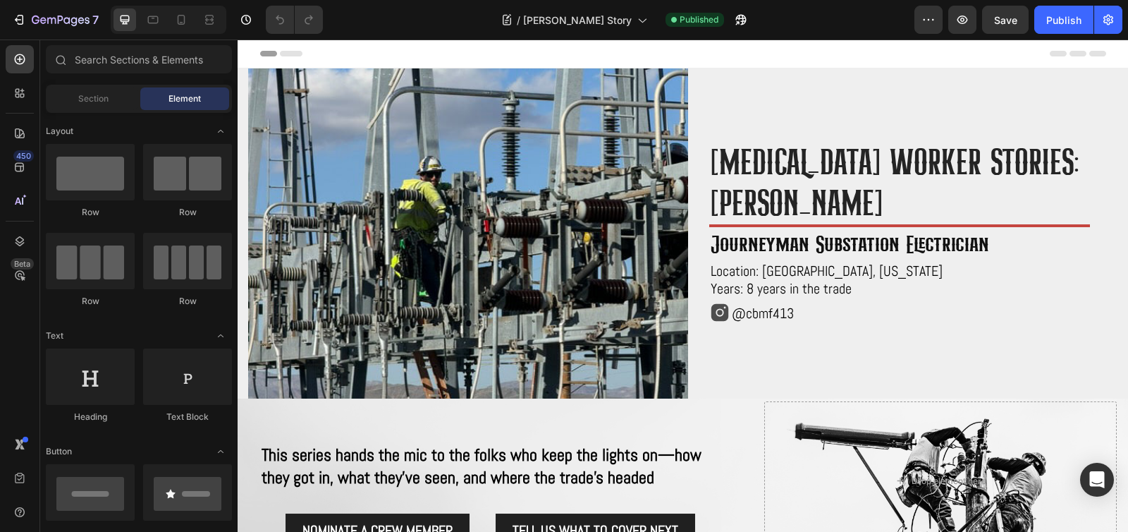
click at [784, 243] on span "journeyman substation electrician" at bounding box center [850, 243] width 278 height 27
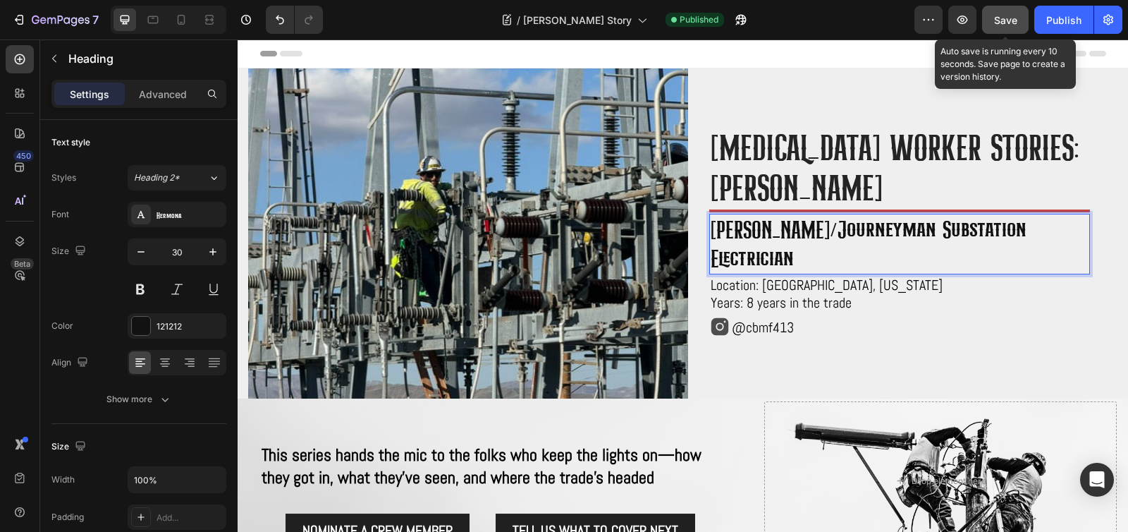
click at [1007, 18] on span "Save" at bounding box center [1005, 20] width 23 height 12
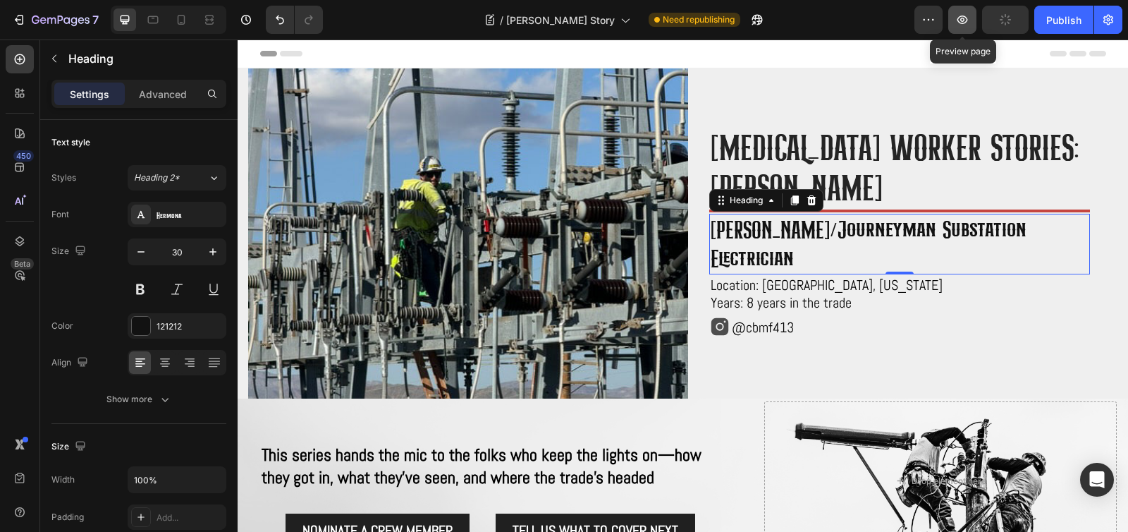
click at [968, 20] on icon "button" at bounding box center [962, 20] width 14 height 14
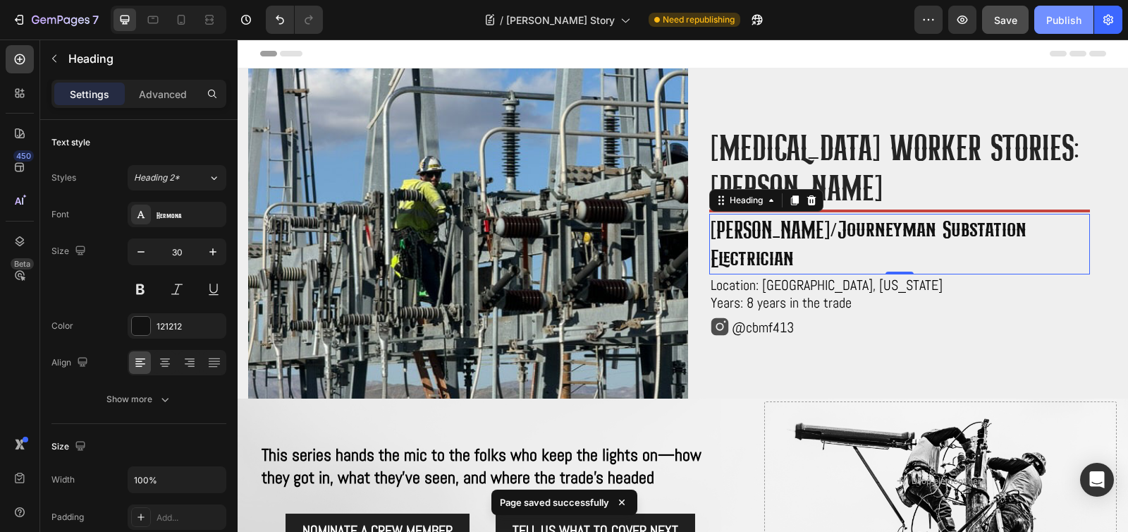
click at [1059, 26] on div "Publish" at bounding box center [1063, 20] width 35 height 15
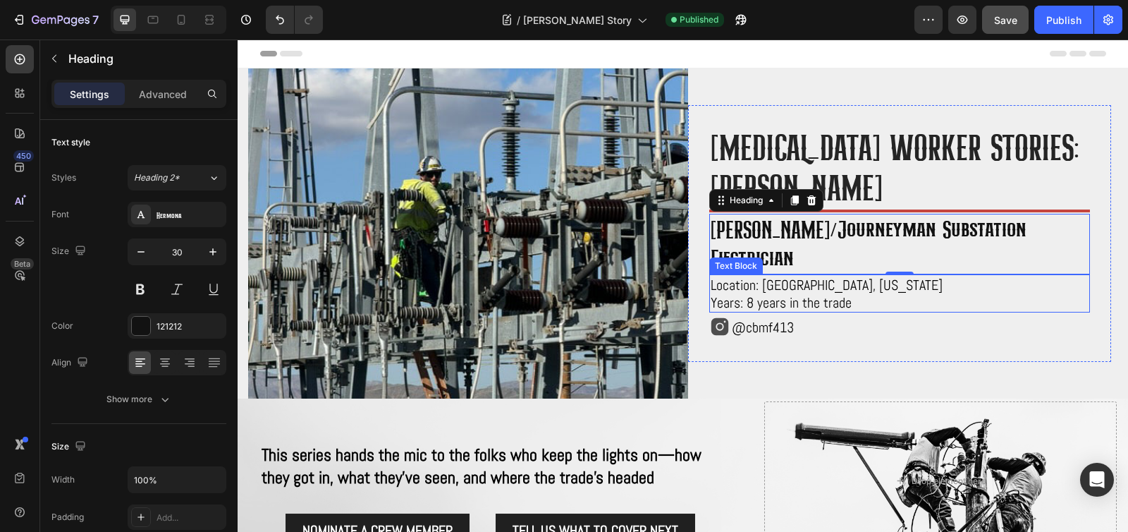
click at [825, 293] on span "Years: 8 years in the trade" at bounding box center [781, 302] width 141 height 18
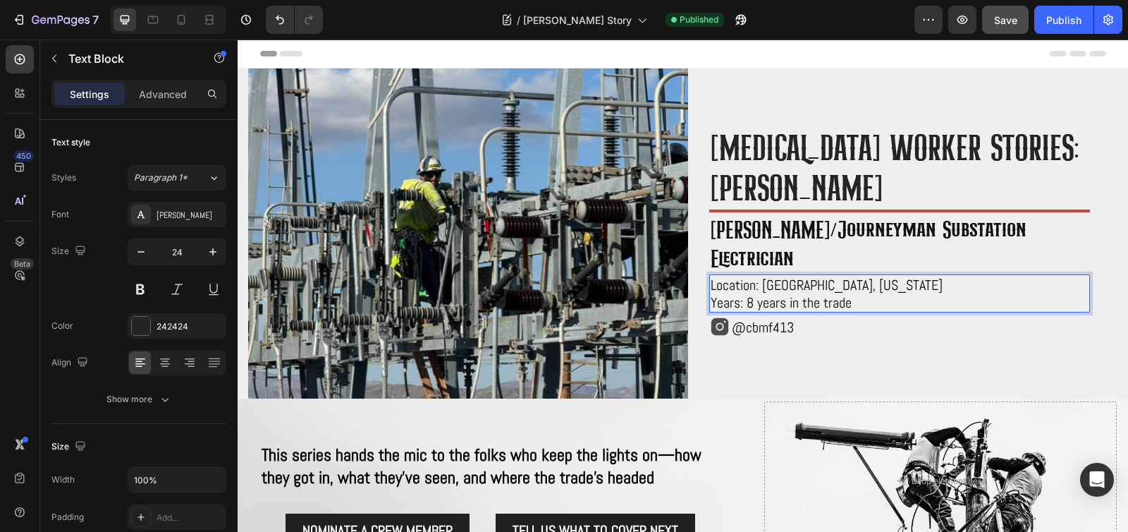
click at [739, 293] on span "Years: 8 years in the trade" at bounding box center [781, 302] width 141 height 18
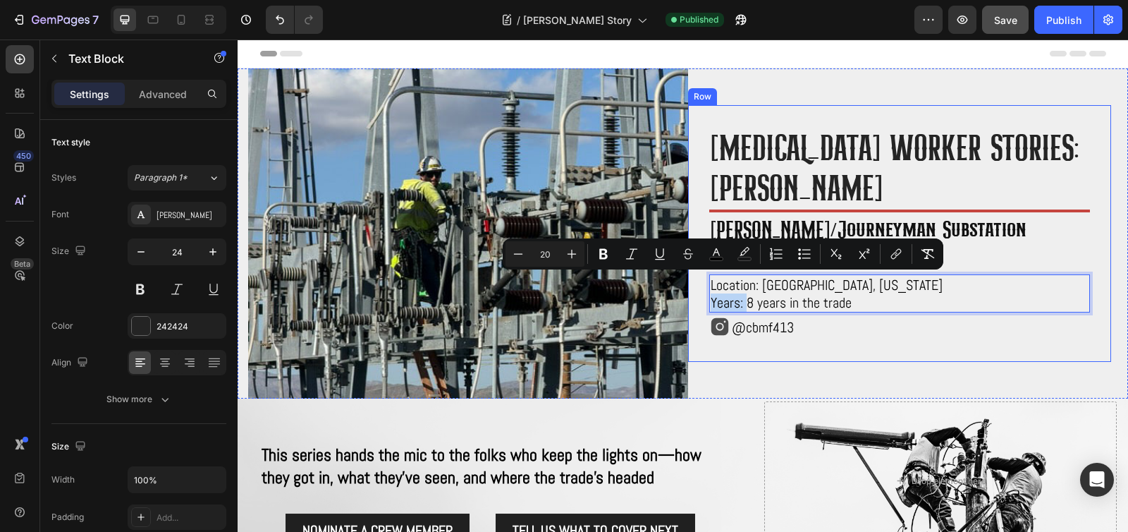
drag, startPoint x: 742, startPoint y: 286, endPoint x: 695, endPoint y: 286, distance: 46.5
click at [695, 286] on div "High voltage worker stories: Cody Breeden Heading Title Line ⁠⁠⁠⁠⁠⁠⁠ Foreman/jo…" at bounding box center [899, 233] width 423 height 257
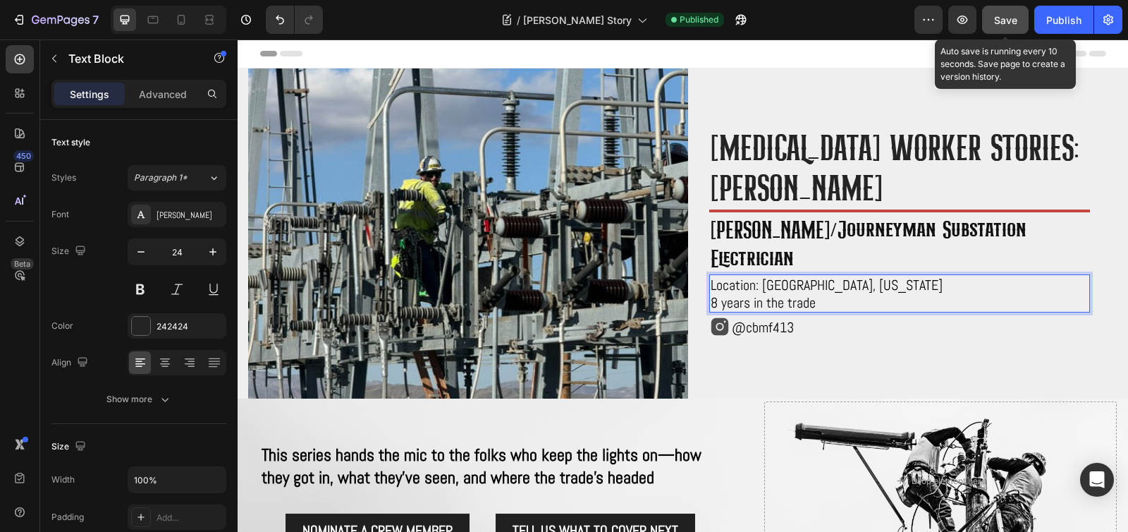
click at [1014, 18] on span "Save" at bounding box center [1005, 20] width 23 height 12
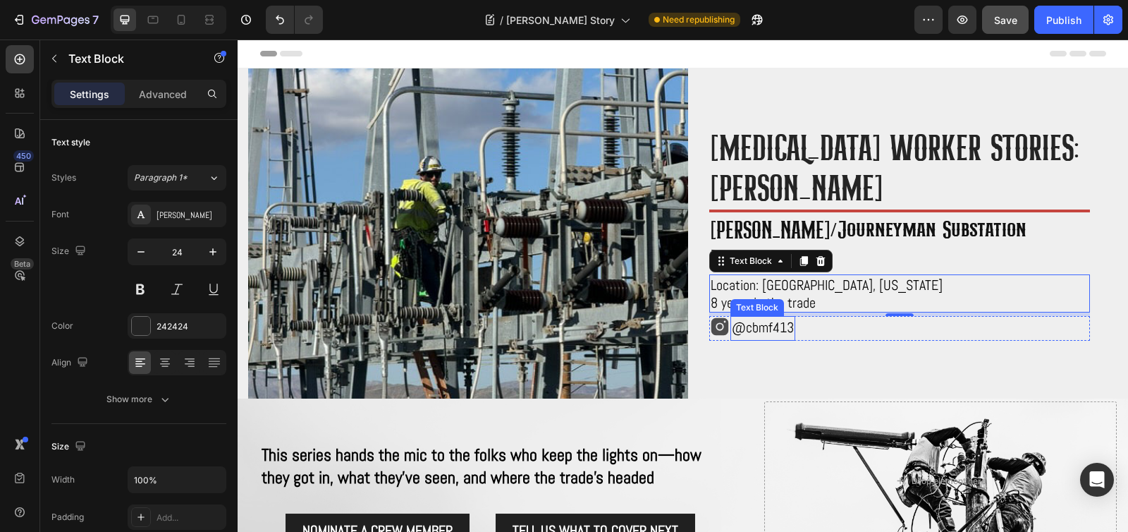
click at [783, 318] on span "@cbmf413" at bounding box center [763, 327] width 62 height 18
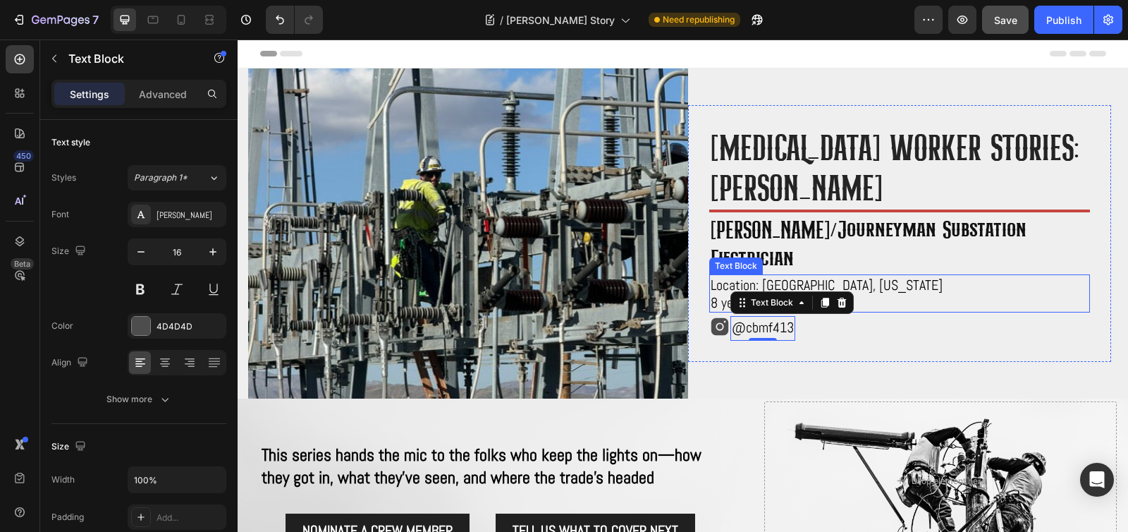
click at [734, 276] on span "Location: Apple Valley, California" at bounding box center [827, 285] width 232 height 18
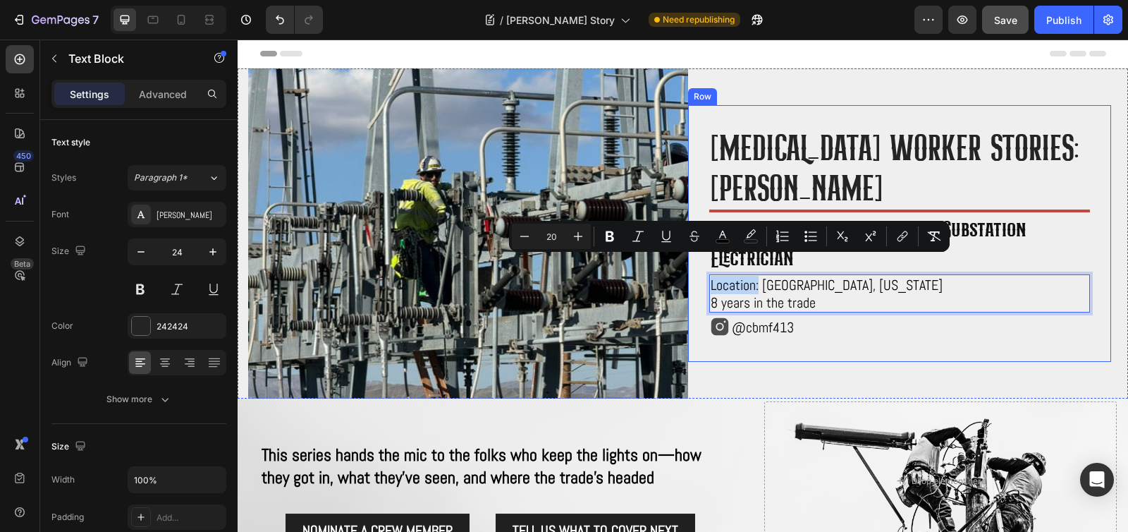
drag, startPoint x: 753, startPoint y: 268, endPoint x: 702, endPoint y: 266, distance: 50.8
click at [702, 266] on div "High voltage worker stories: Cody Breeden Heading Title Line ⁠⁠⁠⁠⁠⁠⁠ Foreman/jo…" at bounding box center [899, 233] width 423 height 257
click at [829, 283] on p "Location: Apple Valley, California 8 years in the trade" at bounding box center [900, 293] width 378 height 35
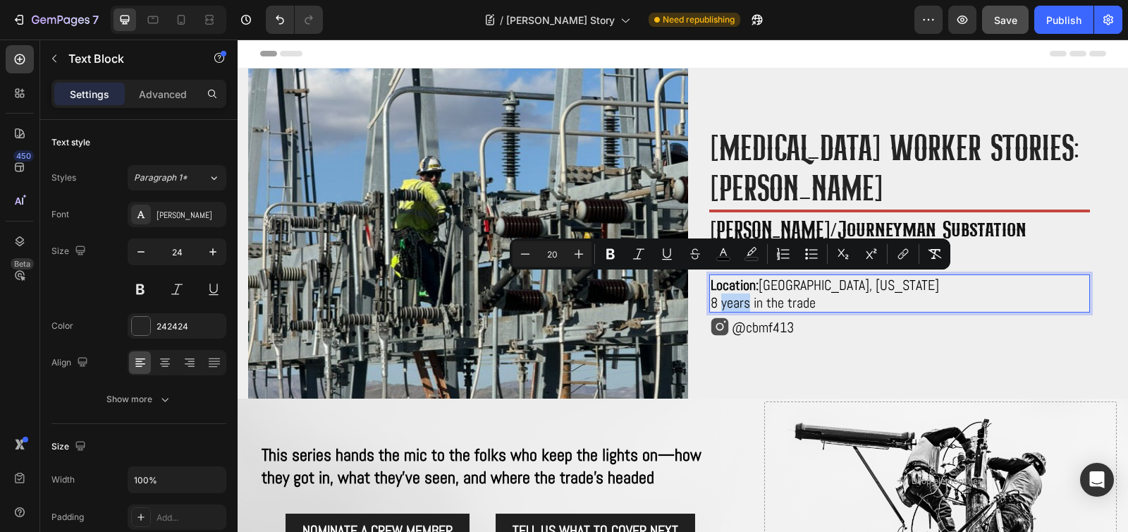
drag, startPoint x: 718, startPoint y: 287, endPoint x: 743, endPoint y: 285, distance: 25.5
click at [743, 293] on span "8 years in the trade" at bounding box center [763, 302] width 105 height 18
click at [613, 263] on button "Bold" at bounding box center [610, 253] width 25 height 25
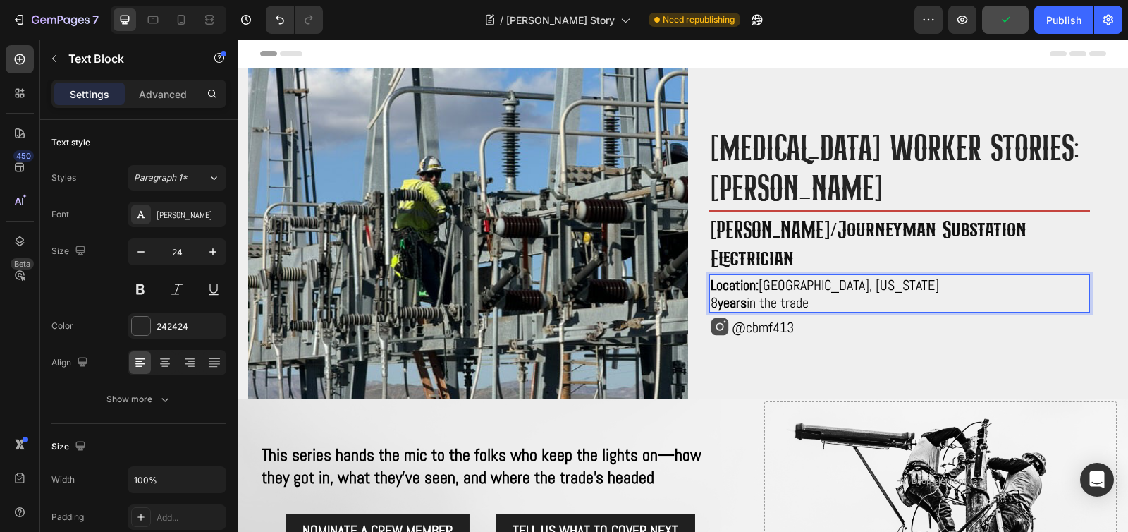
click at [816, 284] on p "Location: Apple Valley, California 8 years in the trade" at bounding box center [900, 293] width 378 height 35
drag, startPoint x: 821, startPoint y: 283, endPoint x: 703, endPoint y: 261, distance: 120.6
click at [703, 261] on div "High voltage worker stories: Cody Breeden Heading Title Line ⁠⁠⁠⁠⁠⁠⁠ Foreman/jo…" at bounding box center [899, 233] width 423 height 257
click at [140, 297] on button at bounding box center [140, 288] width 25 height 25
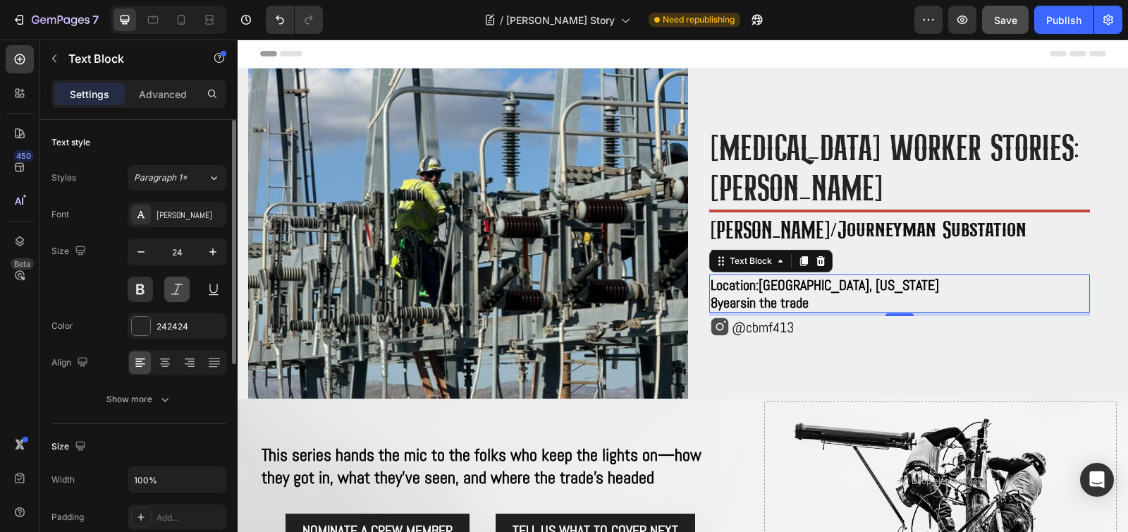
click at [168, 292] on button at bounding box center [176, 288] width 25 height 25
click at [166, 390] on button "Show more" at bounding box center [138, 398] width 175 height 25
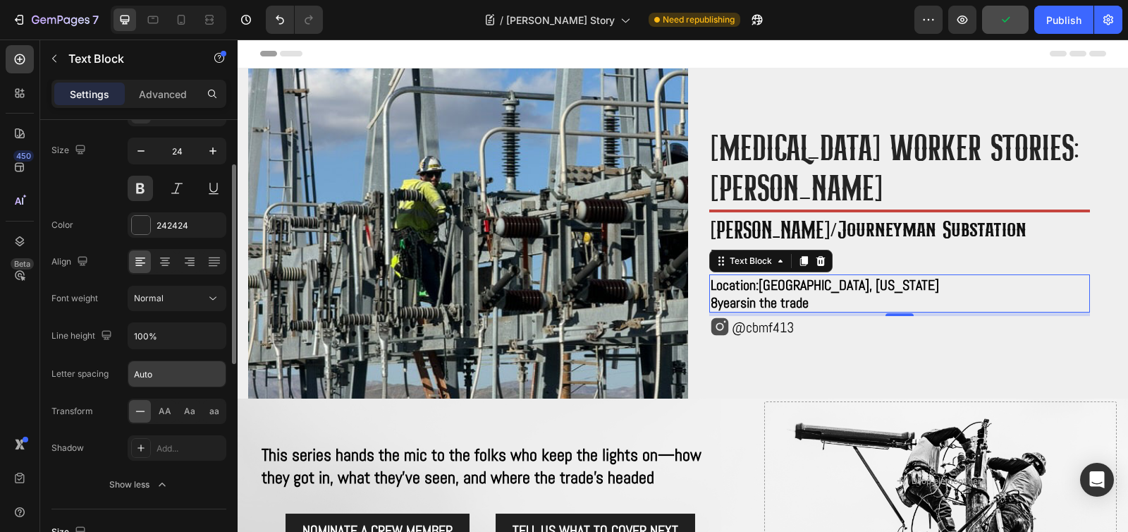
scroll to position [121, 0]
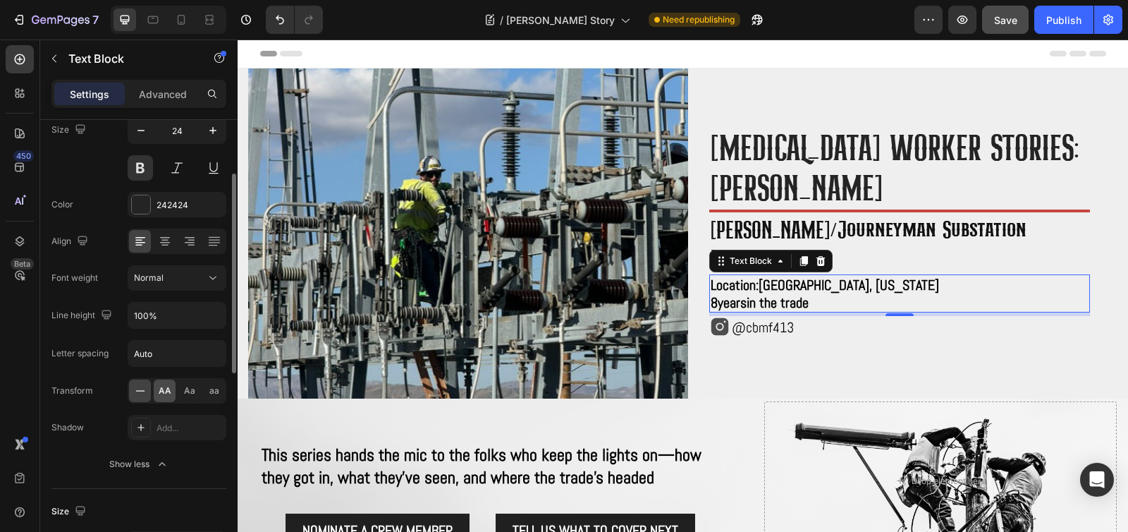
click at [171, 386] on div "AA" at bounding box center [165, 390] width 22 height 23
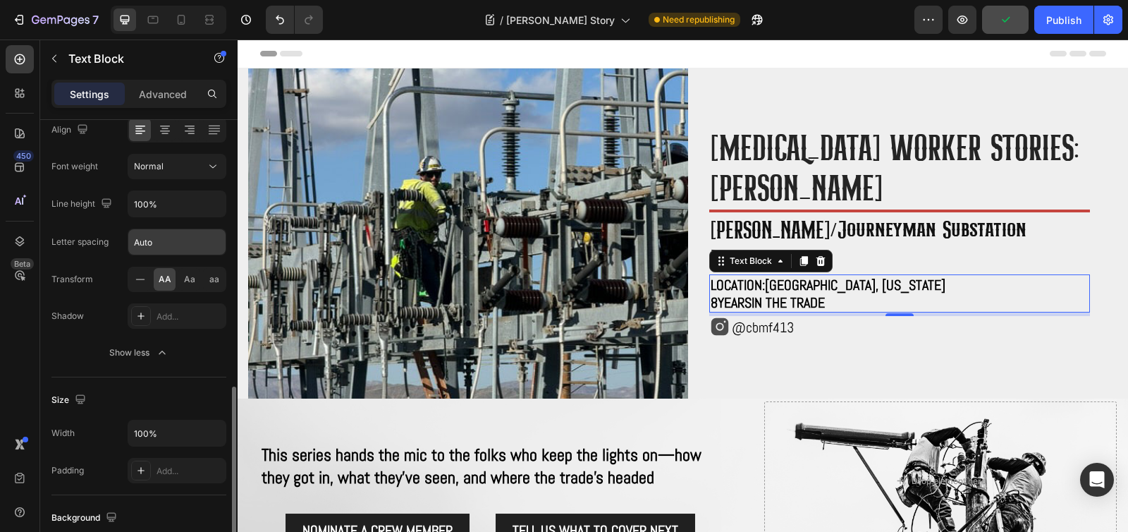
scroll to position [346, 0]
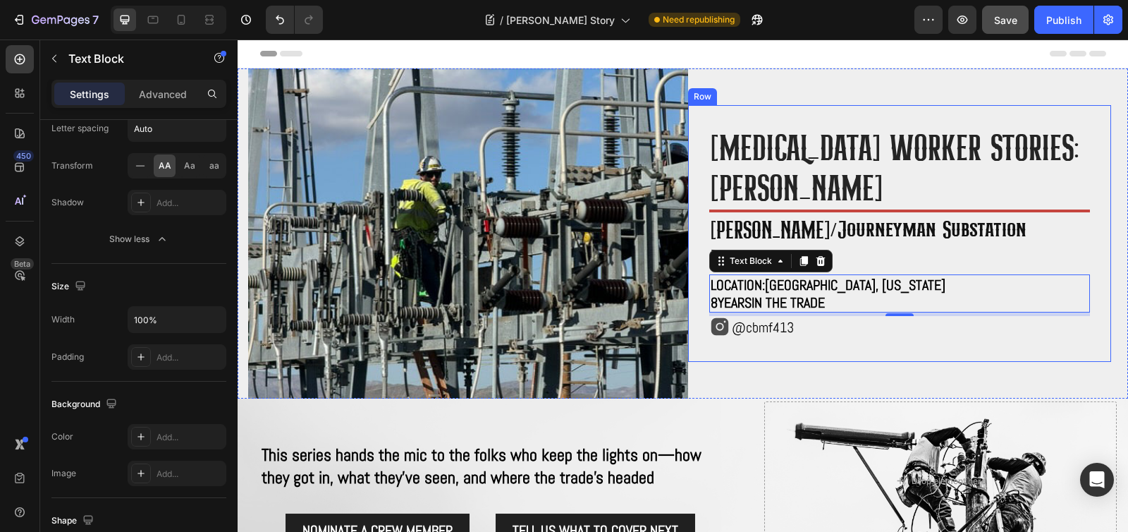
click at [899, 331] on div "High voltage worker stories: Cody Breeden Heading Title Line ⁠⁠⁠⁠⁠⁠⁠ Foreman/jo…" at bounding box center [899, 233] width 423 height 257
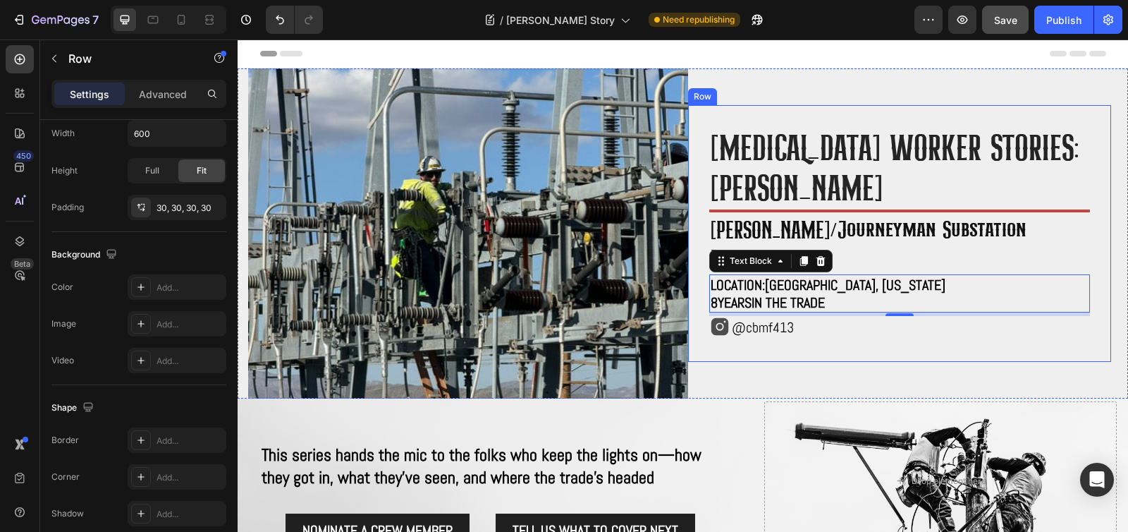
scroll to position [0, 0]
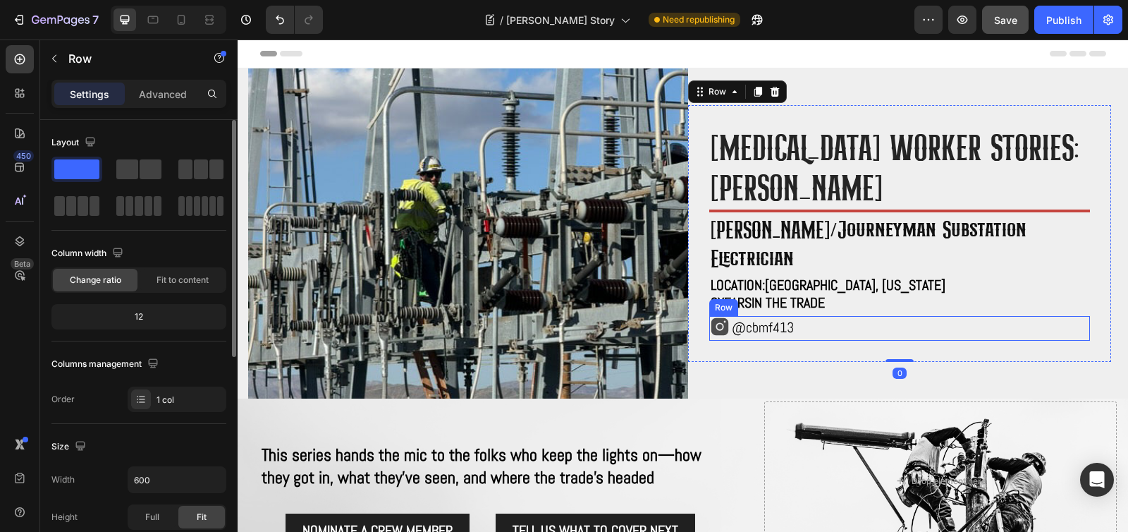
click at [914, 276] on p "Location: Apple Valley, California 8 years in the trade" at bounding box center [900, 293] width 378 height 35
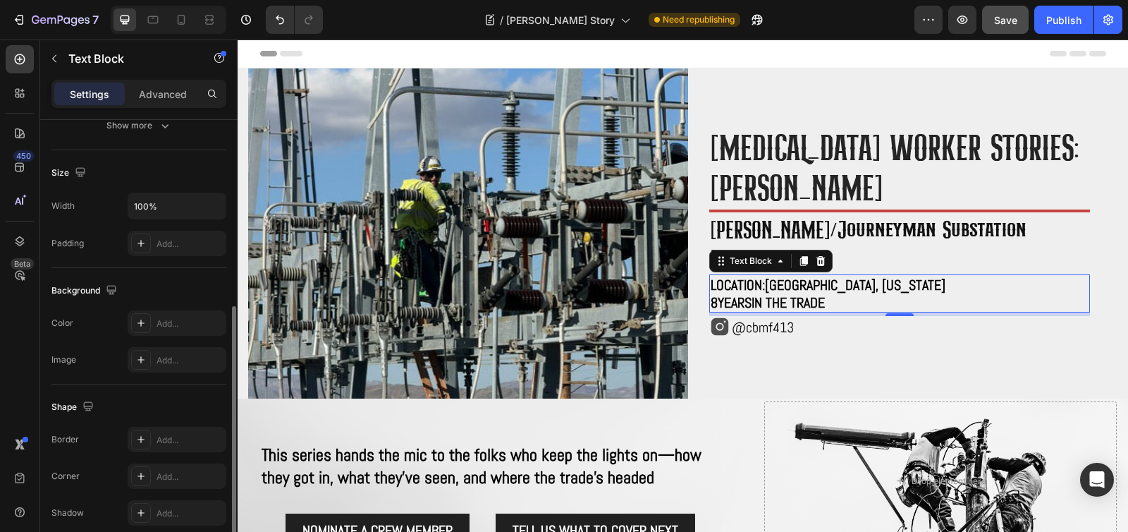
scroll to position [377, 0]
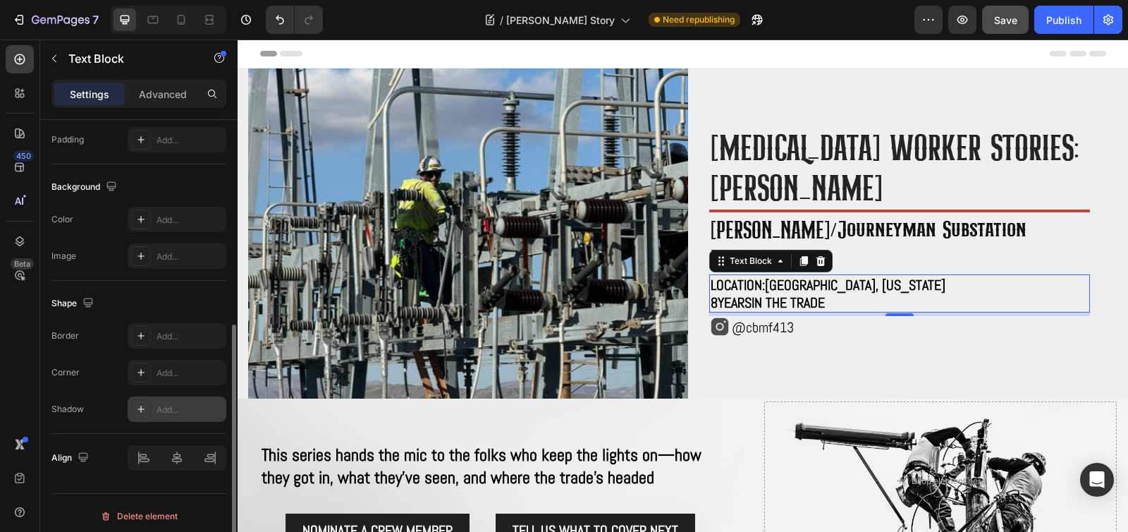
click at [145, 413] on icon at bounding box center [140, 408] width 11 height 11
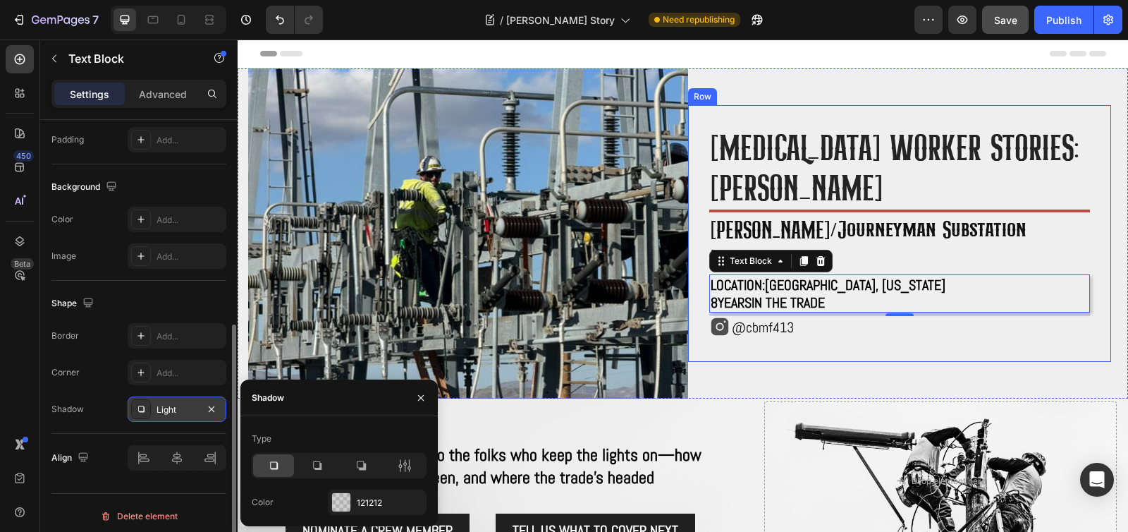
click at [898, 343] on div "High voltage worker stories: Cody Breeden Heading Title Line ⁠⁠⁠⁠⁠⁠⁠ Foreman/jo…" at bounding box center [899, 233] width 423 height 257
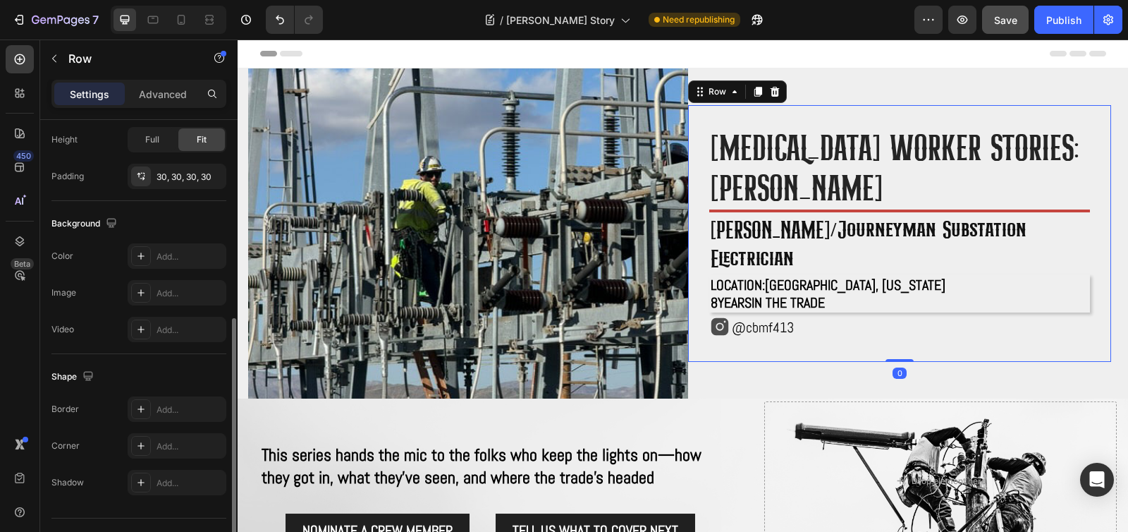
scroll to position [0, 0]
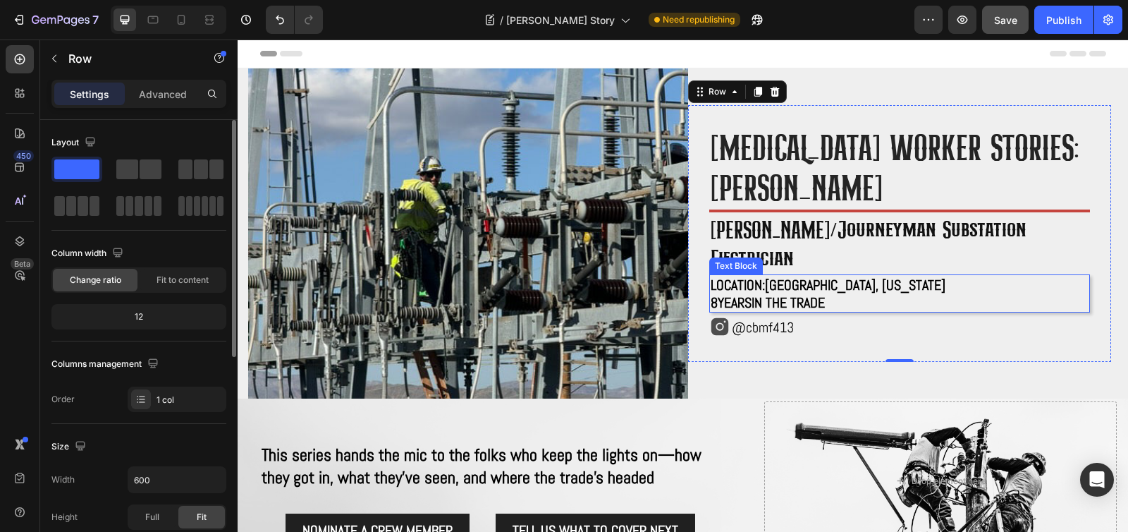
click at [875, 286] on p "Location: Apple Valley, California 8 years in the trade" at bounding box center [900, 293] width 378 height 35
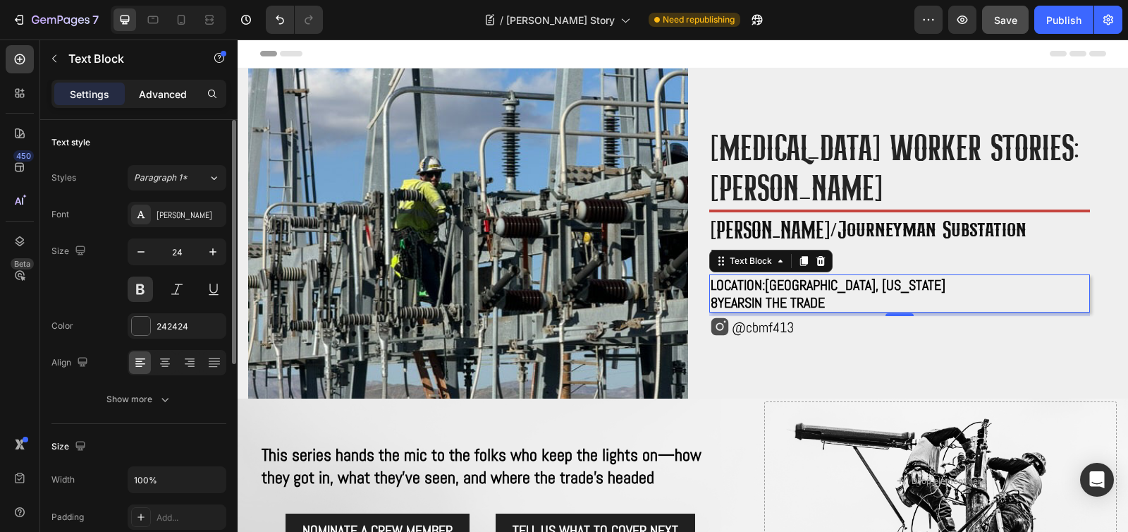
click at [152, 94] on p "Advanced" at bounding box center [163, 94] width 48 height 15
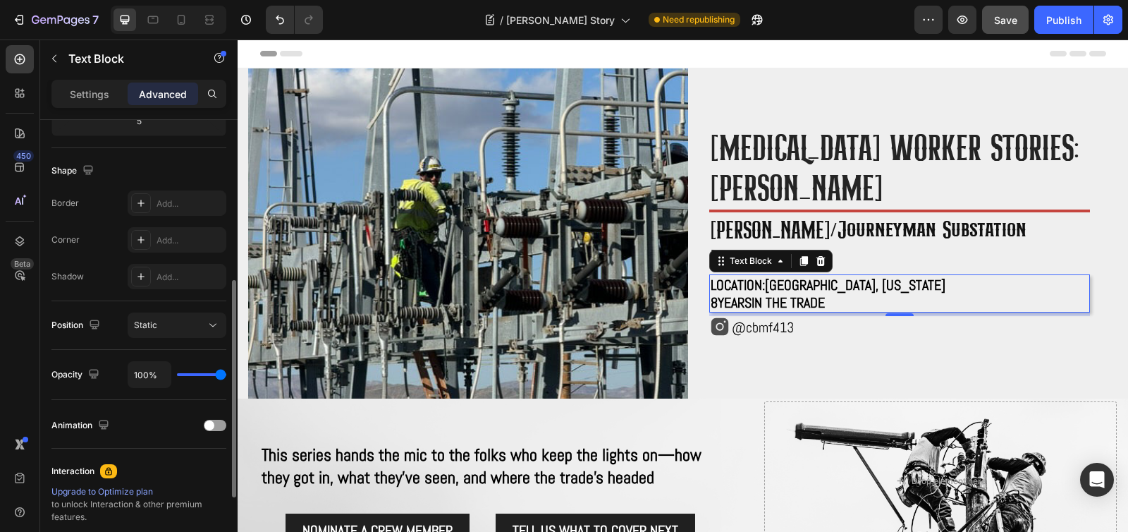
scroll to position [61, 0]
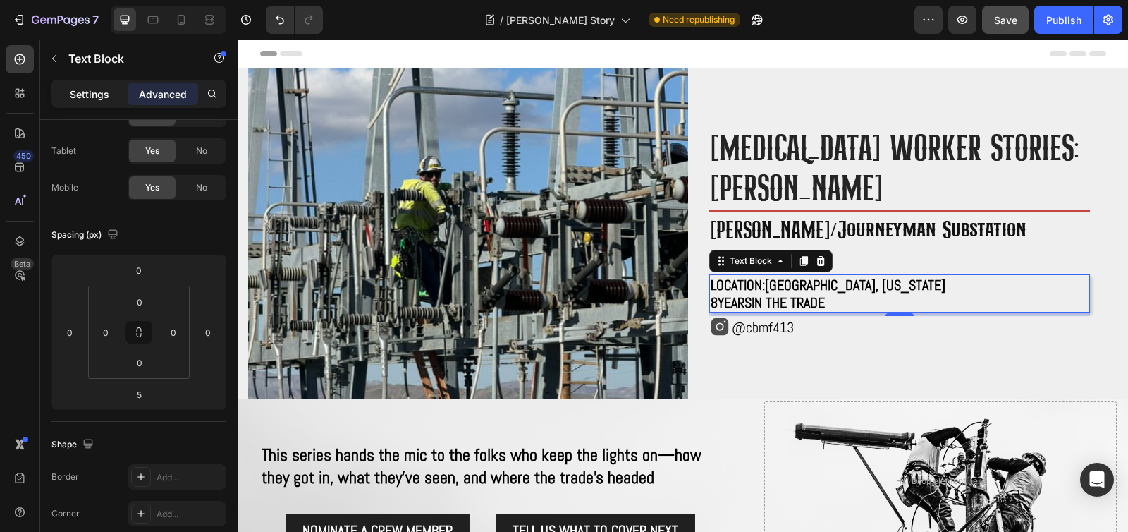
click at [78, 97] on p "Settings" at bounding box center [89, 94] width 39 height 15
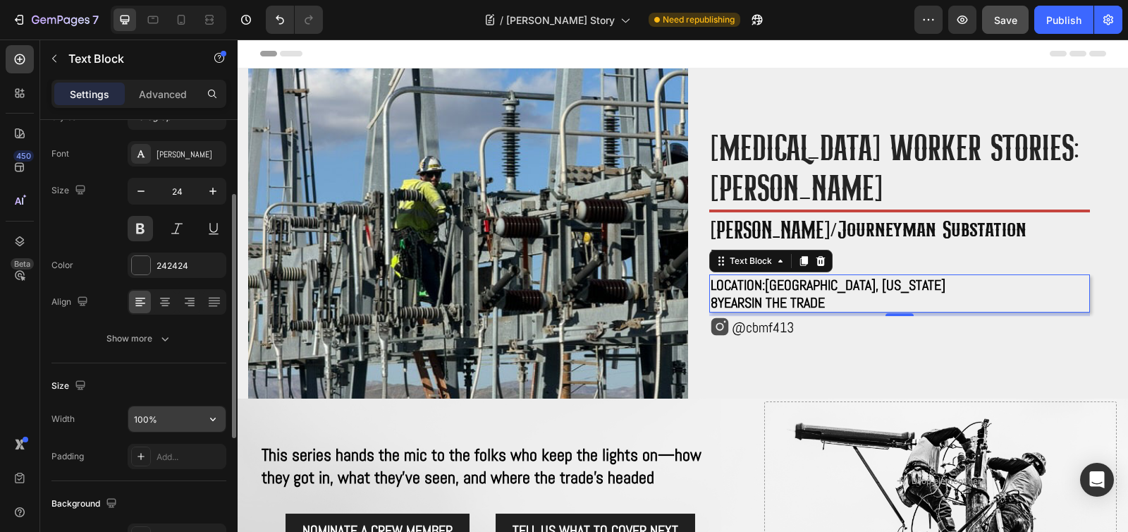
scroll to position [87, 0]
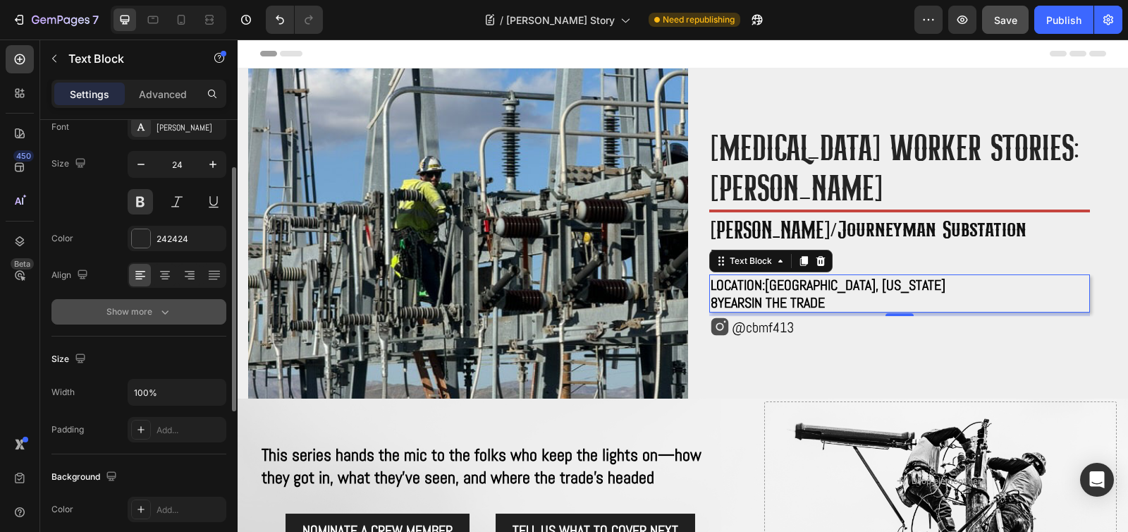
click at [159, 316] on icon "button" at bounding box center [165, 312] width 14 height 14
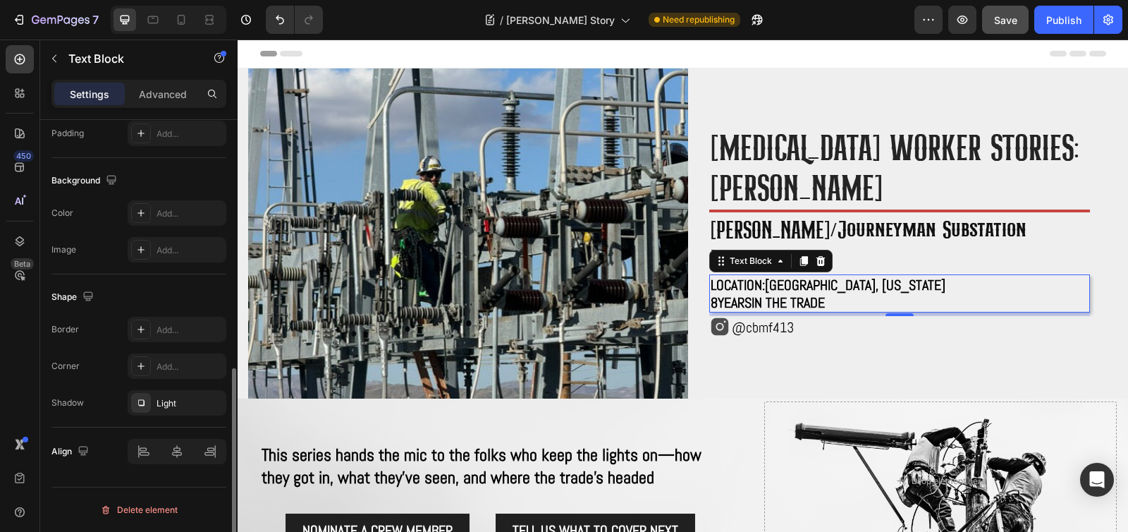
scroll to position [547, 0]
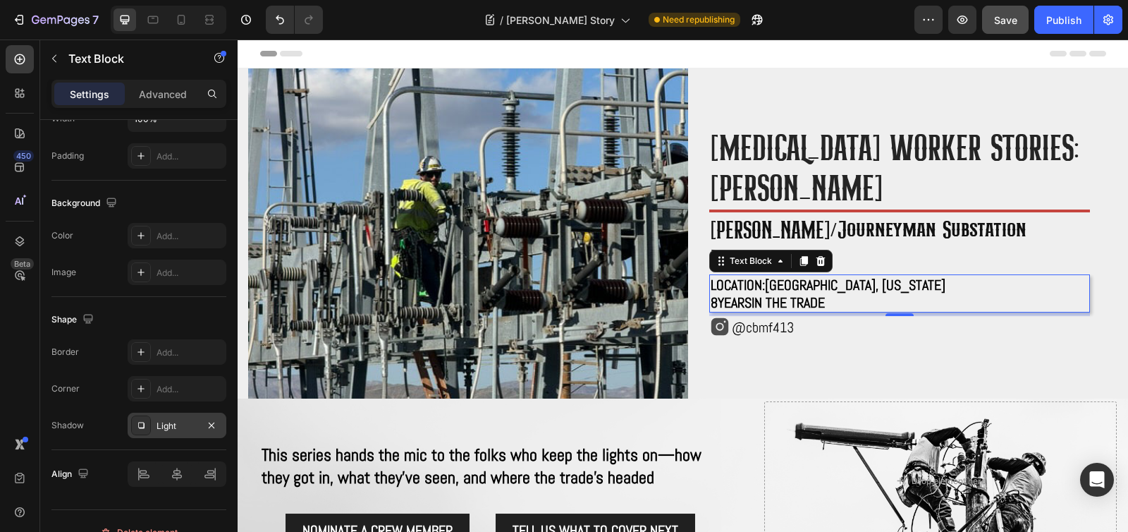
click at [175, 427] on div "Light" at bounding box center [176, 425] width 41 height 13
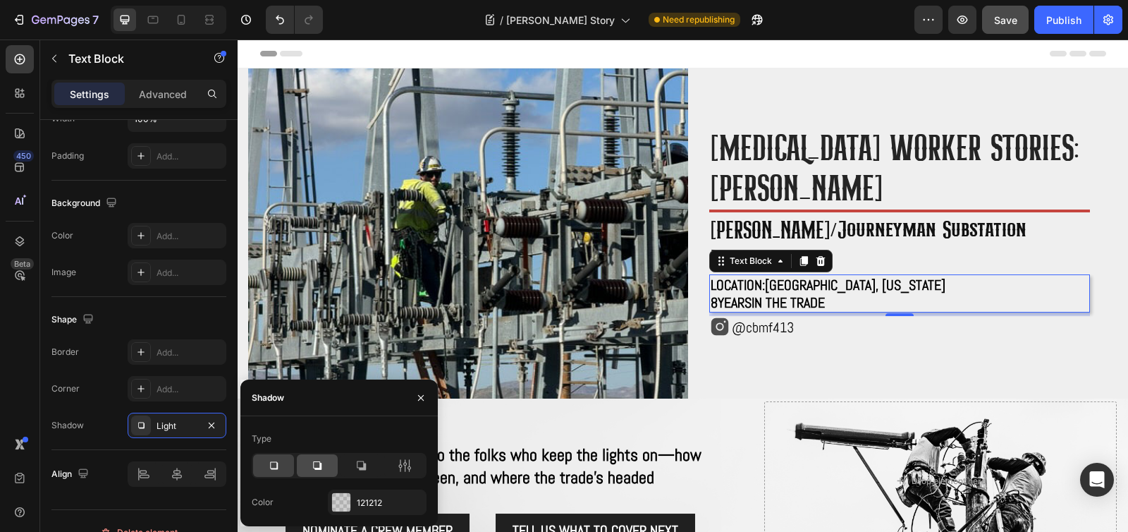
click at [329, 471] on div at bounding box center [317, 465] width 41 height 23
click at [271, 472] on div at bounding box center [273, 465] width 41 height 23
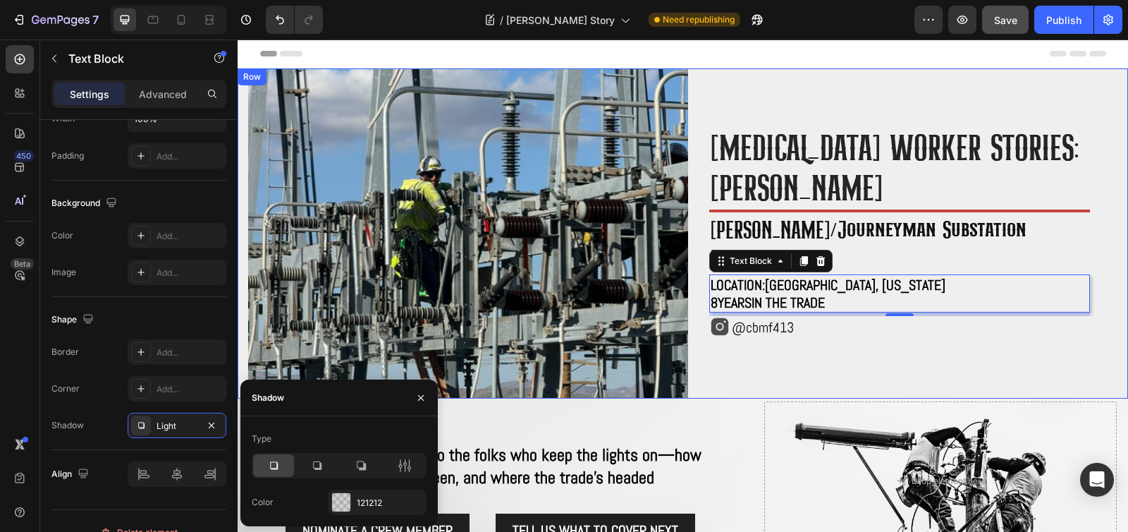
click at [789, 352] on div "High voltage worker stories: Cody Breeden Heading Title Line ⁠⁠⁠⁠⁠⁠⁠ Foreman/jo…" at bounding box center [908, 233] width 440 height 330
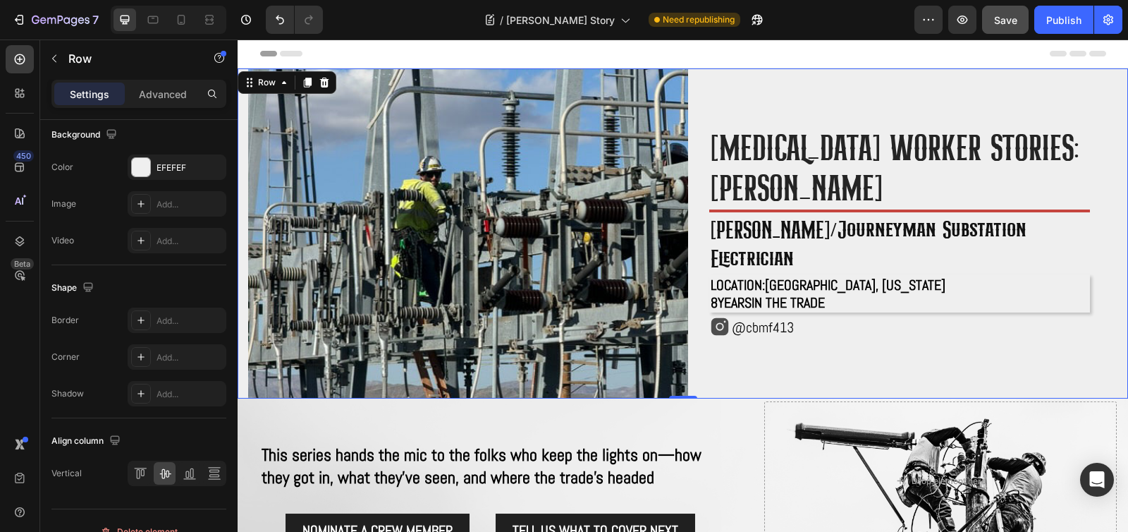
scroll to position [0, 0]
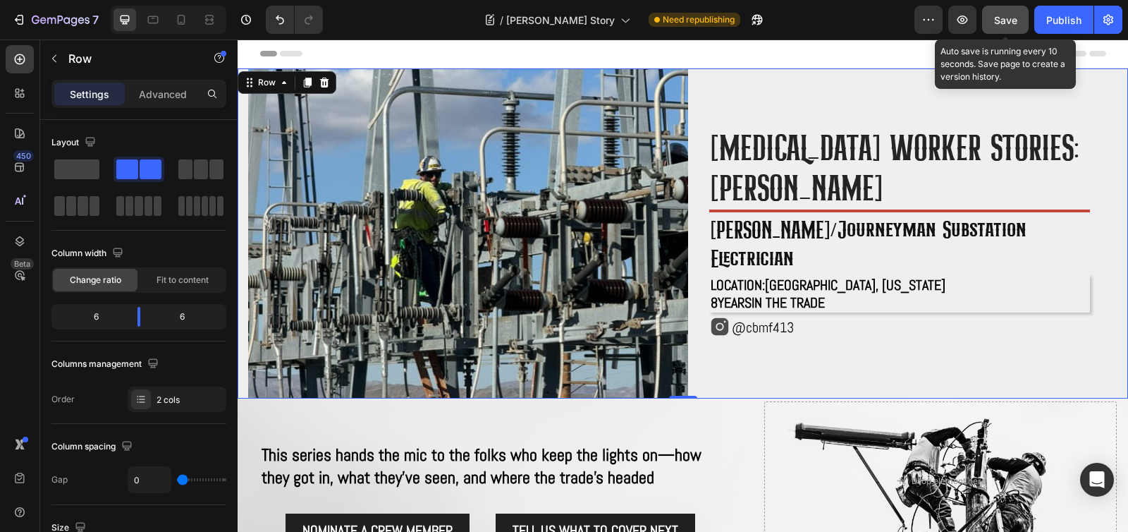
click at [1009, 25] on span "Save" at bounding box center [1005, 20] width 23 height 12
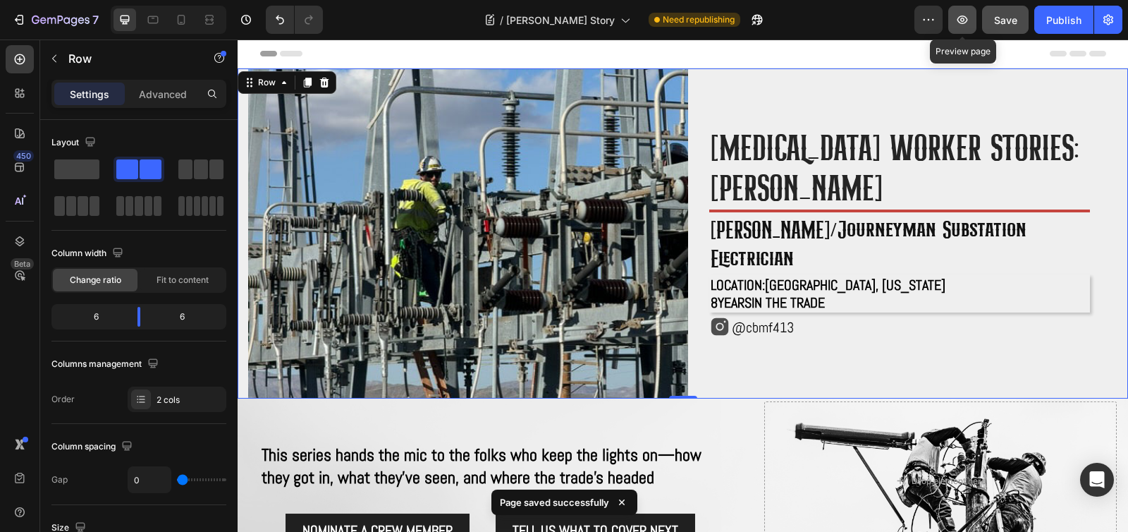
click at [973, 14] on button "button" at bounding box center [962, 20] width 28 height 28
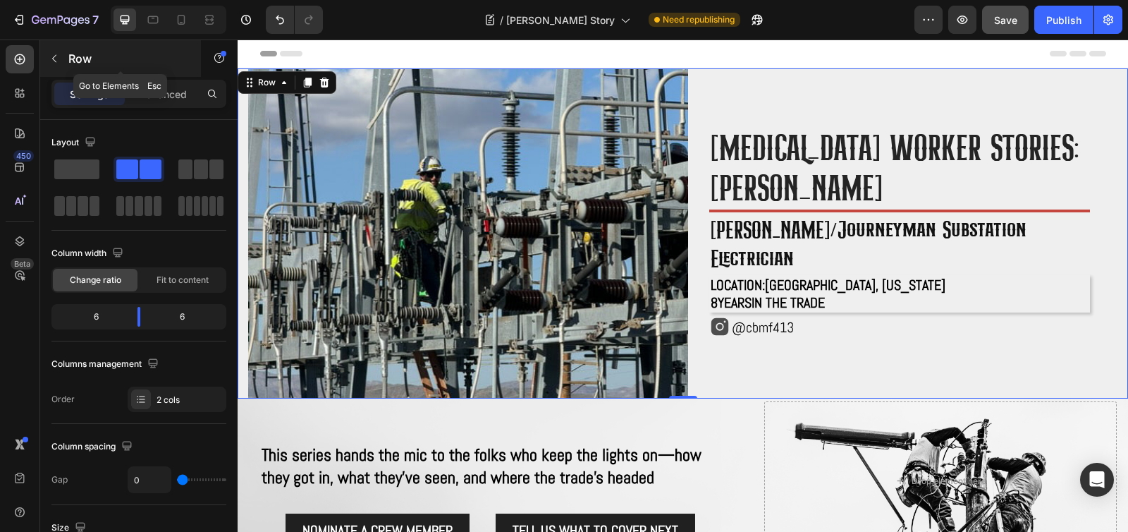
click at [56, 57] on icon "button" at bounding box center [54, 58] width 11 height 11
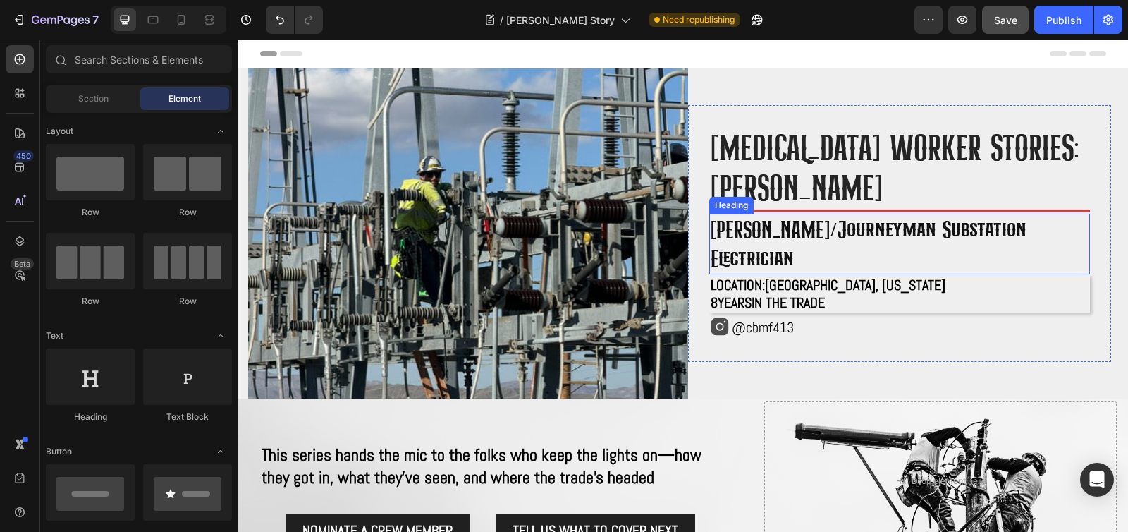
click at [825, 293] on span "8 years in the trade" at bounding box center [768, 302] width 114 height 18
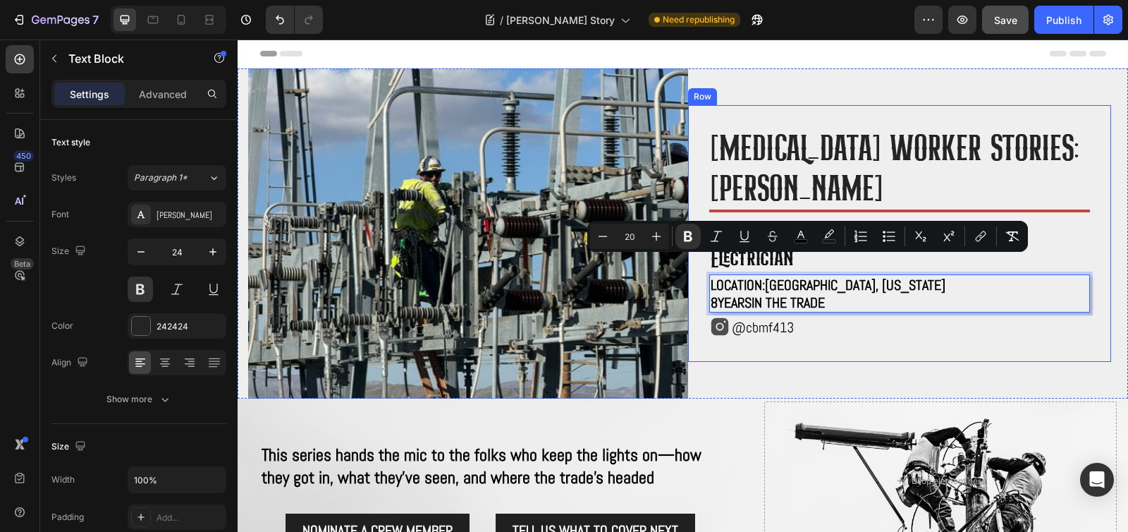
drag, startPoint x: 846, startPoint y: 283, endPoint x: 683, endPoint y: 266, distance: 163.7
click at [688, 266] on div "High voltage worker stories: Cody Breeden Heading Title Line ⁠⁠⁠⁠⁠⁠⁠ Foreman/jo…" at bounding box center [899, 233] width 423 height 257
click at [911, 281] on p "Location: Apple Valley, California 8 years in the trade" at bounding box center [900, 293] width 378 height 35
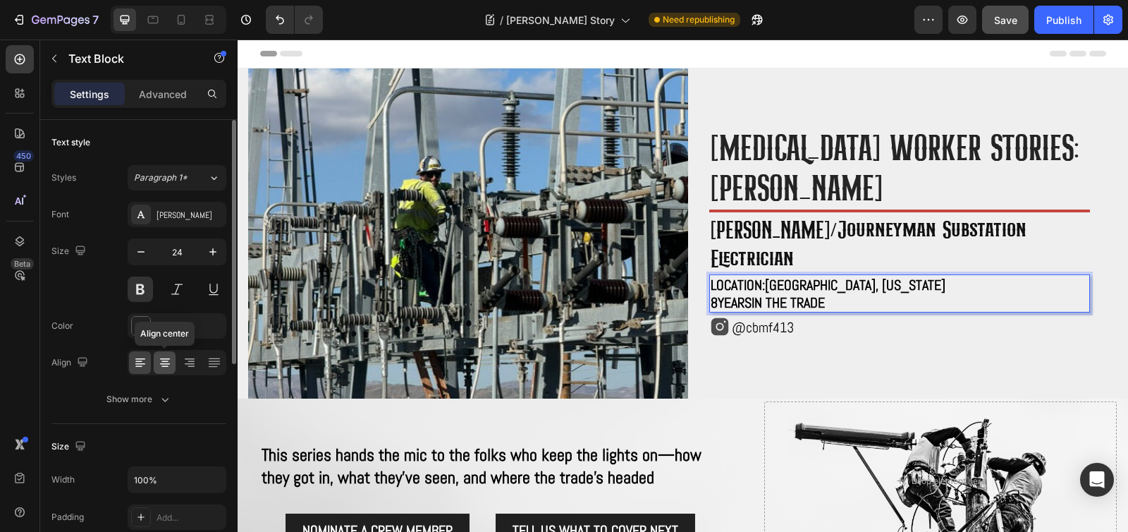
click at [162, 367] on icon at bounding box center [165, 362] width 14 height 14
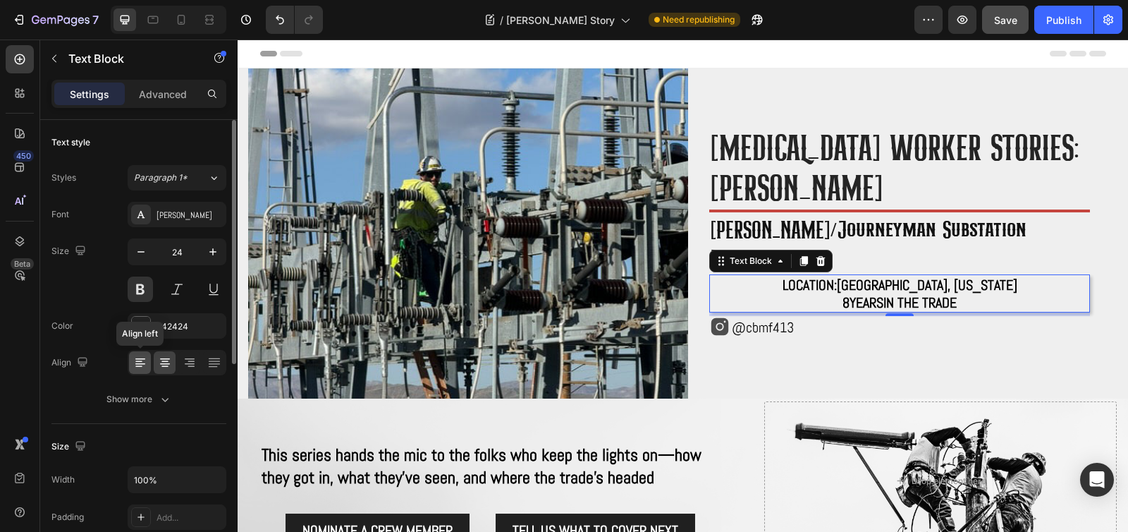
click at [137, 364] on icon at bounding box center [140, 362] width 14 height 14
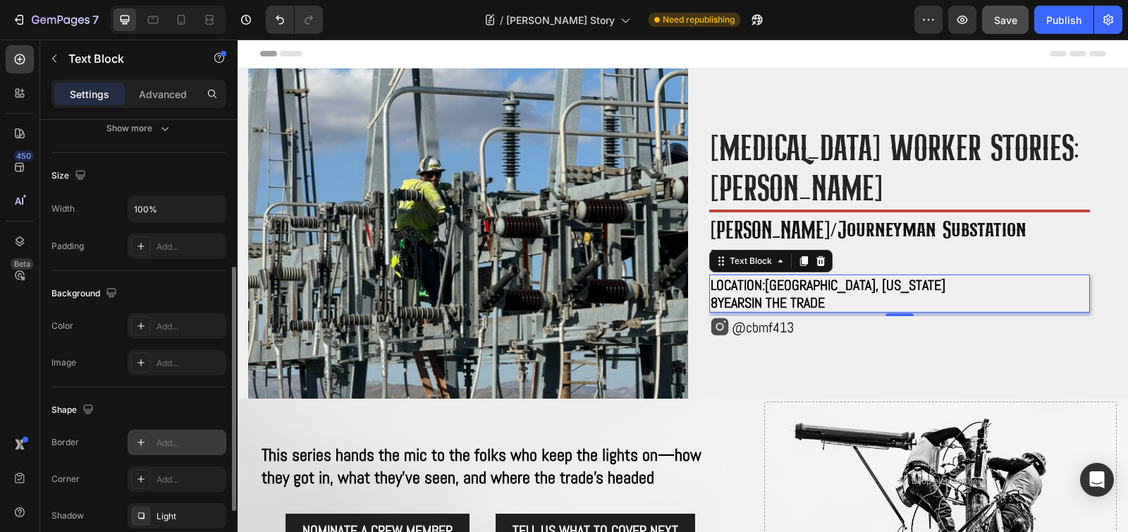
scroll to position [383, 0]
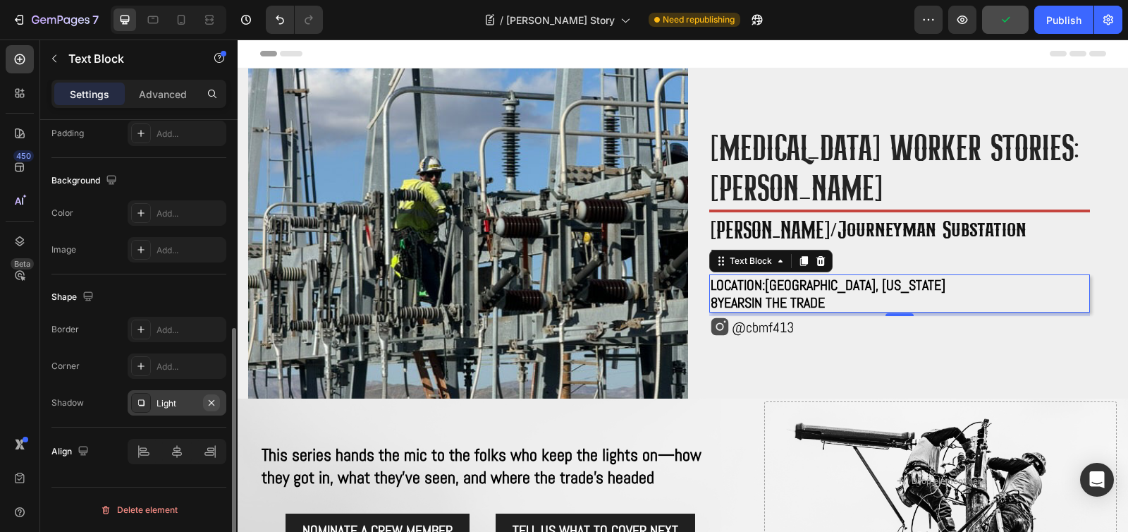
click at [210, 402] on icon "button" at bounding box center [212, 402] width 6 height 6
click at [140, 367] on icon at bounding box center [140, 365] width 11 height 11
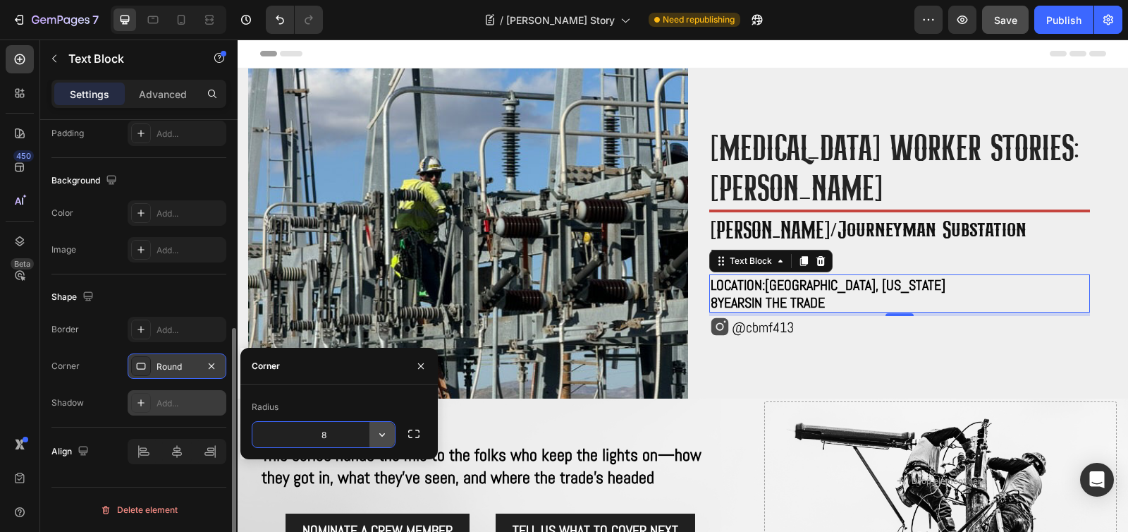
click at [386, 434] on icon "button" at bounding box center [382, 434] width 14 height 14
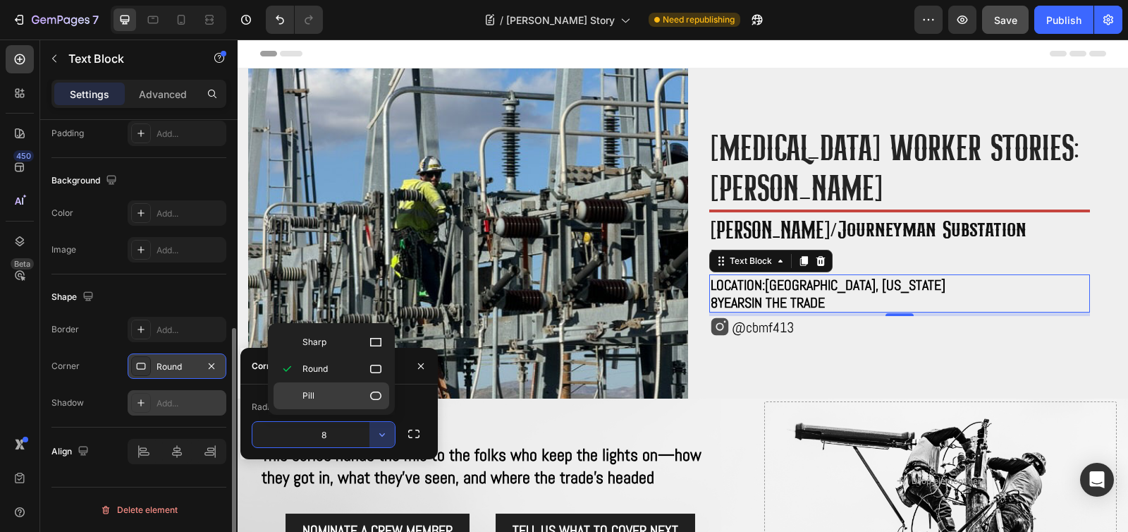
click at [371, 402] on icon at bounding box center [376, 395] width 14 height 14
type input "9999"
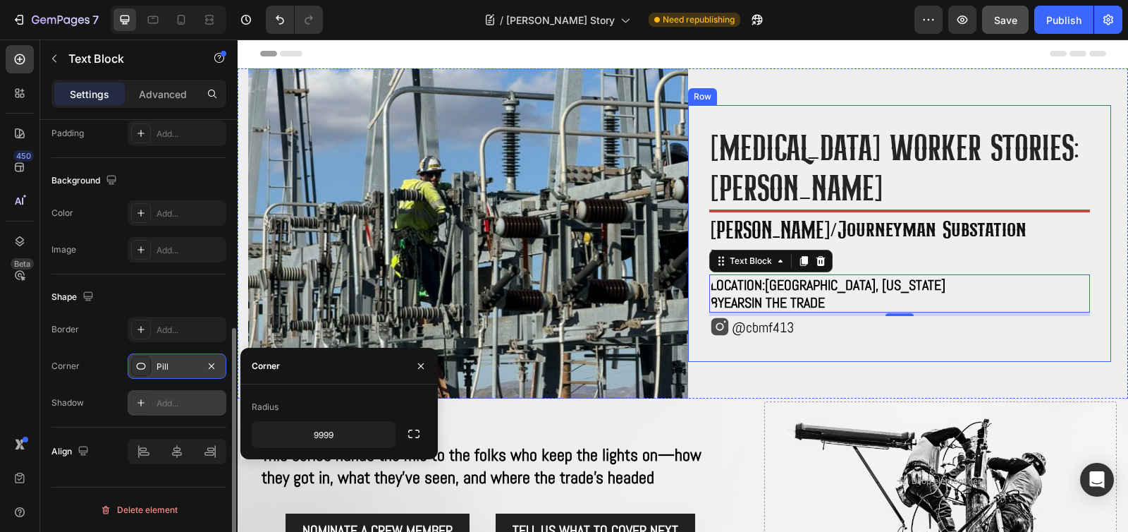
click at [919, 337] on div "High voltage worker stories: Cody Breeden Heading Title Line ⁠⁠⁠⁠⁠⁠⁠ Foreman/jo…" at bounding box center [899, 233] width 423 height 257
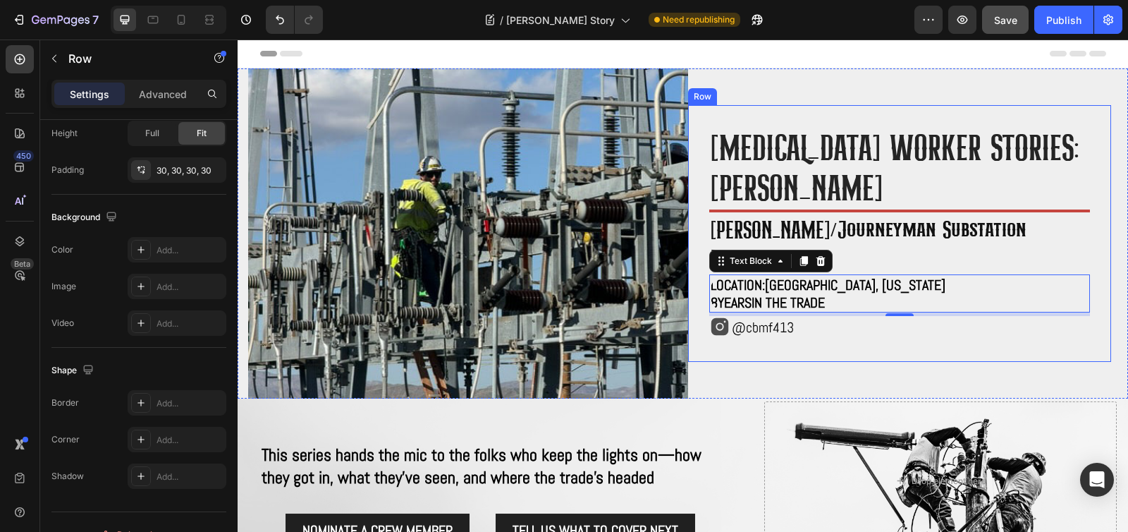
scroll to position [0, 0]
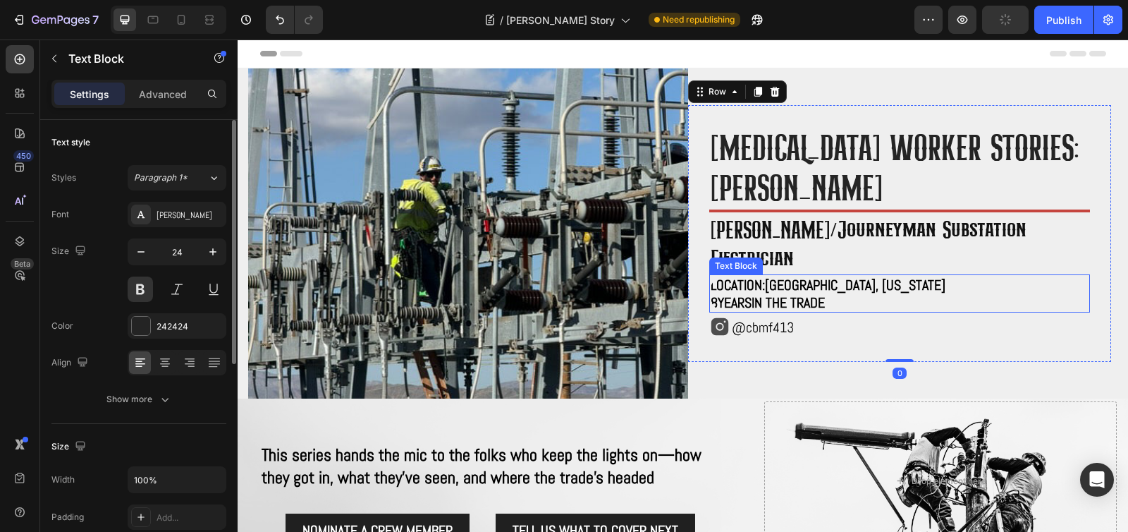
click at [887, 283] on p "Location: Apple Valley, California 8 years in the trade" at bounding box center [900, 293] width 378 height 35
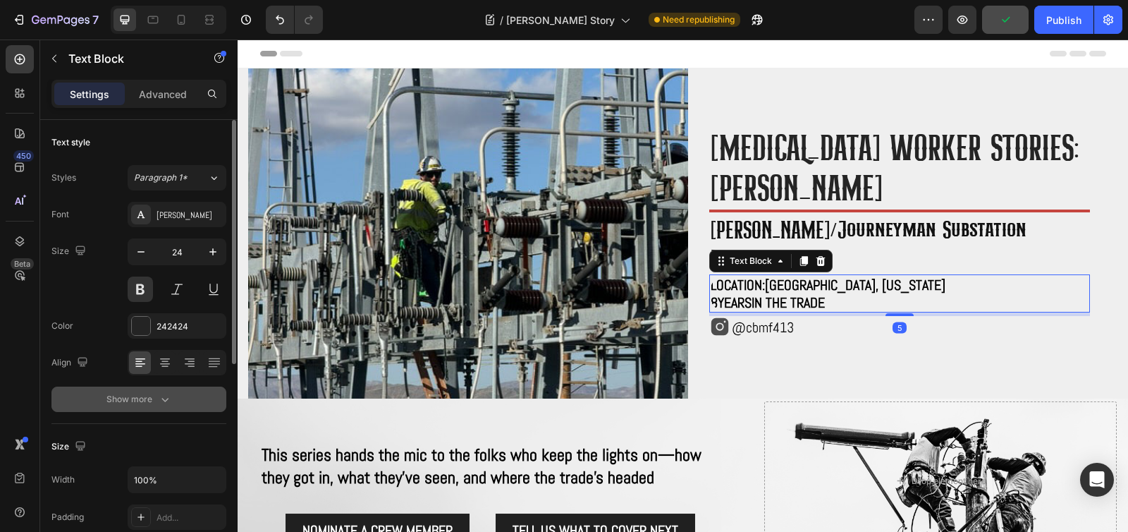
scroll to position [284, 0]
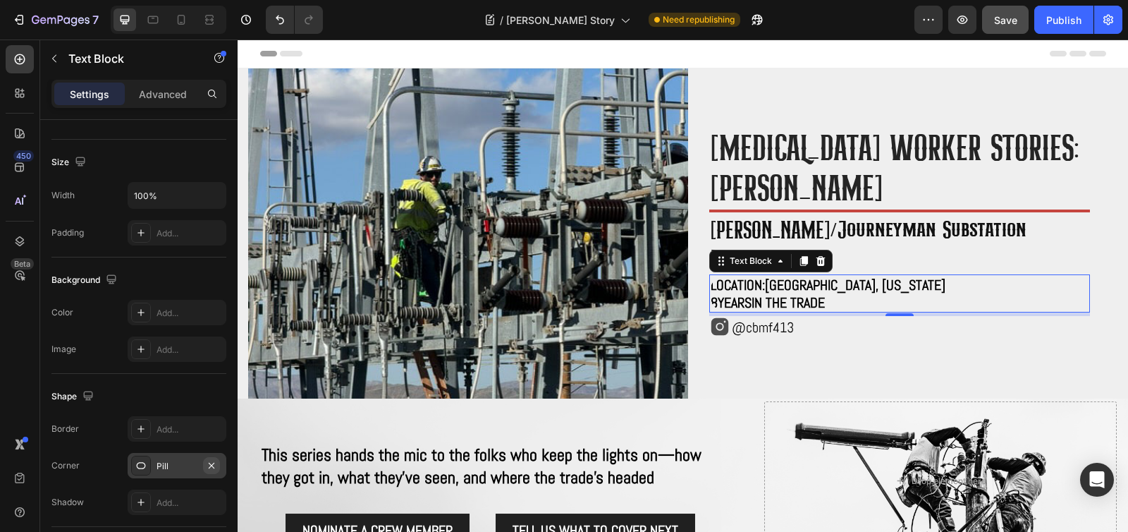
click at [211, 467] on icon "button" at bounding box center [211, 465] width 11 height 11
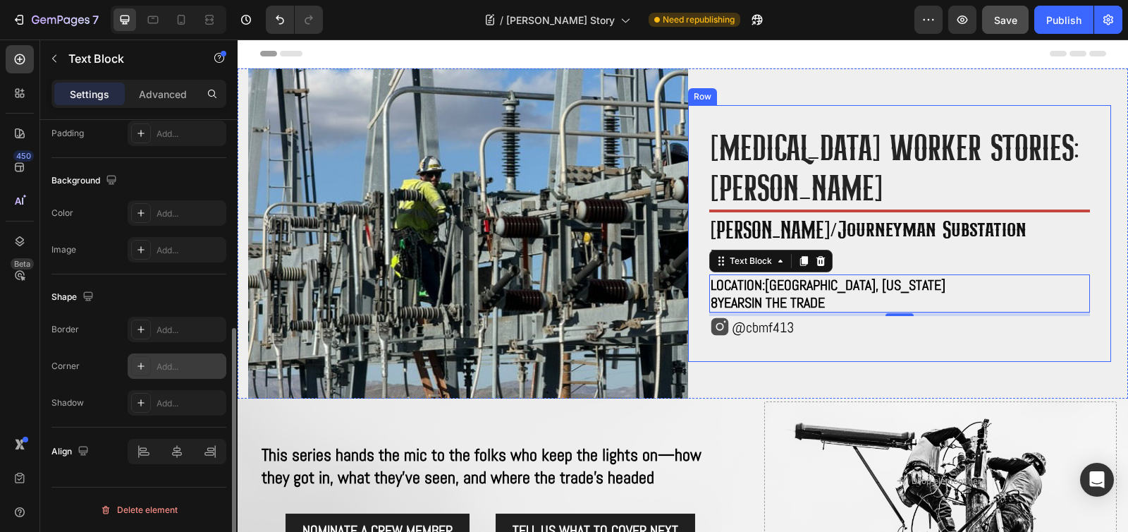
click at [981, 338] on div "High voltage worker stories: Cody Breeden Heading Title Line ⁠⁠⁠⁠⁠⁠⁠ Foreman/jo…" at bounding box center [899, 233] width 423 height 257
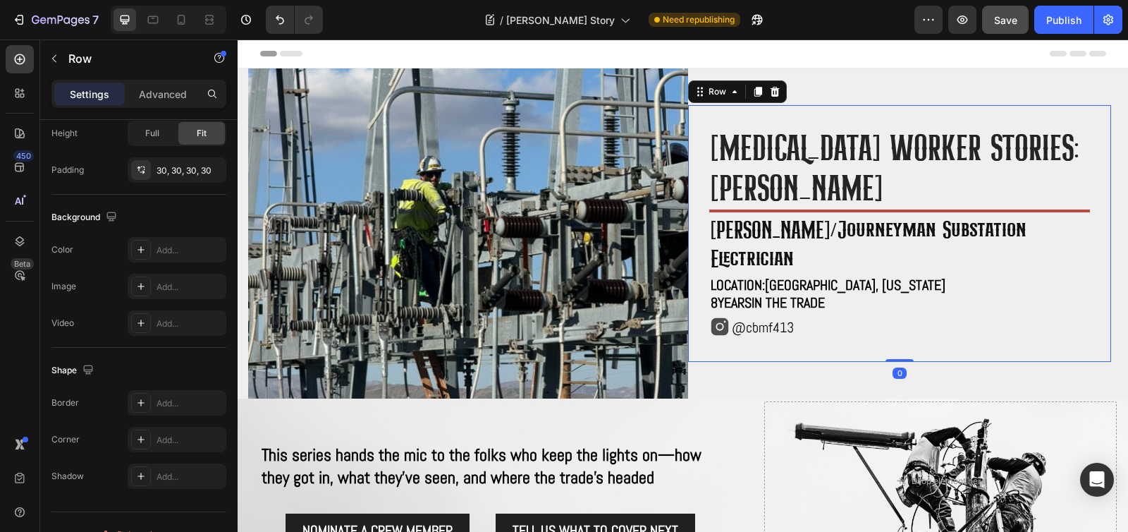
scroll to position [0, 0]
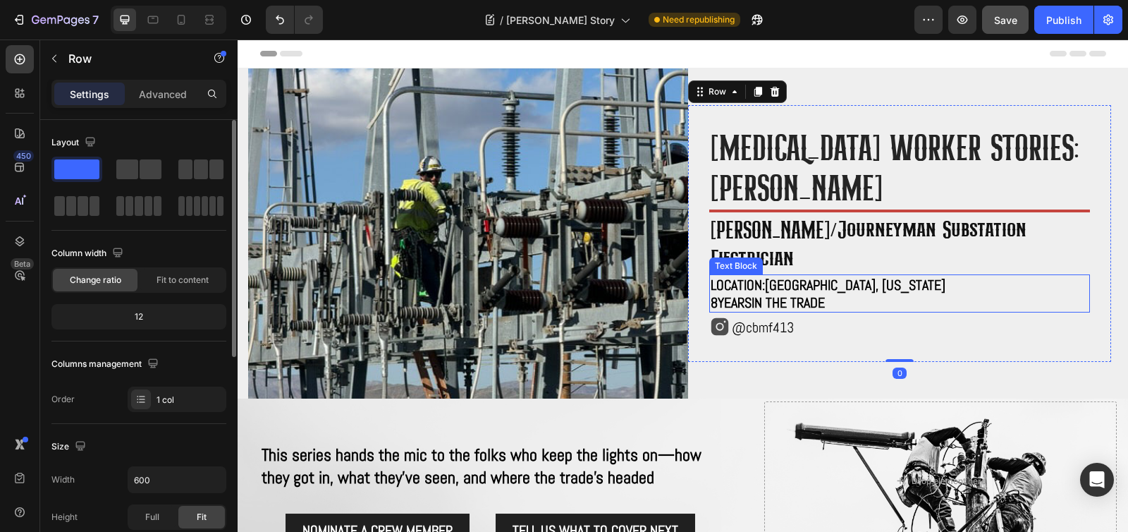
click at [871, 276] on p "Location: Apple Valley, California 8 years in the trade" at bounding box center [900, 293] width 378 height 35
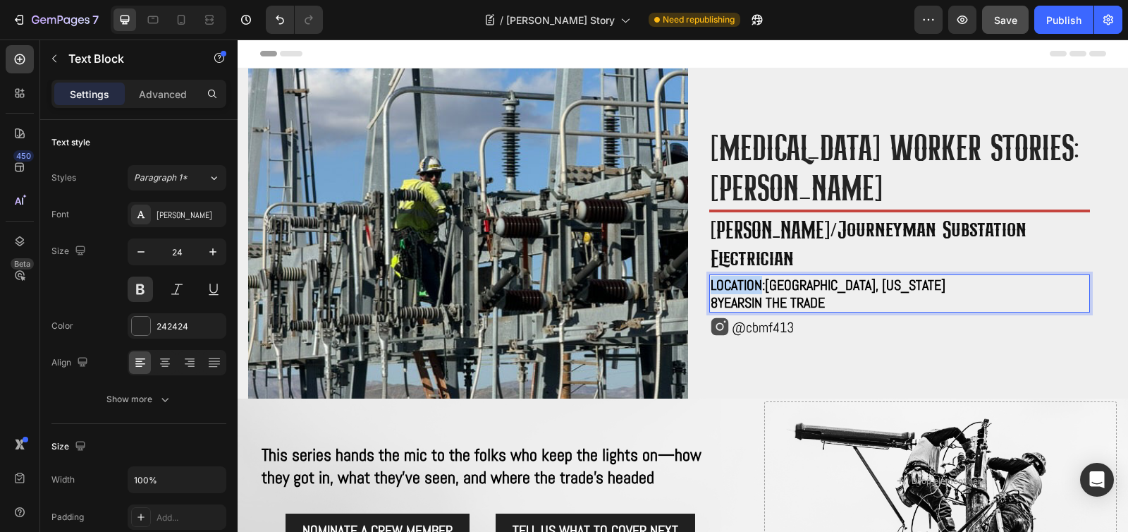
click at [727, 276] on strong "Location:" at bounding box center [738, 285] width 54 height 18
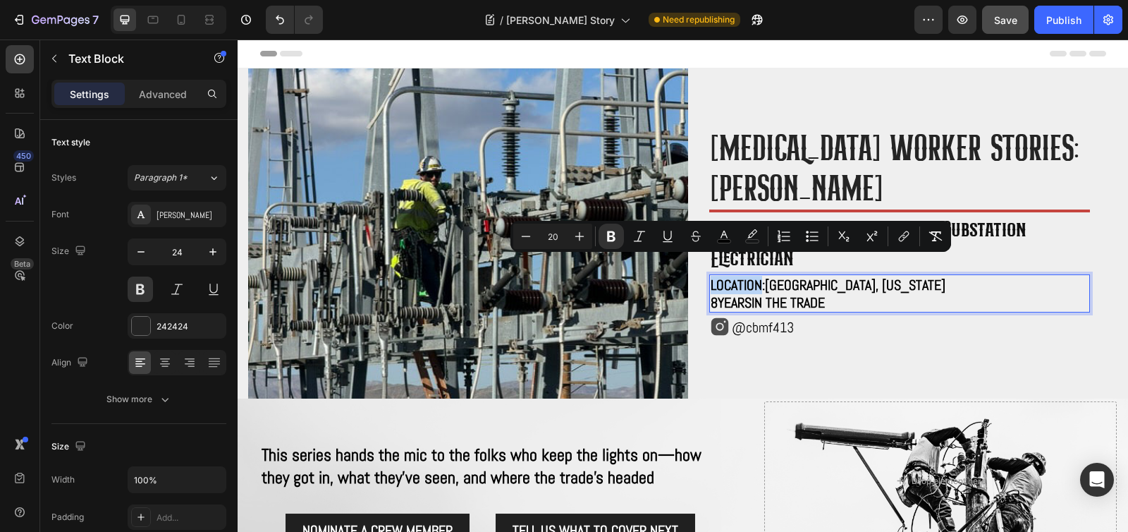
click at [749, 276] on strong "Location:" at bounding box center [738, 285] width 54 height 18
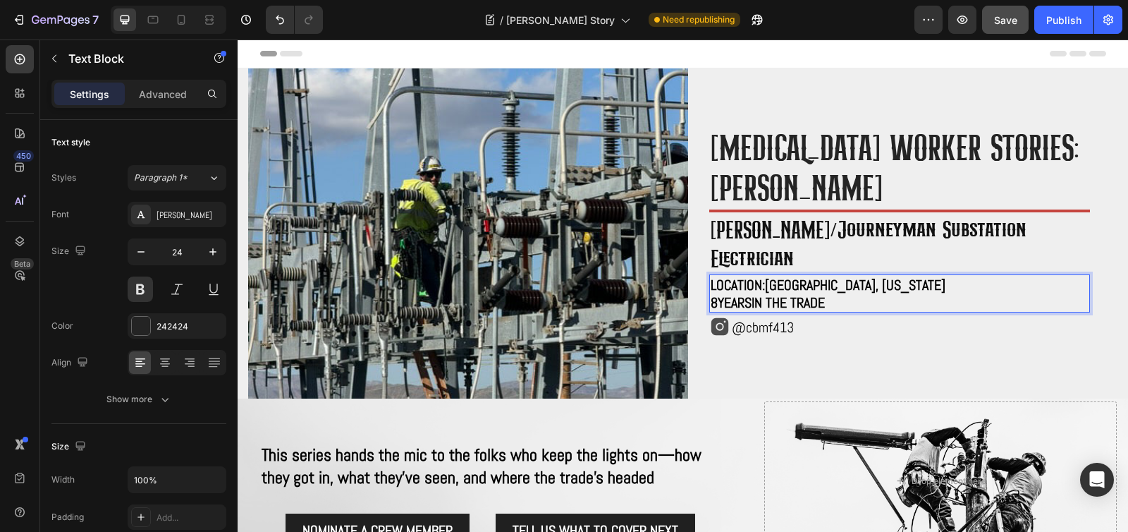
click at [754, 276] on strong "Location:" at bounding box center [738, 285] width 54 height 18
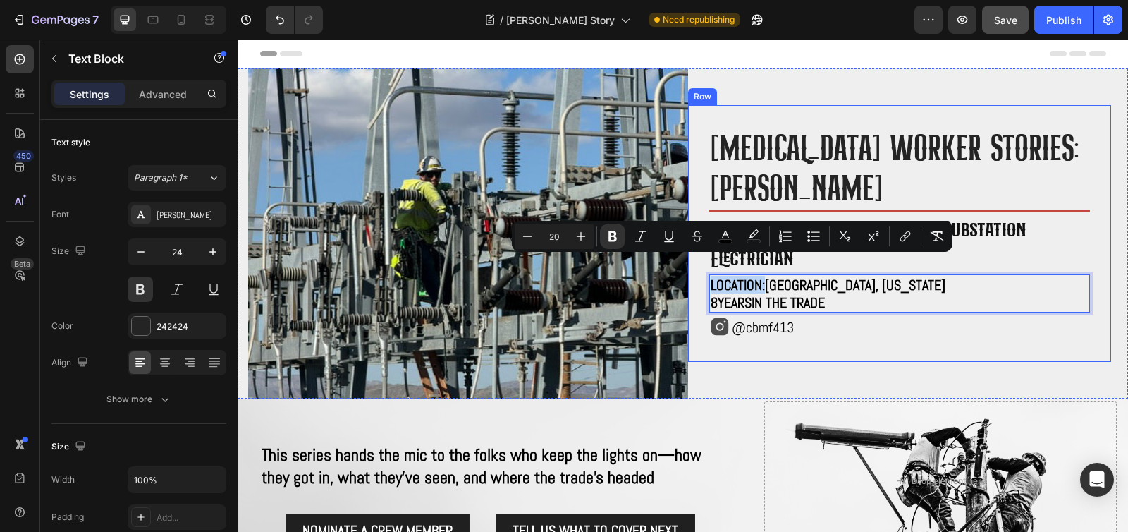
drag, startPoint x: 760, startPoint y: 270, endPoint x: 703, endPoint y: 270, distance: 57.1
click at [703, 270] on div "High voltage worker stories: Cody Breeden Heading Title Line ⁠⁠⁠⁠⁠⁠⁠ Foreman/jo…" at bounding box center [899, 233] width 423 height 257
click at [773, 293] on span "8 years in the trade" at bounding box center [768, 302] width 114 height 18
drag, startPoint x: 757, startPoint y: 266, endPoint x: 715, endPoint y: 266, distance: 41.6
click at [715, 276] on strong "Location:" at bounding box center [738, 285] width 54 height 18
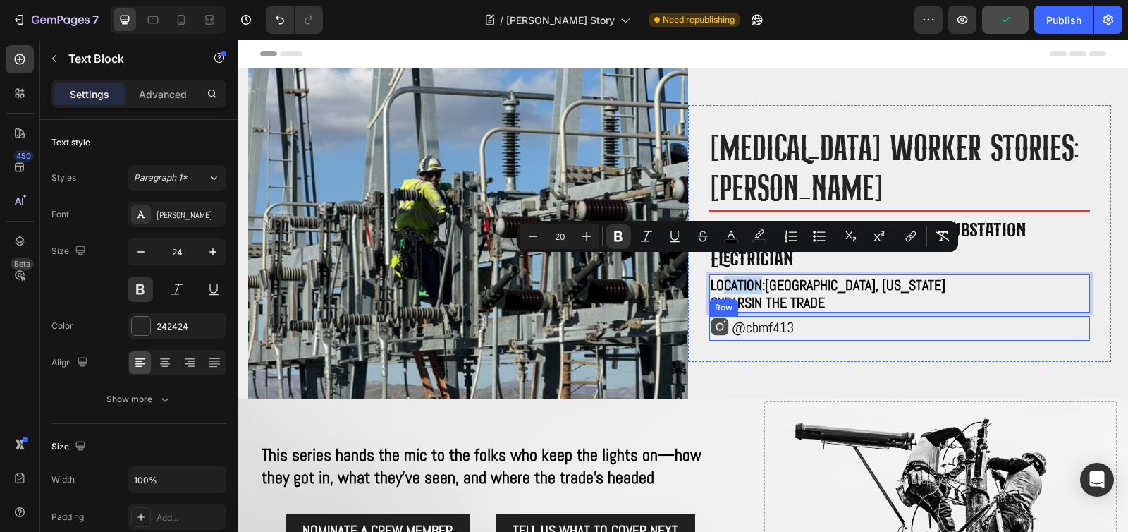
click at [867, 316] on div "Icon @cbmf413 Text Block Row" at bounding box center [899, 328] width 381 height 25
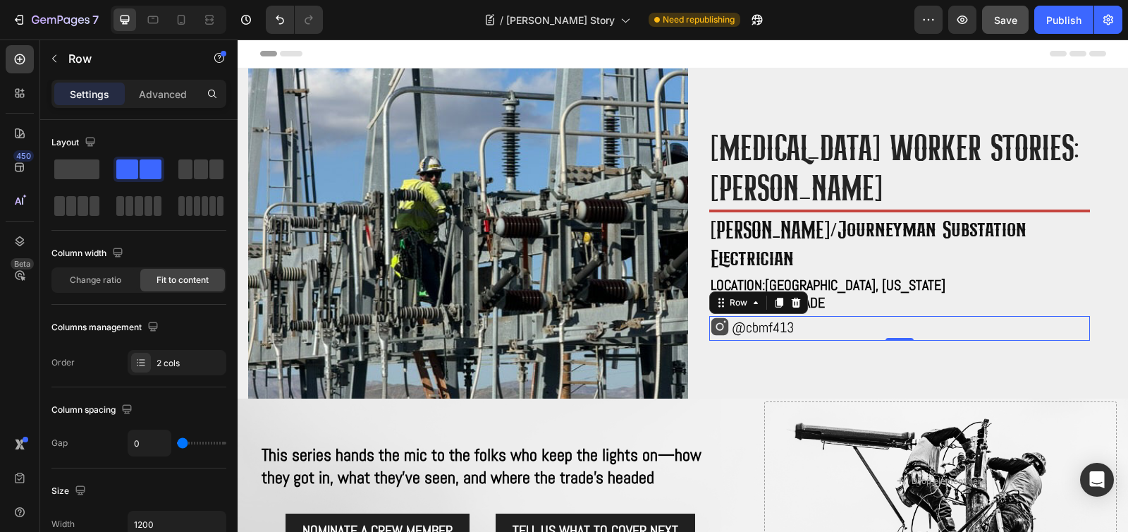
click at [861, 285] on p "Location: Apple Valley, California 8 years in the trade" at bounding box center [900, 293] width 378 height 35
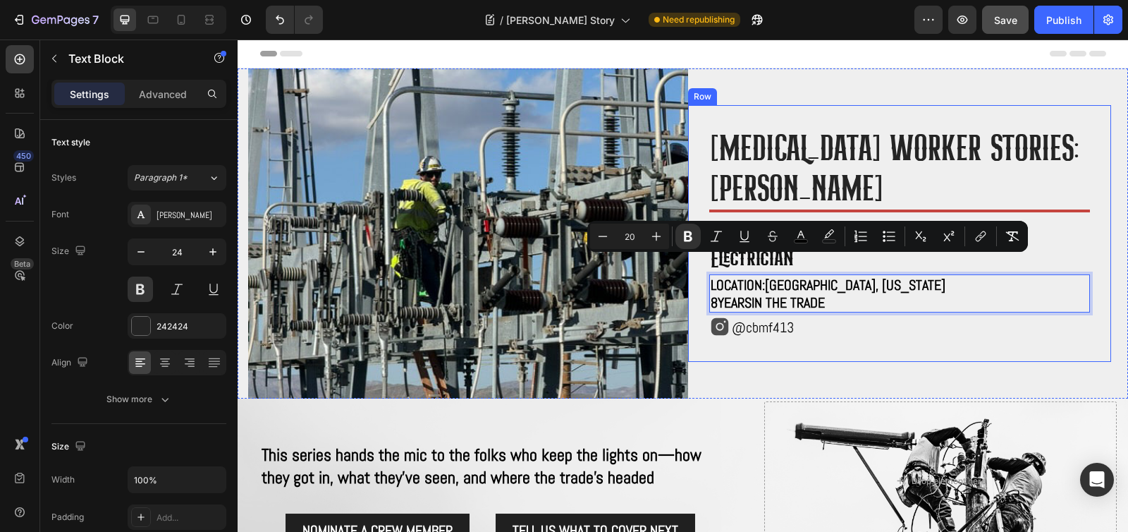
drag, startPoint x: 842, startPoint y: 282, endPoint x: 691, endPoint y: 270, distance: 151.3
click at [691, 270] on div "High voltage worker stories: Cody Breeden Heading Title Line ⁠⁠⁠⁠⁠⁠⁠ Foreman/jo…" at bounding box center [899, 233] width 423 height 257
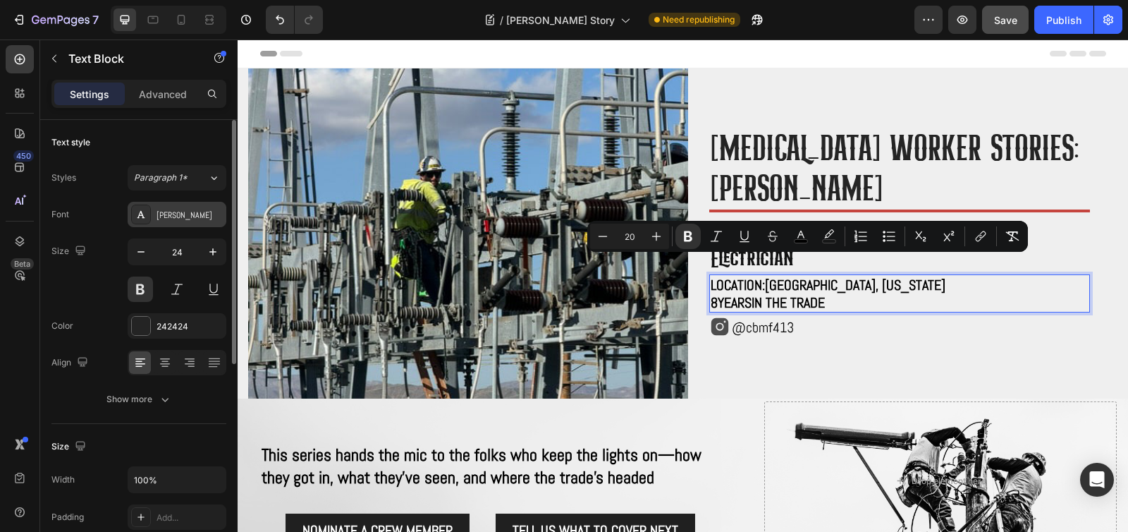
click at [180, 209] on div "Abel" at bounding box center [189, 215] width 66 height 13
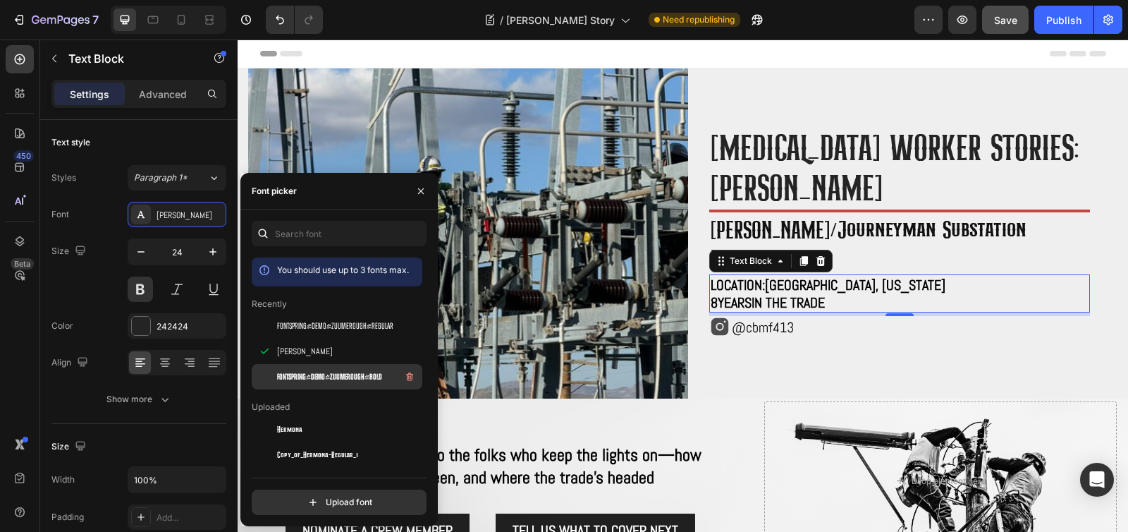
click at [326, 376] on span "fontspring-demo-zuumerough-bold" at bounding box center [329, 376] width 105 height 13
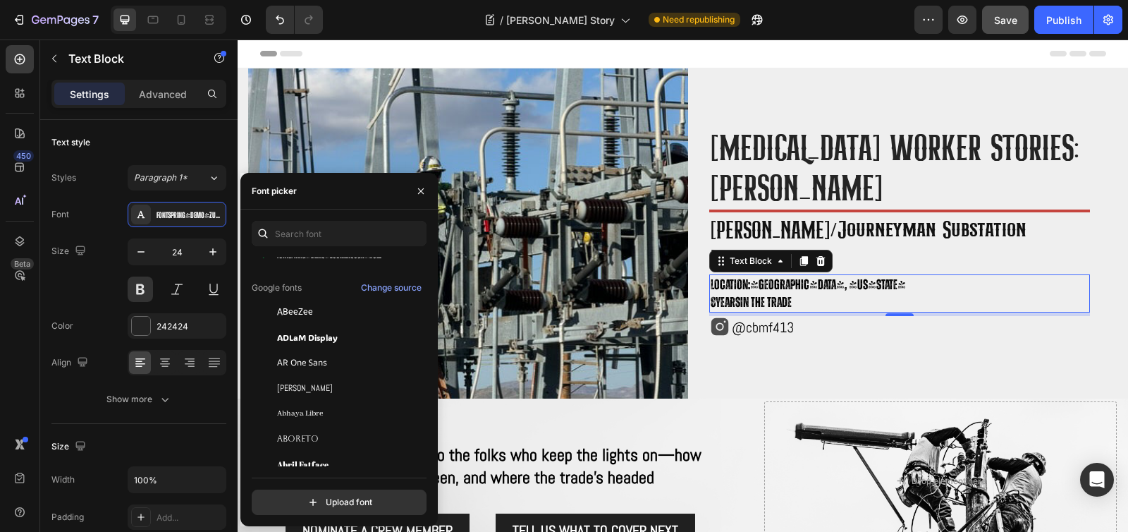
scroll to position [302, 0]
click at [369, 331] on div "ADLaM Display" at bounding box center [348, 333] width 142 height 13
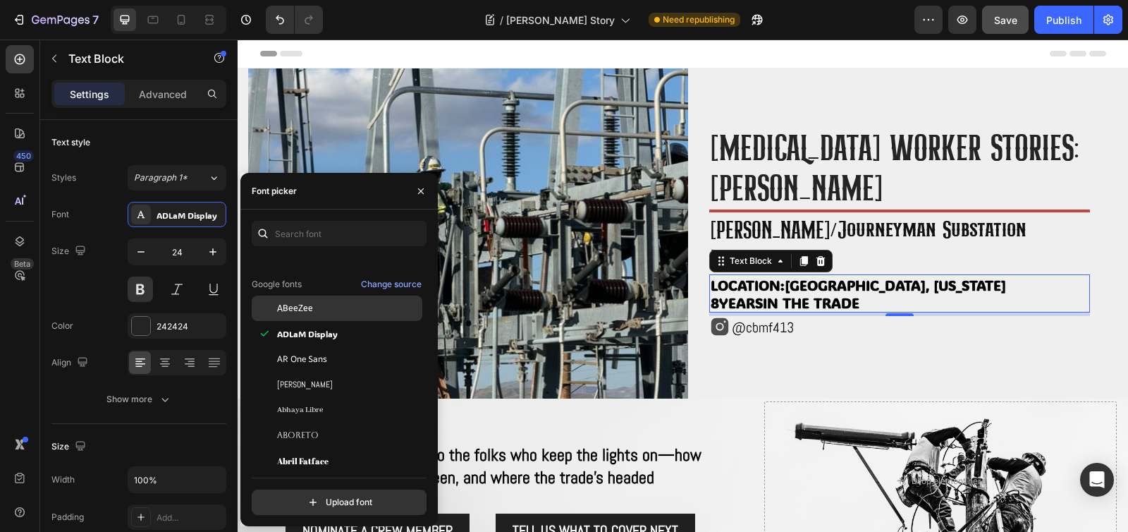
click at [364, 314] on div "ABeeZee" at bounding box center [348, 308] width 142 height 13
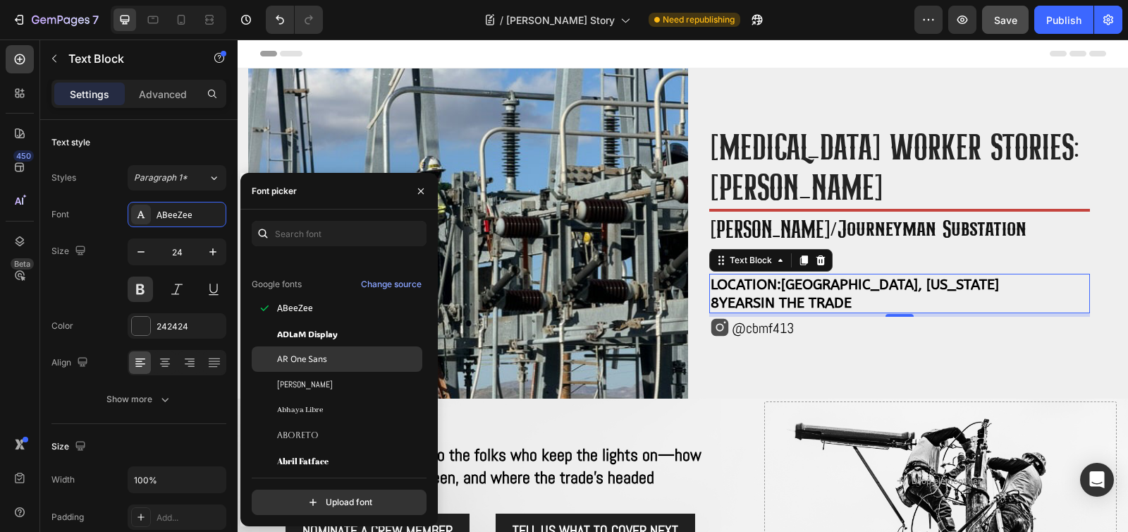
click at [367, 353] on div "AR One Sans" at bounding box center [348, 358] width 142 height 13
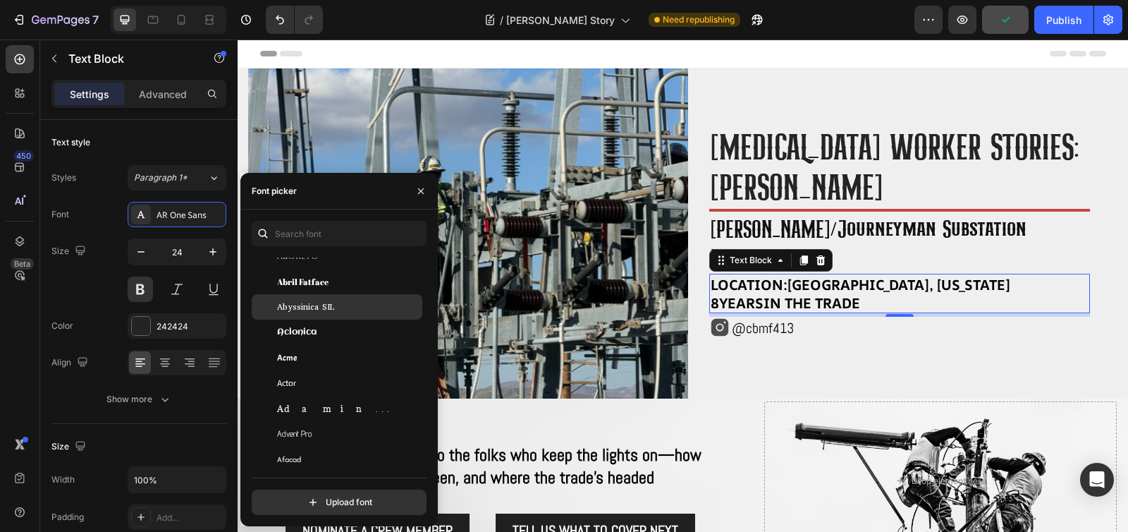
scroll to position [465, 0]
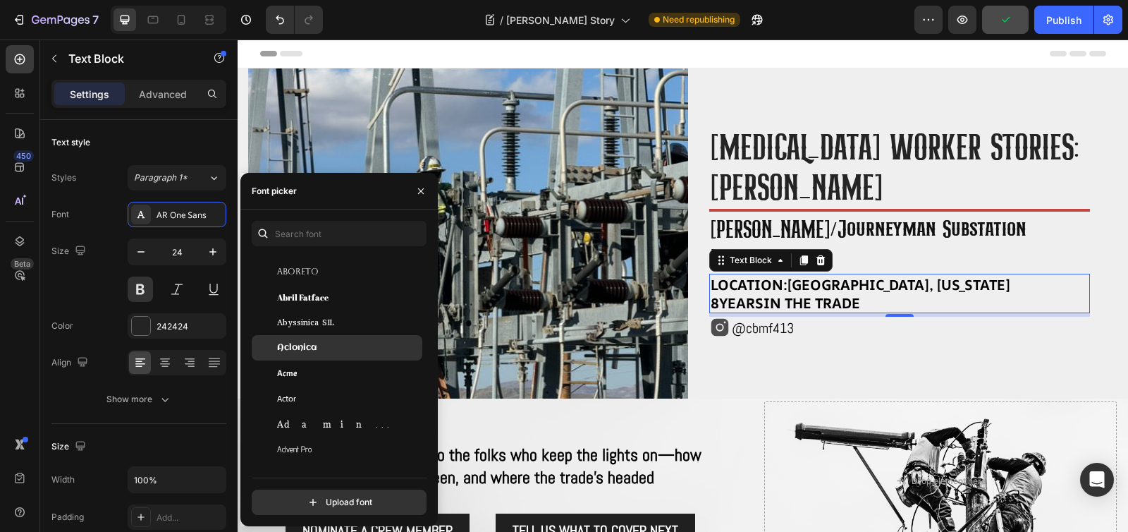
click at [351, 350] on div "Aclonica" at bounding box center [348, 347] width 142 height 13
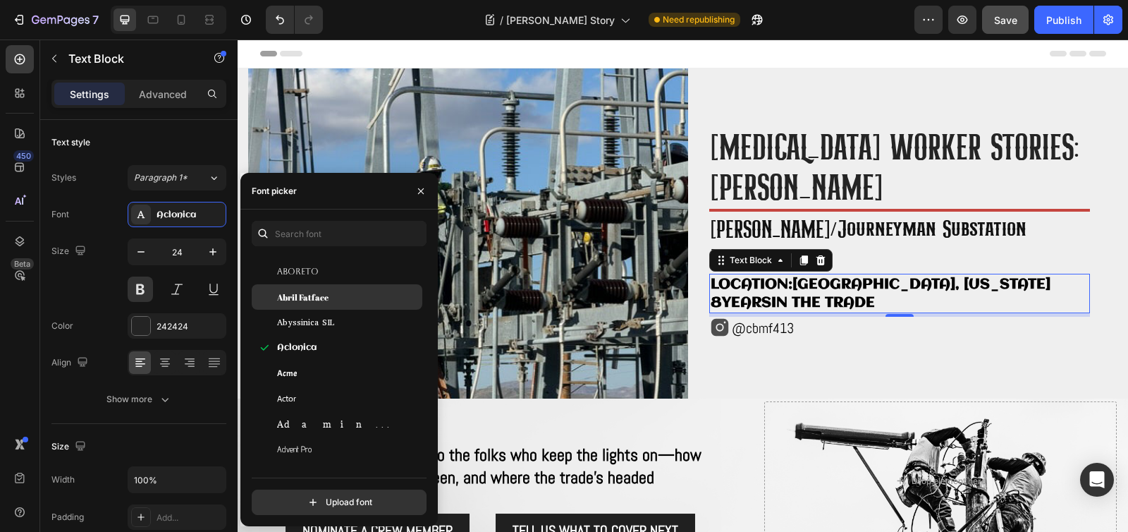
click at [362, 300] on div "Abril Fatface" at bounding box center [348, 296] width 142 height 13
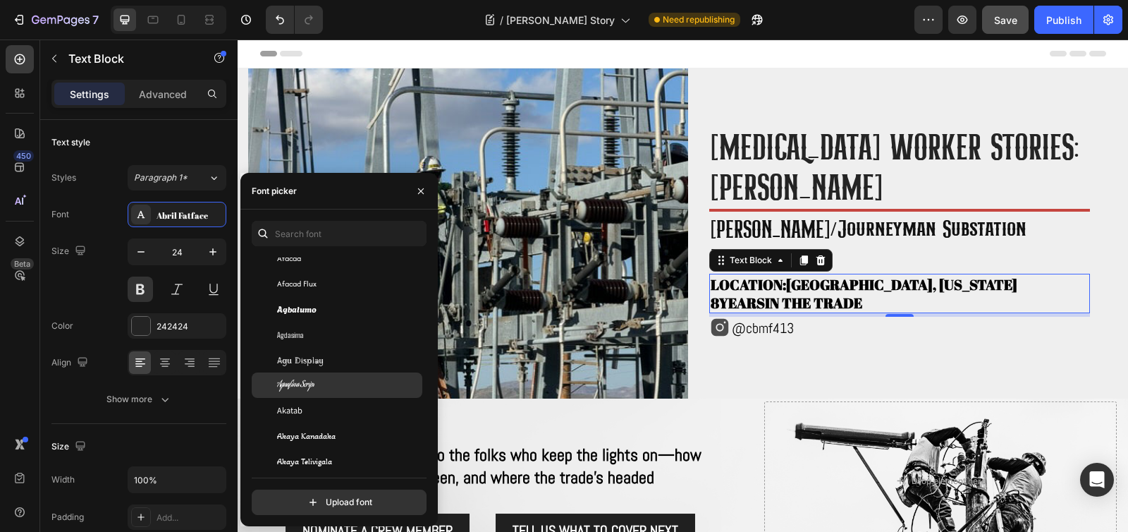
scroll to position [711, 0]
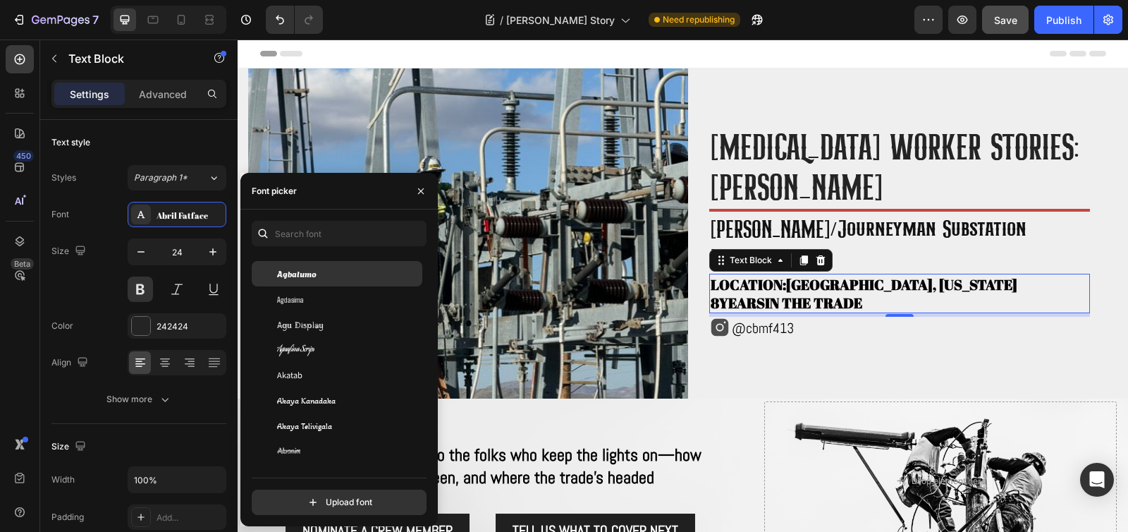
click at [354, 273] on div "Agbalumo" at bounding box center [348, 273] width 142 height 13
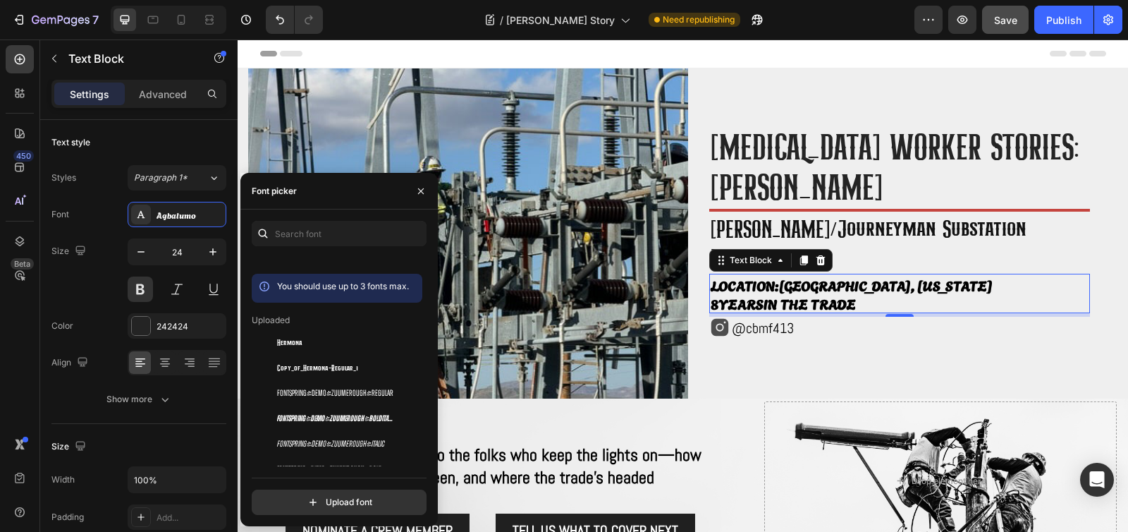
scroll to position [0, 0]
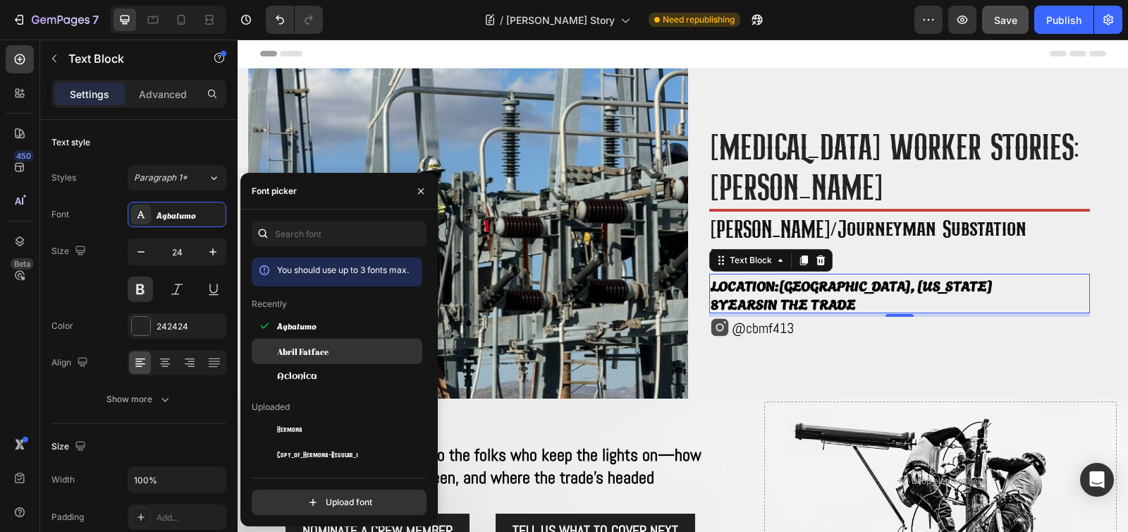
click at [365, 358] on div "Abril Fatface" at bounding box center [337, 350] width 171 height 25
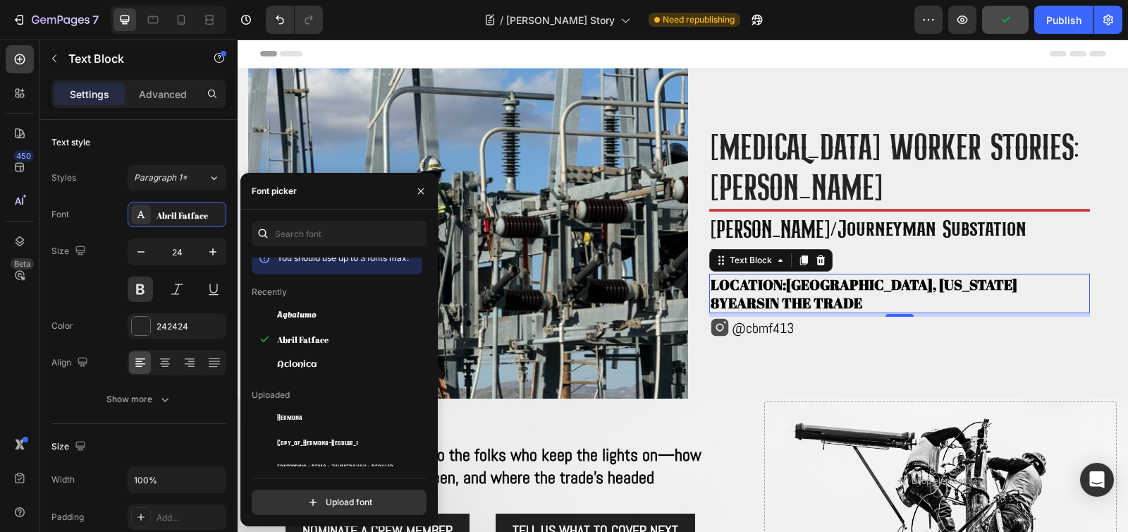
scroll to position [25, 0]
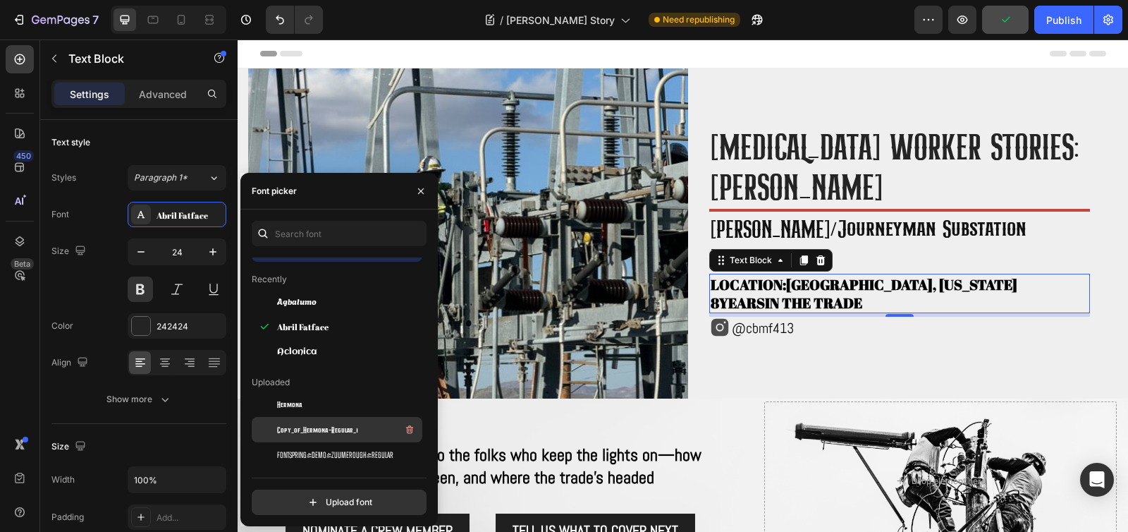
click at [348, 423] on span "Copy_of_Hermona-Regular_1" at bounding box center [317, 429] width 81 height 13
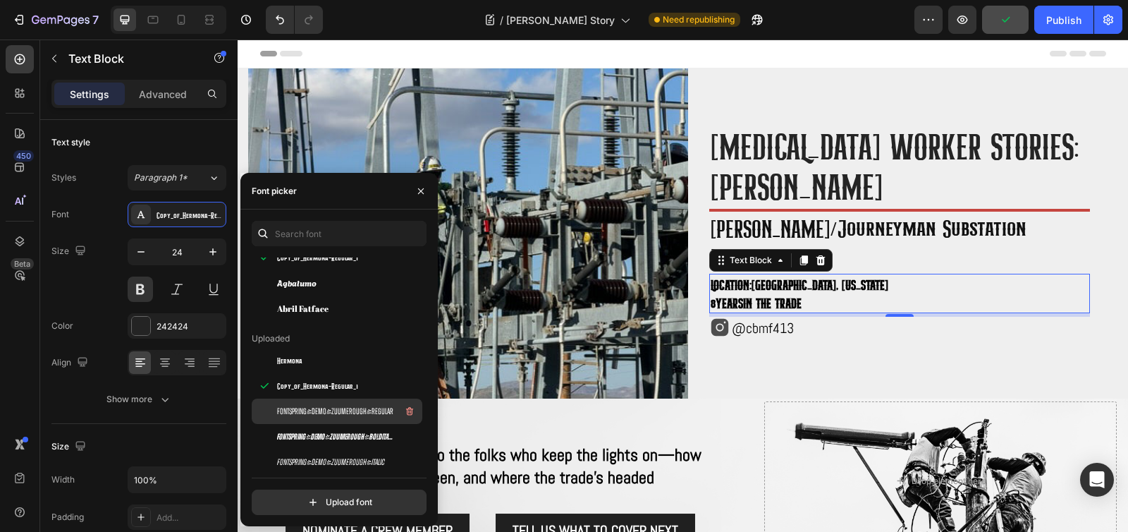
scroll to position [84, 0]
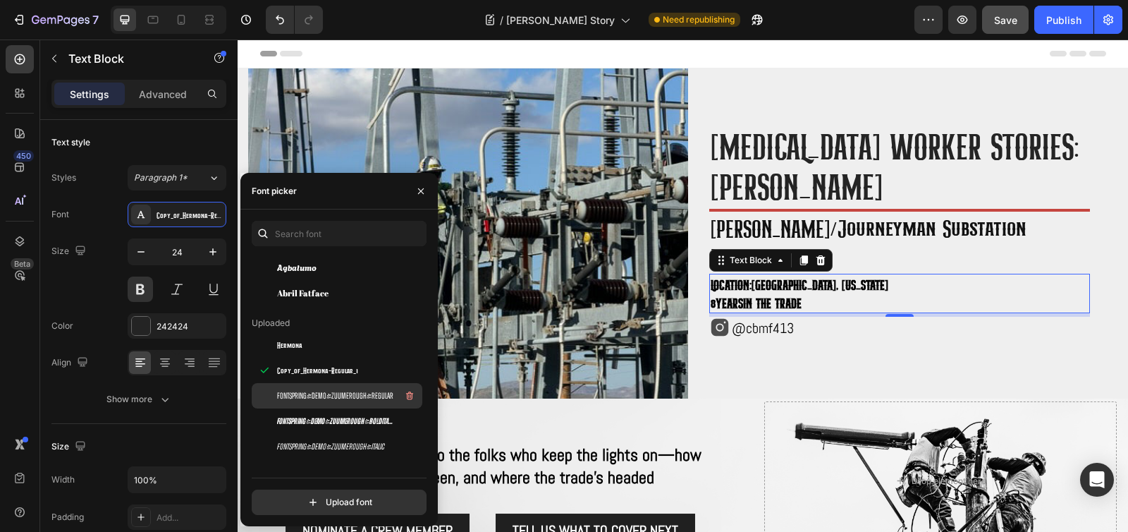
click at [367, 395] on span "fontspring-demo-zuumerough-regular" at bounding box center [335, 395] width 116 height 13
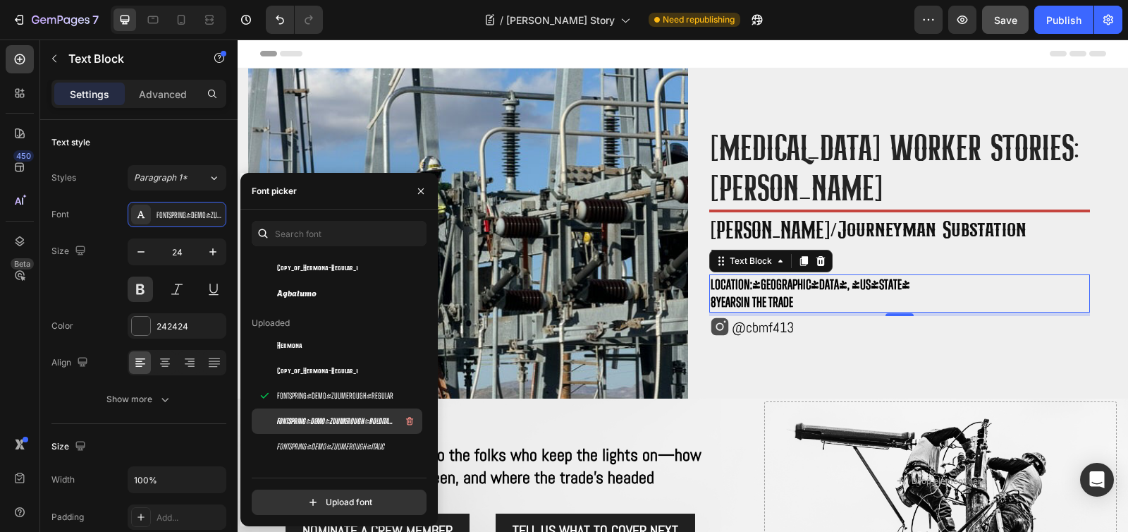
click at [361, 427] on div "fontspring-demo-zuumerough-bolditalic" at bounding box center [348, 420] width 142 height 17
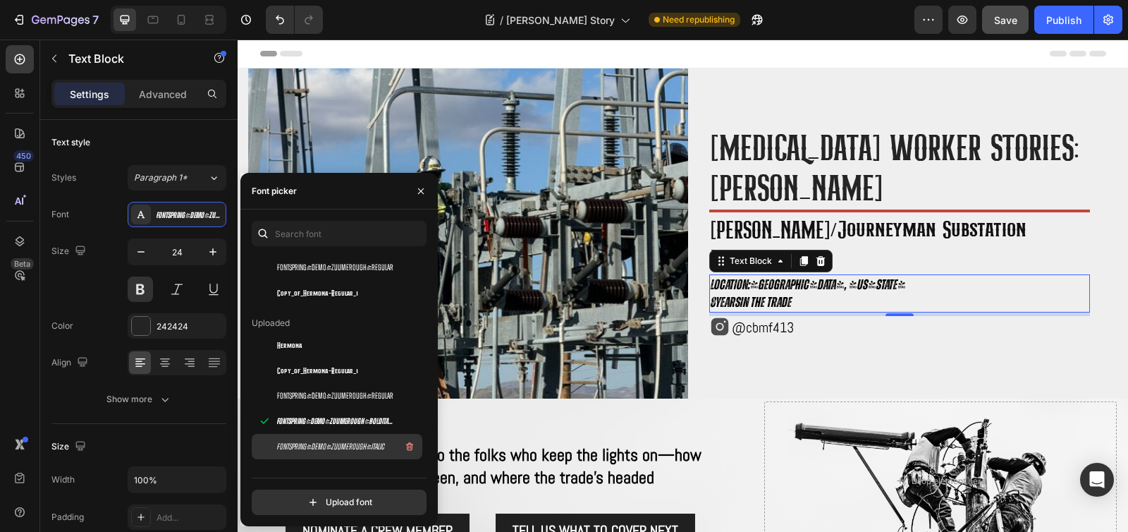
click at [357, 446] on span "fontspring-demo-zuumerough-italic" at bounding box center [331, 446] width 108 height 13
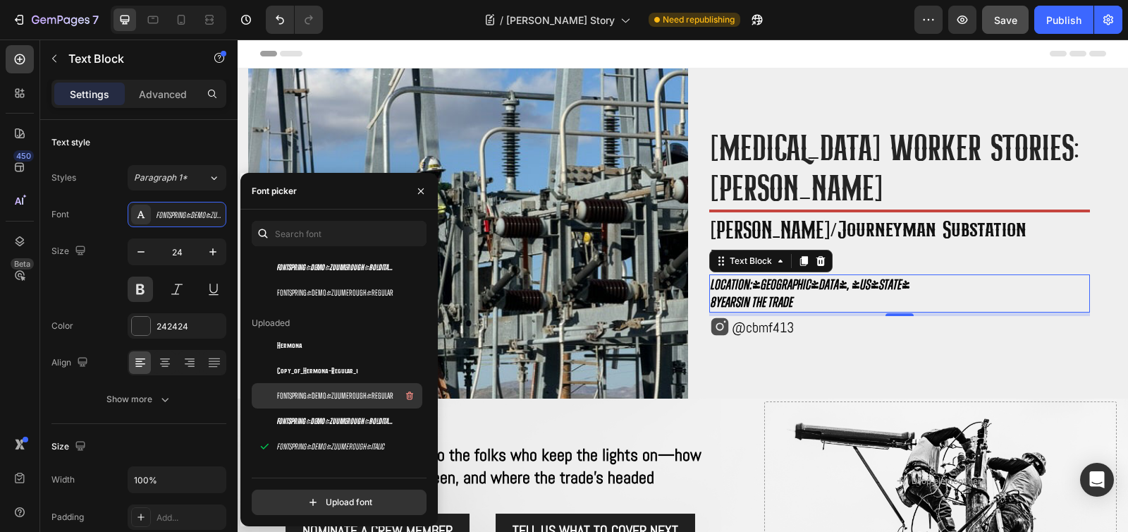
click at [369, 395] on span "fontspring-demo-zuumerough-regular" at bounding box center [335, 395] width 116 height 13
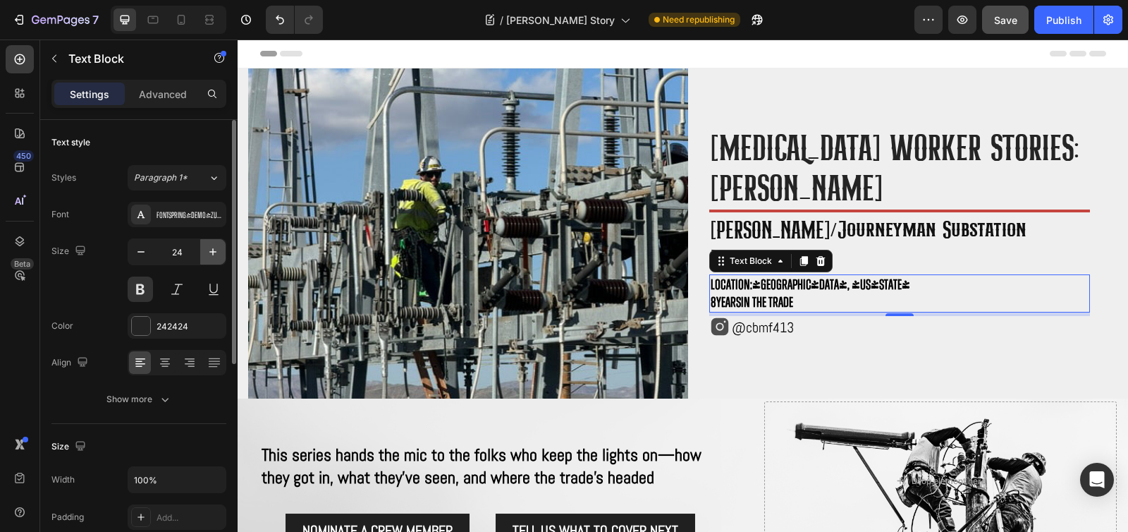
click at [214, 253] on icon "button" at bounding box center [213, 252] width 14 height 14
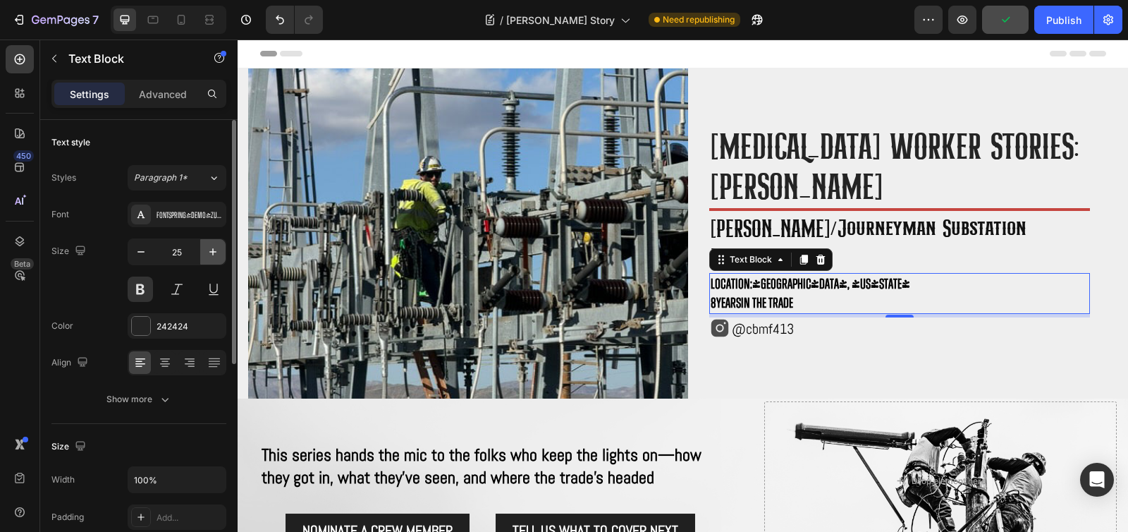
click at [214, 253] on icon "button" at bounding box center [213, 252] width 14 height 14
type input "28"
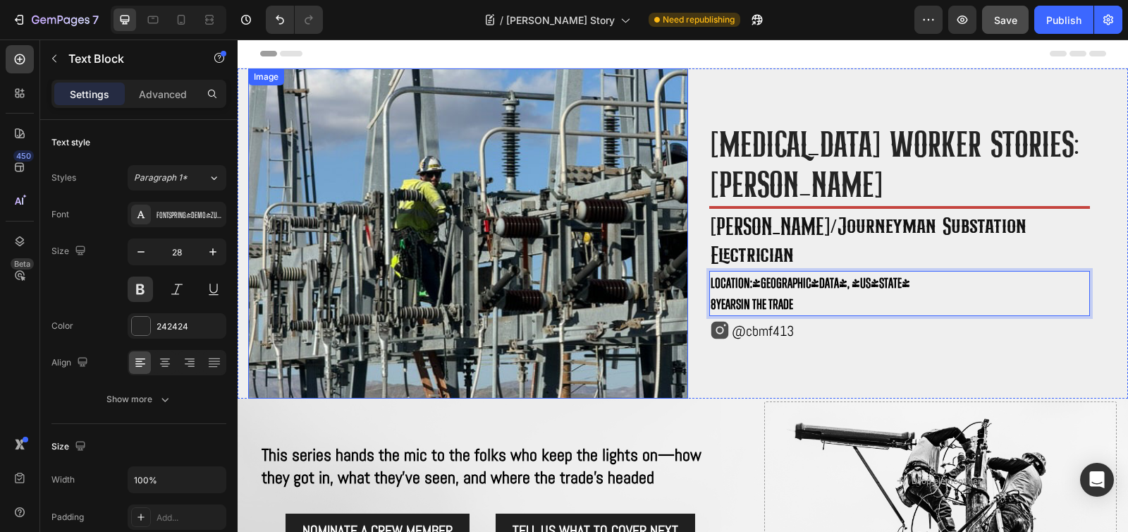
drag, startPoint x: 814, startPoint y: 284, endPoint x: 672, endPoint y: 270, distance: 143.1
click at [672, 270] on div "Image High voltage worker stories: Cody Breeden Heading Title Line ⁠⁠⁠⁠⁠⁠⁠ Fore…" at bounding box center [683, 233] width 890 height 330
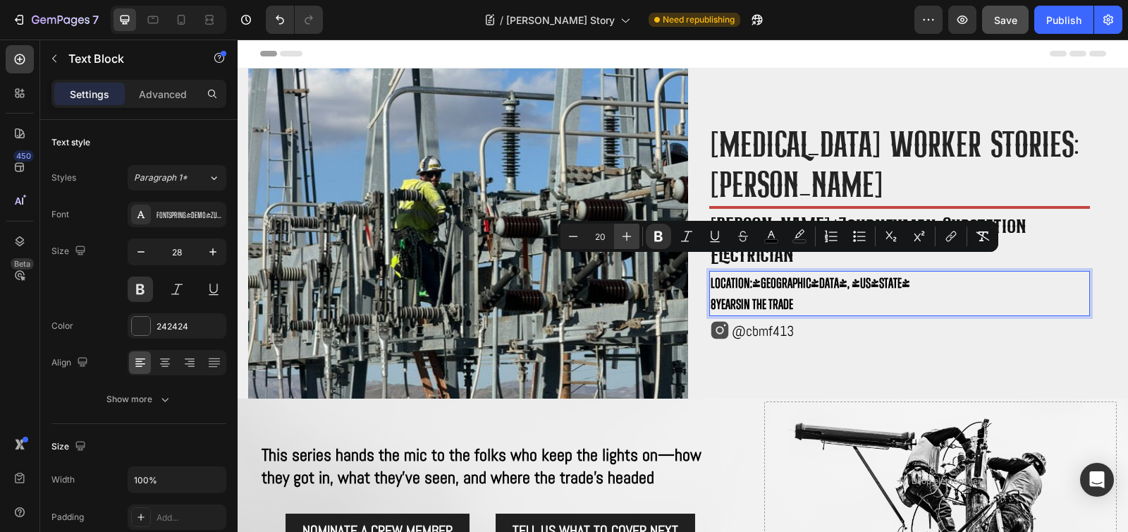
click at [623, 238] on icon "Editor contextual toolbar" at bounding box center [627, 236] width 14 height 14
type input "24"
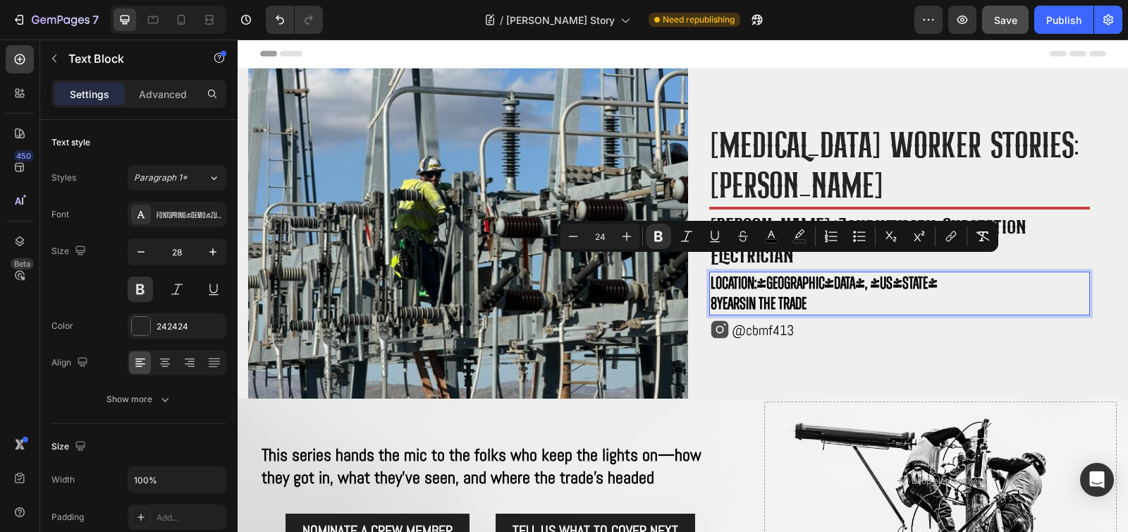
click at [857, 285] on p "Location: Apple Valley, California 8 years in the trade" at bounding box center [900, 293] width 378 height 41
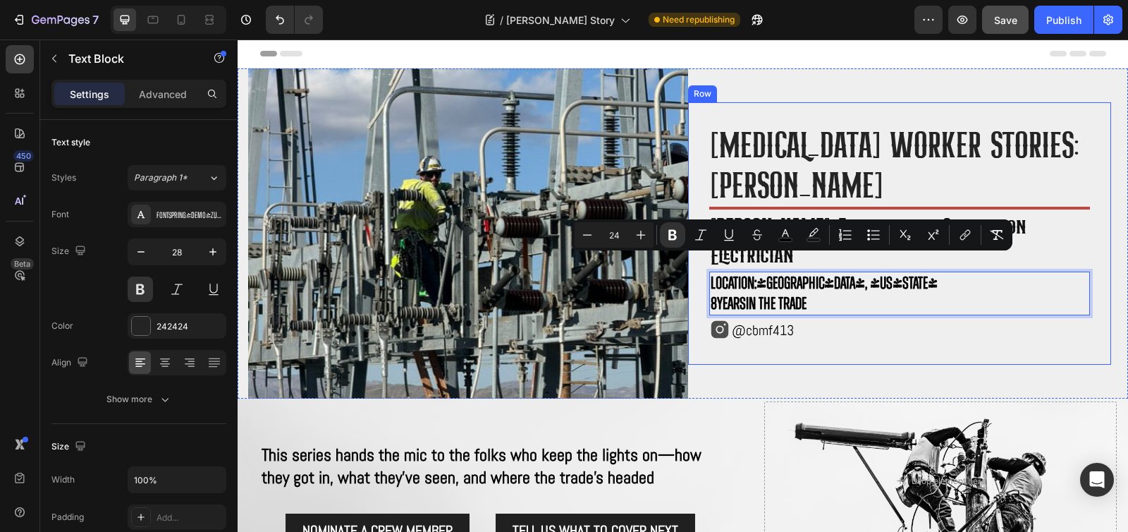
drag, startPoint x: 859, startPoint y: 284, endPoint x: 694, endPoint y: 271, distance: 166.1
click at [694, 271] on div "High voltage worker stories: Cody Breeden Heading Title Line ⁠⁠⁠⁠⁠⁠⁠ Foreman/jo…" at bounding box center [899, 233] width 423 height 262
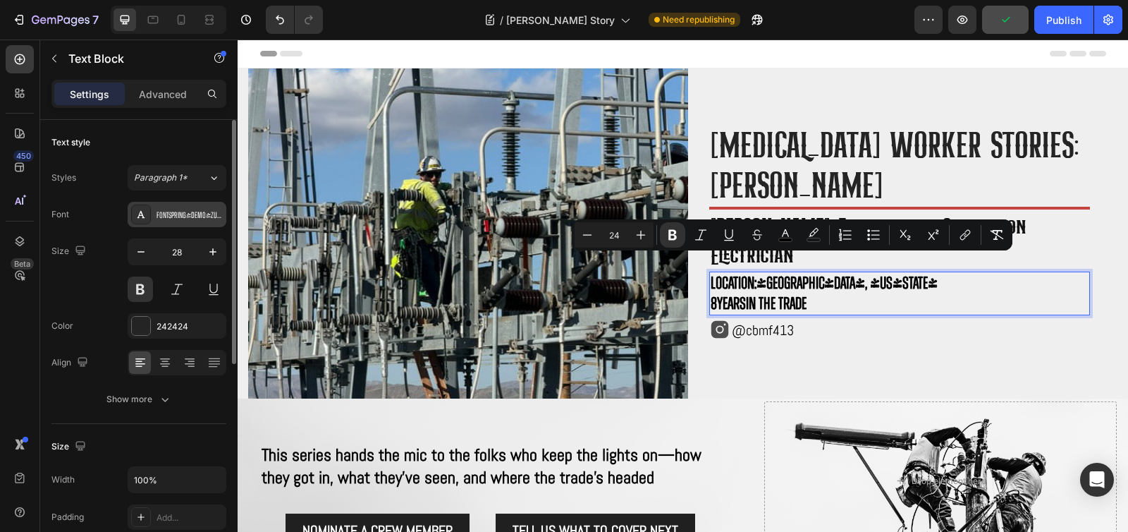
click at [197, 219] on div "Fontspring-demo-zuumerough-regular" at bounding box center [189, 215] width 66 height 13
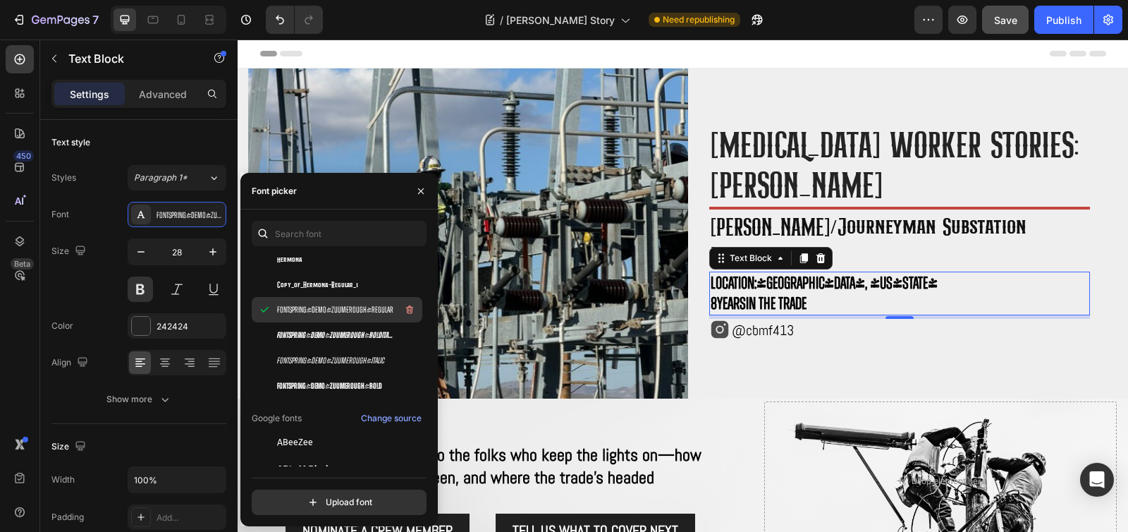
scroll to position [182, 0]
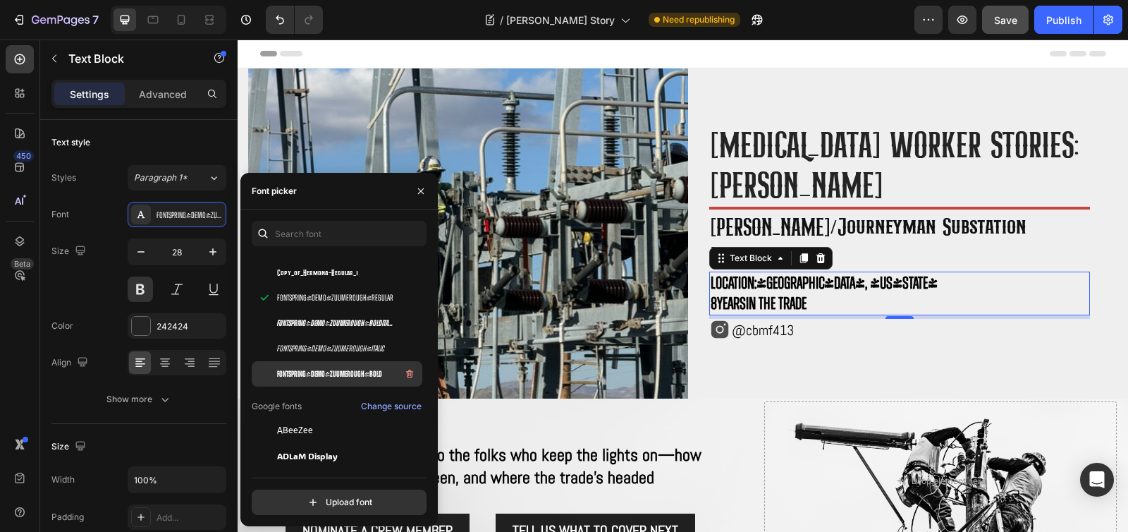
click at [380, 374] on div "fontspring-demo-zuumerough-bold" at bounding box center [348, 373] width 142 height 17
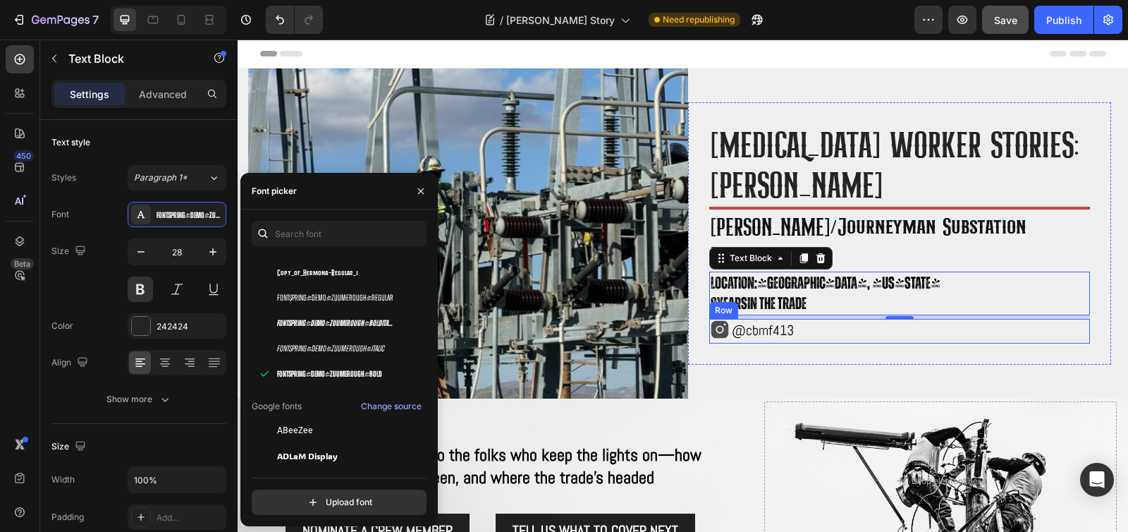
click at [884, 322] on div "Icon @cbmf413 Text Block Row" at bounding box center [899, 331] width 381 height 25
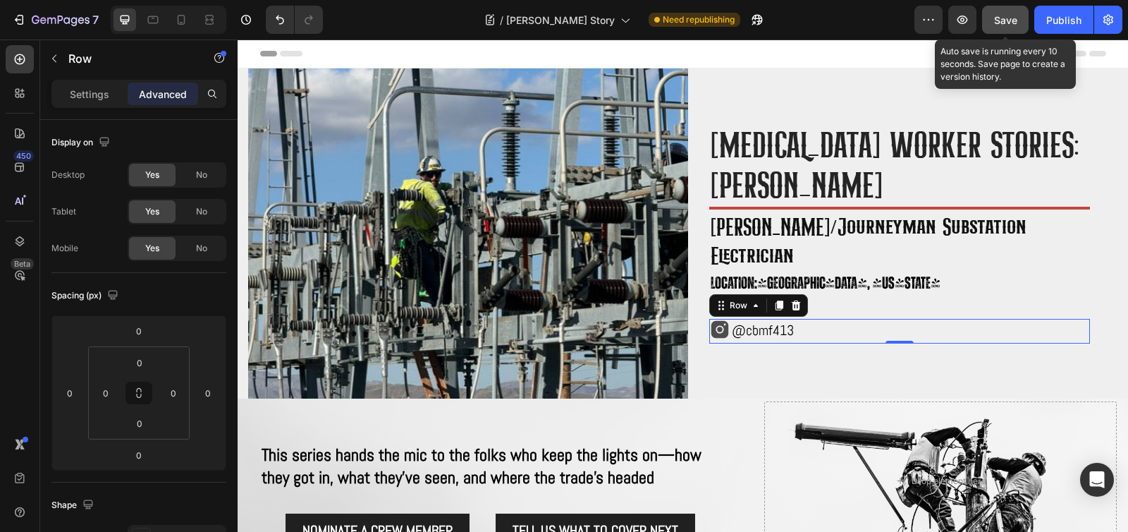
click at [1002, 22] on span "Save" at bounding box center [1005, 20] width 23 height 12
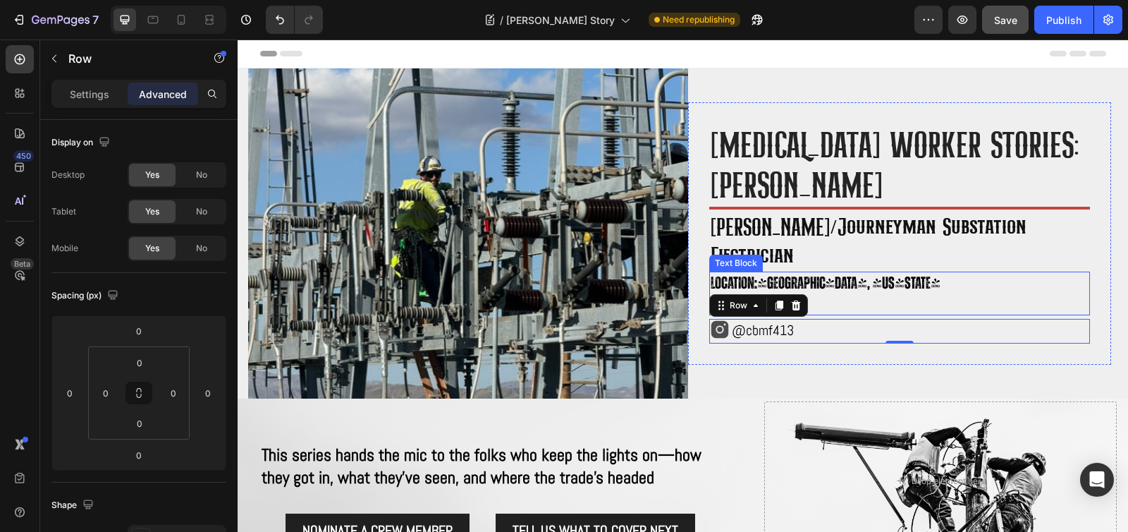
click at [851, 281] on p "Location: Apple Valley, California 8 years in the trade" at bounding box center [900, 293] width 378 height 41
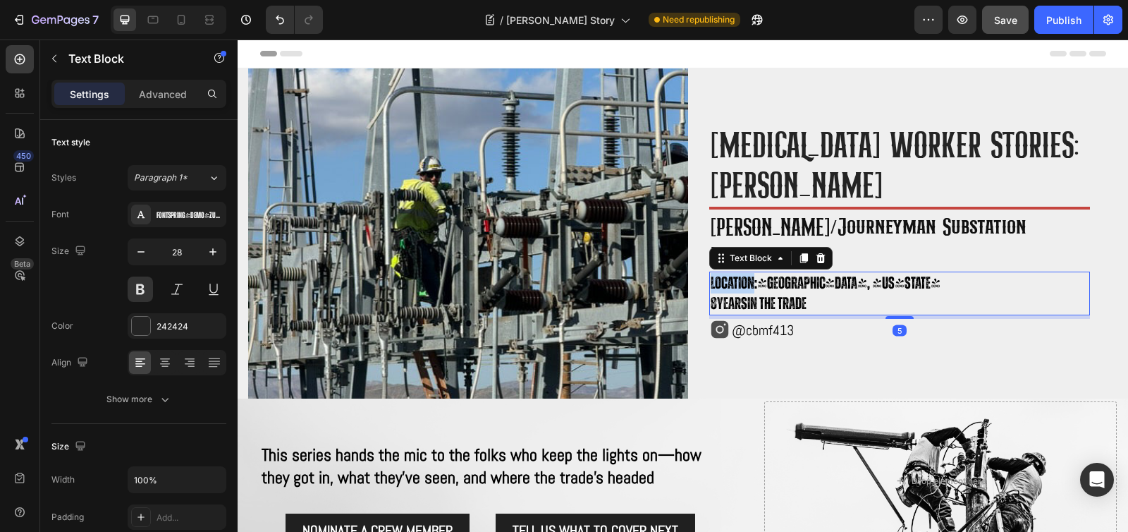
click at [737, 275] on strong "Location:" at bounding box center [734, 283] width 47 height 17
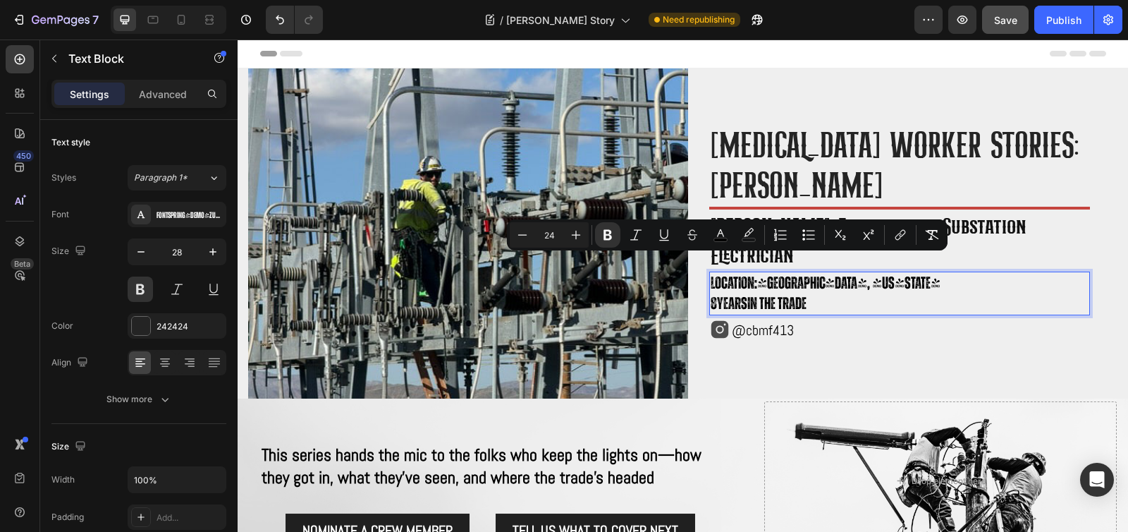
click at [752, 275] on span "Location: Apple Valley, California" at bounding box center [826, 283] width 230 height 17
drag, startPoint x: 753, startPoint y: 269, endPoint x: 691, endPoint y: 268, distance: 62.0
click at [691, 268] on div "High voltage worker stories: Cody Breeden Heading Title Line ⁠⁠⁠⁠⁠⁠⁠ Foreman/jo…" at bounding box center [899, 233] width 423 height 262
click at [723, 239] on rect "Editor contextual toolbar" at bounding box center [721, 240] width 13 height 4
type input "000000"
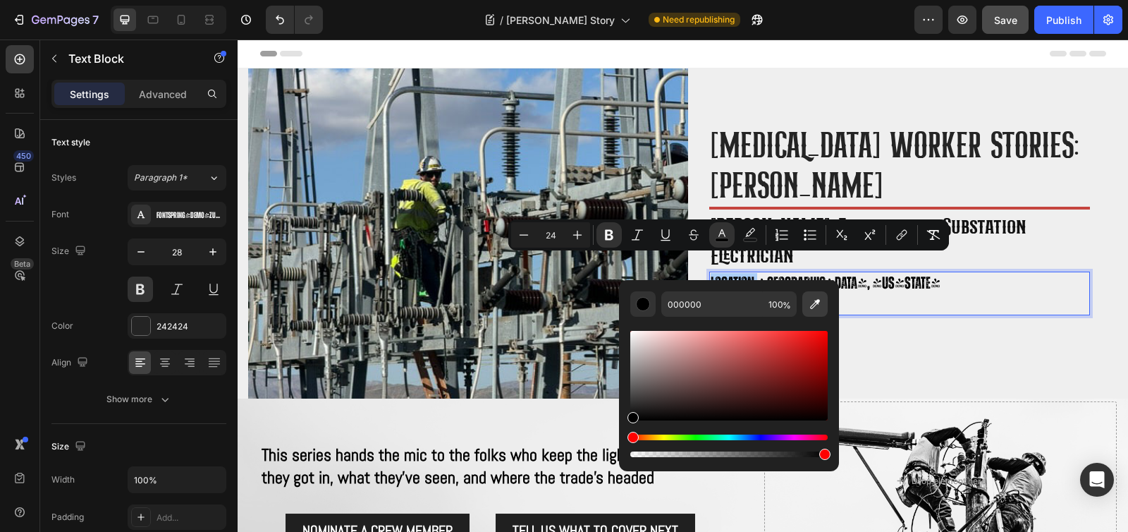
click at [817, 300] on icon "Editor contextual toolbar" at bounding box center [815, 304] width 10 height 10
type input "C5453F"
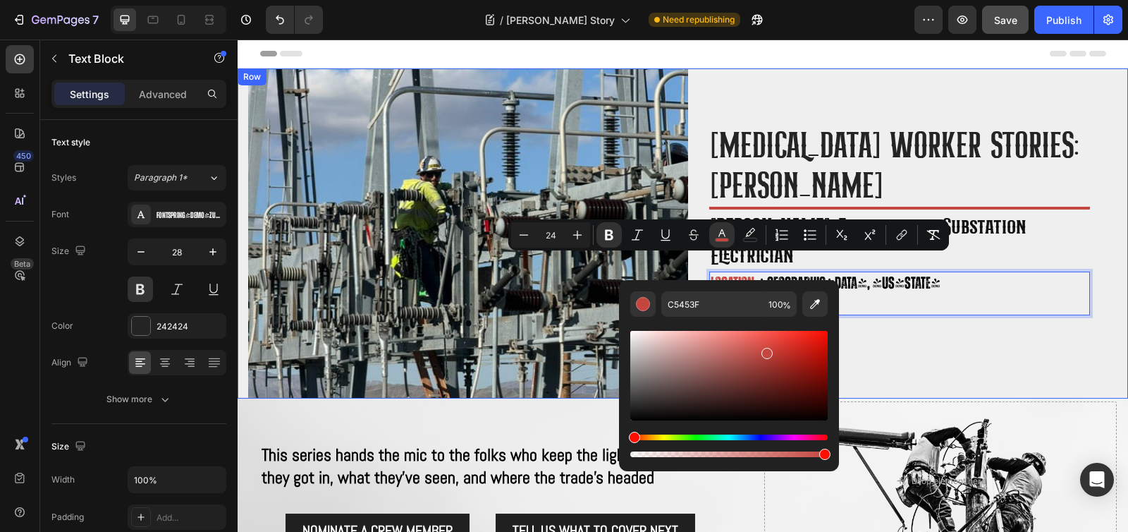
click at [993, 371] on div "High voltage worker stories: Cody Breeden Heading Title Line ⁠⁠⁠⁠⁠⁠⁠ Foreman/jo…" at bounding box center [908, 233] width 440 height 330
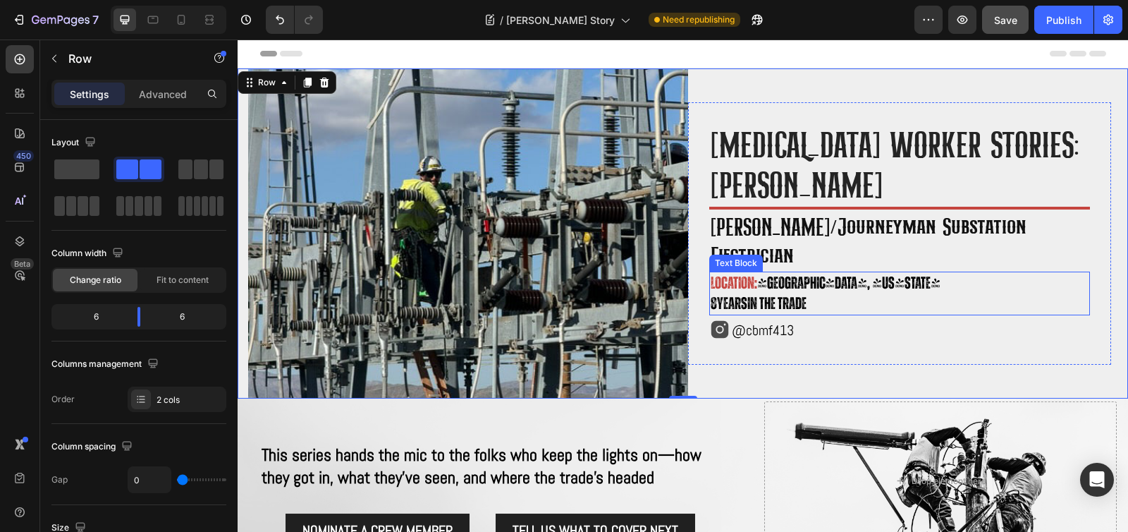
click at [742, 295] on strong "years" at bounding box center [732, 303] width 30 height 17
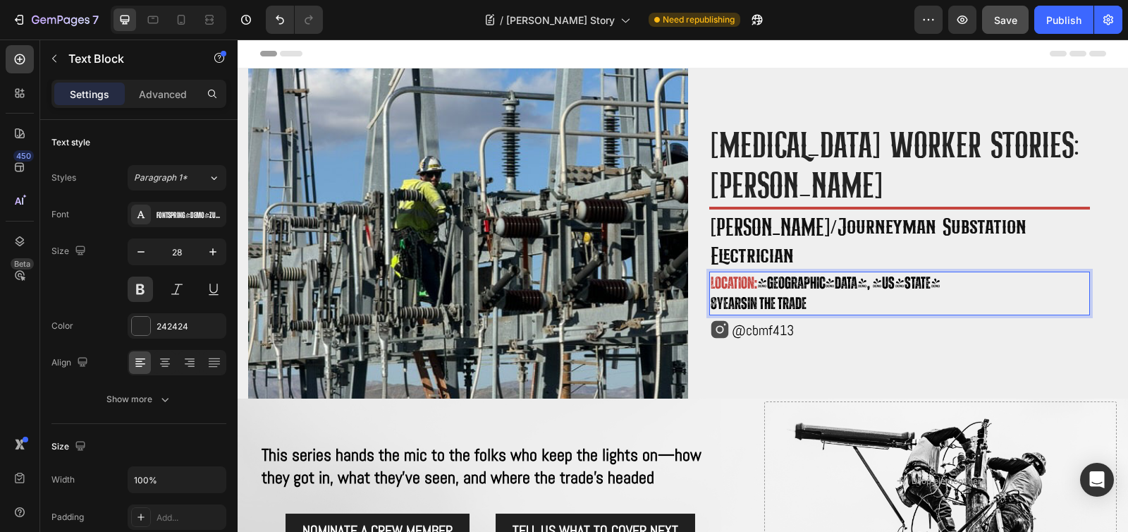
click at [793, 295] on span "8 years in the trade" at bounding box center [759, 303] width 96 height 17
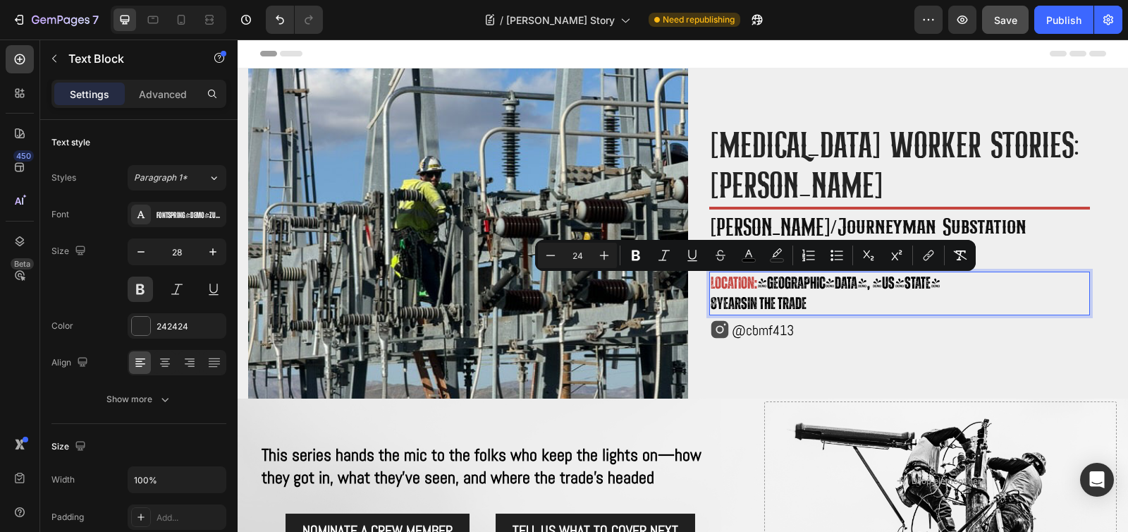
drag, startPoint x: 809, startPoint y: 286, endPoint x: 704, endPoint y: 285, distance: 104.3
click at [709, 285] on div "Location: Apple Valley, California 8 years in the trade" at bounding box center [899, 293] width 381 height 44
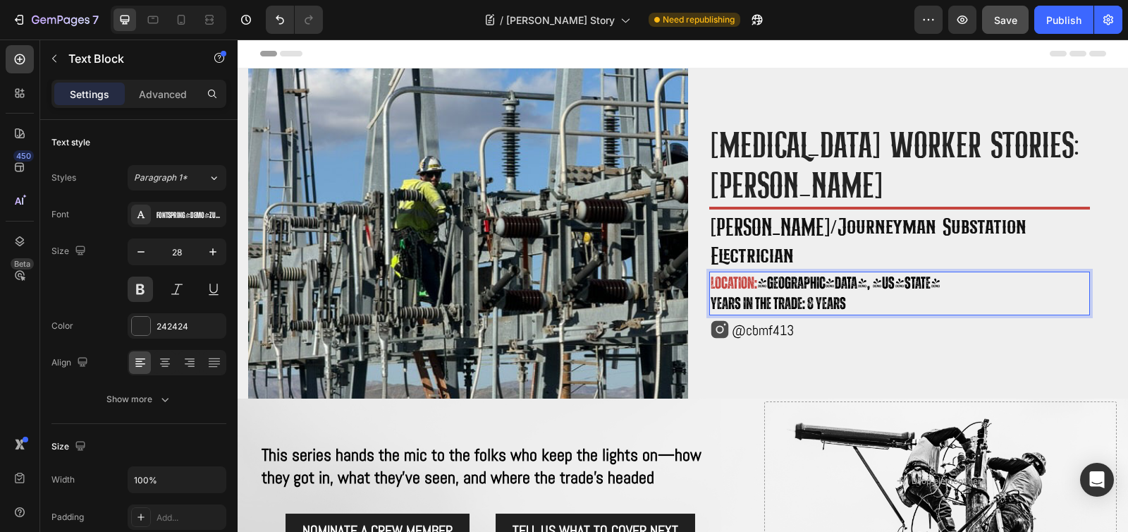
click at [819, 275] on span "[GEOGRAPHIC_DATA], [US_STATE]" at bounding box center [848, 283] width 183 height 17
drag, startPoint x: 798, startPoint y: 287, endPoint x: 749, endPoint y: 287, distance: 49.3
click at [725, 295] on span "years in the trade: 8 years" at bounding box center [778, 303] width 135 height 17
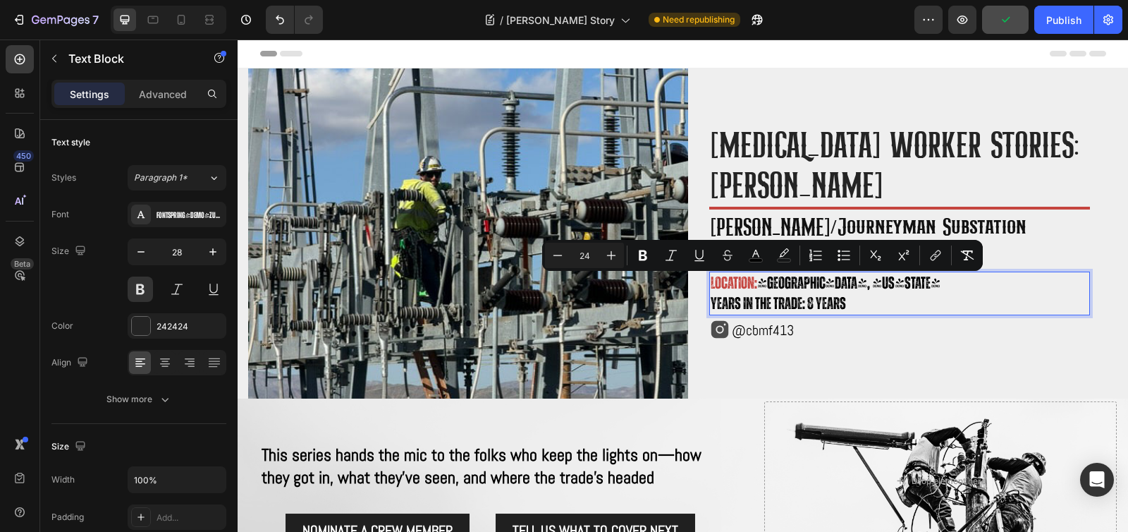
click at [801, 295] on span "years in the trade: 8 years" at bounding box center [778, 303] width 135 height 17
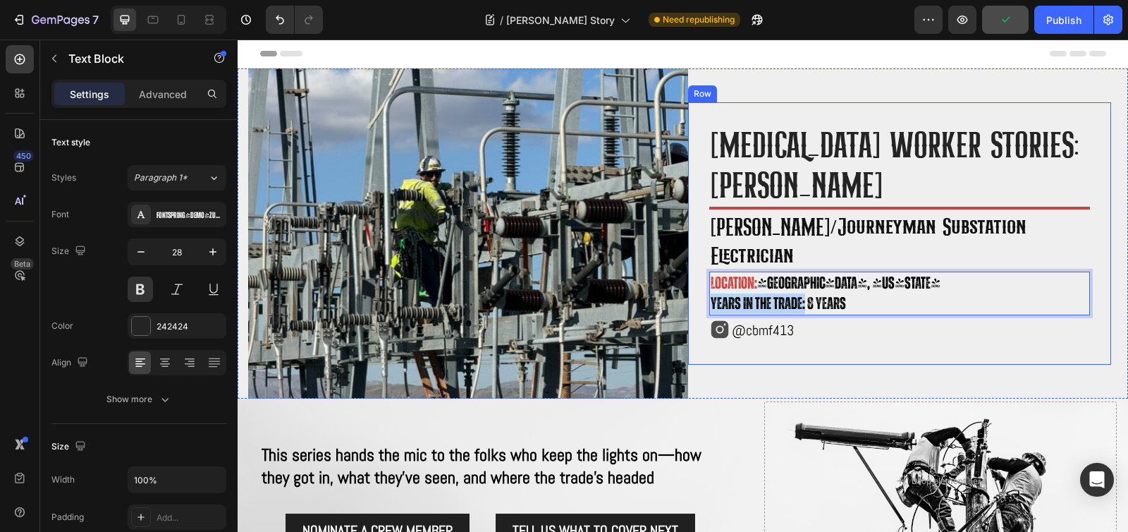
drag, startPoint x: 799, startPoint y: 288, endPoint x: 696, endPoint y: 290, distance: 102.2
click at [696, 290] on div "High voltage worker stories: Cody Breeden Heading Title Line ⁠⁠⁠⁠⁠⁠⁠ Foreman/jo…" at bounding box center [899, 233] width 423 height 262
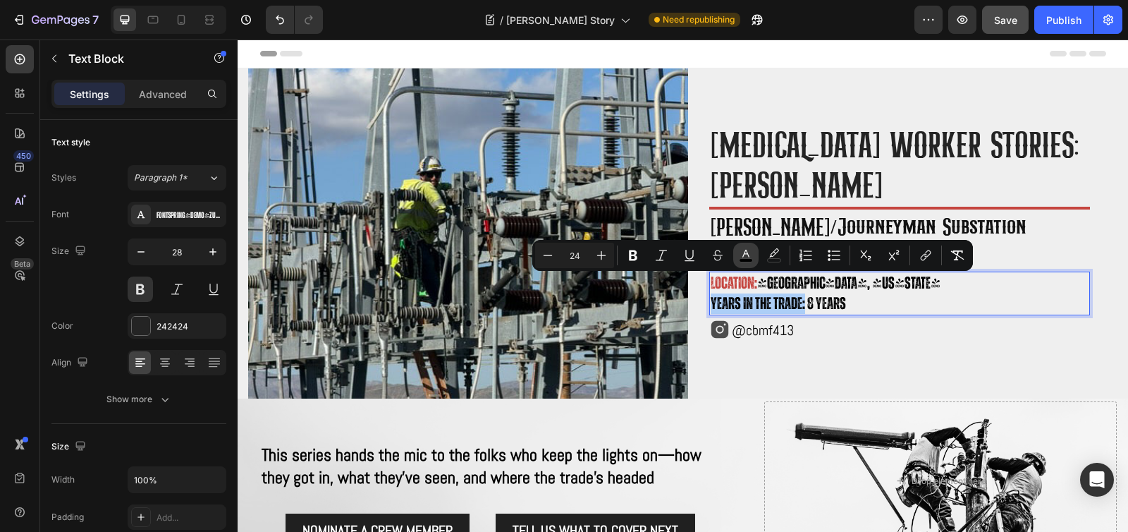
click at [740, 252] on icon "Editor contextual toolbar" at bounding box center [746, 255] width 14 height 14
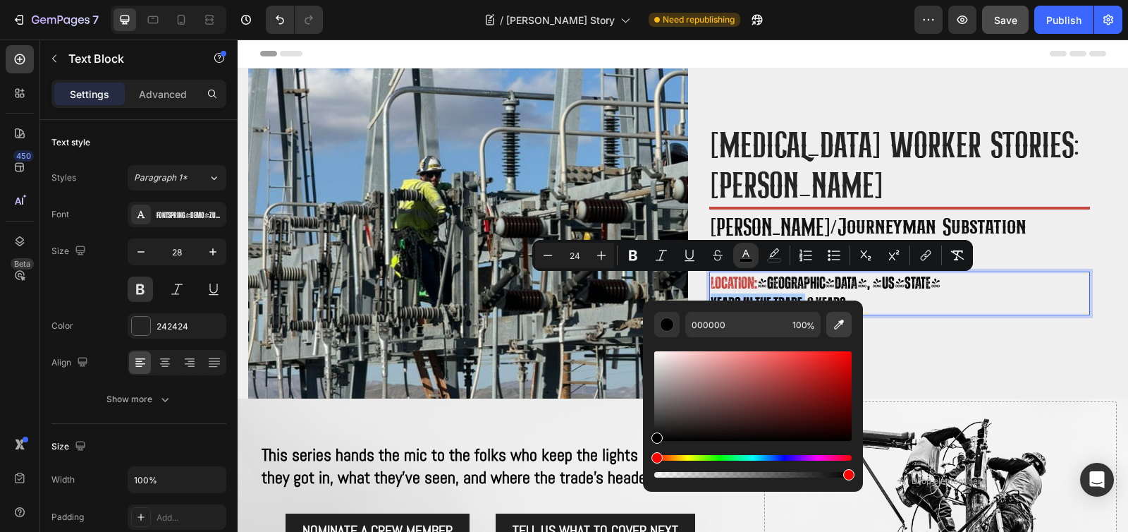
click at [837, 326] on icon "Editor contextual toolbar" at bounding box center [839, 324] width 10 height 10
type input "C5453F"
click at [993, 291] on p "Location: Apple Valley, California years in the trade: 8 years" at bounding box center [900, 293] width 378 height 41
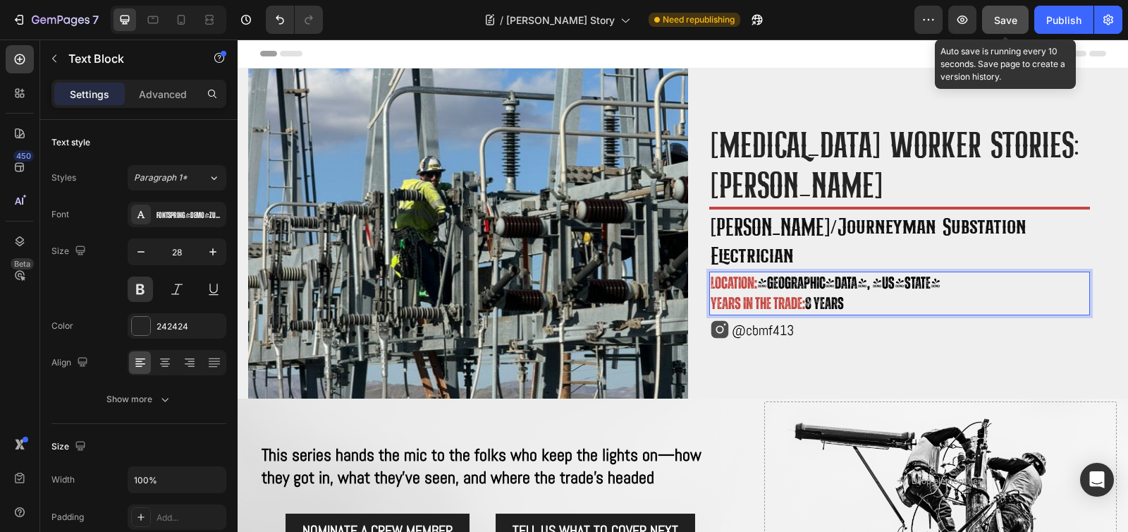
click at [1000, 20] on span "Save" at bounding box center [1005, 20] width 23 height 12
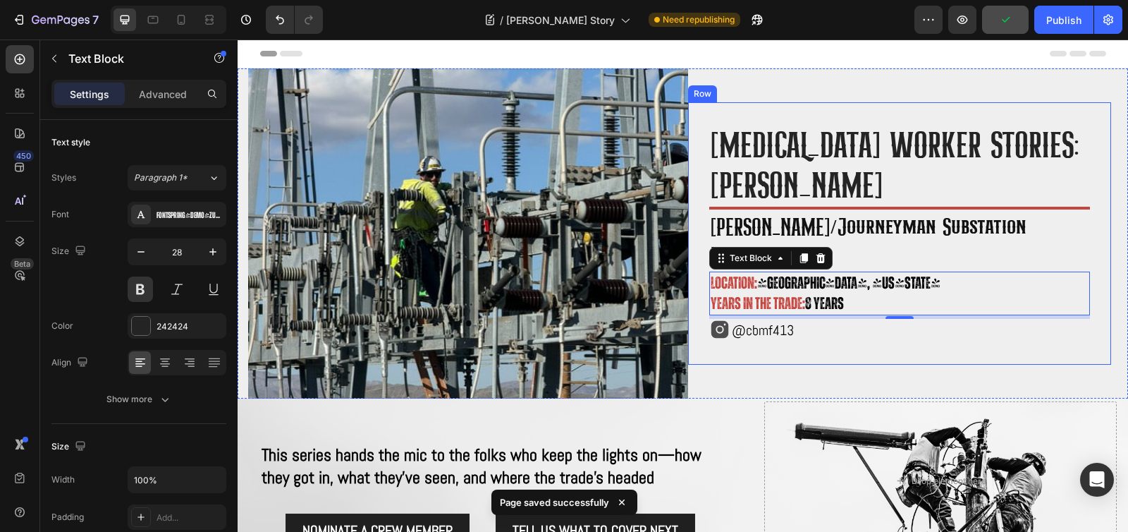
click at [1009, 333] on div "High voltage worker stories: Cody Breeden Heading Title Line ⁠⁠⁠⁠⁠⁠⁠ Foreman/jo…" at bounding box center [899, 233] width 423 height 262
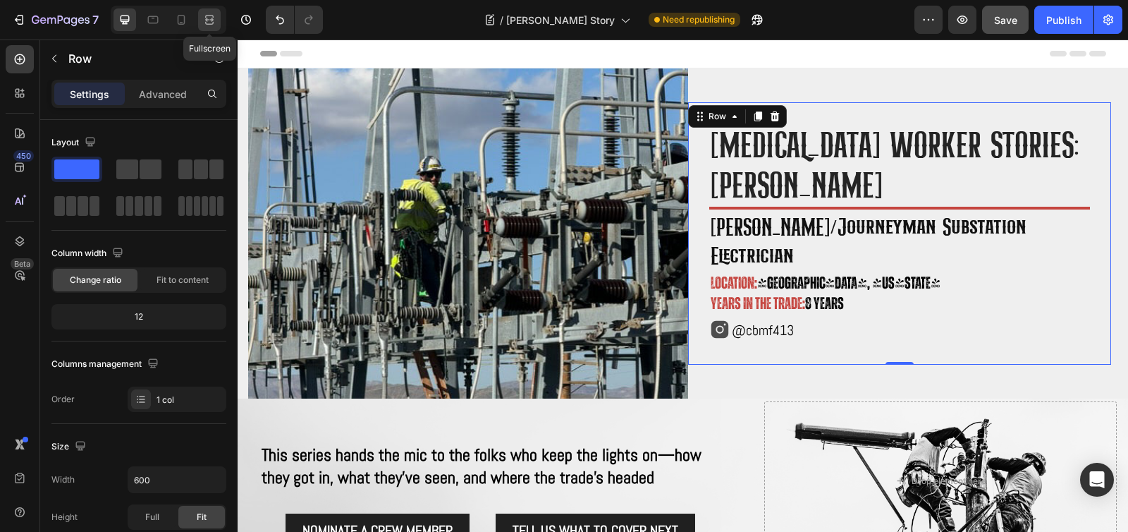
click at [202, 14] on icon at bounding box center [209, 20] width 14 height 14
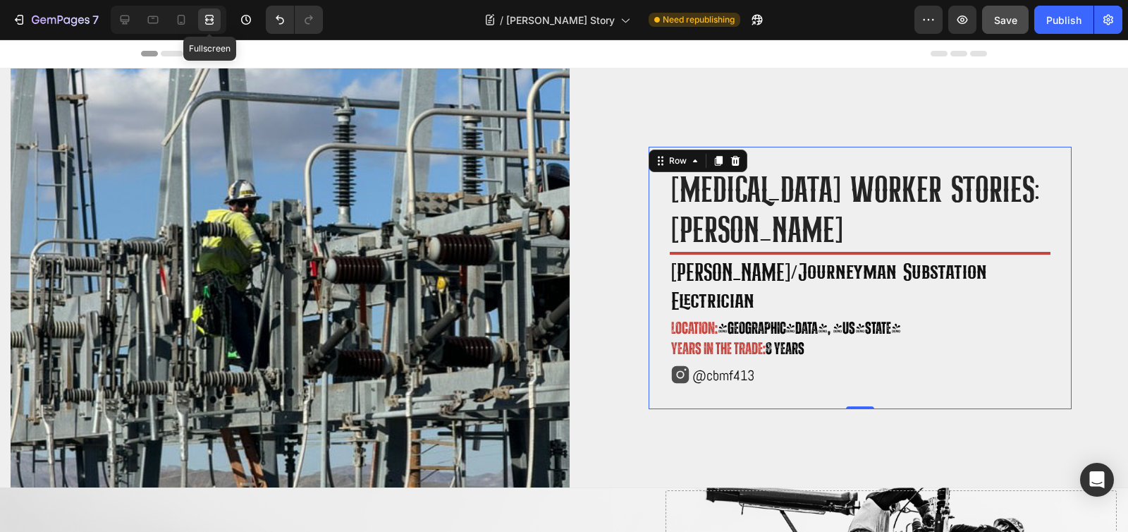
click at [207, 16] on icon at bounding box center [209, 20] width 14 height 14
click at [180, 18] on icon at bounding box center [181, 20] width 14 height 14
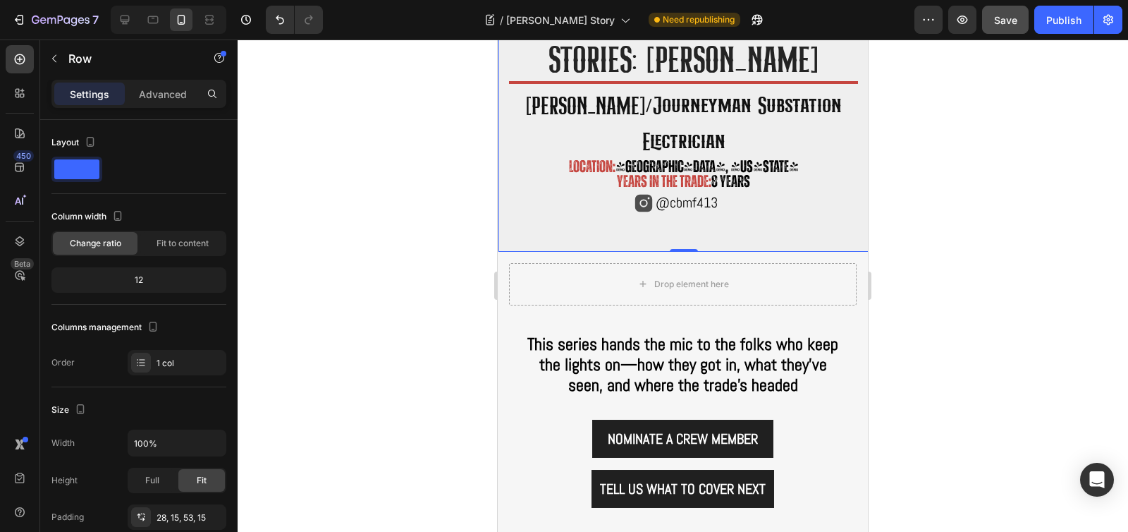
scroll to position [512, 0]
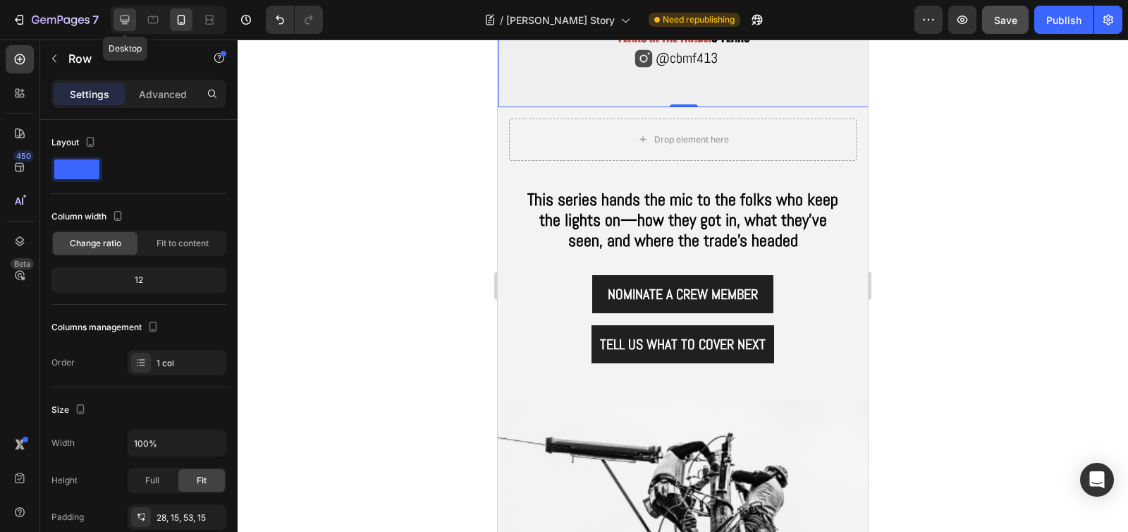
click at [123, 19] on icon at bounding box center [125, 20] width 9 height 9
type input "600"
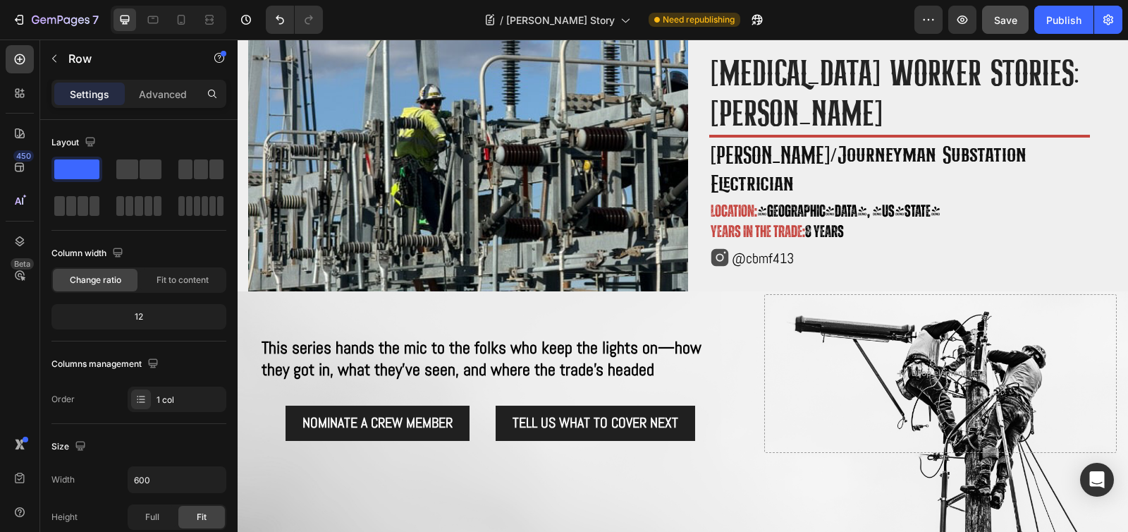
scroll to position [86, 0]
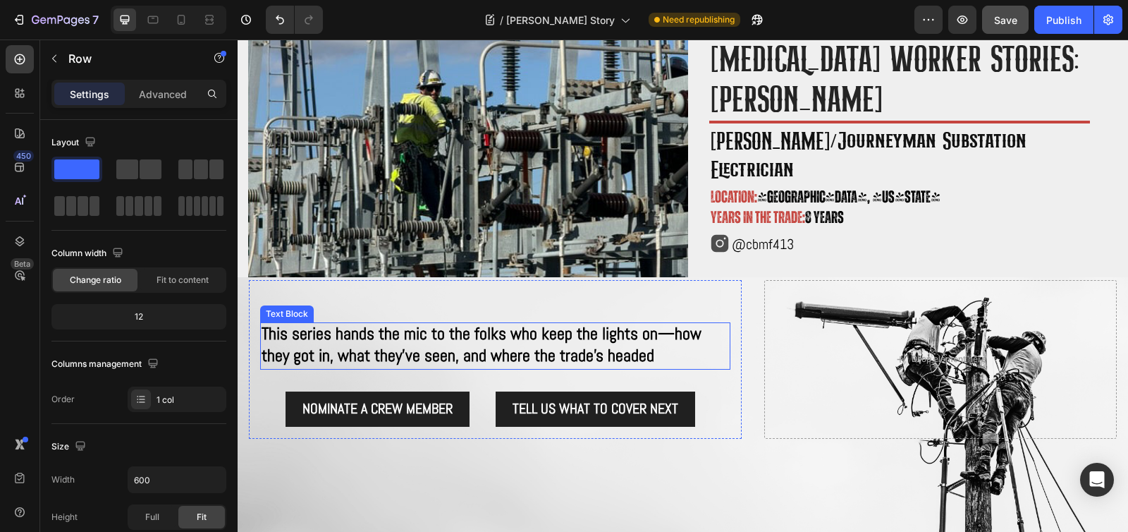
click at [500, 347] on span "This series hands the mic to the folks who keep the lights on—how they got in, …" at bounding box center [482, 344] width 440 height 44
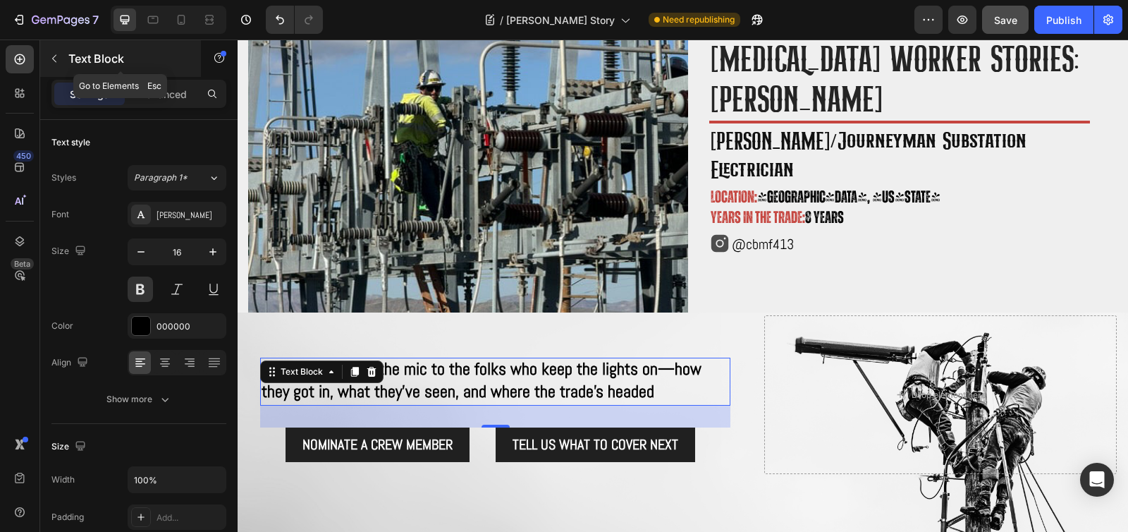
click at [50, 55] on icon "button" at bounding box center [54, 58] width 11 height 11
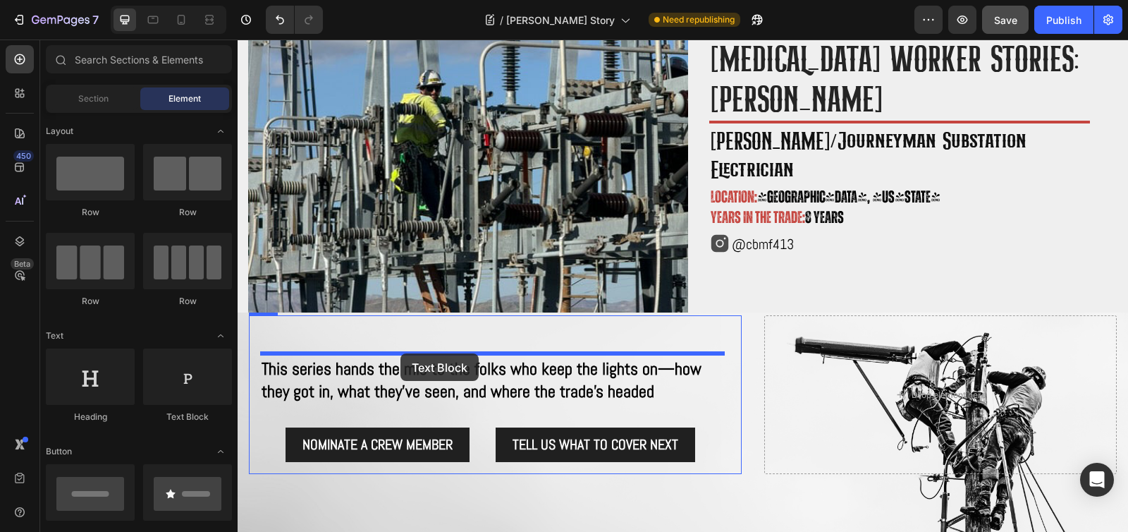
drag, startPoint x: 426, startPoint y: 430, endPoint x: 400, endPoint y: 353, distance: 80.9
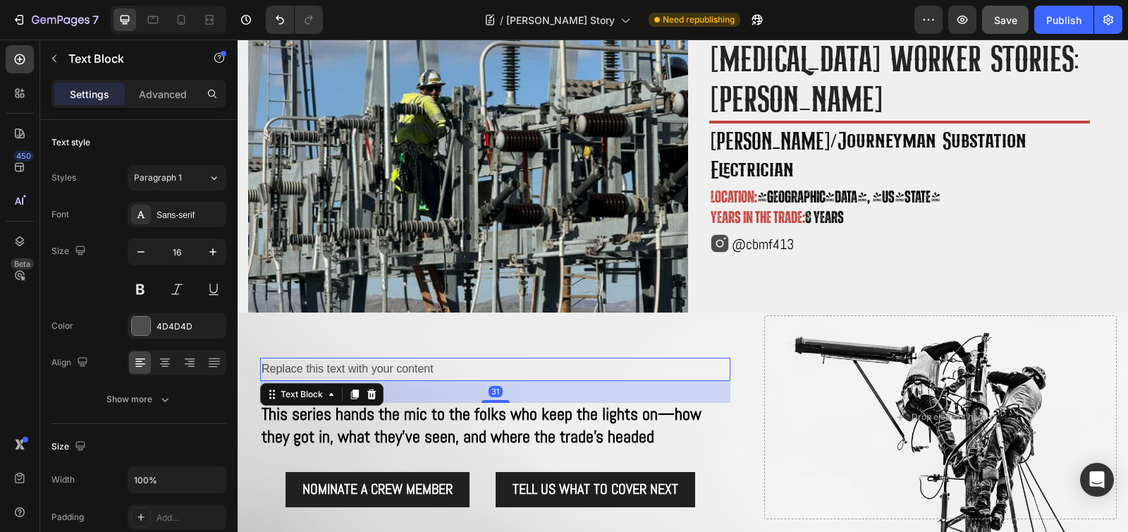
click at [393, 367] on div "Replace this text with your content" at bounding box center [495, 368] width 470 height 23
click at [393, 367] on p "Replace this text with your content" at bounding box center [495, 369] width 467 height 20
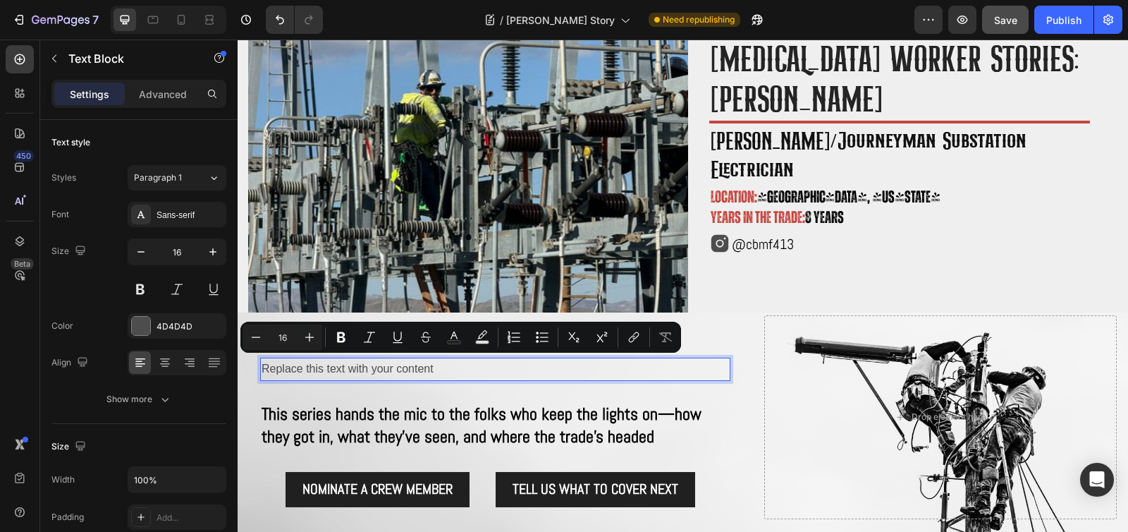
click at [432, 367] on p "Replace this text with your content" at bounding box center [495, 369] width 467 height 20
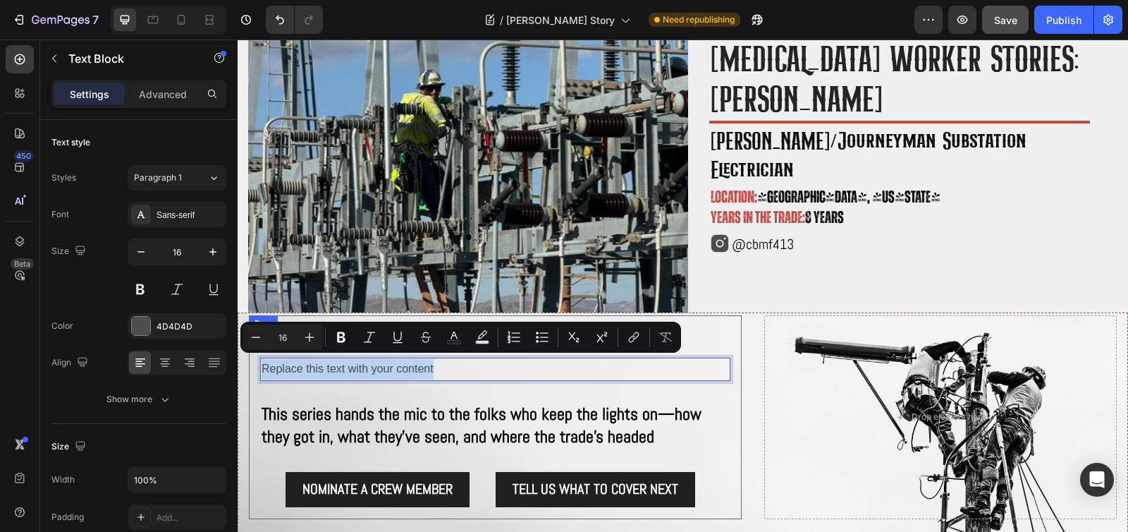
drag, startPoint x: 443, startPoint y: 364, endPoint x: 500, endPoint y: 391, distance: 63.4
click at [252, 364] on div "Replace this text with your content Text Block 31 This series hands the mic to …" at bounding box center [495, 417] width 493 height 204
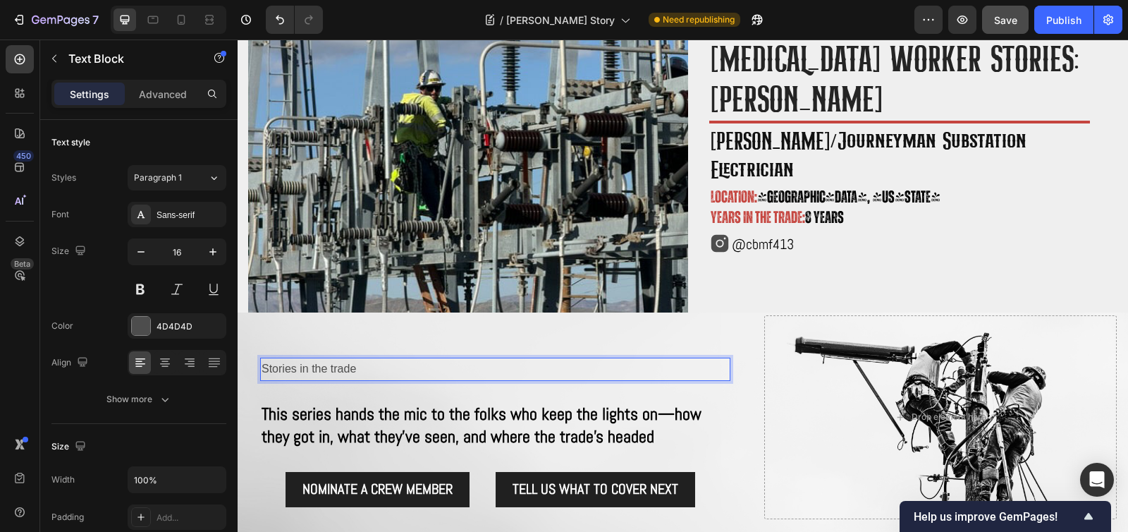
click at [375, 365] on p "Stories in the trade" at bounding box center [495, 369] width 467 height 20
drag, startPoint x: 391, startPoint y: 364, endPoint x: 191, endPoint y: 362, distance: 200.2
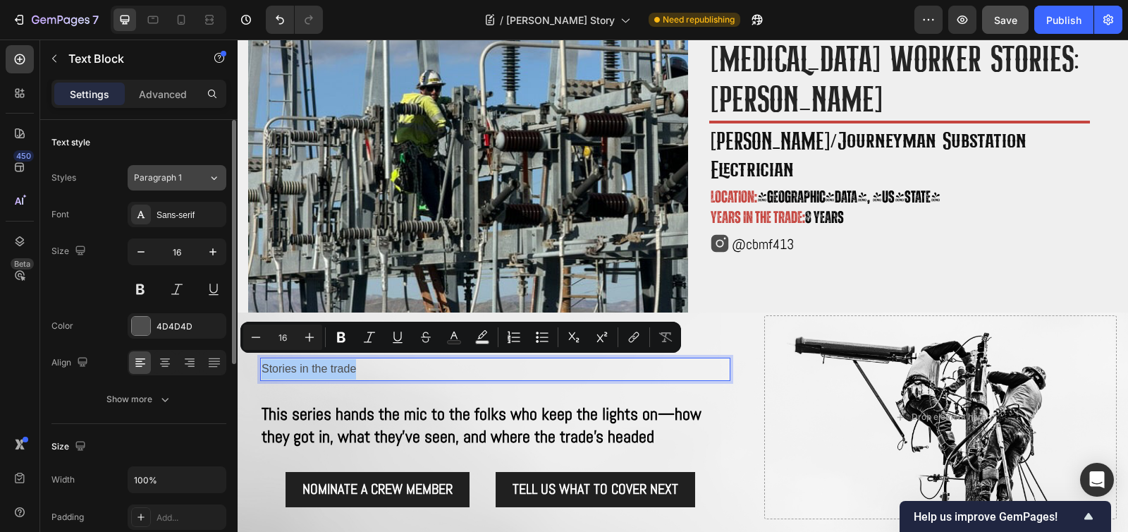
click at [204, 178] on div "Paragraph 1" at bounding box center [171, 177] width 74 height 13
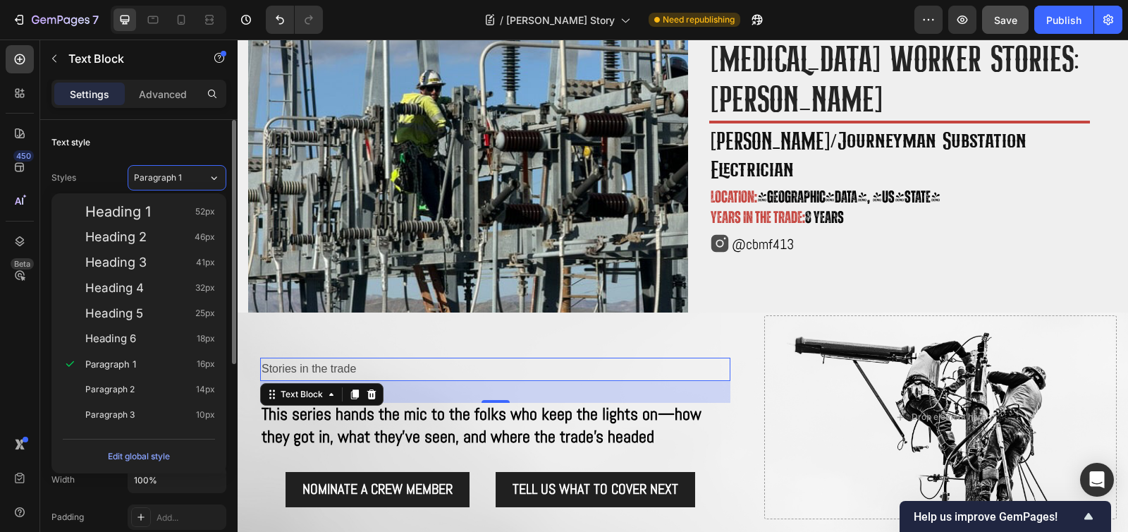
click at [145, 140] on div "Text style" at bounding box center [138, 142] width 175 height 23
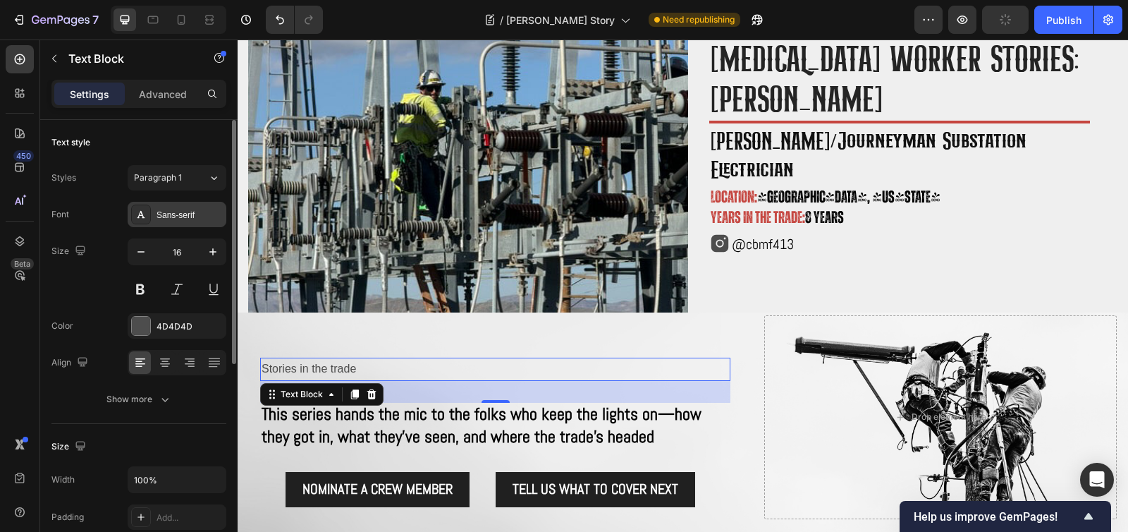
click at [188, 223] on div "Sans-serif" at bounding box center [177, 214] width 99 height 25
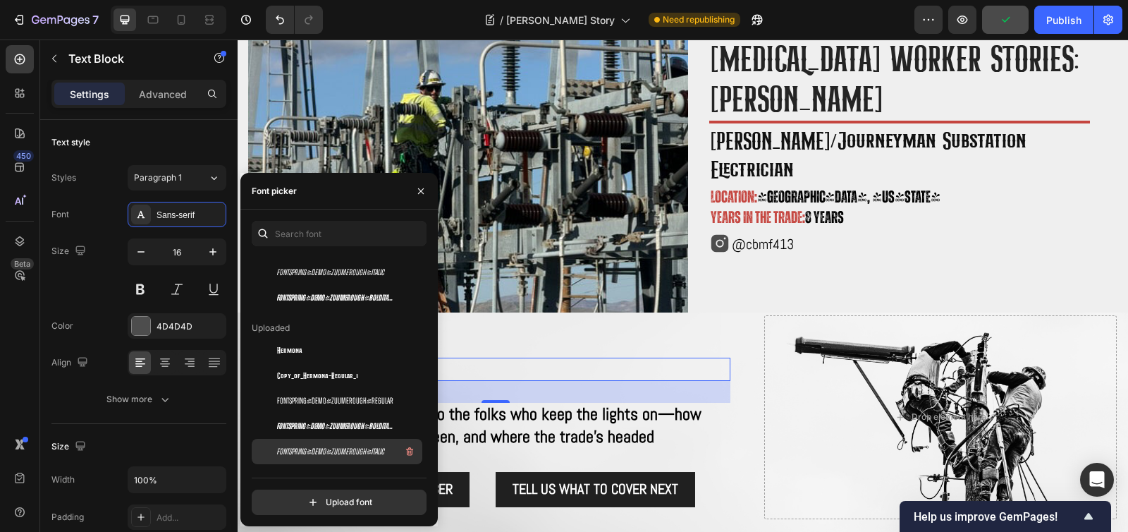
scroll to position [0, 0]
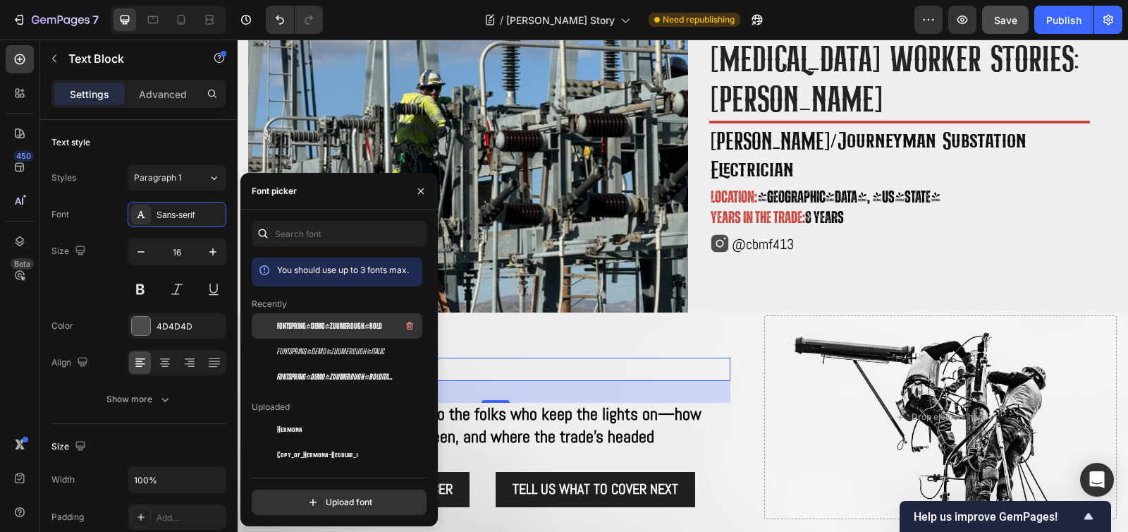
click at [338, 319] on span "fontspring-demo-zuumerough-bold" at bounding box center [329, 325] width 105 height 13
click at [577, 426] on span "This series hands the mic to the folks who keep the lights on—how they got in, …" at bounding box center [482, 425] width 440 height 44
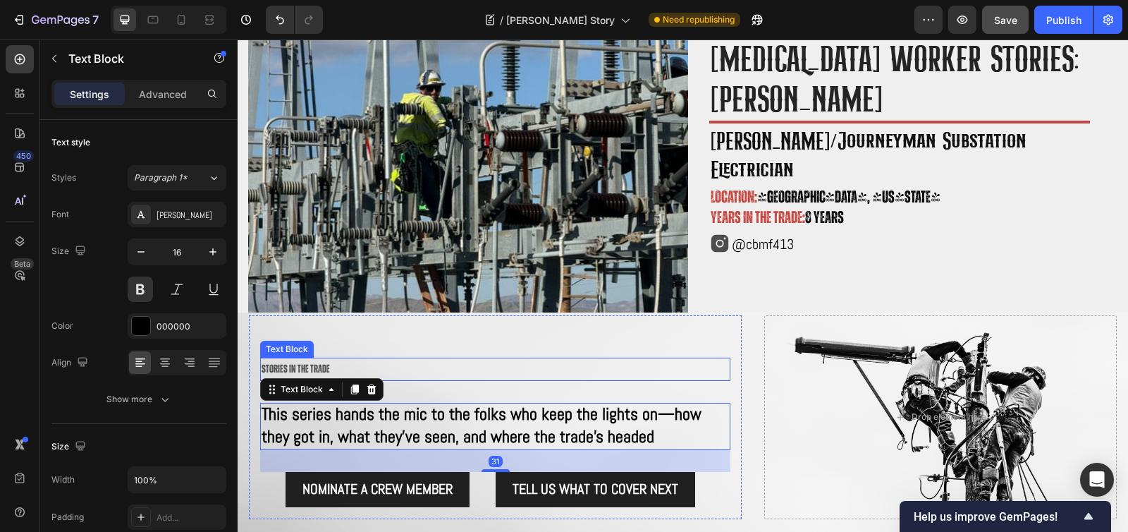
click at [499, 366] on p "Stories in the trade" at bounding box center [495, 369] width 467 height 20
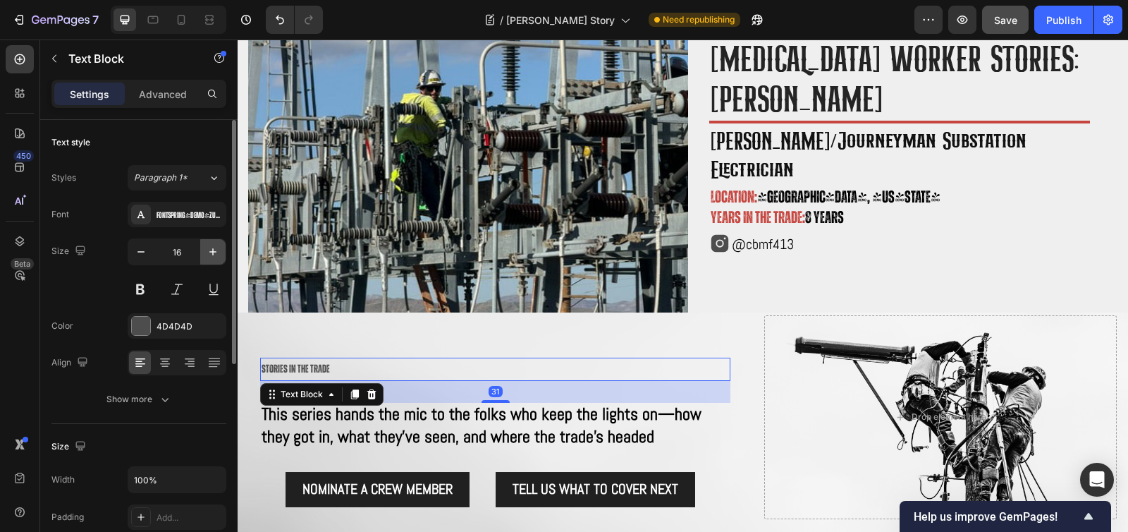
click at [216, 256] on icon "button" at bounding box center [213, 252] width 14 height 14
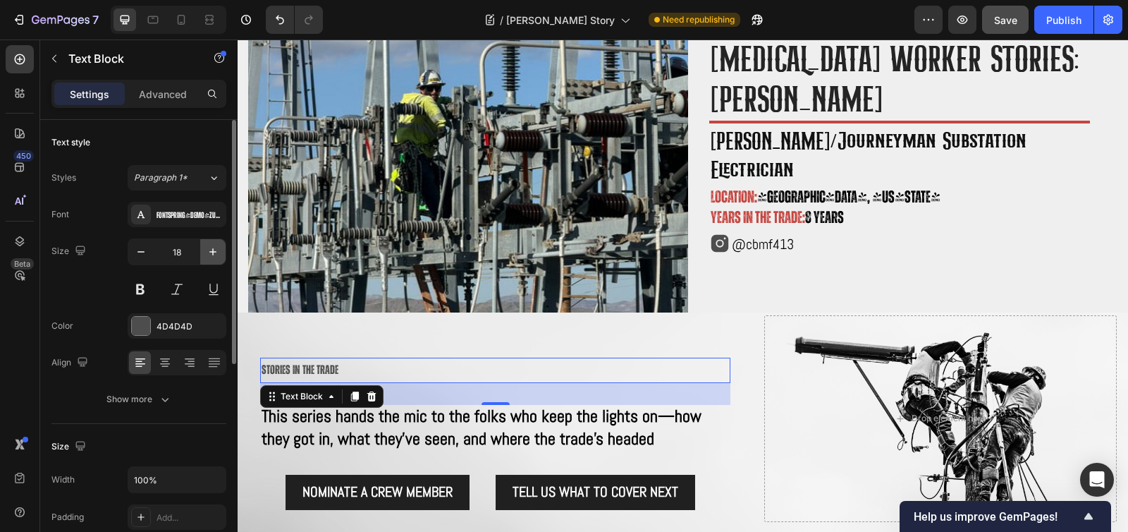
click at [216, 256] on icon "button" at bounding box center [213, 252] width 14 height 14
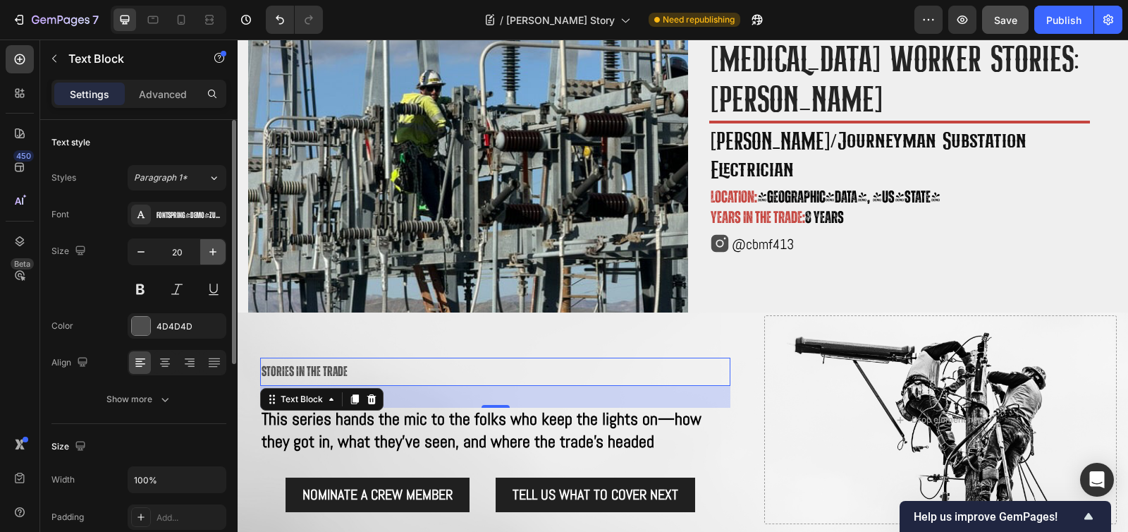
click at [216, 256] on icon "button" at bounding box center [213, 252] width 14 height 14
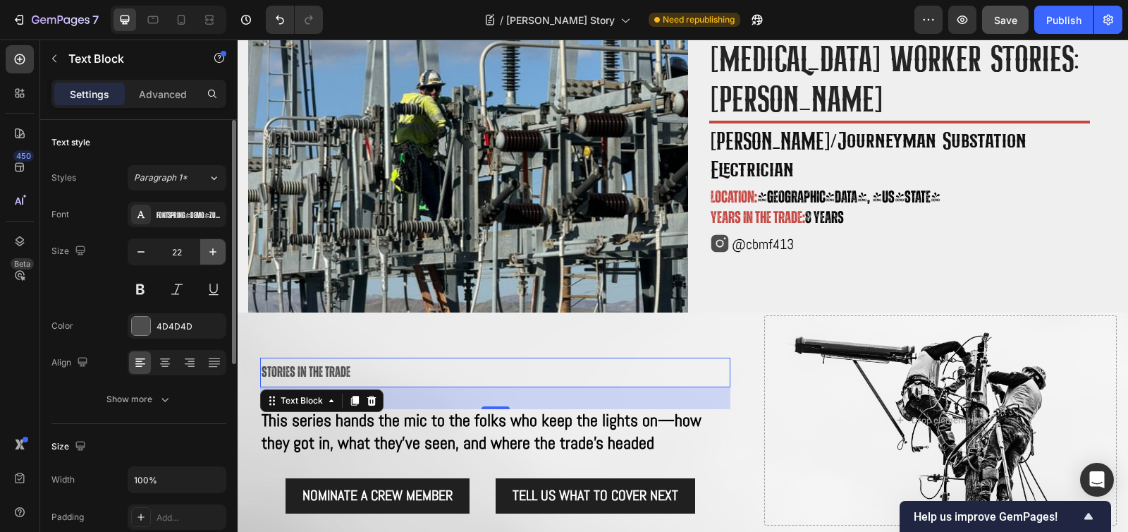
click at [216, 256] on icon "button" at bounding box center [213, 252] width 14 height 14
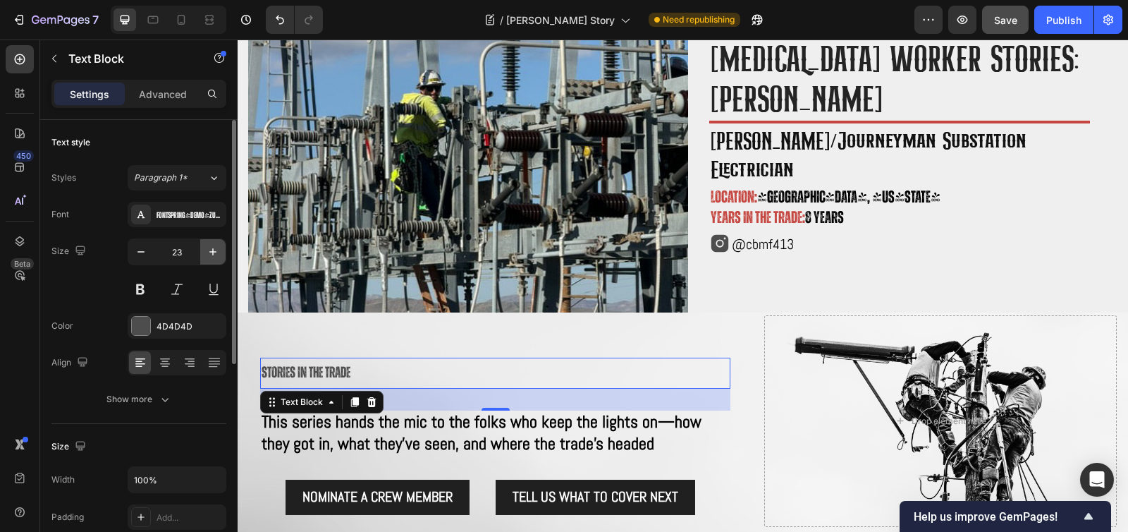
click at [216, 256] on icon "button" at bounding box center [213, 252] width 14 height 14
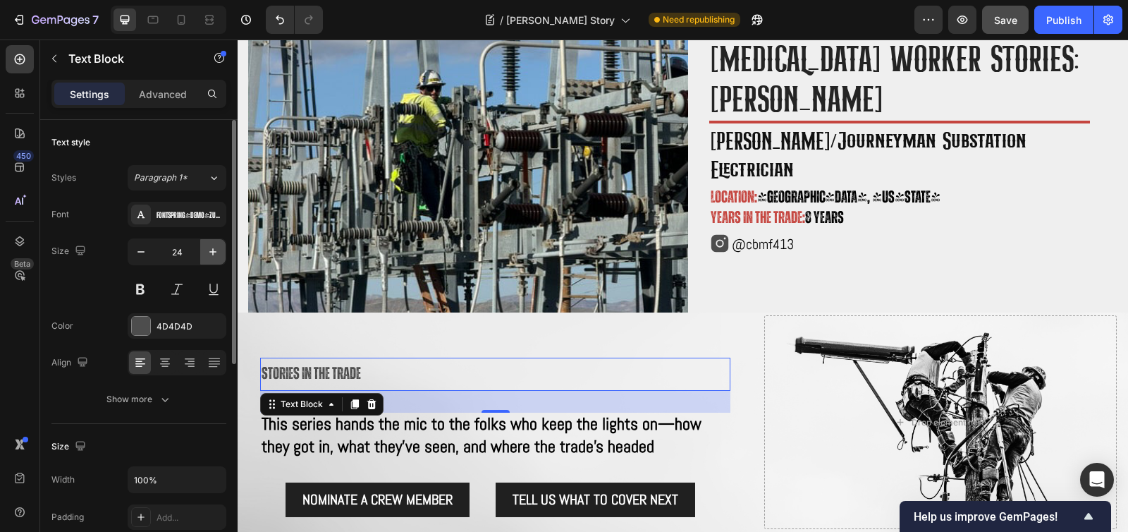
click at [216, 256] on icon "button" at bounding box center [213, 252] width 14 height 14
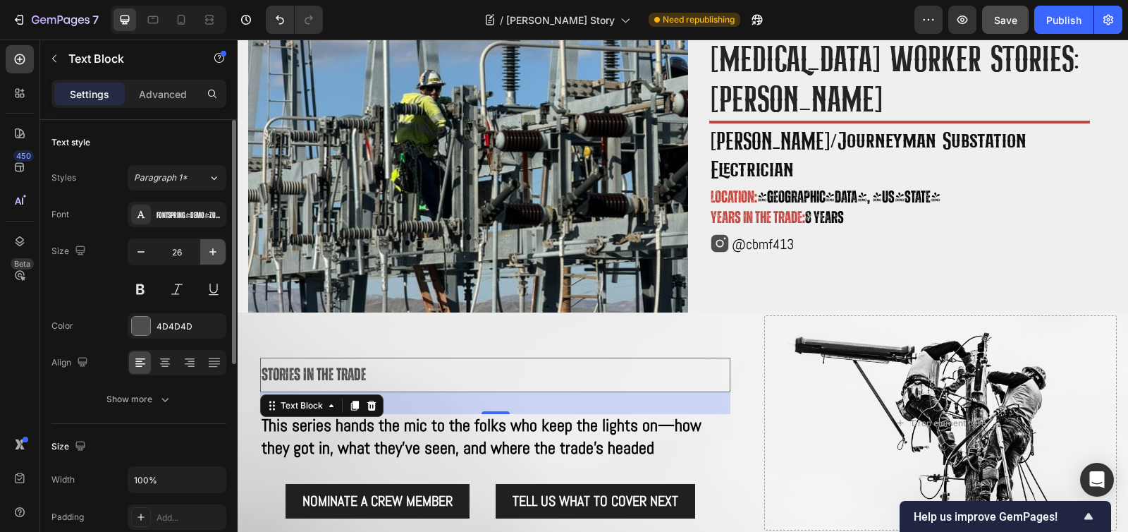
click at [216, 256] on icon "button" at bounding box center [213, 252] width 14 height 14
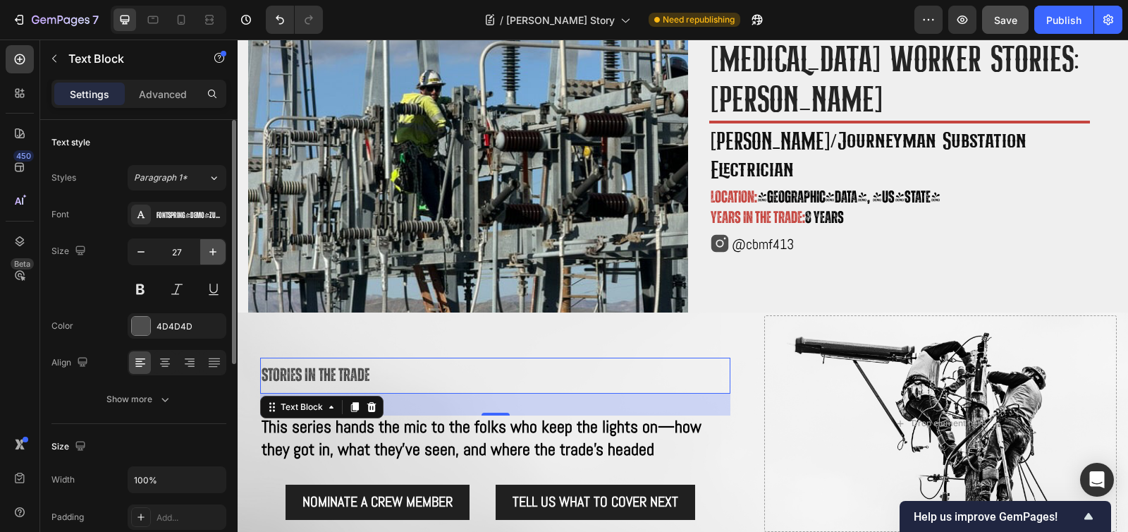
click at [216, 256] on icon "button" at bounding box center [213, 252] width 14 height 14
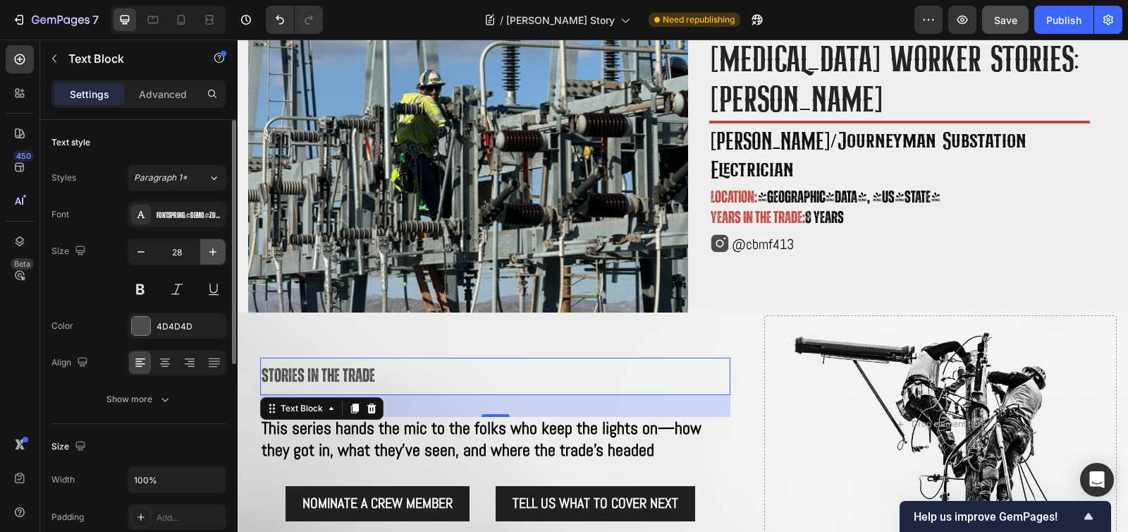
click at [216, 256] on icon "button" at bounding box center [213, 252] width 14 height 14
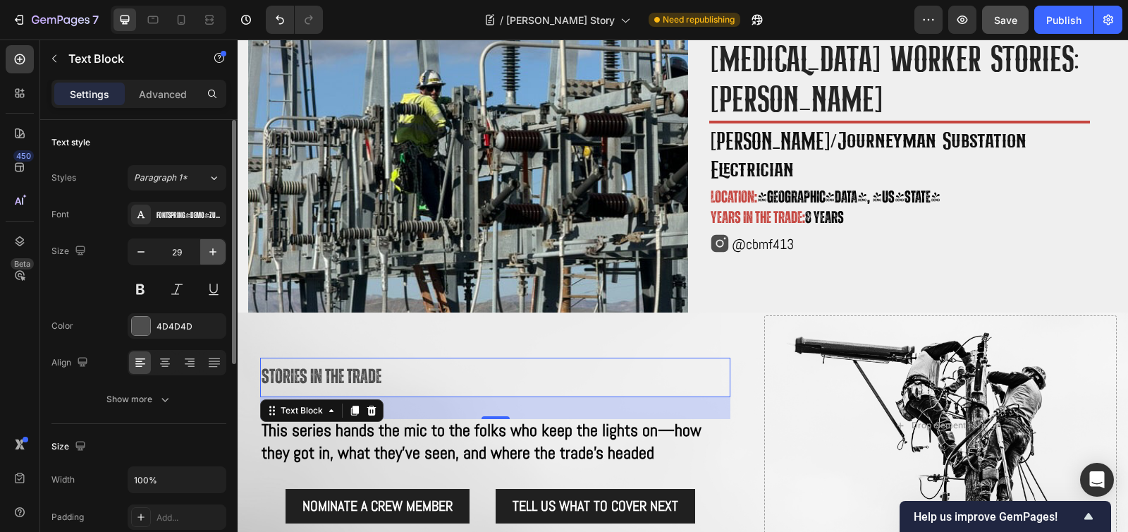
click at [216, 256] on icon "button" at bounding box center [213, 252] width 14 height 14
type input "30"
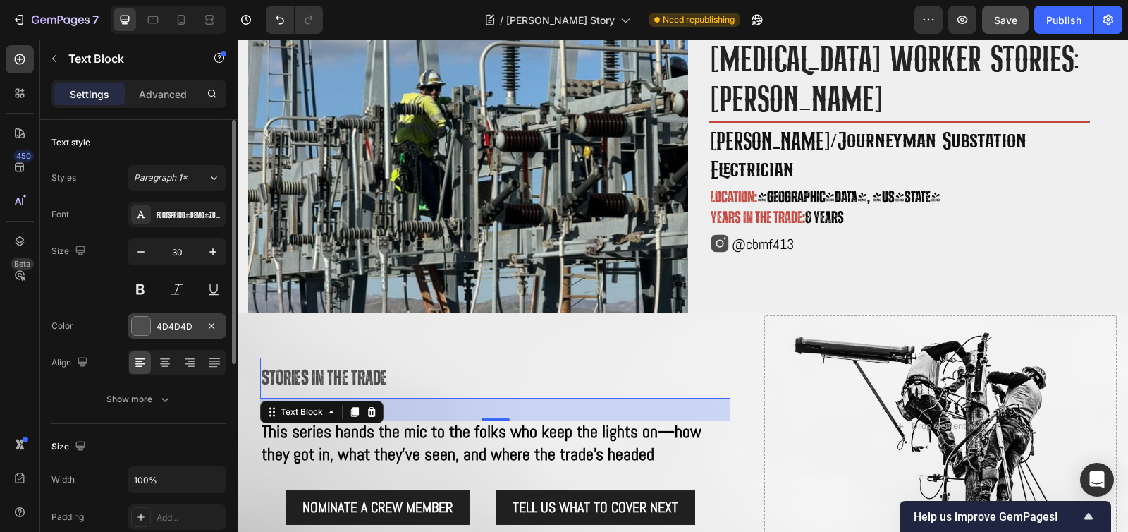
click at [137, 331] on div at bounding box center [141, 326] width 18 height 18
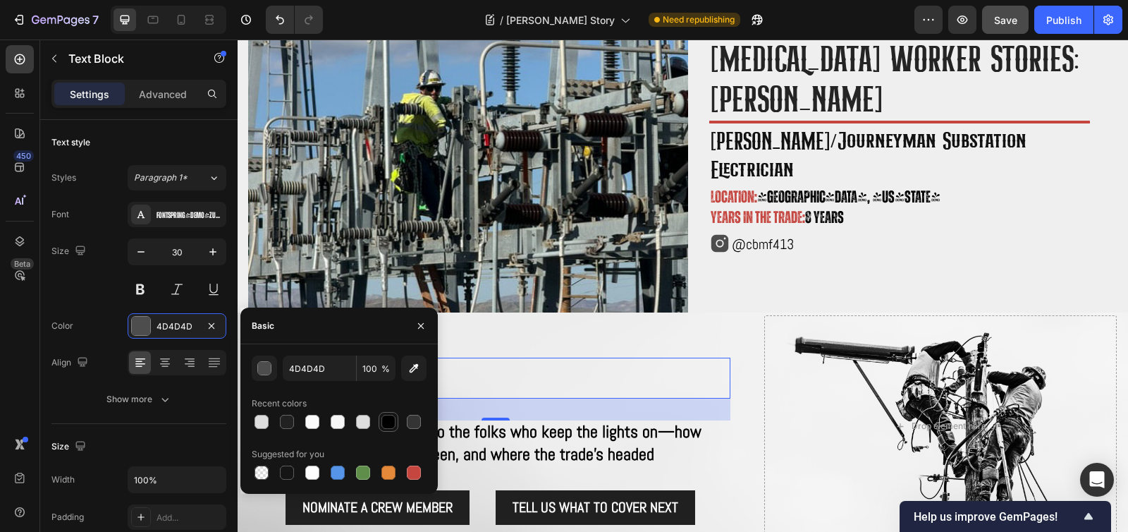
click at [381, 419] on div at bounding box center [388, 421] width 14 height 14
type input "000000"
click at [489, 422] on span "This series hands the mic to the folks who keep the lights on—how they got in, …" at bounding box center [482, 442] width 440 height 44
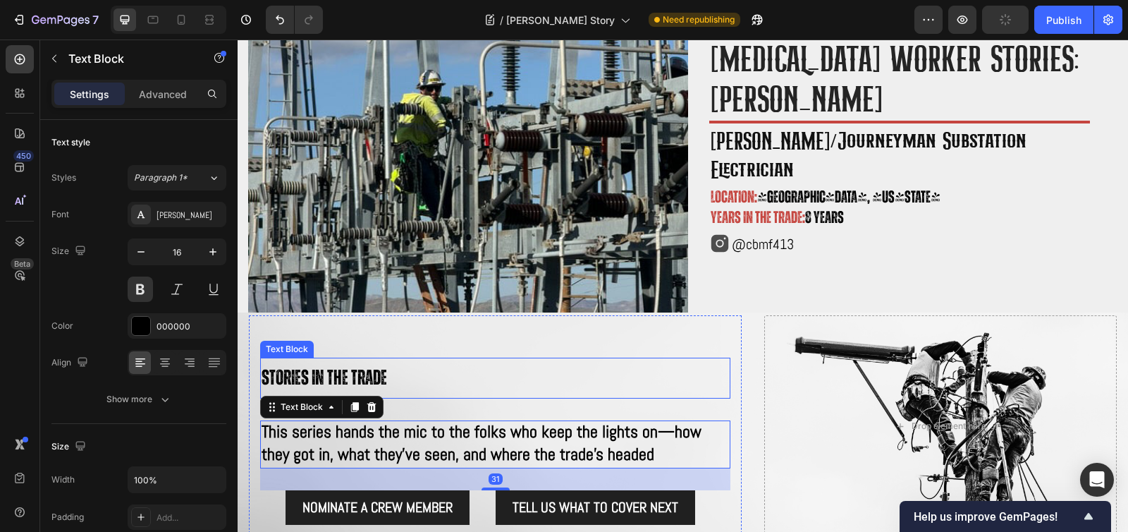
click at [386, 367] on p "Stories in the trade" at bounding box center [495, 378] width 467 height 38
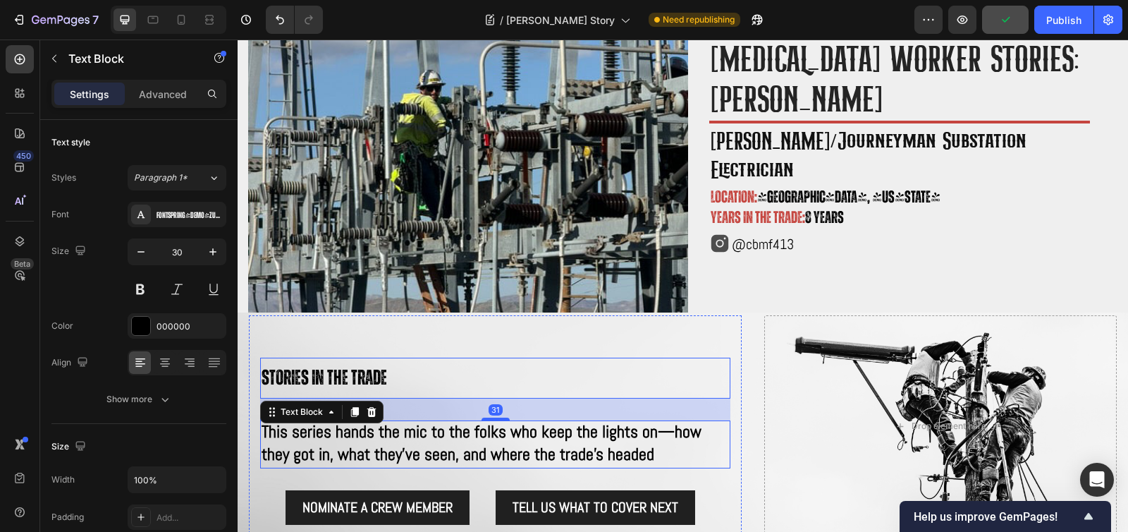
click at [423, 441] on span "This series hands the mic to the folks who keep the lights on—how they got in, …" at bounding box center [482, 442] width 440 height 44
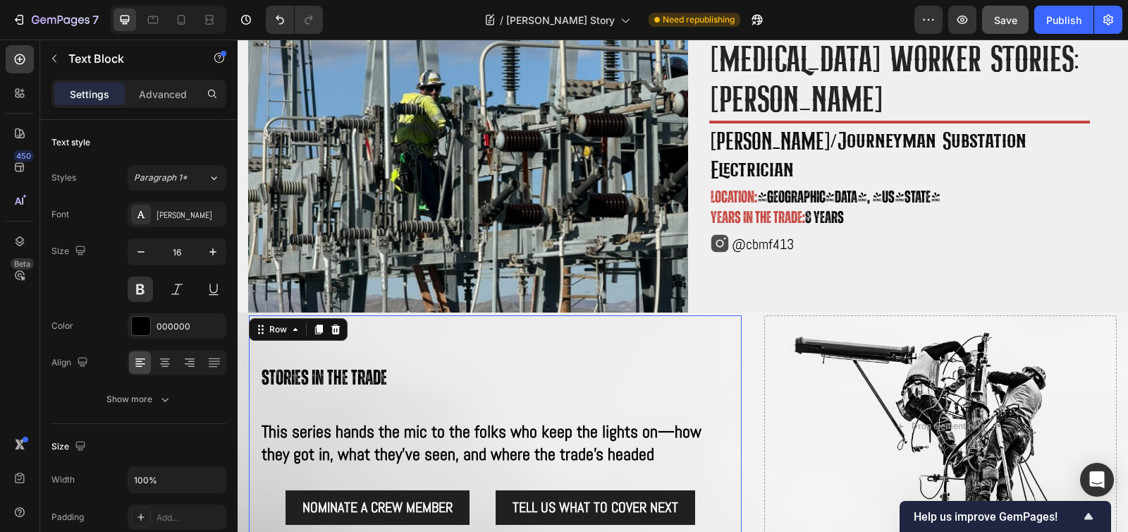
click at [532, 342] on div "Stories in the trade Text Block This series hands the mic to the folks who keep…" at bounding box center [495, 425] width 493 height 221
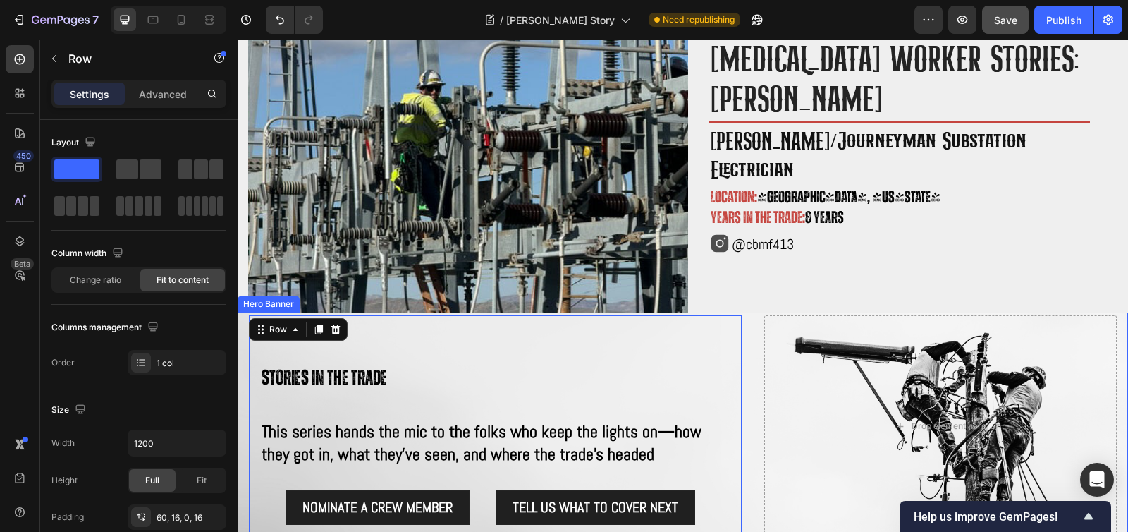
click at [750, 323] on div "Stories in the trade Text Block This series hands the mic to the folks who keep…" at bounding box center [683, 425] width 890 height 227
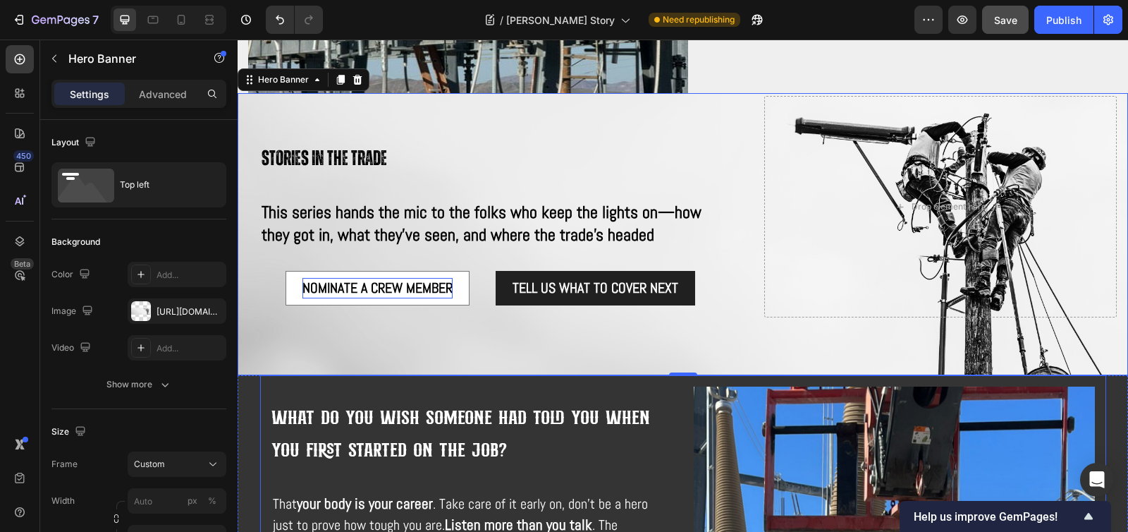
scroll to position [233, 0]
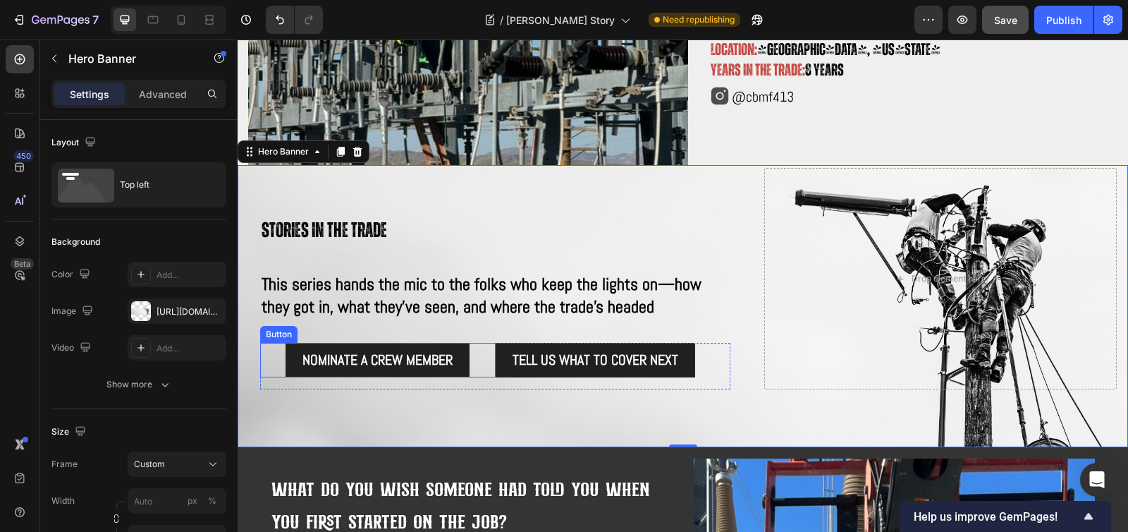
click at [277, 345] on div "NOMINATE A CREW MEMBER Button" at bounding box center [377, 360] width 235 height 35
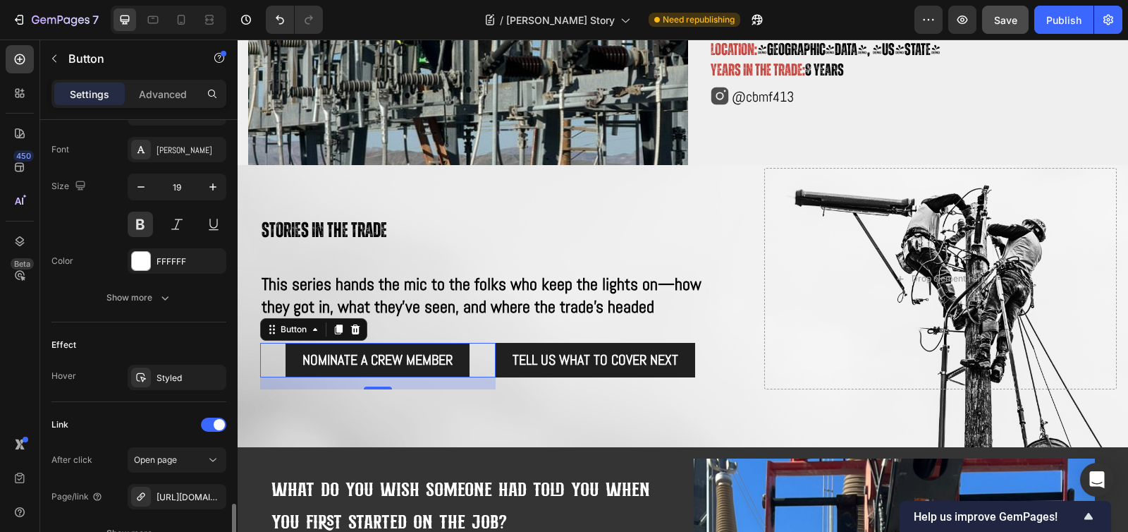
scroll to position [657, 0]
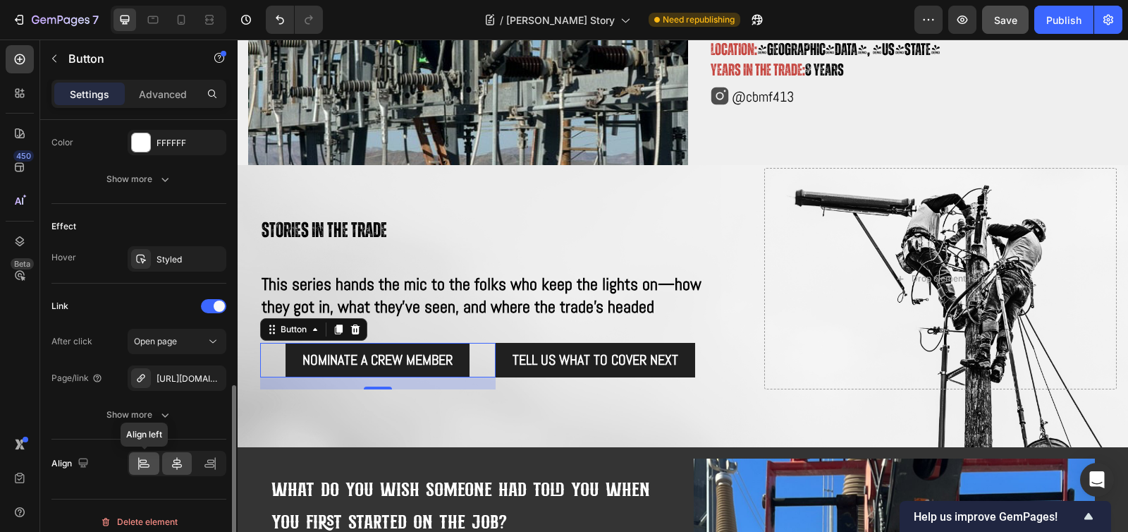
click at [147, 460] on icon at bounding box center [144, 463] width 14 height 14
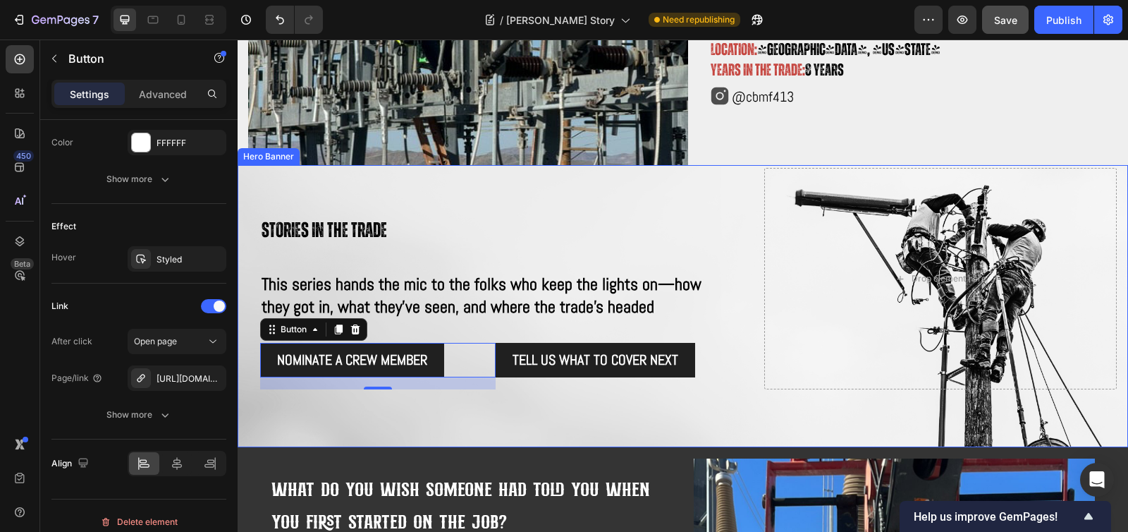
click at [484, 401] on div "Background Image" at bounding box center [683, 306] width 890 height 282
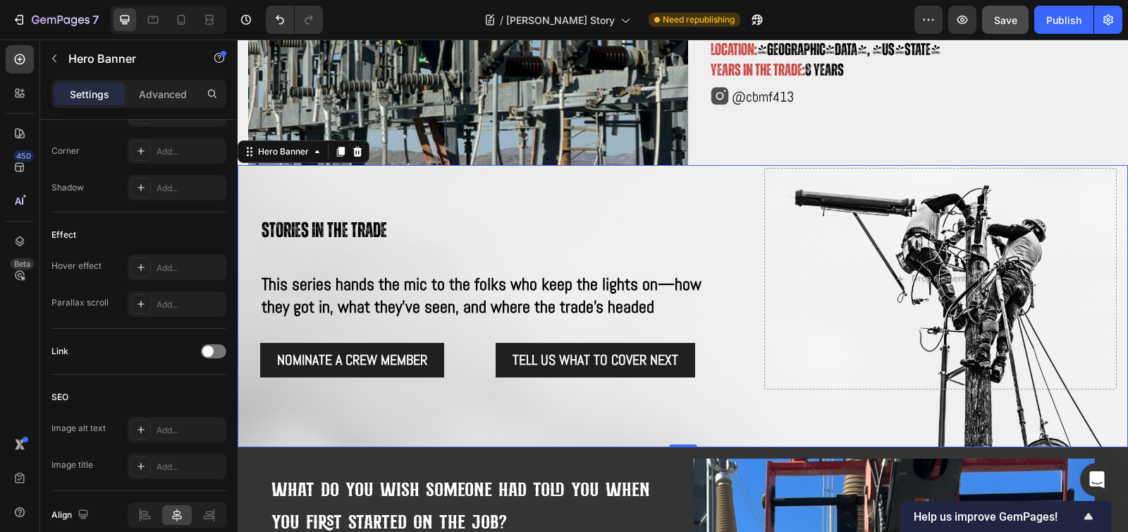
scroll to position [0, 0]
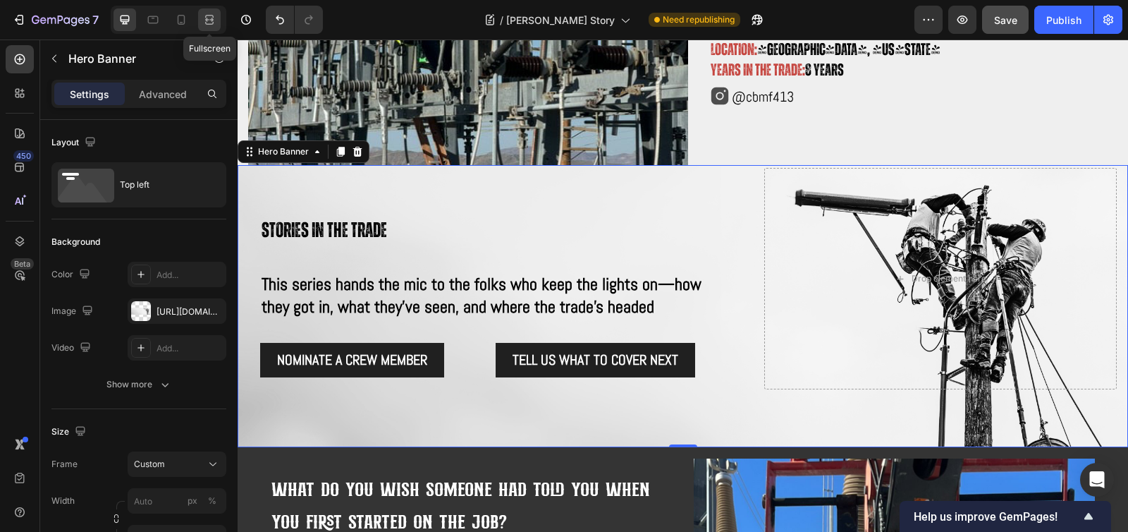
click at [215, 20] on icon at bounding box center [209, 20] width 14 height 14
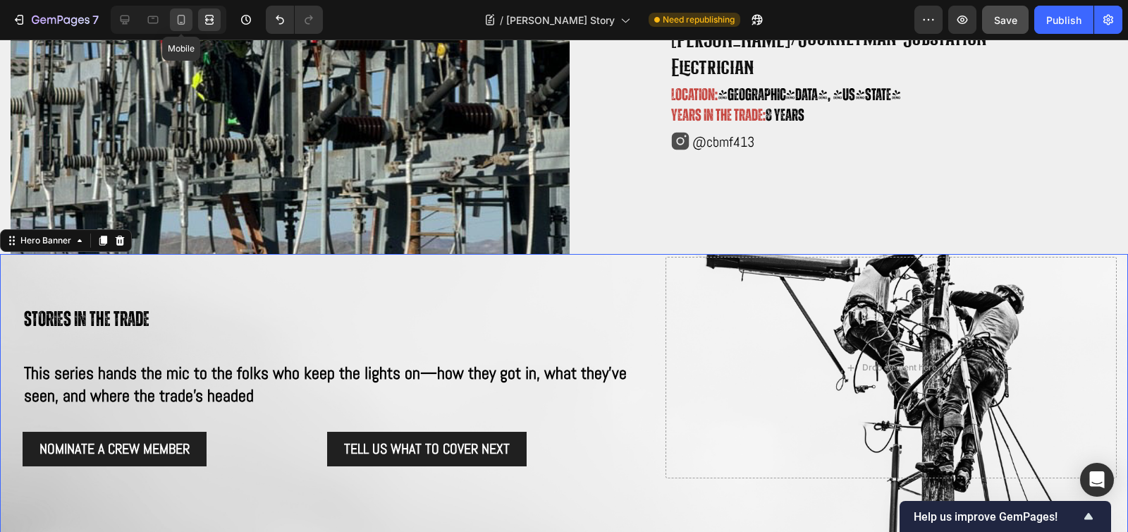
click at [186, 13] on icon at bounding box center [181, 20] width 14 height 14
type input "100"
type input "100 vh"
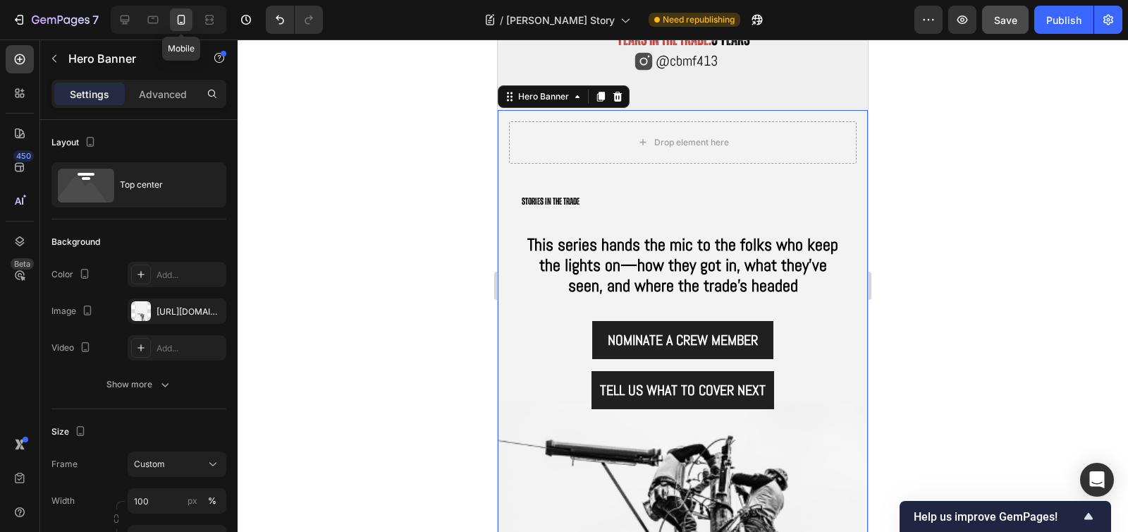
scroll to position [522, 0]
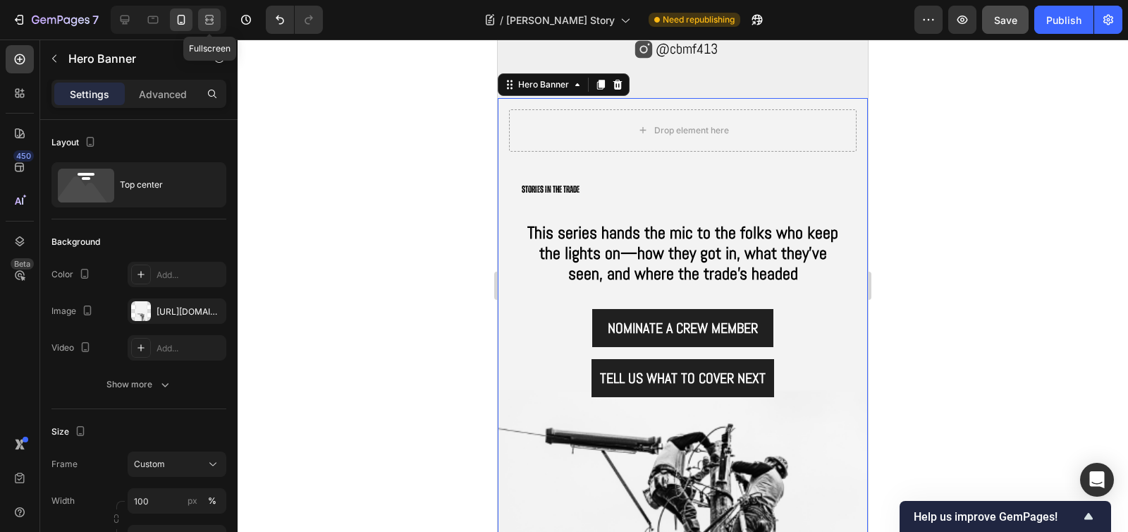
click at [209, 17] on icon at bounding box center [209, 20] width 14 height 14
type input "400"
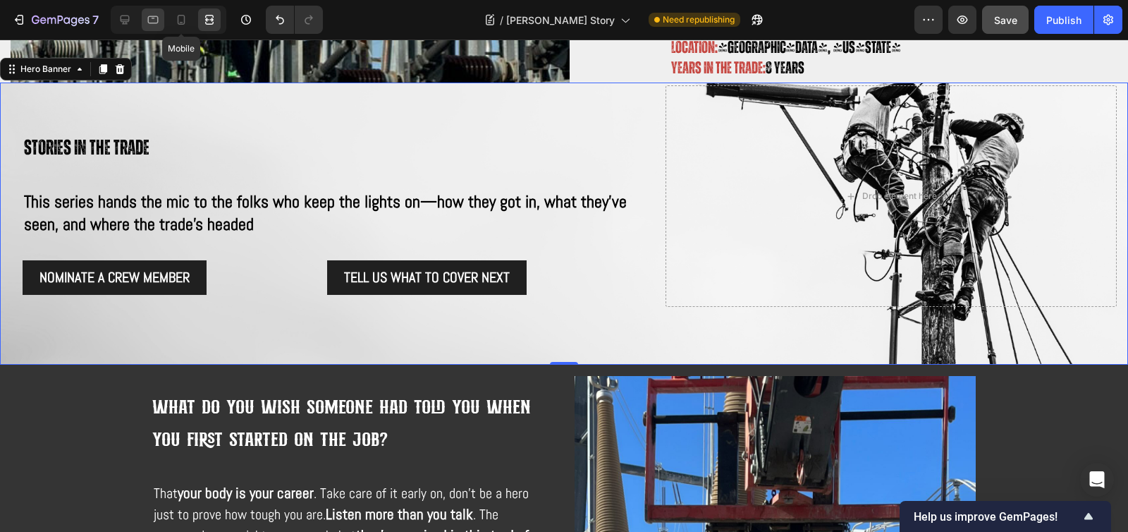
scroll to position [274, 0]
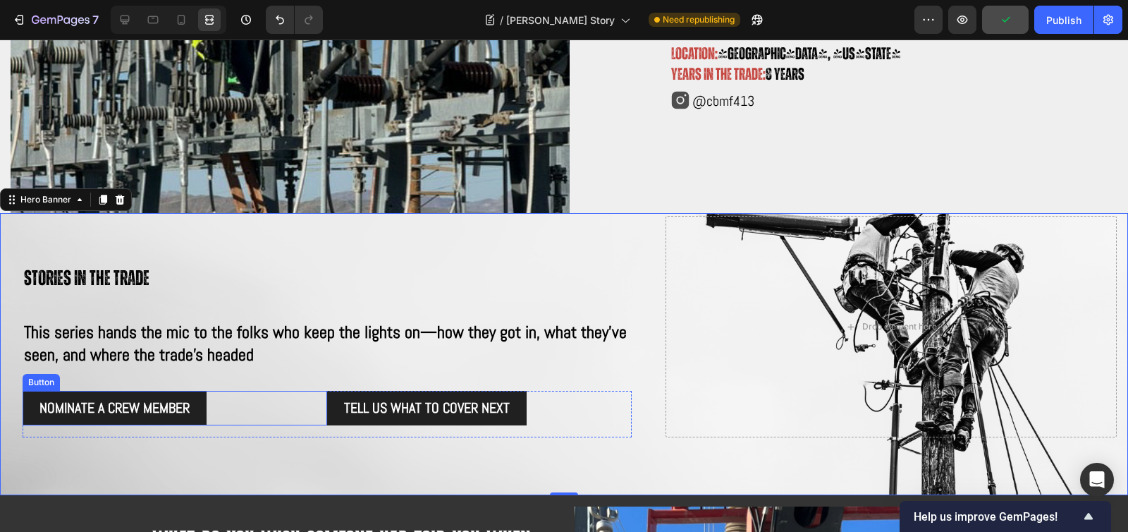
click at [307, 282] on p "Stories in the trade" at bounding box center [327, 278] width 606 height 38
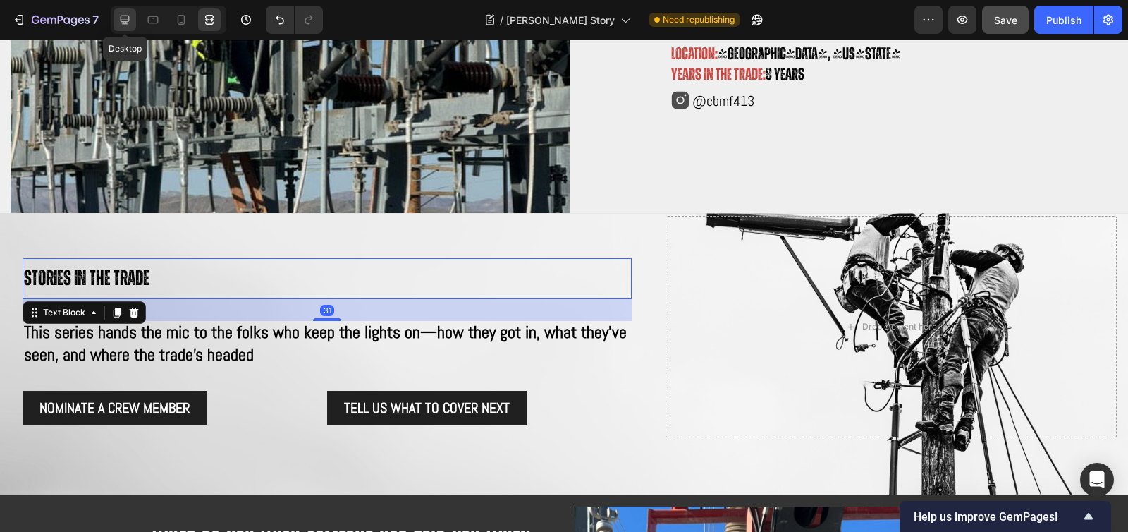
click at [125, 18] on icon at bounding box center [125, 20] width 14 height 14
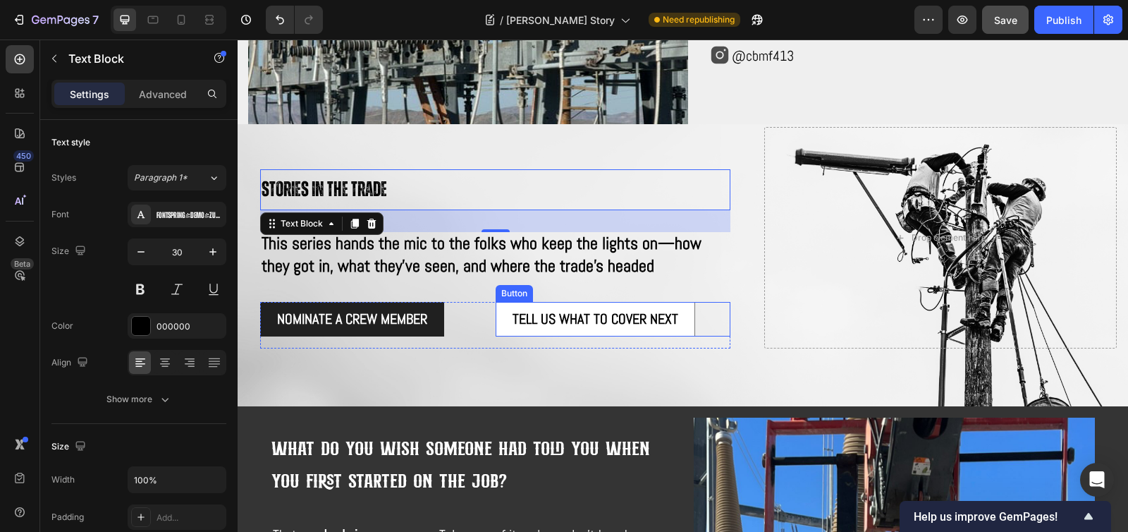
click at [496, 317] on link "Tell us what to cover next" at bounding box center [595, 319] width 199 height 35
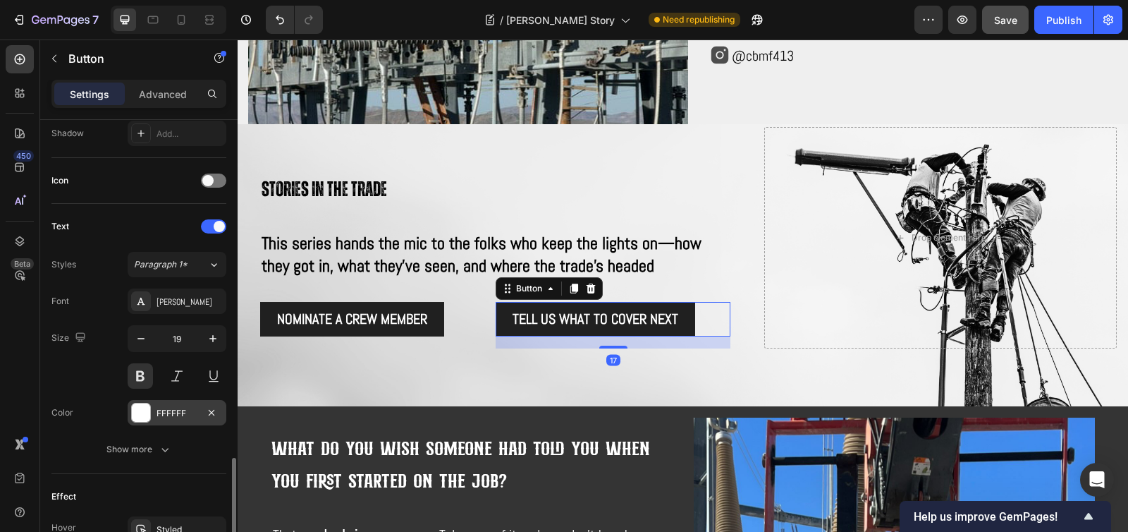
scroll to position [665, 0]
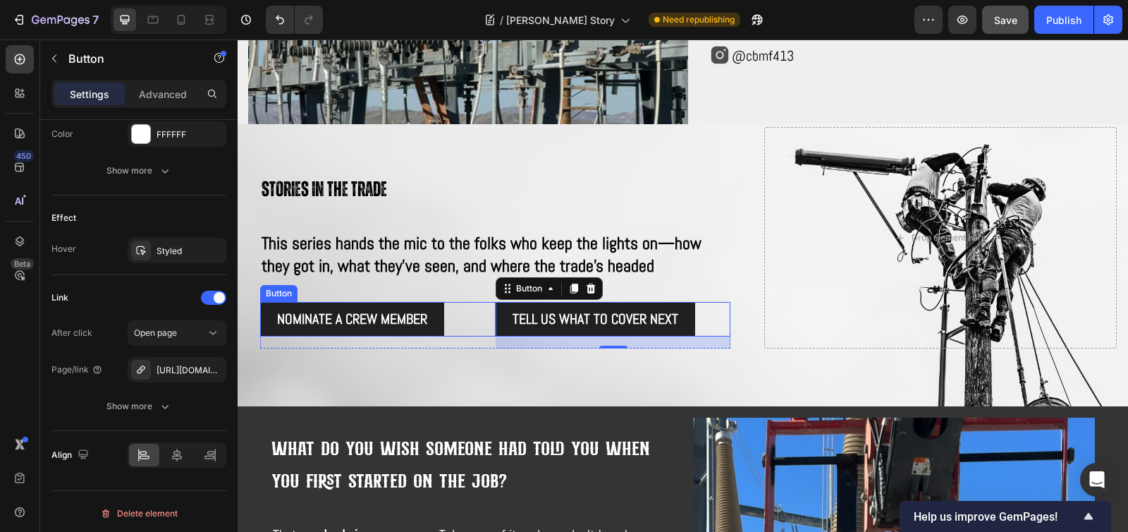
click at [481, 321] on div "NOMINATE A CREW MEMBER Button" at bounding box center [377, 319] width 235 height 35
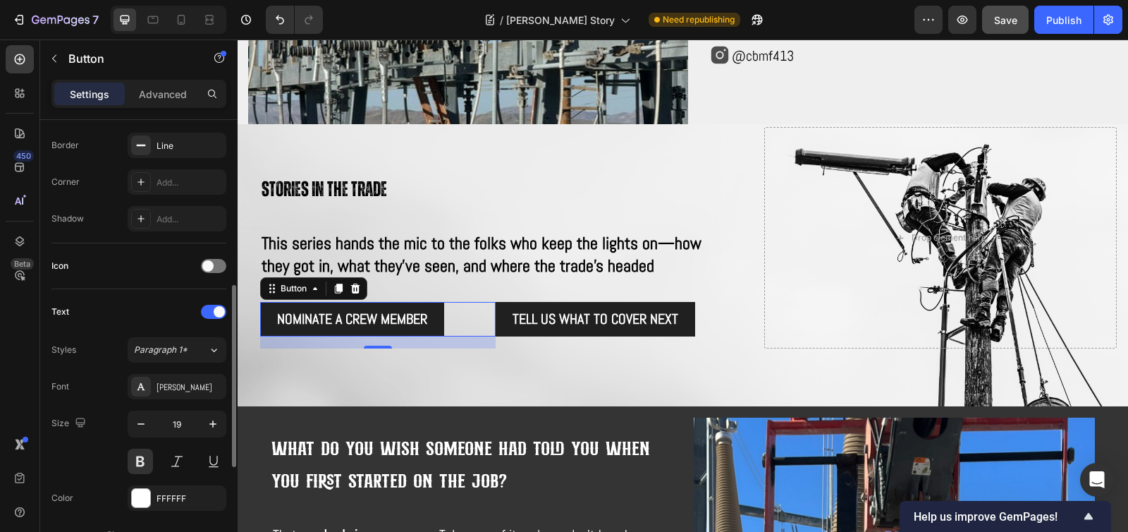
scroll to position [669, 0]
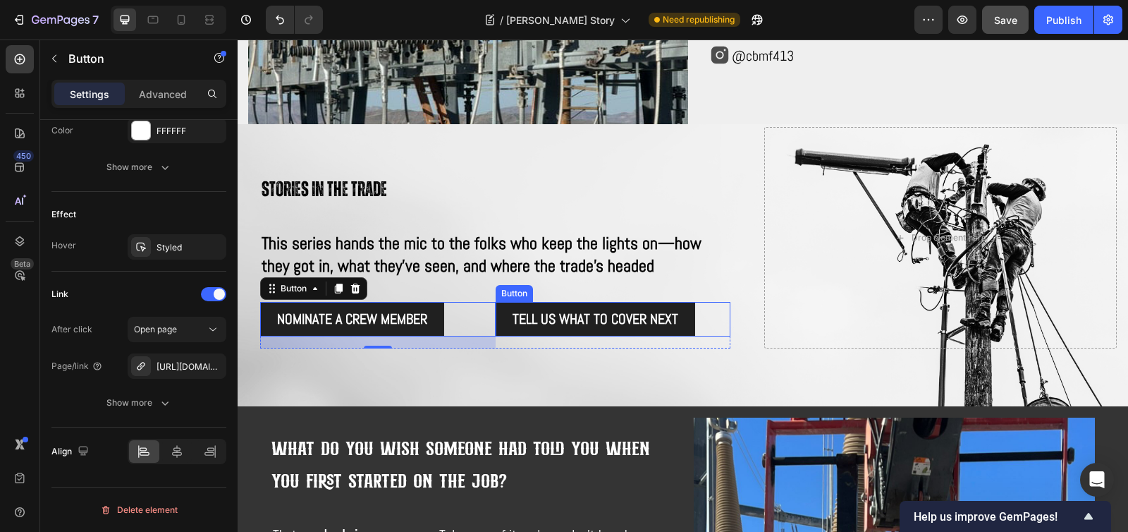
click at [702, 305] on div "Tell us what to cover next Button" at bounding box center [613, 319] width 235 height 35
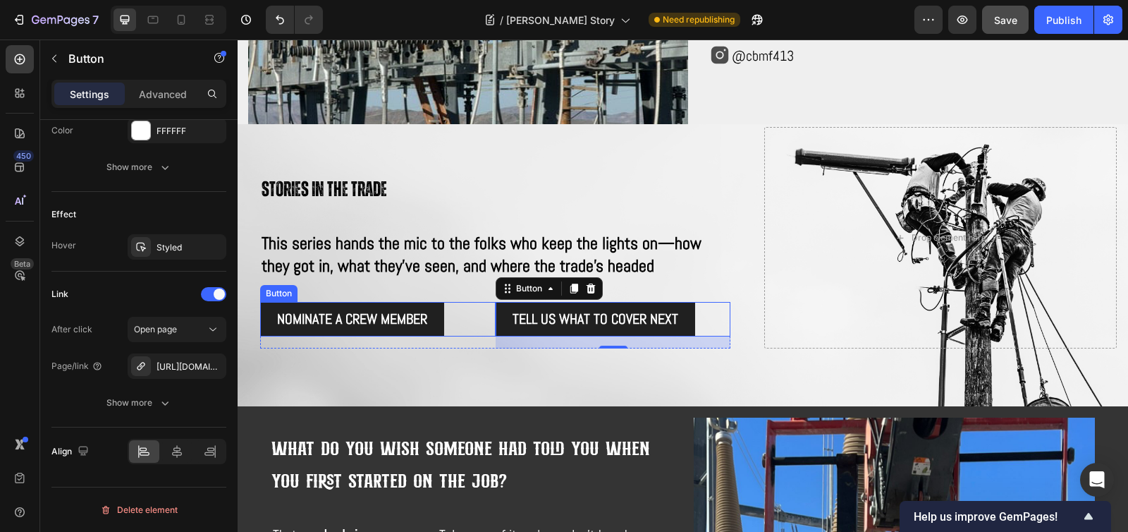
click at [482, 312] on div "NOMINATE A CREW MEMBER Button" at bounding box center [377, 319] width 235 height 35
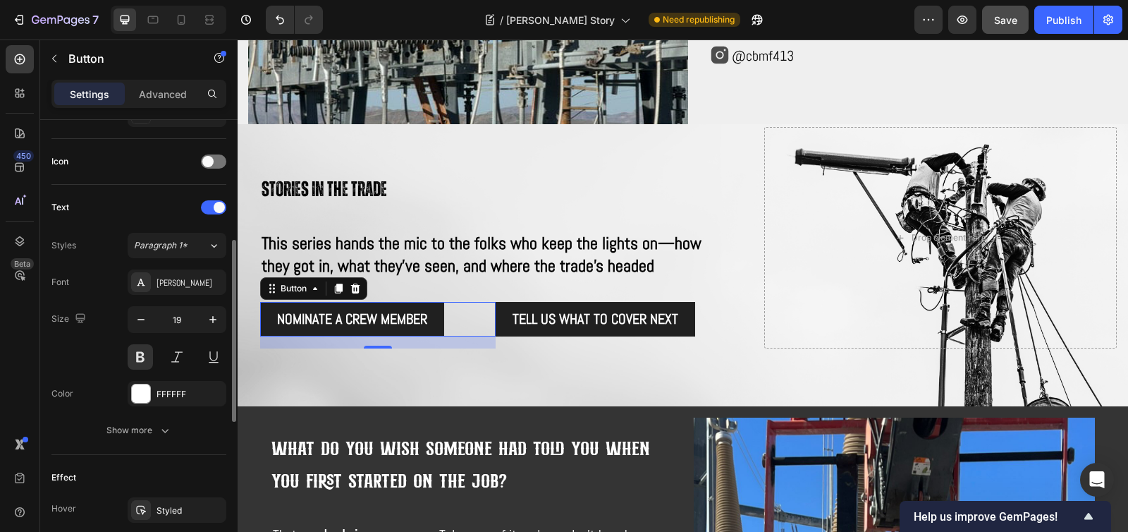
scroll to position [0, 0]
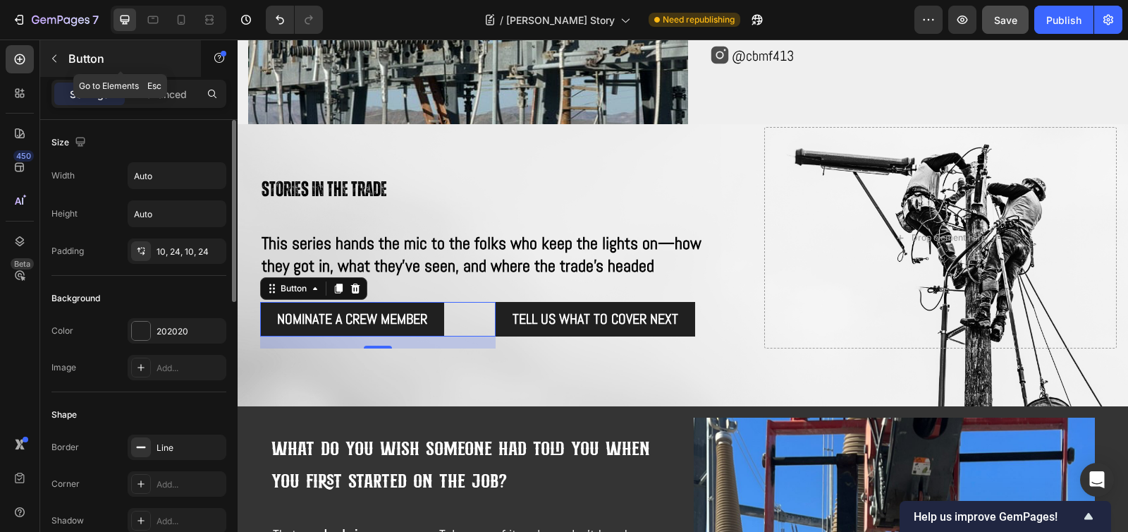
click at [57, 55] on icon "button" at bounding box center [54, 58] width 11 height 11
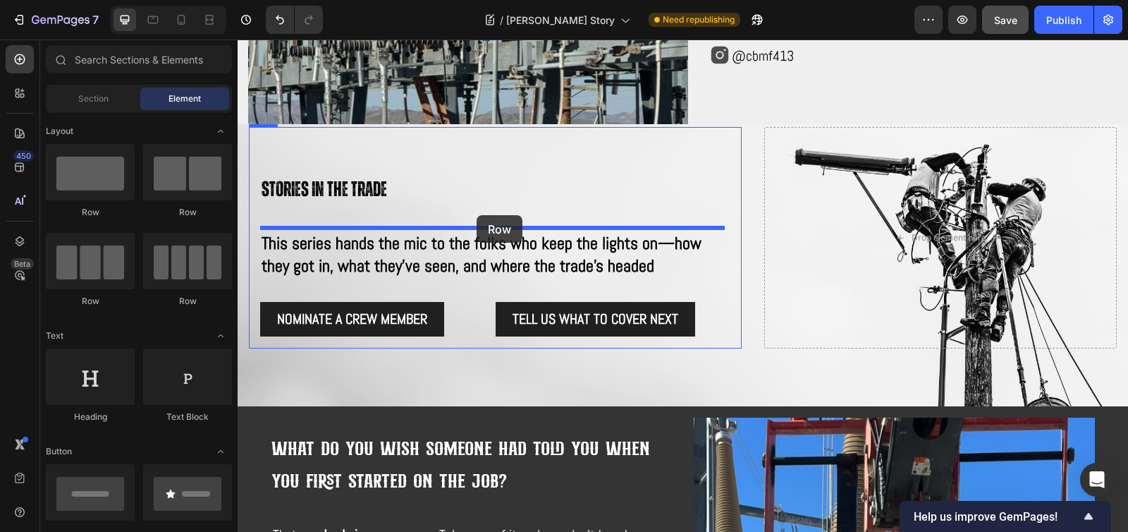
drag, startPoint x: 342, startPoint y: 221, endPoint x: 477, endPoint y: 215, distance: 134.8
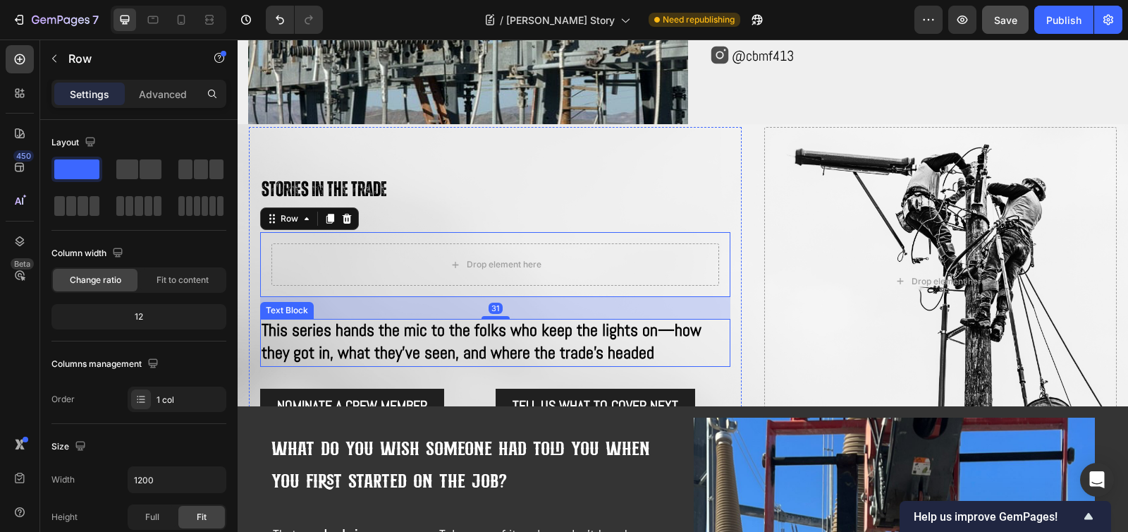
click at [444, 326] on span "This series hands the mic to the folks who keep the lights on—how they got in, …" at bounding box center [482, 341] width 440 height 44
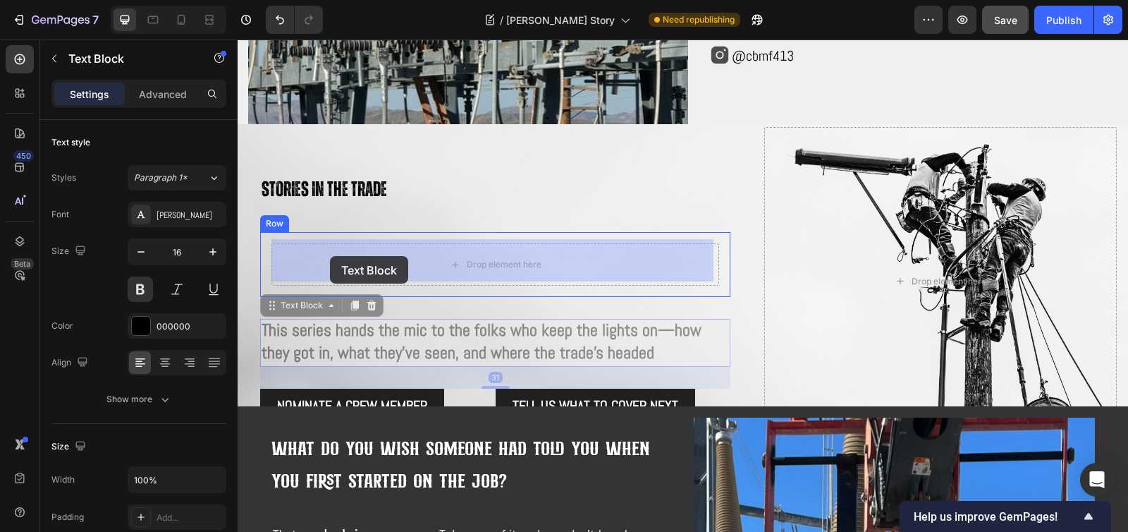
drag, startPoint x: 272, startPoint y: 302, endPoint x: 330, endPoint y: 256, distance: 73.8
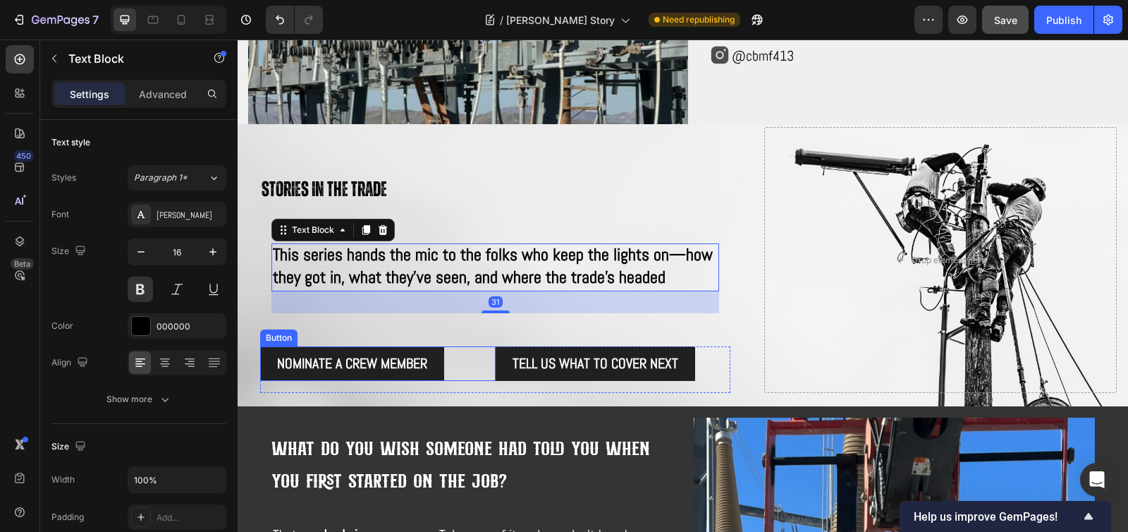
click at [473, 346] on div "NOMINATE A CREW MEMBER Button" at bounding box center [377, 363] width 235 height 35
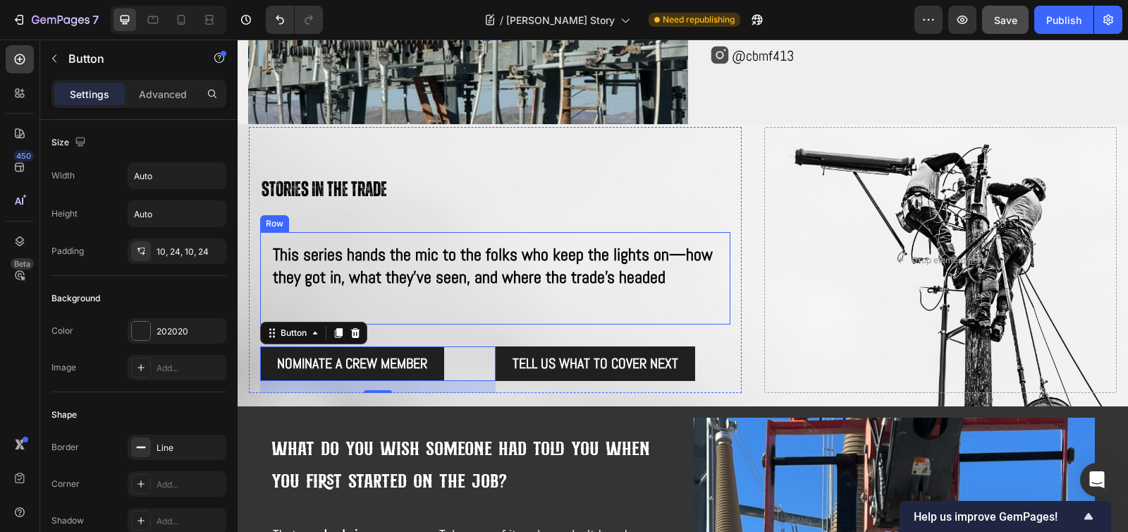
click at [473, 319] on div "This series hands the mic to the folks who keep the lights on—how they got in, …" at bounding box center [495, 278] width 470 height 92
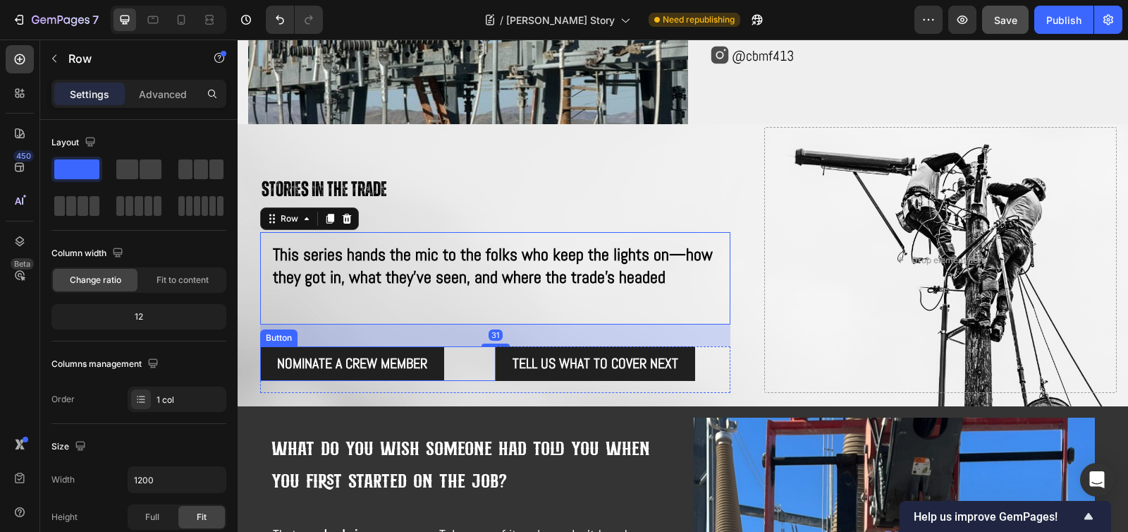
click at [474, 353] on div "NOMINATE A CREW MEMBER Button" at bounding box center [377, 363] width 235 height 35
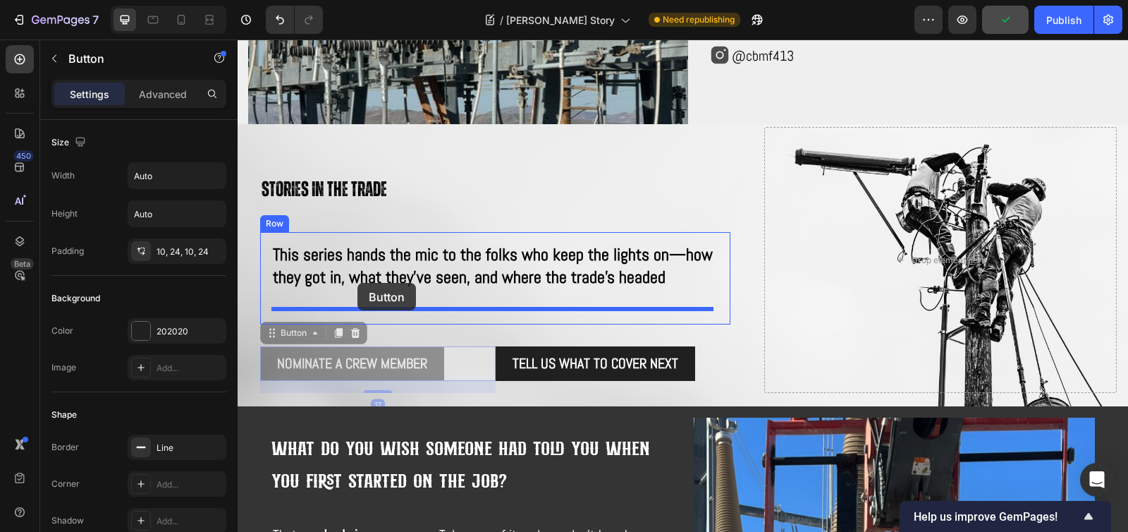
drag, startPoint x: 271, startPoint y: 333, endPoint x: 357, endPoint y: 283, distance: 99.5
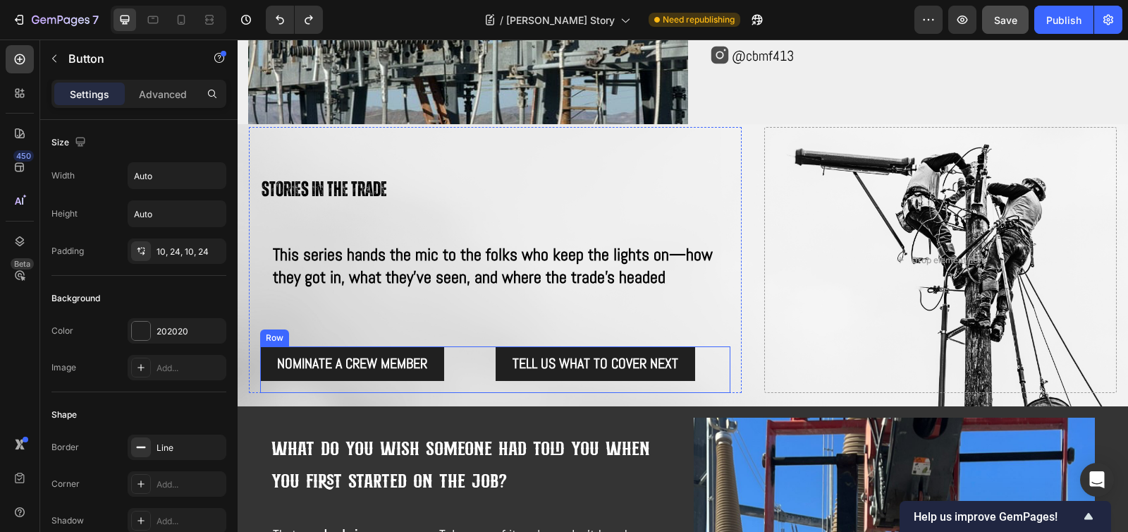
click at [491, 379] on div "NOMINATE A CREW MEMBER Button" at bounding box center [377, 369] width 235 height 47
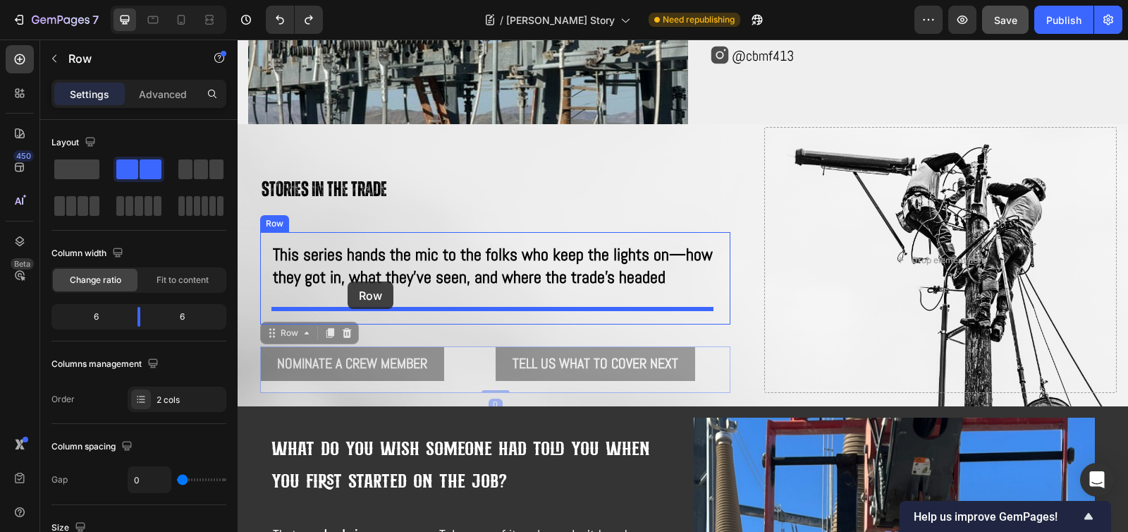
drag, startPoint x: 274, startPoint y: 329, endPoint x: 348, endPoint y: 281, distance: 87.6
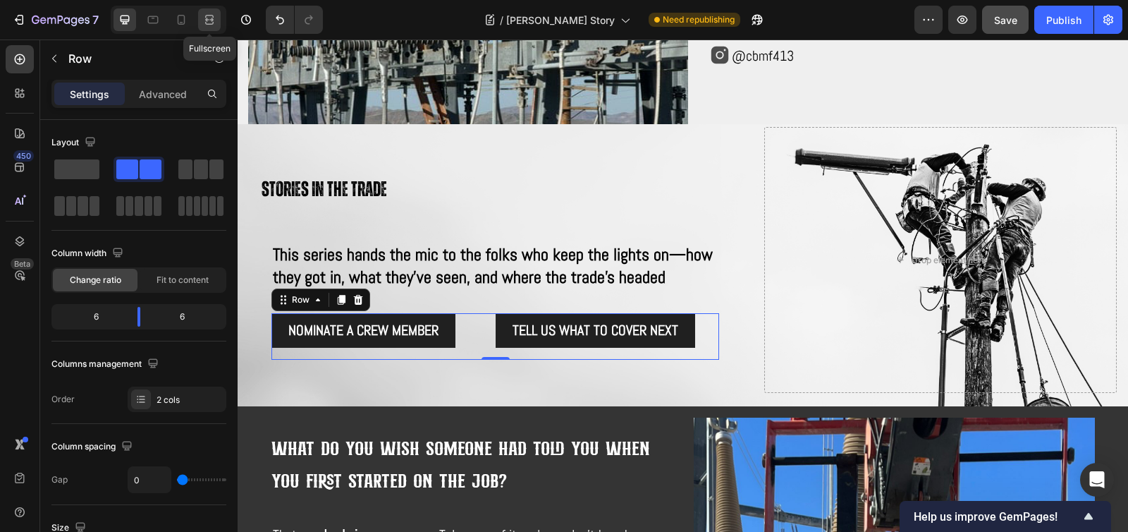
click at [214, 22] on icon at bounding box center [209, 20] width 14 height 14
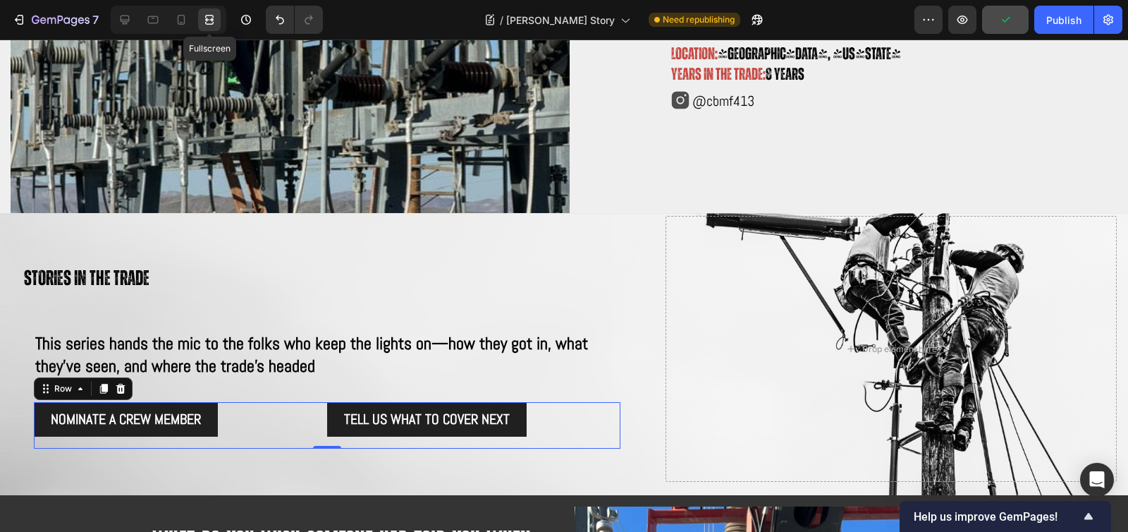
click at [214, 22] on icon at bounding box center [209, 20] width 14 height 14
click at [123, 25] on icon at bounding box center [125, 20] width 14 height 14
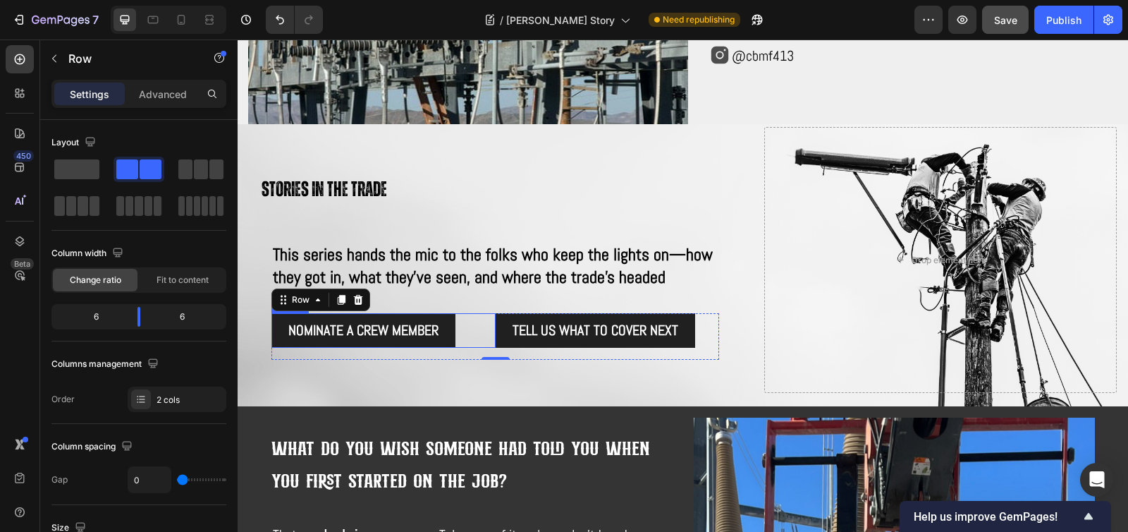
click at [477, 334] on div "NOMINATE A CREW MEMBER Button" at bounding box center [383, 330] width 224 height 35
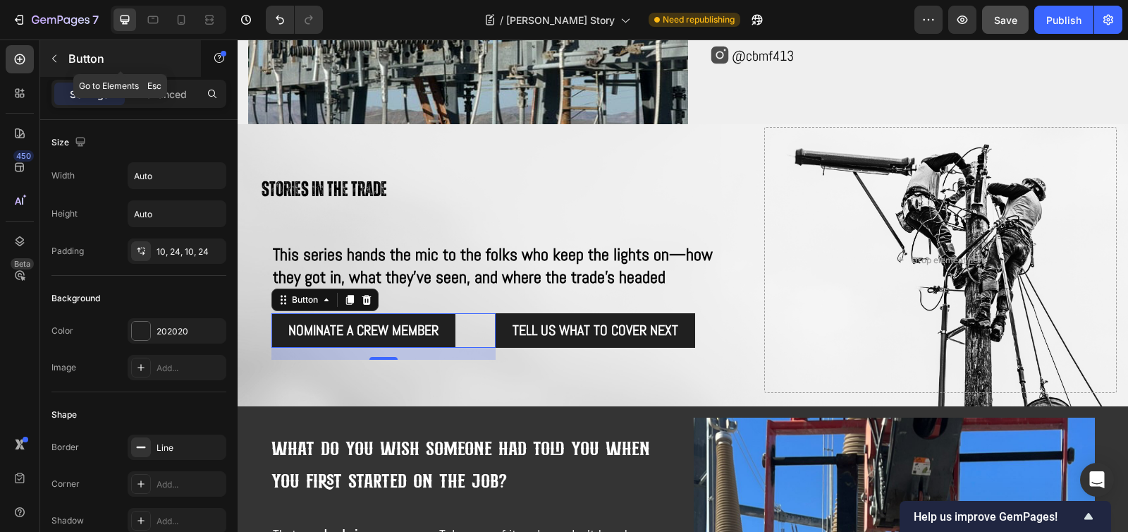
click at [51, 61] on icon "button" at bounding box center [54, 58] width 11 height 11
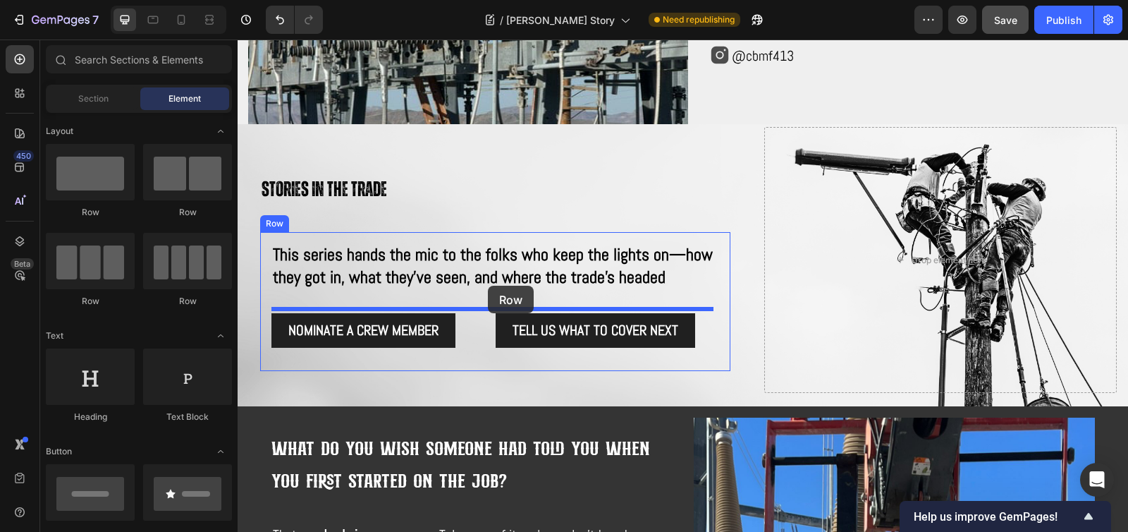
drag, startPoint x: 321, startPoint y: 230, endPoint x: 488, endPoint y: 285, distance: 176.1
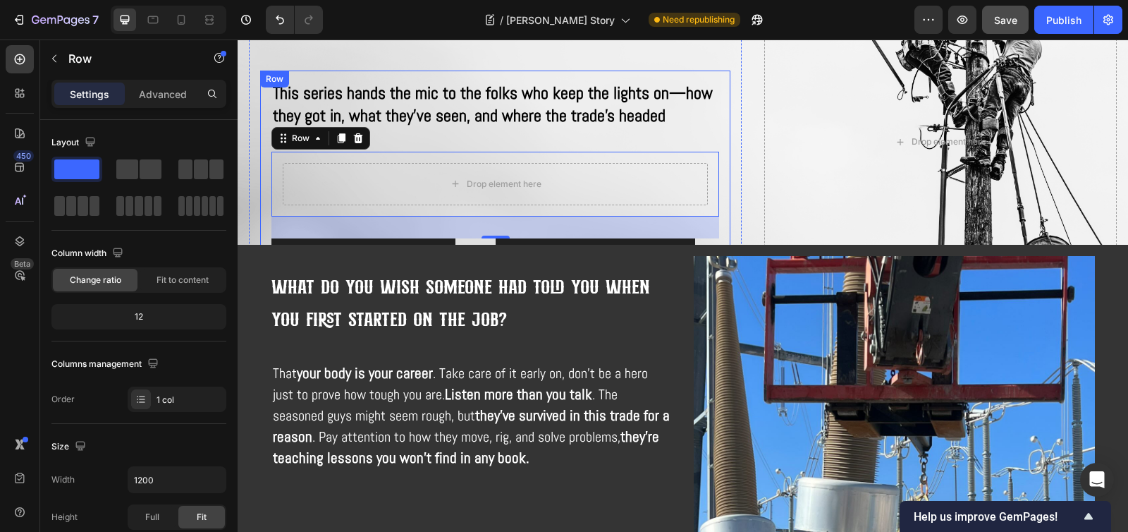
scroll to position [495, 0]
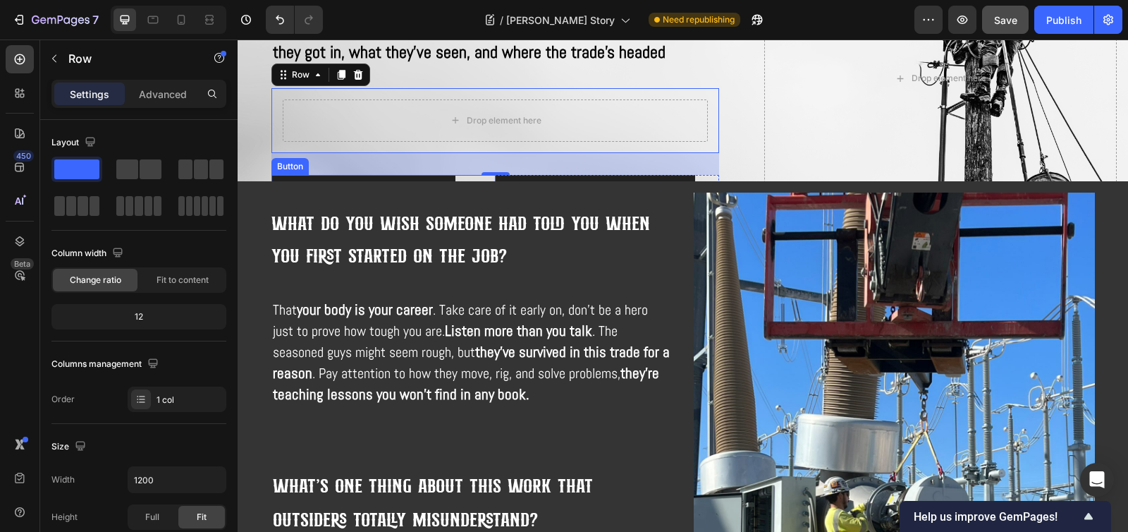
click at [481, 177] on div "NOMINATE A CREW MEMBER Button" at bounding box center [383, 192] width 224 height 35
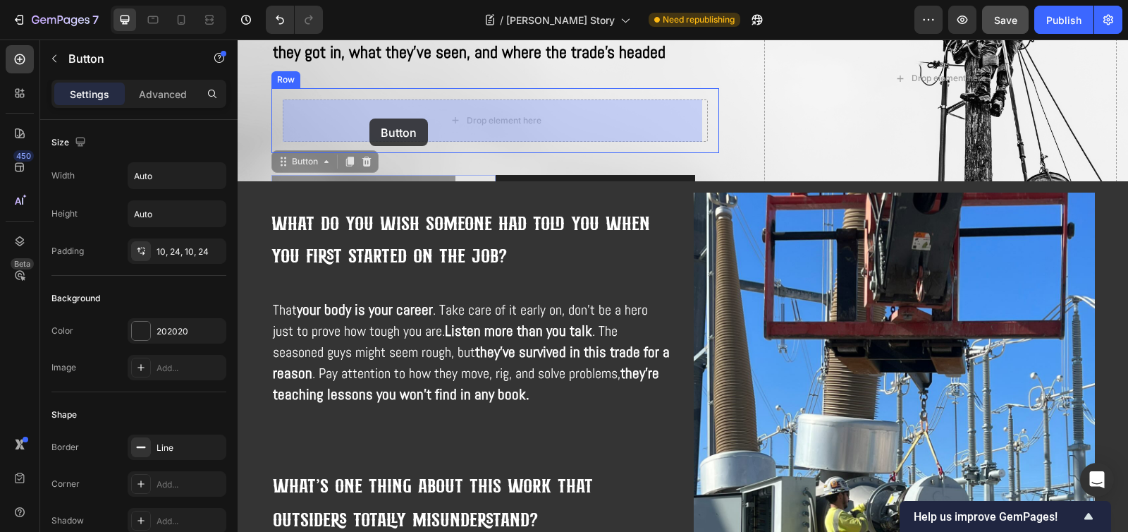
drag, startPoint x: 288, startPoint y: 164, endPoint x: 369, endPoint y: 118, distance: 92.8
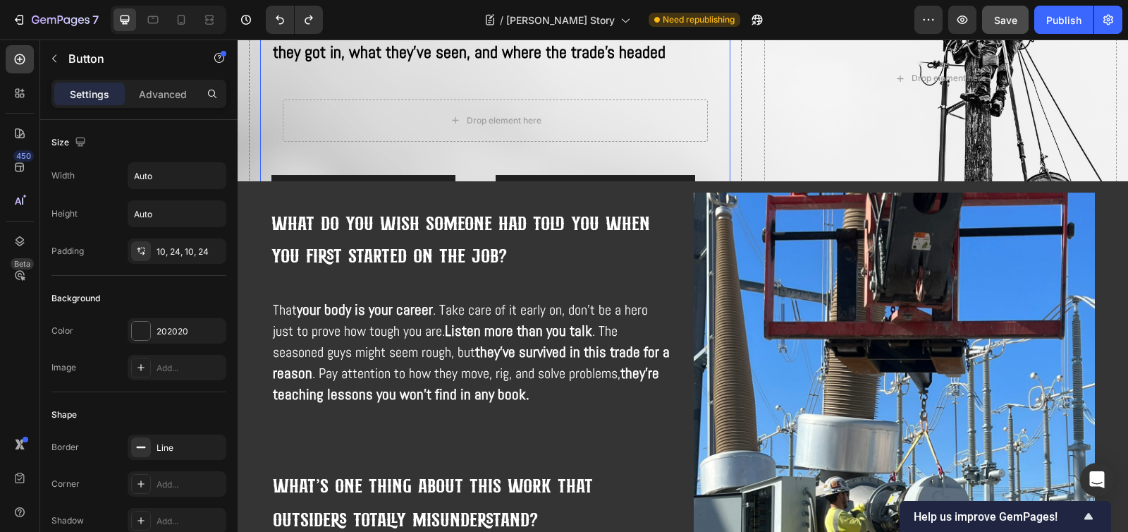
scroll to position [392, 0]
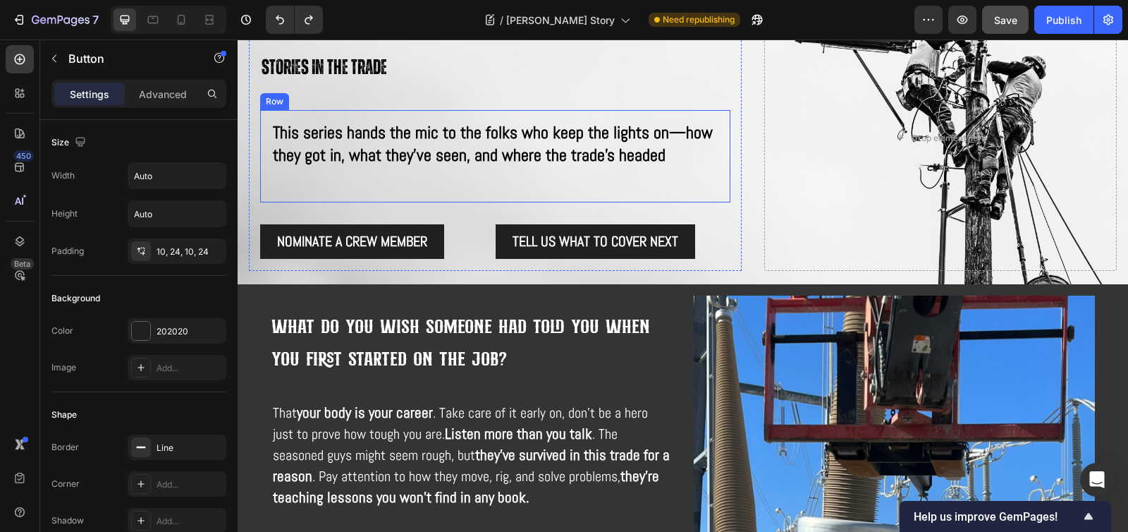
click at [516, 183] on div "This series hands the mic to the folks who keep the lights on—how they got in, …" at bounding box center [495, 156] width 448 height 70
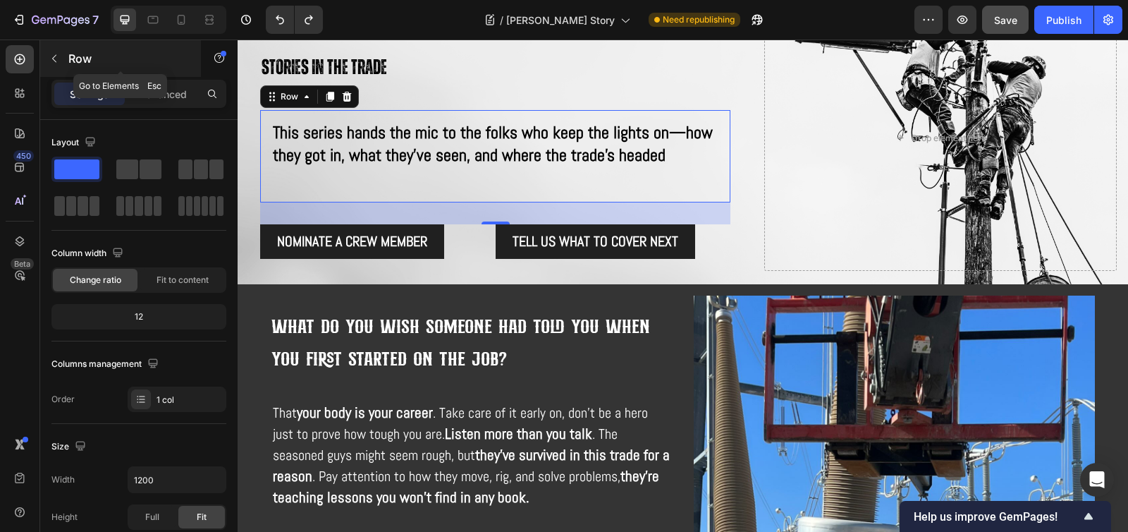
click at [59, 62] on icon "button" at bounding box center [54, 58] width 11 height 11
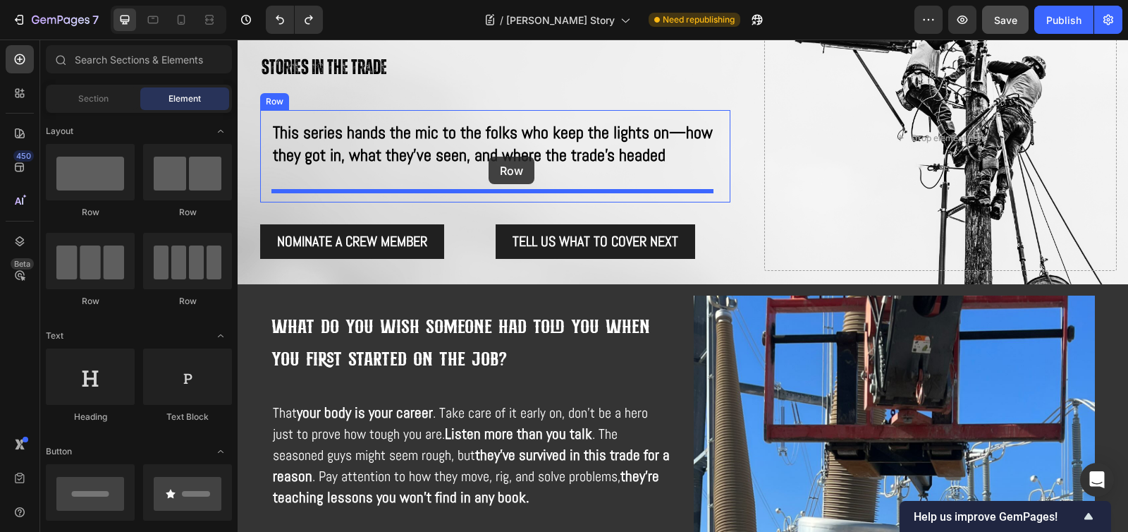
drag, startPoint x: 322, startPoint y: 216, endPoint x: 489, endPoint y: 156, distance: 176.6
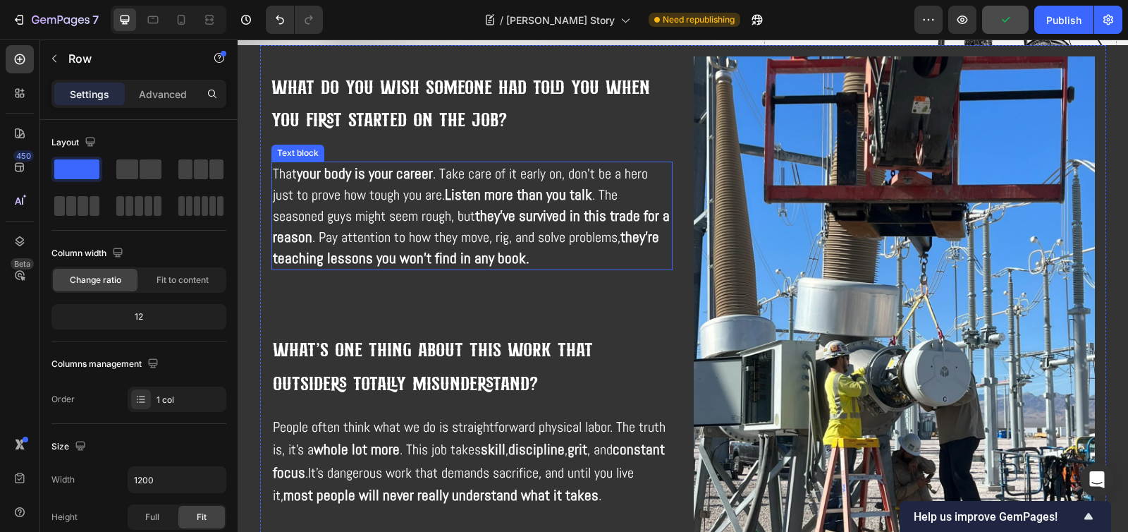
scroll to position [493, 0]
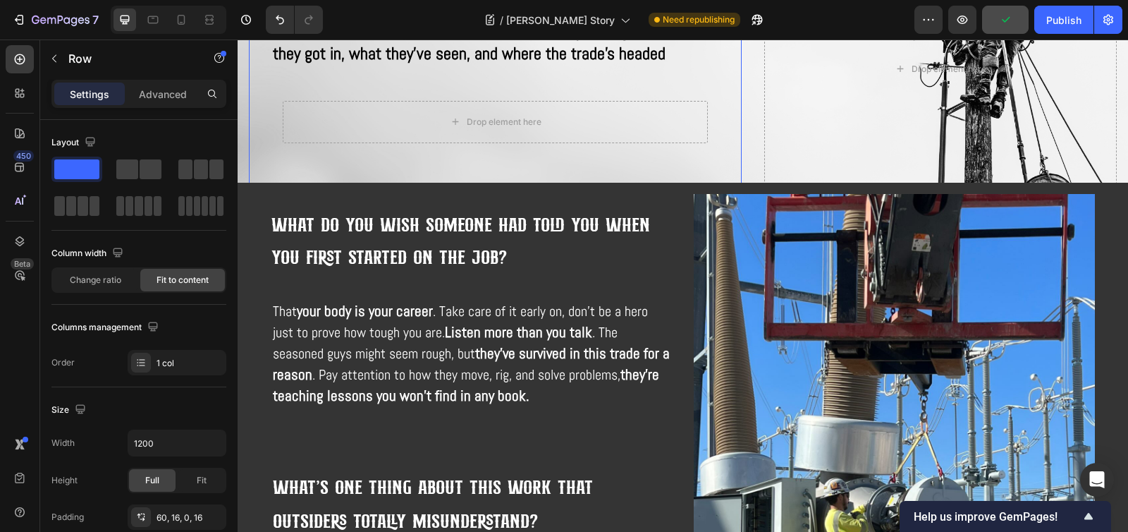
click at [627, 173] on div "Stories in the trade Text Block This series hands the mic to the folks who keep…" at bounding box center [495, 90] width 470 height 288
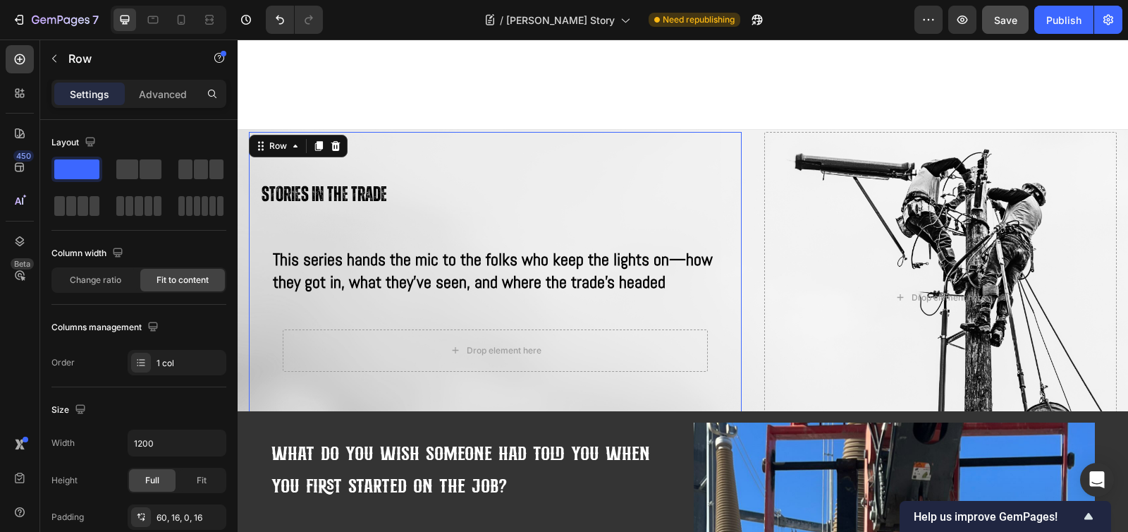
scroll to position [238, 0]
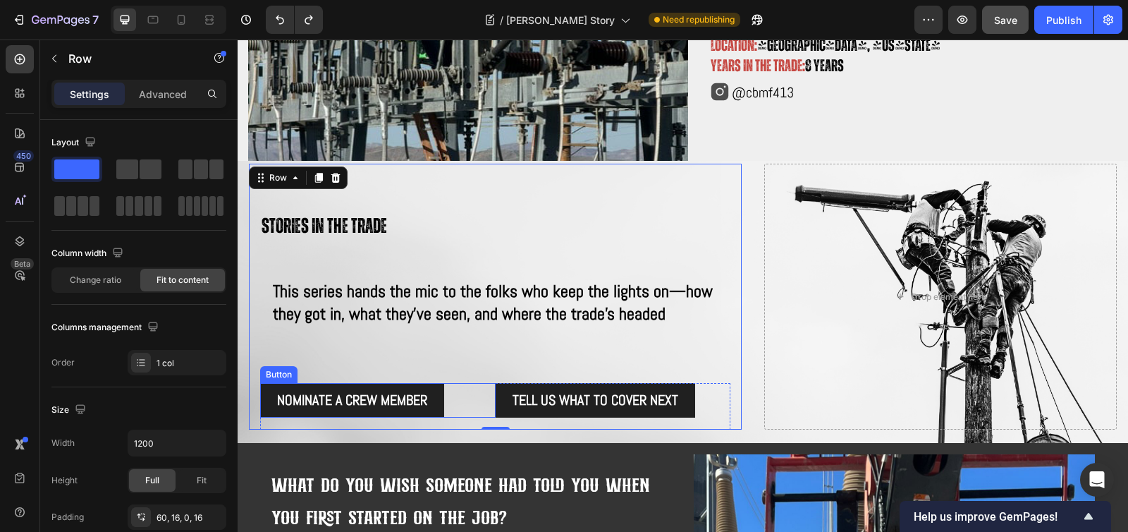
click at [476, 386] on div "NOMINATE A CREW MEMBER Button" at bounding box center [377, 400] width 235 height 35
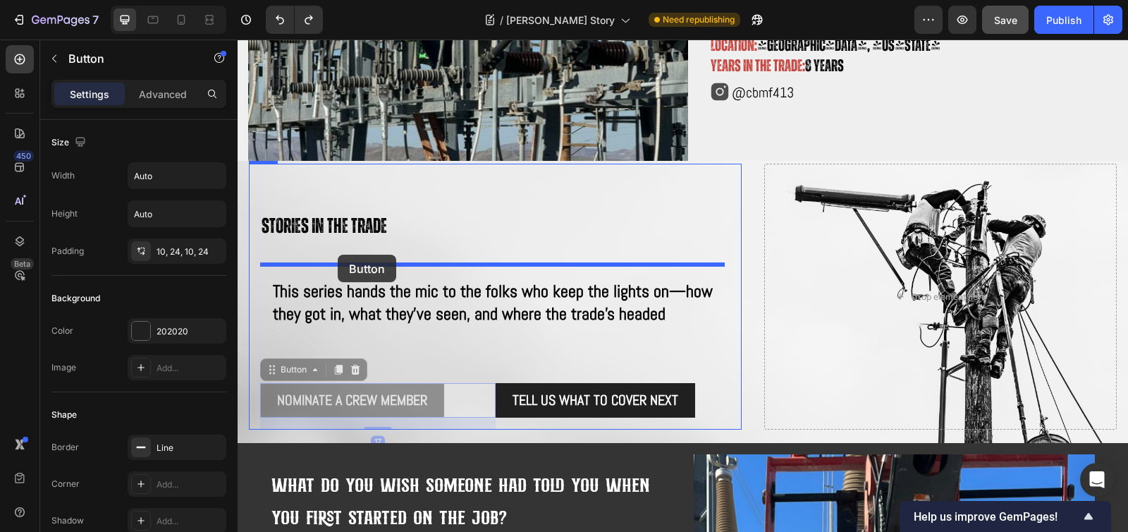
drag, startPoint x: 274, startPoint y: 364, endPoint x: 338, endPoint y: 254, distance: 127.3
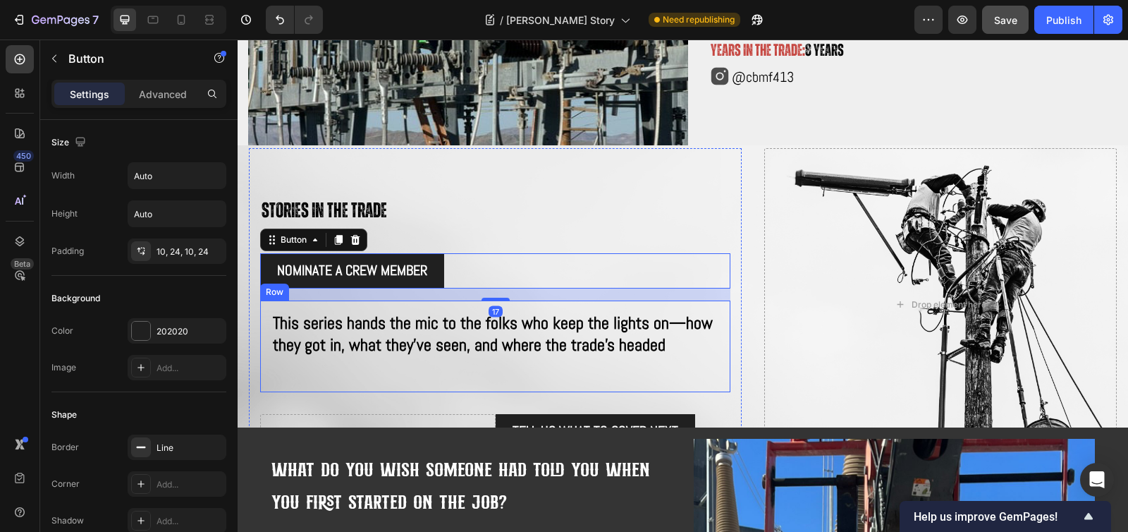
scroll to position [260, 0]
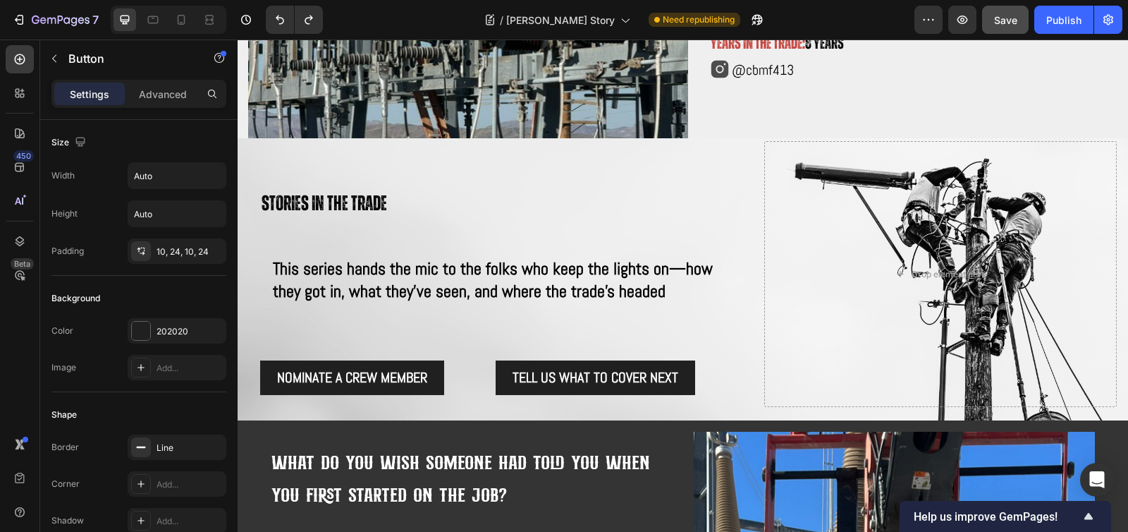
click at [479, 386] on div "NOMINATE A CREW MEMBER Button" at bounding box center [377, 377] width 235 height 35
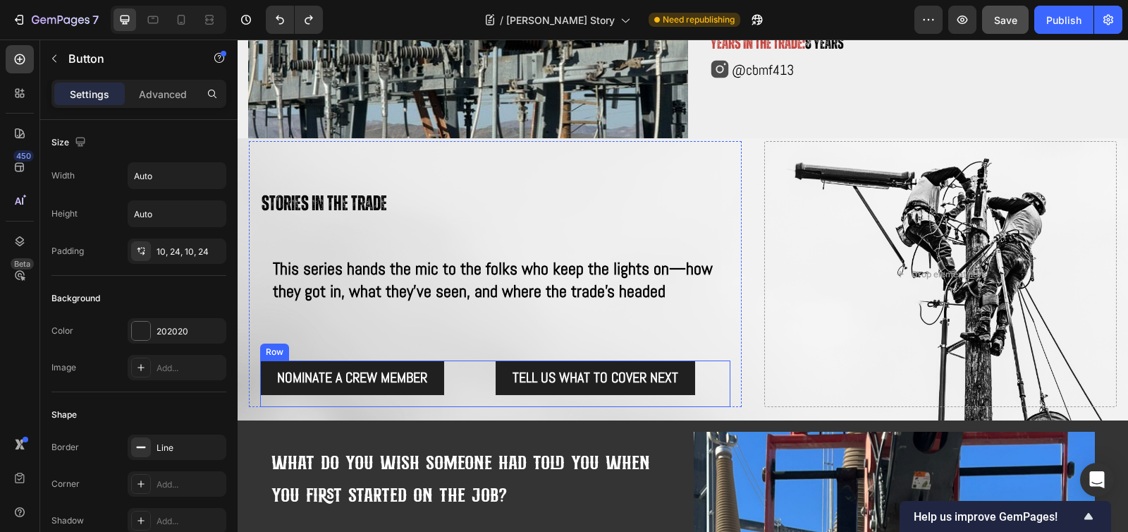
click at [465, 392] on div "NOMINATE A CREW MEMBER Button" at bounding box center [377, 383] width 235 height 47
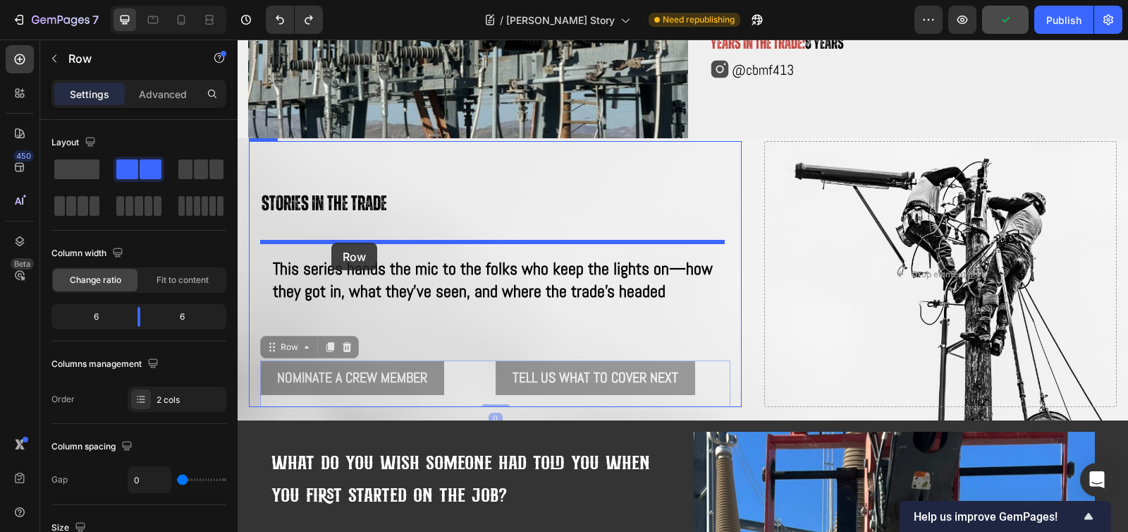
drag, startPoint x: 267, startPoint y: 345, endPoint x: 331, endPoint y: 242, distance: 120.7
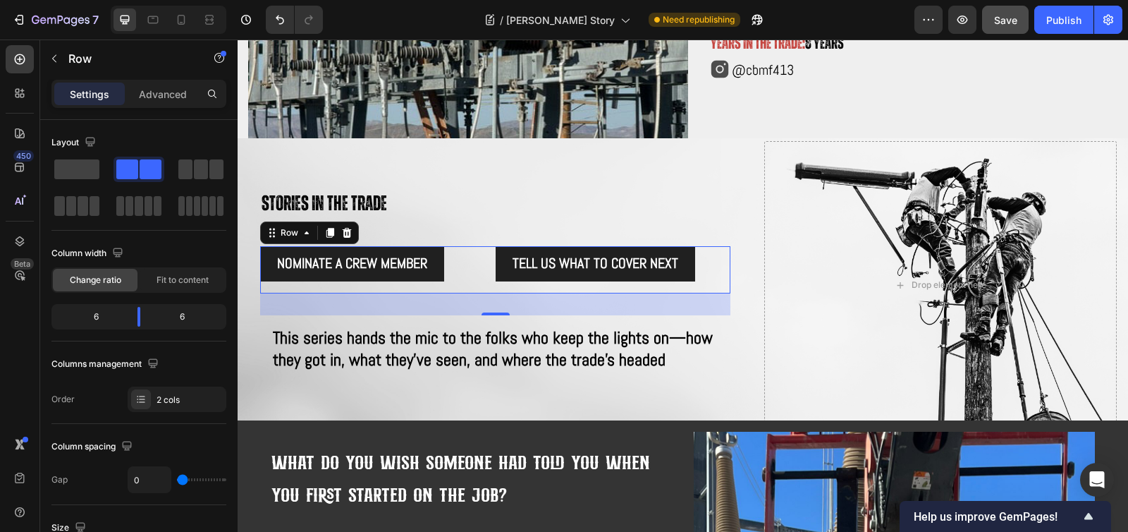
scroll to position [379, 0]
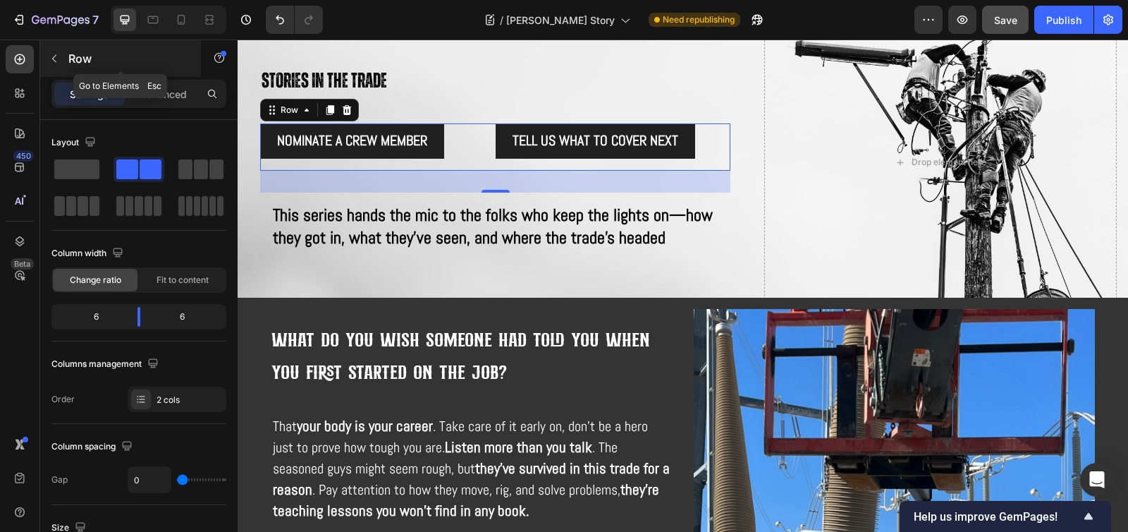
click at [54, 58] on icon "button" at bounding box center [54, 58] width 11 height 11
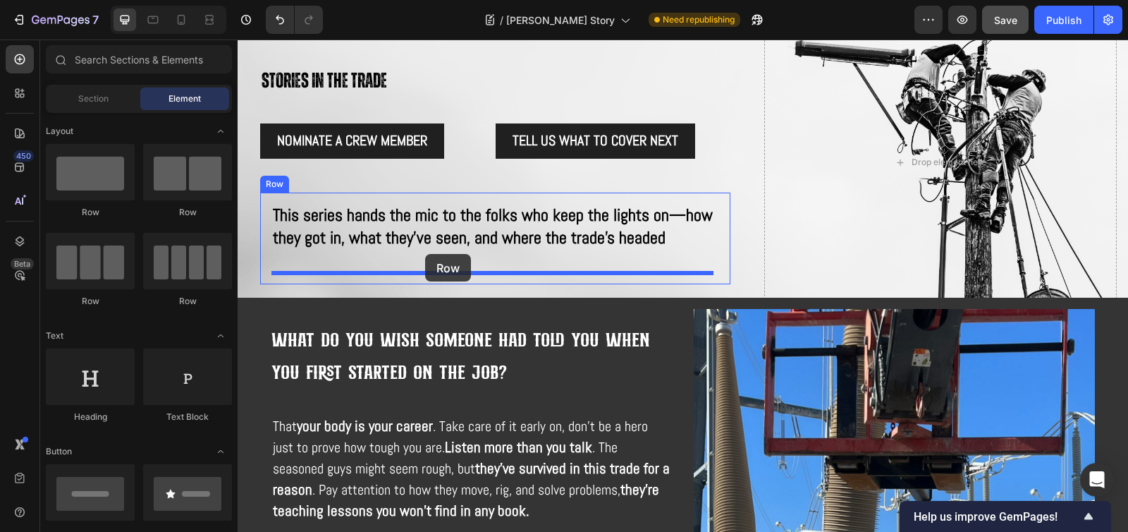
drag, startPoint x: 329, startPoint y: 226, endPoint x: 425, endPoint y: 254, distance: 99.9
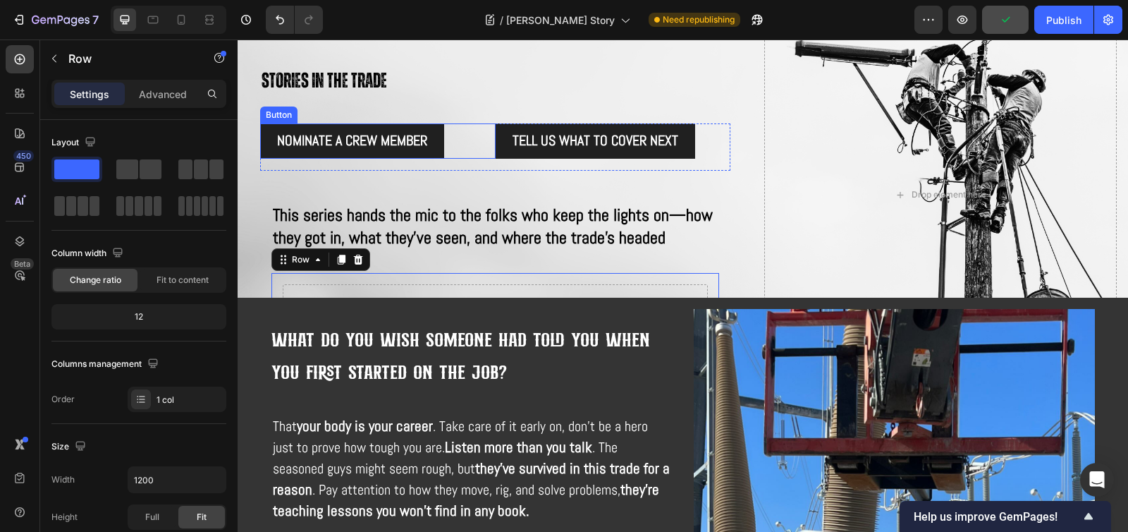
click at [464, 128] on div "NOMINATE A CREW MEMBER Button" at bounding box center [377, 140] width 235 height 35
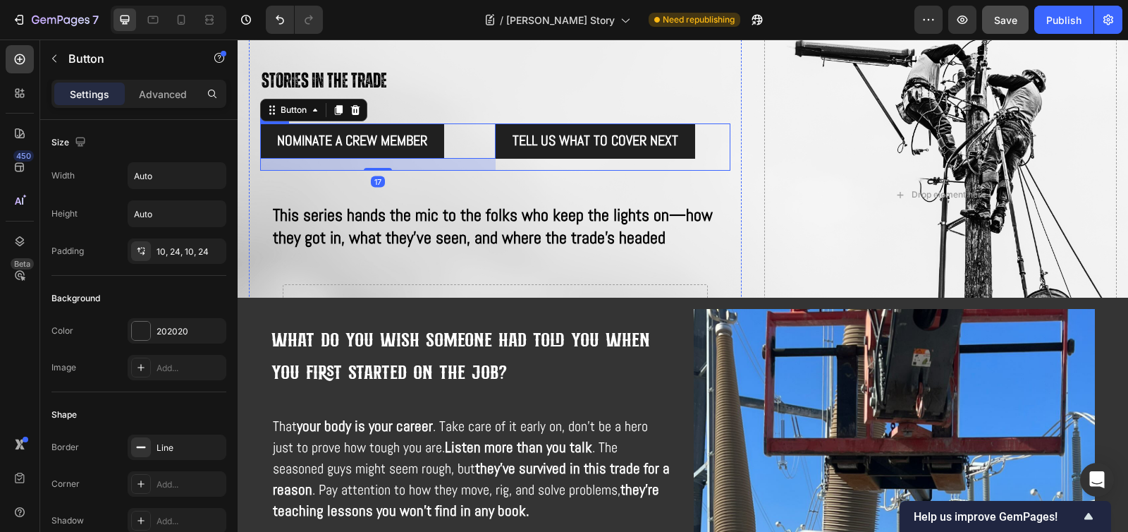
click at [517, 164] on div "Tell us what to cover next Button" at bounding box center [613, 146] width 235 height 47
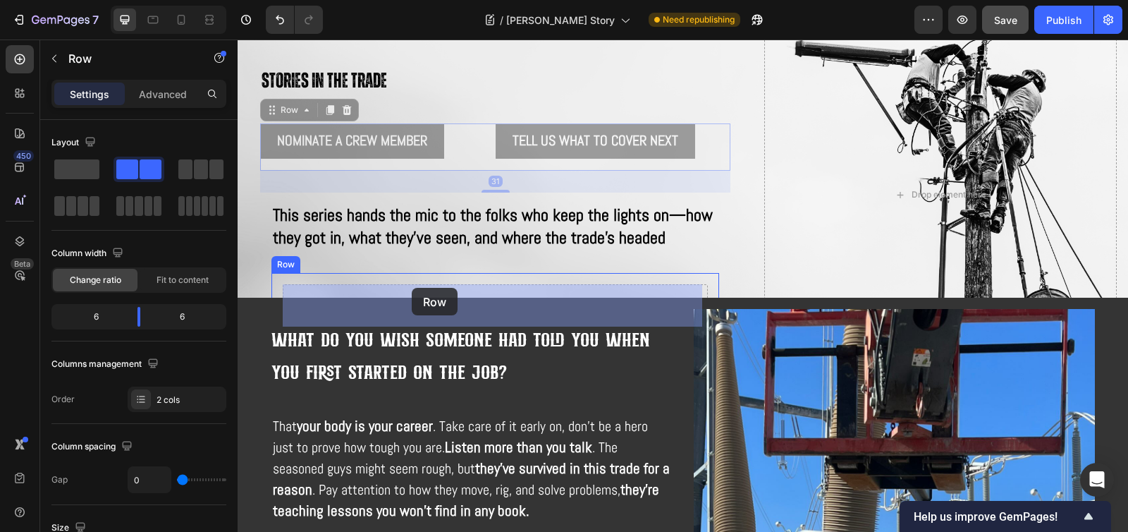
drag, startPoint x: 271, startPoint y: 109, endPoint x: 412, endPoint y: 288, distance: 226.9
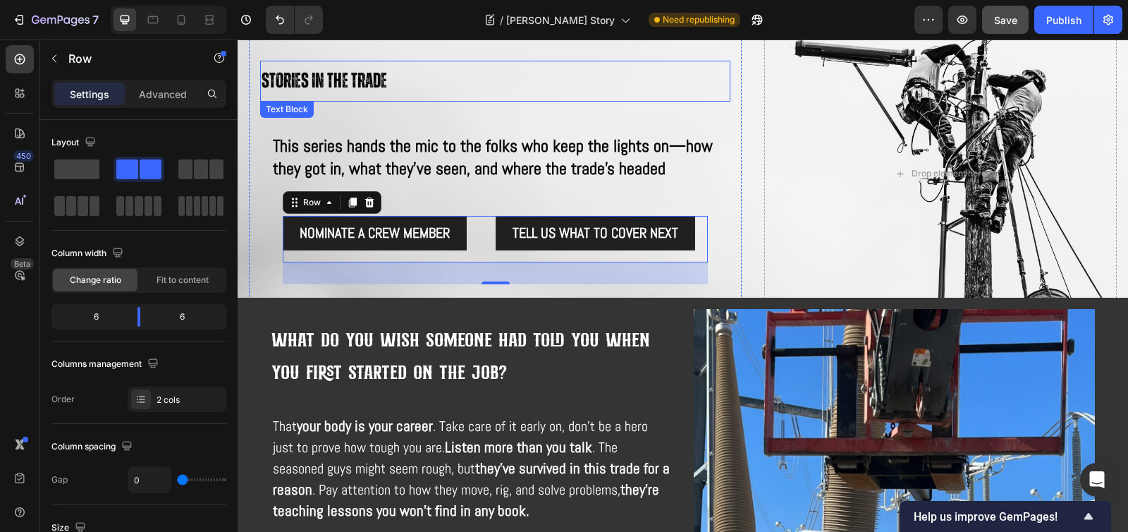
click at [527, 82] on p "Stories in the trade" at bounding box center [495, 81] width 467 height 38
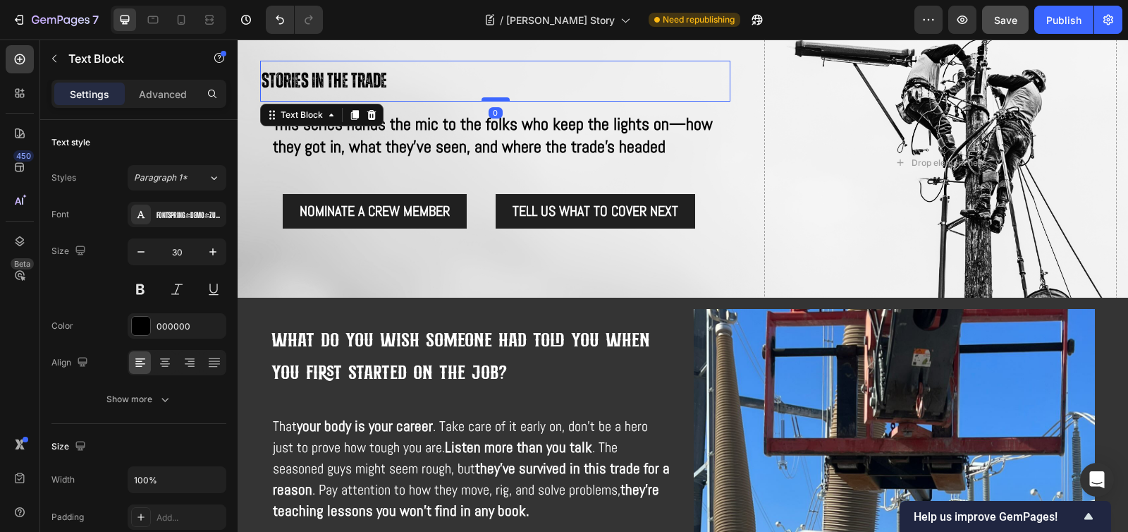
drag, startPoint x: 491, startPoint y: 121, endPoint x: 491, endPoint y: 97, distance: 24.0
click at [491, 97] on div at bounding box center [495, 99] width 28 height 4
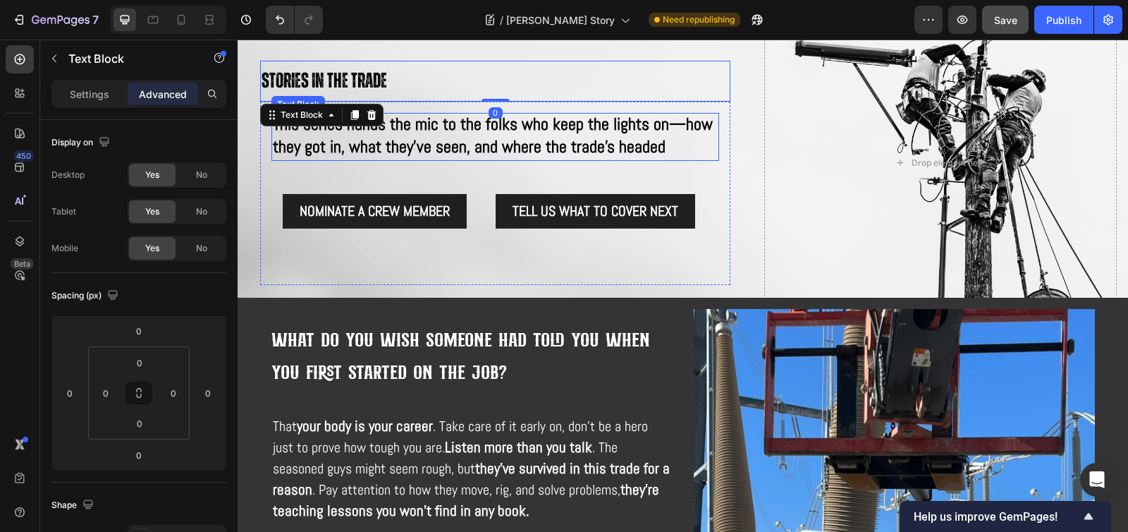
click at [498, 152] on span "This series hands the mic to the folks who keep the lights on—how they got in, …" at bounding box center [493, 135] width 440 height 44
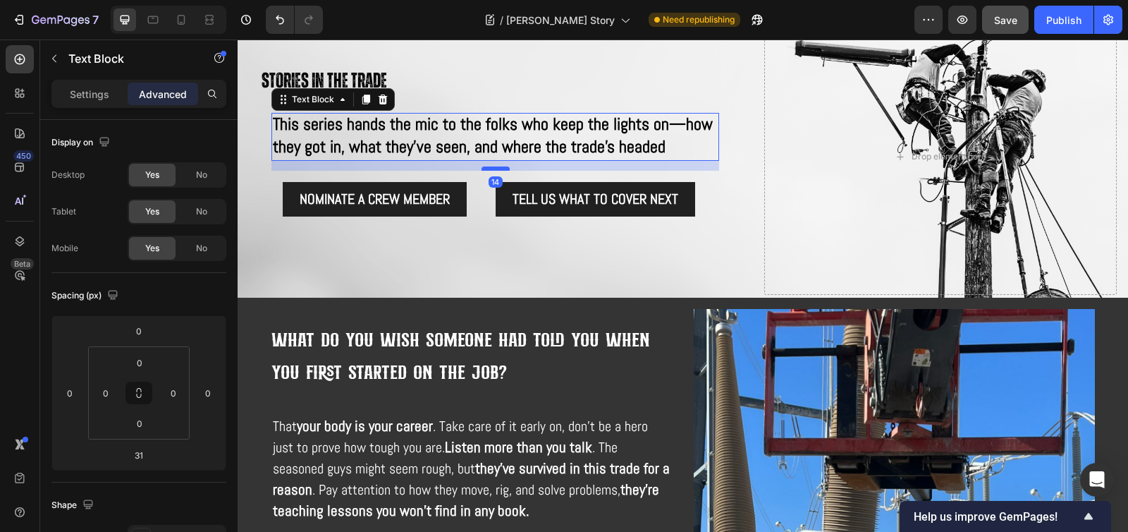
drag, startPoint x: 496, startPoint y: 179, endPoint x: 497, endPoint y: 167, distance: 12.1
click at [497, 167] on div at bounding box center [495, 168] width 28 height 4
type input "14"
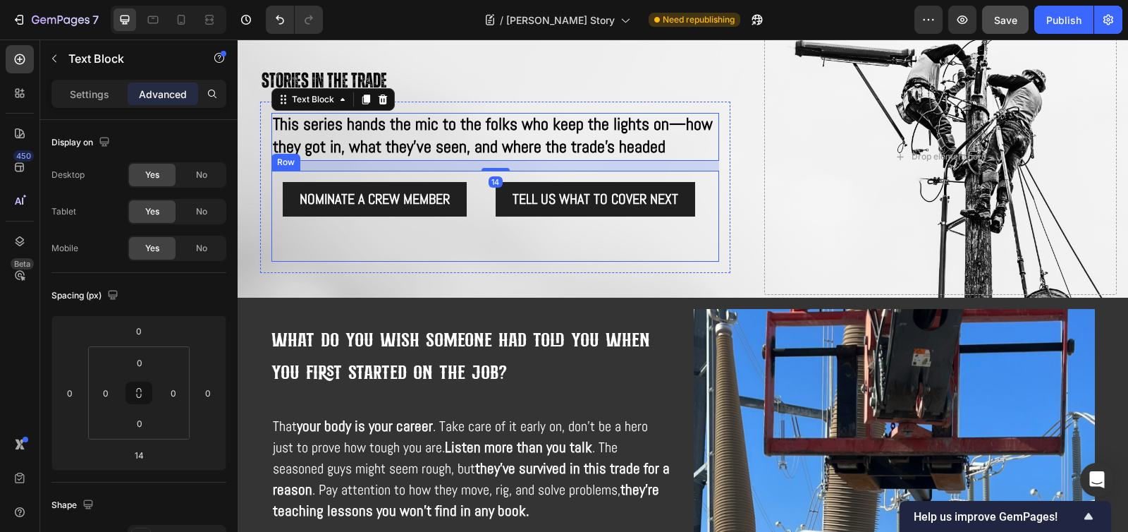
click at [498, 252] on div "NOMINATE A CREW MEMBER Button Tell us what to cover next Button Row Row" at bounding box center [495, 217] width 448 height 92
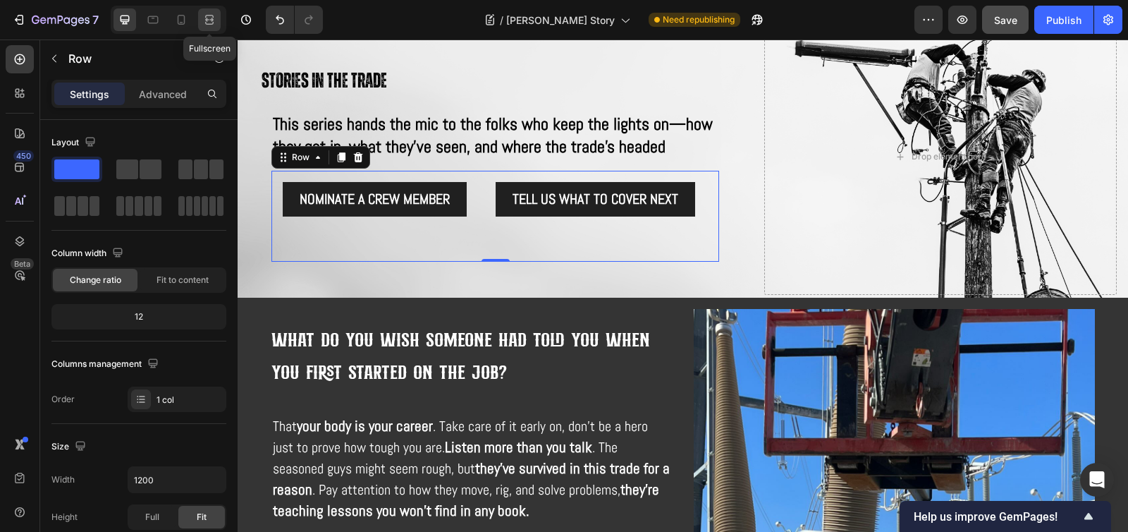
click at [206, 18] on icon at bounding box center [209, 20] width 14 height 14
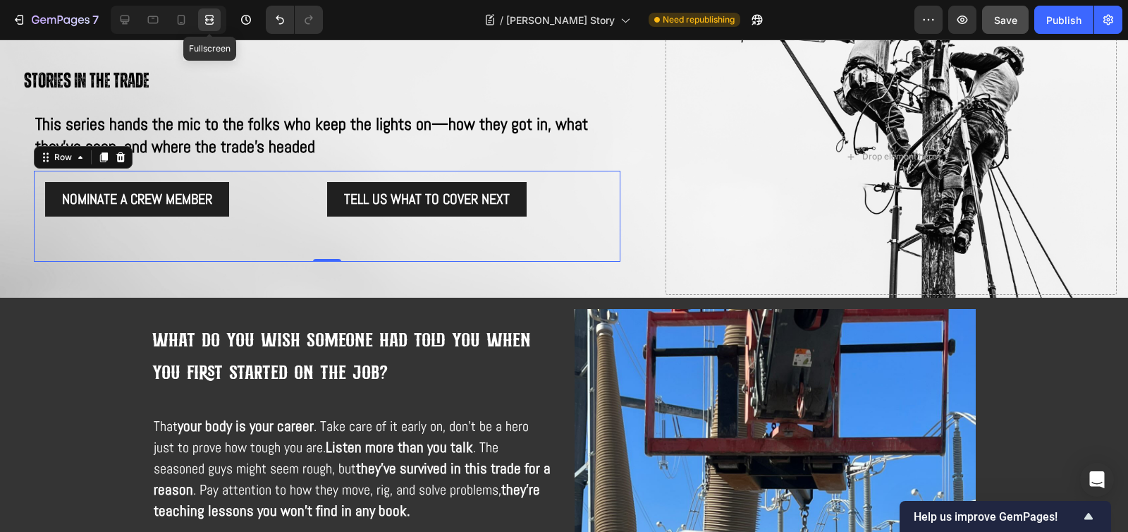
click at [206, 18] on icon at bounding box center [209, 20] width 14 height 14
click at [123, 23] on icon at bounding box center [125, 20] width 9 height 9
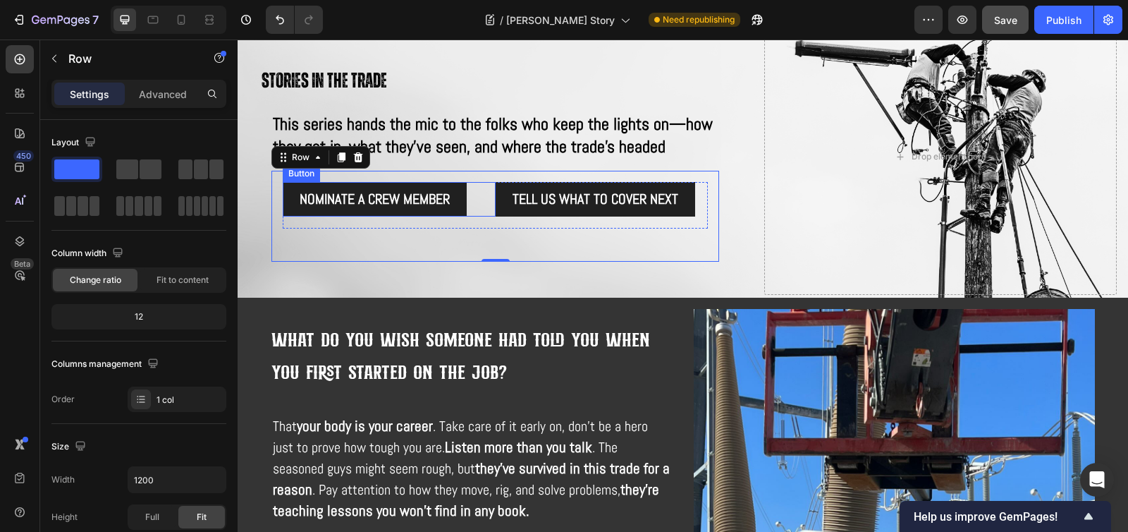
click at [482, 211] on div "NOMINATE A CREW MEMBER Button" at bounding box center [389, 199] width 213 height 35
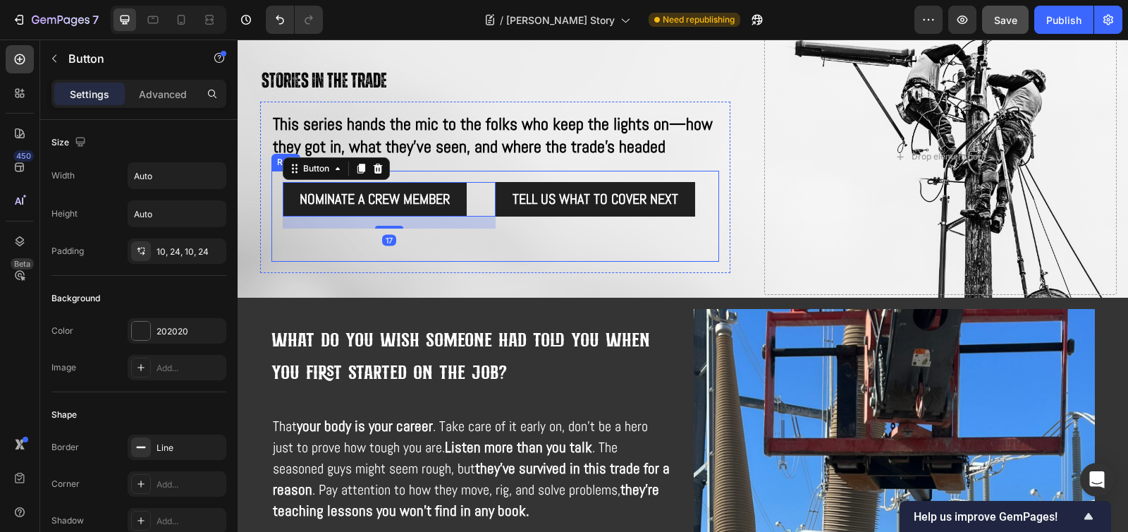
click at [704, 202] on div "NOMINATE A CREW MEMBER Button 17 Tell us what to cover next Button Row Row" at bounding box center [495, 217] width 448 height 92
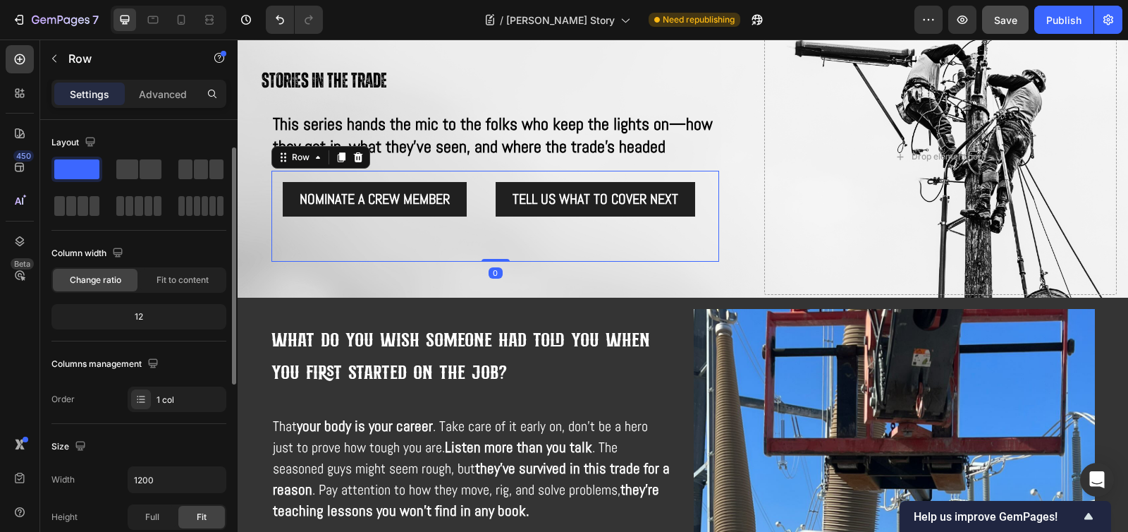
scroll to position [18, 0]
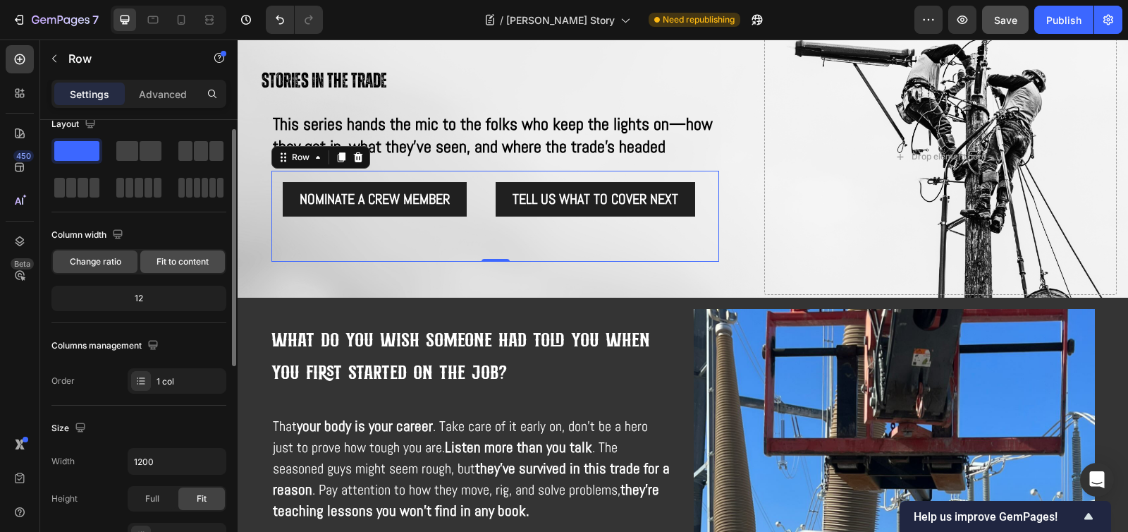
click at [189, 260] on span "Fit to content" at bounding box center [182, 261] width 52 height 13
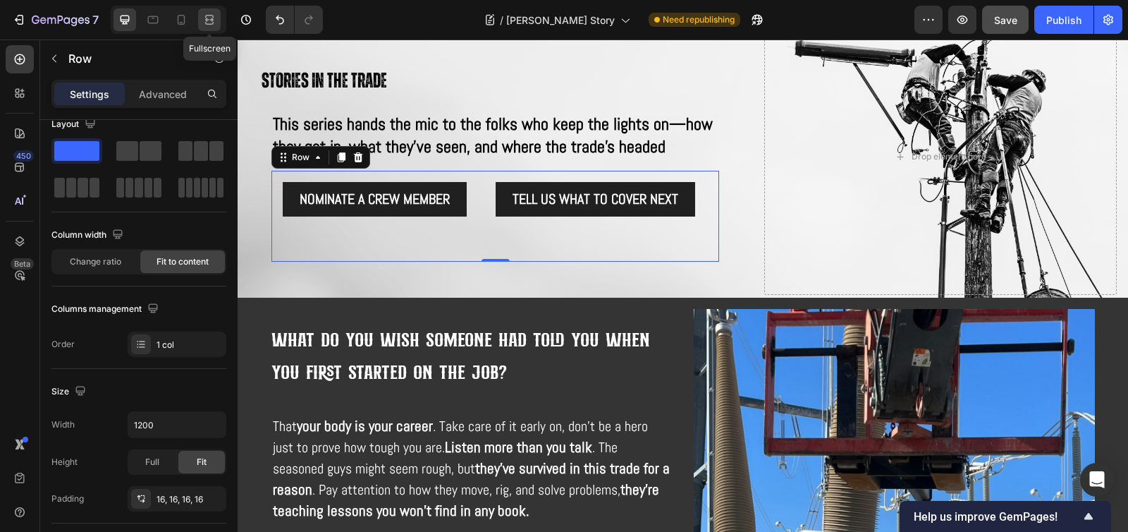
click at [207, 25] on icon at bounding box center [209, 20] width 14 height 14
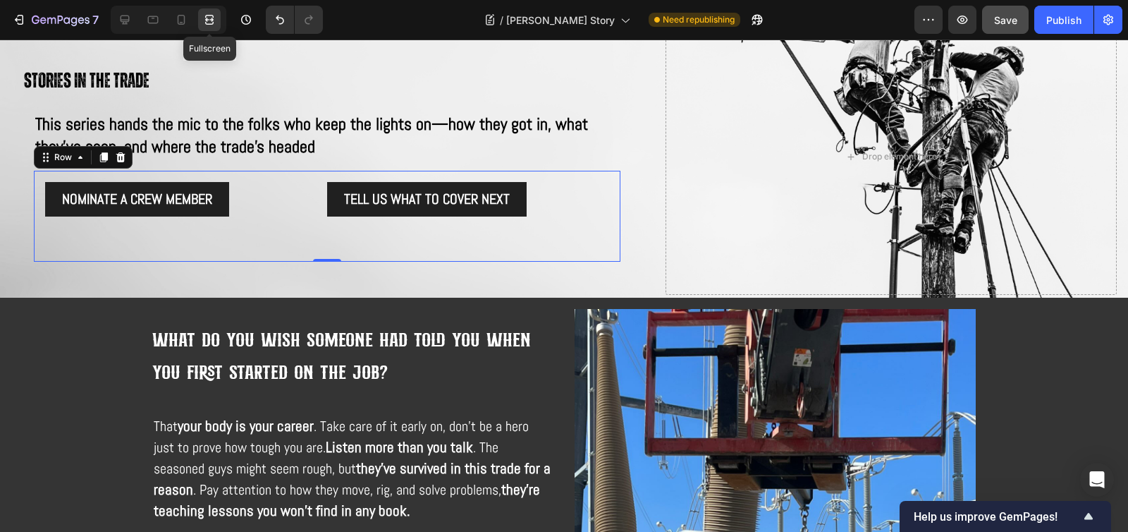
click at [207, 25] on icon at bounding box center [209, 20] width 14 height 14
click at [118, 24] on icon at bounding box center [125, 20] width 14 height 14
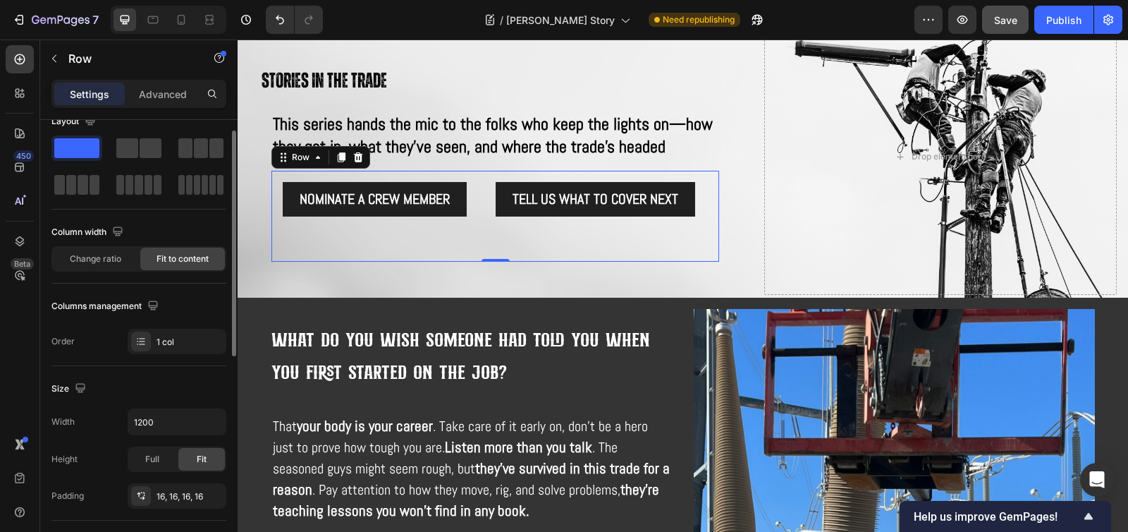
scroll to position [24, 0]
click at [148, 422] on input "1200" at bounding box center [176, 418] width 97 height 25
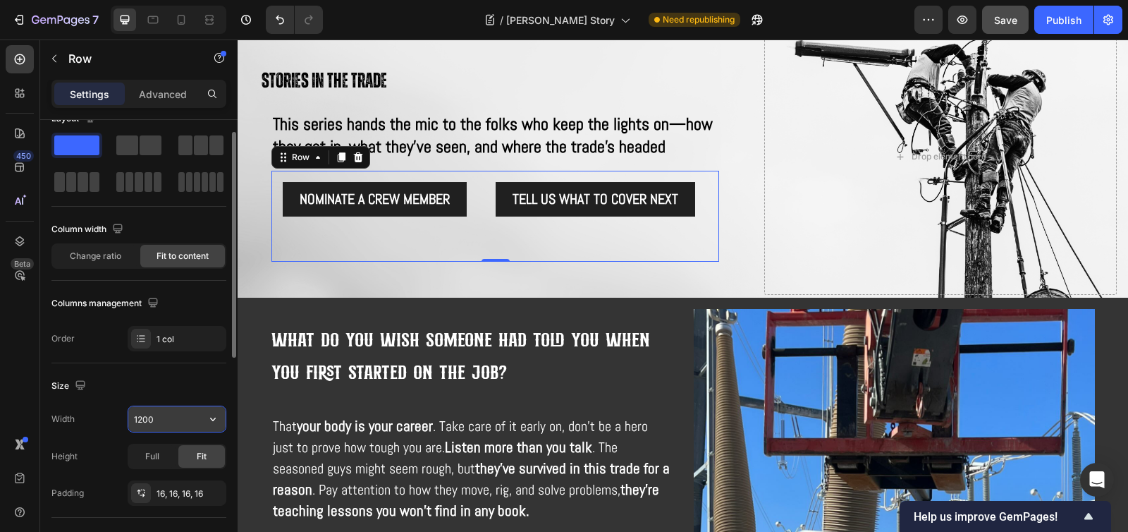
click at [208, 424] on icon "button" at bounding box center [213, 419] width 14 height 14
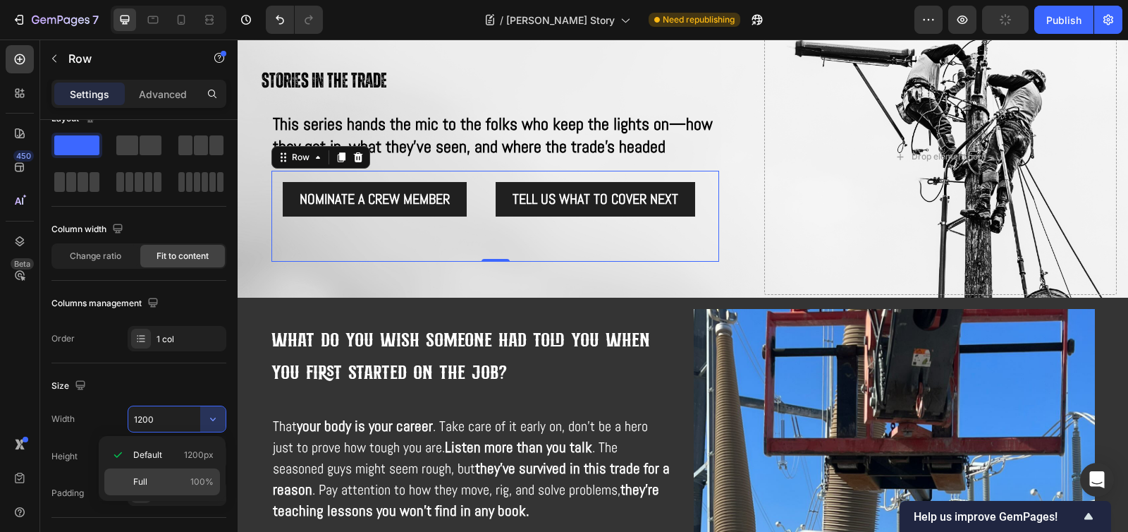
click at [176, 474] on div "Full 100%" at bounding box center [162, 481] width 116 height 27
type input "100%"
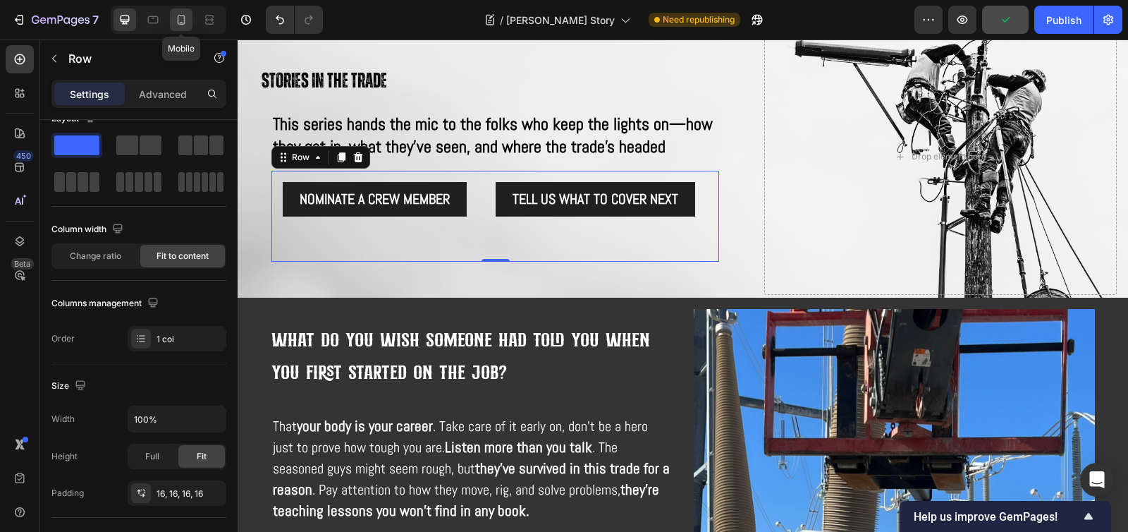
click at [185, 18] on icon at bounding box center [181, 20] width 14 height 14
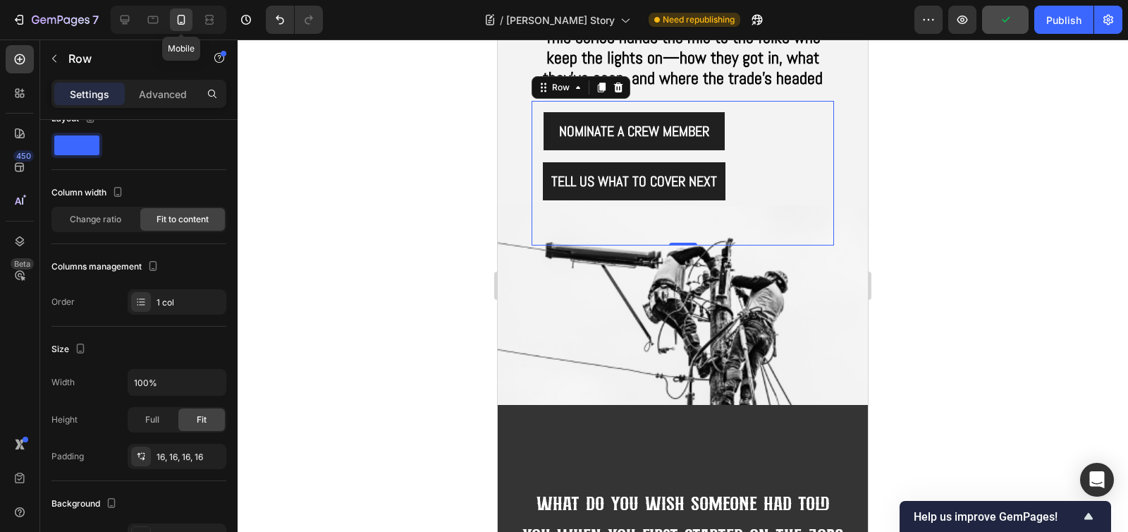
scroll to position [493, 0]
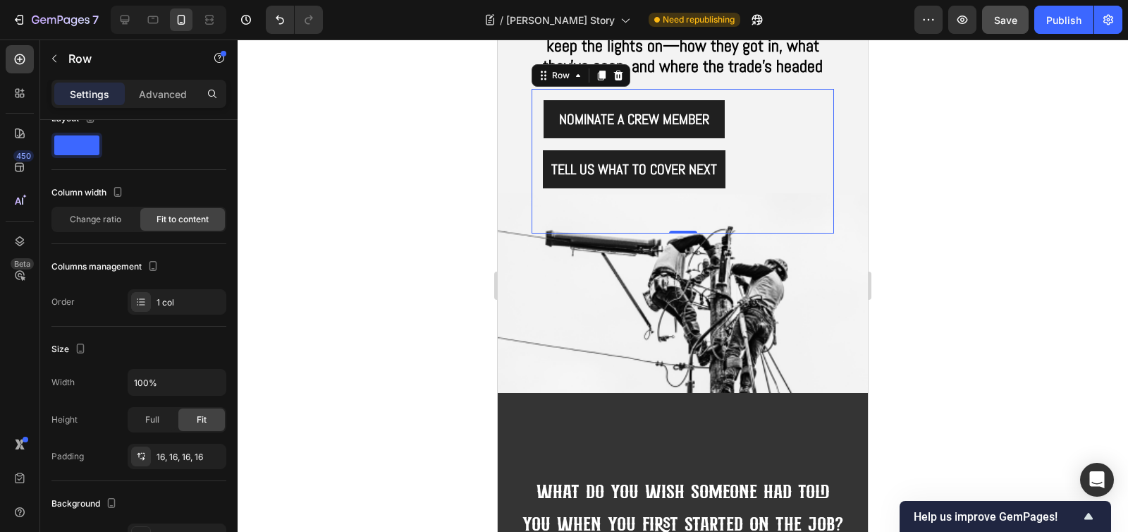
click at [749, 185] on div "NOMINATE A CREW MEMBER Button Tell us what to cover next Button Row Row 0" at bounding box center [683, 161] width 302 height 145
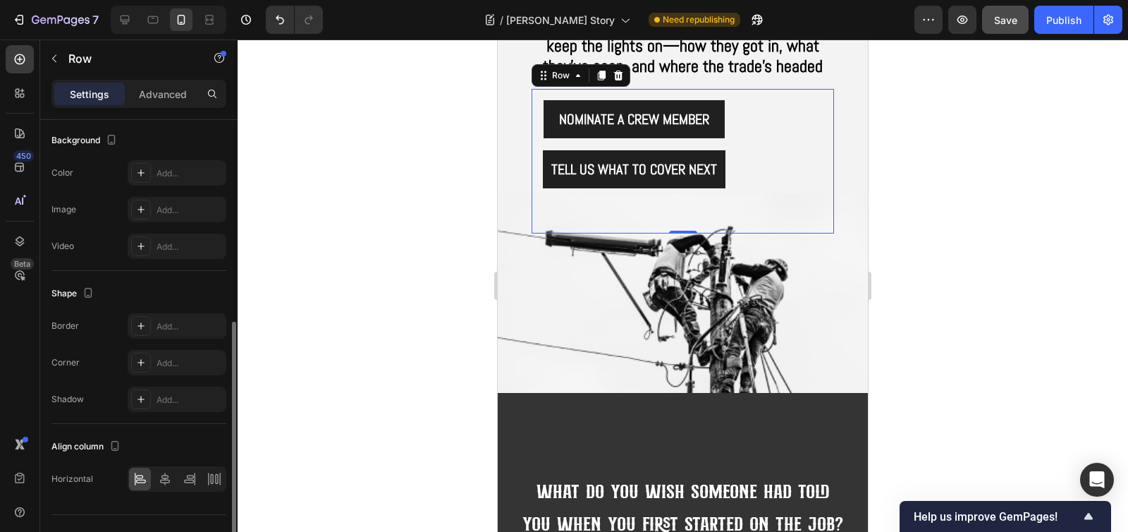
scroll to position [414, 0]
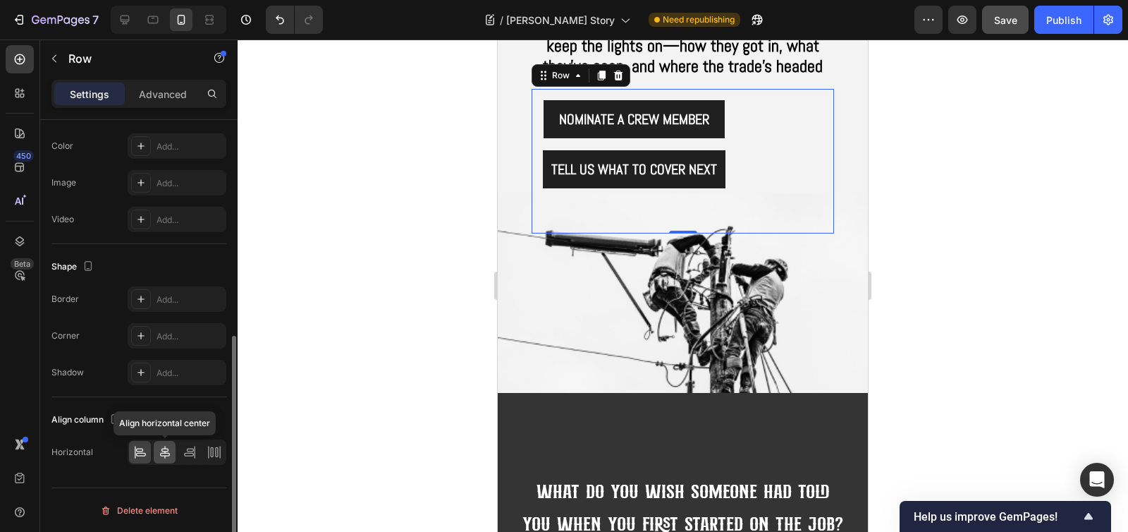
click at [164, 448] on icon at bounding box center [165, 452] width 14 height 14
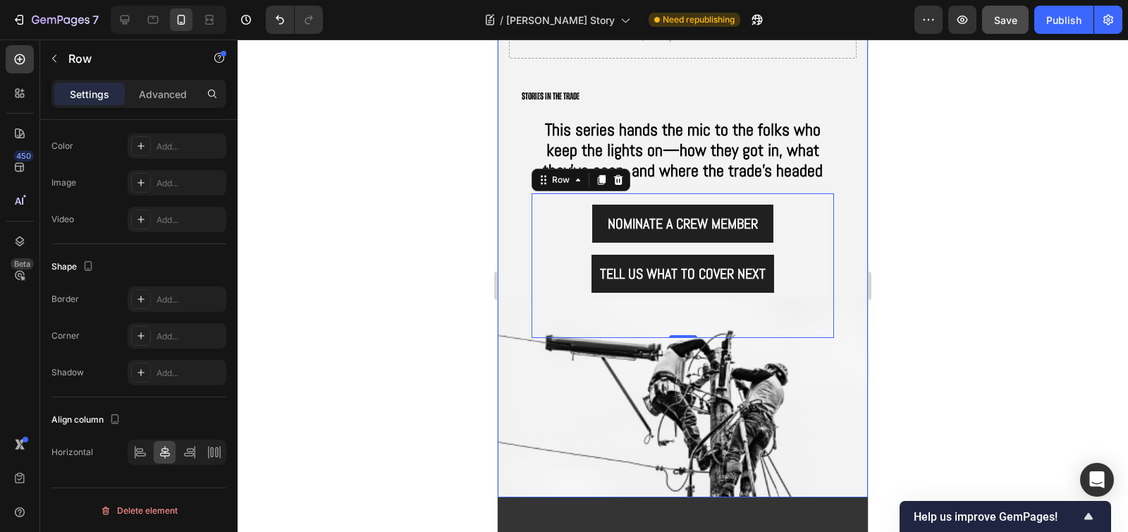
scroll to position [380, 0]
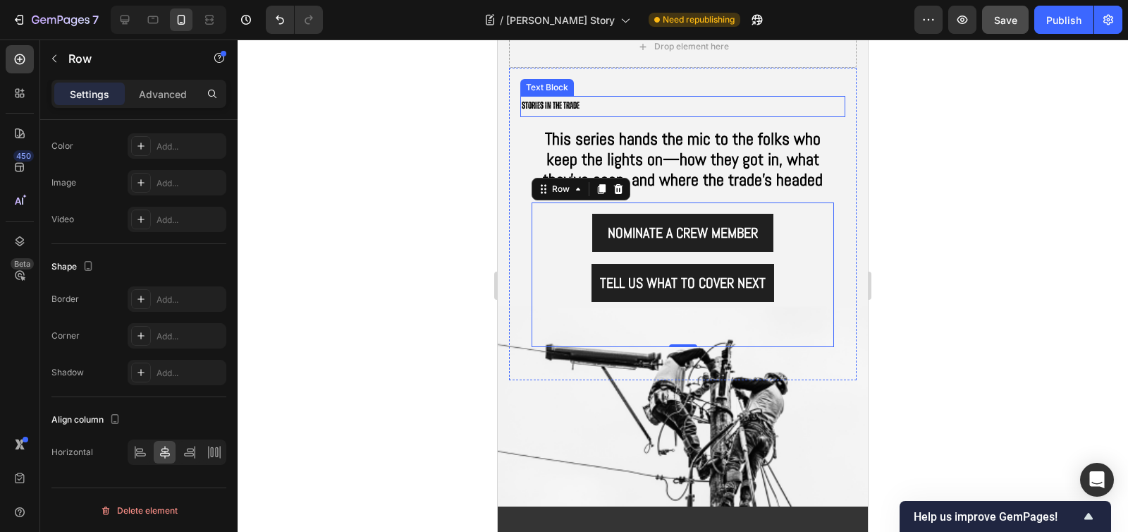
click at [649, 106] on p "Stories in the trade" at bounding box center [683, 106] width 322 height 18
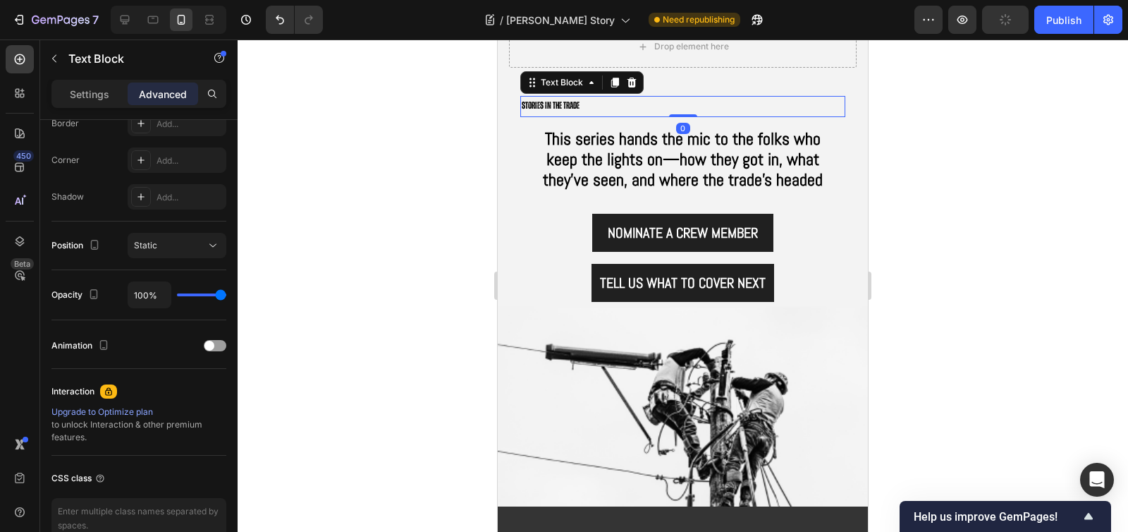
scroll to position [0, 0]
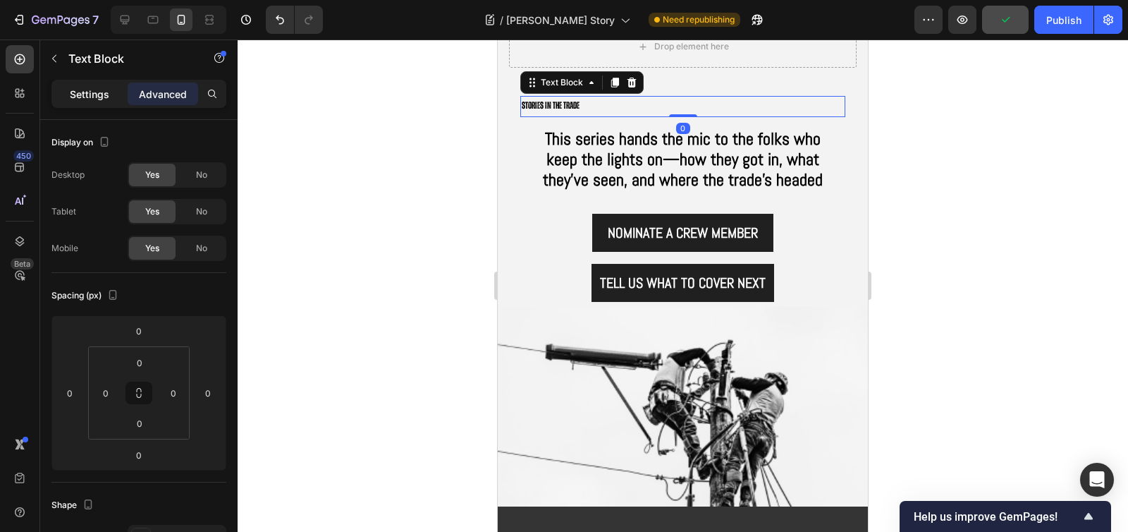
click at [84, 99] on p "Settings" at bounding box center [89, 94] width 39 height 15
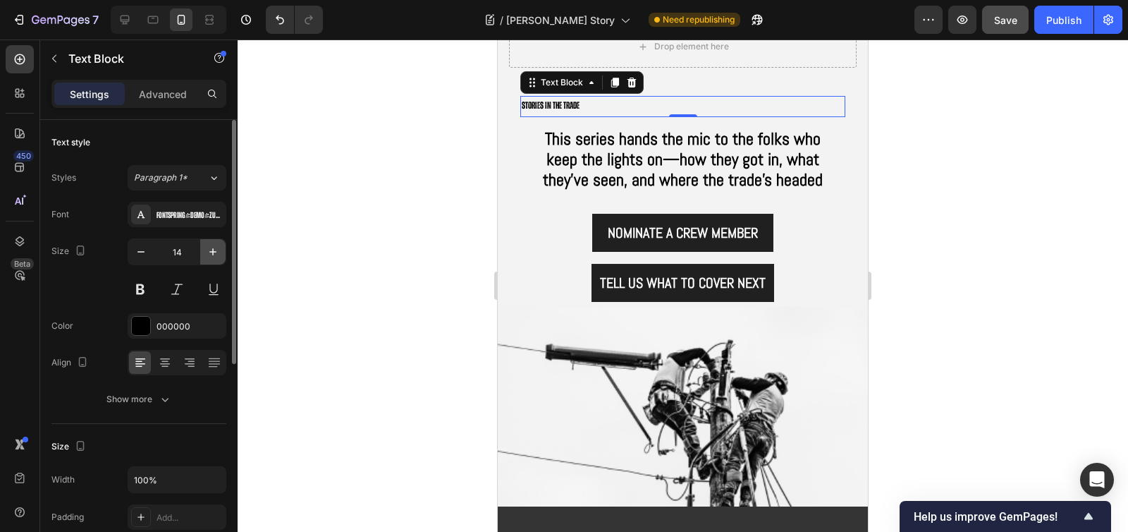
click at [219, 245] on icon "button" at bounding box center [213, 252] width 14 height 14
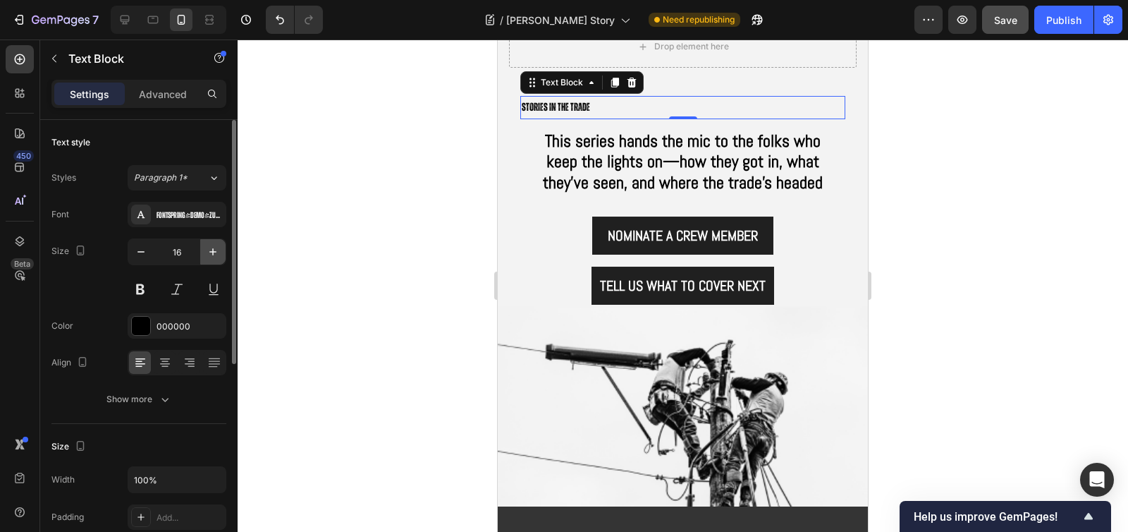
click at [219, 245] on icon "button" at bounding box center [213, 252] width 14 height 14
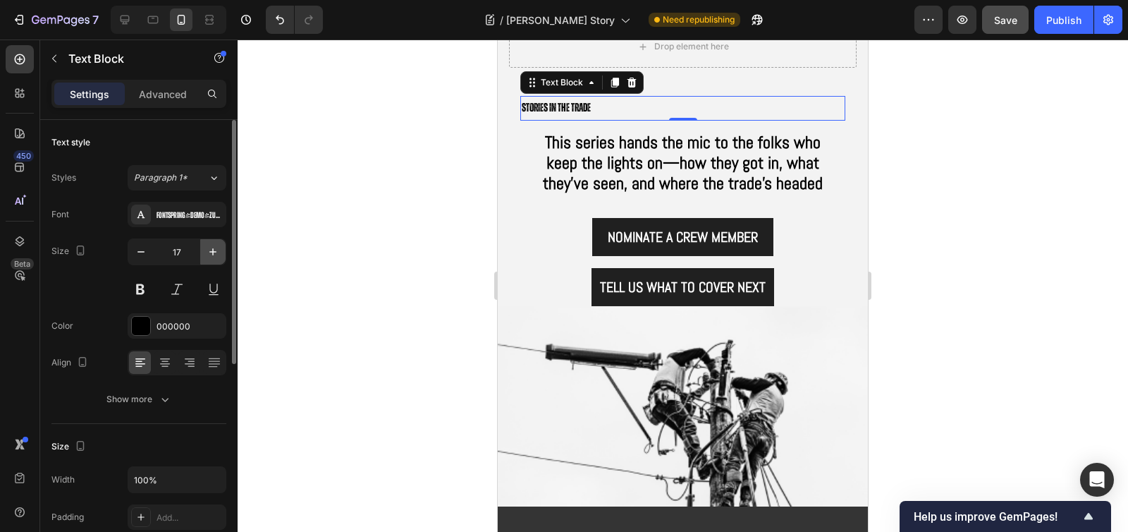
click at [219, 245] on icon "button" at bounding box center [213, 252] width 14 height 14
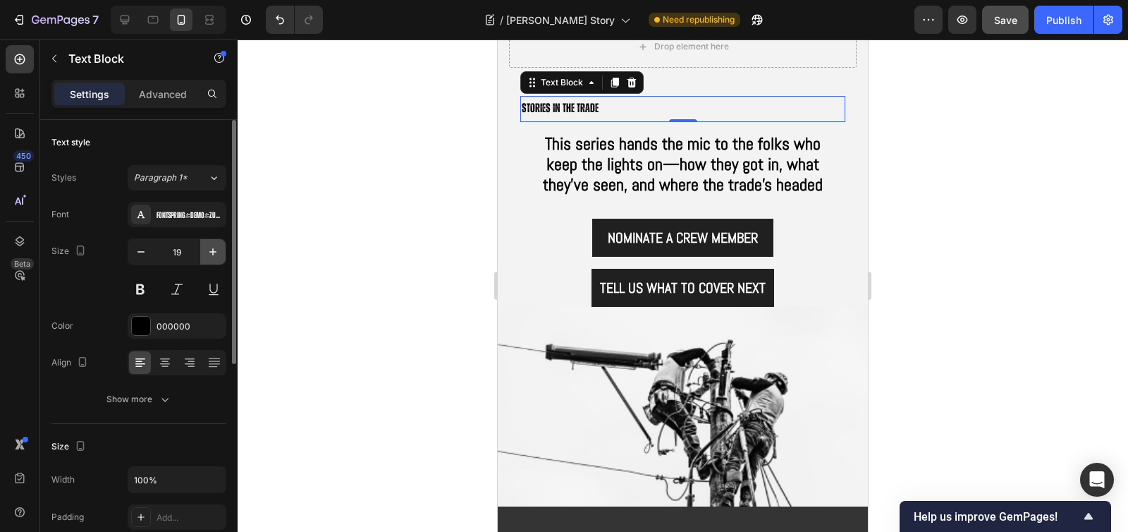
click at [219, 245] on icon "button" at bounding box center [213, 252] width 14 height 14
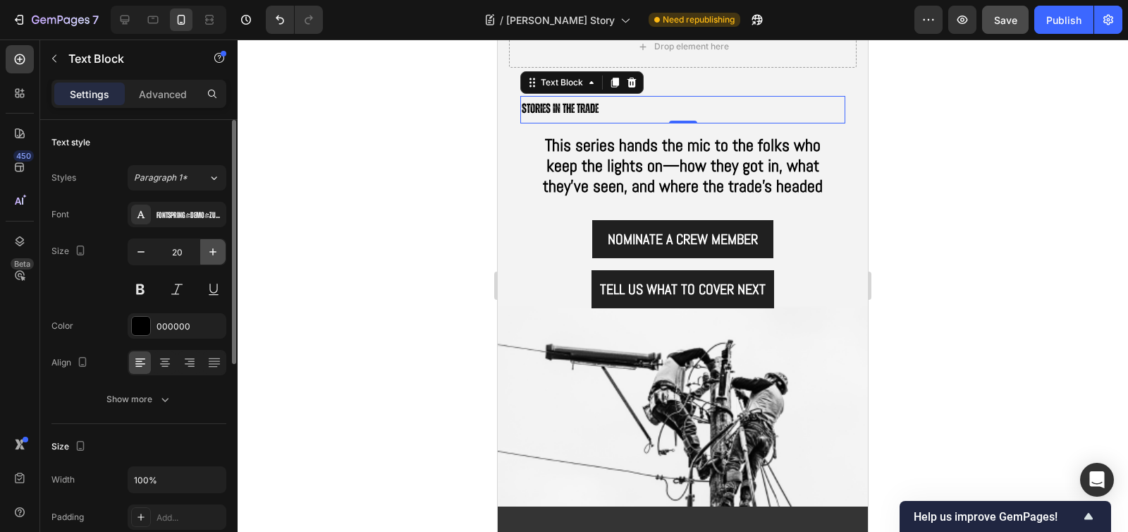
click at [219, 245] on icon "button" at bounding box center [213, 252] width 14 height 14
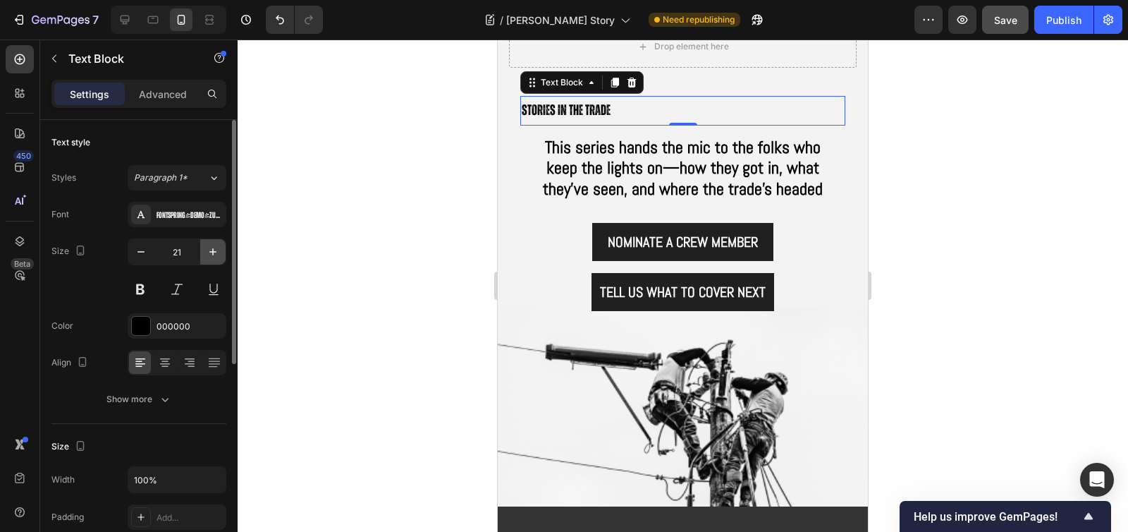
click at [219, 245] on icon "button" at bounding box center [213, 252] width 14 height 14
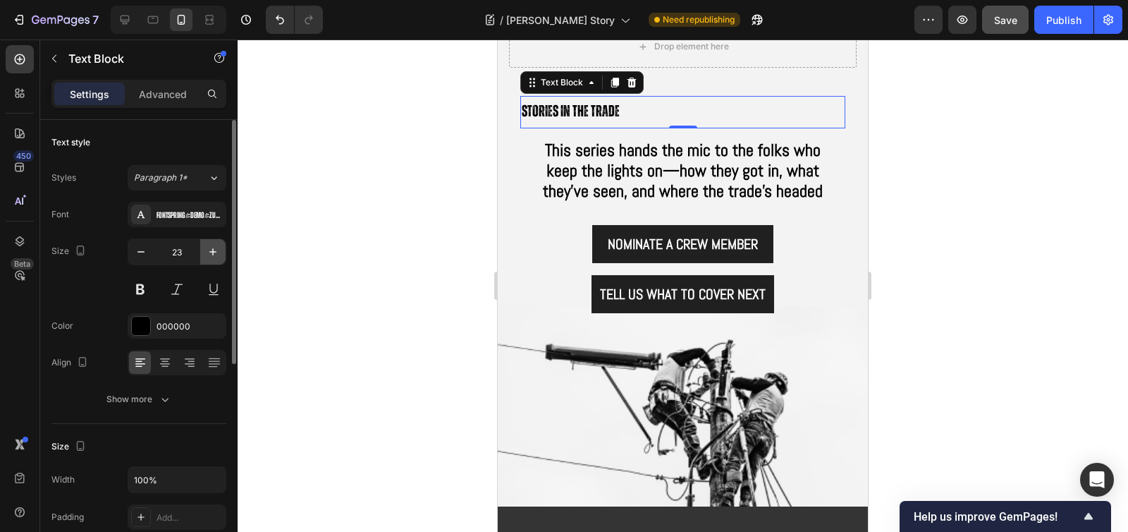
click at [219, 245] on icon "button" at bounding box center [213, 252] width 14 height 14
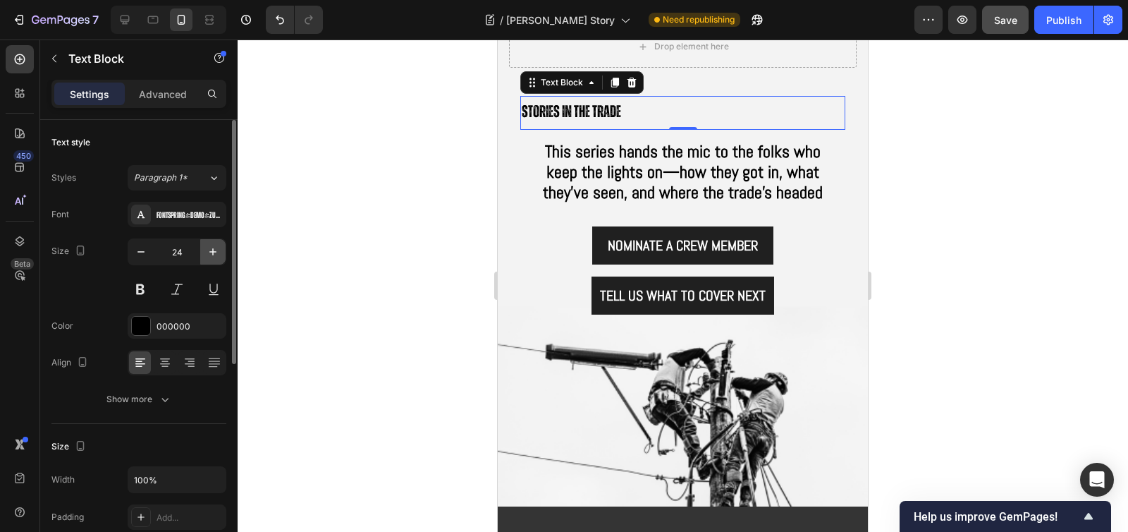
click at [219, 245] on icon "button" at bounding box center [213, 252] width 14 height 14
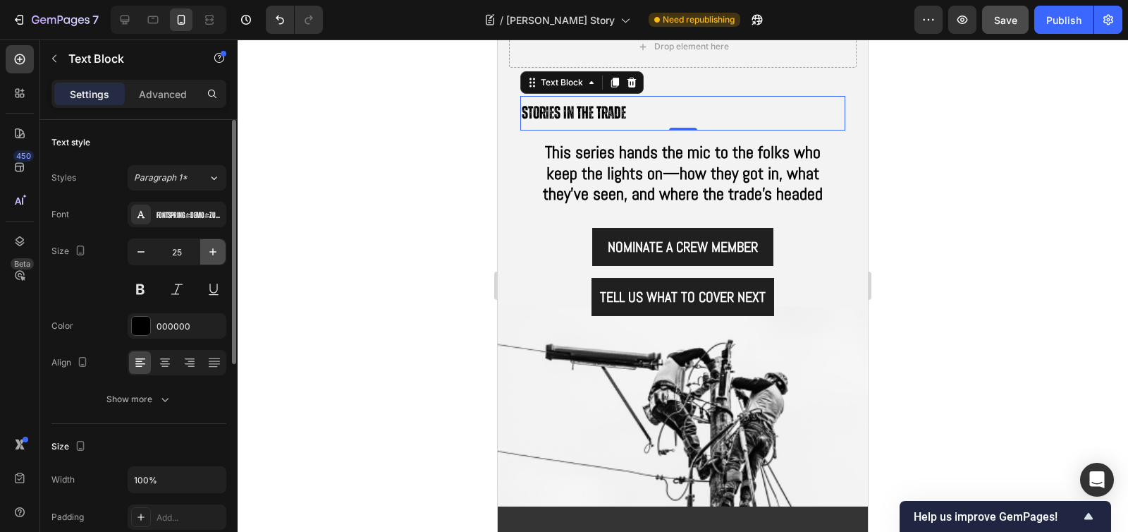
click at [219, 245] on icon "button" at bounding box center [213, 252] width 14 height 14
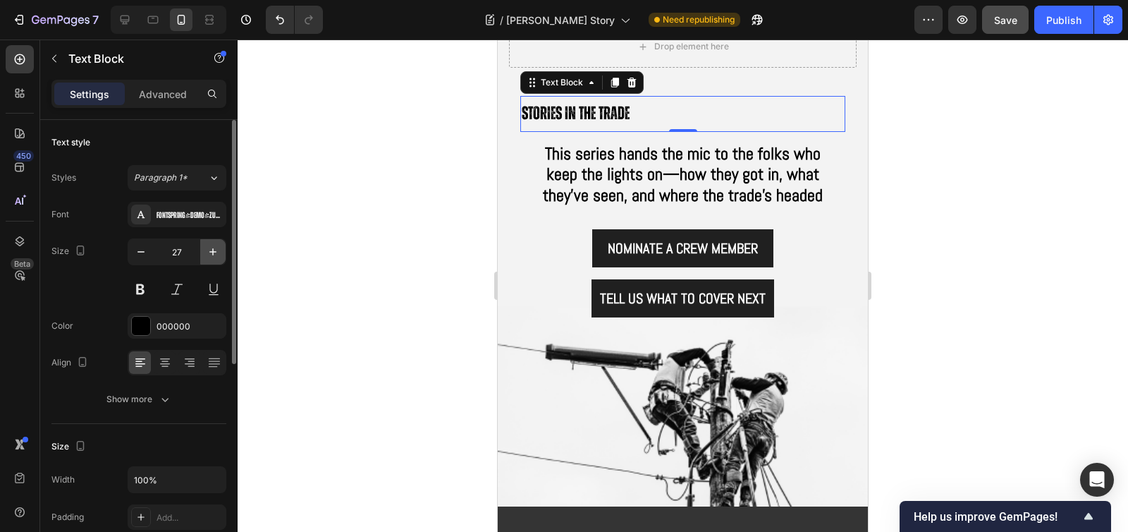
click at [219, 245] on icon "button" at bounding box center [213, 252] width 14 height 14
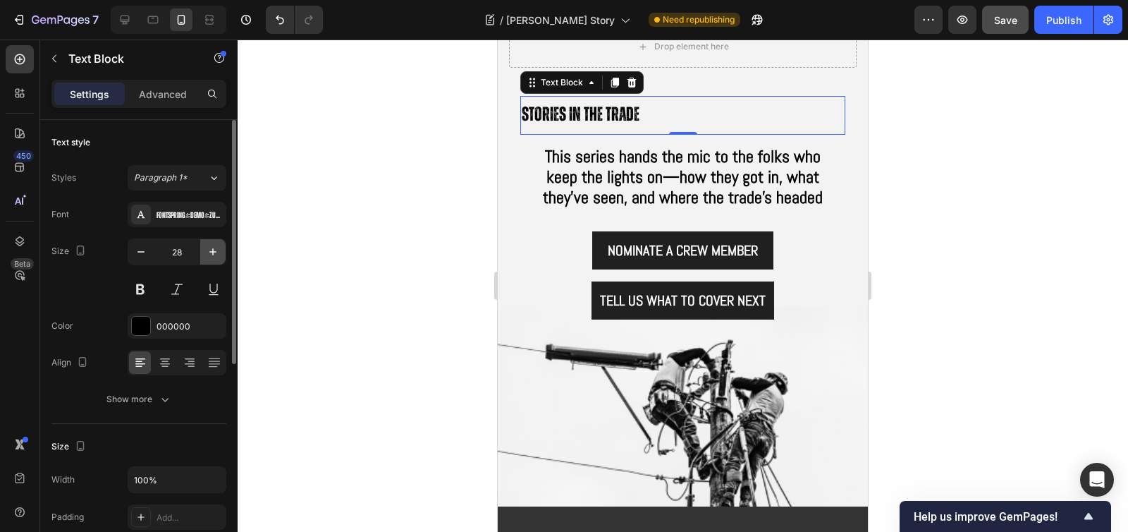
click at [219, 245] on icon "button" at bounding box center [213, 252] width 14 height 14
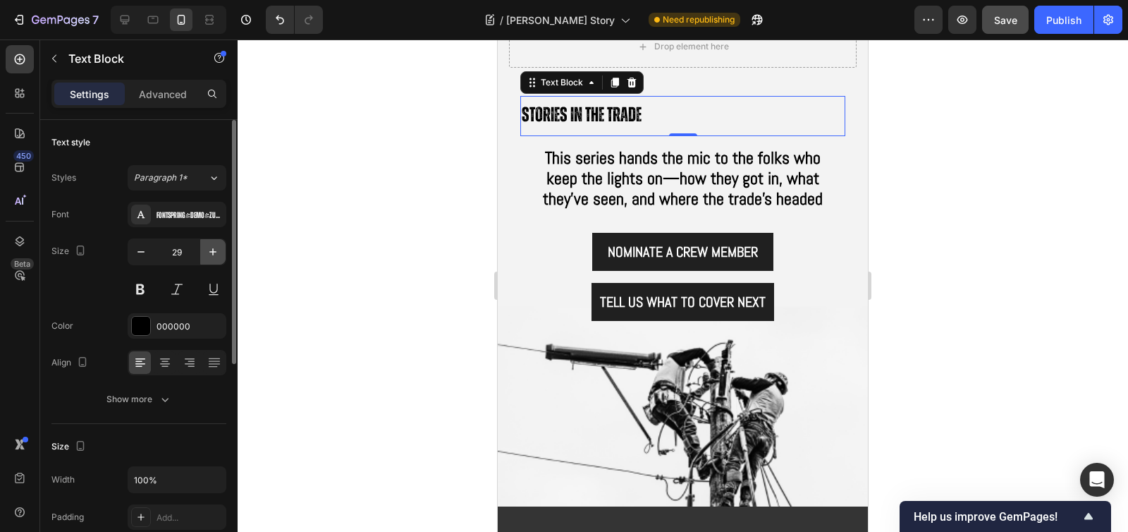
click at [219, 245] on icon "button" at bounding box center [213, 252] width 14 height 14
type input "30"
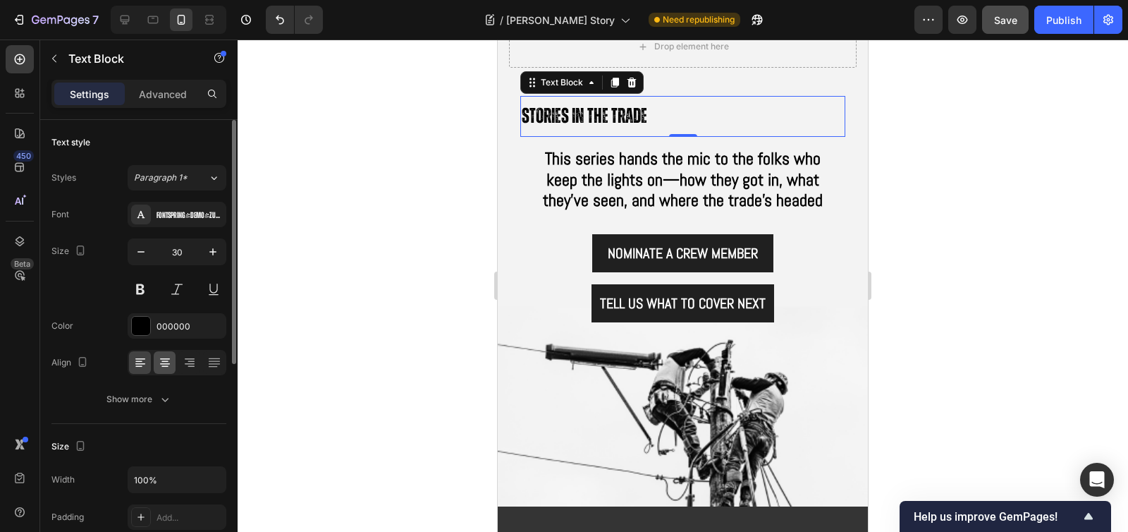
click at [167, 369] on icon at bounding box center [165, 362] width 14 height 14
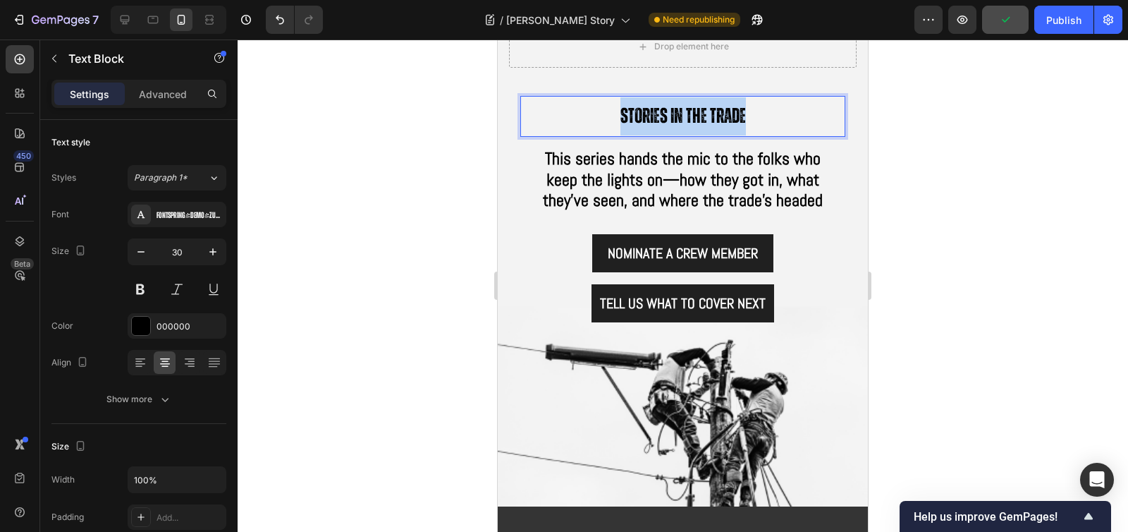
drag, startPoint x: 755, startPoint y: 121, endPoint x: 551, endPoint y: 118, distance: 204.5
click at [551, 118] on p "Stories in the trade" at bounding box center [683, 116] width 322 height 38
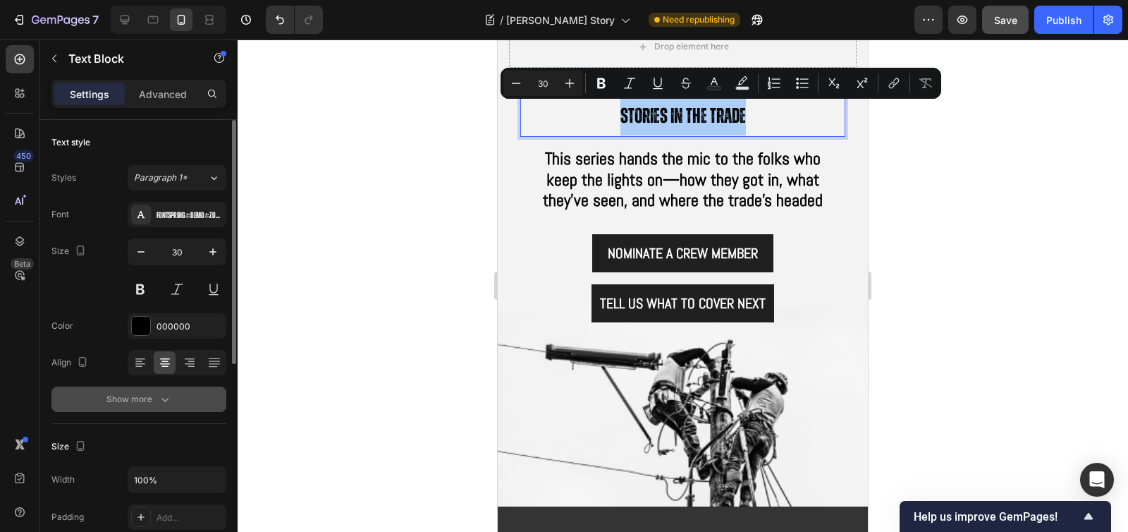
click at [147, 405] on div "Show more" at bounding box center [139, 399] width 66 height 14
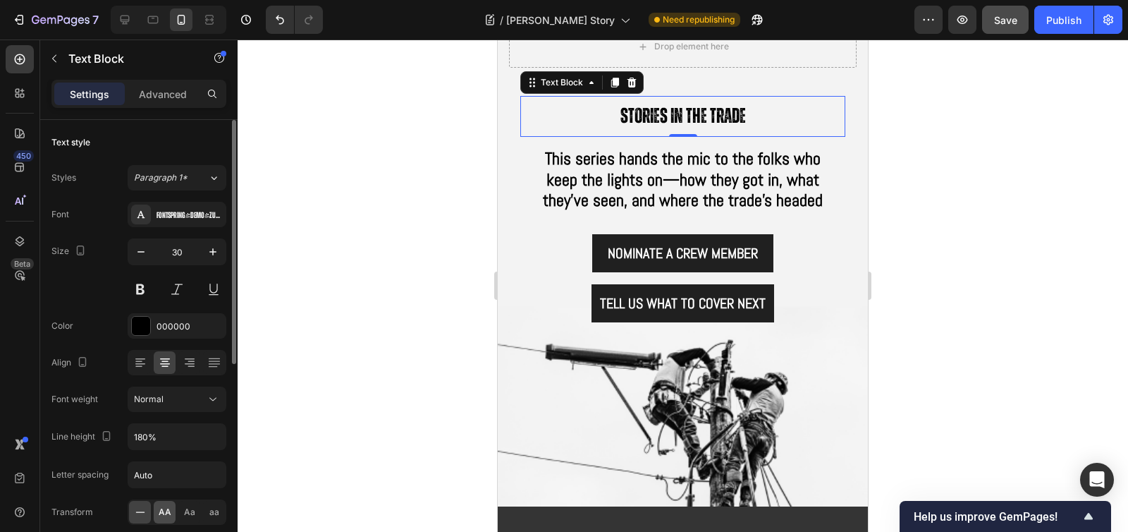
click at [166, 519] on div "AA" at bounding box center [165, 511] width 22 height 23
click at [400, 238] on div at bounding box center [683, 285] width 890 height 492
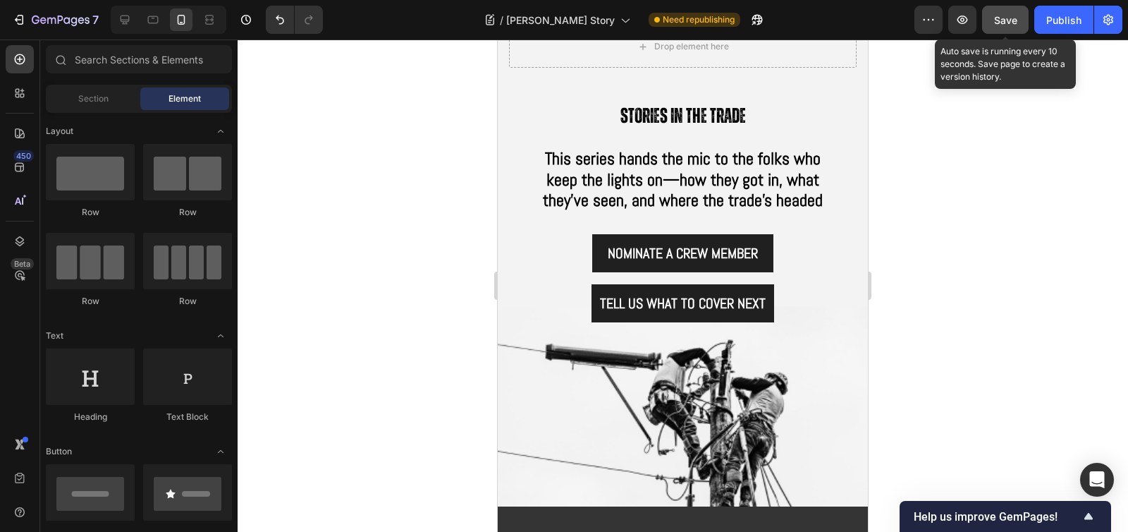
click at [1014, 20] on span "Save" at bounding box center [1005, 20] width 23 height 12
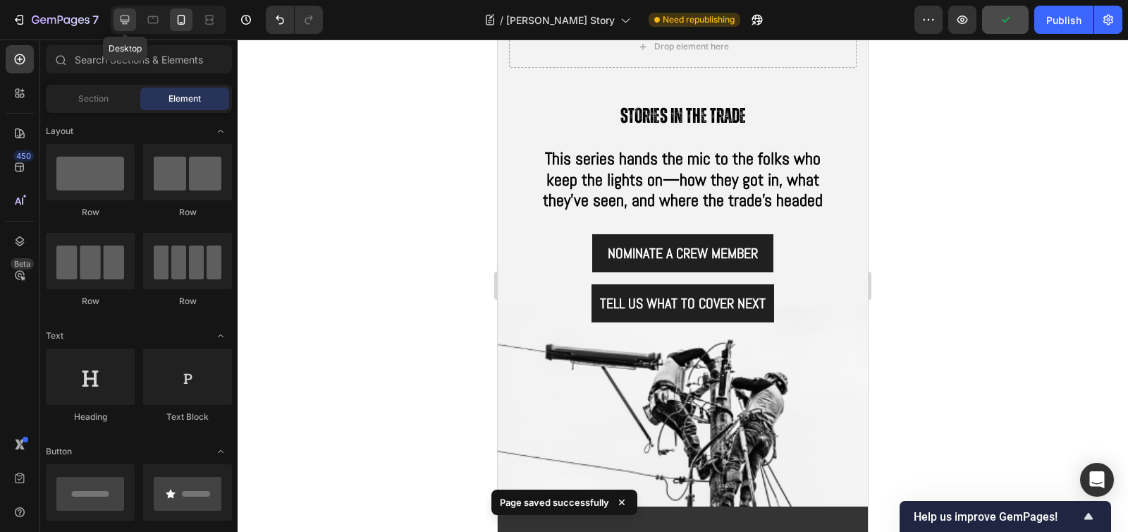
click at [123, 28] on div at bounding box center [124, 19] width 23 height 23
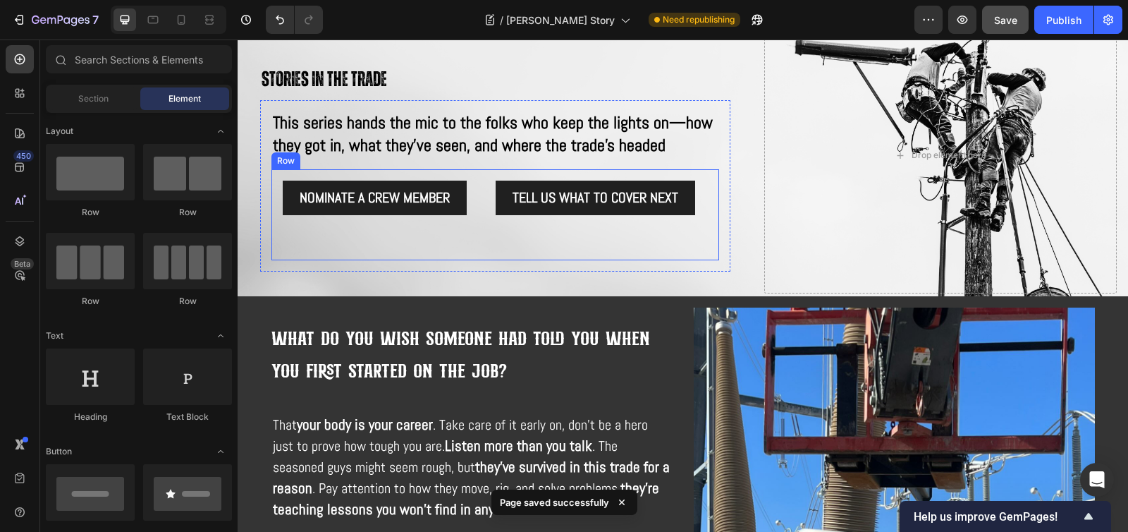
click at [709, 206] on div "NOMINATE A CREW MEMBER Button Tell us what to cover next Button Row Row" at bounding box center [495, 215] width 448 height 92
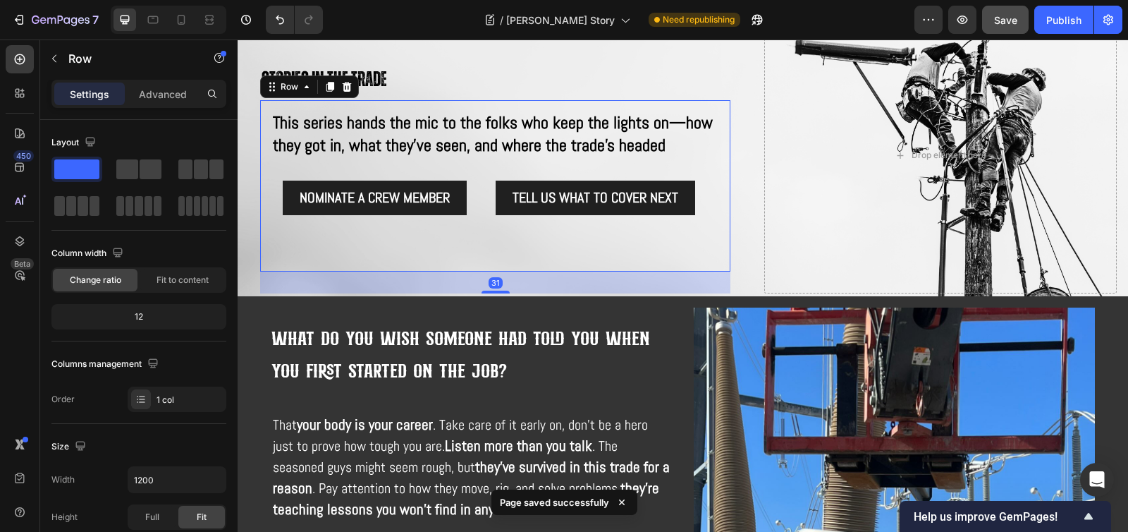
click at [716, 205] on div "This series hands the mic to the folks who keep the lights on—how they got in, …" at bounding box center [495, 185] width 470 height 171
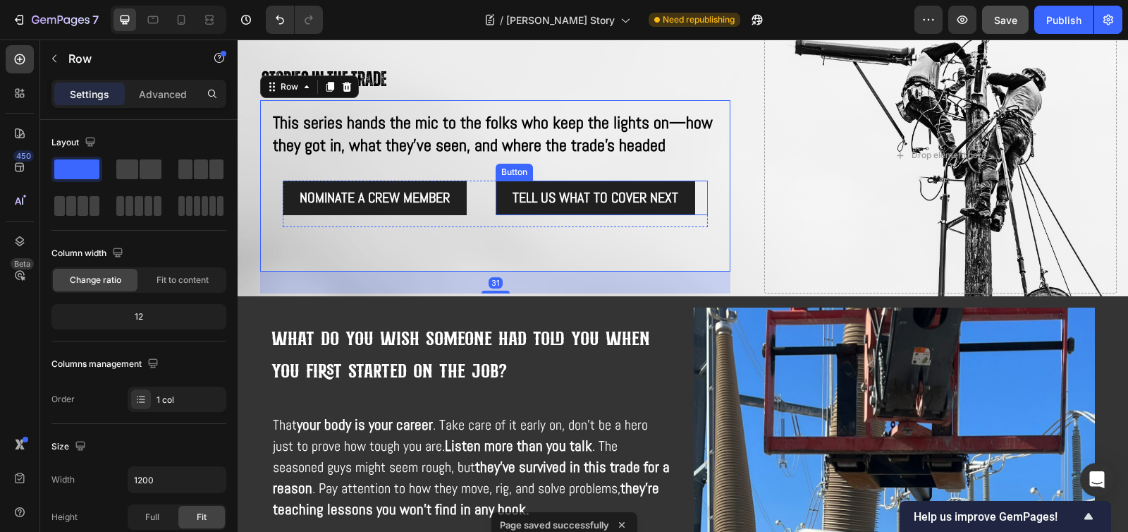
click at [695, 206] on div "Tell us what to cover next Button" at bounding box center [602, 197] width 213 height 35
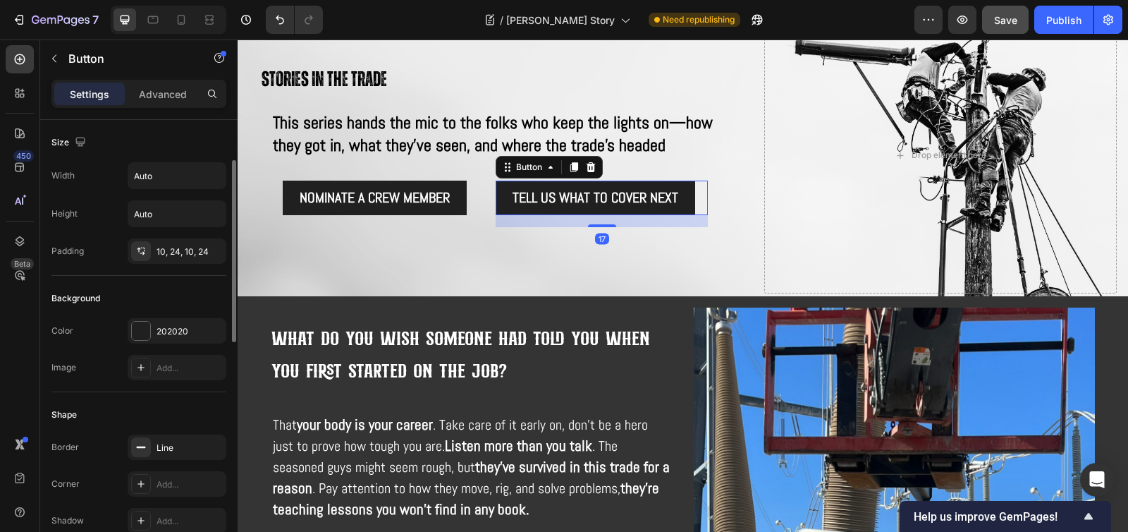
scroll to position [262, 0]
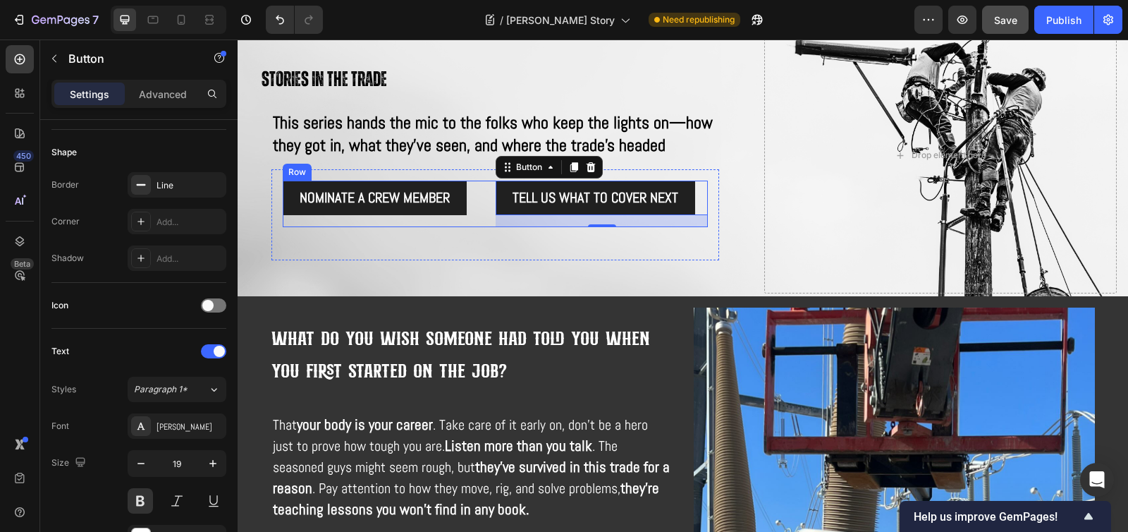
click at [482, 218] on div "NOMINATE A CREW MEMBER Button" at bounding box center [389, 203] width 213 height 47
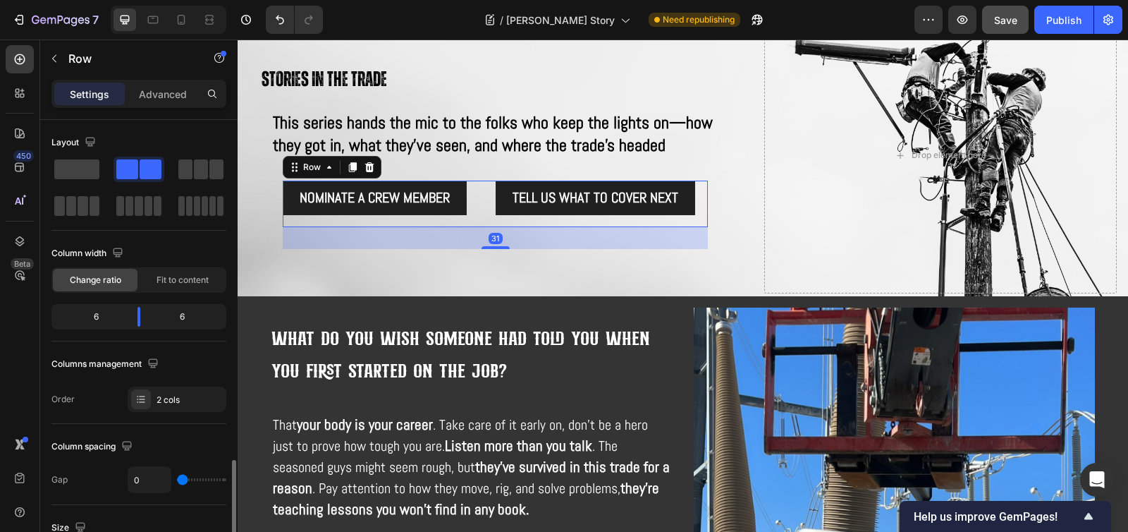
scroll to position [235, 0]
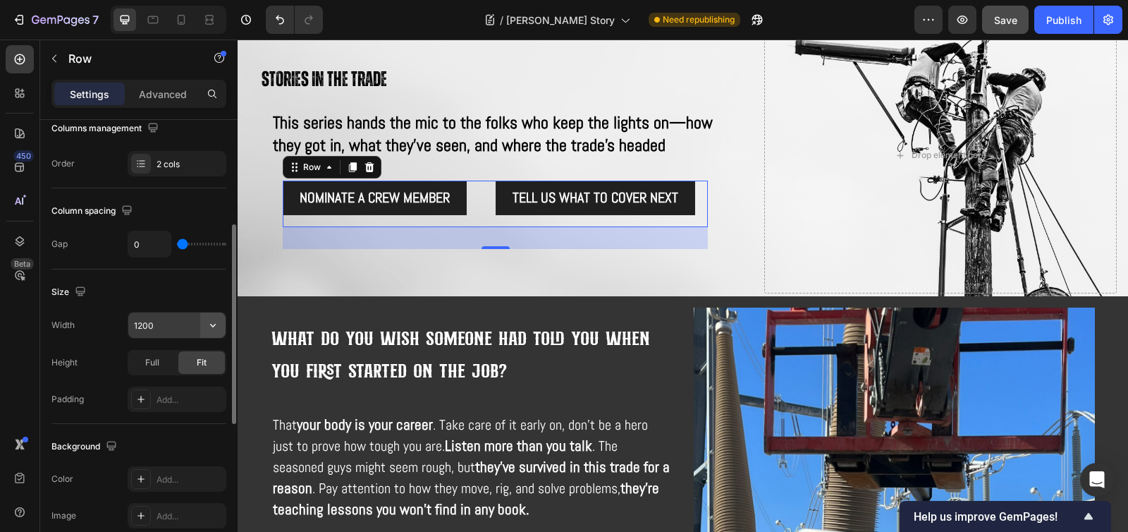
click at [212, 322] on icon "button" at bounding box center [213, 325] width 14 height 14
click at [153, 357] on span "Full" at bounding box center [152, 362] width 14 height 13
click at [210, 361] on div "Fit" at bounding box center [201, 362] width 47 height 23
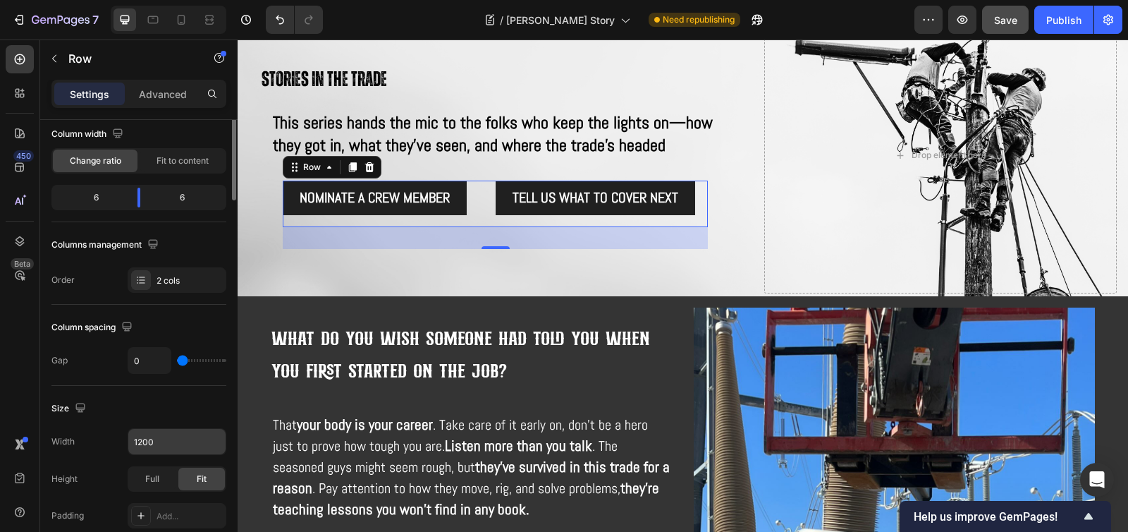
scroll to position [0, 0]
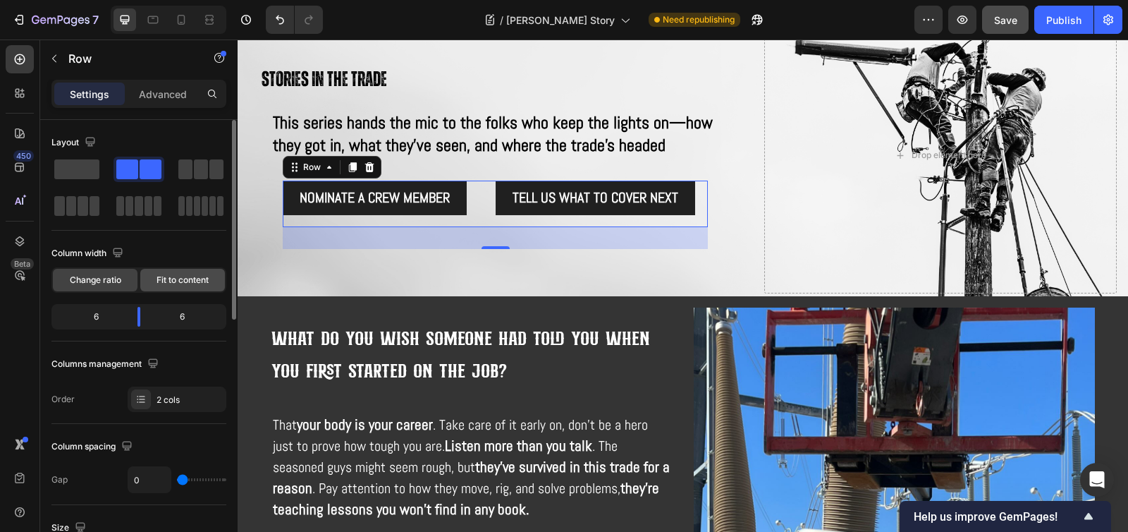
click at [201, 280] on span "Fit to content" at bounding box center [182, 280] width 52 height 13
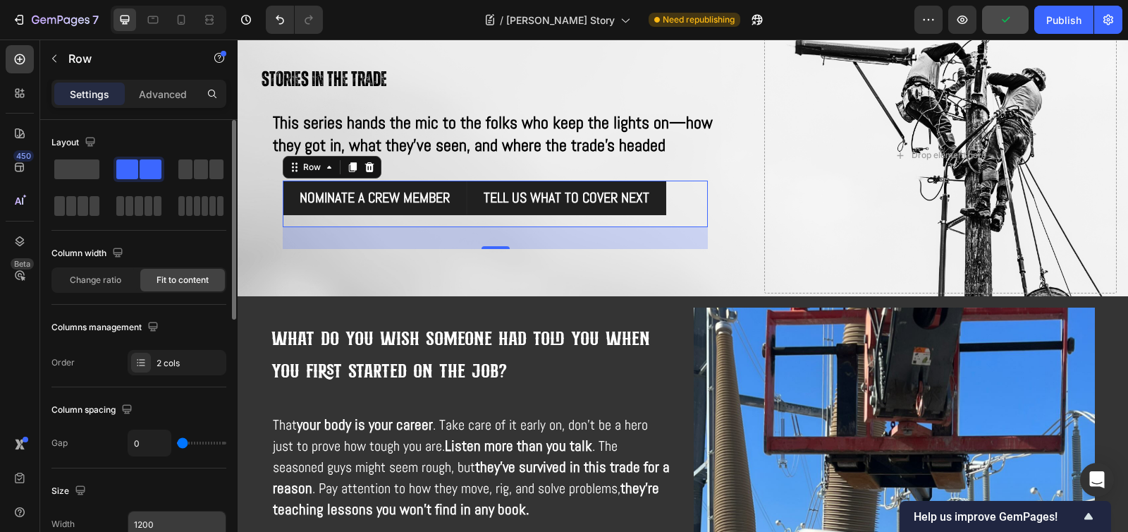
type input "7"
type input "10"
type input "11"
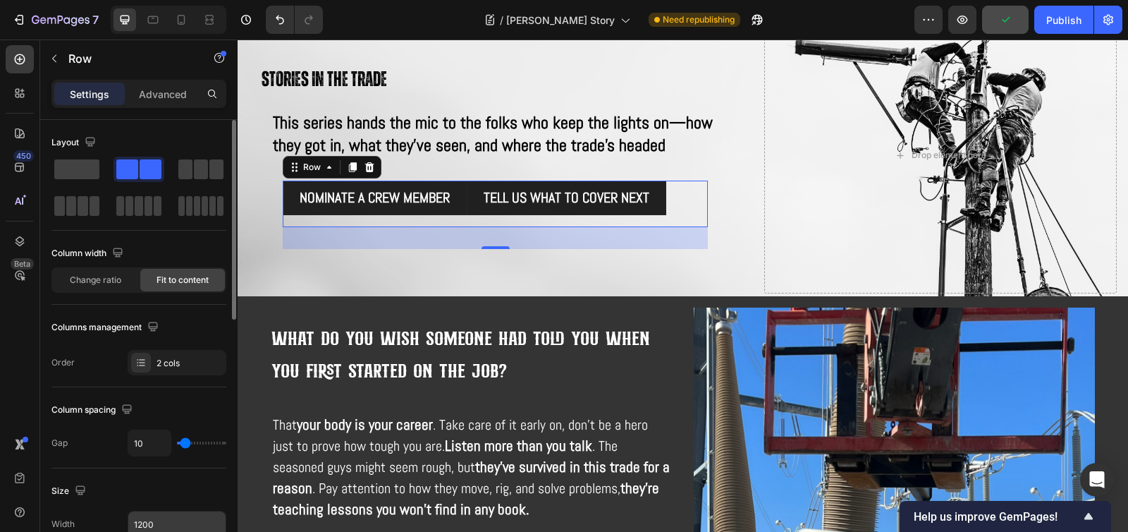
type input "11"
type input "13"
type input "14"
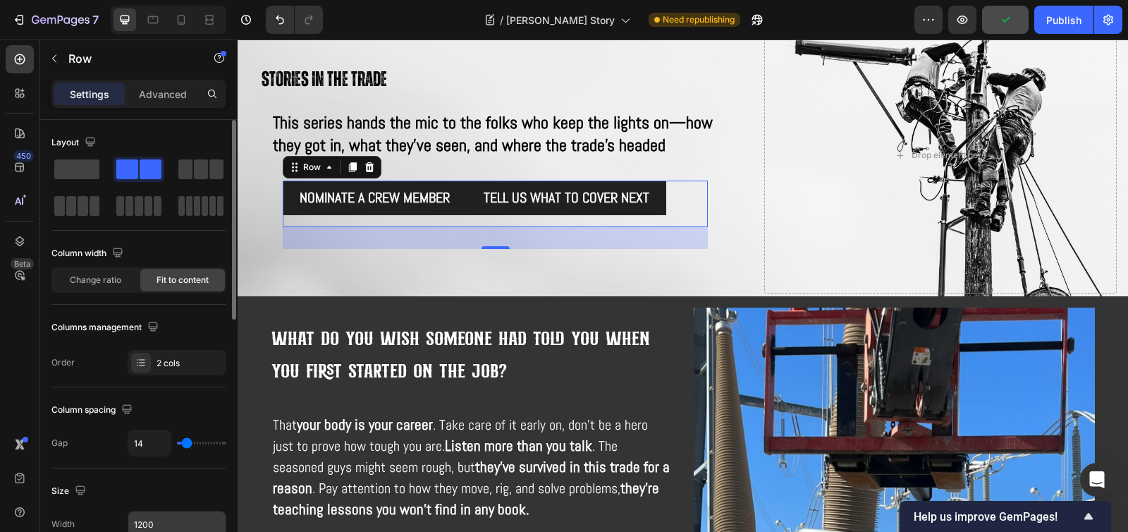
type input "15"
type input "16"
type input "17"
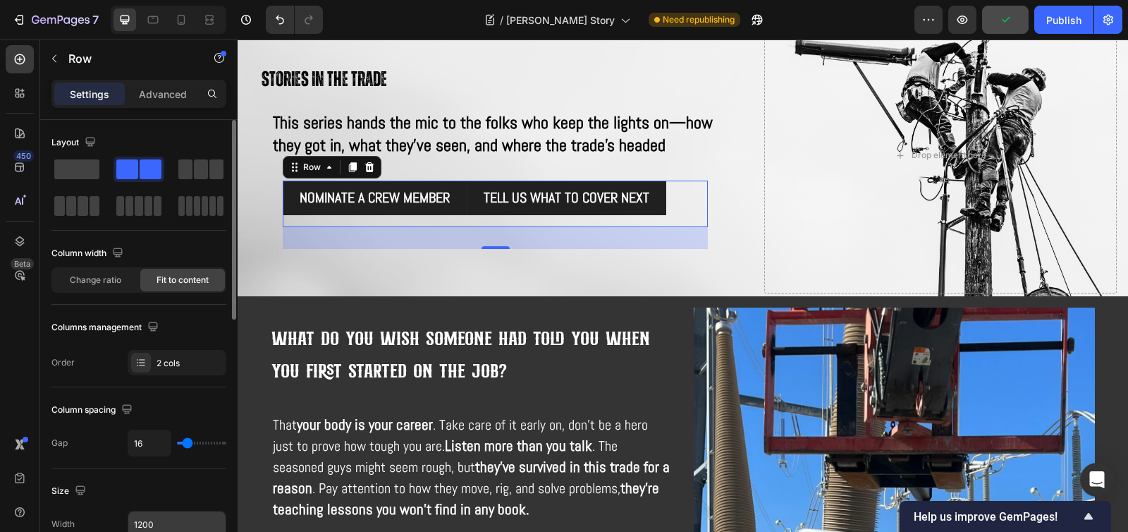
type input "17"
type input "19"
type input "21"
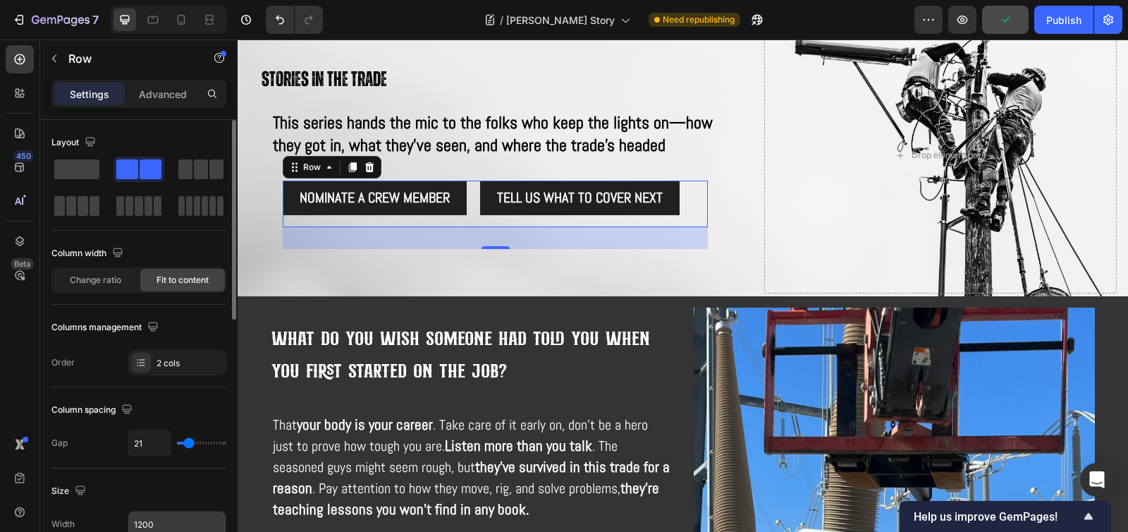
type input "22"
type input "23"
type input "24"
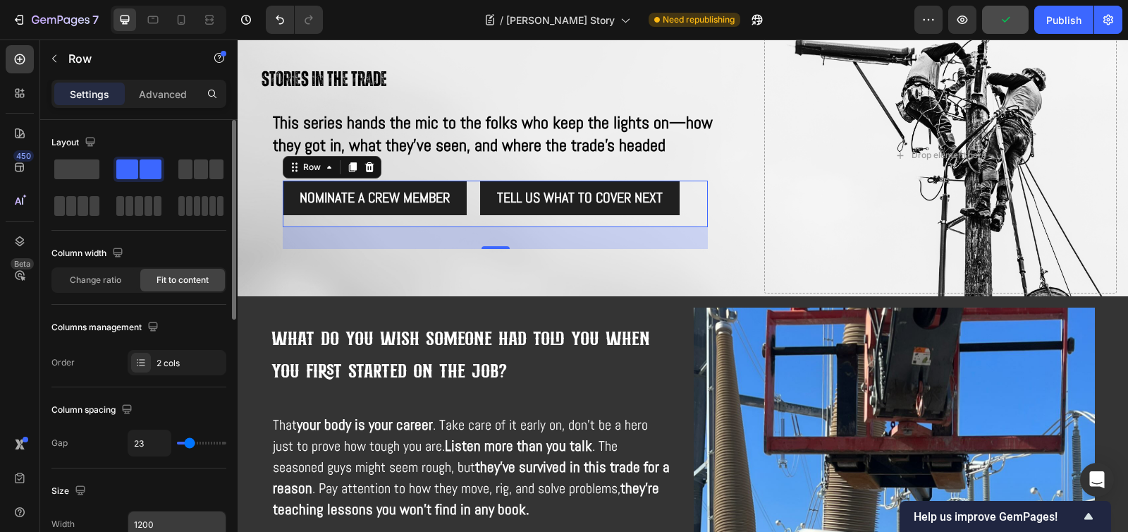
type input "24"
type input "25"
type input "26"
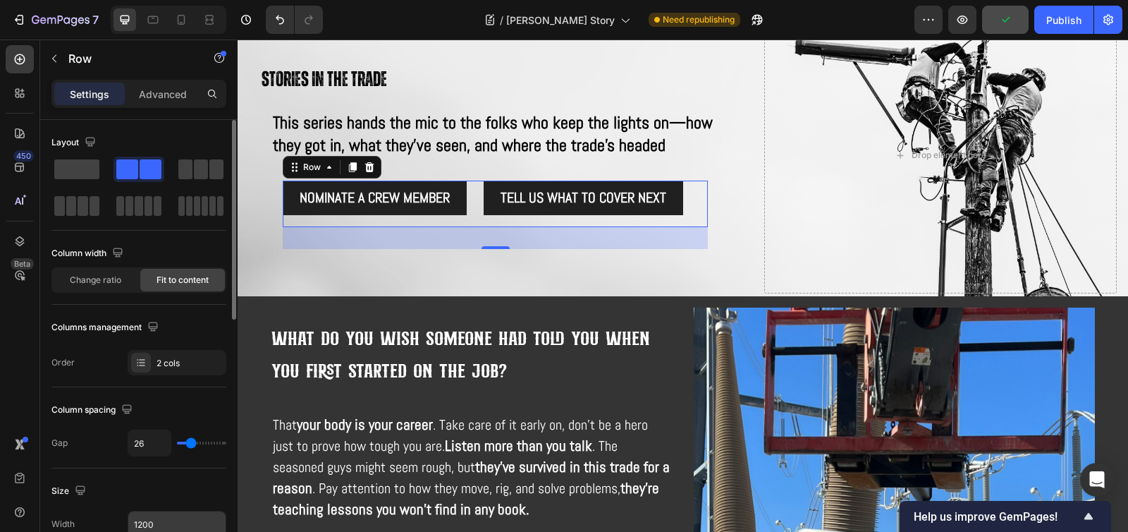
type input "28"
type input "31"
type input "33"
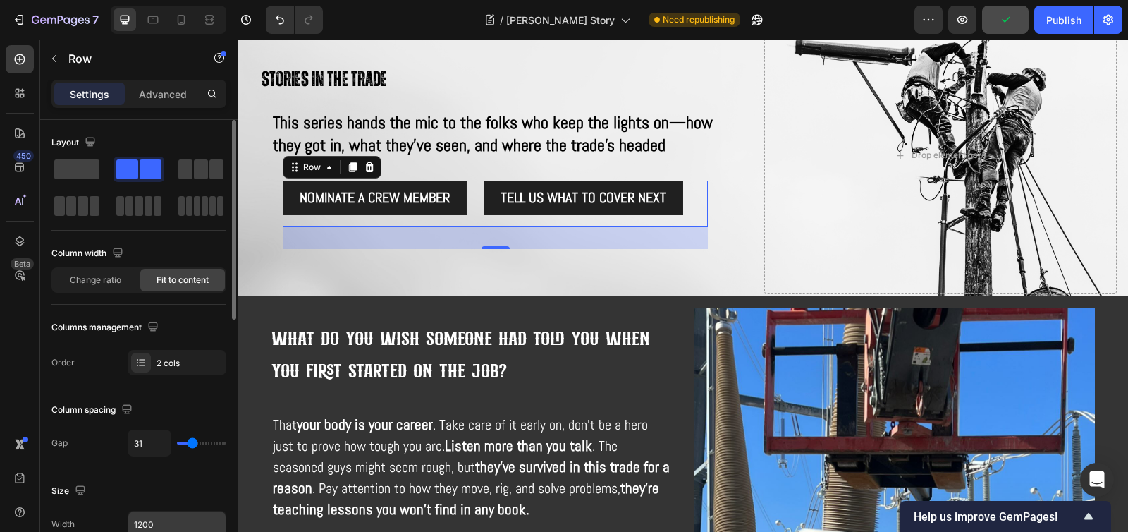
type input "33"
type input "34"
type input "35"
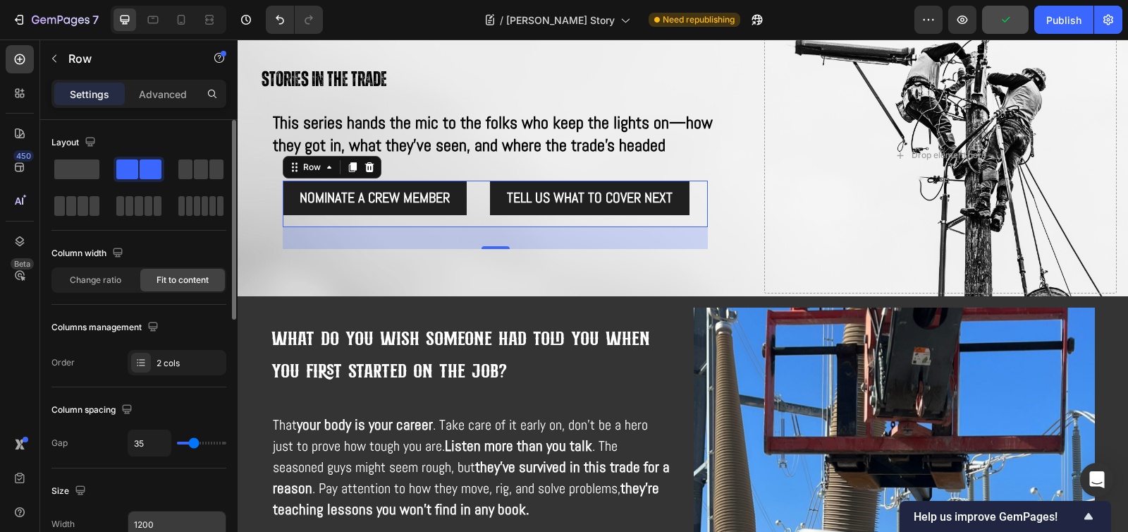
type input "36"
type input "37"
drag, startPoint x: 181, startPoint y: 443, endPoint x: 194, endPoint y: 443, distance: 12.7
type input "37"
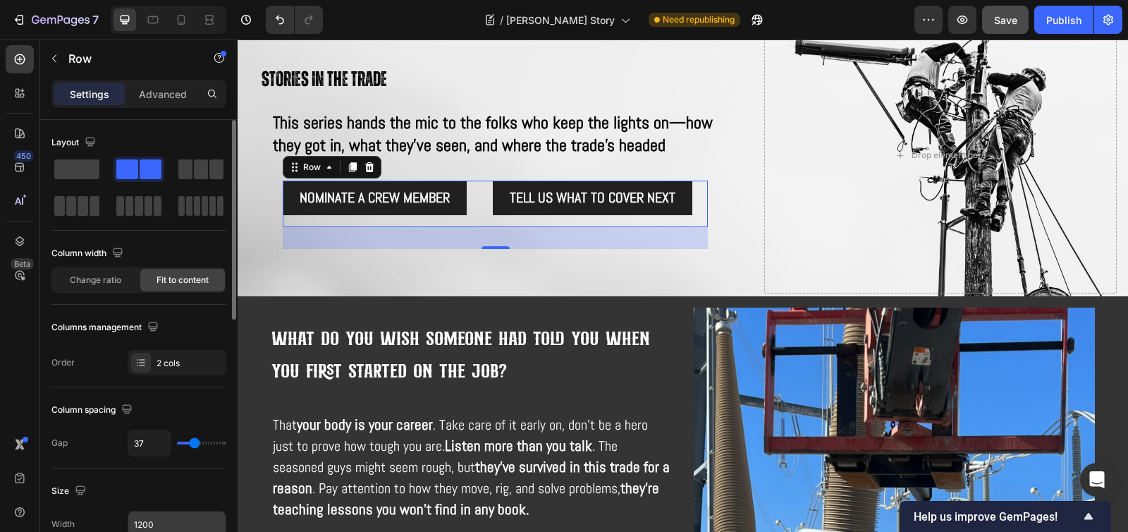
click at [194, 443] on input "range" at bounding box center [201, 442] width 49 height 3
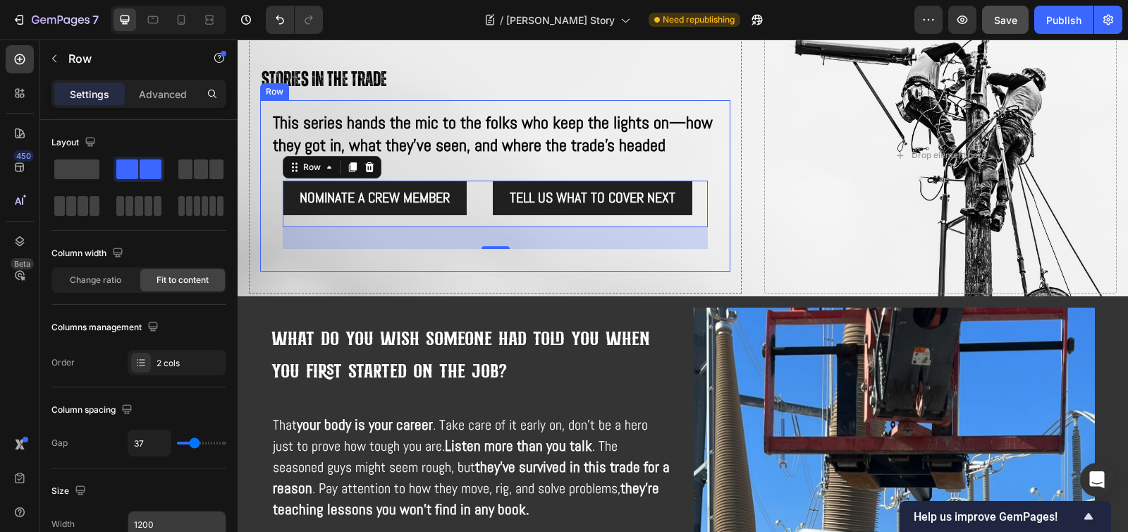
click at [721, 185] on div "This series hands the mic to the folks who keep the lights on—how they got in, …" at bounding box center [495, 185] width 470 height 171
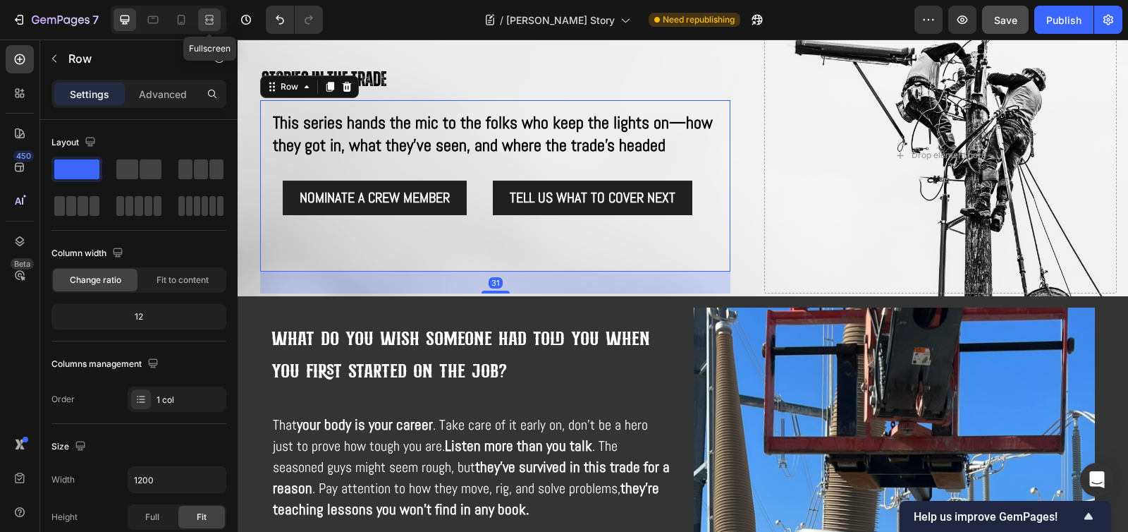
click at [213, 22] on icon at bounding box center [209, 23] width 8 height 3
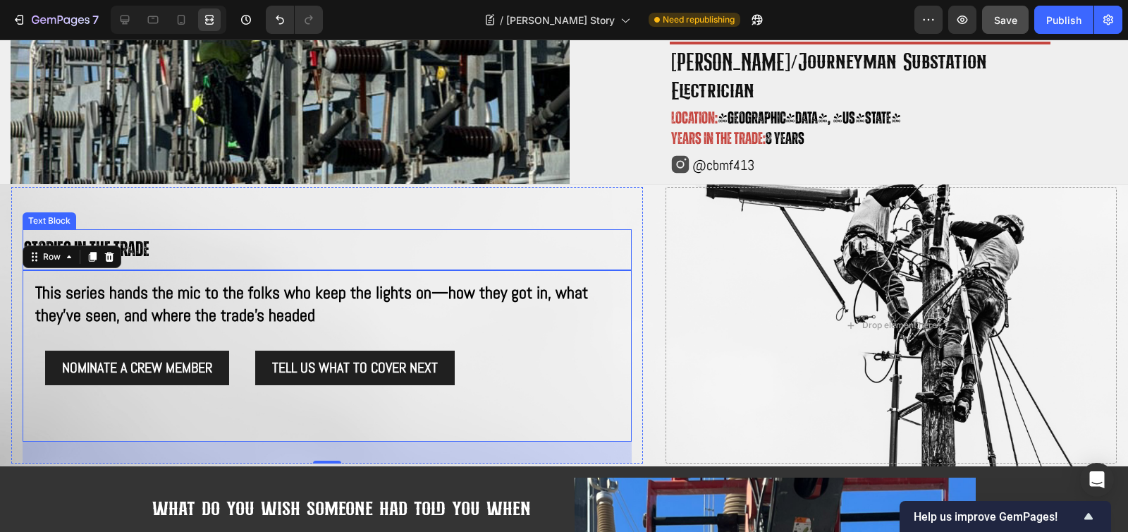
scroll to position [234, 0]
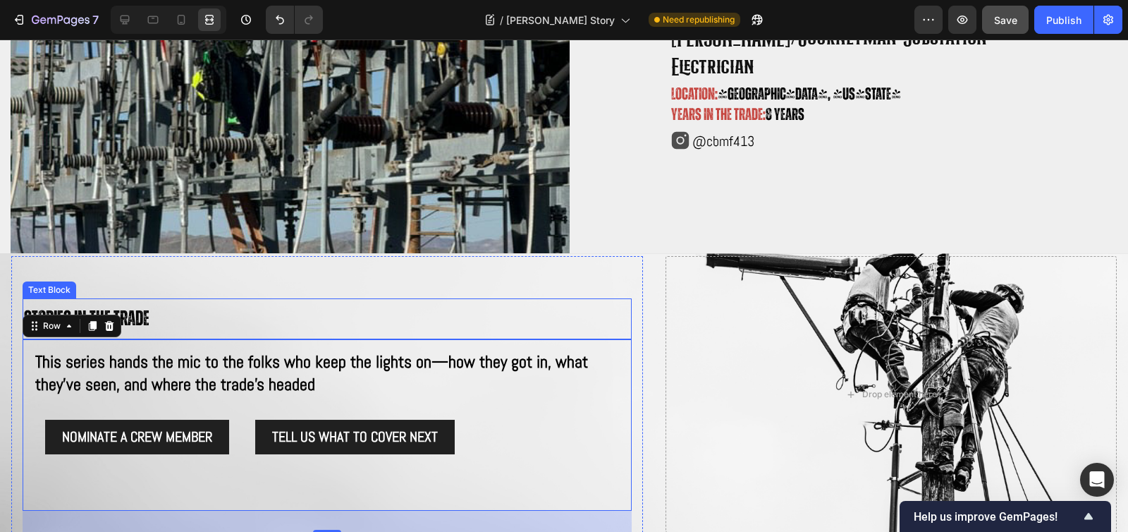
click at [486, 320] on p "Stories in the trade" at bounding box center [327, 319] width 606 height 38
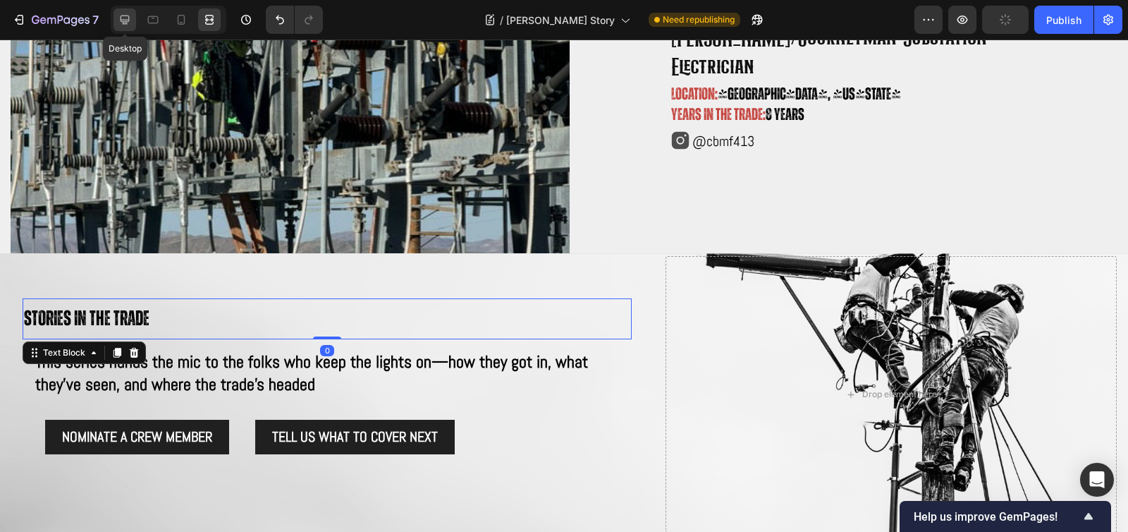
click at [120, 20] on icon at bounding box center [125, 20] width 14 height 14
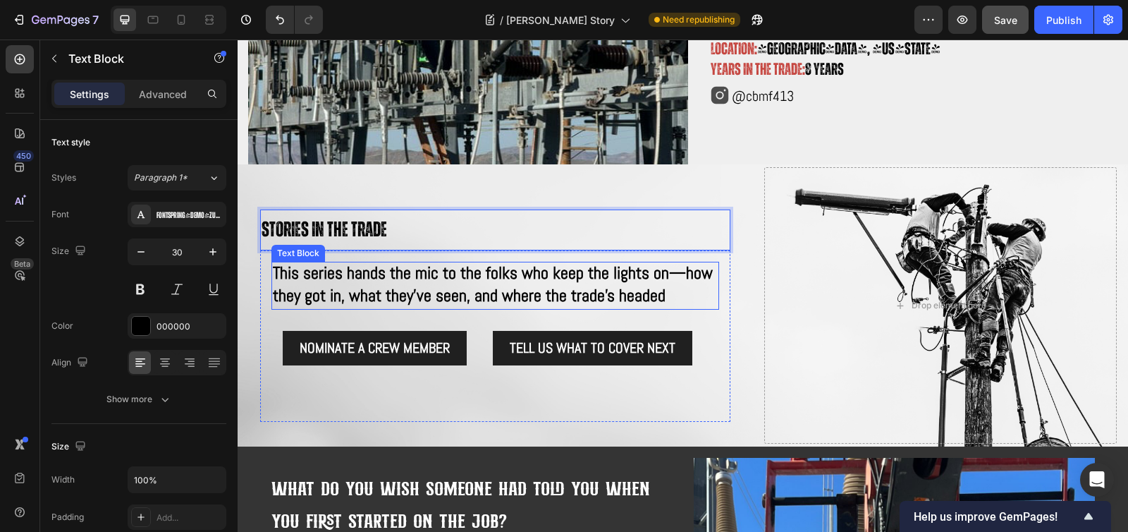
click at [565, 288] on span "This series hands the mic to the folks who keep the lights on—how they got in, …" at bounding box center [493, 284] width 440 height 44
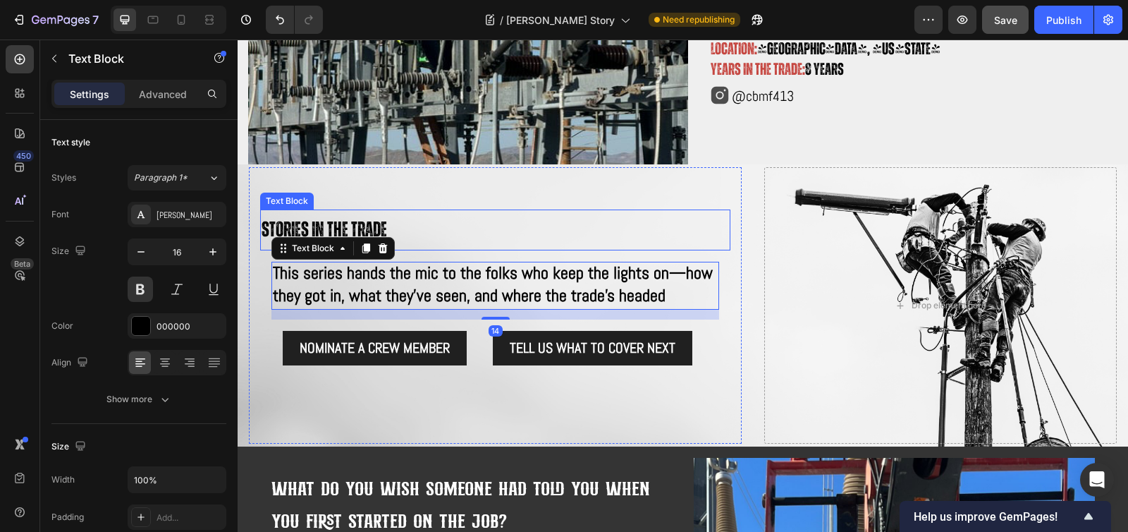
click at [508, 225] on p "Stories in the trade" at bounding box center [495, 230] width 467 height 38
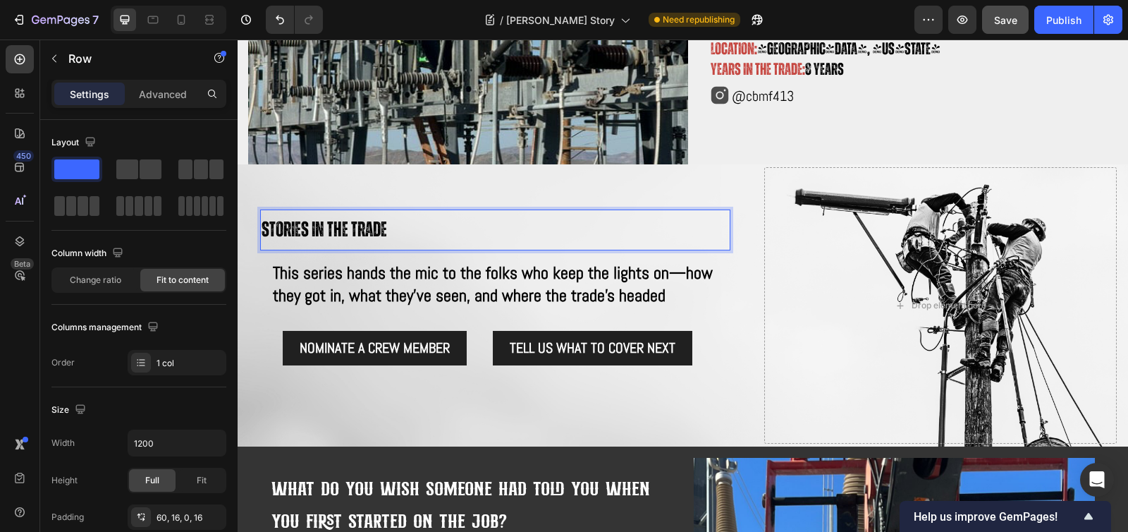
click at [500, 195] on div "Stories in the trade Text Block 0 This series hands the mic to the folks who ke…" at bounding box center [495, 305] width 493 height 276
click at [470, 225] on p "Stories in the trade" at bounding box center [495, 230] width 467 height 38
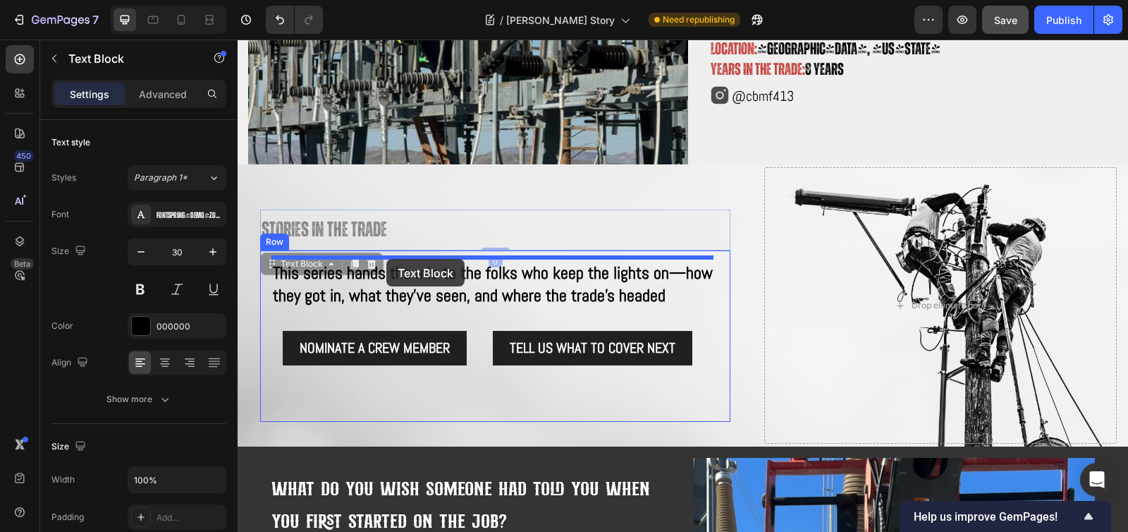
drag, startPoint x: 307, startPoint y: 261, endPoint x: 386, endPoint y: 259, distance: 79.0
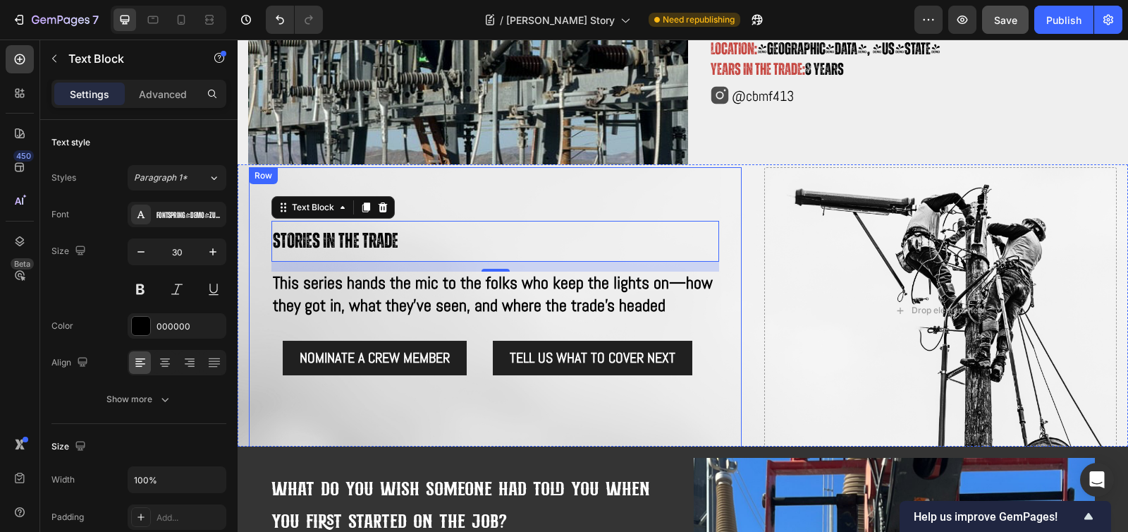
click at [539, 190] on div "Stories in the trade Text Block 14 This series hands the mic to the folks who k…" at bounding box center [495, 310] width 493 height 286
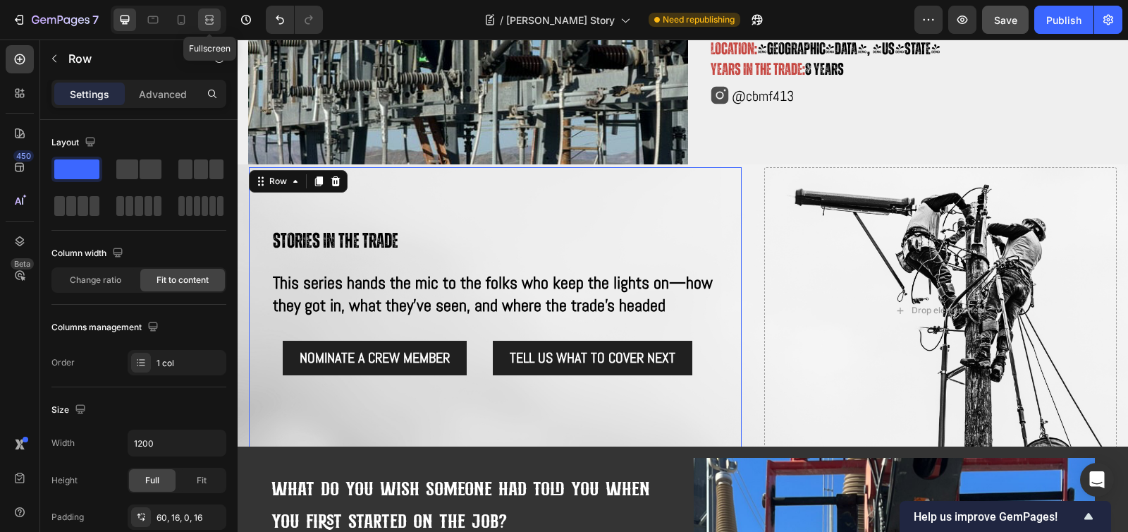
click at [208, 20] on icon at bounding box center [209, 20] width 14 height 14
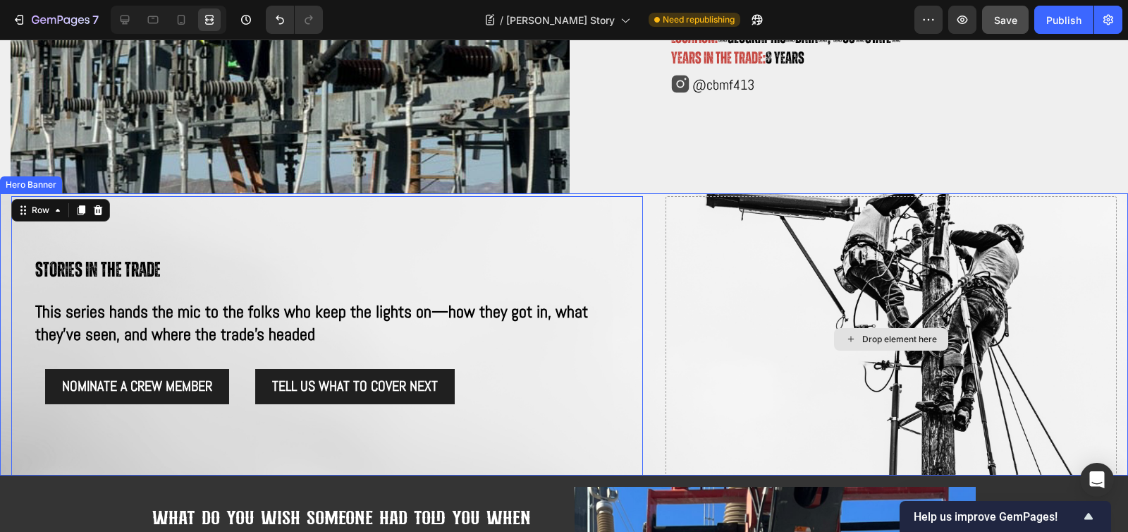
scroll to position [232, 0]
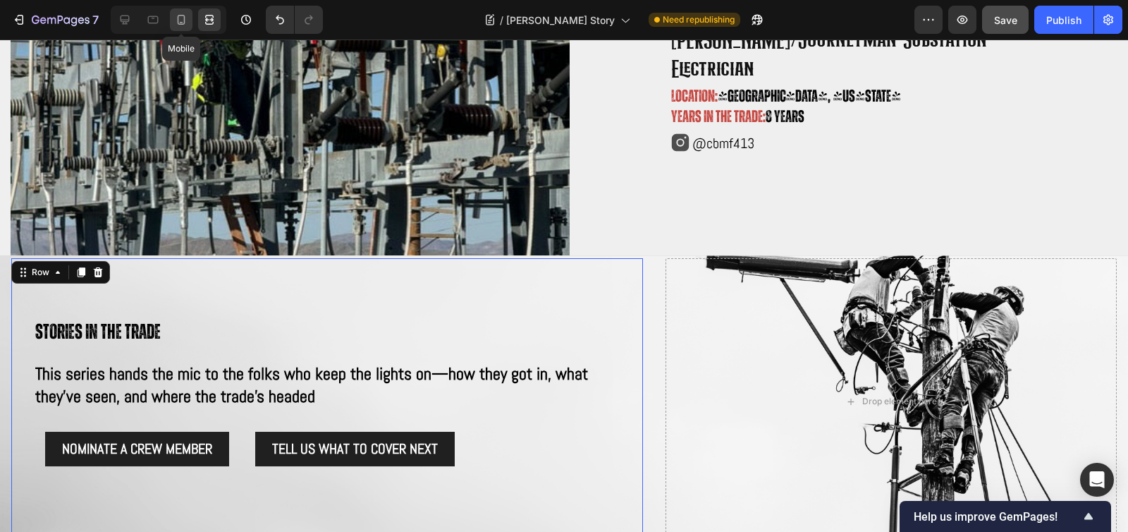
click at [181, 27] on div at bounding box center [181, 19] width 23 height 23
type input "100%"
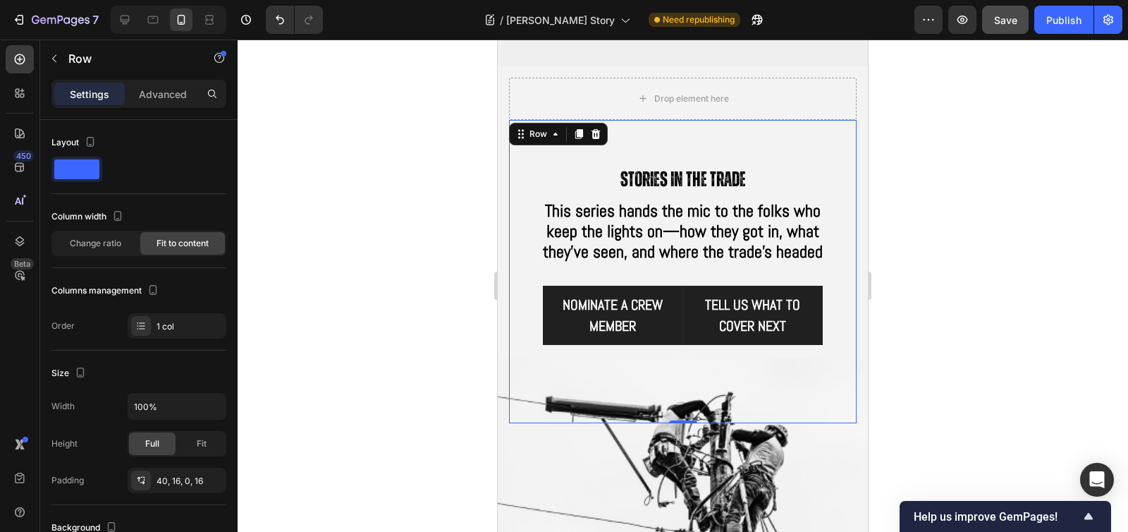
scroll to position [575, 0]
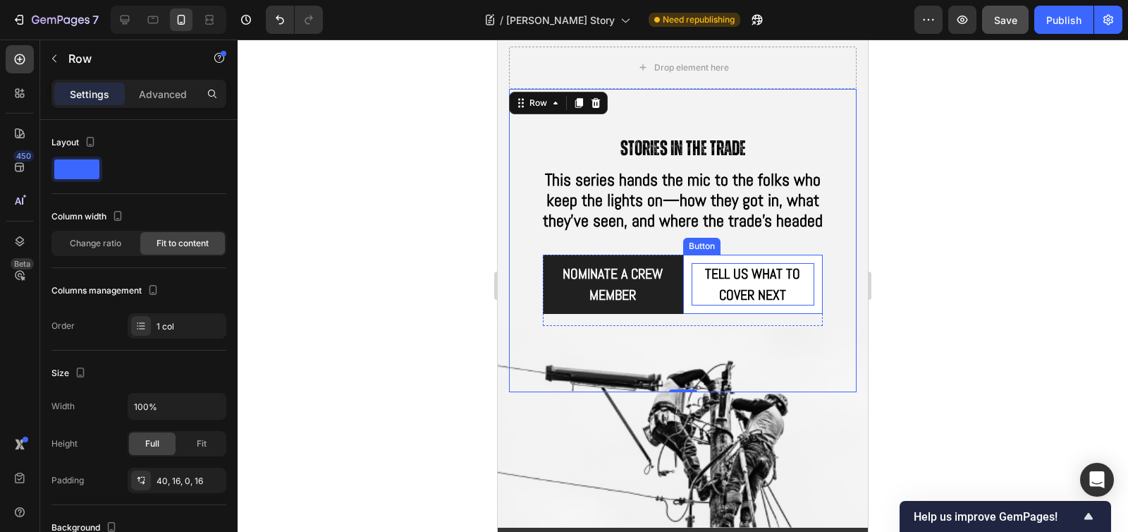
click at [692, 305] on p "Tell us what to cover next" at bounding box center [753, 284] width 123 height 42
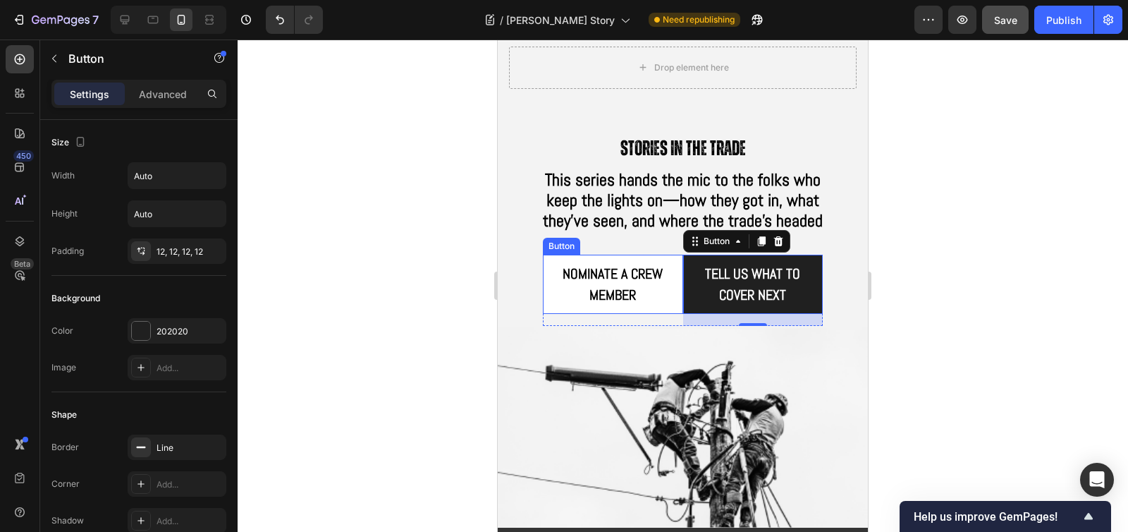
click at [665, 303] on link "NOMINATE A CREW MEMBER" at bounding box center [613, 283] width 140 height 59
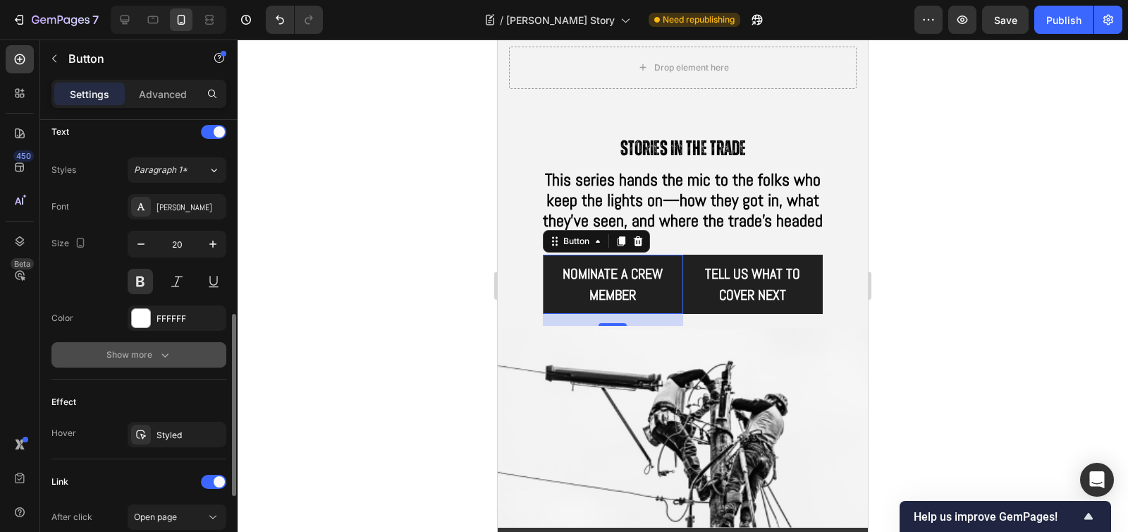
scroll to position [669, 0]
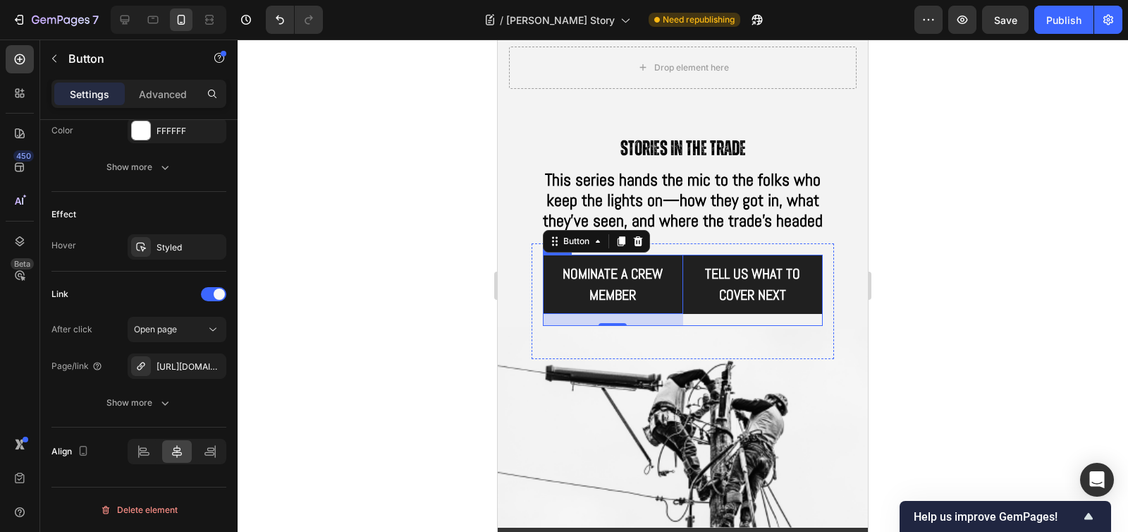
click at [685, 321] on div "Tell us what to cover next Button" at bounding box center [753, 289] width 140 height 71
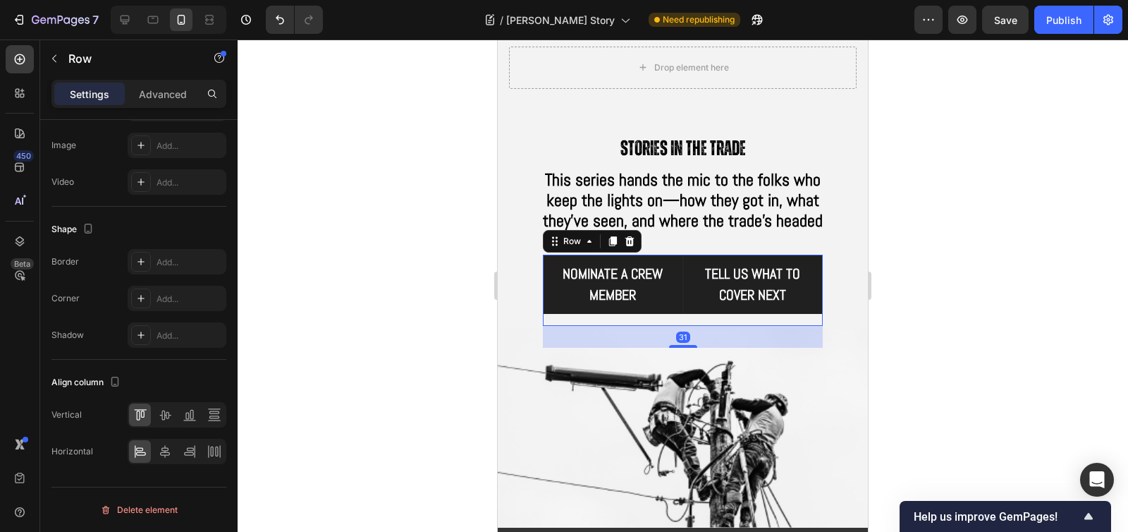
scroll to position [0, 0]
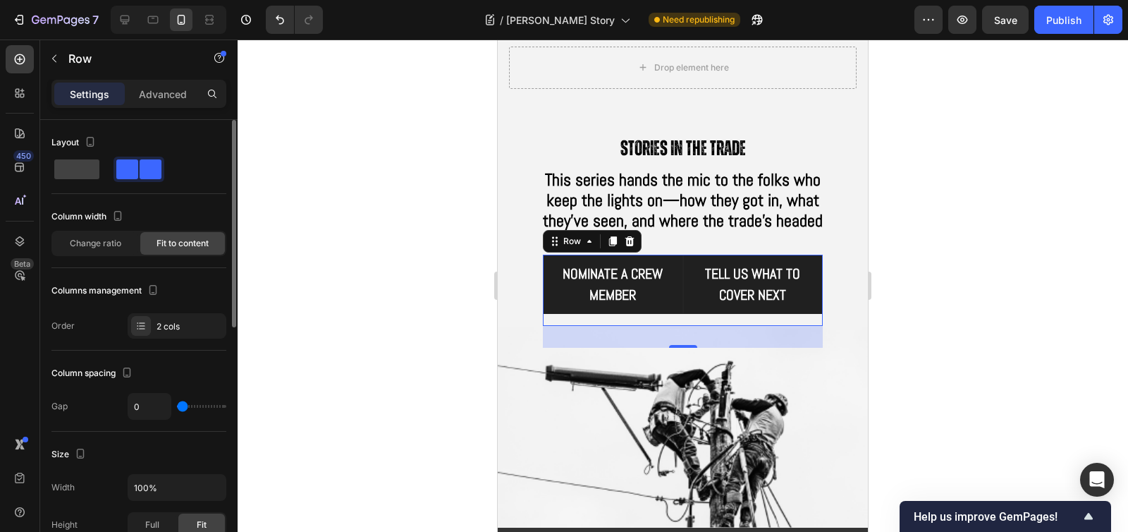
type input "14"
type input "16"
type input "17"
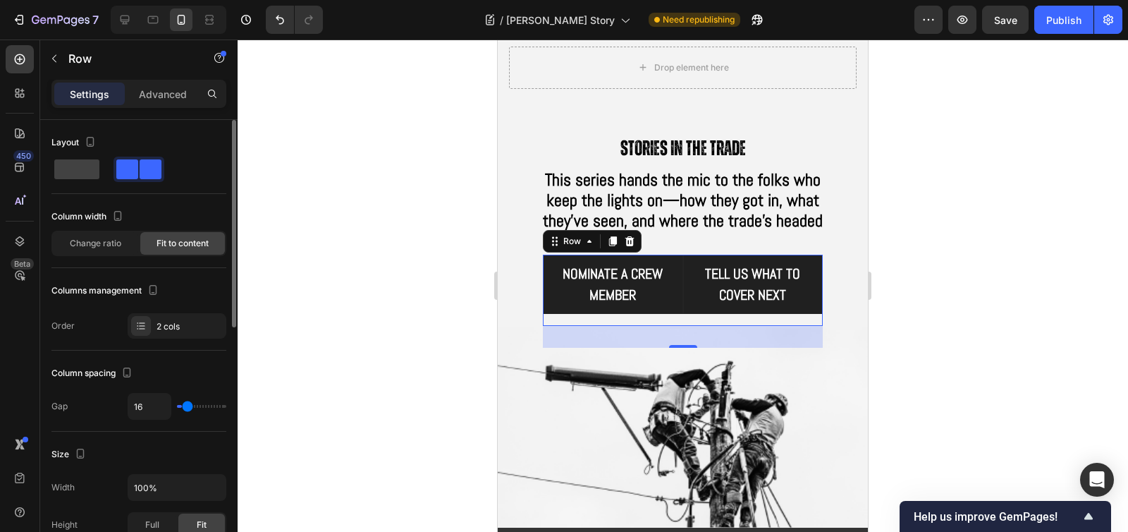
type input "17"
type input "18"
click at [188, 407] on input "range" at bounding box center [201, 406] width 49 height 3
click at [110, 244] on span "Change ratio" at bounding box center [95, 243] width 51 height 13
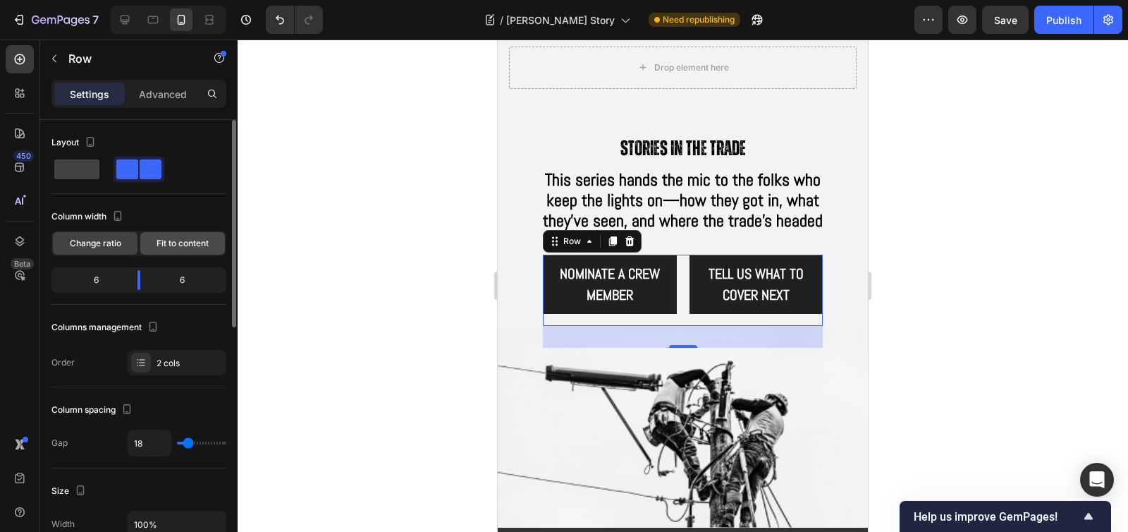
click at [161, 246] on span "Fit to content" at bounding box center [182, 243] width 52 height 13
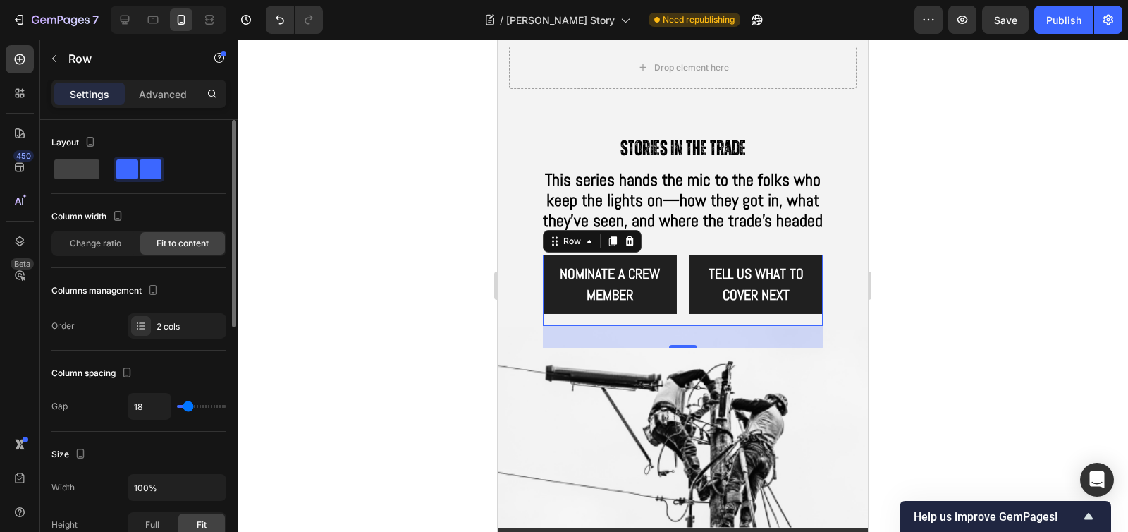
type input "29"
type input "31"
type input "32"
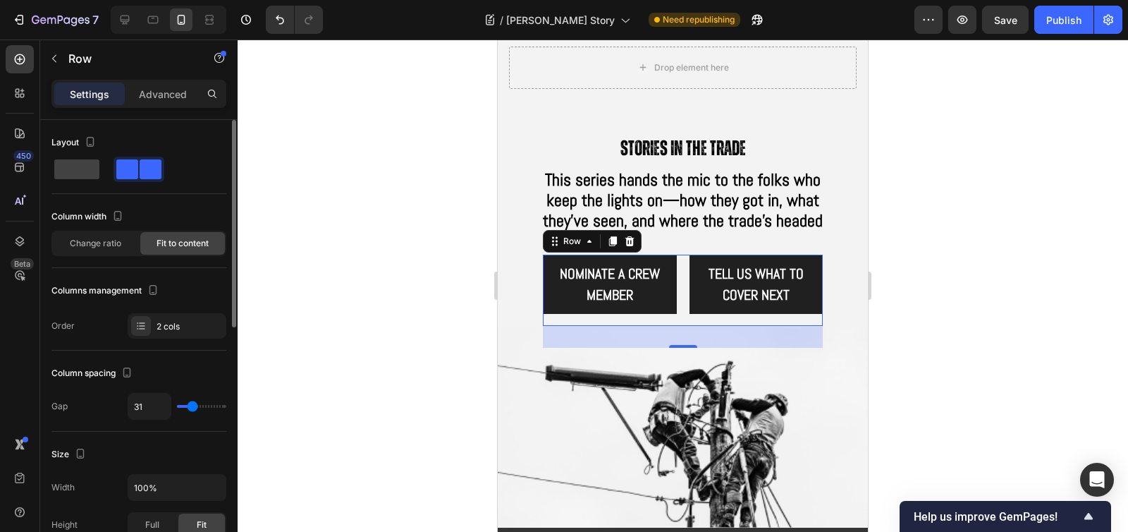
type input "32"
type input "33"
type input "35"
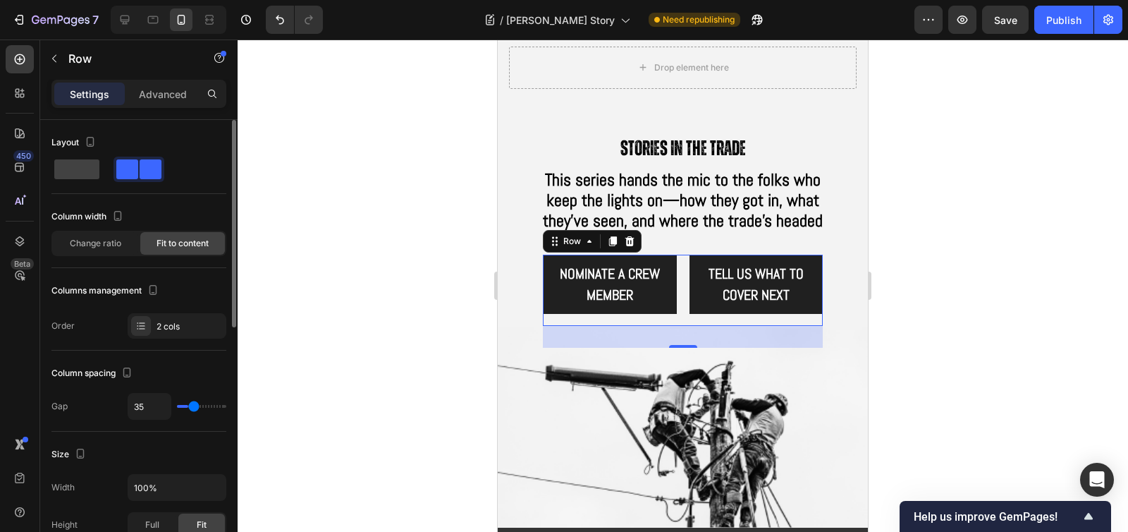
type input "37"
type input "39"
type input "40"
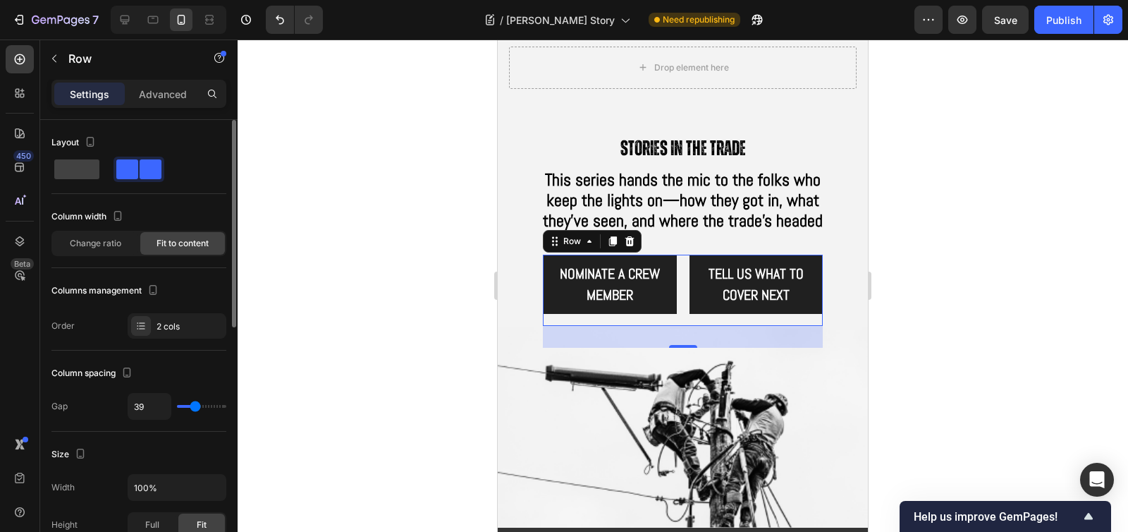
type input "40"
type input "42"
type input "43"
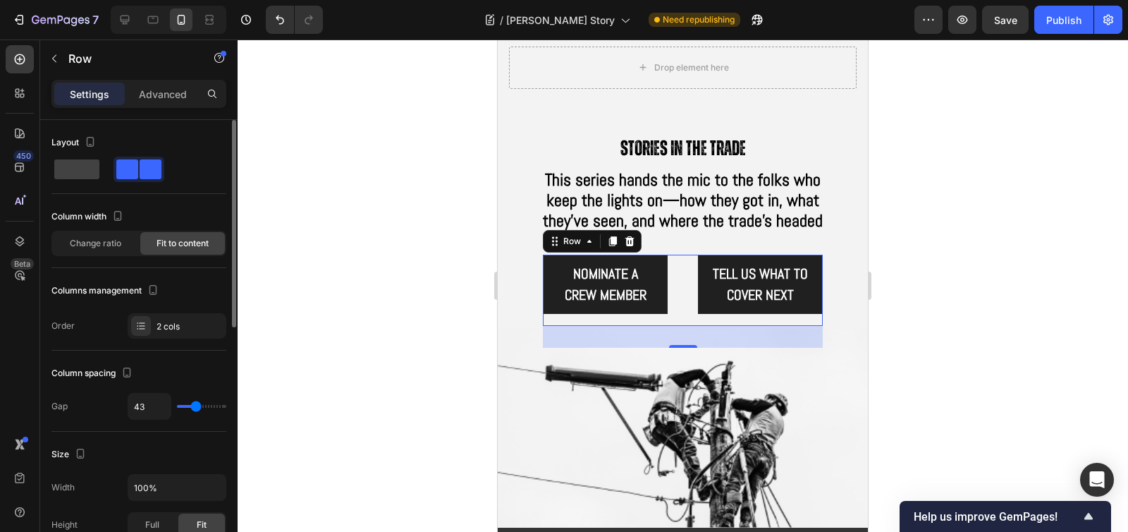
type input "45"
type input "44"
type input "43"
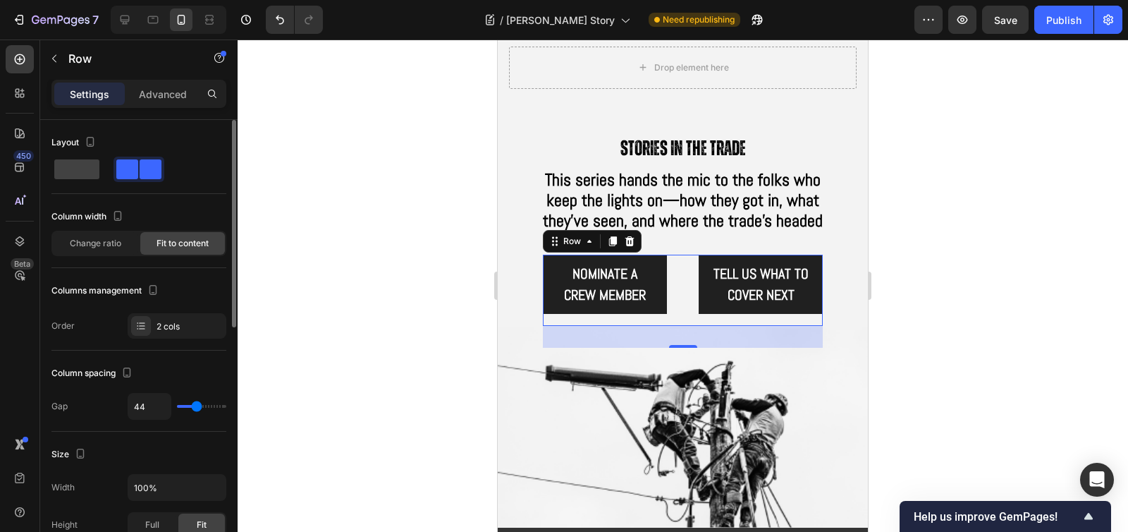
type input "43"
type input "42"
type input "41"
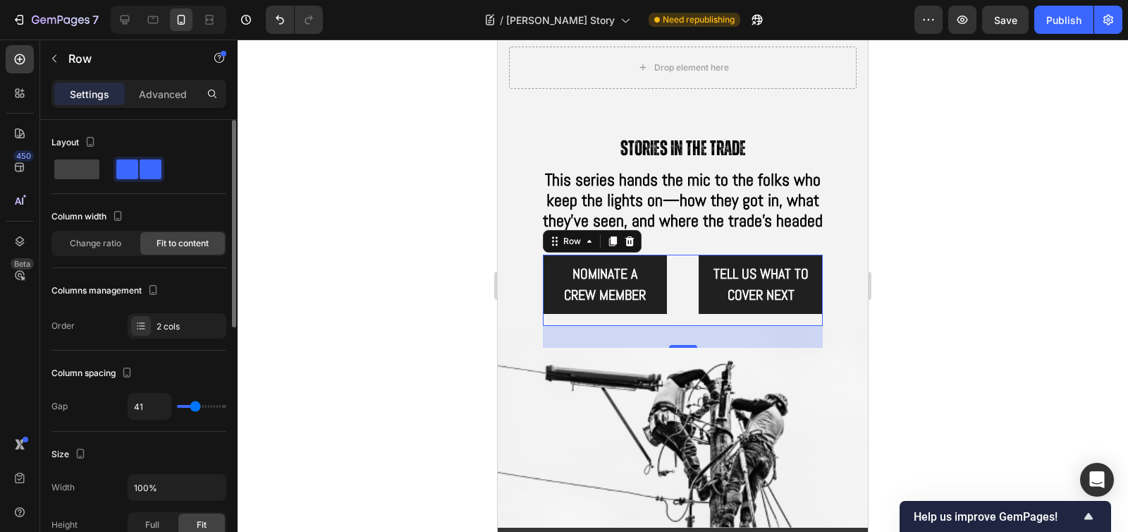
type input "40"
click at [195, 406] on input "range" at bounding box center [201, 406] width 49 height 3
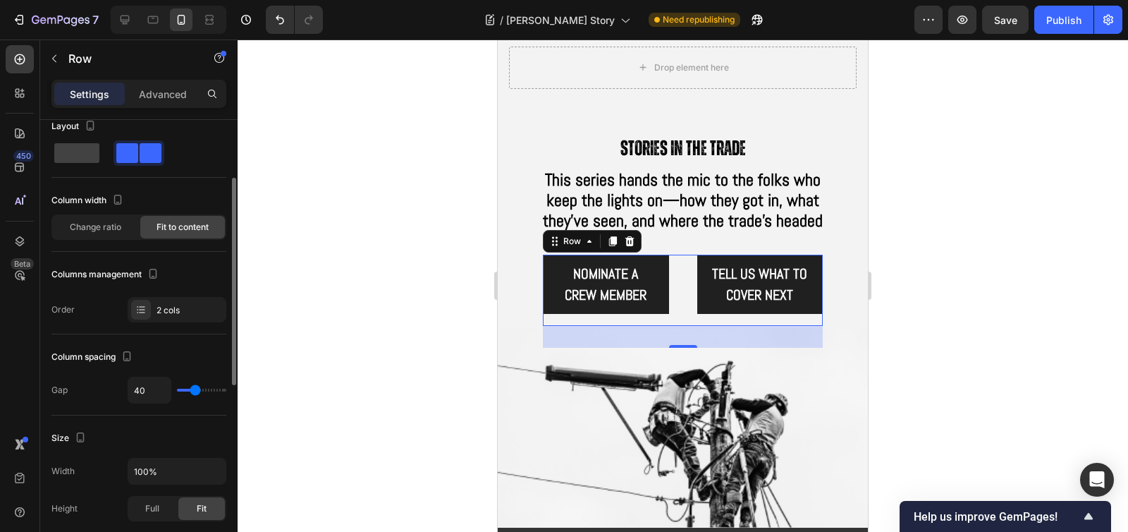
scroll to position [51, 0]
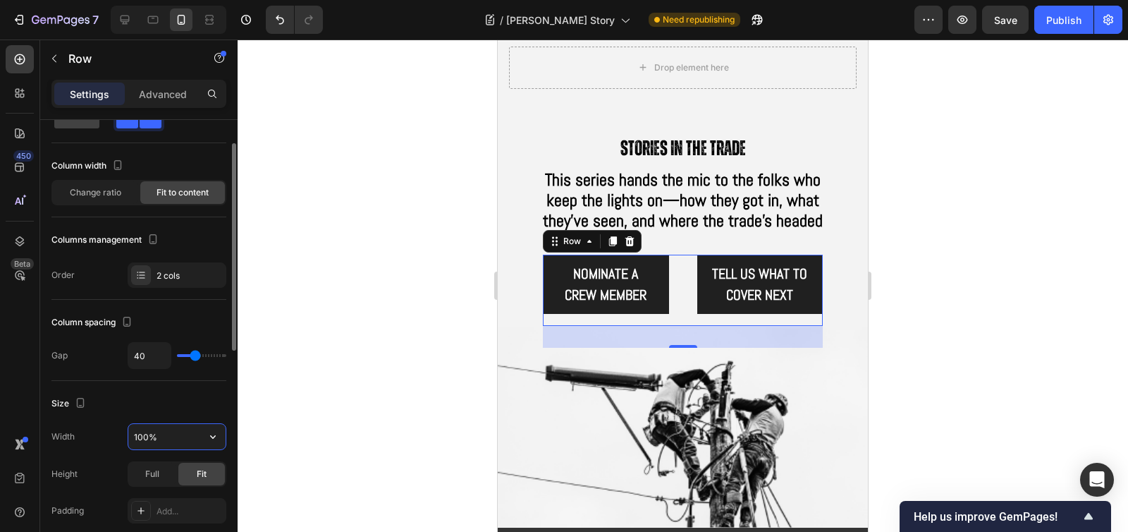
click at [175, 427] on input "100%" at bounding box center [176, 436] width 97 height 25
click at [210, 436] on icon "button" at bounding box center [213, 437] width 6 height 4
click at [204, 402] on div "Size" at bounding box center [138, 403] width 175 height 23
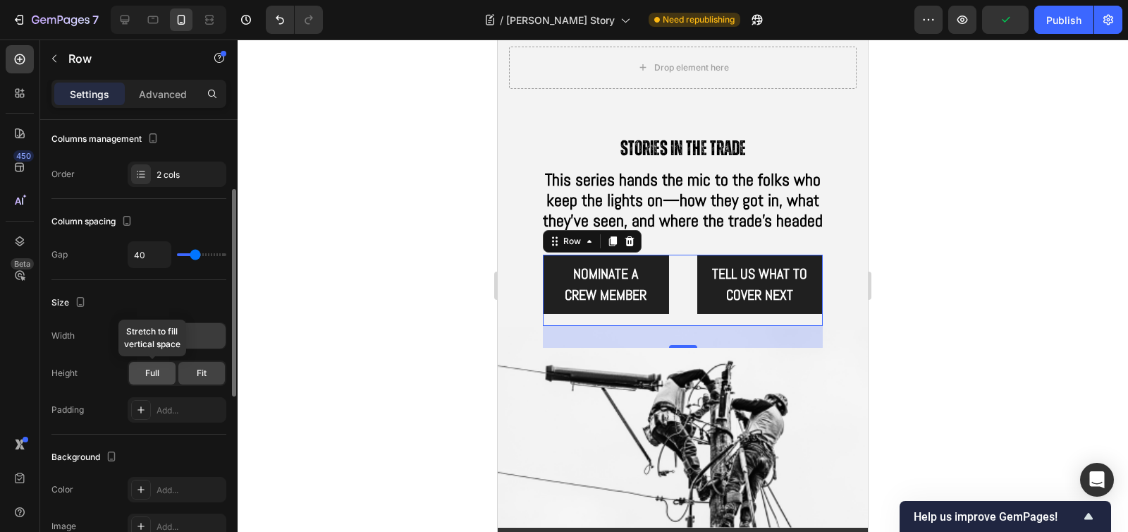
click at [174, 373] on div "Full" at bounding box center [152, 373] width 47 height 23
click at [218, 374] on div "Fit" at bounding box center [201, 373] width 47 height 23
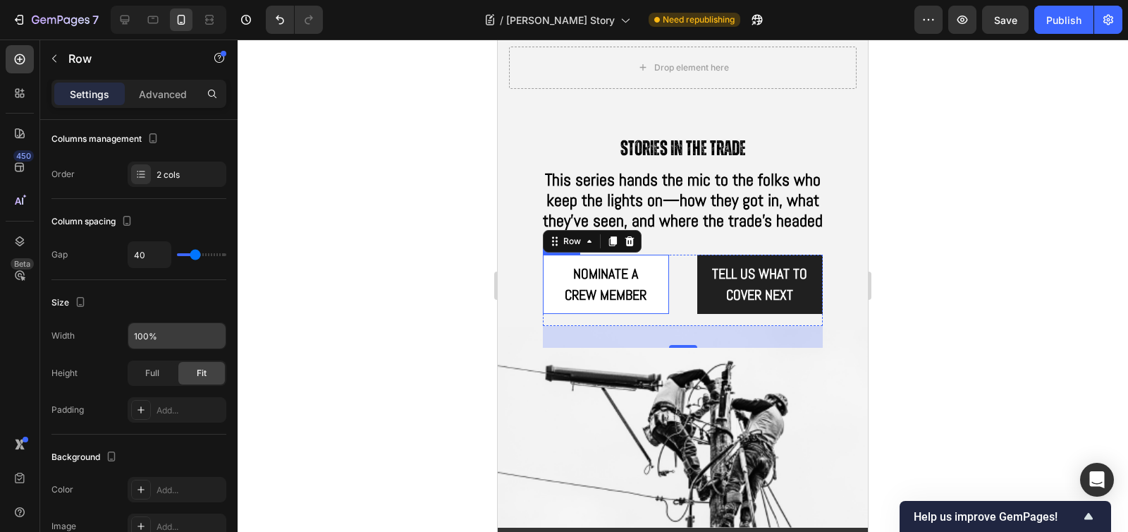
click at [653, 303] on link "NOMINATE A CREW MEMBER" at bounding box center [606, 283] width 126 height 59
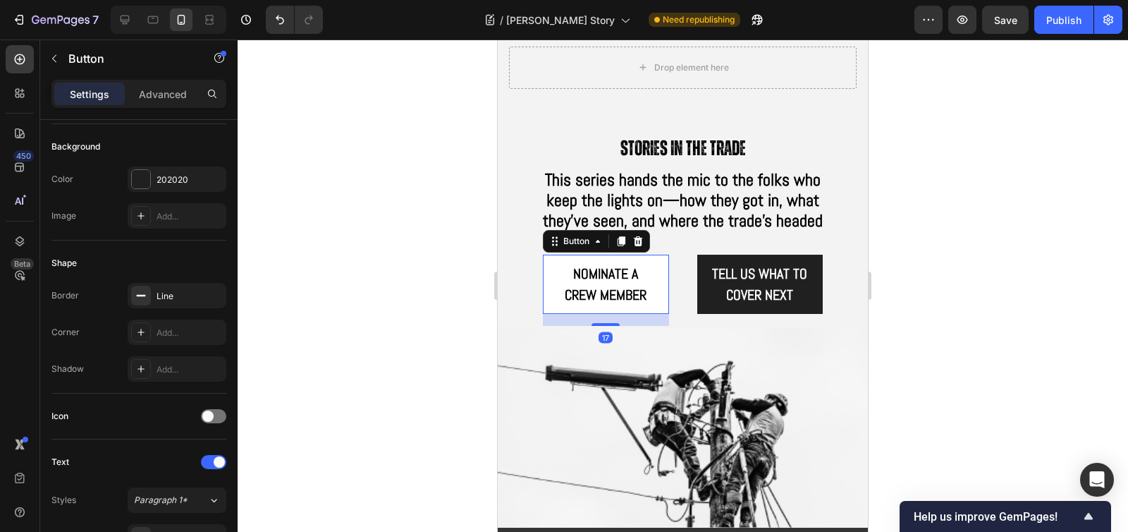
scroll to position [0, 0]
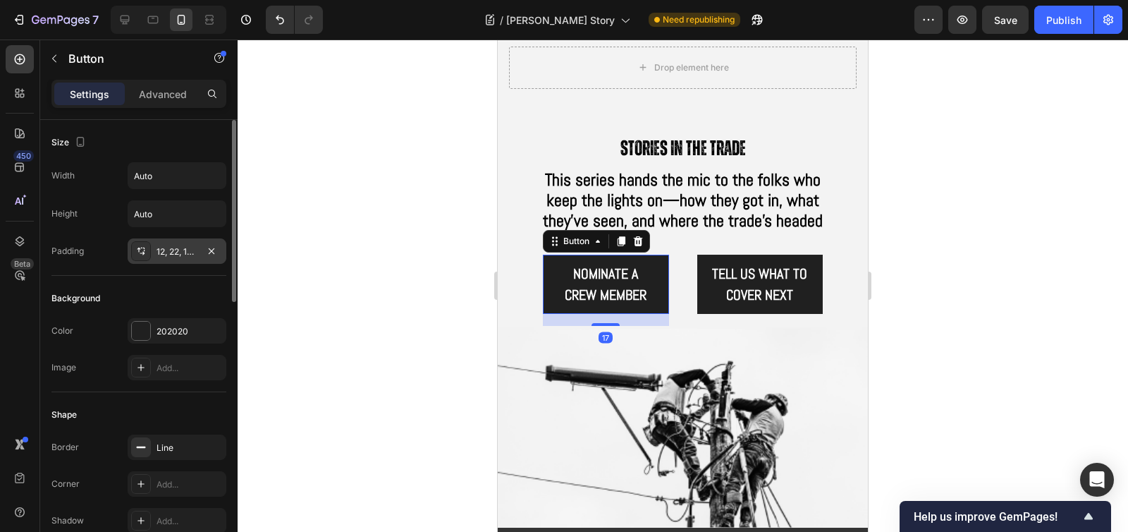
click at [178, 256] on div "12, 22, 12, 22" at bounding box center [176, 251] width 41 height 13
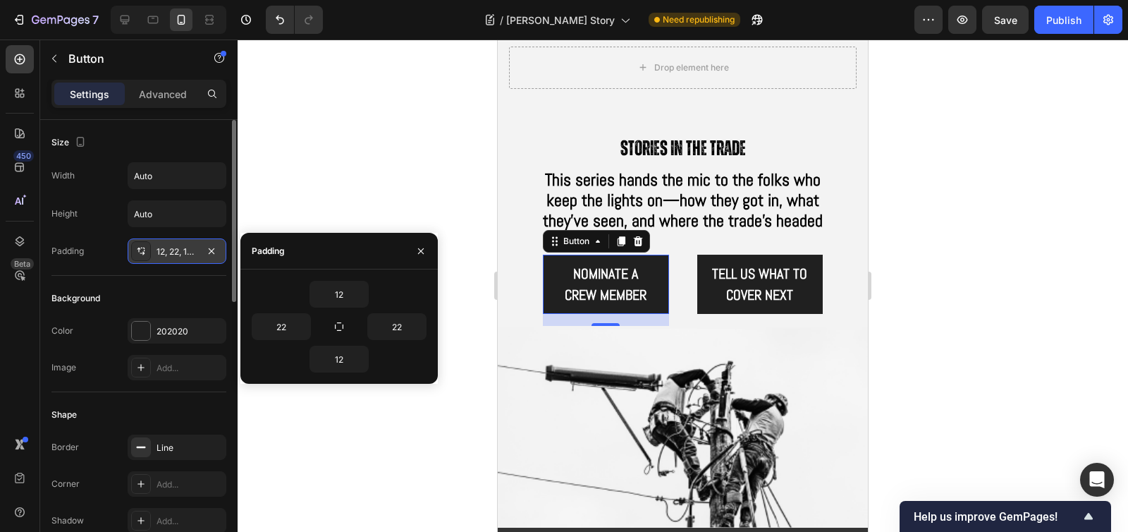
click at [178, 256] on div "12, 22, 12, 22" at bounding box center [176, 251] width 41 height 13
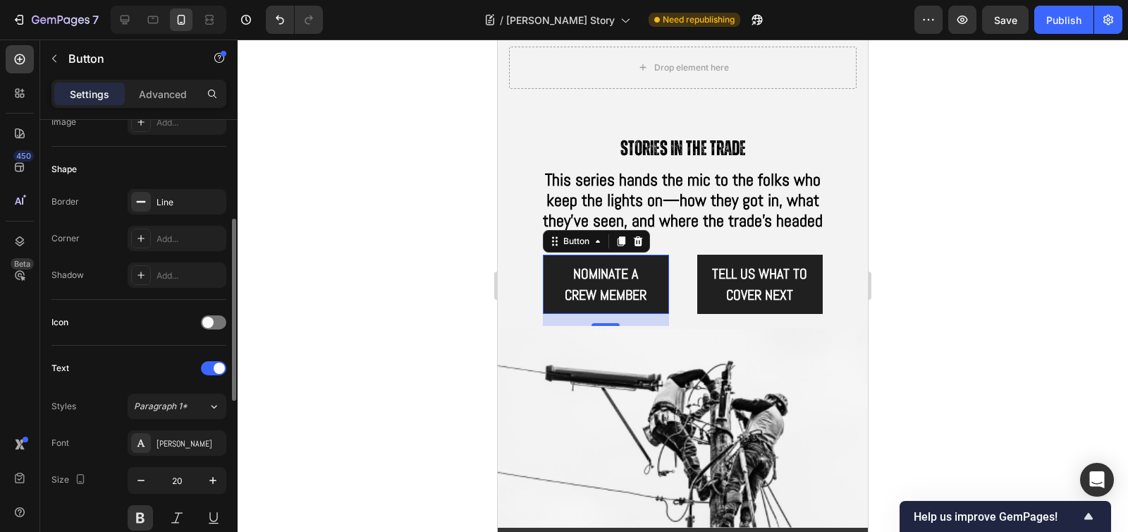
scroll to position [362, 0]
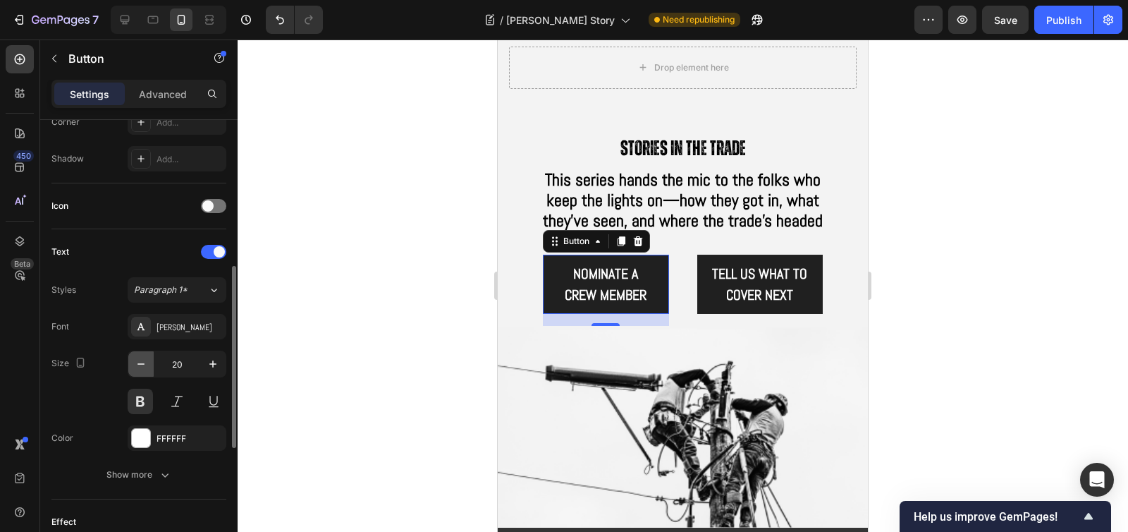
click at [146, 362] on icon "button" at bounding box center [141, 364] width 14 height 14
type input "18"
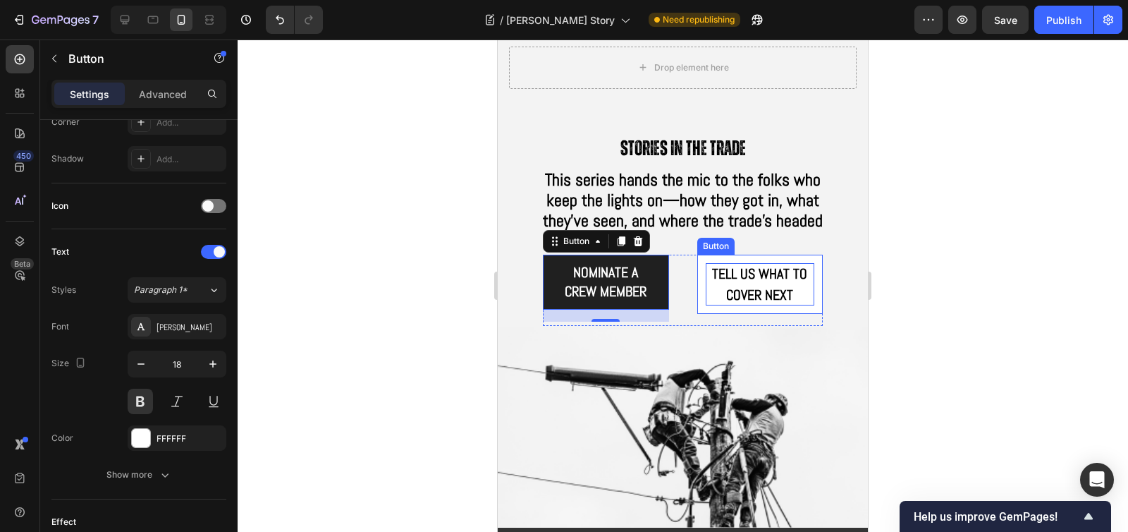
click at [715, 288] on p "Tell us what to cover next" at bounding box center [760, 284] width 109 height 42
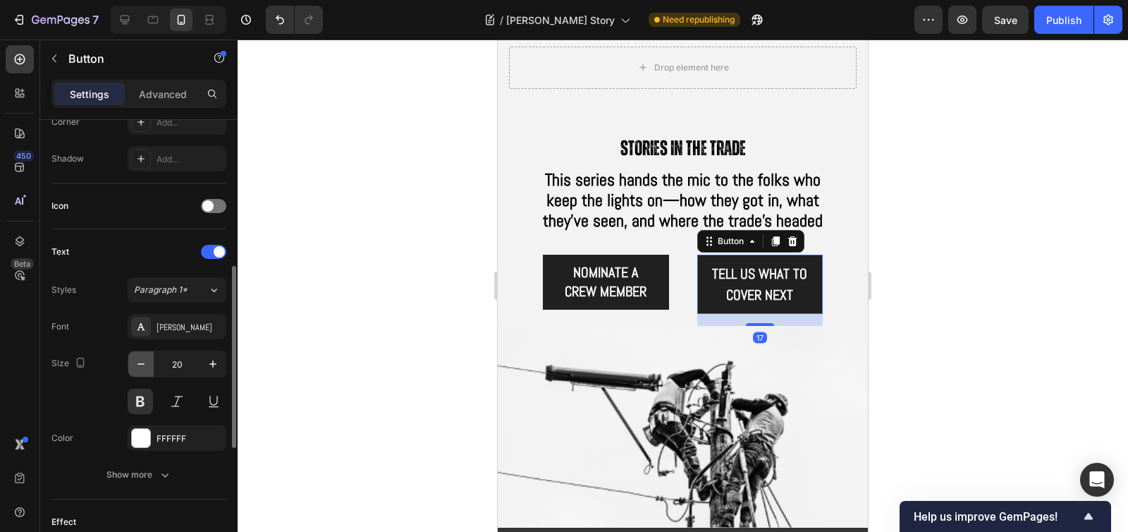
click at [139, 366] on icon "button" at bounding box center [141, 364] width 14 height 14
type input "18"
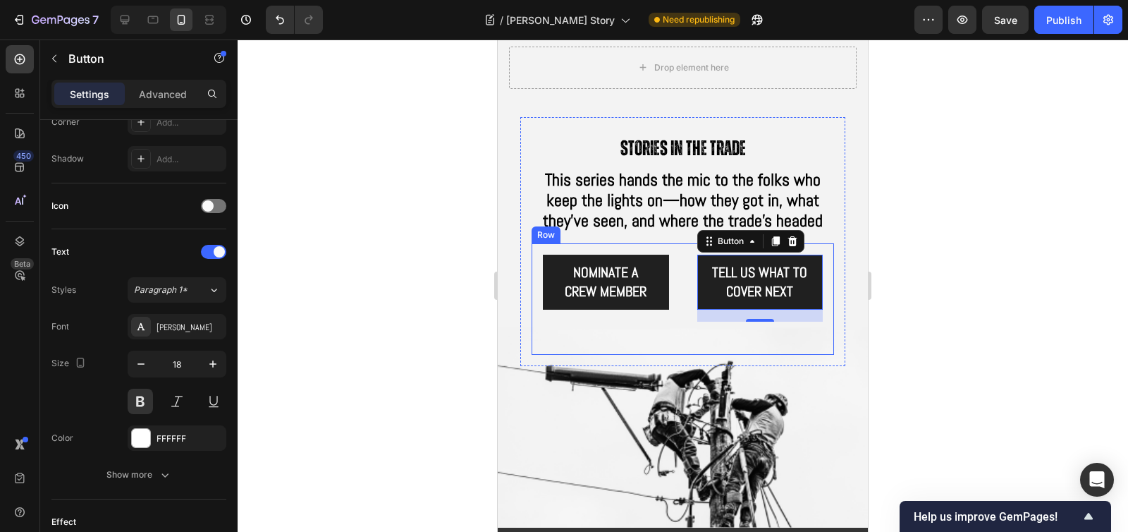
click at [835, 335] on div "Stories in the trade Text Block This series hands the mic to the folks who keep…" at bounding box center [683, 239] width 348 height 300
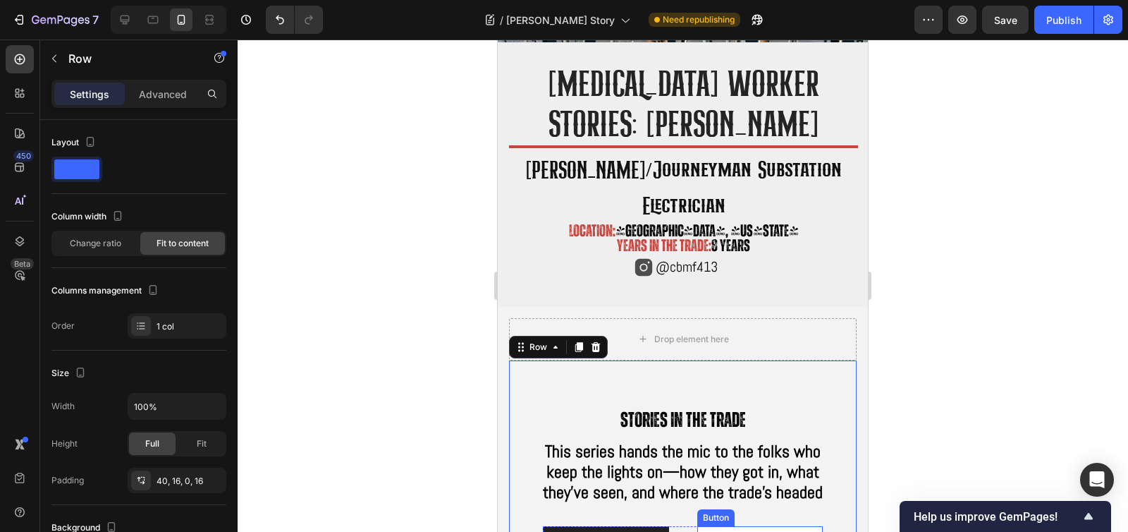
scroll to position [582, 0]
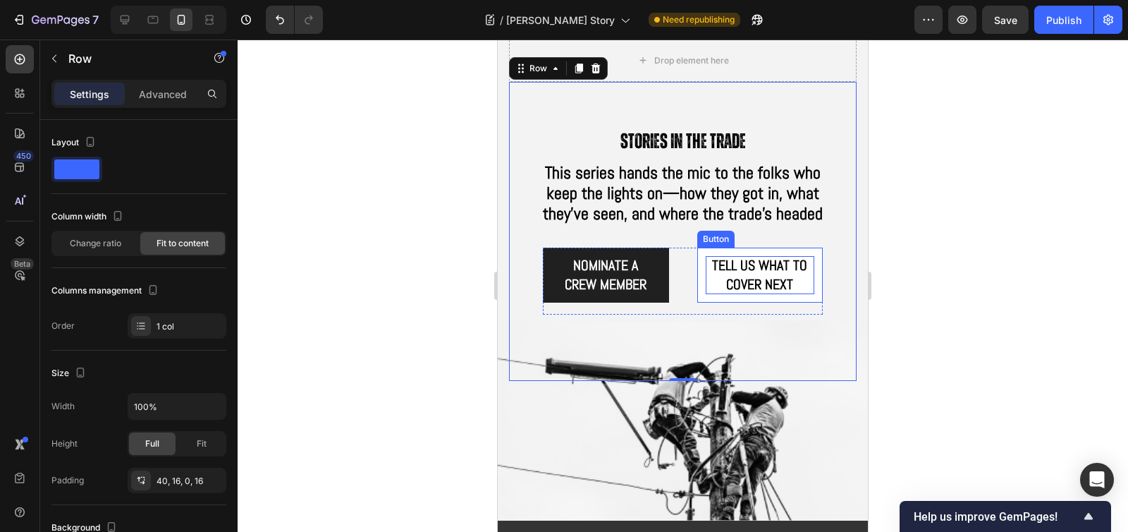
click at [732, 285] on span "Tell us what to cover next" at bounding box center [759, 274] width 95 height 37
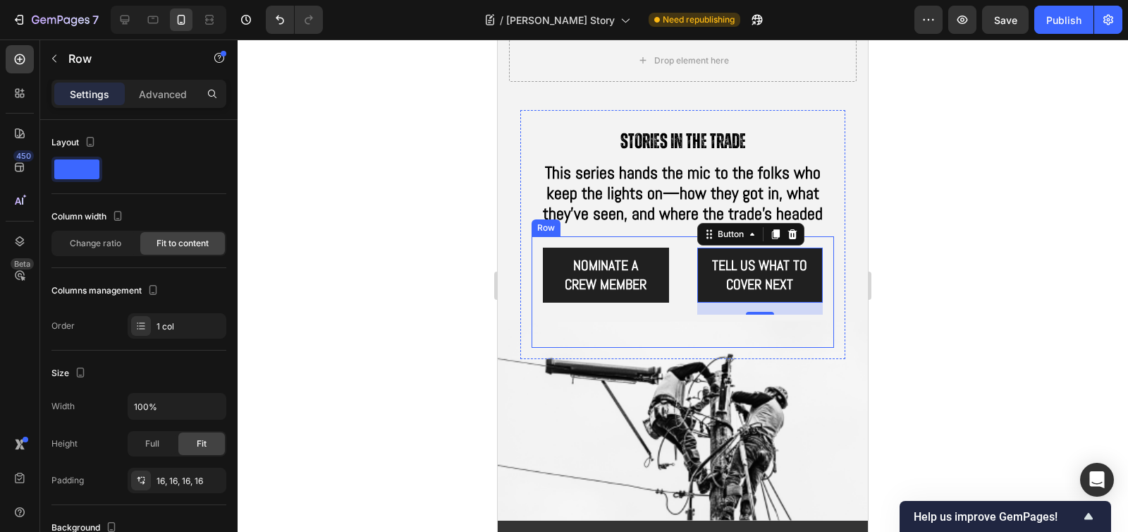
click at [816, 291] on div "NOMINATE A CREW MEMBER Button Tell us what to cover next Button 17 Row Row" at bounding box center [683, 291] width 302 height 111
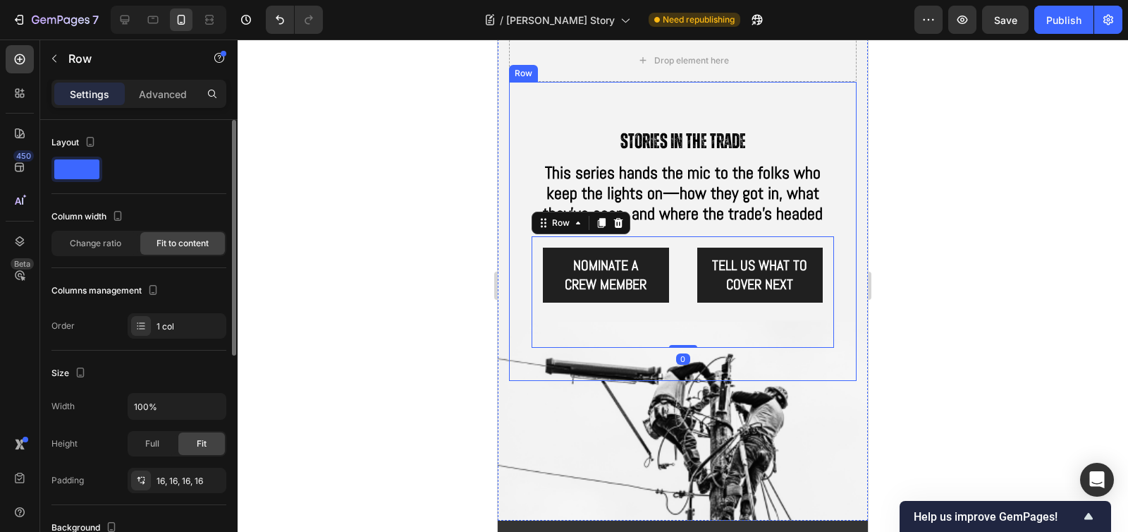
scroll to position [83, 0]
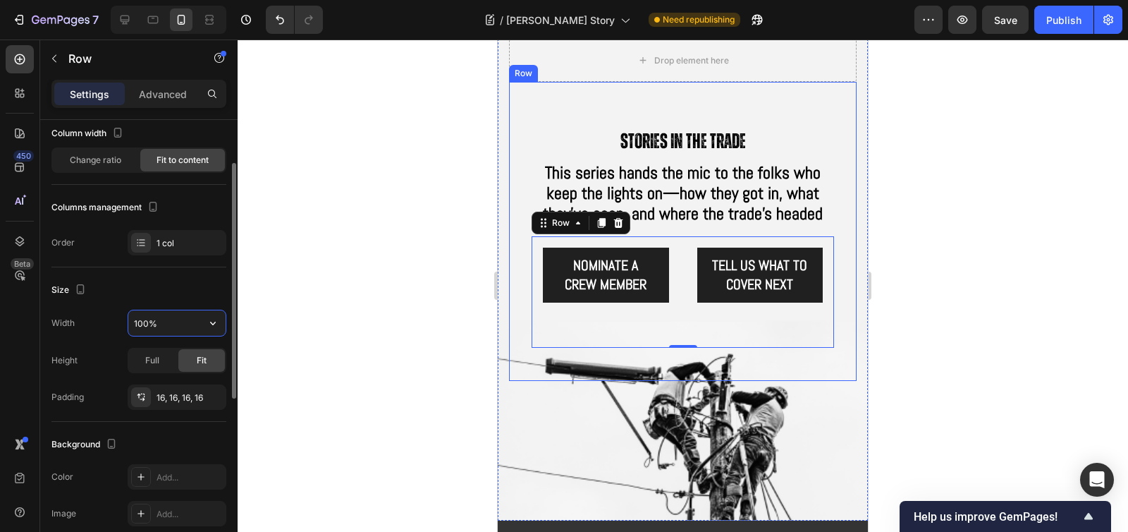
click at [195, 327] on input "100%" at bounding box center [176, 322] width 97 height 25
click at [217, 326] on icon "button" at bounding box center [213, 323] width 14 height 14
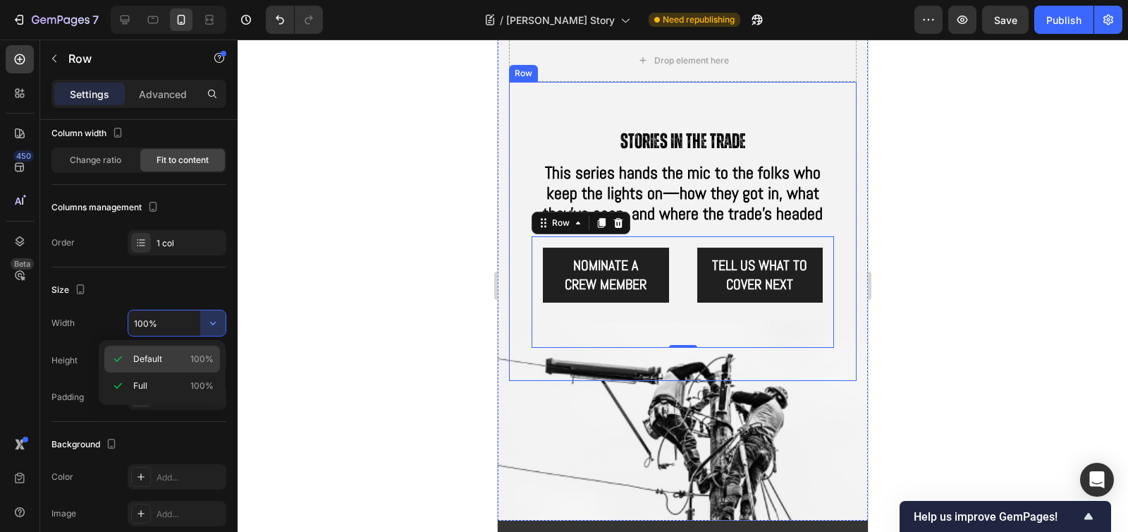
click at [176, 360] on p "Default 100%" at bounding box center [173, 358] width 80 height 13
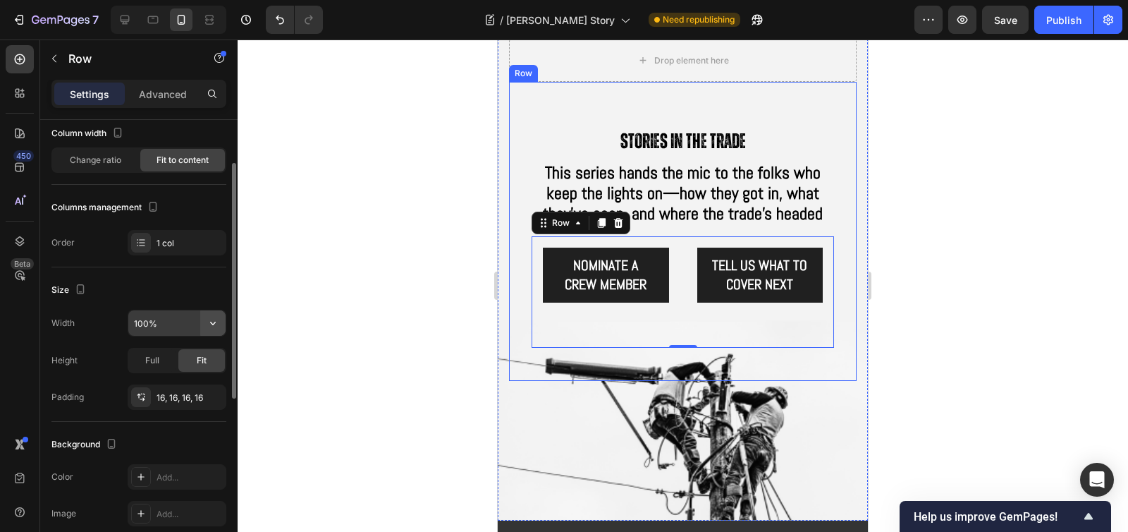
click at [218, 328] on icon "button" at bounding box center [213, 323] width 14 height 14
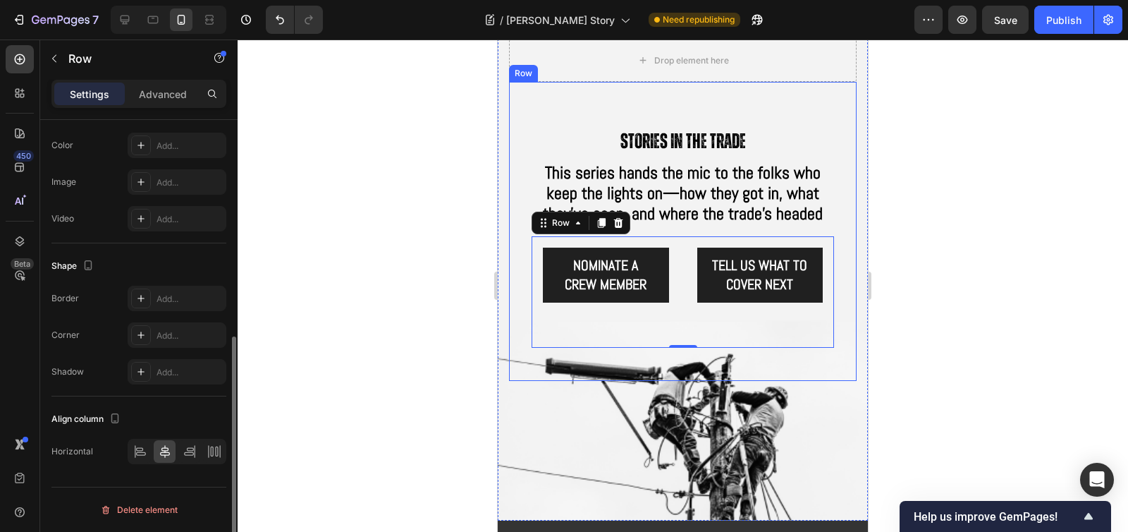
scroll to position [0, 0]
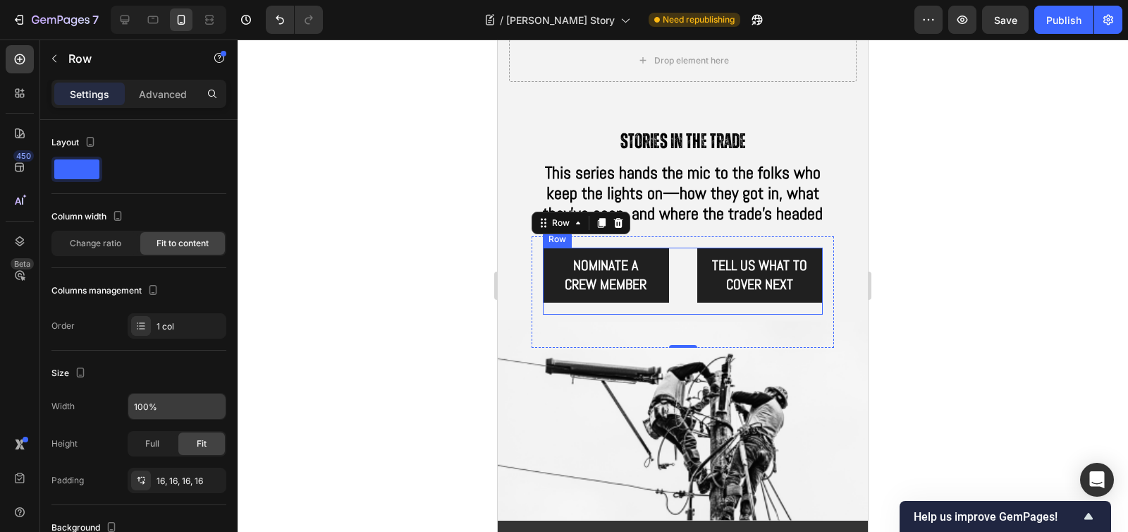
click at [677, 271] on div "NOMINATE A CREW MEMBER Button Tell us what to cover next Button Row" at bounding box center [683, 280] width 280 height 67
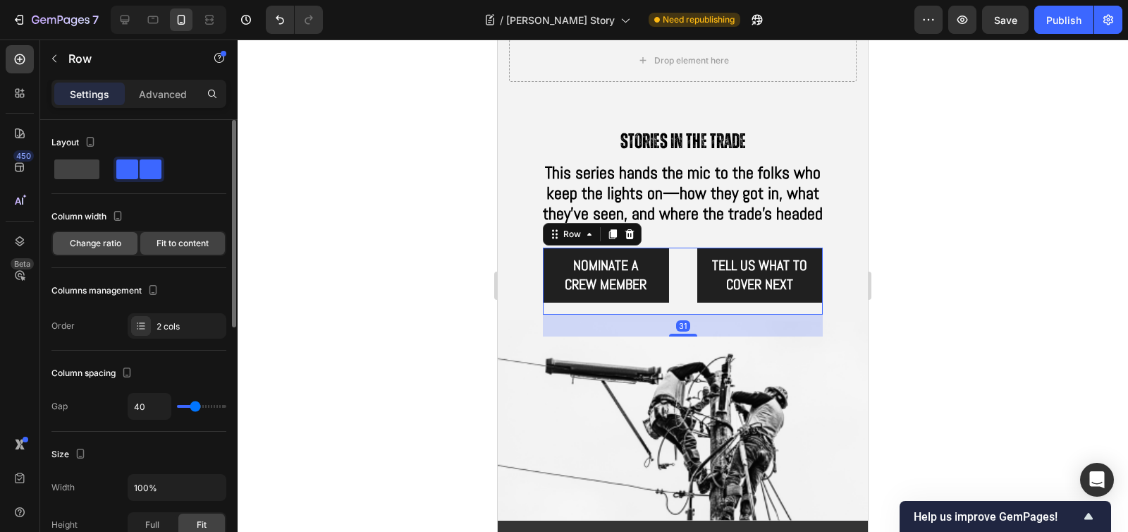
click at [104, 244] on span "Change ratio" at bounding box center [95, 243] width 51 height 13
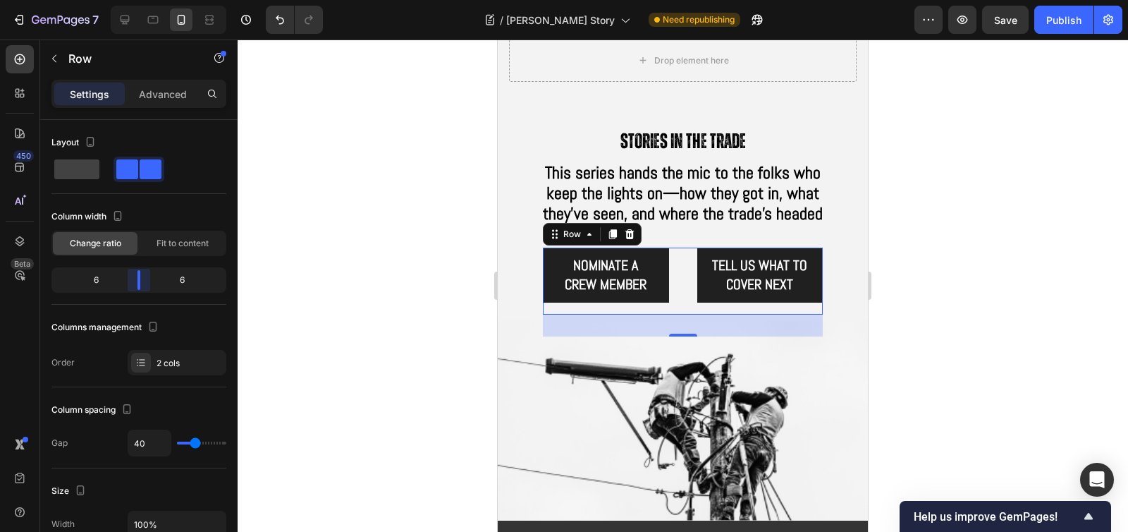
click at [140, 0] on body "7 Version history / Cody Breeden's Story Need republishing Preview Save Publish…" at bounding box center [564, 0] width 1128 height 0
click at [159, 364] on div "2 cols" at bounding box center [189, 363] width 66 height 13
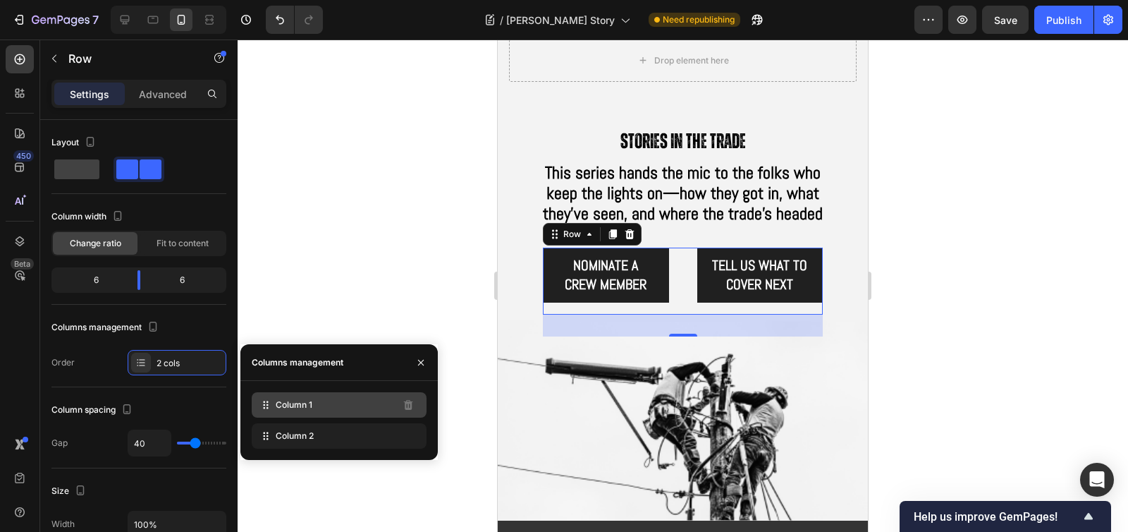
click at [276, 400] on span "Column 1" at bounding box center [294, 404] width 37 height 13
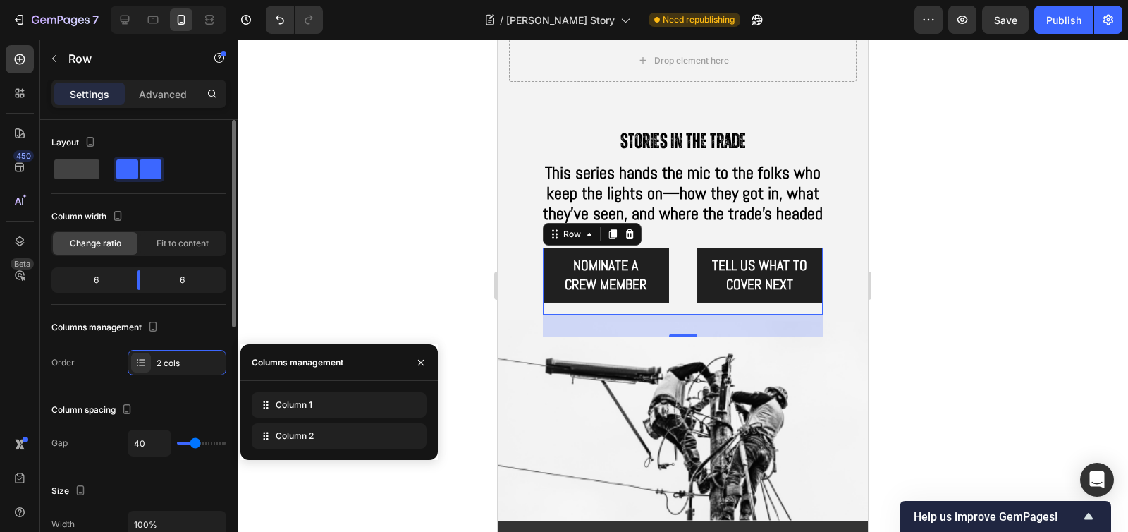
click at [208, 324] on div "Columns management" at bounding box center [138, 327] width 175 height 23
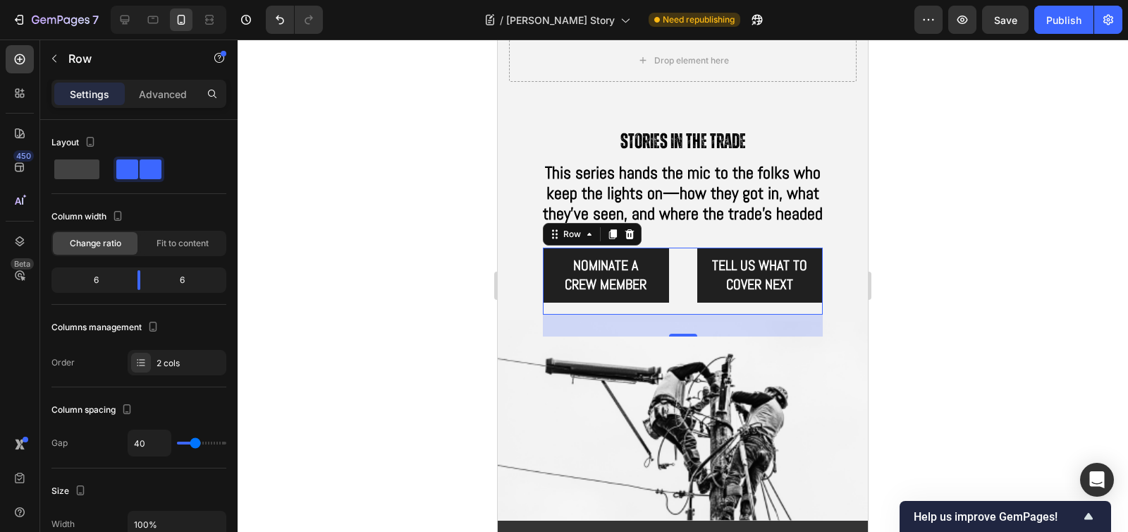
type input "34"
type input "33"
type input "32"
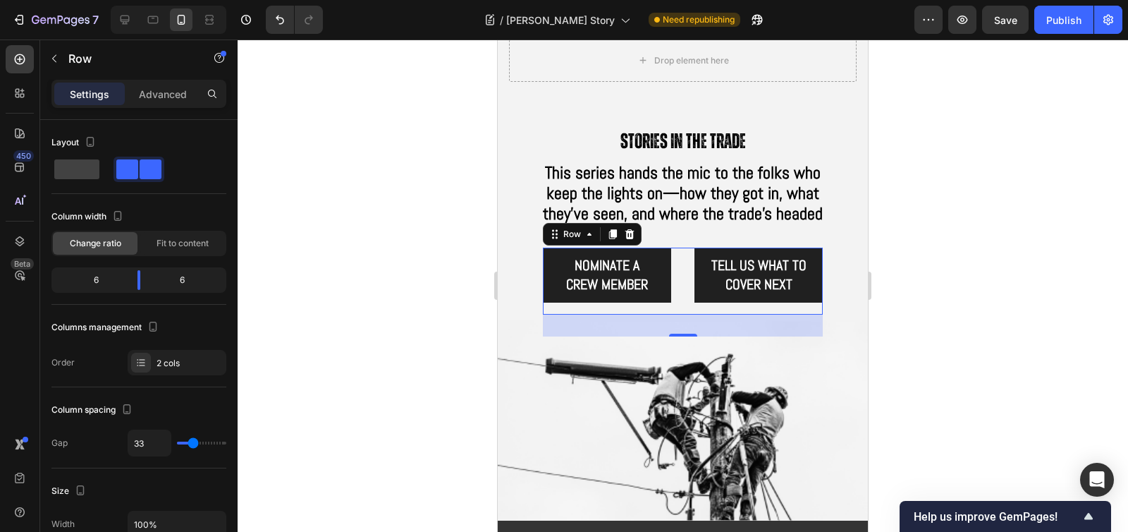
type input "32"
type input "30"
type input "28"
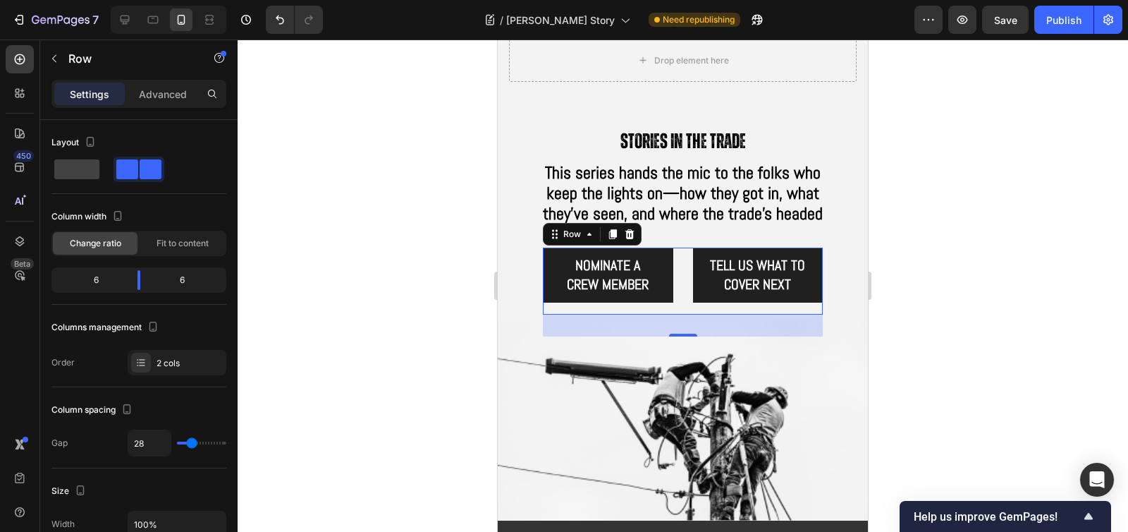
type input "27"
type input "26"
type input "25"
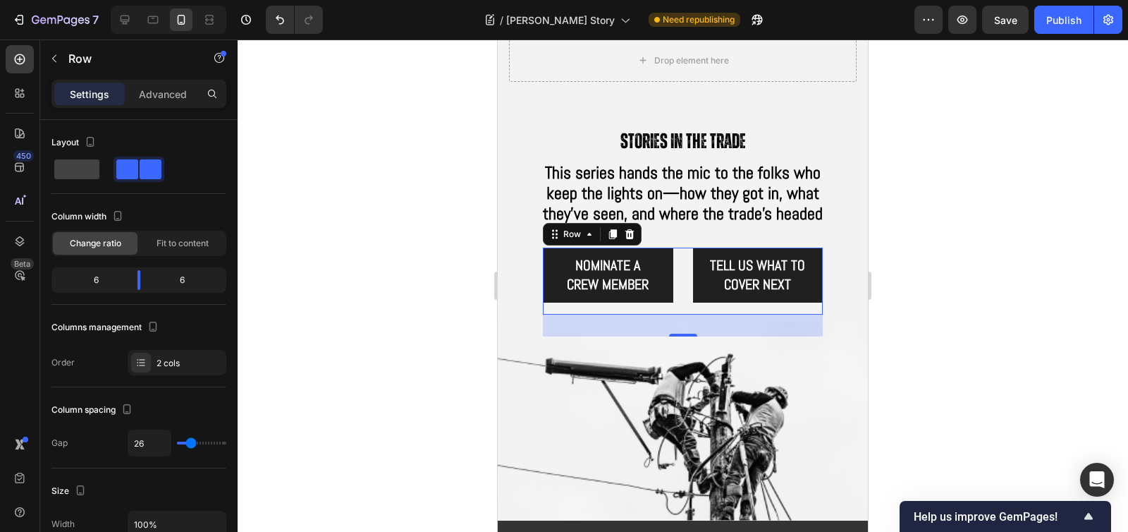
type input "25"
type input "24"
type input "22"
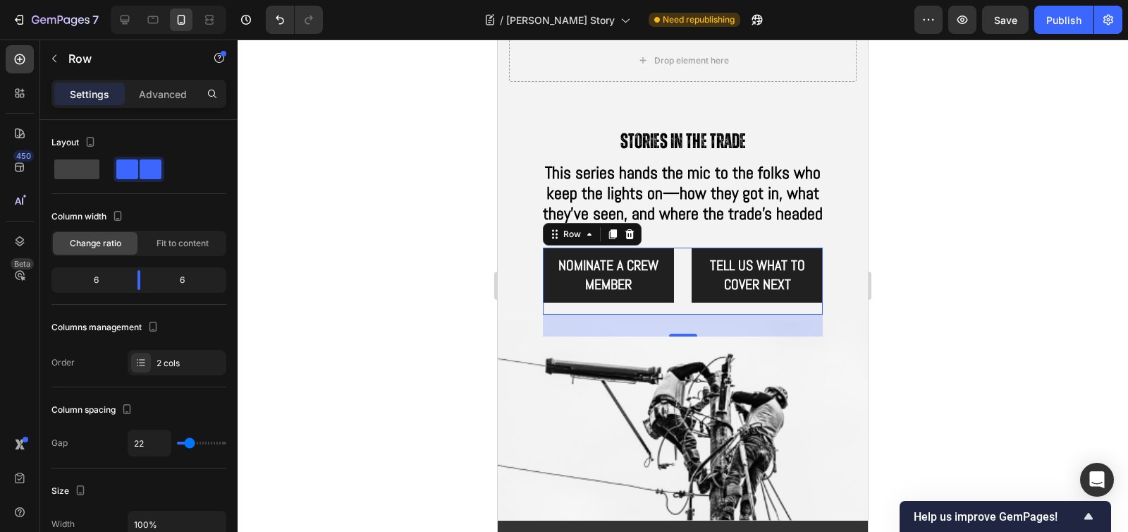
type input "21"
type input "20"
type input "18"
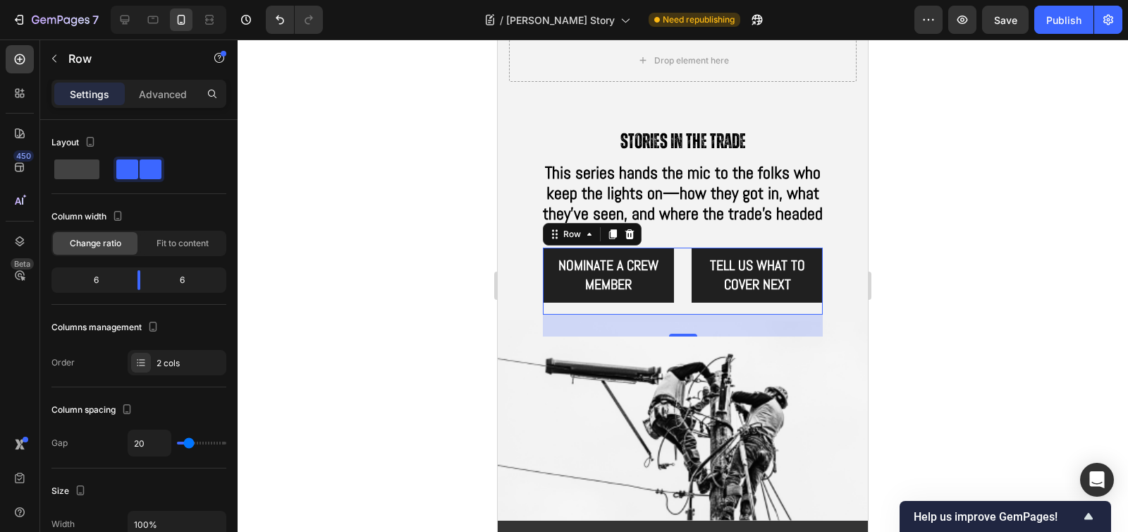
type input "18"
type input "17"
type input "16"
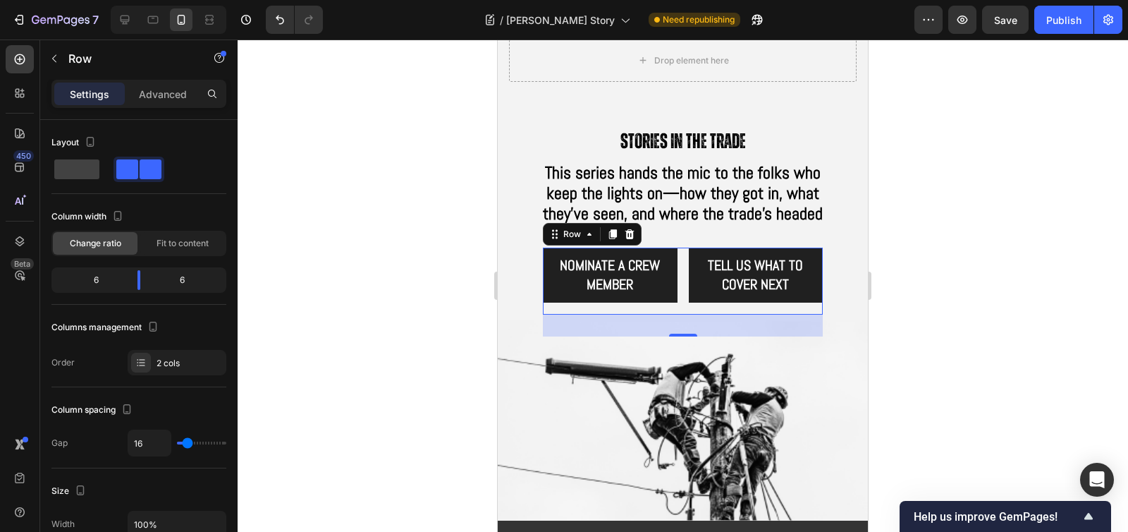
type input "17"
type input "18"
click at [188, 441] on input "range" at bounding box center [201, 442] width 49 height 3
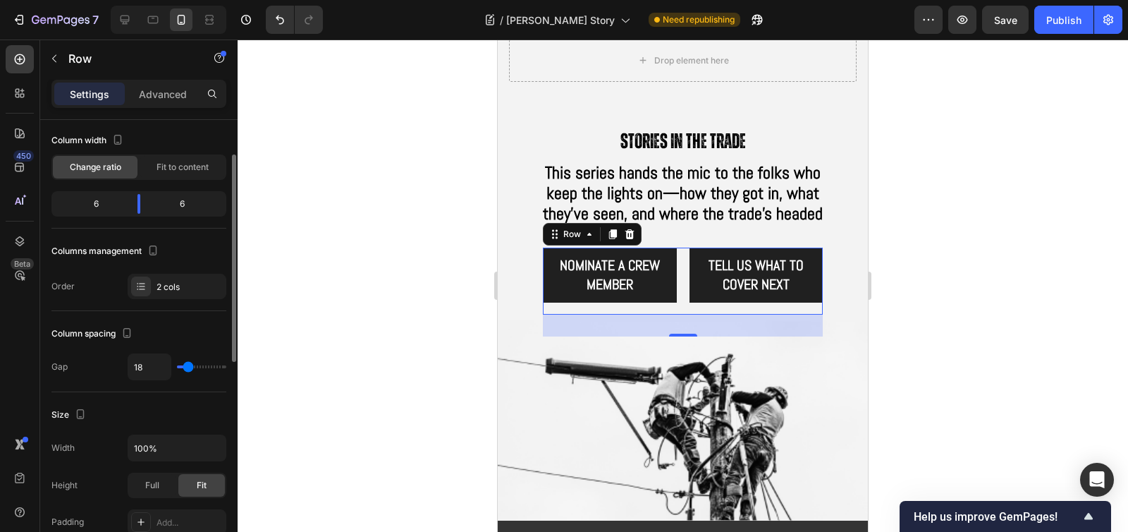
scroll to position [188, 0]
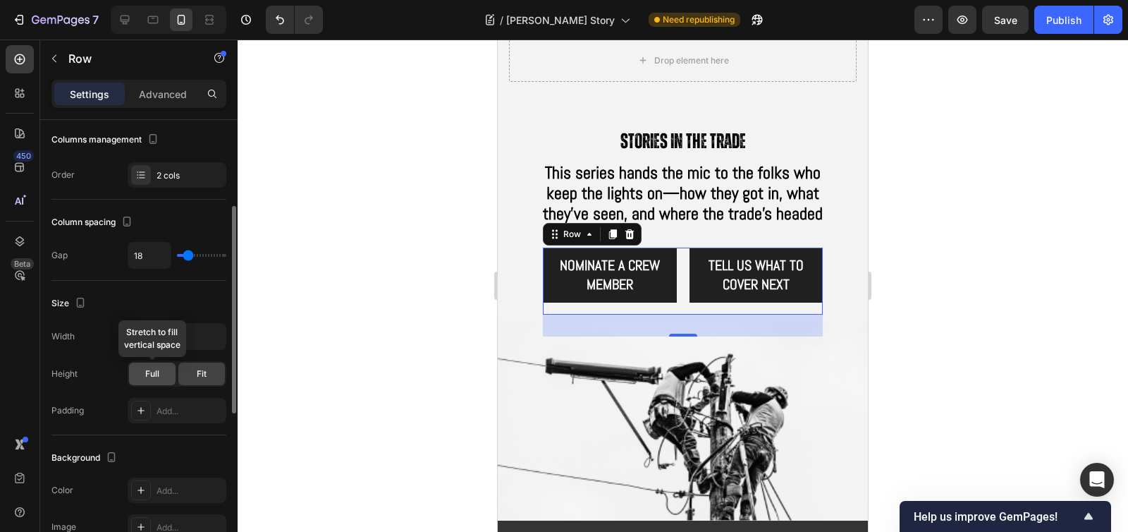
click at [159, 374] on span "Full" at bounding box center [152, 373] width 14 height 13
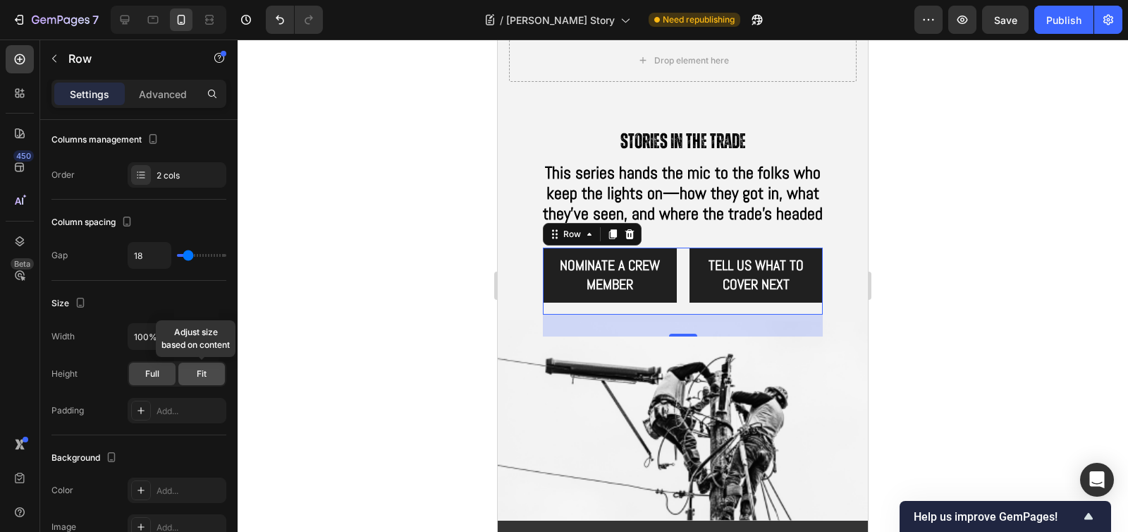
click at [206, 374] on span "Fit" at bounding box center [202, 373] width 10 height 13
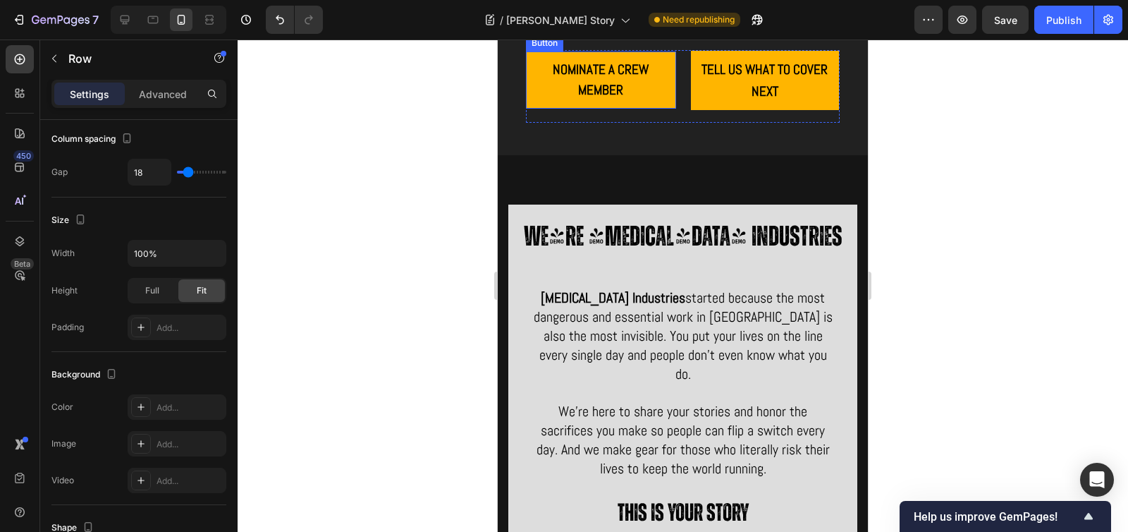
scroll to position [5880, 0]
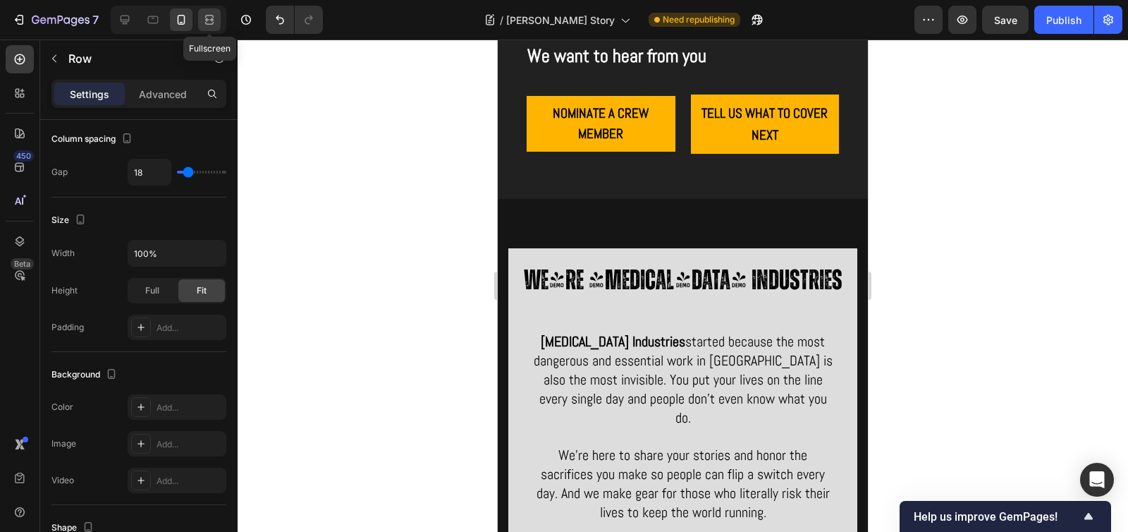
click at [206, 20] on icon at bounding box center [207, 20] width 4 height 4
type input "37"
type input "1200"
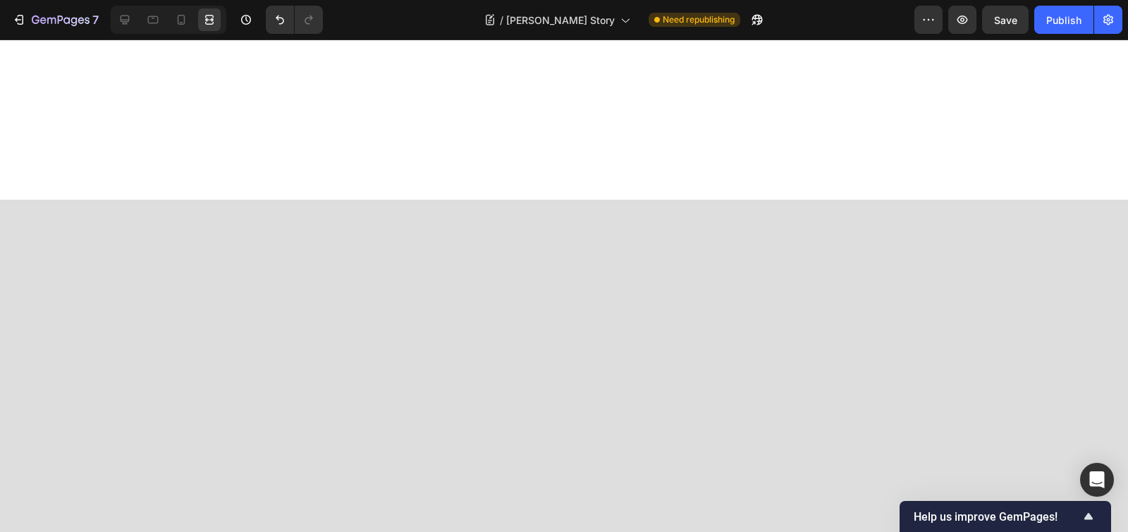
scroll to position [368, 0]
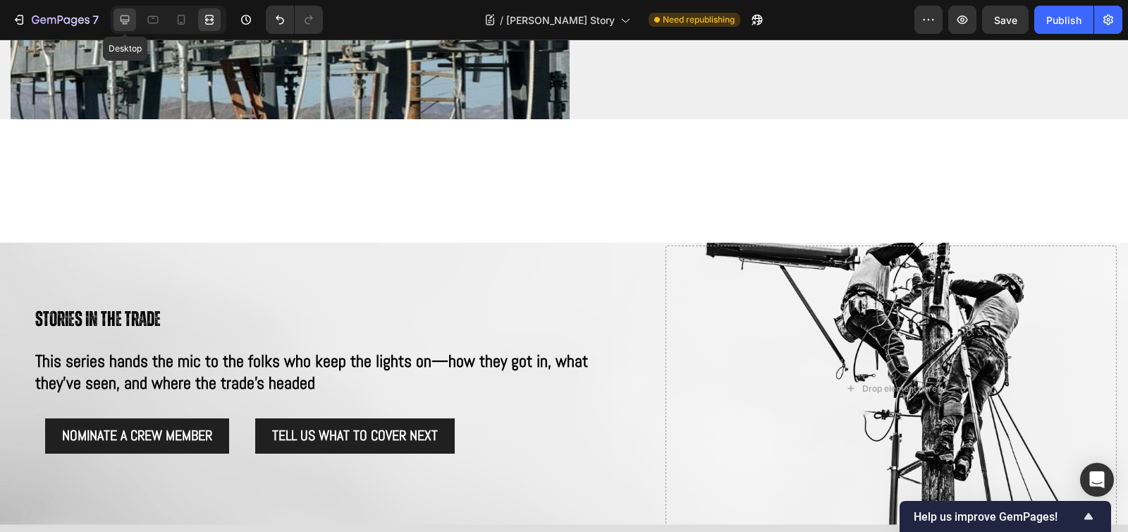
click at [130, 24] on icon at bounding box center [125, 20] width 14 height 14
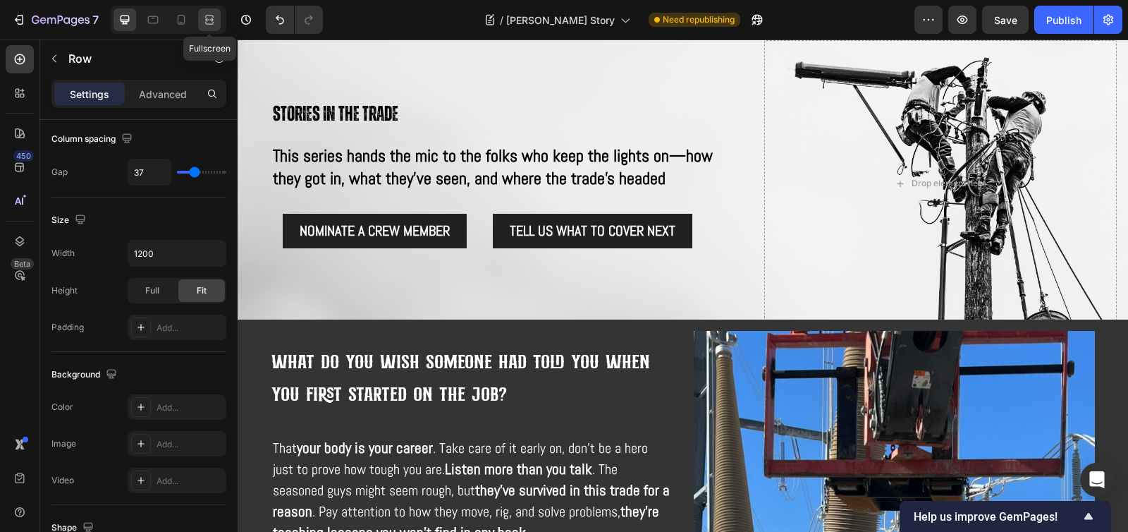
click at [207, 20] on icon at bounding box center [207, 20] width 4 height 4
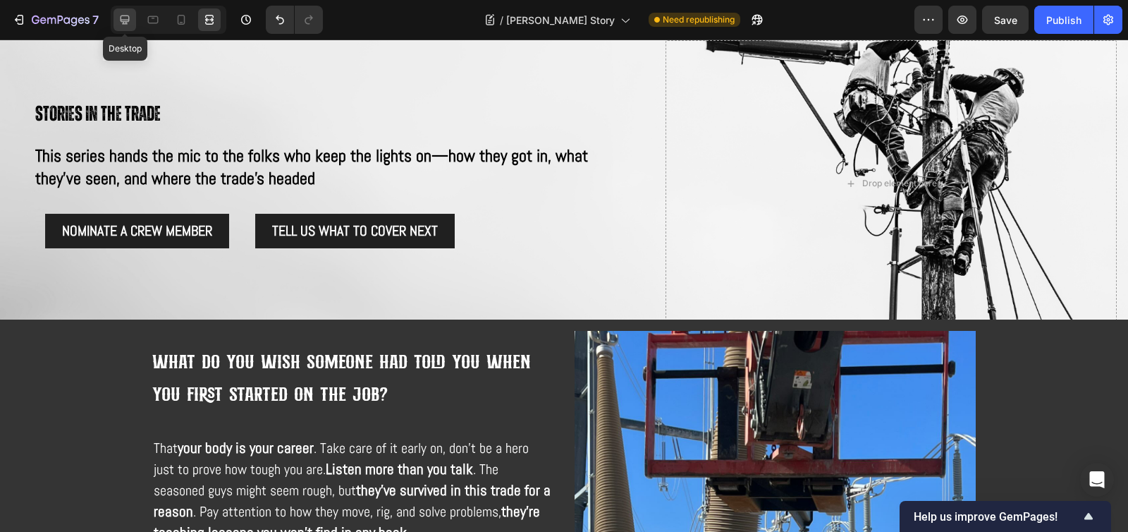
click at [120, 25] on icon at bounding box center [125, 20] width 14 height 14
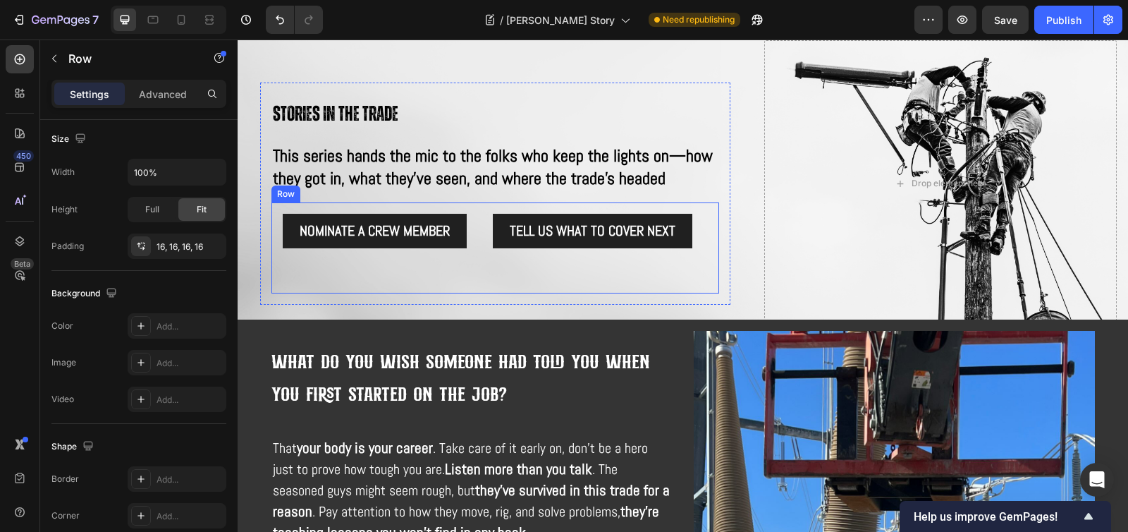
click at [278, 226] on div "NOMINATE A CREW MEMBER Button Tell us what to cover next Button Row Row" at bounding box center [495, 248] width 448 height 92
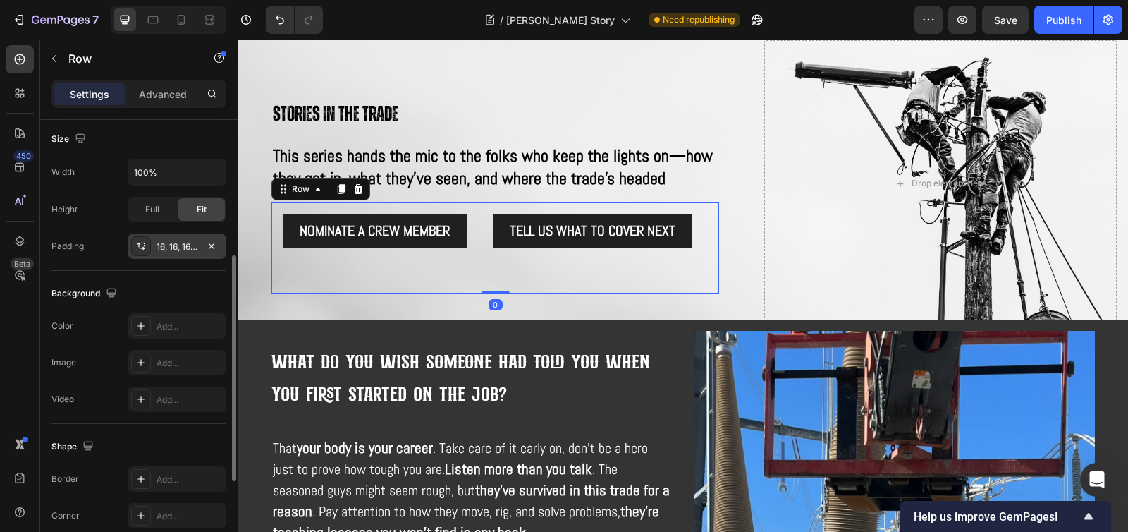
click at [148, 254] on div at bounding box center [141, 246] width 20 height 20
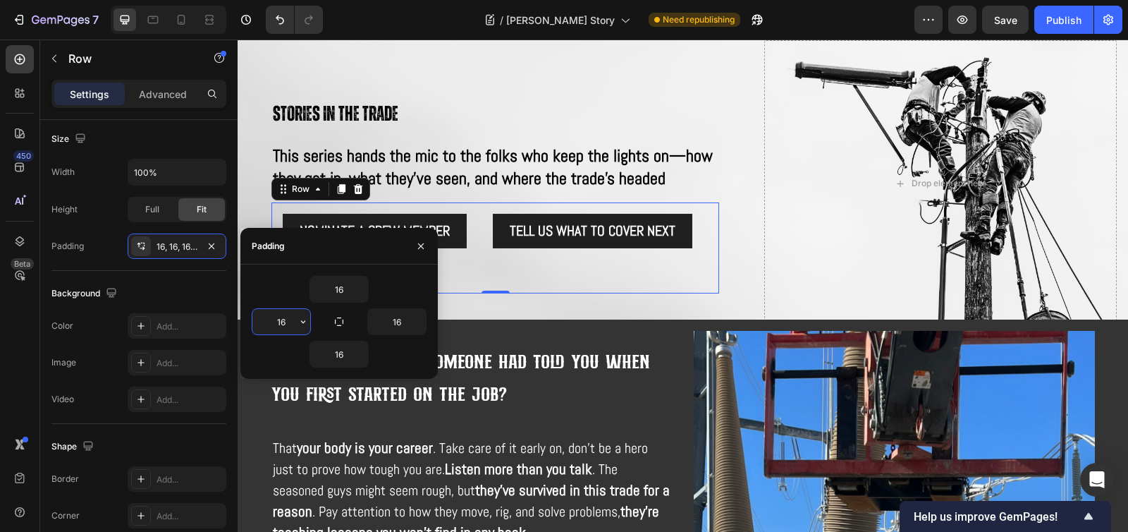
click at [282, 325] on input "16" at bounding box center [281, 321] width 58 height 25
type input "0"
click at [394, 316] on input "16" at bounding box center [397, 321] width 58 height 25
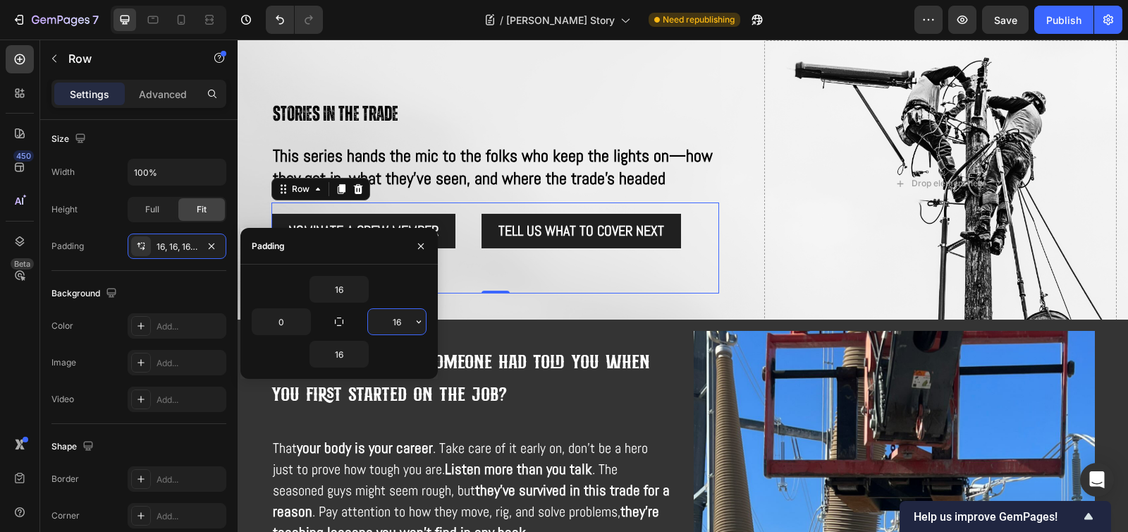
type input "0"
click at [512, 298] on div "Stories in the trade Text Block This series hands the mic to the folks who keep…" at bounding box center [495, 193] width 470 height 222
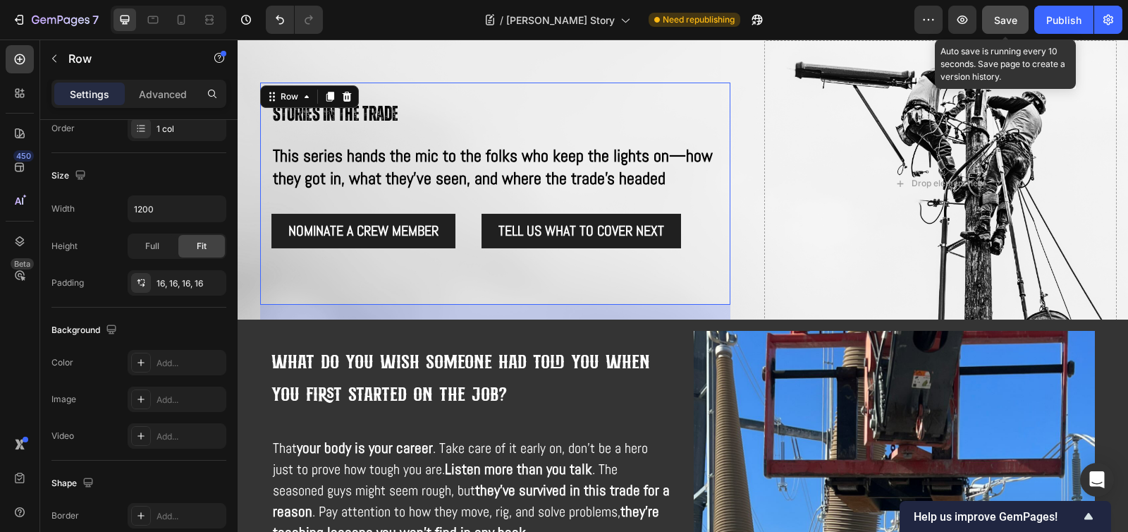
click at [1010, 18] on span "Save" at bounding box center [1005, 20] width 23 height 12
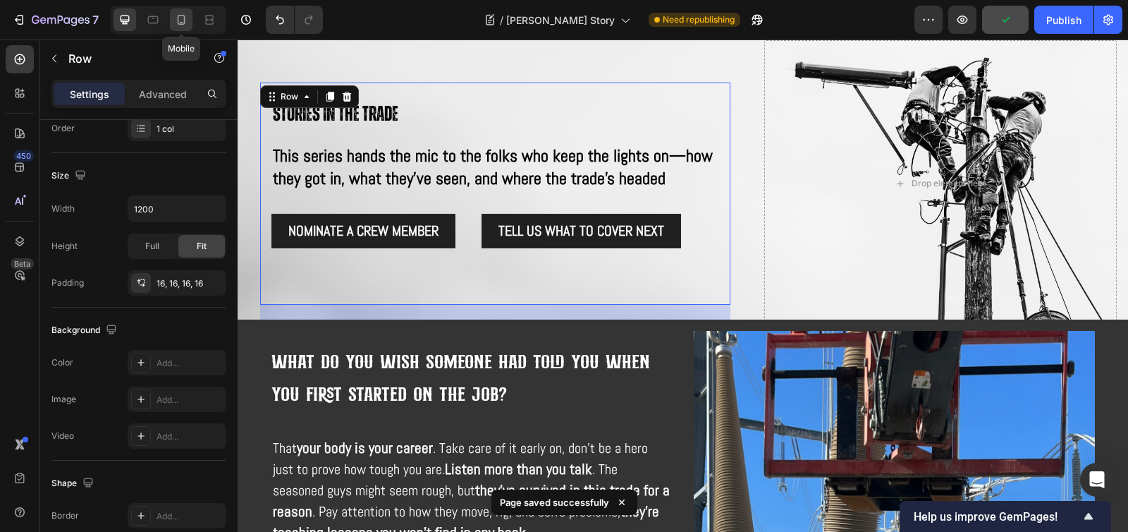
click at [183, 23] on icon at bounding box center [181, 20] width 14 height 14
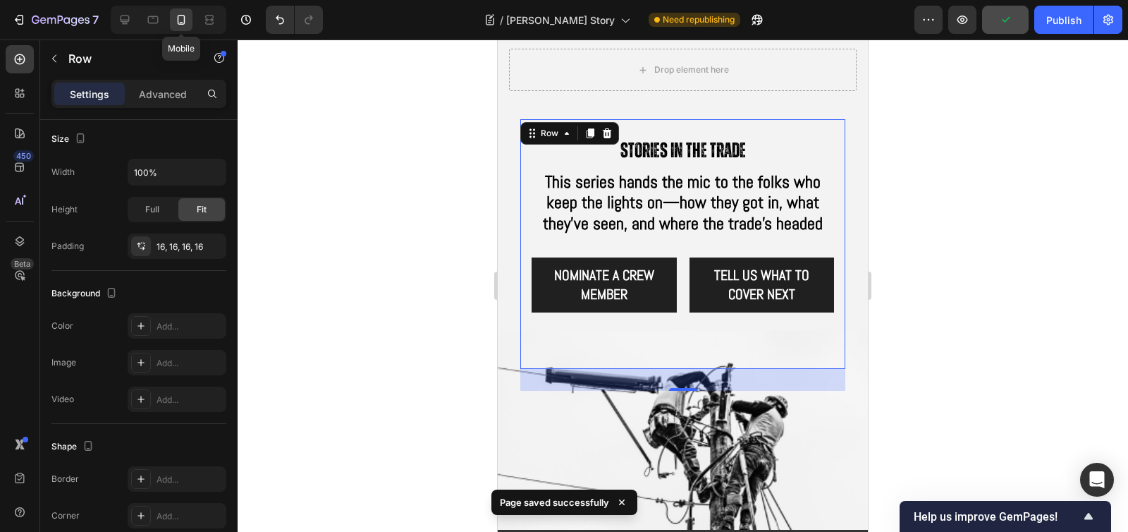
scroll to position [398, 0]
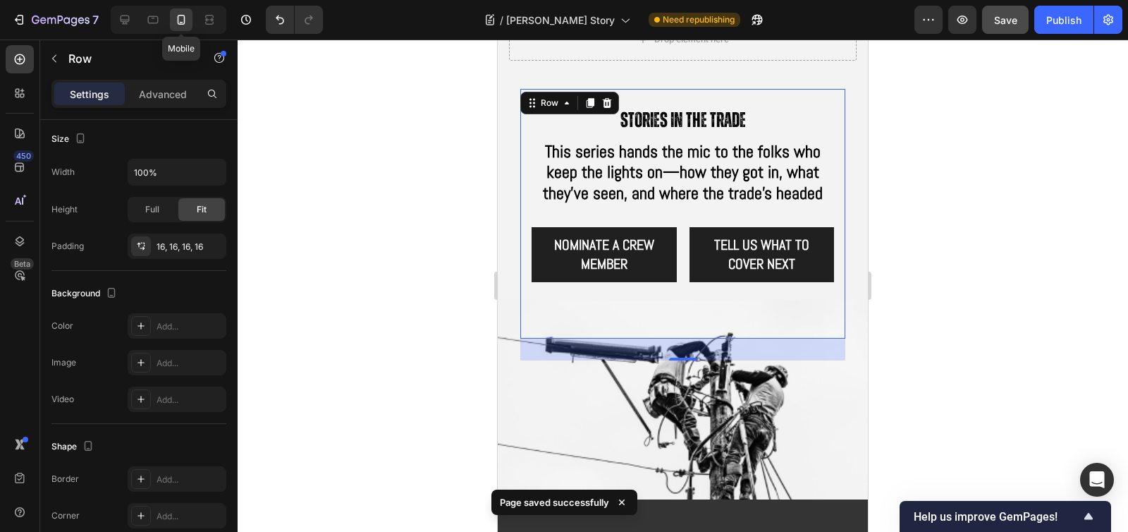
click at [182, 23] on icon at bounding box center [182, 22] width 4 height 1
click at [124, 24] on icon at bounding box center [125, 20] width 9 height 9
type input "1200"
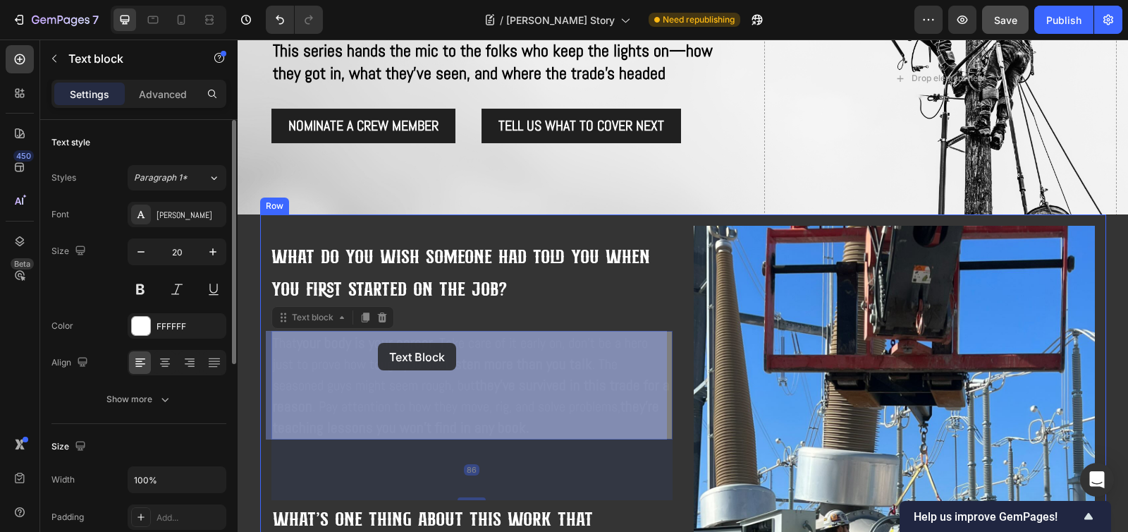
drag, startPoint x: 426, startPoint y: 343, endPoint x: 378, endPoint y: 343, distance: 48.6
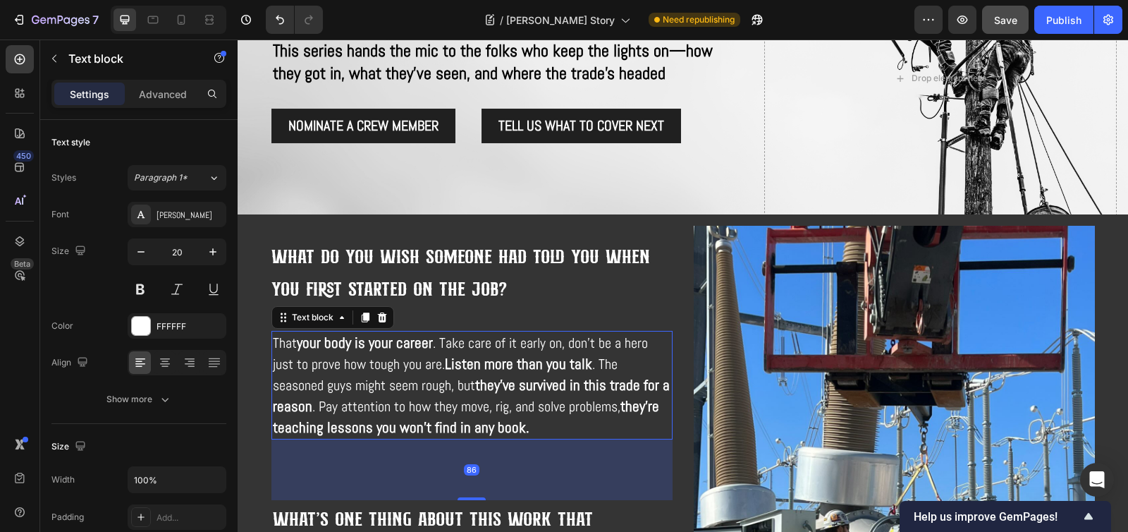
click at [426, 349] on span ". Take care of it early on, don't be a hero just to prove how tough you are." at bounding box center [460, 352] width 375 height 39
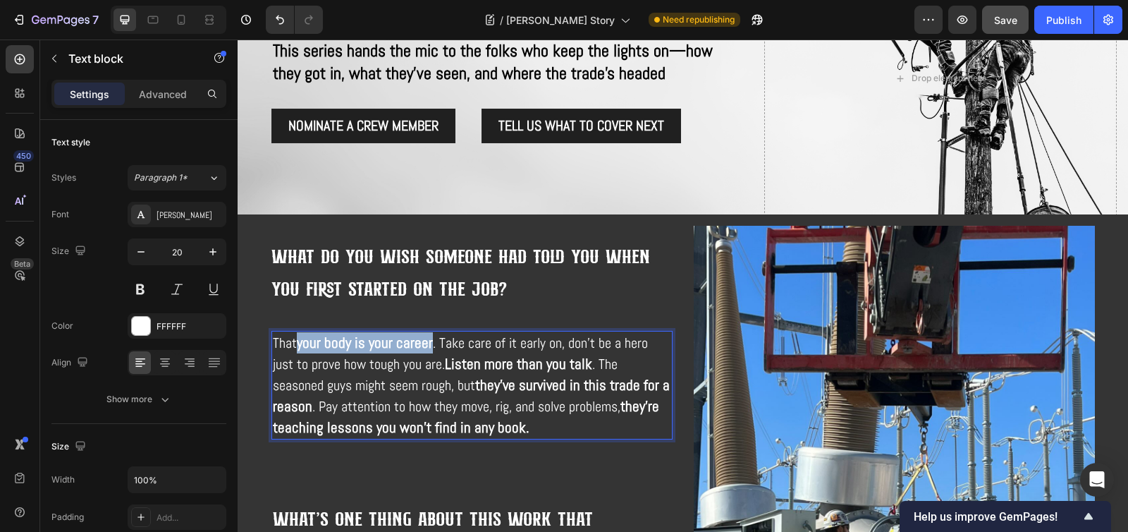
drag, startPoint x: 426, startPoint y: 346, endPoint x: 299, endPoint y: 353, distance: 127.8
click at [295, 353] on p "That your body is your career . Take care of it early on, don't be a hero just …" at bounding box center [472, 385] width 398 height 106
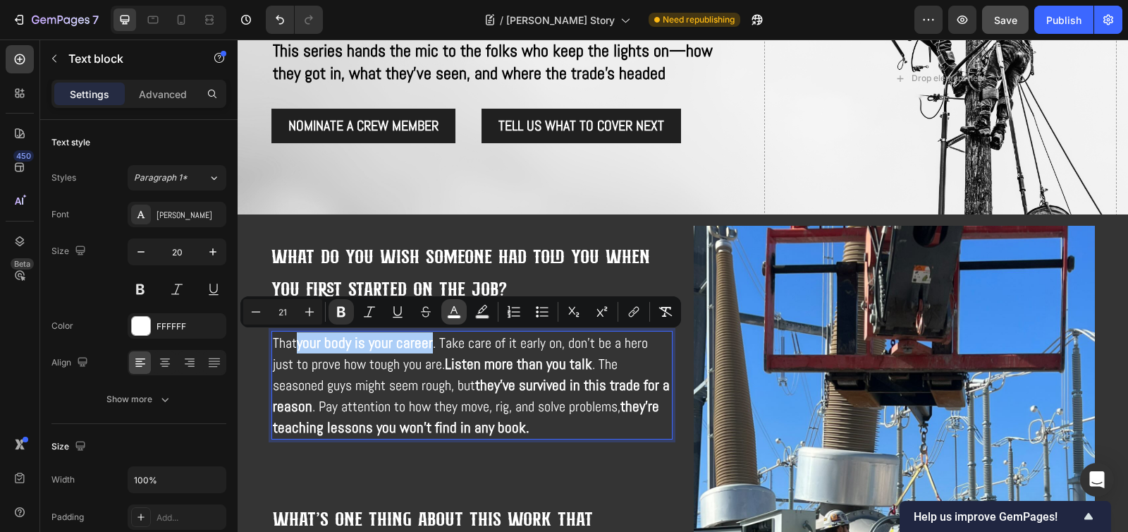
click at [455, 312] on icon "Editor contextual toolbar" at bounding box center [454, 312] width 14 height 14
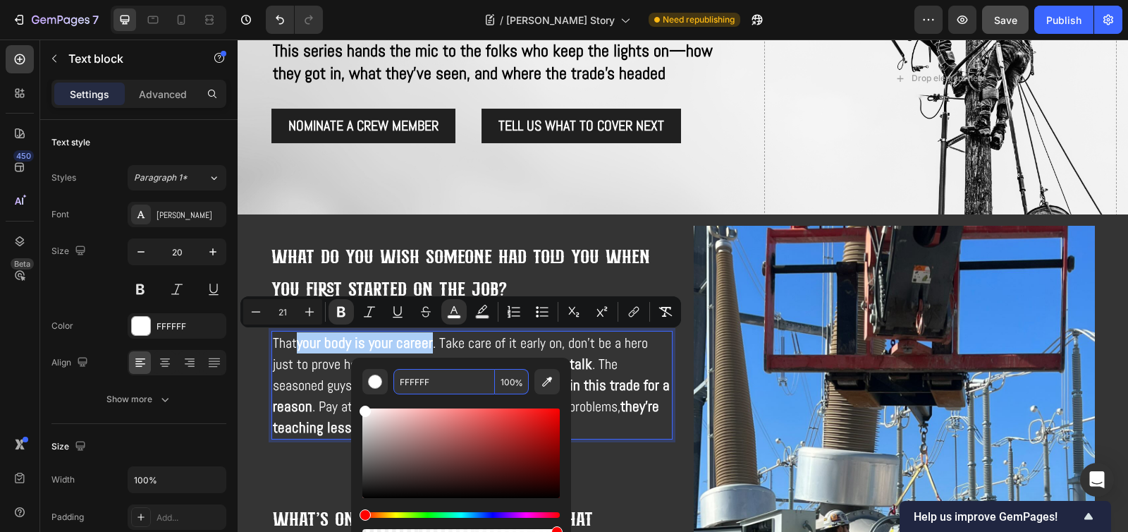
click at [411, 386] on input "FFFFFF" at bounding box center [444, 381] width 102 height 25
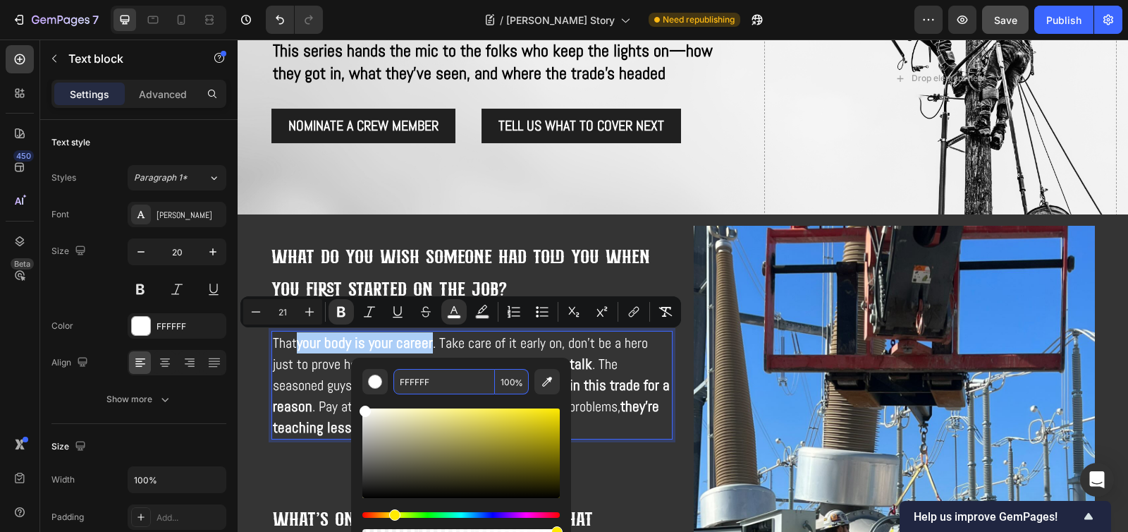
drag, startPoint x: 371, startPoint y: 515, endPoint x: 393, endPoint y: 514, distance: 21.9
click at [393, 514] on div "Hue" at bounding box center [394, 514] width 11 height 11
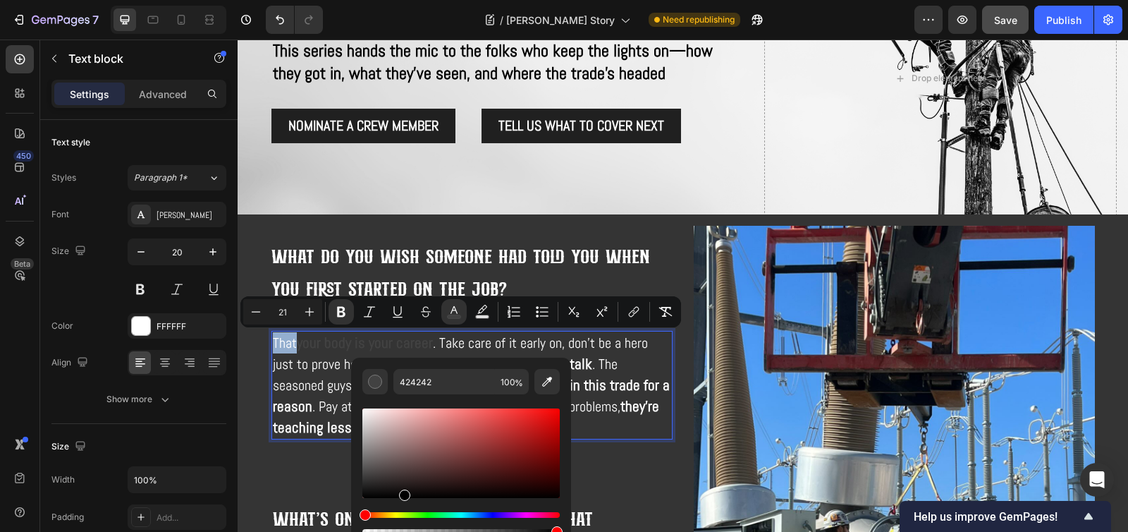
drag, startPoint x: 426, startPoint y: 466, endPoint x: 403, endPoint y: 502, distance: 43.2
click at [403, 502] on div "Editor contextual toolbar" at bounding box center [460, 471] width 197 height 132
type input "000000"
click at [418, 379] on input "000000" at bounding box center [444, 381] width 102 height 25
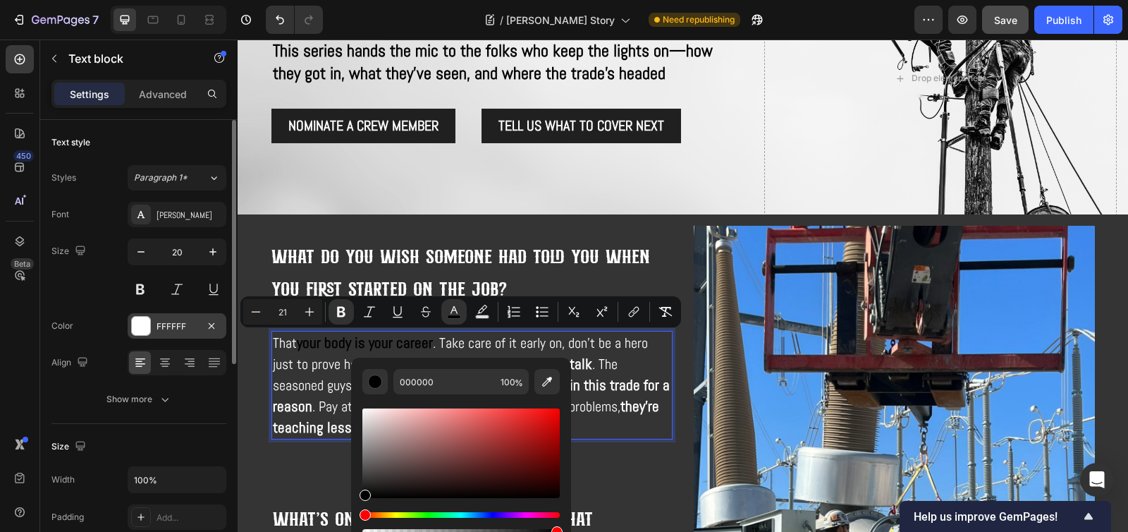
click at [180, 333] on div "FFFFFF" at bounding box center [177, 325] width 99 height 25
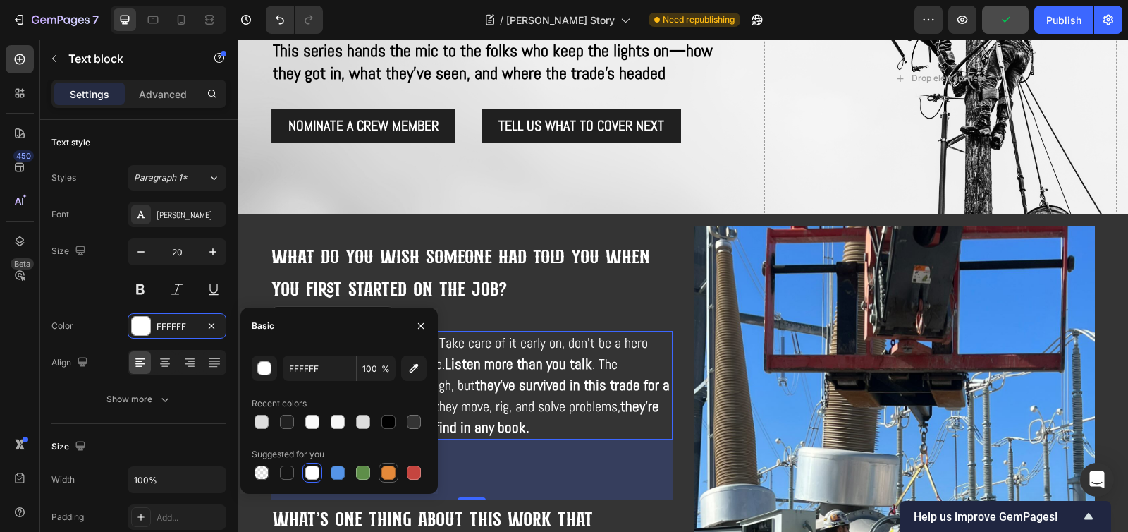
click at [391, 472] on div at bounding box center [388, 472] width 14 height 14
type input "E4893A"
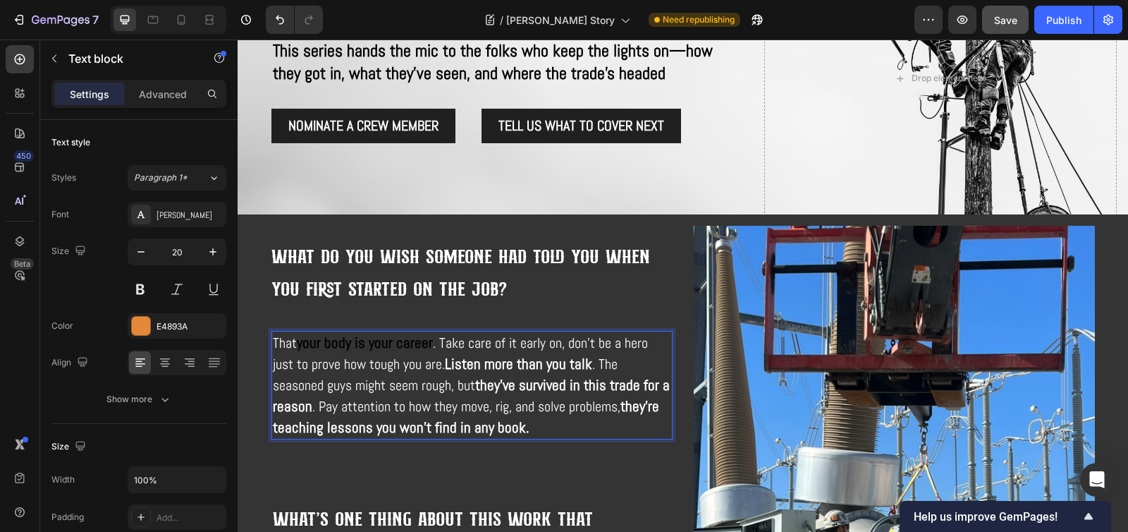
click at [338, 348] on strong "your body is your career" at bounding box center [365, 342] width 136 height 19
click at [302, 346] on strong "your body is your career" at bounding box center [365, 342] width 136 height 19
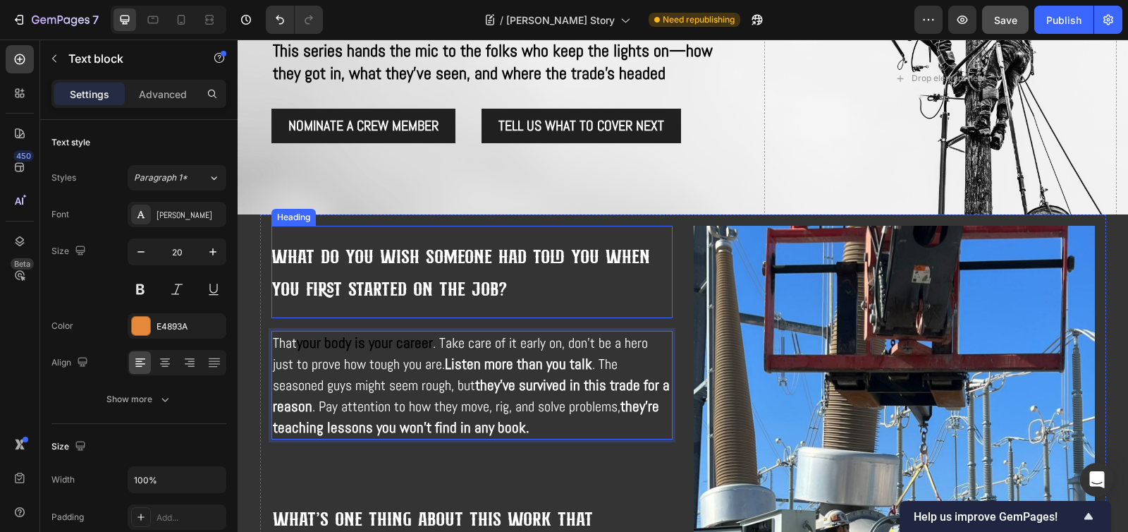
click at [281, 296] on span "What do you wish someone had told you when you first started on the job?" at bounding box center [460, 272] width 379 height 60
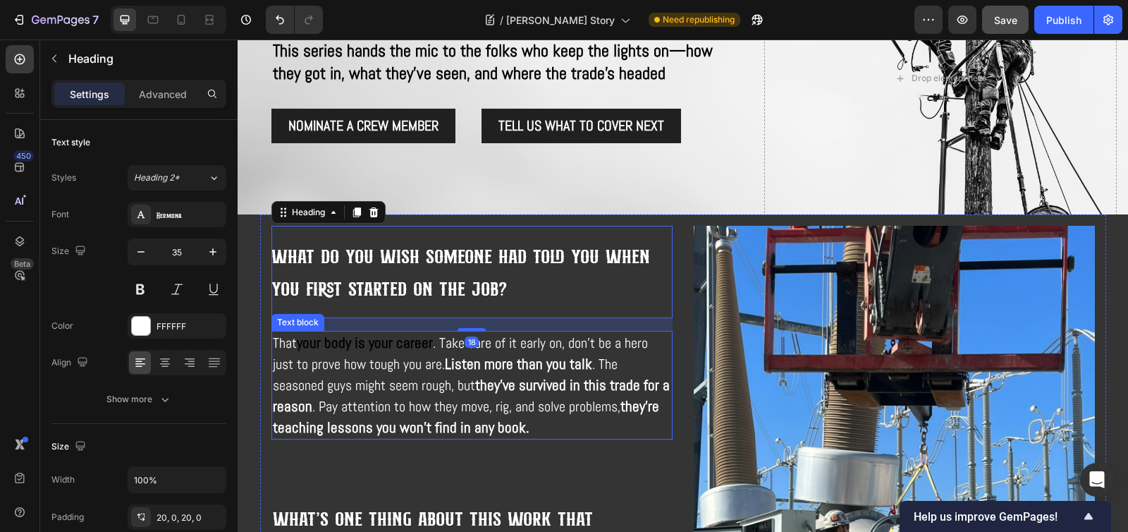
click at [305, 367] on span ". Take care of it early on, don't be a hero just to prove how tough you are." at bounding box center [460, 352] width 375 height 39
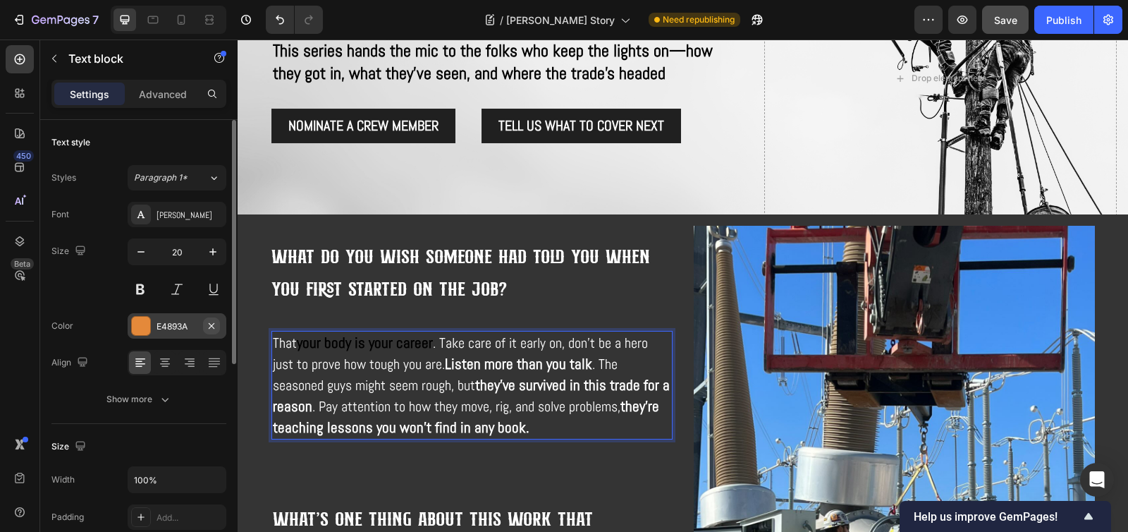
click at [211, 326] on icon "button" at bounding box center [212, 325] width 6 height 6
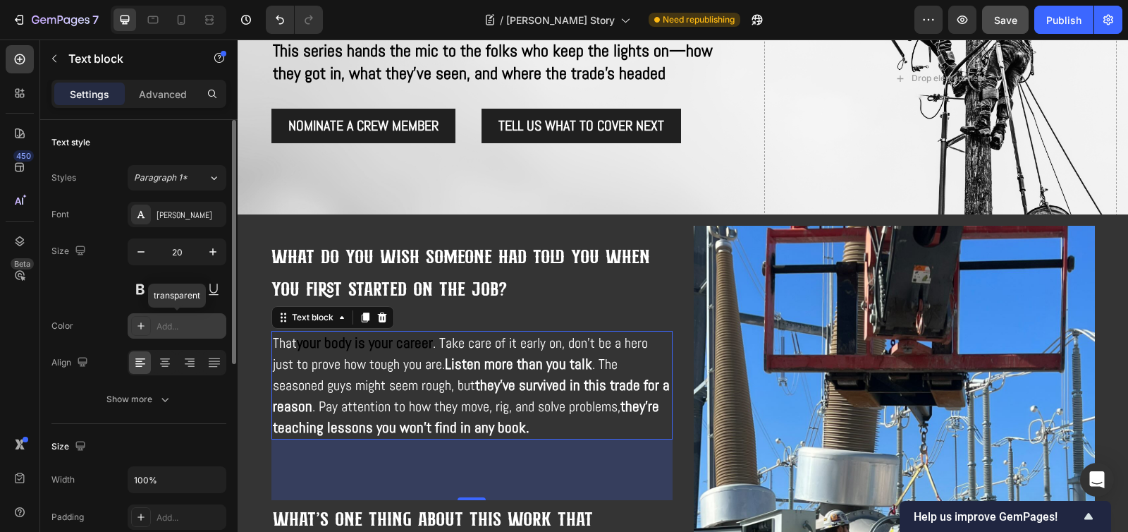
click at [190, 330] on div "Add..." at bounding box center [189, 326] width 66 height 13
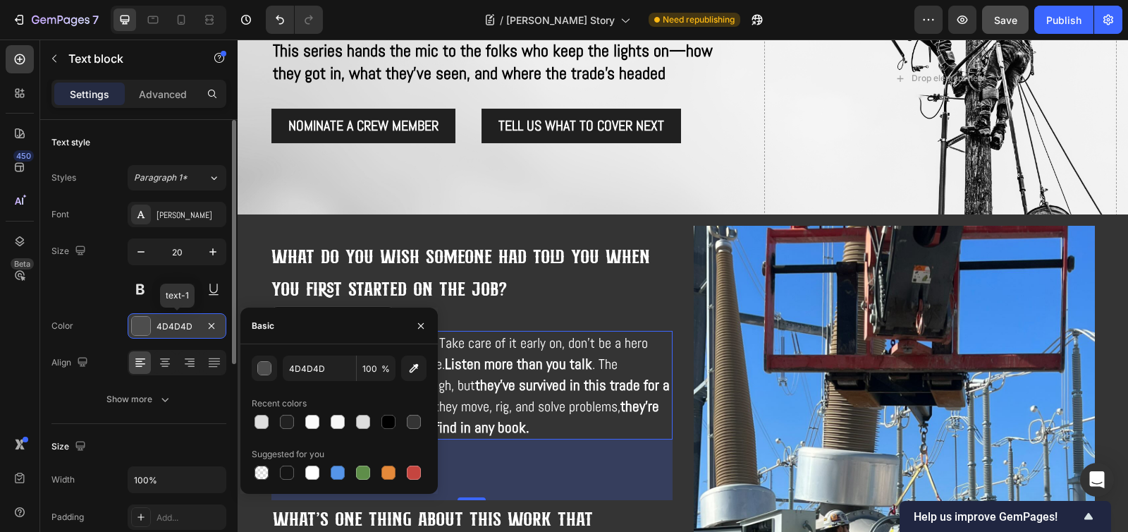
click at [190, 330] on div "4D4D4D" at bounding box center [176, 326] width 41 height 13
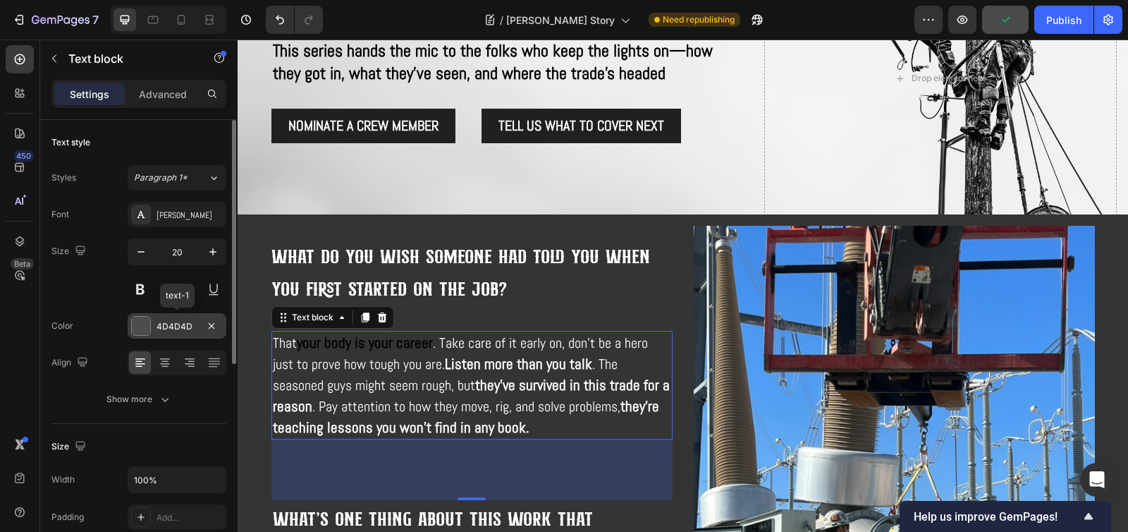
click at [190, 331] on div "4D4D4D" at bounding box center [176, 326] width 41 height 13
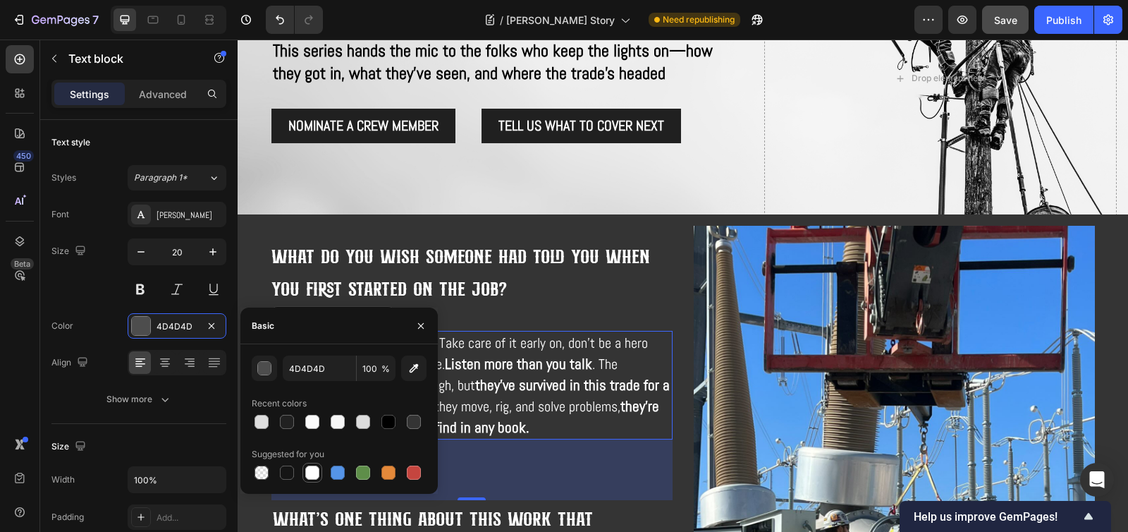
click at [309, 473] on div at bounding box center [312, 472] width 14 height 14
type input "FFFFFF"
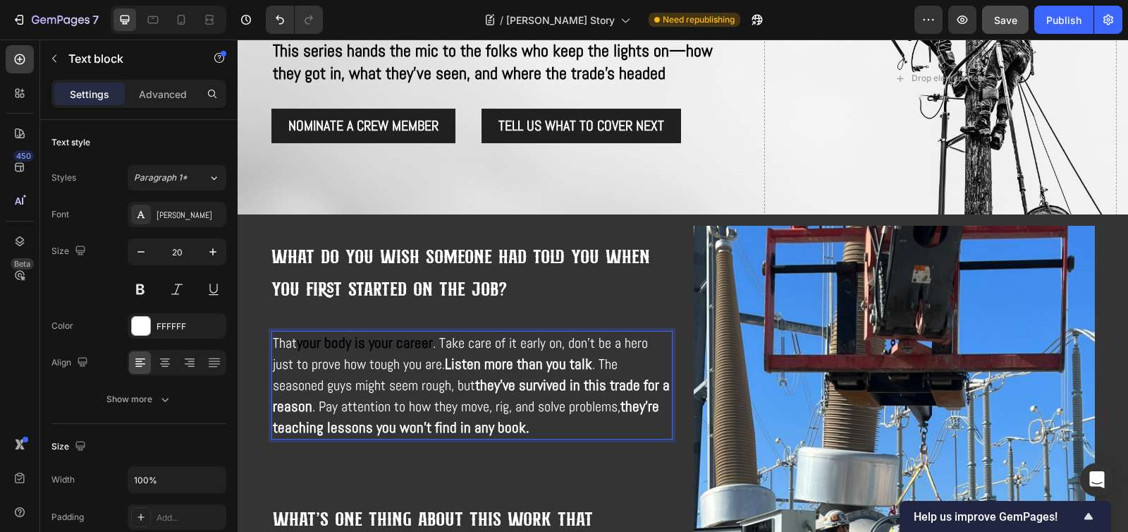
click at [367, 348] on strong "your body is your career" at bounding box center [365, 342] width 136 height 19
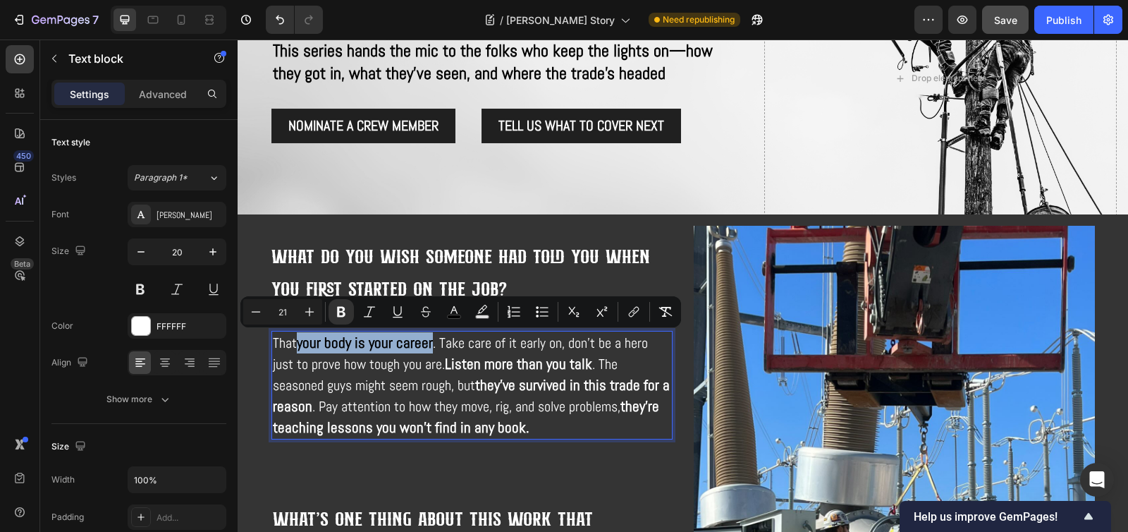
drag, startPoint x: 427, startPoint y: 346, endPoint x: 297, endPoint y: 347, distance: 130.4
click at [297, 347] on p "That your body is your career . Take care of it early on, don't be a hero just …" at bounding box center [472, 385] width 398 height 106
drag, startPoint x: 458, startPoint y: 308, endPoint x: 448, endPoint y: 307, distance: 10.0
click at [459, 308] on icon "Editor contextual toolbar" at bounding box center [454, 312] width 14 height 14
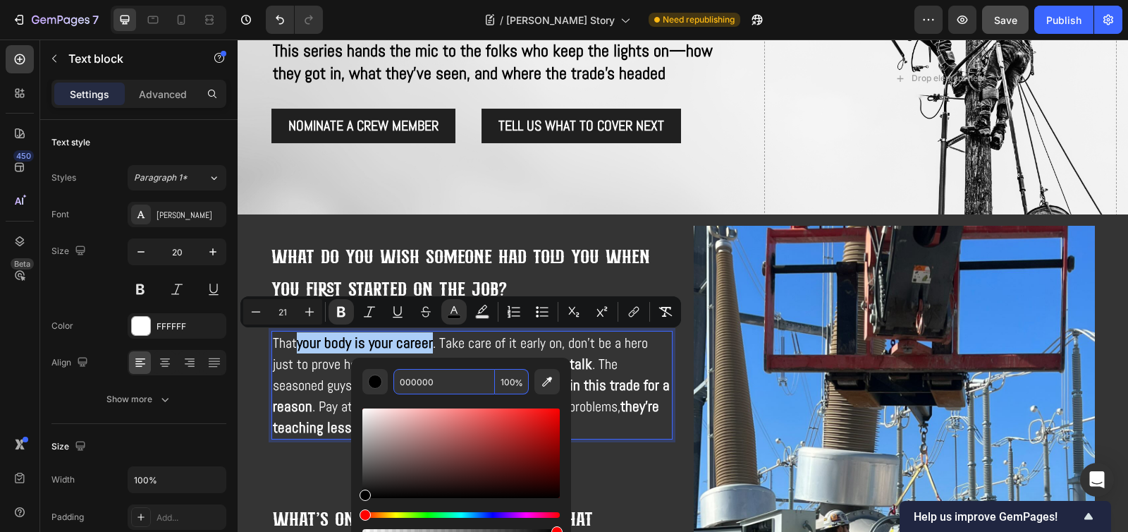
click at [435, 378] on input "000000" at bounding box center [444, 381] width 102 height 25
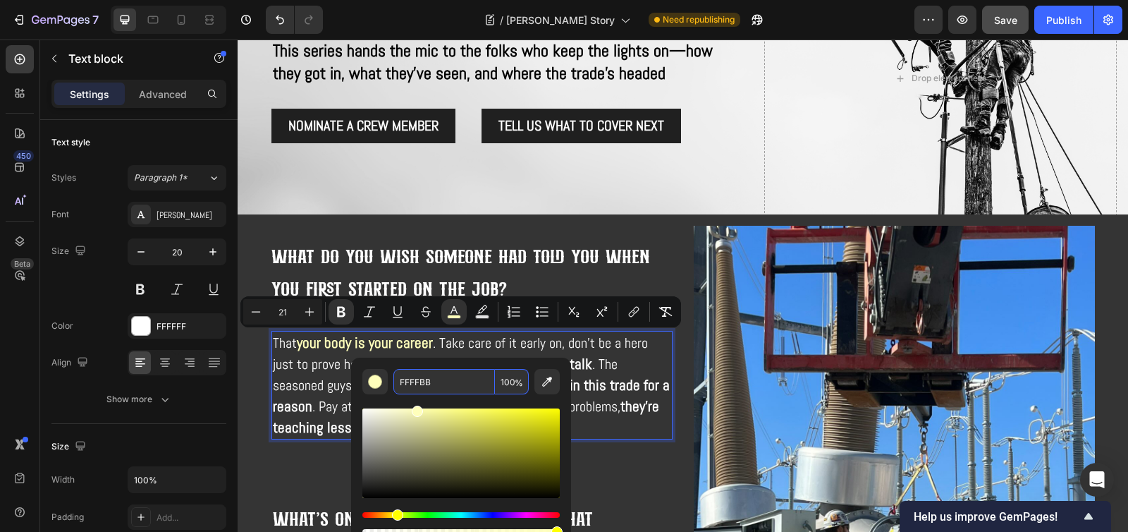
click at [417, 383] on input "FFFFBB" at bounding box center [444, 381] width 102 height 25
click at [411, 382] on input "FFFFBB" at bounding box center [444, 381] width 102 height 25
drag, startPoint x: 450, startPoint y: 383, endPoint x: 412, endPoint y: 382, distance: 37.4
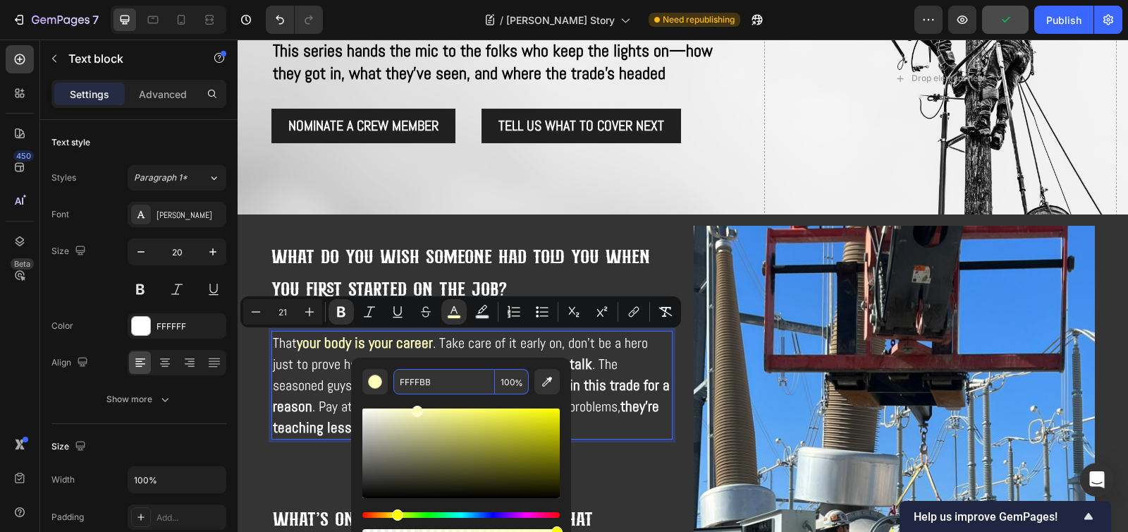
click at [412, 382] on input "FFFFBB" at bounding box center [444, 381] width 102 height 25
drag, startPoint x: 409, startPoint y: 381, endPoint x: 455, endPoint y: 383, distance: 46.5
click at [455, 383] on input "FFFFBB" at bounding box center [444, 381] width 102 height 25
type input "FFB500"
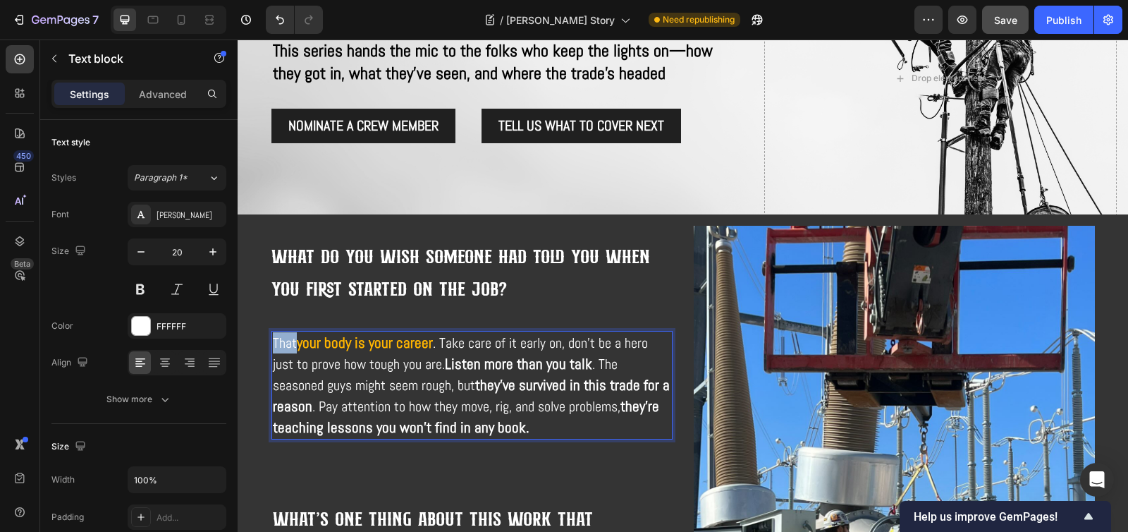
click at [468, 394] on strong "they've survived in this trade for a reason" at bounding box center [471, 395] width 397 height 40
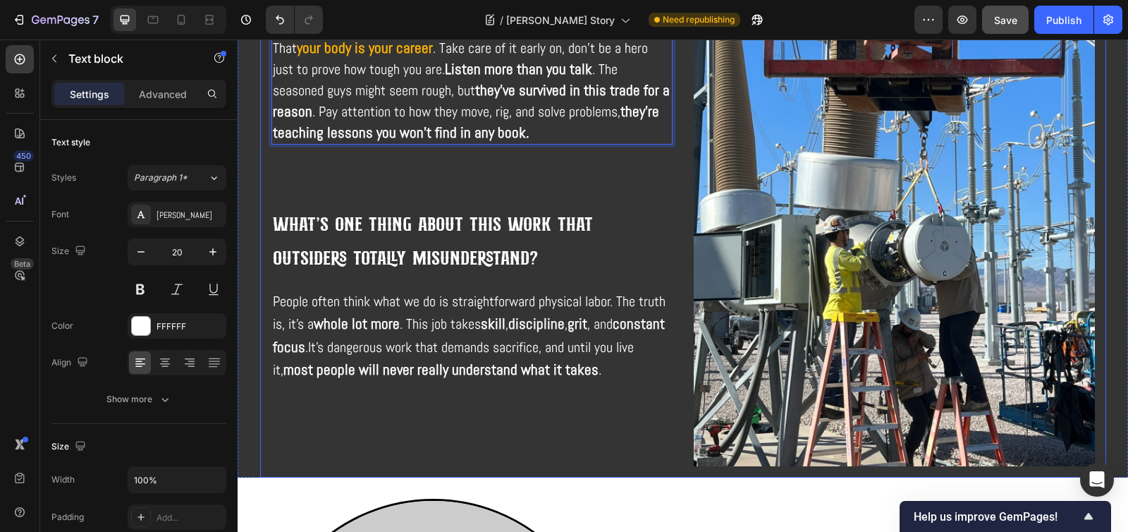
scroll to position [810, 0]
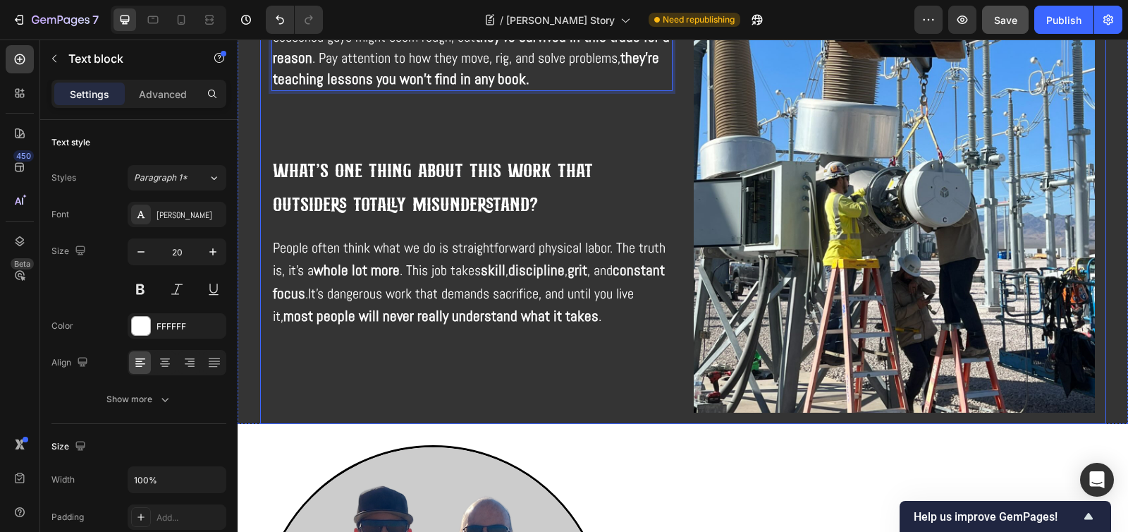
click at [522, 333] on div "What do you wish someone had told you when you first started on the job? Headin…" at bounding box center [471, 144] width 401 height 535
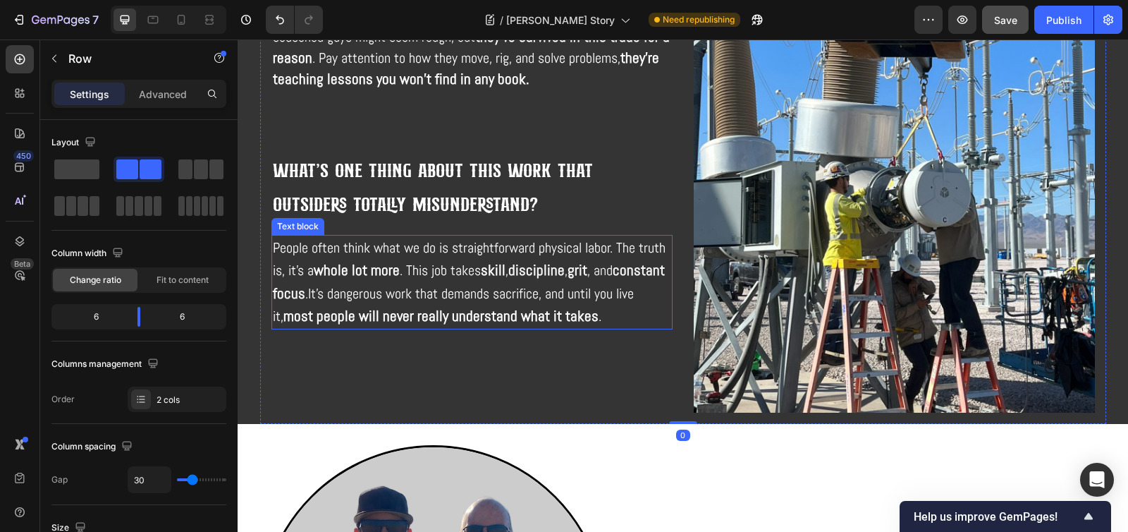
click at [522, 316] on strong "most people will never really understand what it takes" at bounding box center [440, 315] width 315 height 19
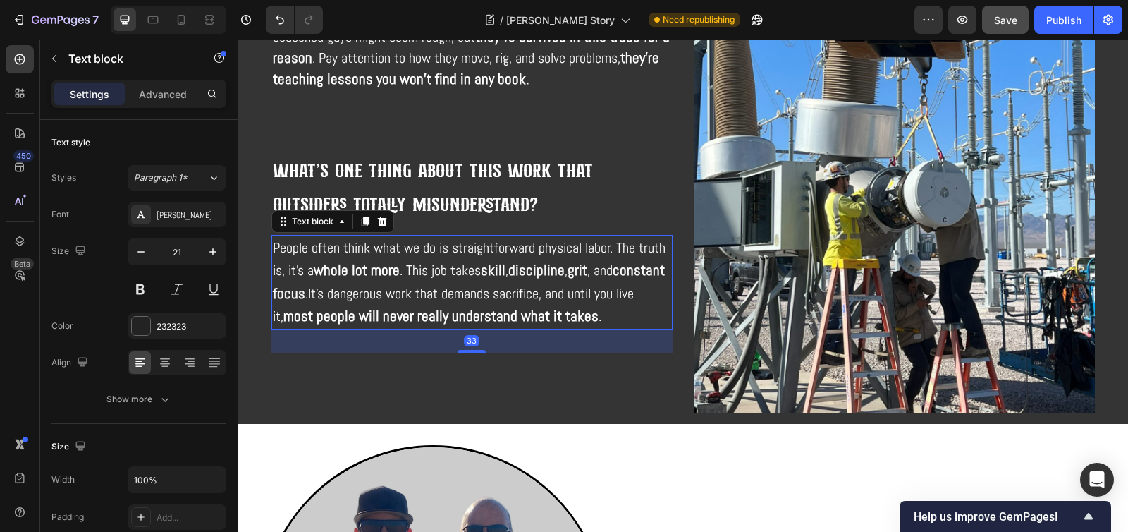
click at [615, 315] on p "People often think what we do is straightforward physical labor. The truth is, …" at bounding box center [472, 282] width 398 height 92
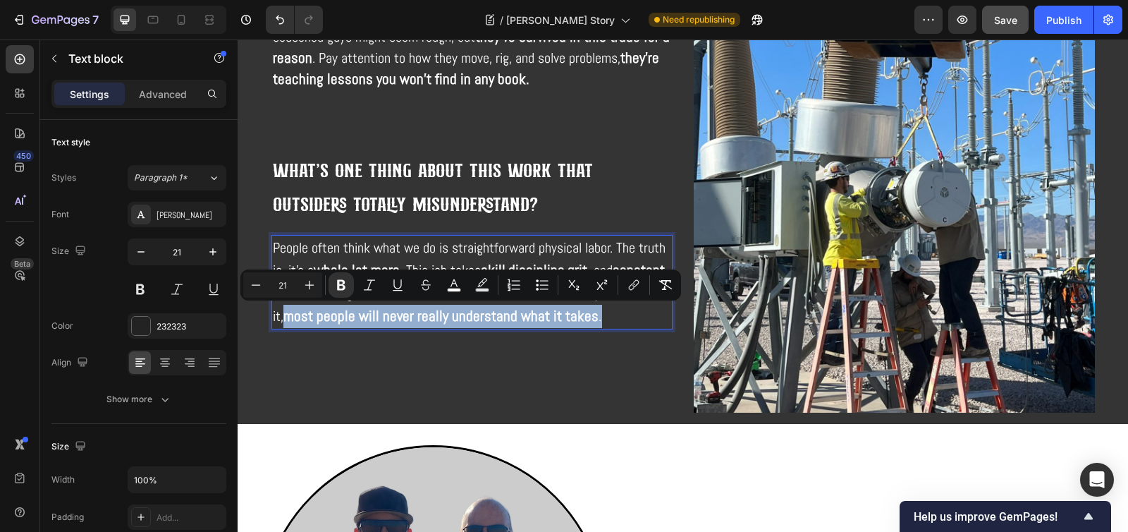
drag, startPoint x: 615, startPoint y: 319, endPoint x: 307, endPoint y: 319, distance: 308.1
click at [307, 319] on p "People often think what we do is straightforward physical labor. The truth is, …" at bounding box center [472, 282] width 398 height 92
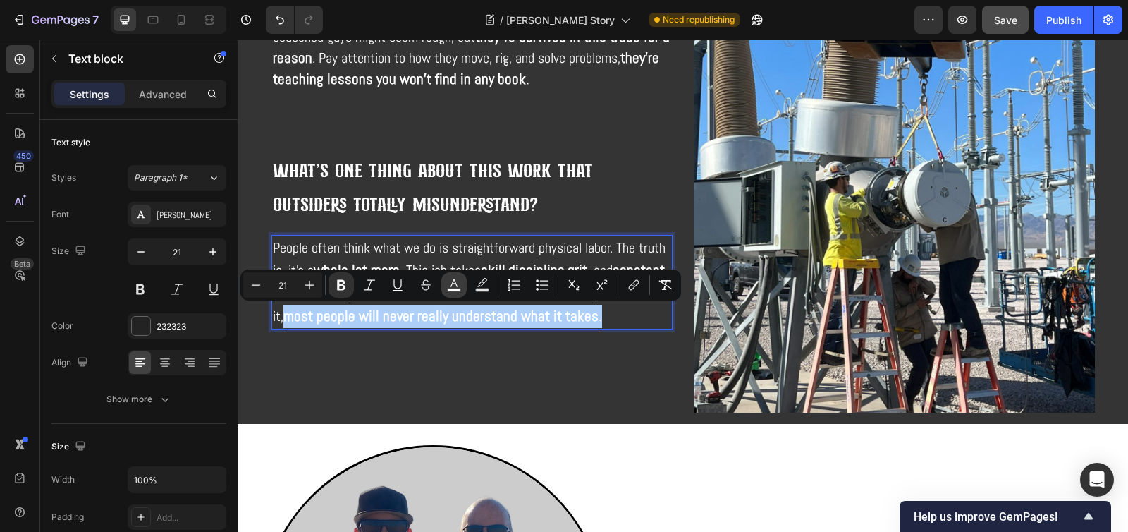
click at [447, 282] on icon "Editor contextual toolbar" at bounding box center [454, 285] width 14 height 14
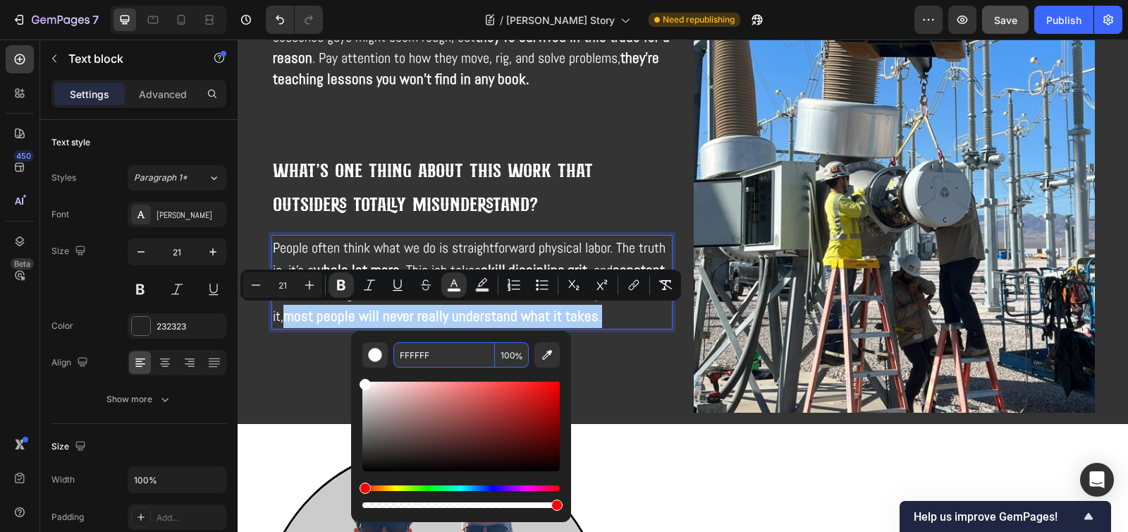
click at [417, 350] on input "FFFFFF" at bounding box center [444, 354] width 102 height 25
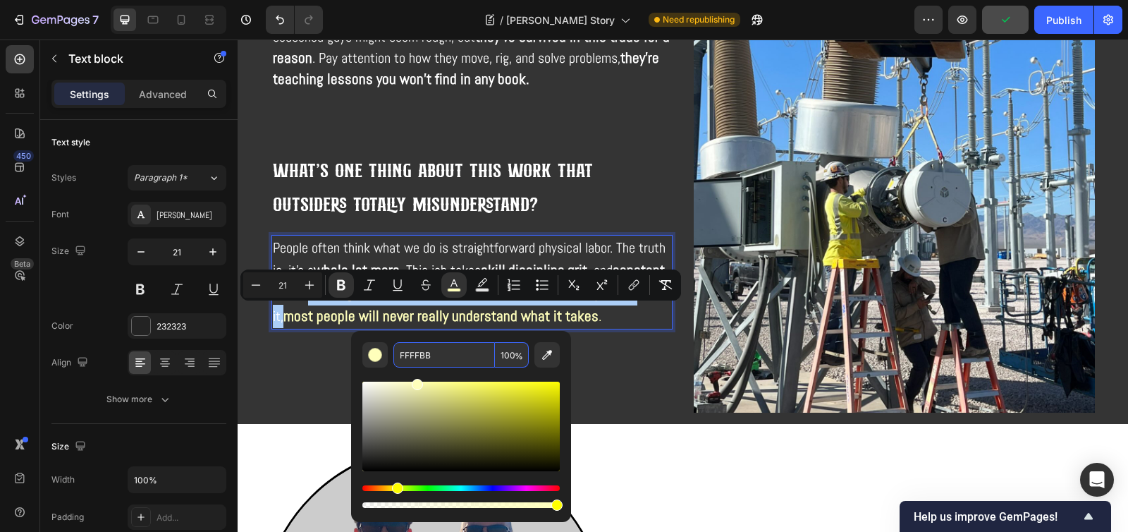
click at [414, 356] on input "FFFFBB" at bounding box center [444, 354] width 102 height 25
click at [414, 357] on input "FFFFBB" at bounding box center [444, 354] width 102 height 25
click at [417, 356] on input "FFFFBB" at bounding box center [444, 354] width 102 height 25
drag, startPoint x: 410, startPoint y: 355, endPoint x: 459, endPoint y: 356, distance: 48.7
click at [459, 356] on input "FFFFBB" at bounding box center [444, 354] width 102 height 25
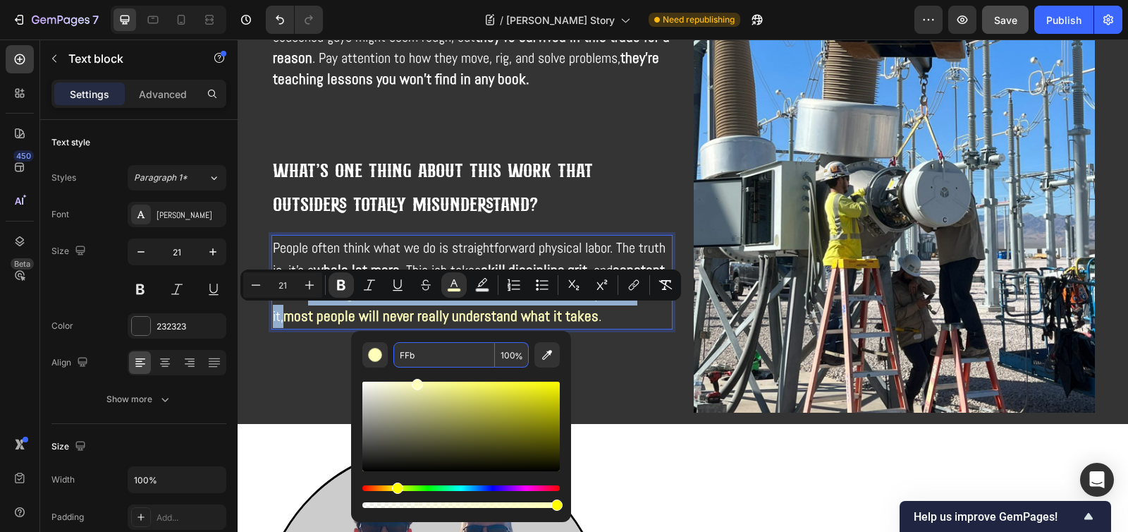
type input "FFFFBB"
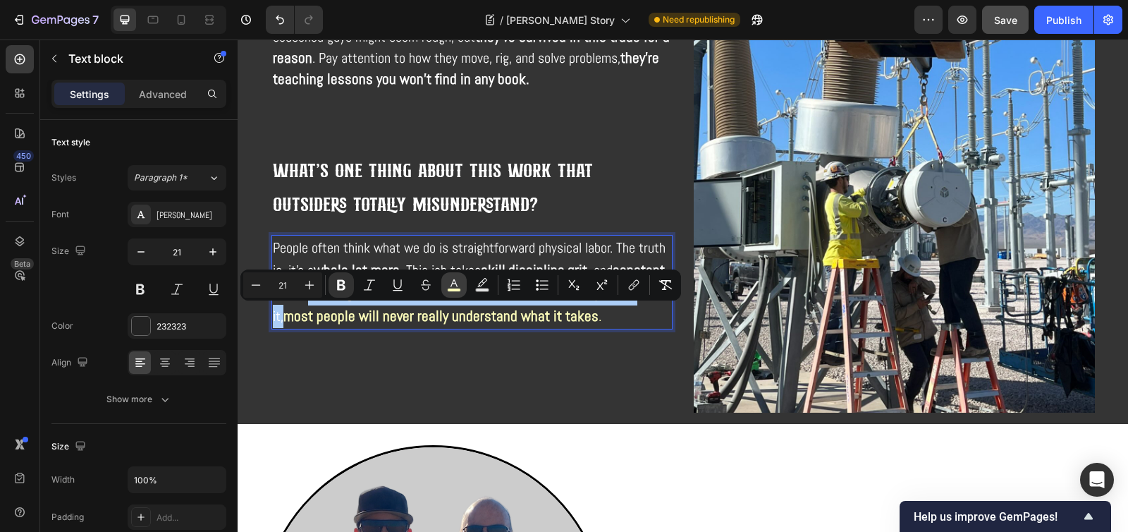
click at [450, 286] on icon "Editor contextual toolbar" at bounding box center [453, 283] width 7 height 8
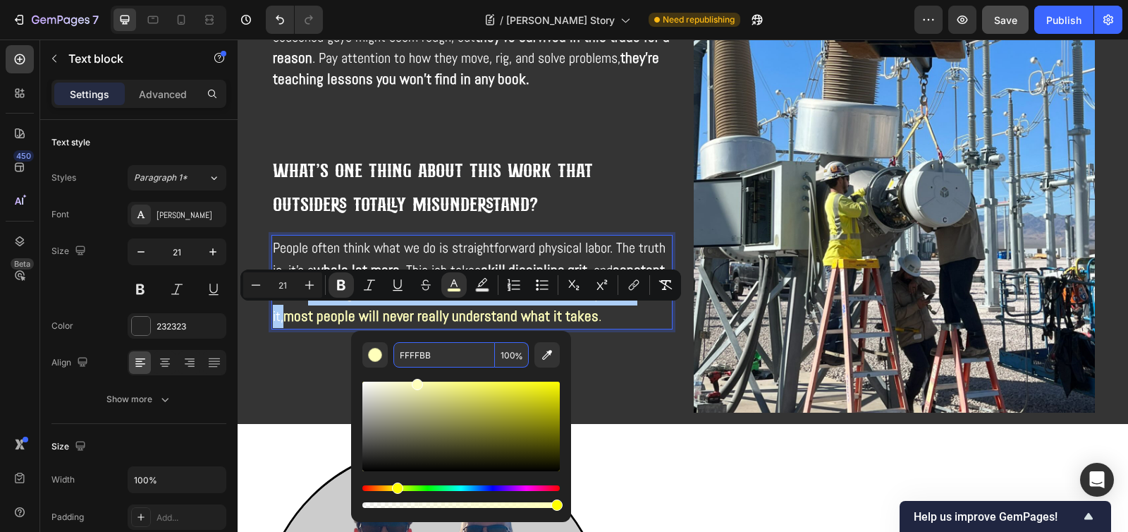
click at [425, 355] on input "FFFFBB" at bounding box center [444, 354] width 102 height 25
click at [419, 354] on input "FFFFBB" at bounding box center [444, 354] width 102 height 25
click at [417, 354] on input "FFFFBB" at bounding box center [444, 354] width 102 height 25
drag, startPoint x: 411, startPoint y: 355, endPoint x: 448, endPoint y: 356, distance: 36.7
click at [448, 356] on input "FFFFBB" at bounding box center [444, 354] width 102 height 25
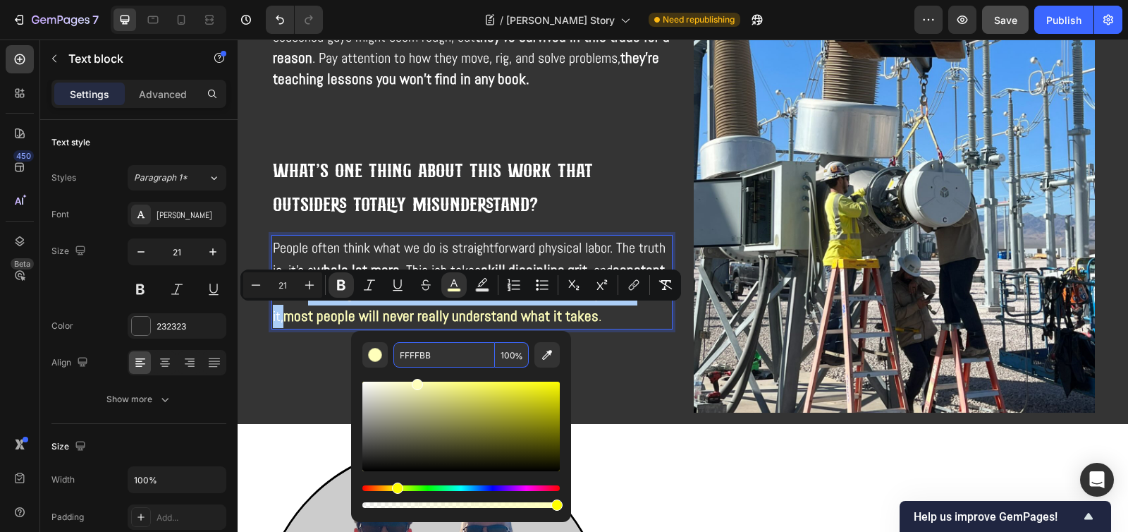
click at [419, 355] on input "FFFFBB" at bounding box center [444, 354] width 102 height 25
click at [420, 355] on input "FFFFBB" at bounding box center [444, 354] width 102 height 25
click at [412, 355] on input "FFFFBB" at bounding box center [444, 354] width 102 height 25
drag, startPoint x: 411, startPoint y: 356, endPoint x: 456, endPoint y: 357, distance: 45.1
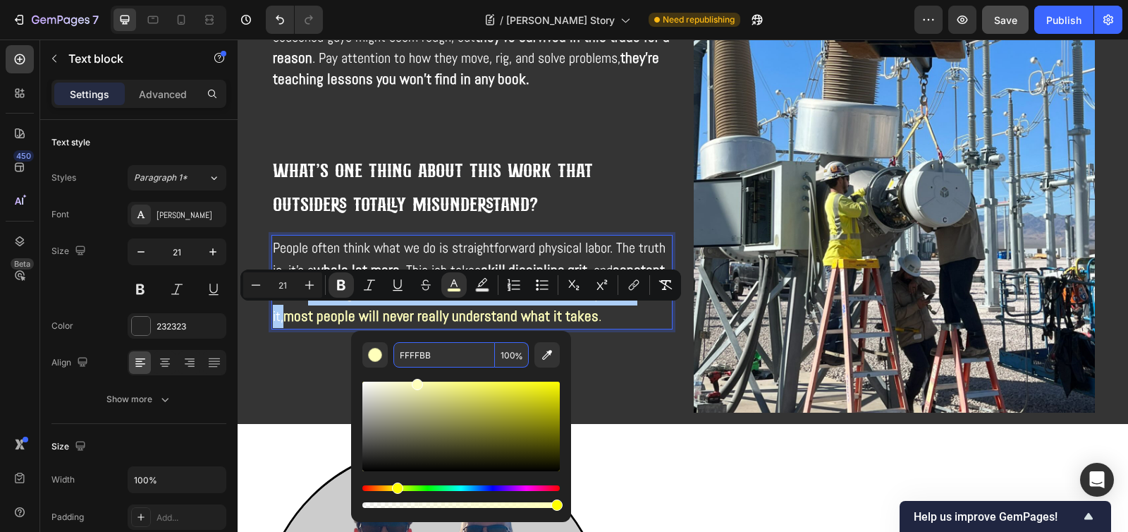
click at [456, 357] on input "FFFFBB" at bounding box center [444, 354] width 102 height 25
type input "FFB500"
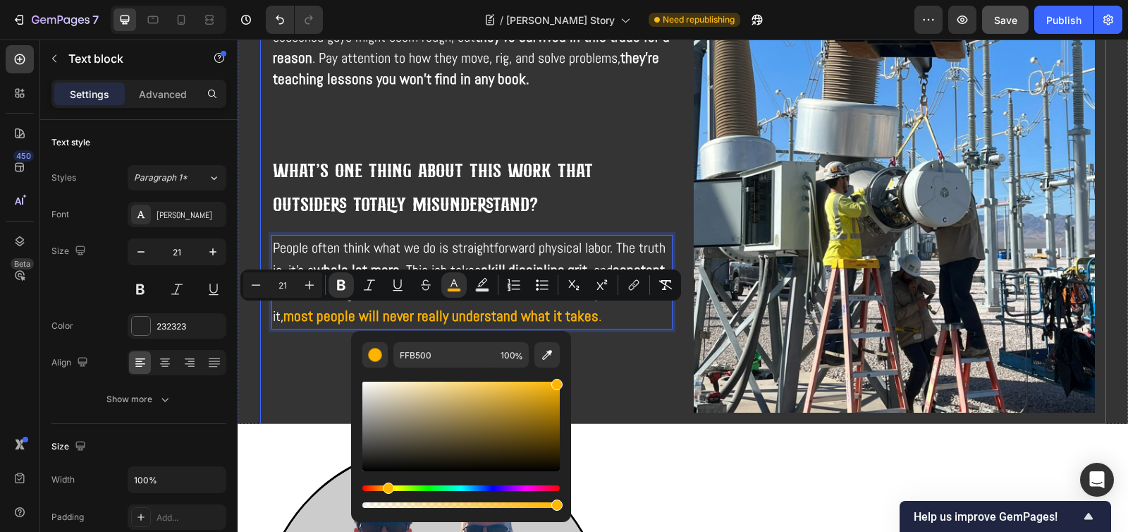
click at [634, 372] on div "What do you wish someone had told you when you first started on the job? Headin…" at bounding box center [471, 144] width 401 height 535
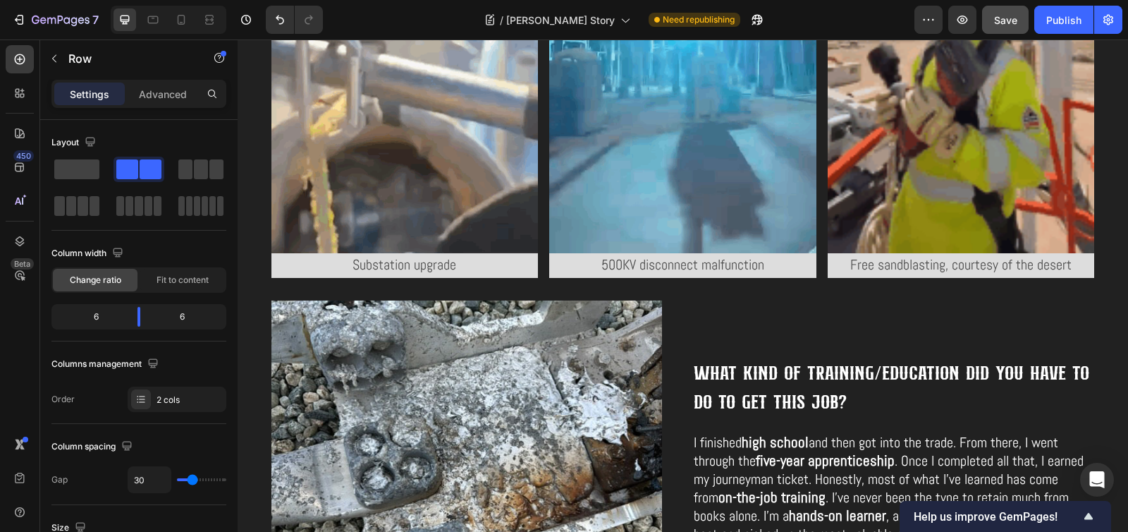
scroll to position [2201, 0]
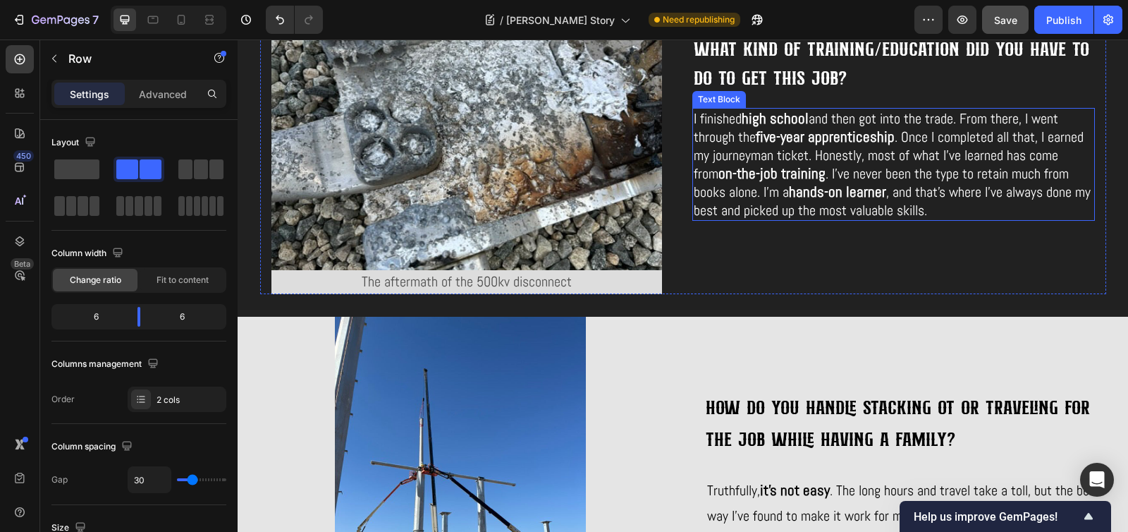
click at [838, 195] on strong "hands-on learner" at bounding box center [837, 191] width 97 height 19
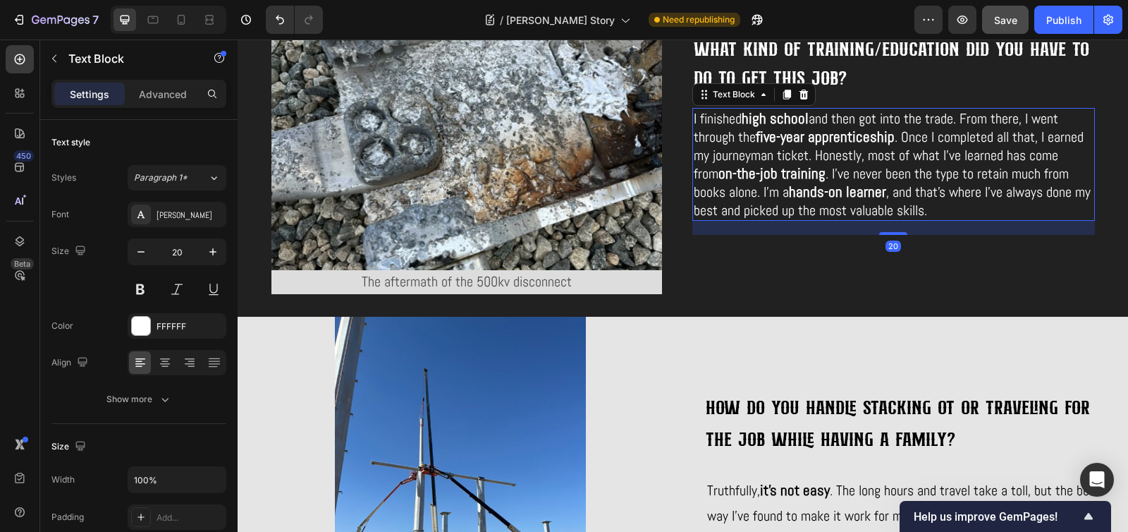
click at [844, 195] on span ", and that’s where I’ve always done my best and picked up the most valuable ski…" at bounding box center [892, 201] width 397 height 37
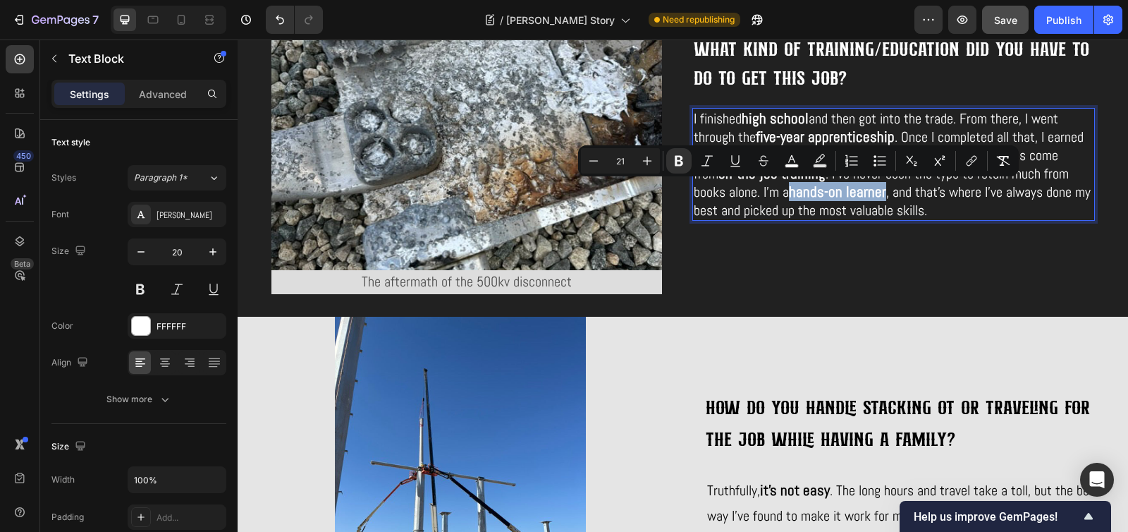
drag, startPoint x: 845, startPoint y: 196, endPoint x: 754, endPoint y: 197, distance: 91.7
click at [754, 197] on p "I finished high school and then got into the trade. From there, I went through …" at bounding box center [894, 164] width 400 height 110
click at [791, 164] on rect "Editor contextual toolbar" at bounding box center [791, 166] width 13 height 4
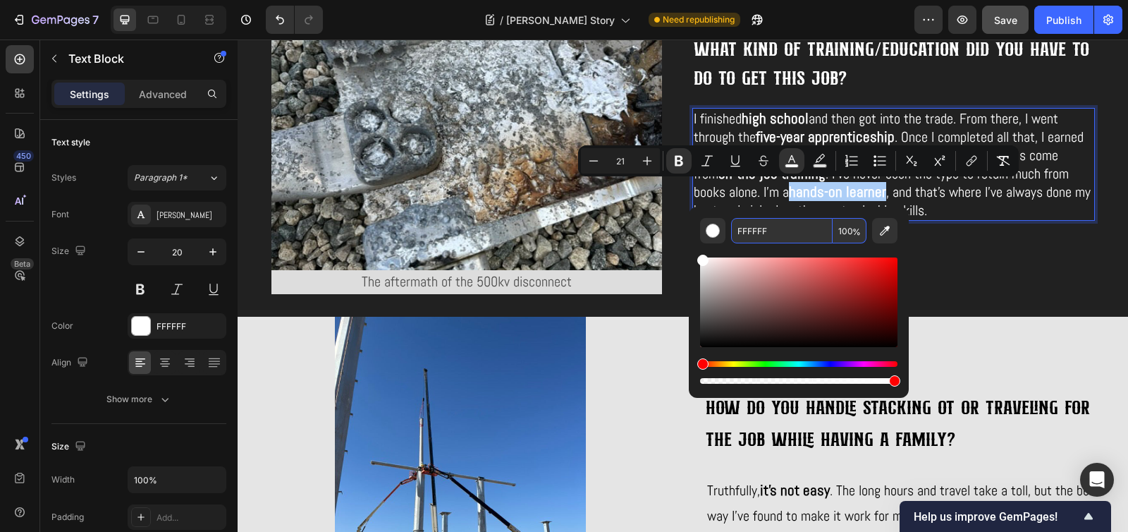
click at [754, 229] on input "FFFFFF" at bounding box center [782, 230] width 102 height 25
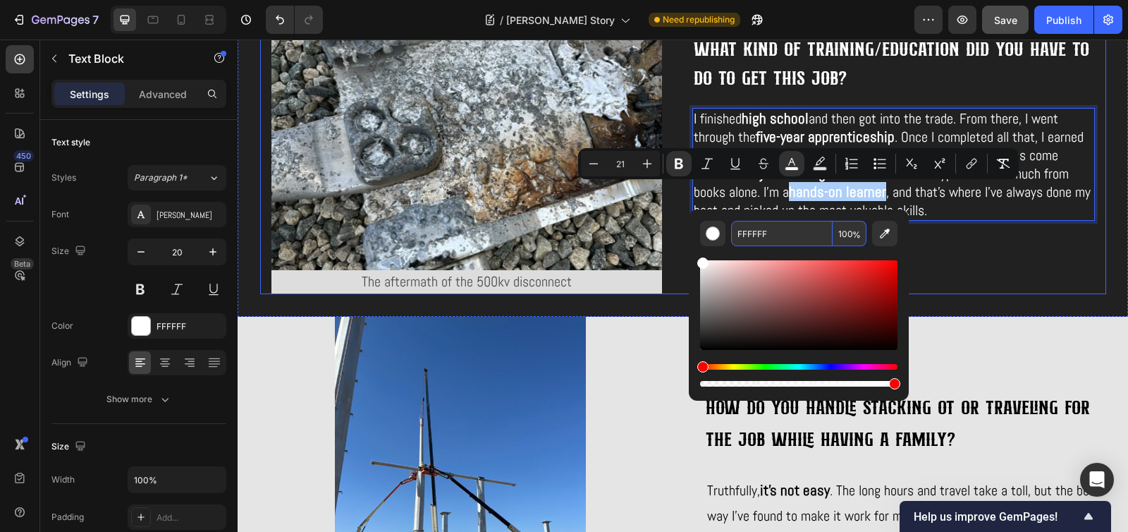
scroll to position [1933, 0]
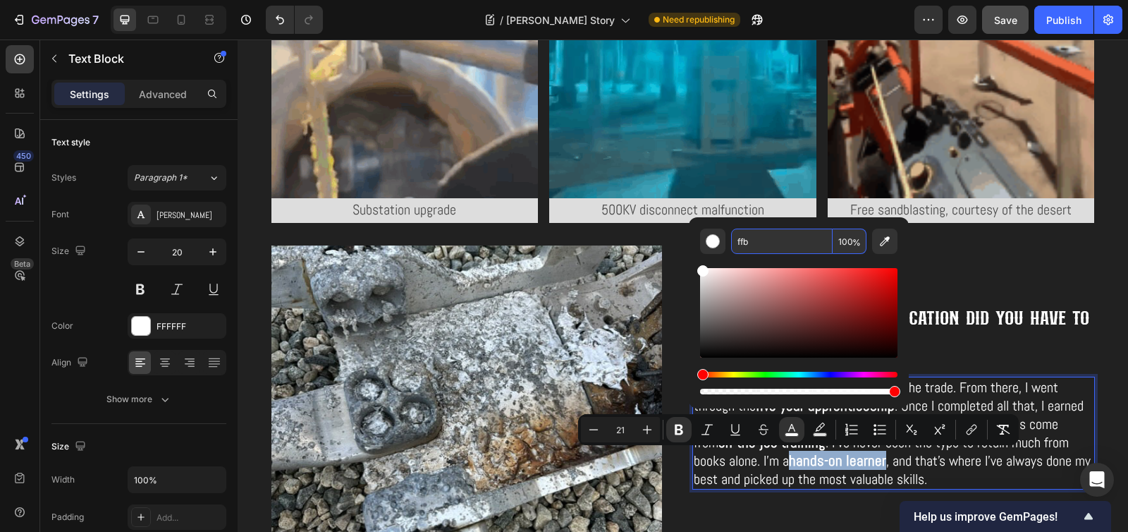
type input "FFFFBB"
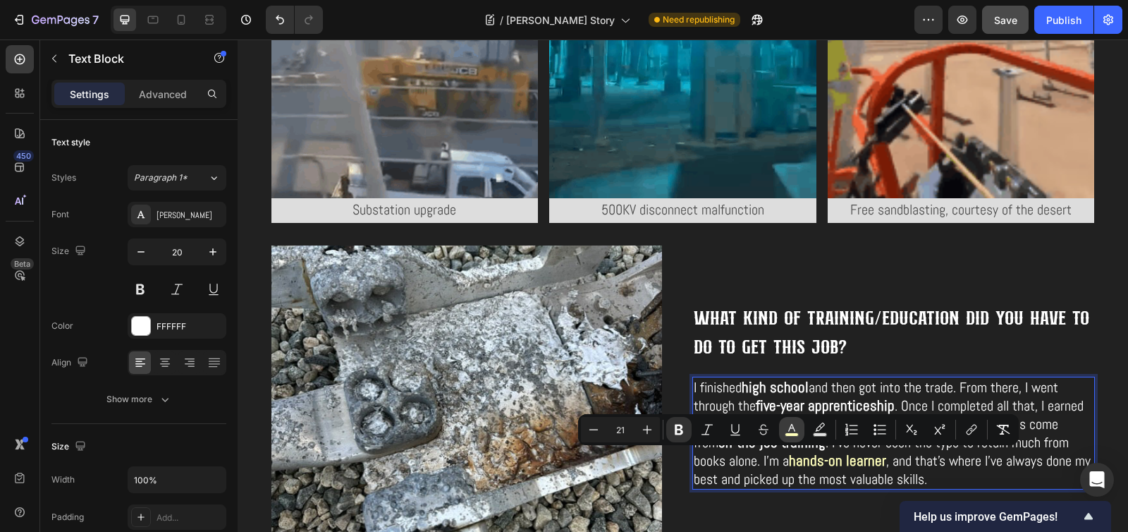
click at [785, 424] on icon "Editor contextual toolbar" at bounding box center [792, 429] width 14 height 14
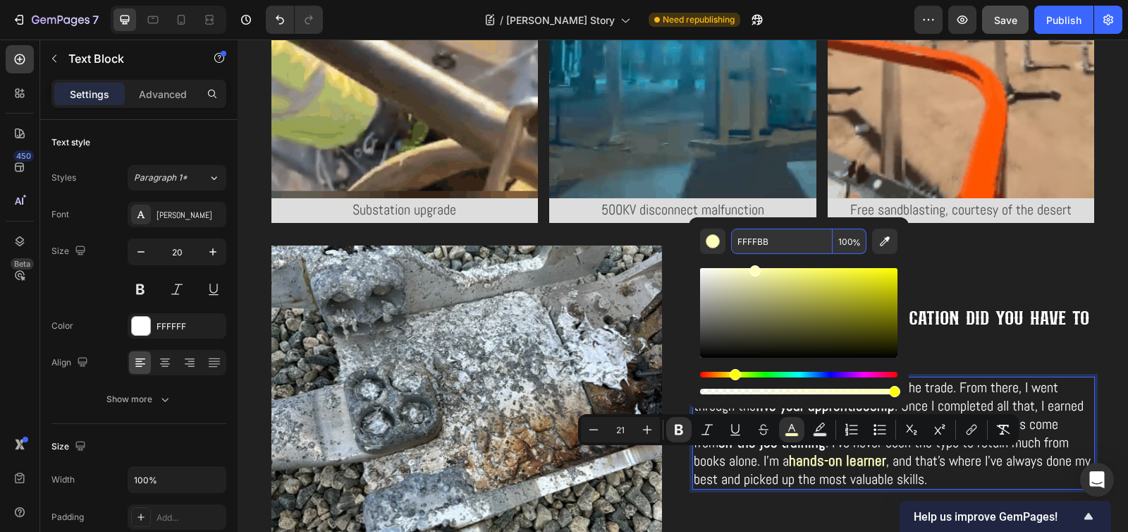
click at [755, 245] on input "FFFFBB" at bounding box center [782, 240] width 102 height 25
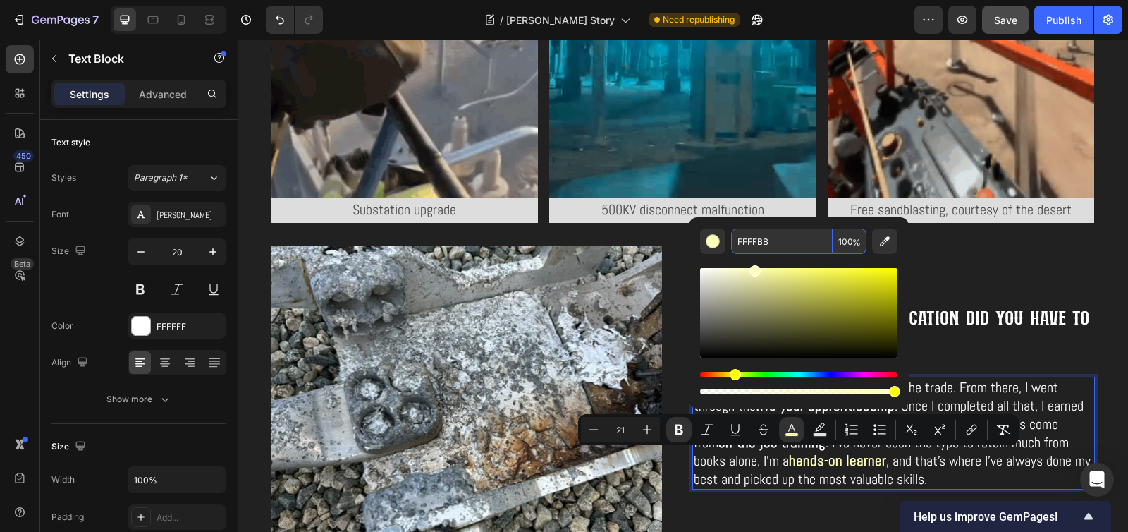
click at [755, 245] on input "FFFFBB" at bounding box center [782, 240] width 102 height 25
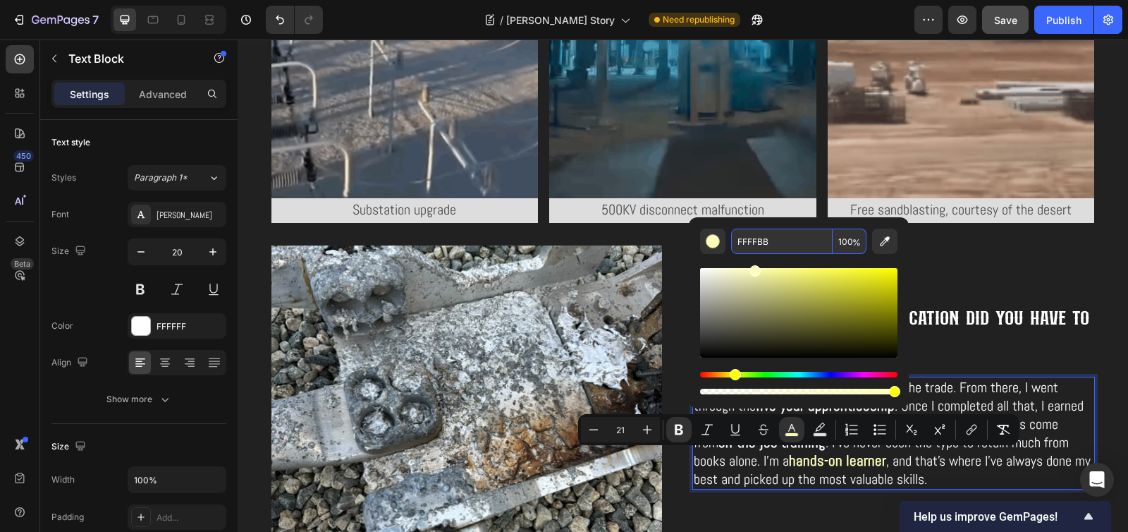
click at [754, 241] on input "FFFFBB" at bounding box center [782, 240] width 102 height 25
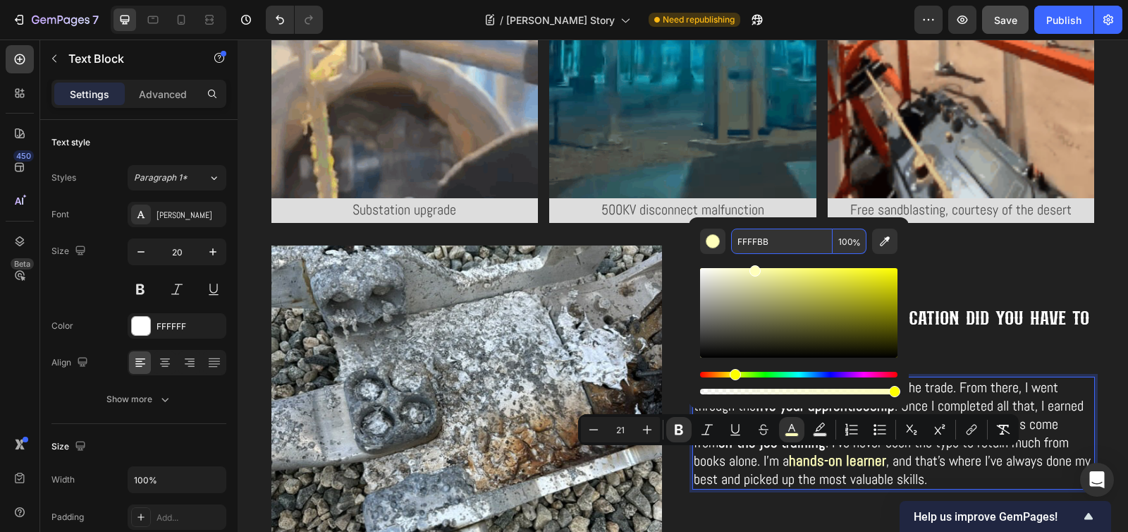
click at [751, 240] on input "FFFFBB" at bounding box center [782, 240] width 102 height 25
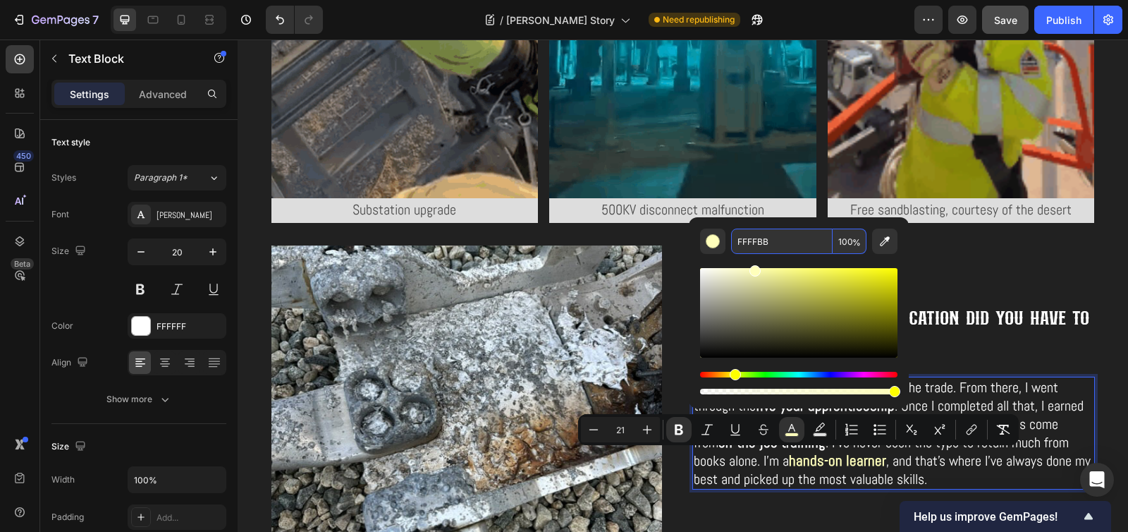
drag, startPoint x: 748, startPoint y: 240, endPoint x: 797, endPoint y: 245, distance: 48.9
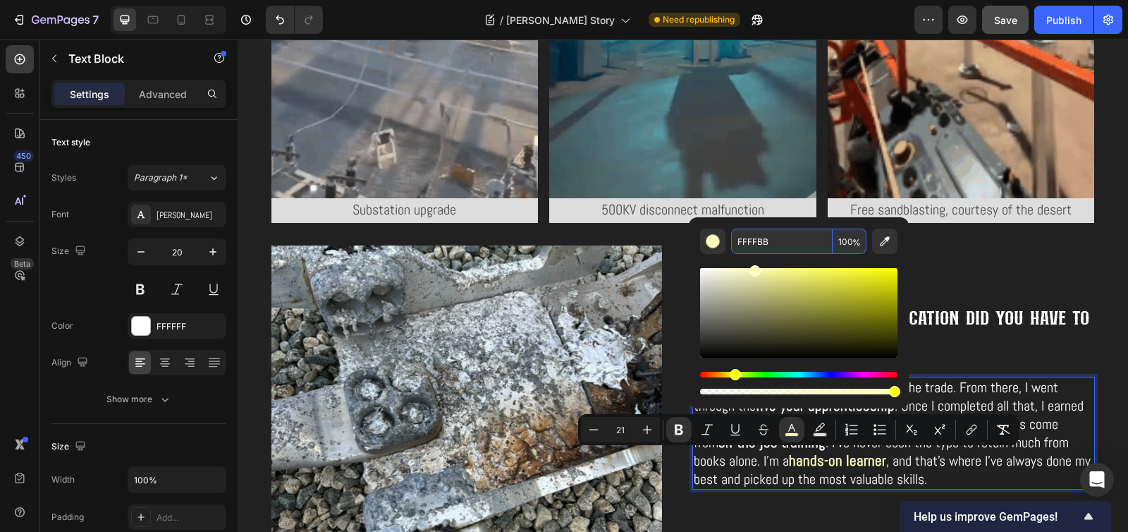
click at [797, 245] on input "FFFFBB" at bounding box center [782, 240] width 102 height 25
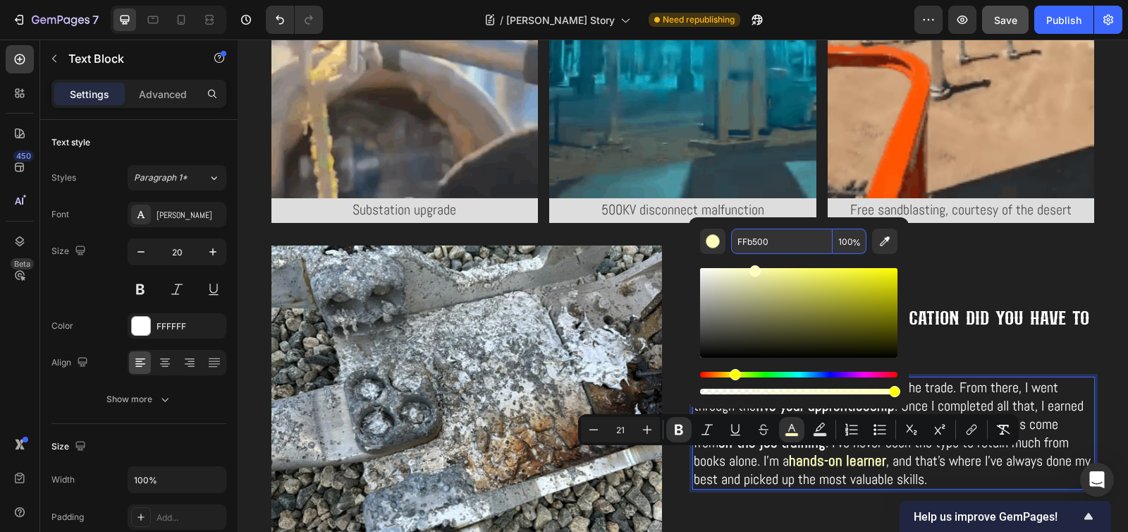
type input "FFB500"
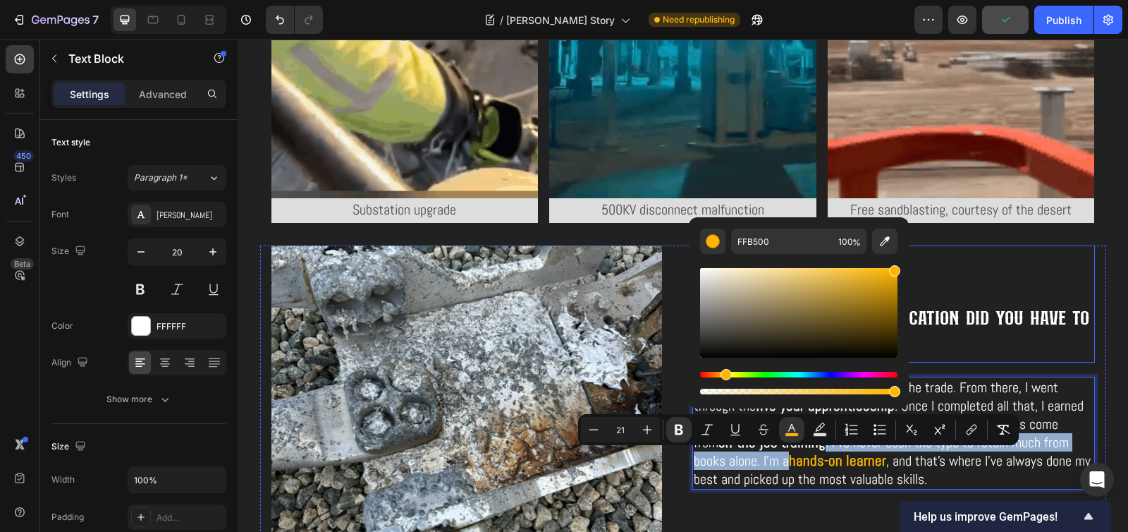
click at [1075, 253] on div "What kind of training/education did you have to do to get this job? Heading" at bounding box center [893, 304] width 403 height 118
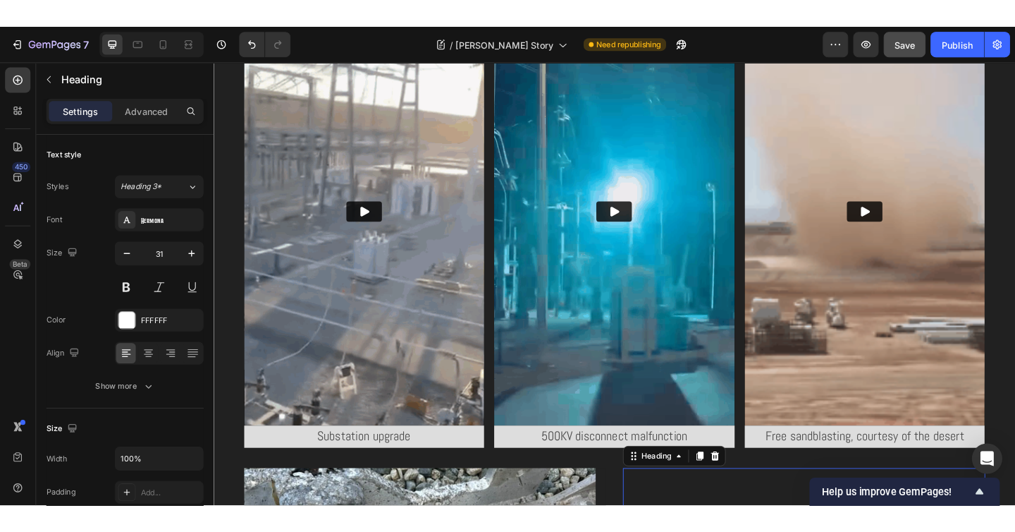
scroll to position [1535, 0]
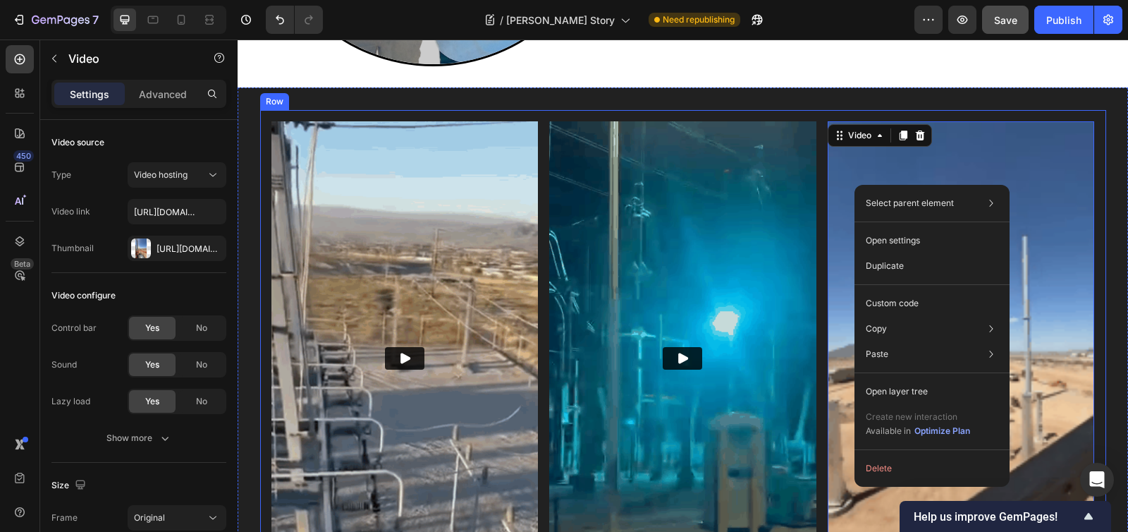
click at [790, 115] on div "Video Substation upgrade Text Block Video 500KV disconnect malfunction Text Blo…" at bounding box center [683, 371] width 846 height 522
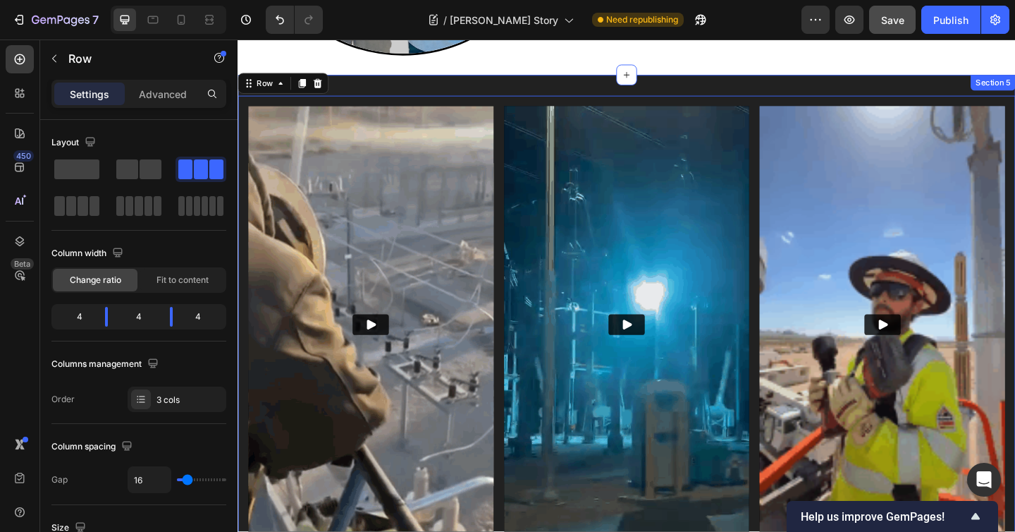
click at [613, 85] on div "Video Substation upgrade Text Block Video 500KV disconnect malfunction Text Blo…" at bounding box center [661, 526] width 846 height 896
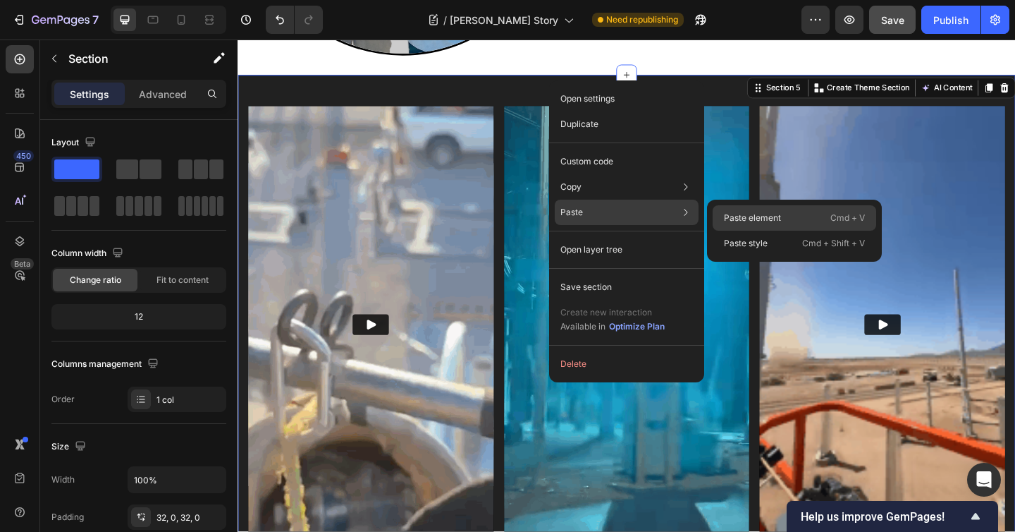
click at [730, 215] on p "Paste element" at bounding box center [752, 217] width 57 height 13
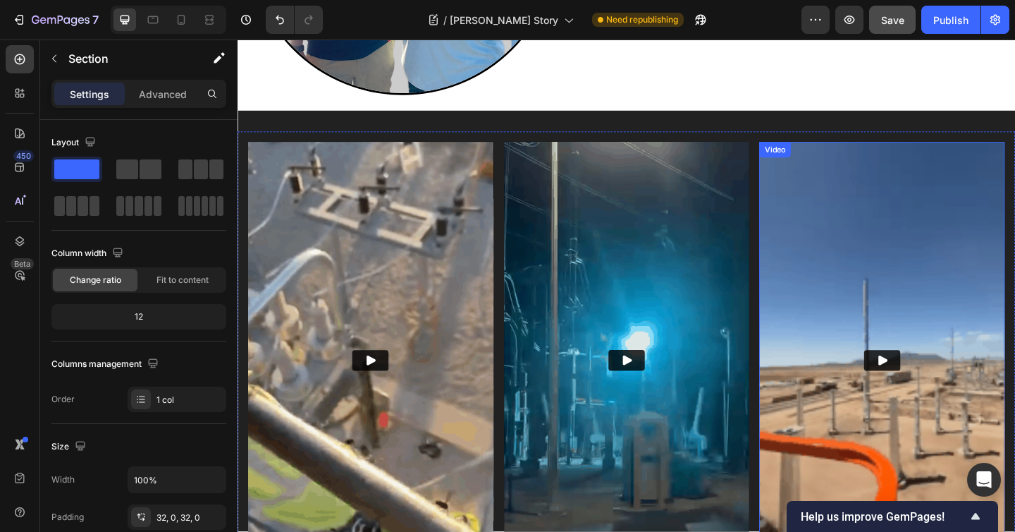
scroll to position [1486, 0]
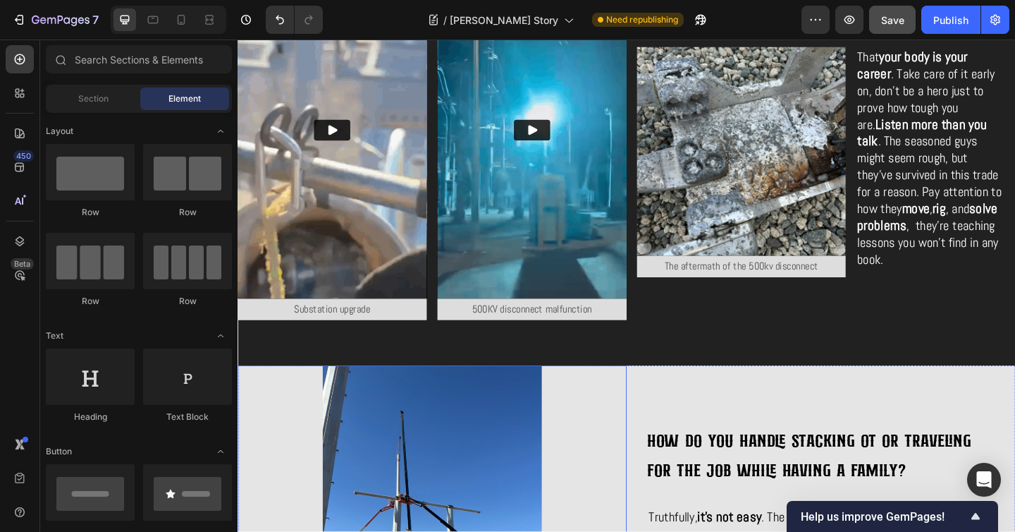
scroll to position [1939, 0]
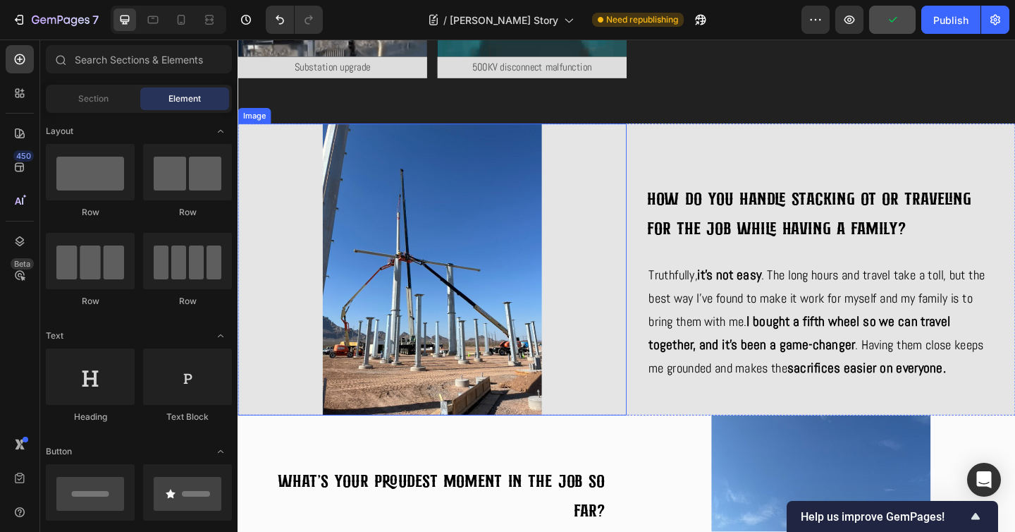
click at [453, 378] on img at bounding box center [449, 289] width 423 height 317
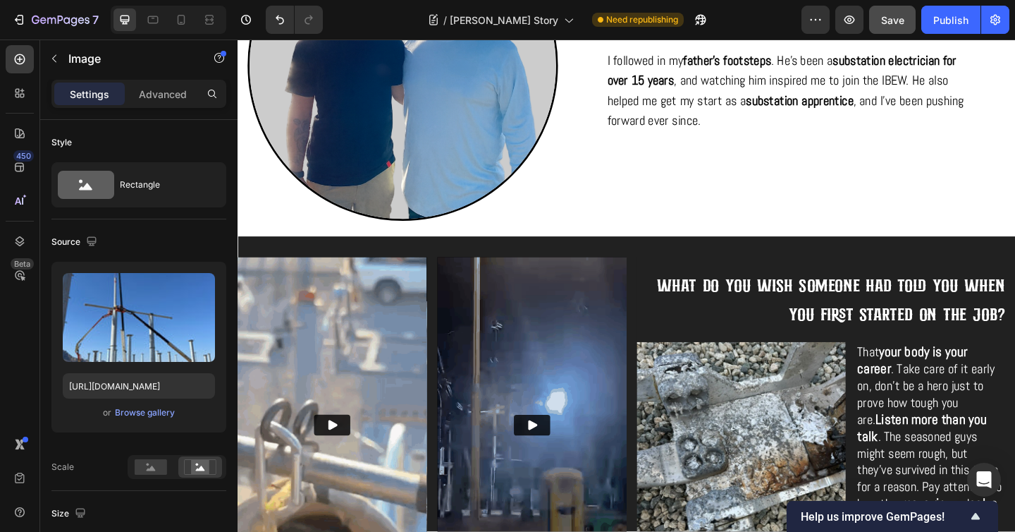
scroll to position [1298, 0]
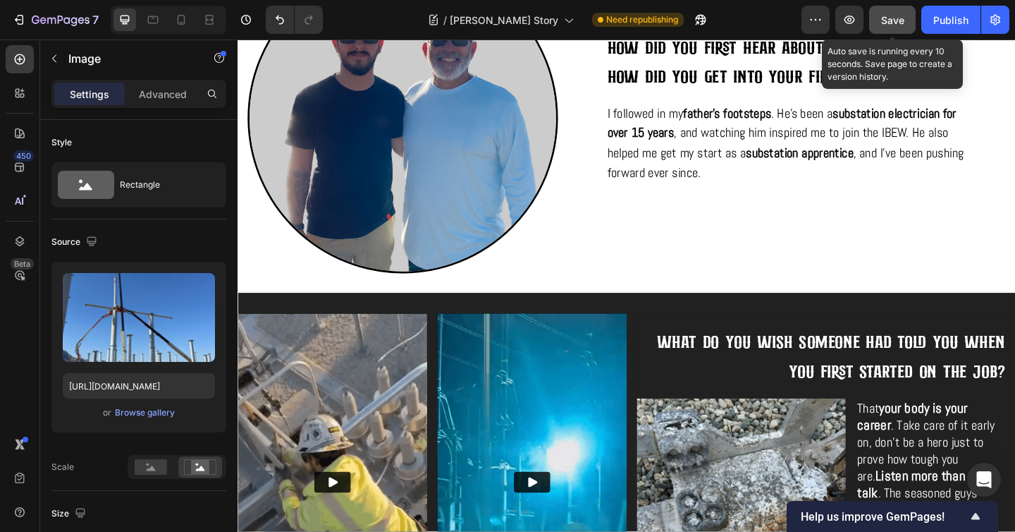
click at [897, 22] on span "Save" at bounding box center [892, 20] width 23 height 12
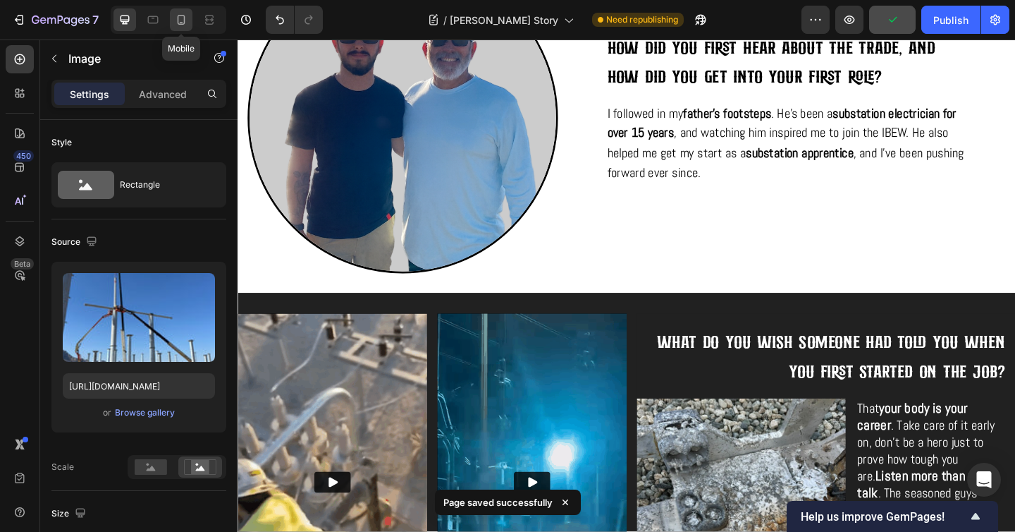
click at [180, 25] on icon at bounding box center [181, 20] width 14 height 14
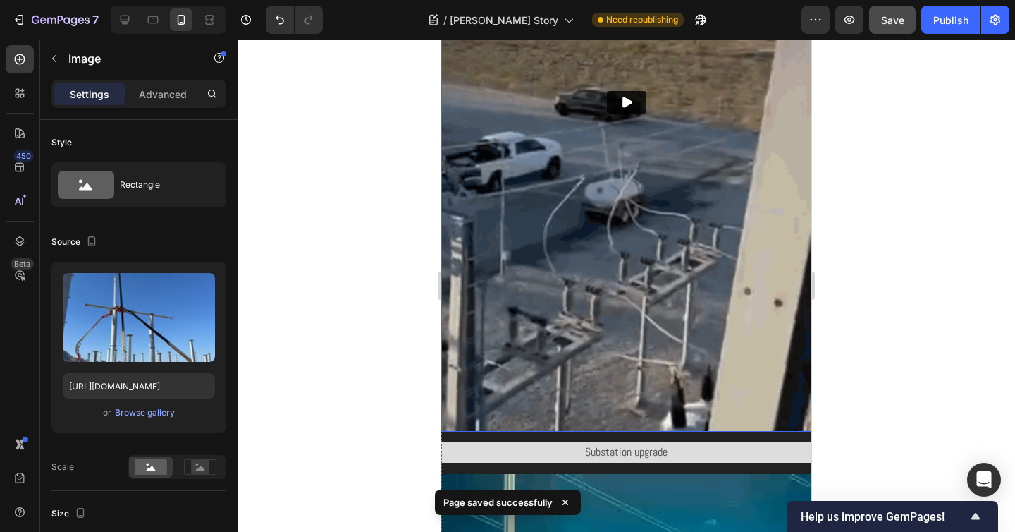
scroll to position [2165, 0]
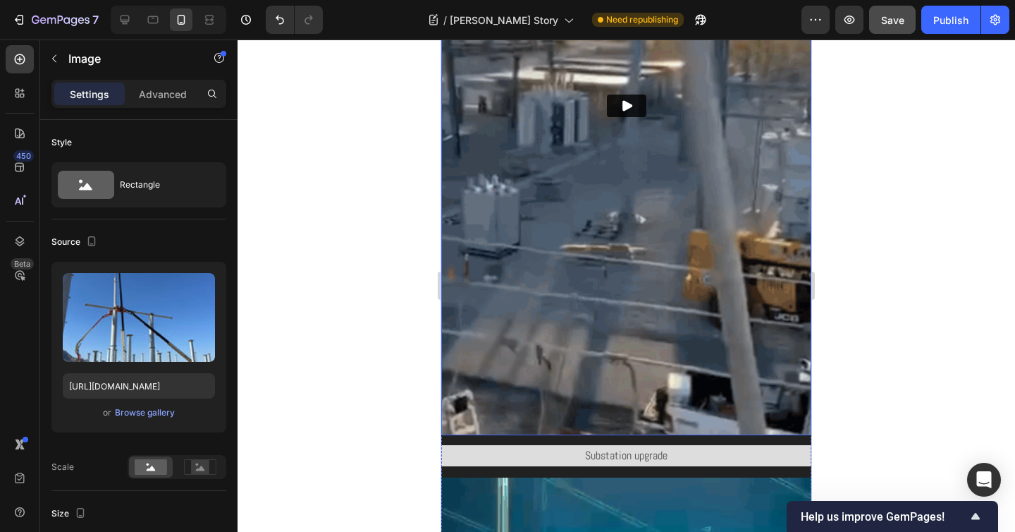
click at [645, 404] on img at bounding box center [626, 106] width 370 height 658
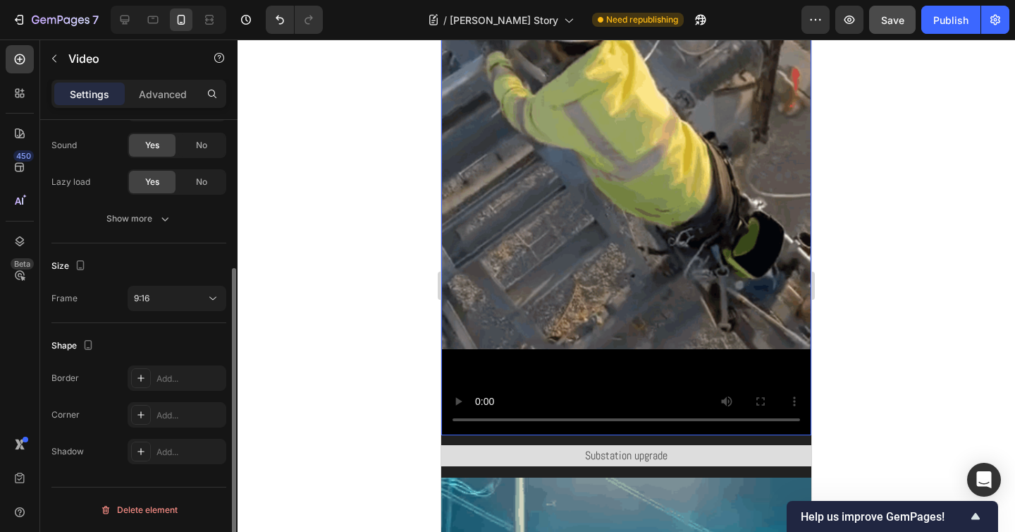
scroll to position [0, 0]
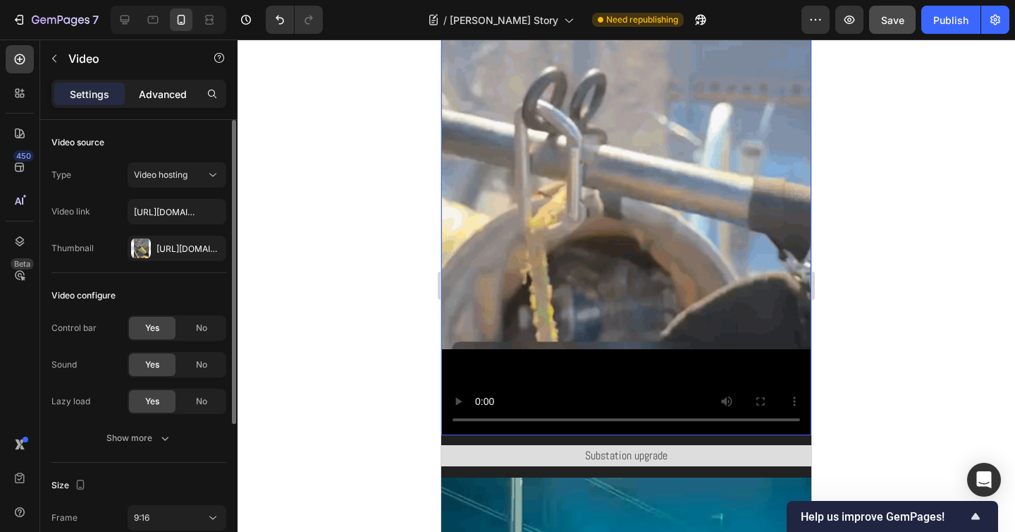
click at [164, 95] on p "Advanced" at bounding box center [163, 94] width 48 height 15
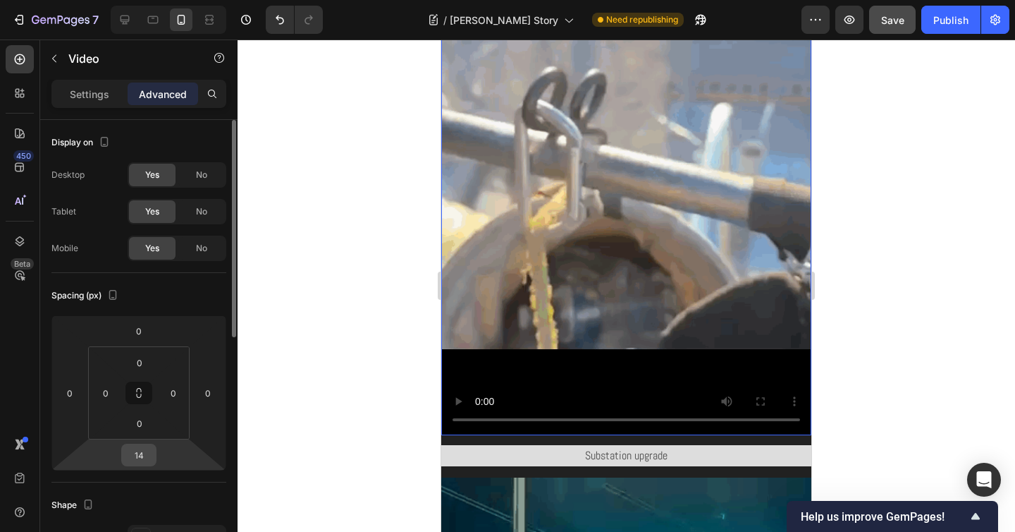
click at [138, 450] on input "14" at bounding box center [139, 454] width 28 height 21
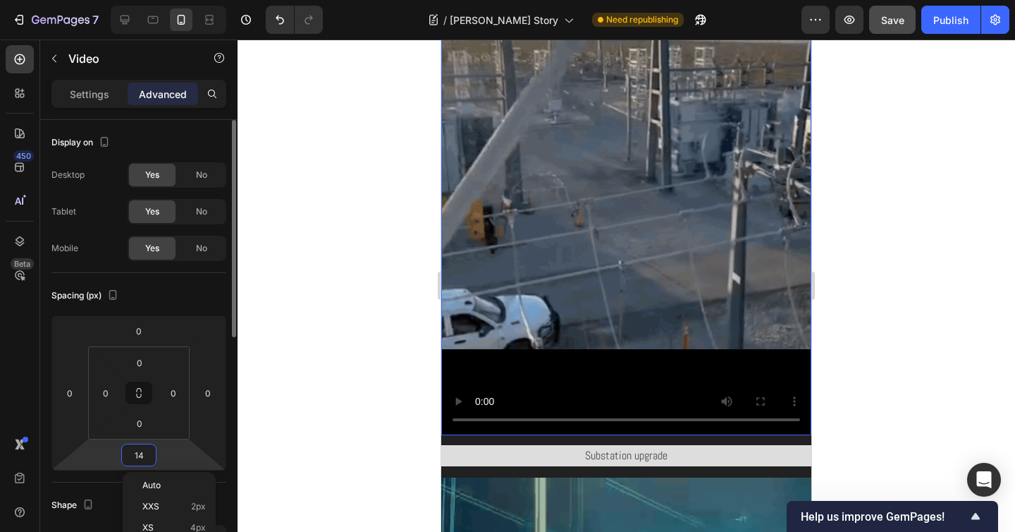
click at [138, 450] on input "14" at bounding box center [139, 454] width 28 height 21
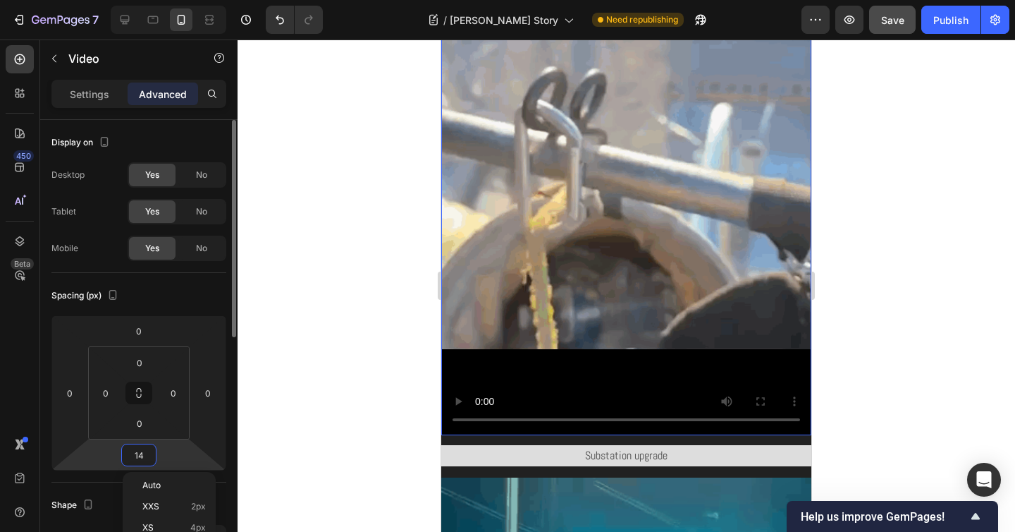
type input "0"
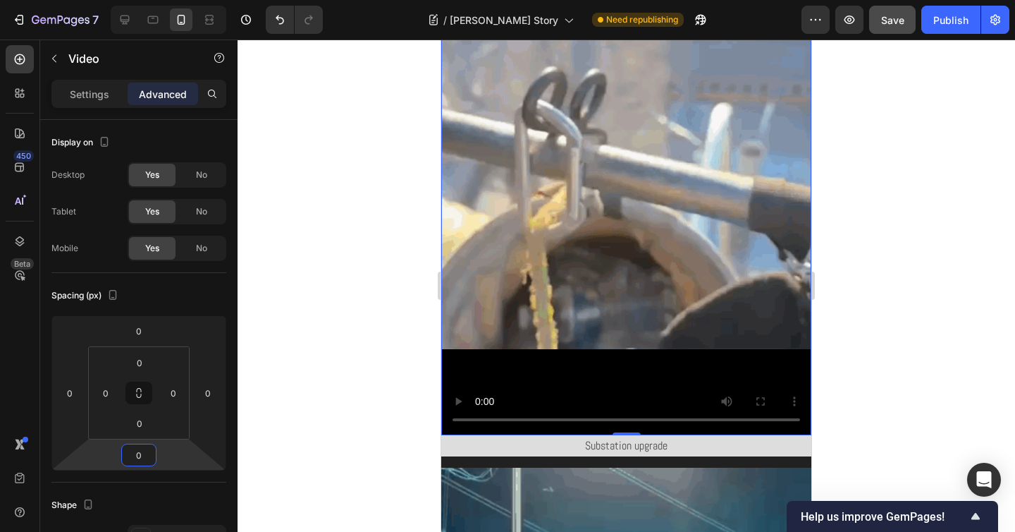
click at [892, 211] on div at bounding box center [627, 285] width 778 height 492
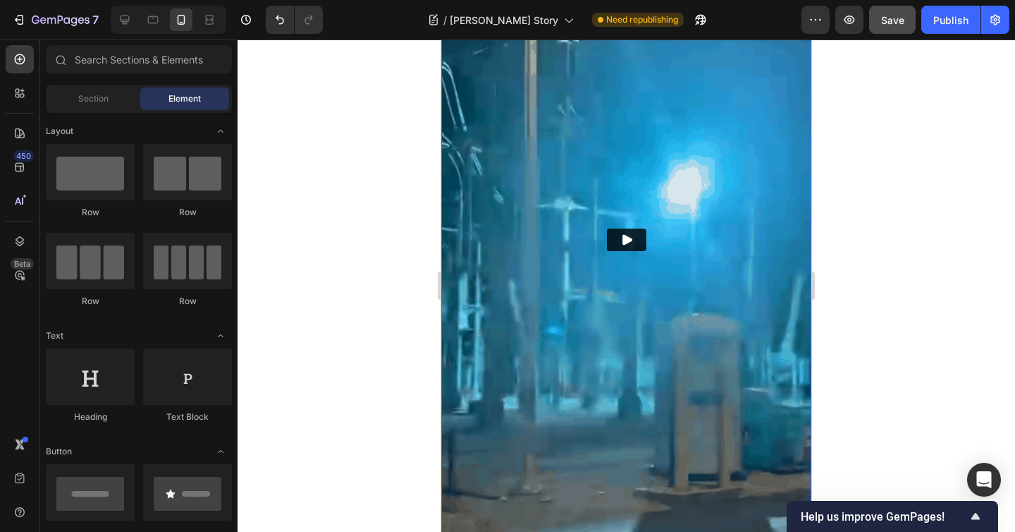
scroll to position [2472, 0]
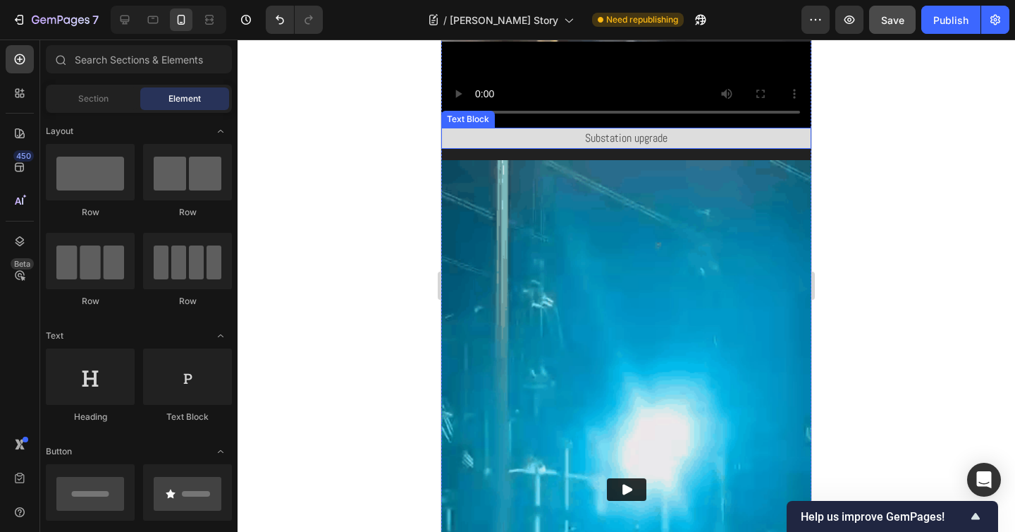
click at [688, 129] on div "Substation upgrade" at bounding box center [626, 138] width 370 height 21
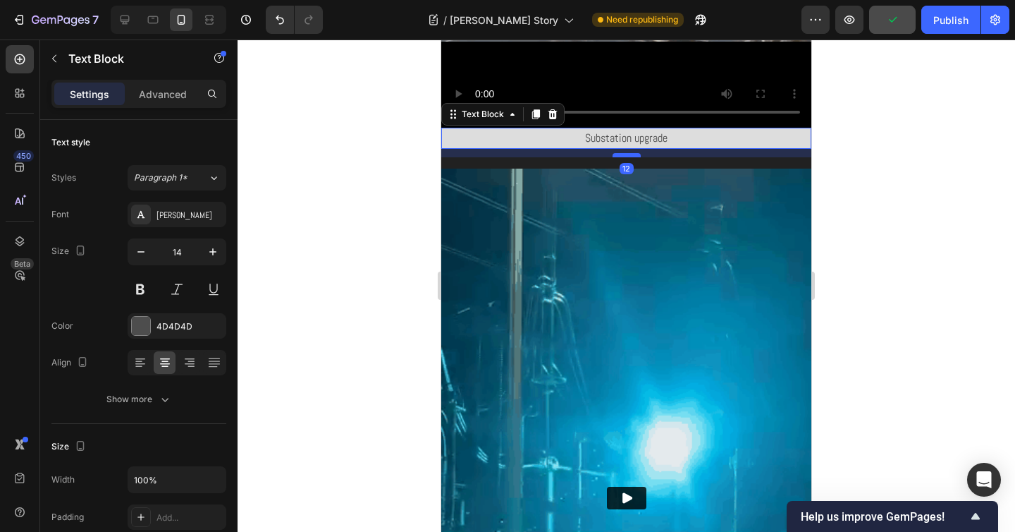
drag, startPoint x: 618, startPoint y: 129, endPoint x: 618, endPoint y: 137, distance: 8.5
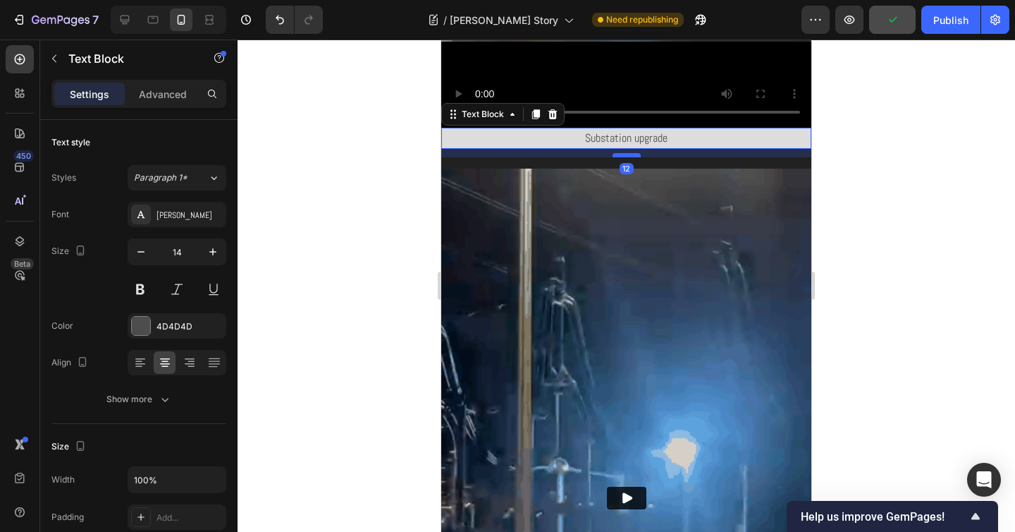
click at [618, 153] on div at bounding box center [627, 155] width 28 height 4
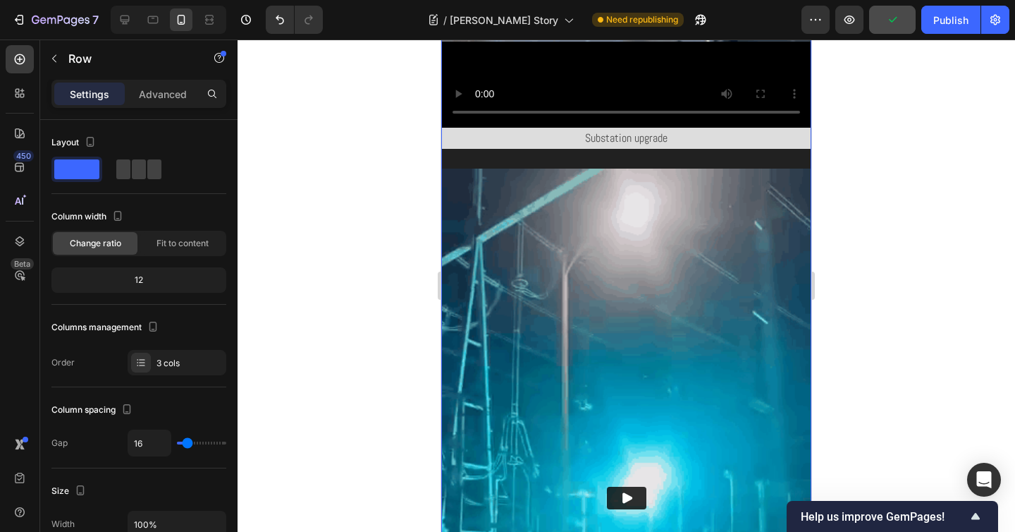
click at [655, 145] on div "Video Substation upgrade Text Block Video 500KV disconnect malfunction Text Blo…" at bounding box center [626, 469] width 370 height 1999
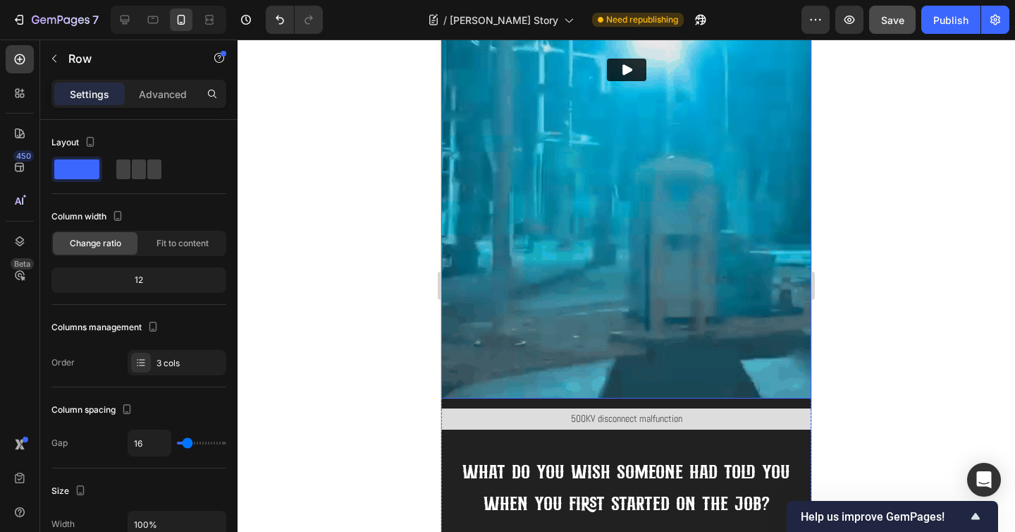
scroll to position [3119, 0]
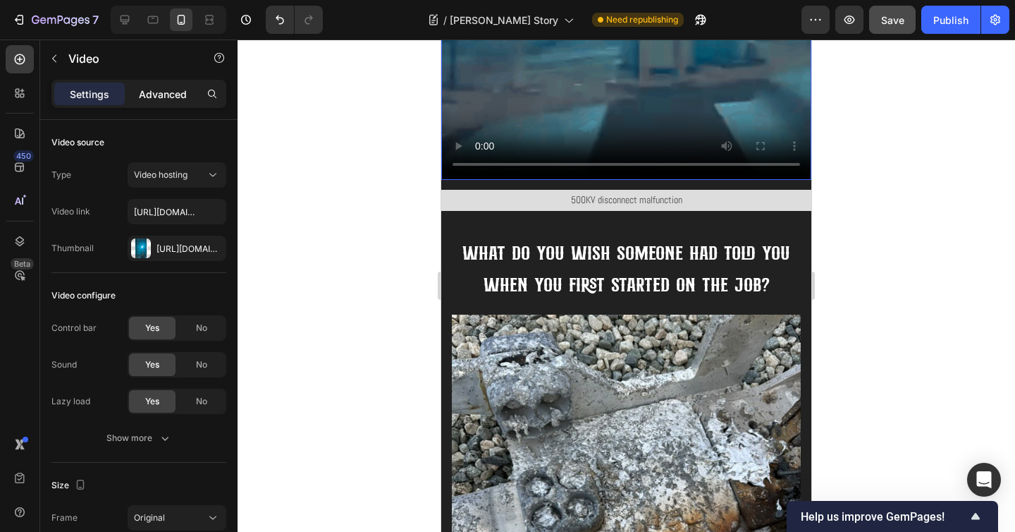
click at [168, 92] on p "Advanced" at bounding box center [163, 94] width 48 height 15
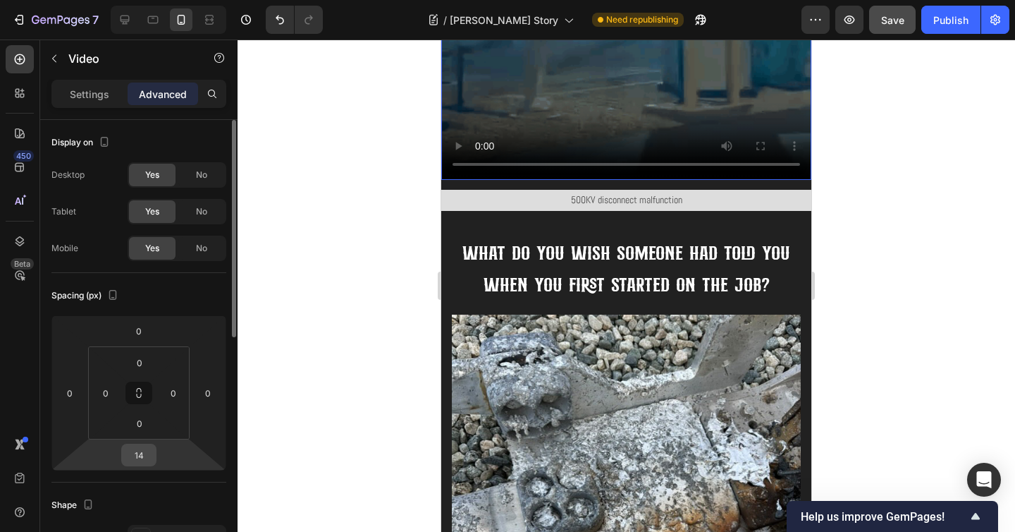
click at [129, 457] on input "14" at bounding box center [139, 454] width 28 height 21
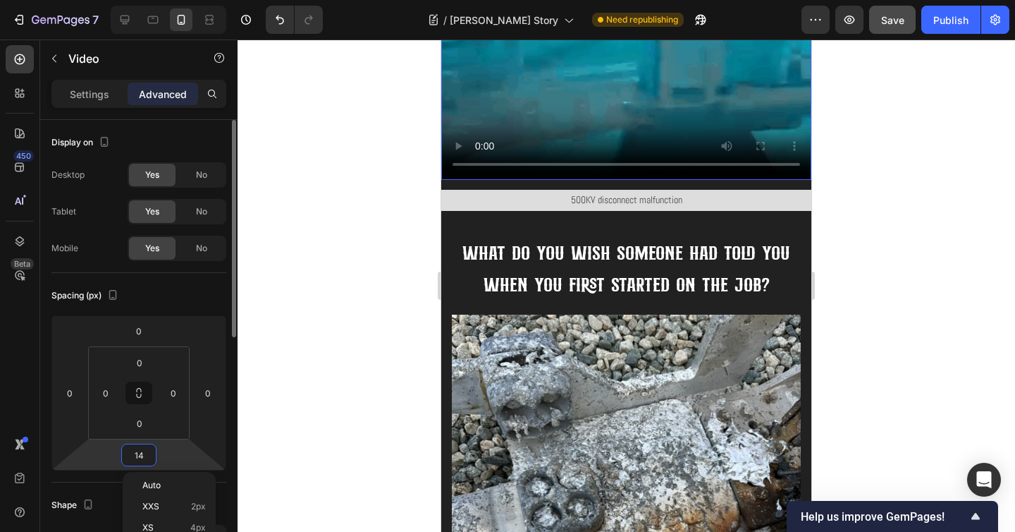
click at [130, 456] on input "14" at bounding box center [139, 454] width 28 height 21
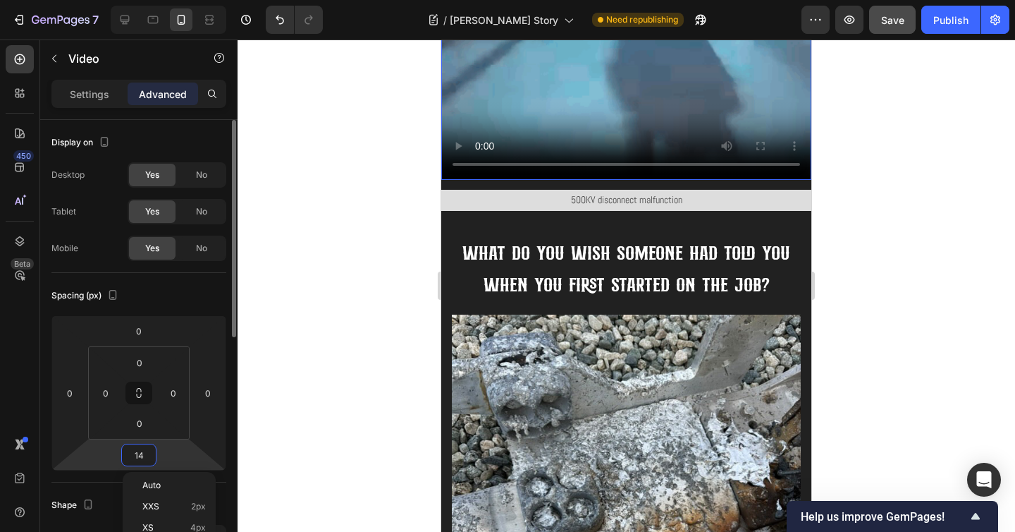
type input "9"
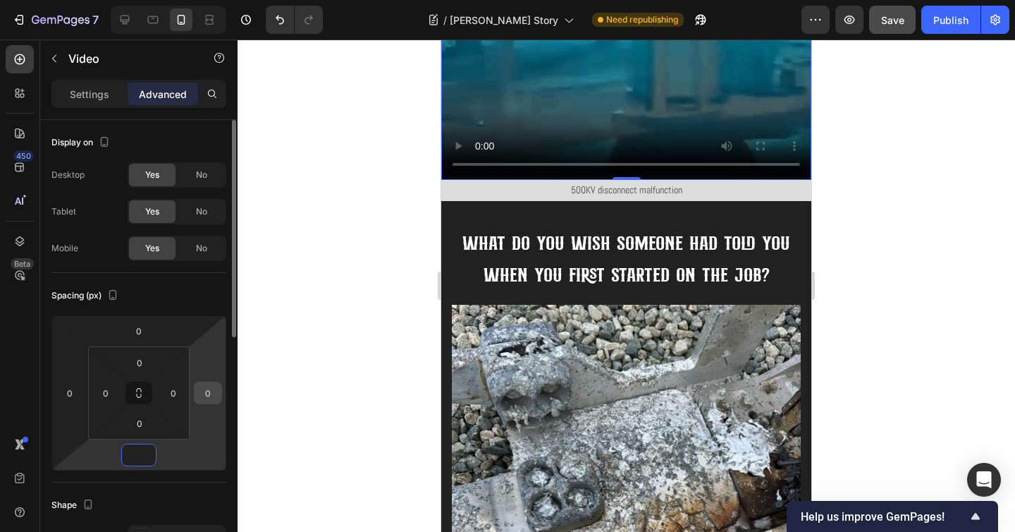
type input "0"
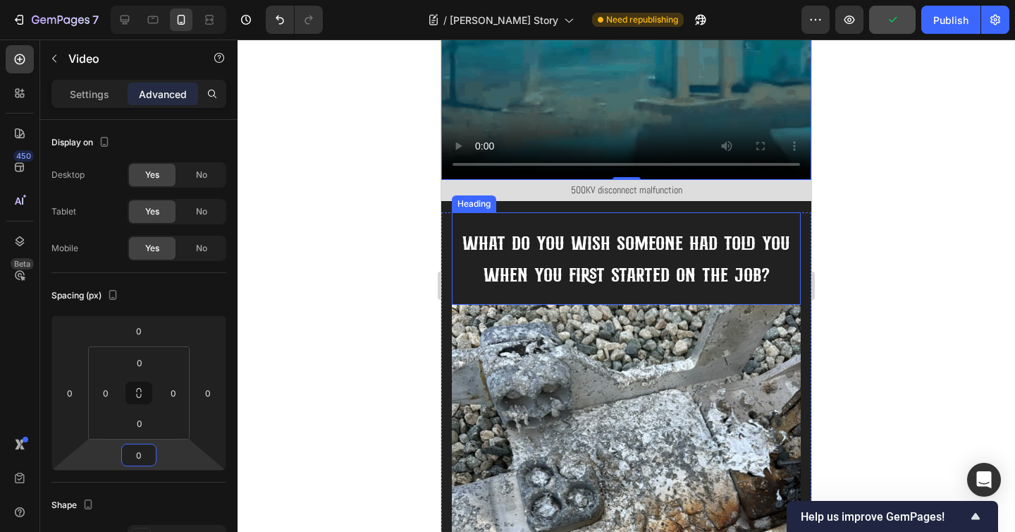
click at [672, 228] on span "What do you wish someone had told you when you first started on the job?" at bounding box center [626, 258] width 328 height 60
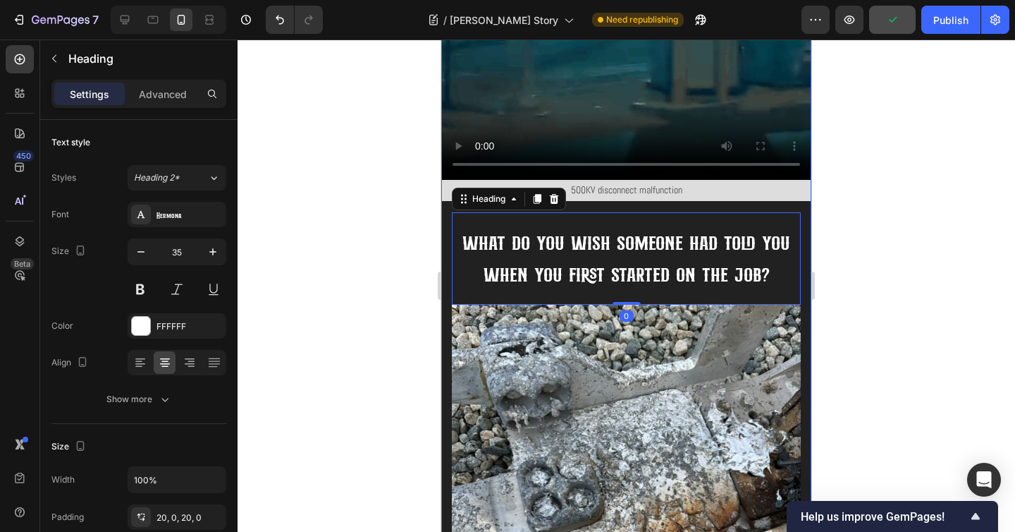
click at [696, 180] on div "500KV disconnect malfunction" at bounding box center [626, 190] width 370 height 20
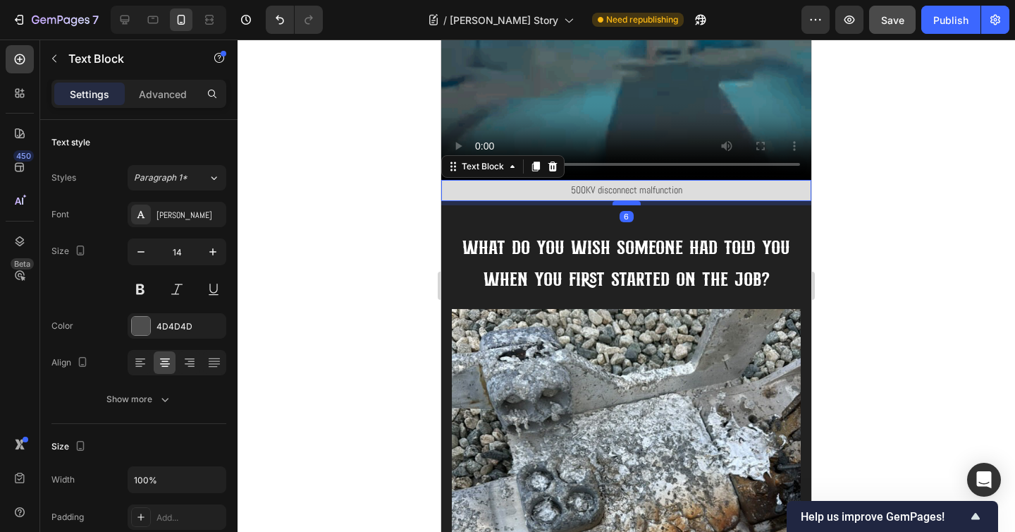
click at [622, 201] on div at bounding box center [627, 203] width 28 height 4
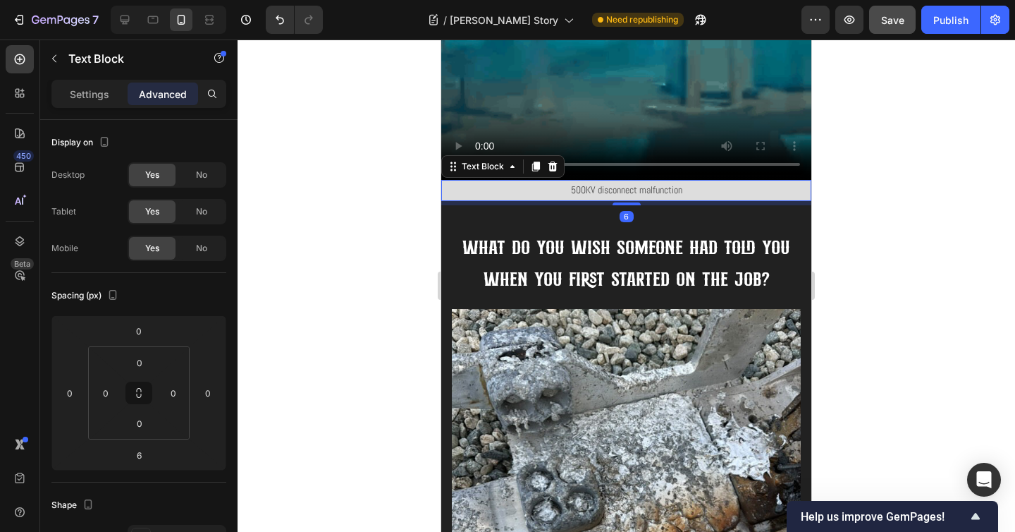
click at [639, 181] on p "500KV disconnect malfunction" at bounding box center [626, 190] width 367 height 18
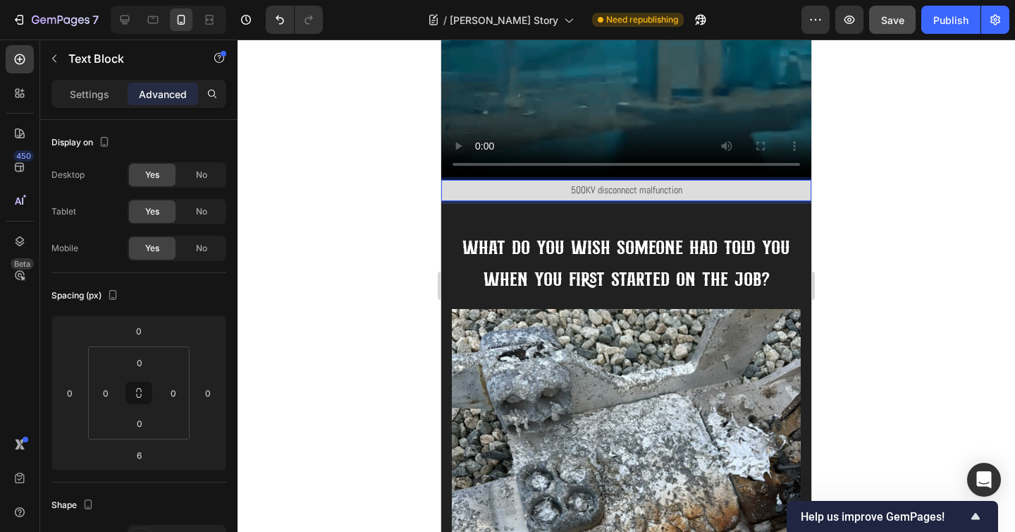
click at [686, 181] on p "500KV disconnect malfunction" at bounding box center [626, 190] width 367 height 18
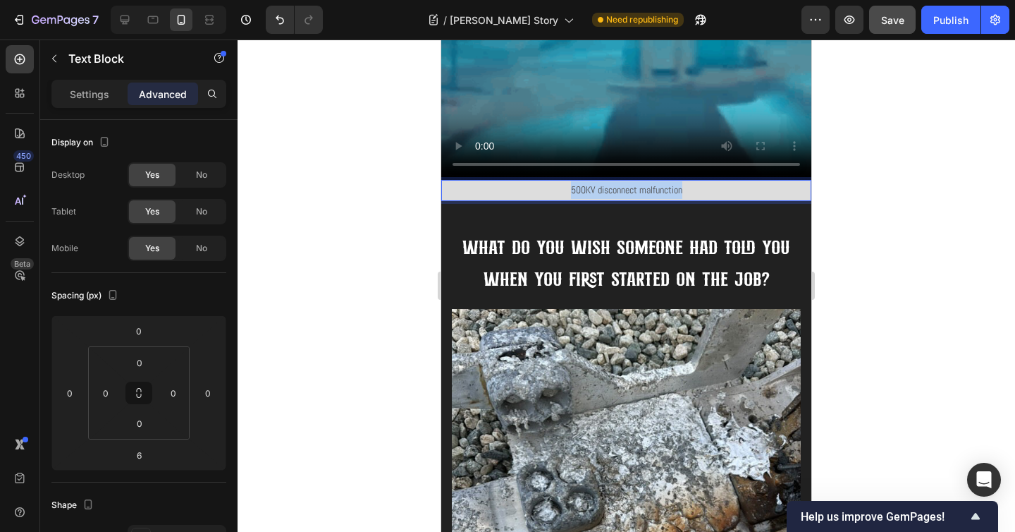
drag, startPoint x: 718, startPoint y: 145, endPoint x: 520, endPoint y: 155, distance: 197.7
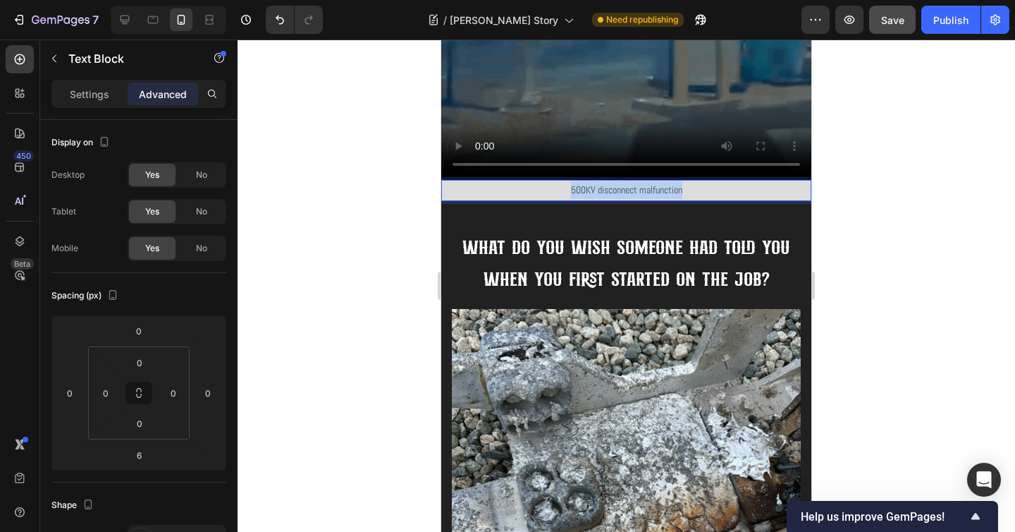
click at [520, 181] on p "500KV disconnect malfunction" at bounding box center [626, 190] width 367 height 18
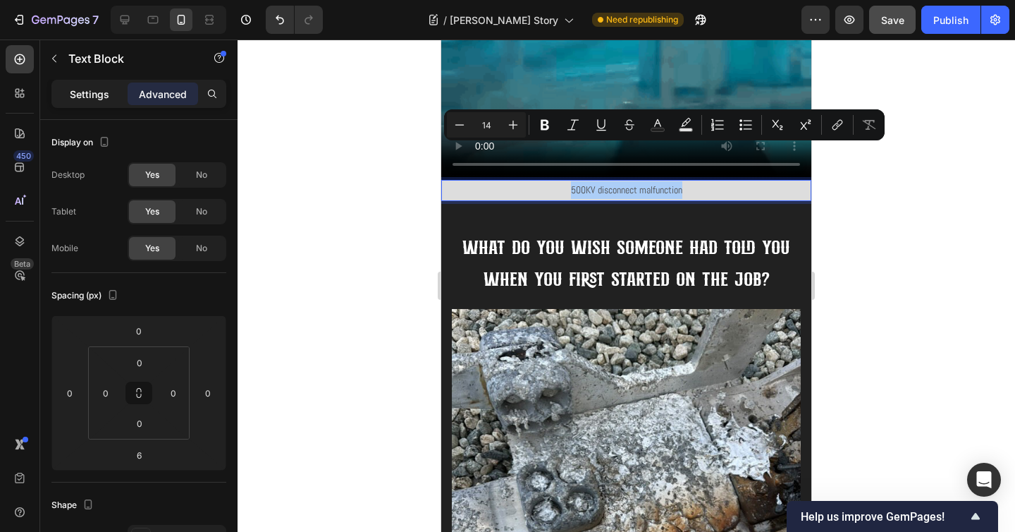
click at [84, 95] on p "Settings" at bounding box center [89, 94] width 39 height 15
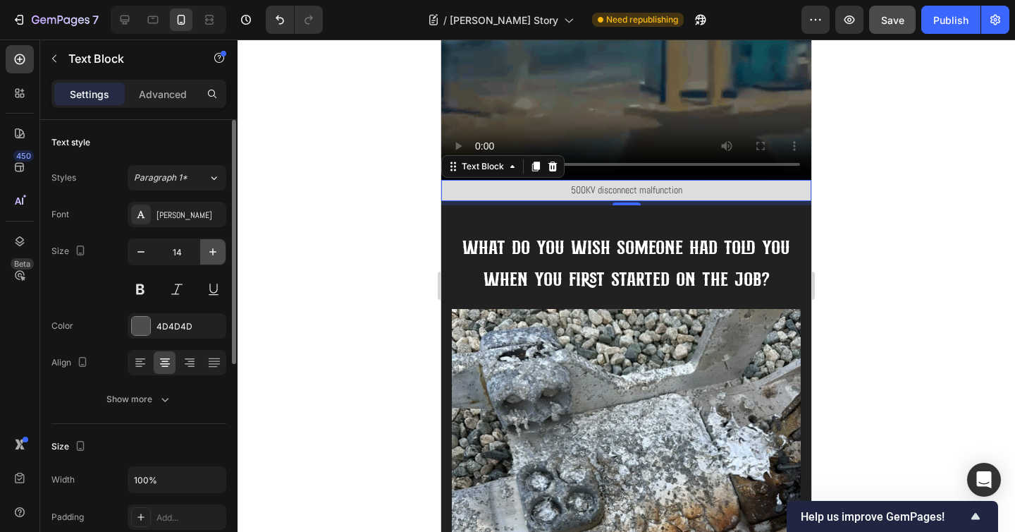
click at [207, 257] on icon "button" at bounding box center [213, 252] width 14 height 14
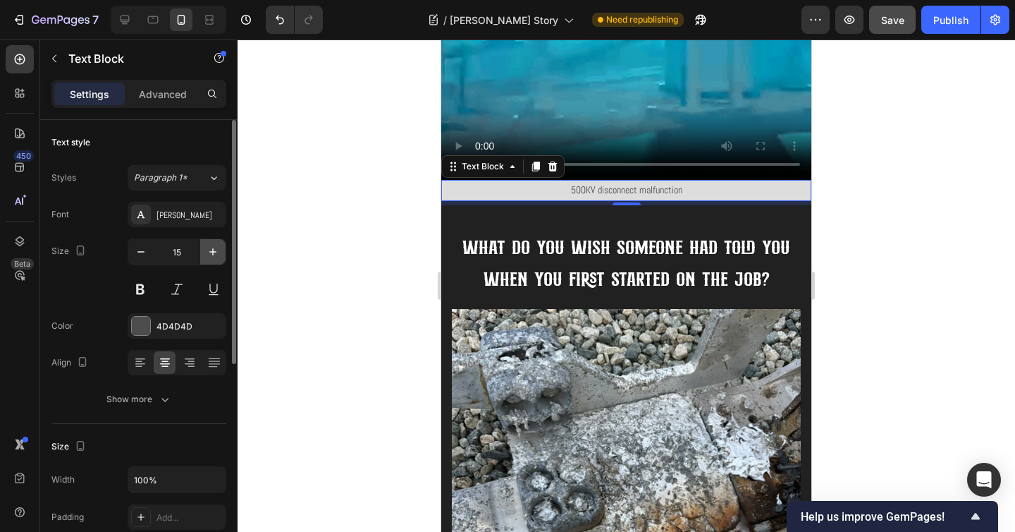
click at [207, 257] on icon "button" at bounding box center [213, 252] width 14 height 14
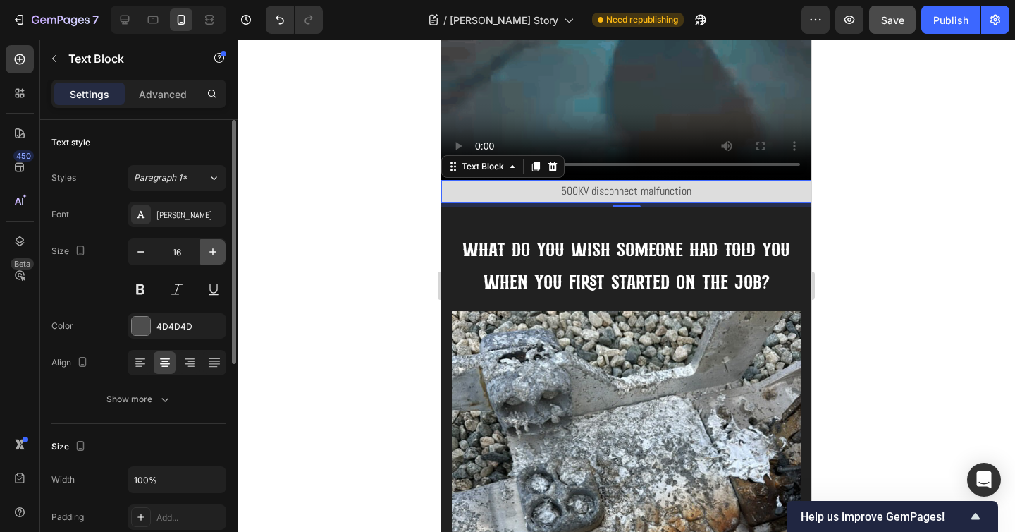
click at [207, 257] on icon "button" at bounding box center [213, 252] width 14 height 14
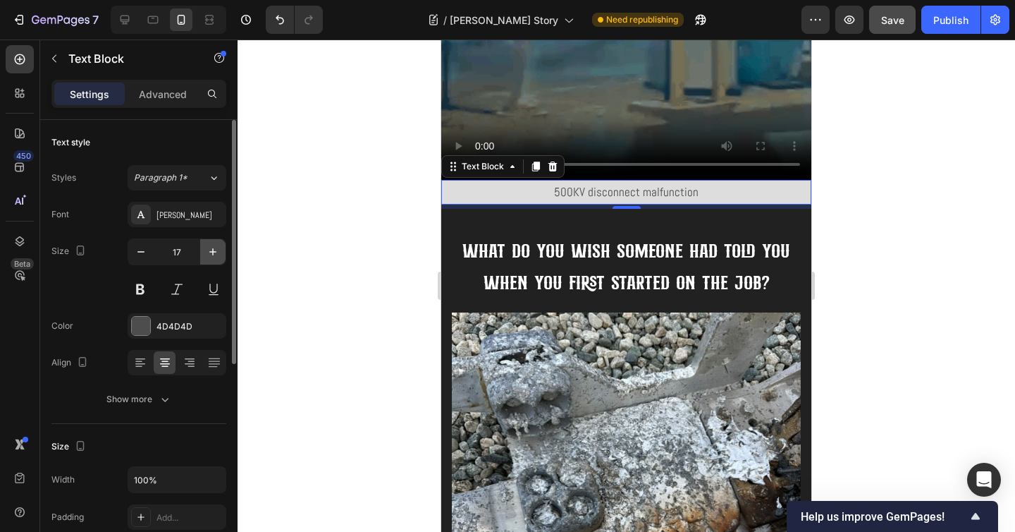
click at [207, 257] on icon "button" at bounding box center [213, 252] width 14 height 14
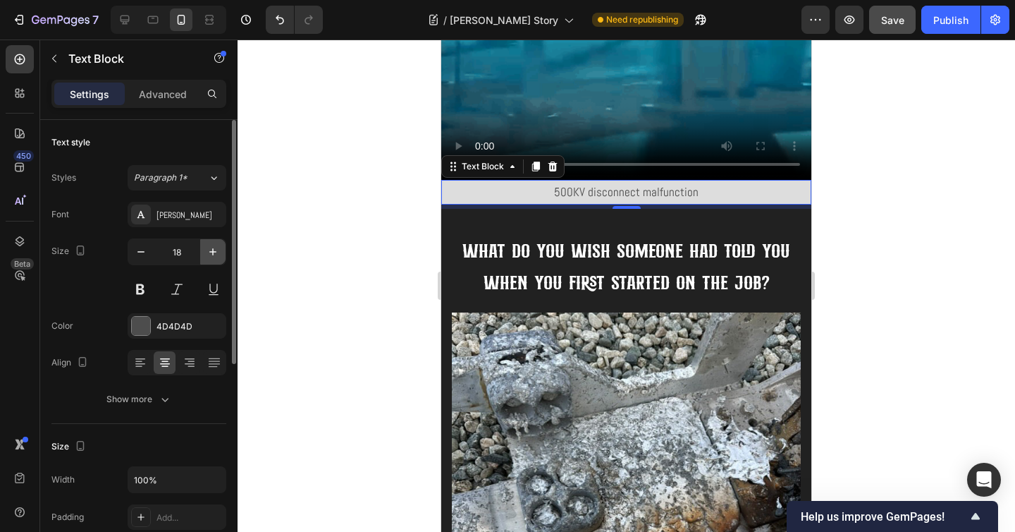
click at [207, 257] on icon "button" at bounding box center [213, 252] width 14 height 14
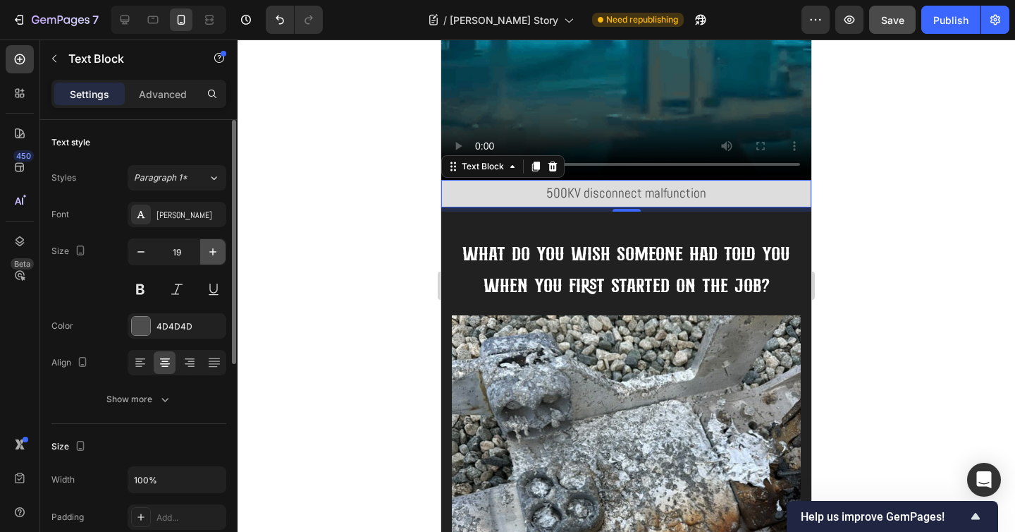
click at [207, 257] on icon "button" at bounding box center [213, 252] width 14 height 14
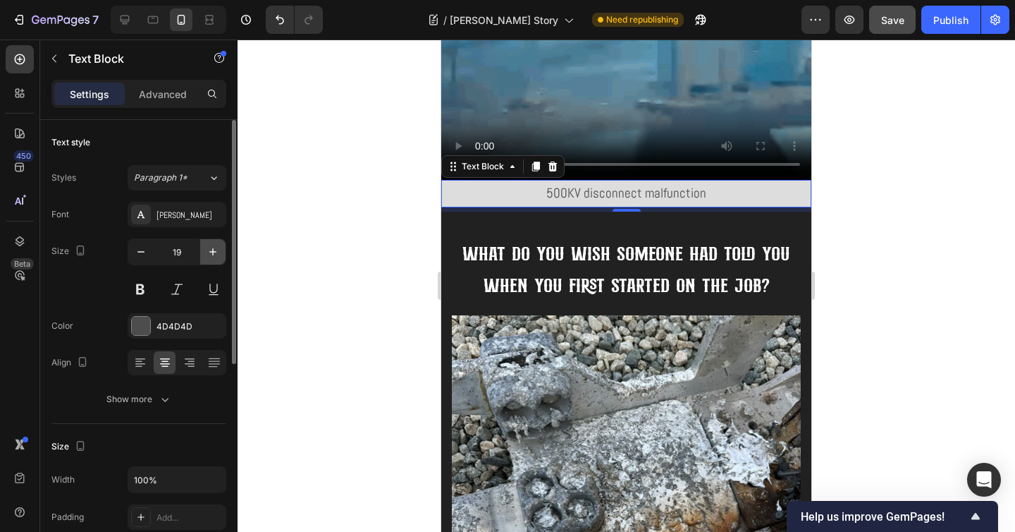
type input "20"
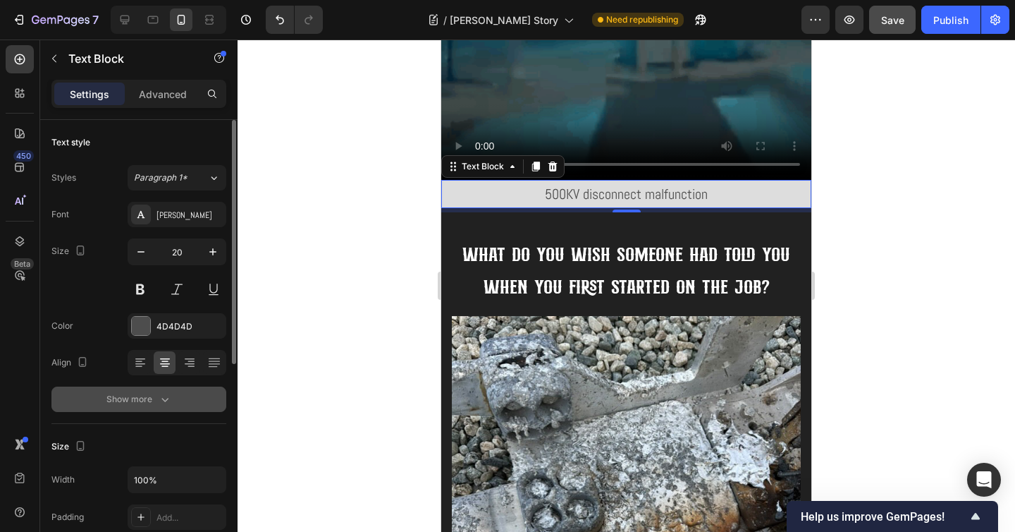
click at [150, 405] on div "Show more" at bounding box center [139, 399] width 66 height 14
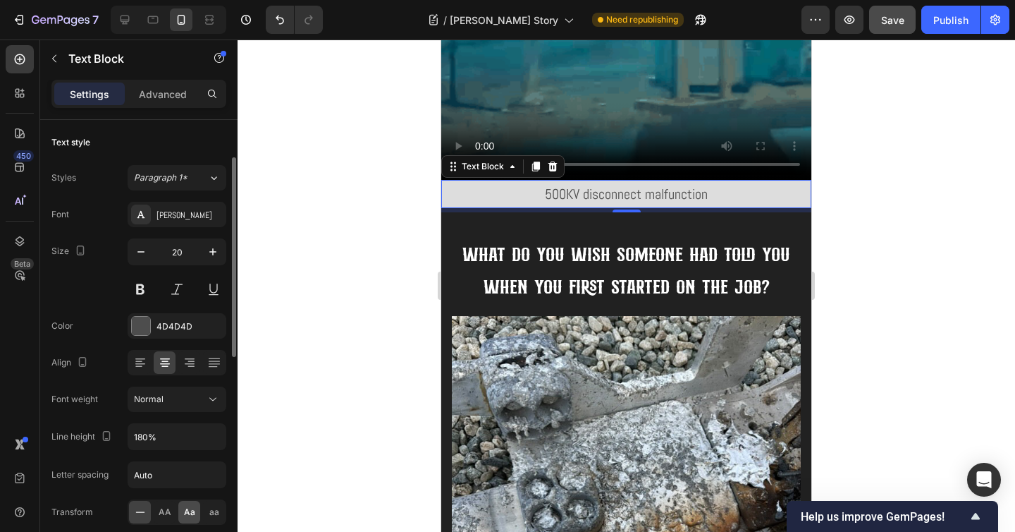
scroll to position [26, 0]
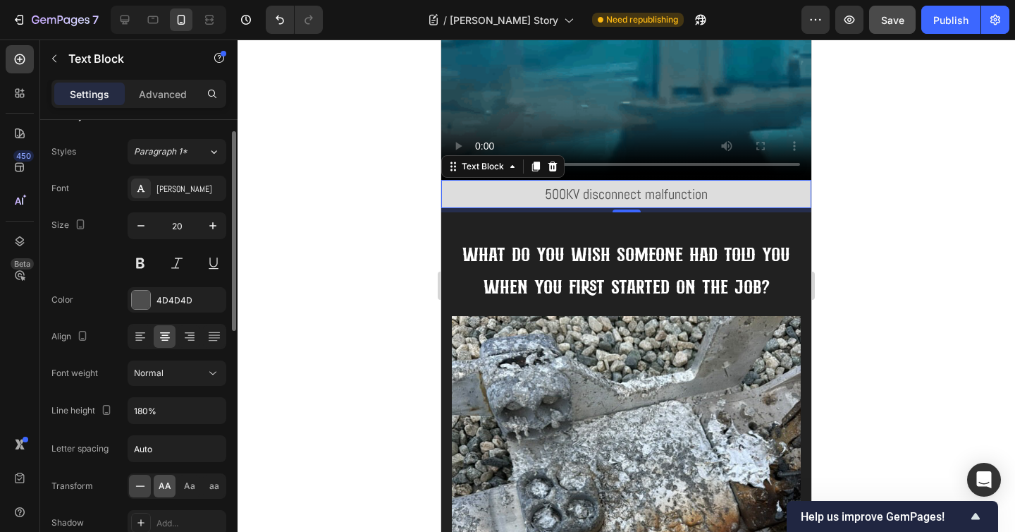
click at [171, 474] on div "AA" at bounding box center [165, 485] width 22 height 23
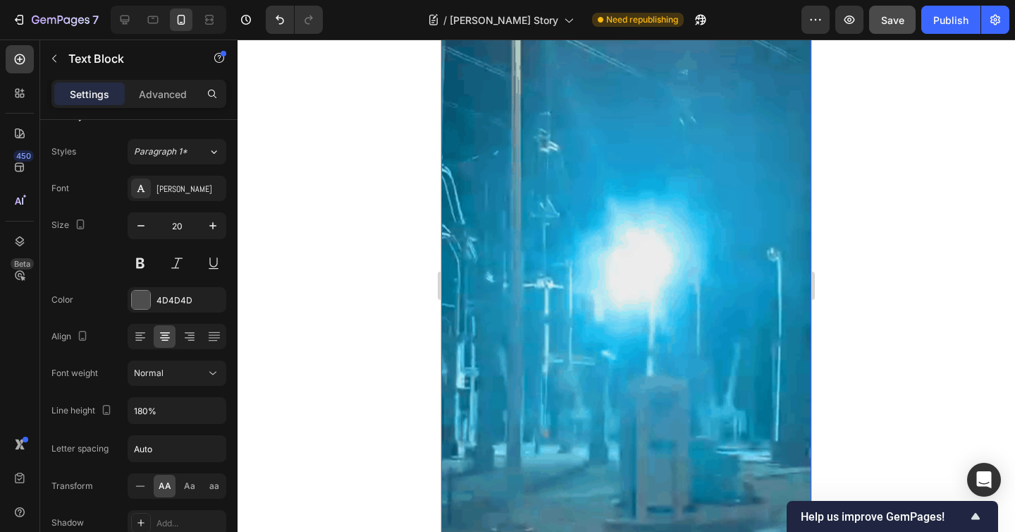
scroll to position [2421, 0]
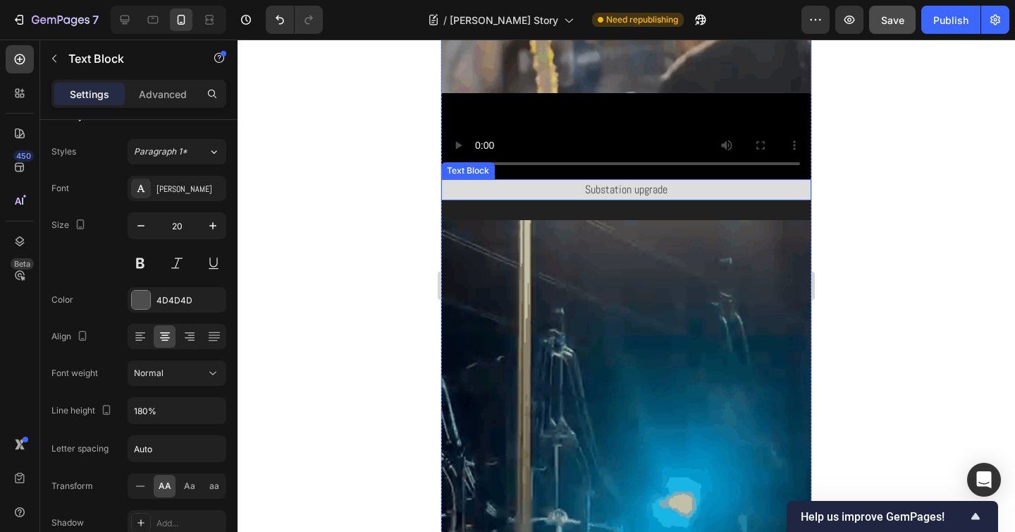
click at [639, 182] on span "Substation upgrade" at bounding box center [626, 189] width 82 height 15
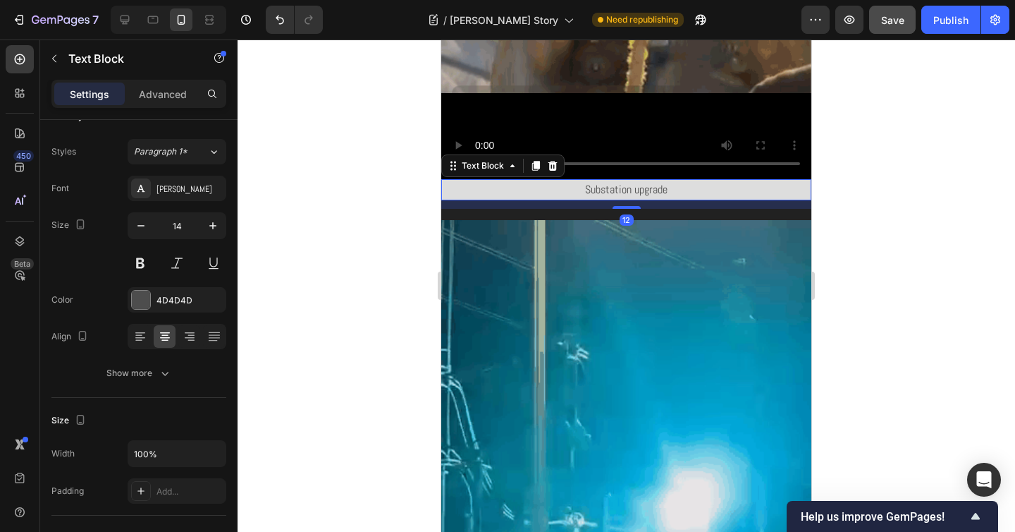
scroll to position [26, 0]
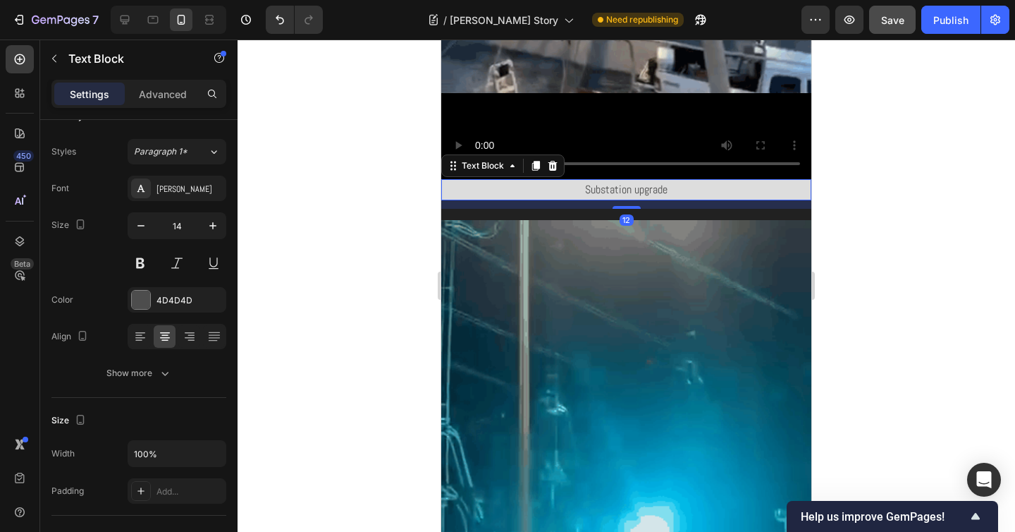
click at [639, 182] on span "Substation upgrade" at bounding box center [626, 189] width 82 height 15
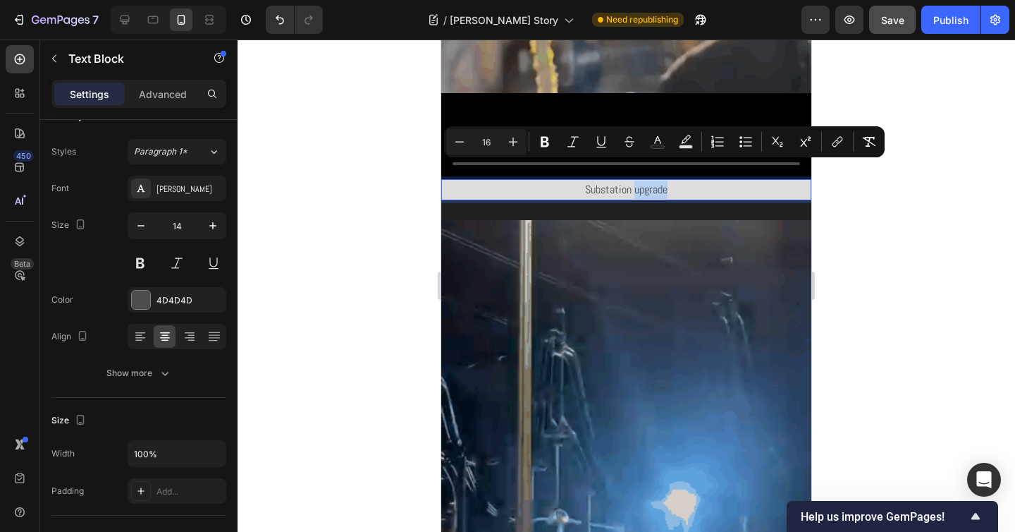
click at [670, 180] on p "Substation upgrade" at bounding box center [626, 189] width 367 height 18
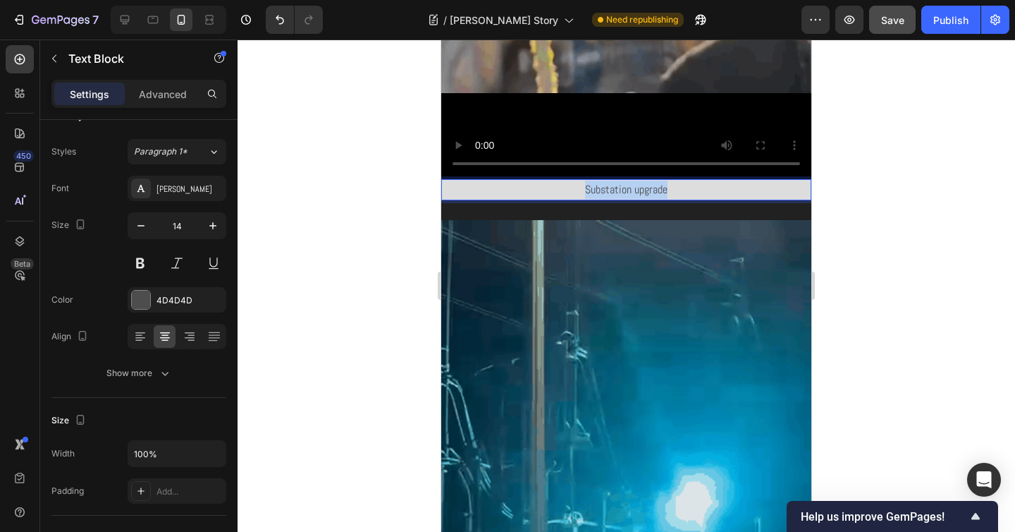
drag, startPoint x: 680, startPoint y: 171, endPoint x: 529, endPoint y: 170, distance: 150.2
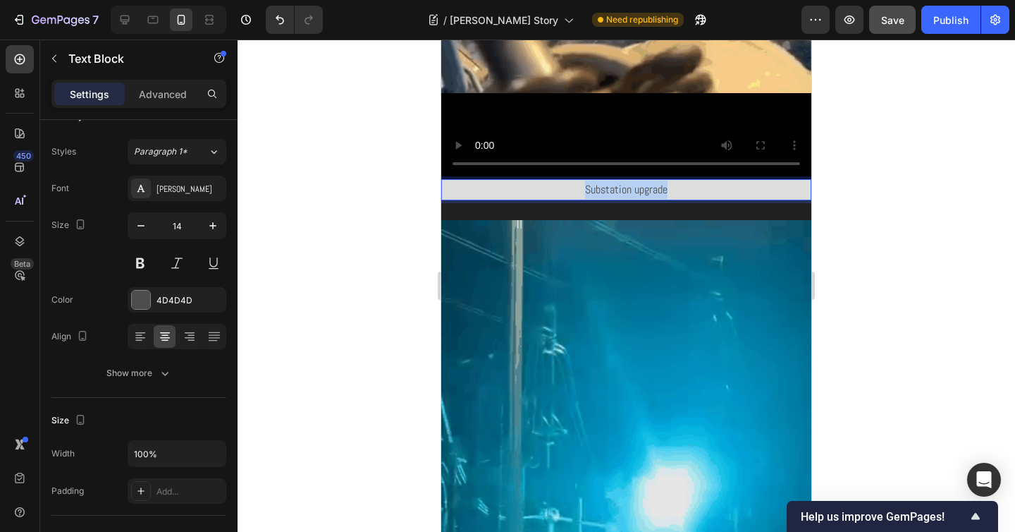
click at [529, 180] on p "Substation upgrade" at bounding box center [626, 189] width 367 height 18
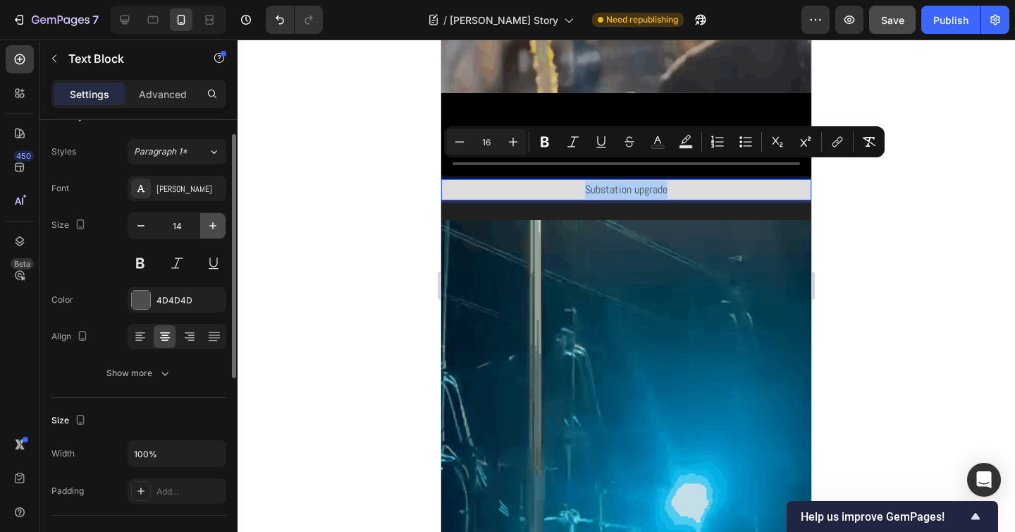
click at [210, 224] on icon "button" at bounding box center [213, 226] width 14 height 14
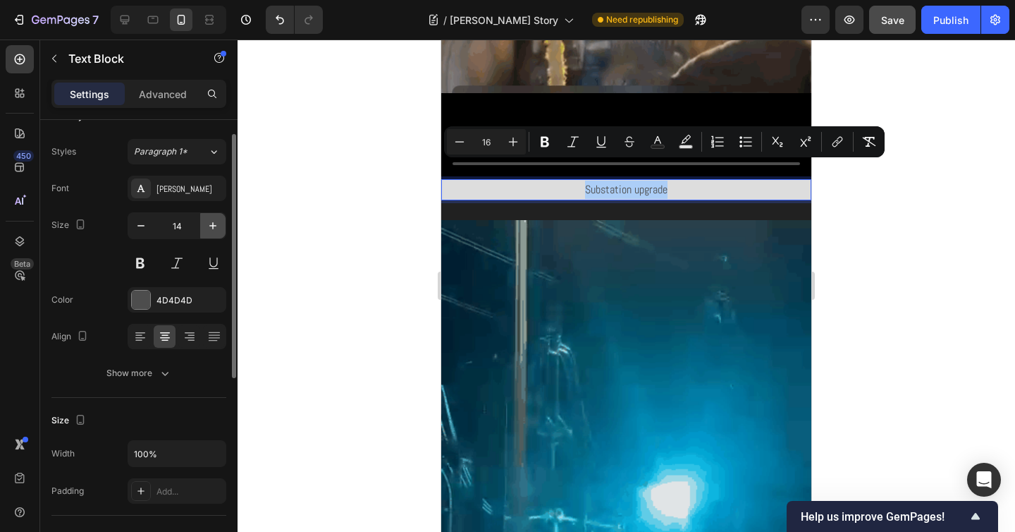
click at [210, 224] on icon "button" at bounding box center [213, 226] width 14 height 14
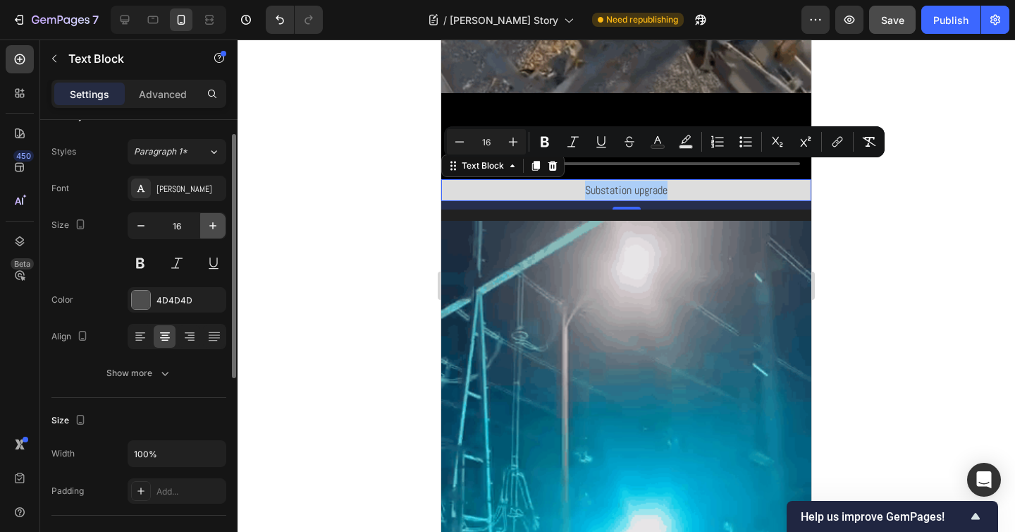
click at [210, 224] on icon "button" at bounding box center [213, 226] width 14 height 14
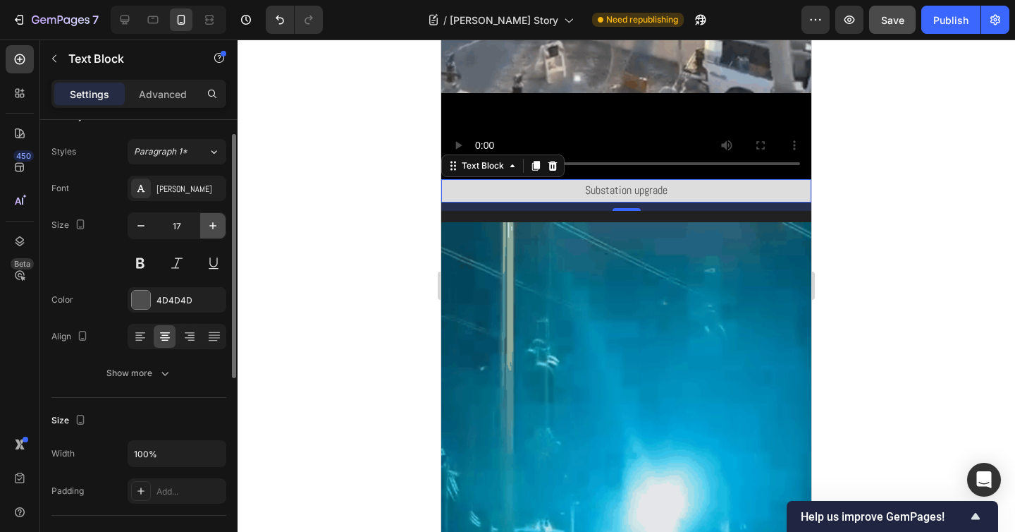
click at [210, 224] on icon "button" at bounding box center [213, 226] width 14 height 14
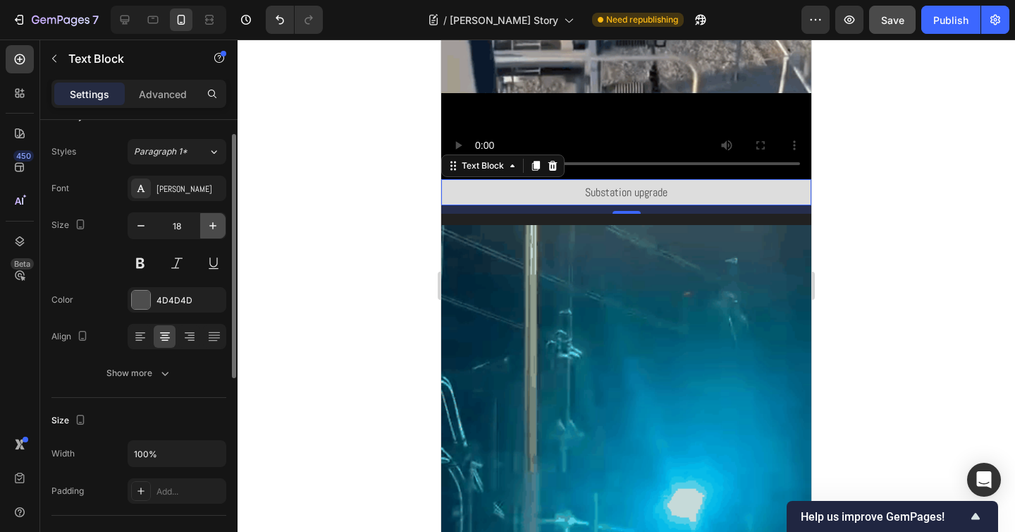
click at [210, 224] on icon "button" at bounding box center [213, 226] width 14 height 14
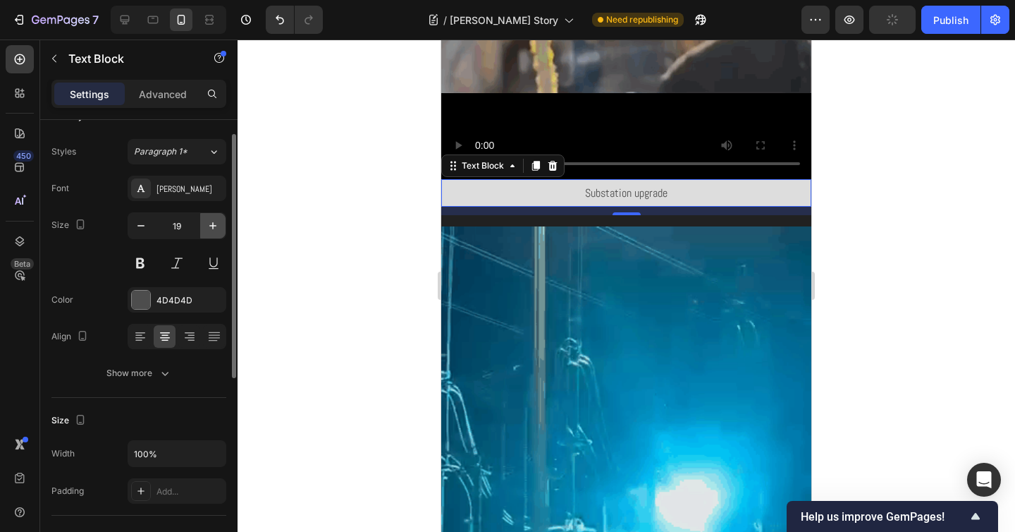
click at [214, 219] on icon "button" at bounding box center [213, 226] width 14 height 14
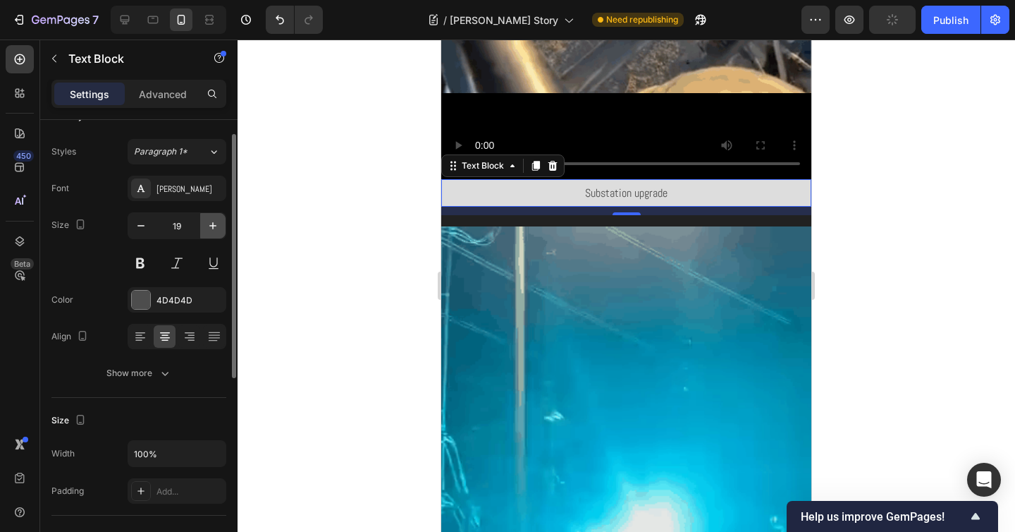
type input "20"
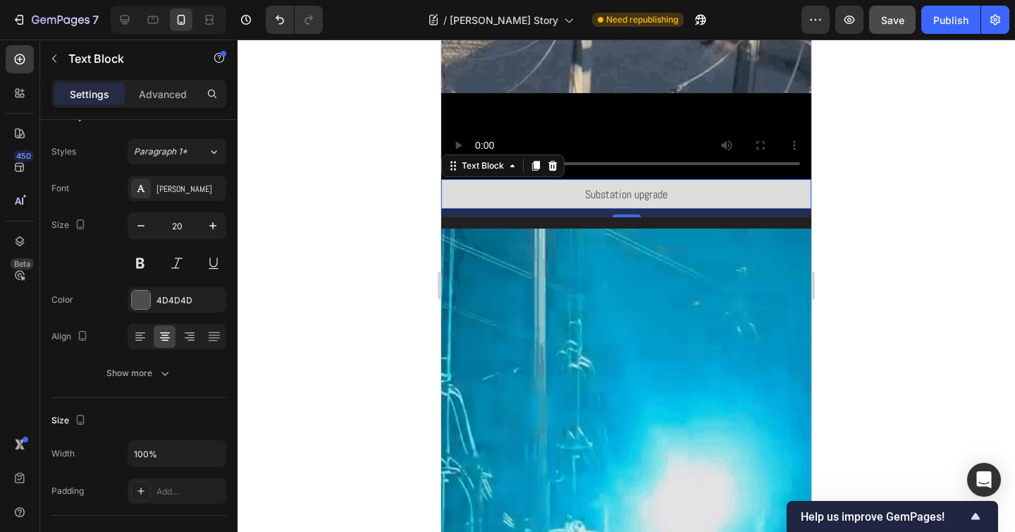
click at [674, 180] on p "Substation upgrade" at bounding box center [626, 193] width 367 height 27
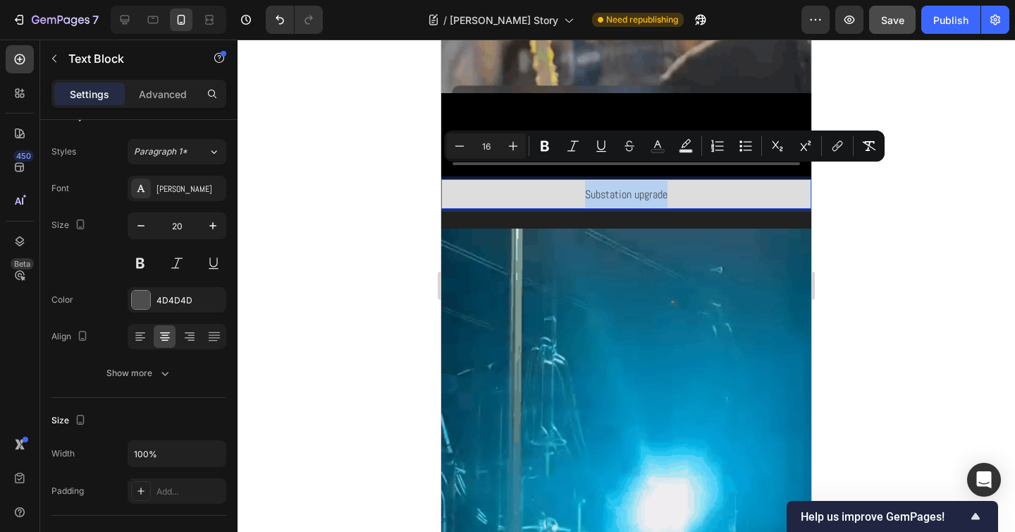
drag, startPoint x: 680, startPoint y: 177, endPoint x: 568, endPoint y: 175, distance: 111.4
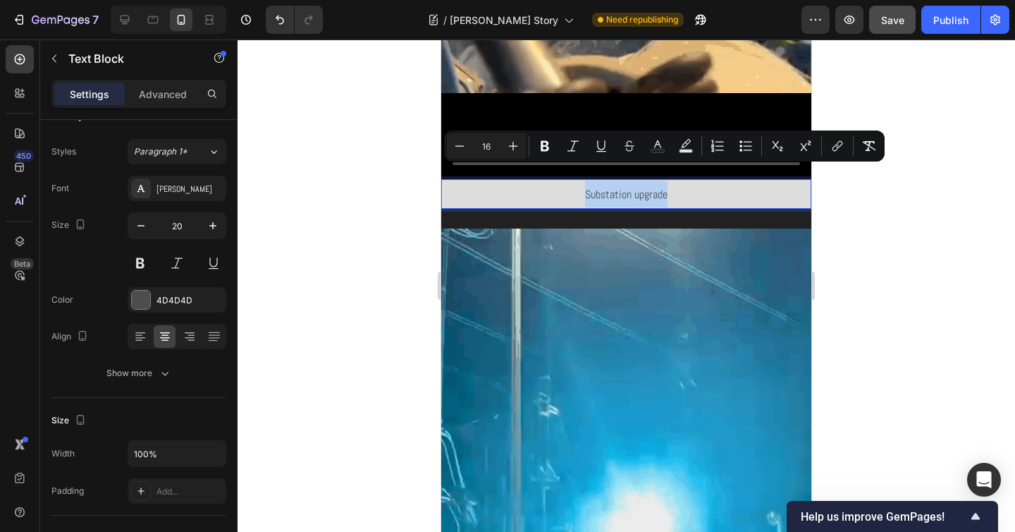
click at [568, 180] on p "Substation upgrade" at bounding box center [626, 193] width 367 height 27
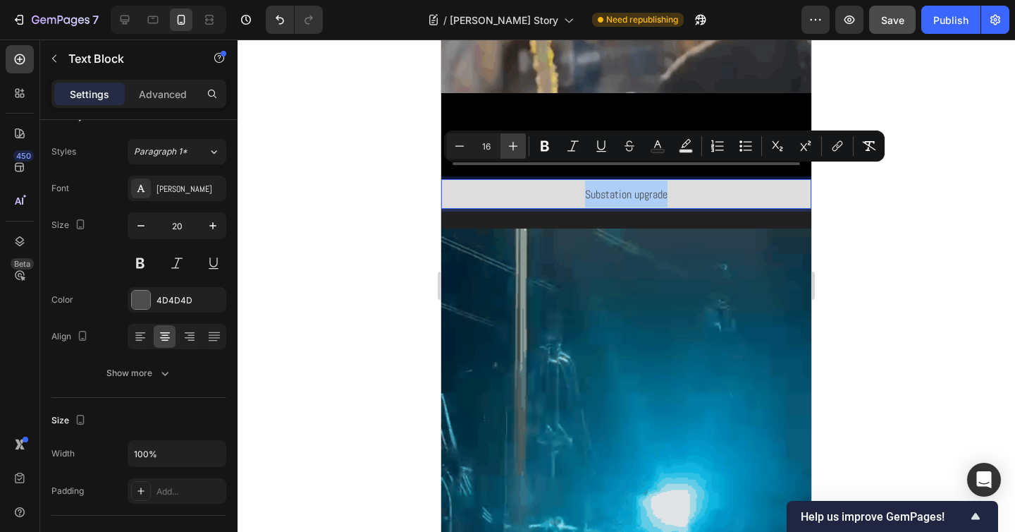
click at [522, 147] on button "Plus" at bounding box center [512, 145] width 25 height 25
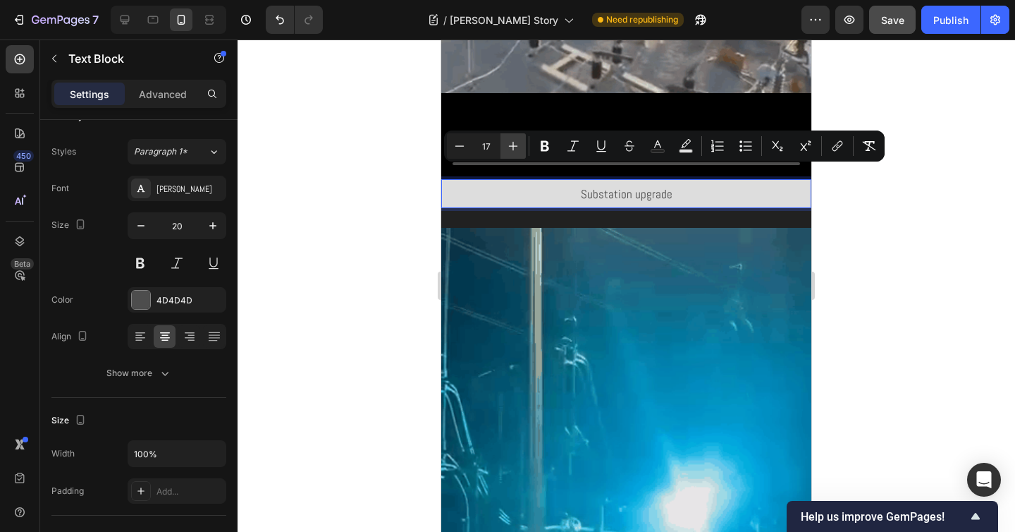
click at [522, 147] on button "Plus" at bounding box center [512, 145] width 25 height 25
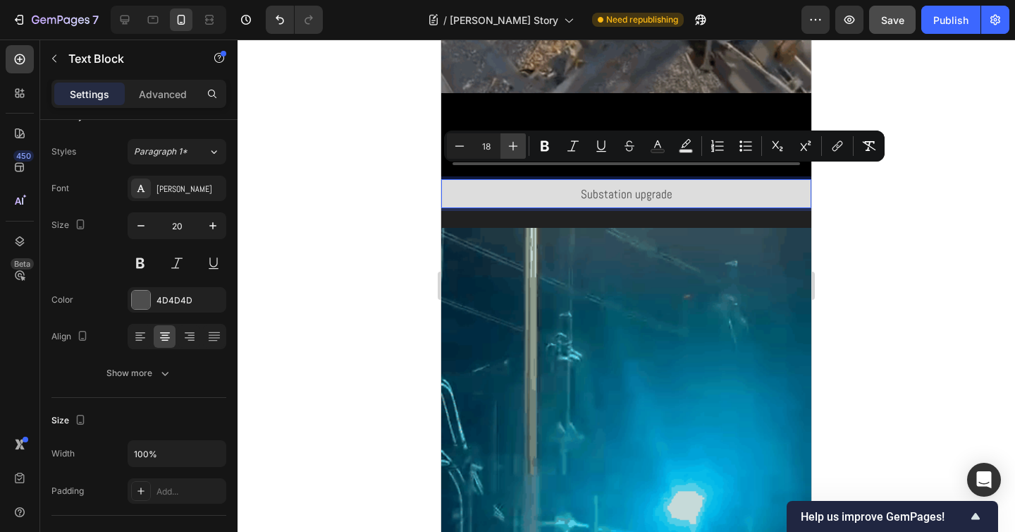
click at [522, 147] on button "Plus" at bounding box center [512, 145] width 25 height 25
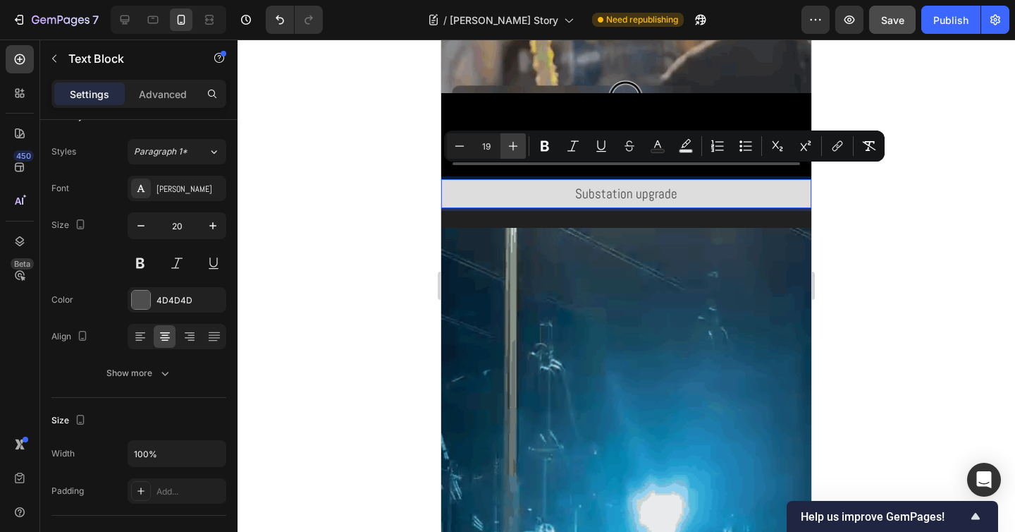
click at [522, 147] on button "Plus" at bounding box center [512, 145] width 25 height 25
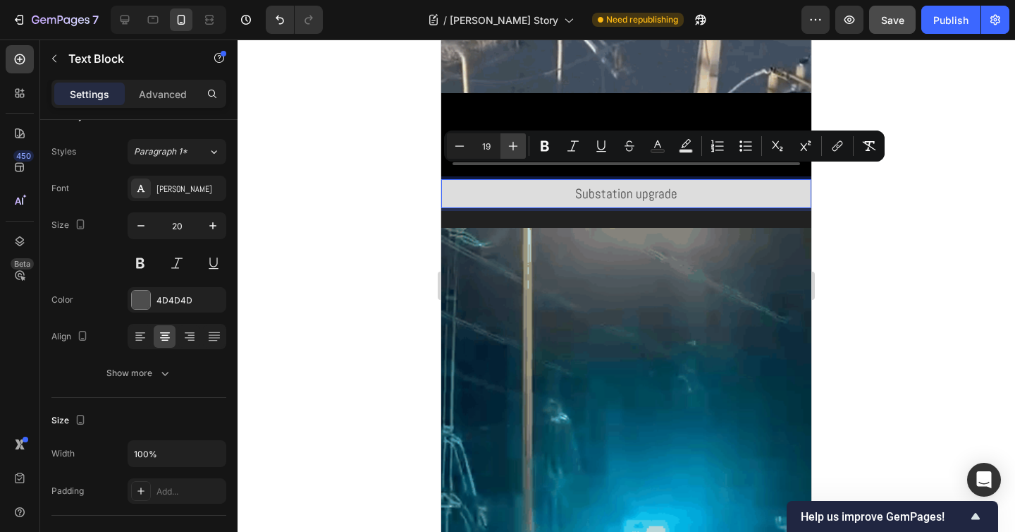
type input "20"
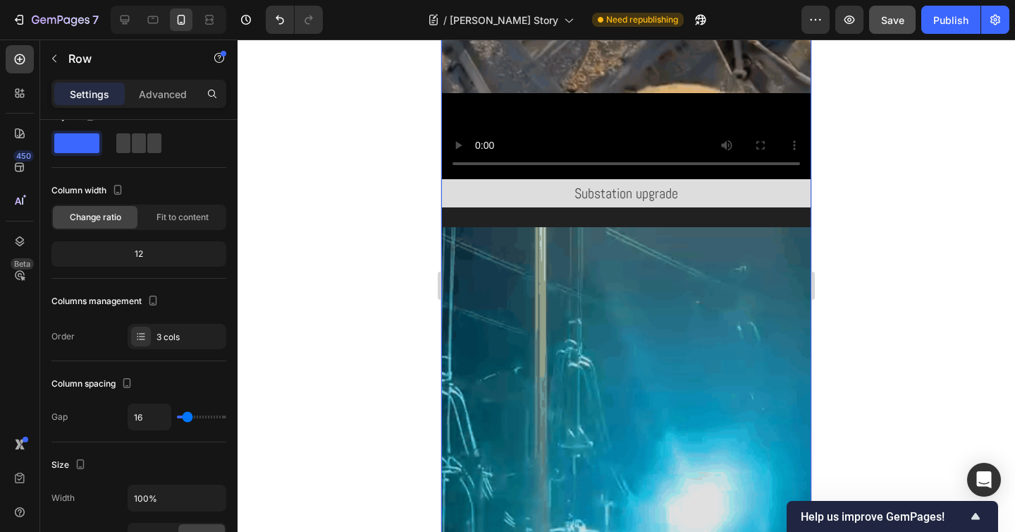
scroll to position [0, 0]
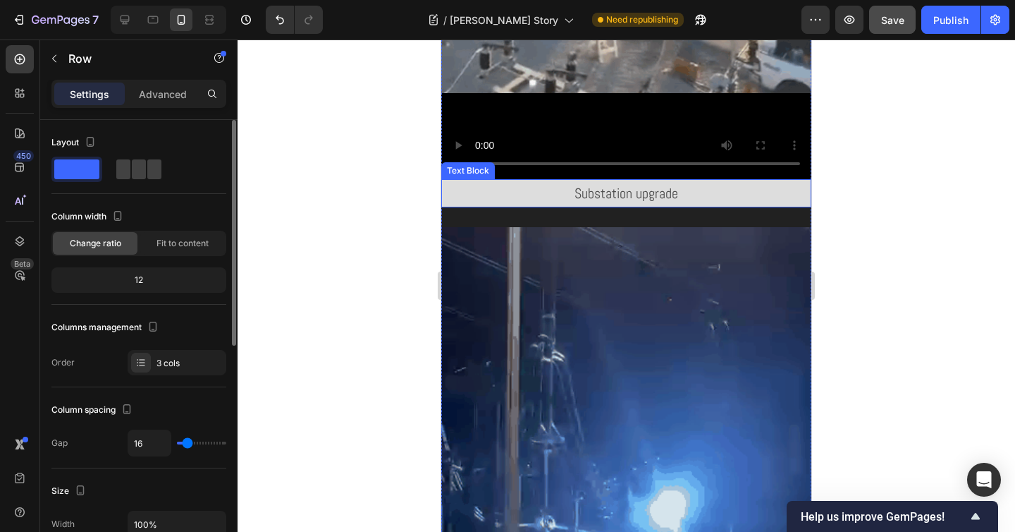
click at [565, 180] on p "Substation upgrade" at bounding box center [626, 192] width 367 height 25
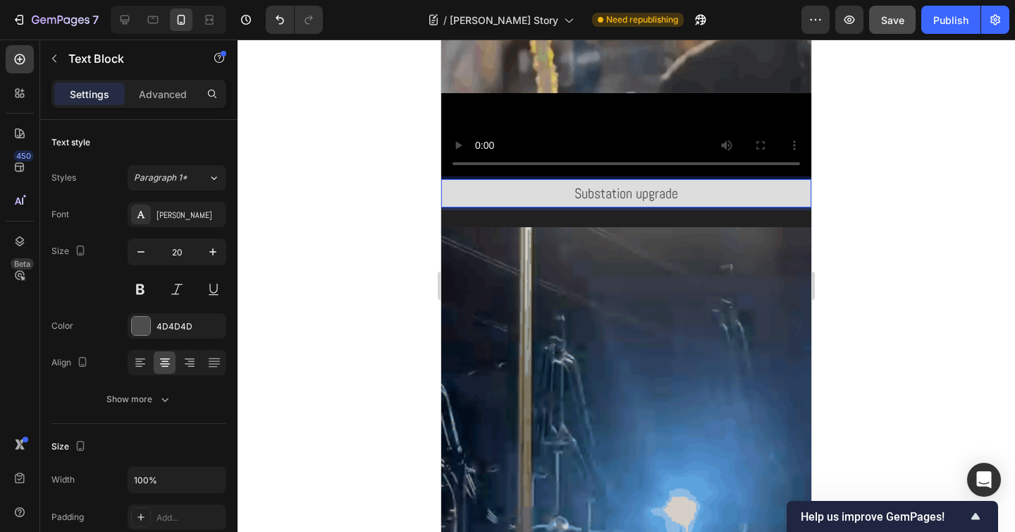
click at [563, 180] on p "Substation upgrade" at bounding box center [626, 192] width 367 height 25
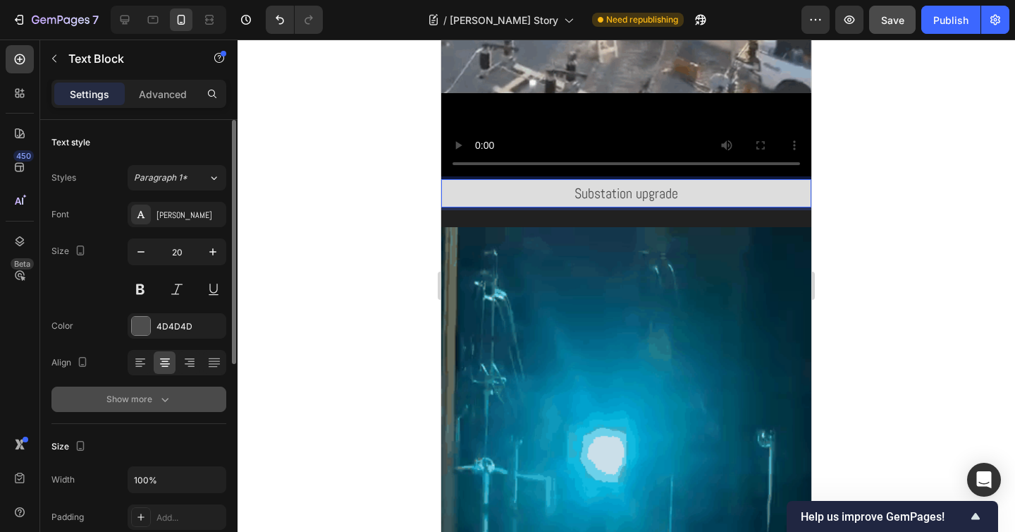
click at [163, 400] on icon "button" at bounding box center [164, 400] width 7 height 4
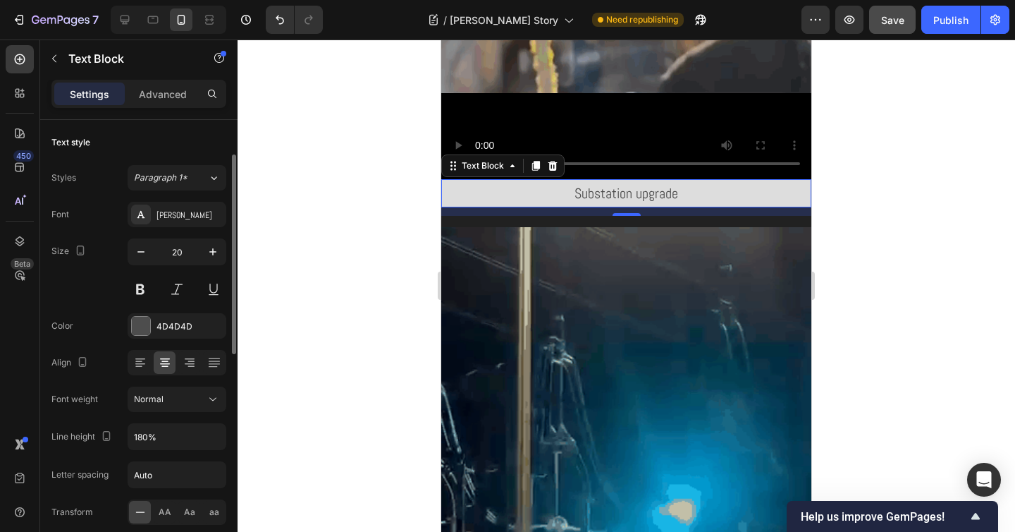
scroll to position [103, 0]
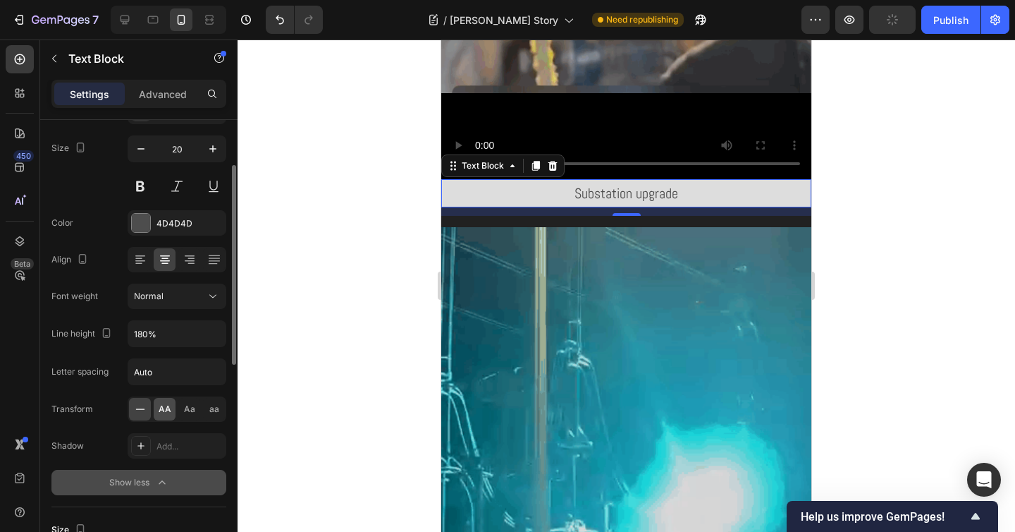
click at [162, 406] on span "AA" at bounding box center [165, 409] width 13 height 13
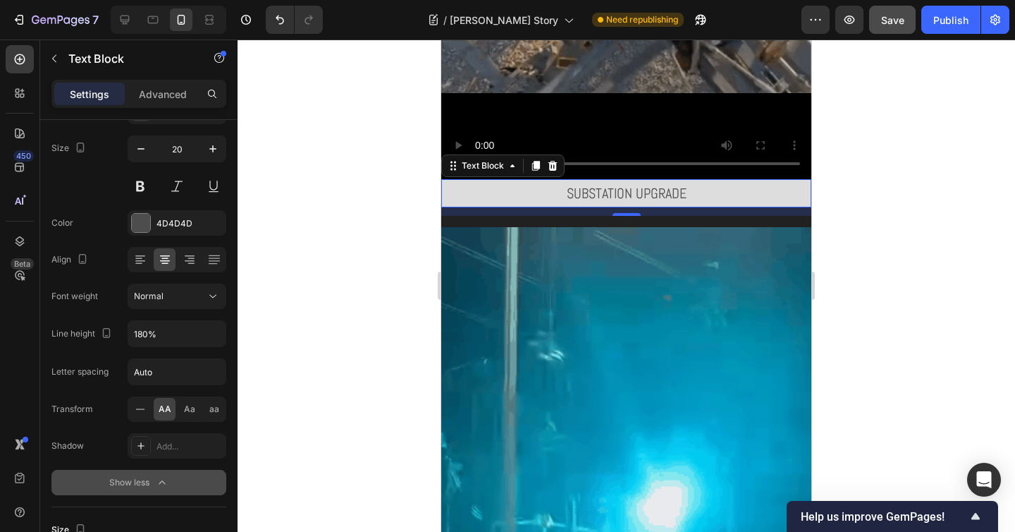
click at [854, 255] on div at bounding box center [627, 285] width 778 height 492
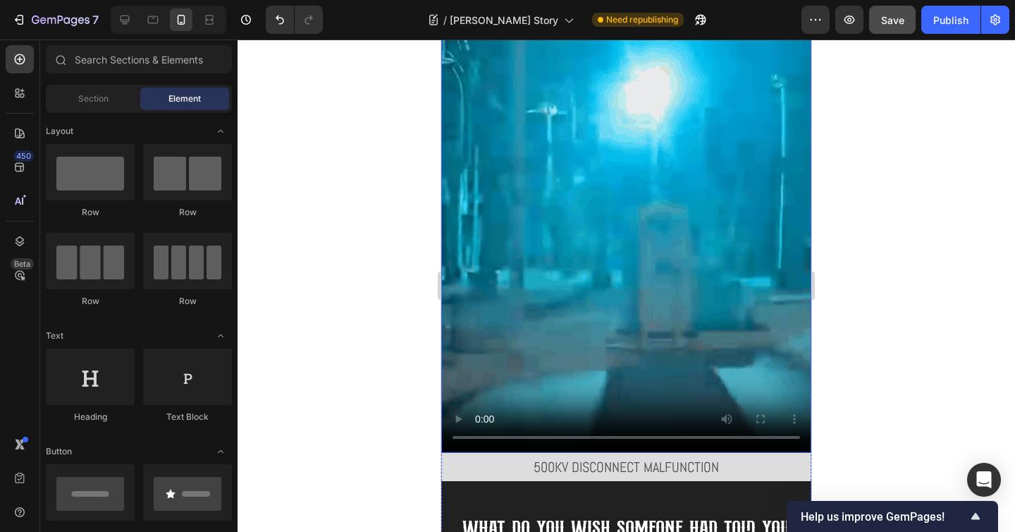
scroll to position [3067, 0]
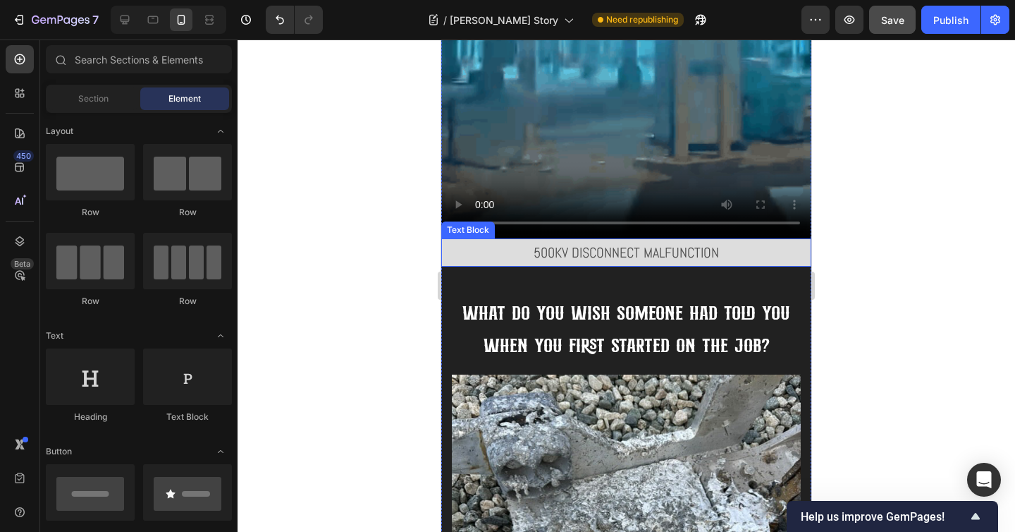
click at [692, 240] on p "500KV disconnect malfunction" at bounding box center [626, 252] width 367 height 25
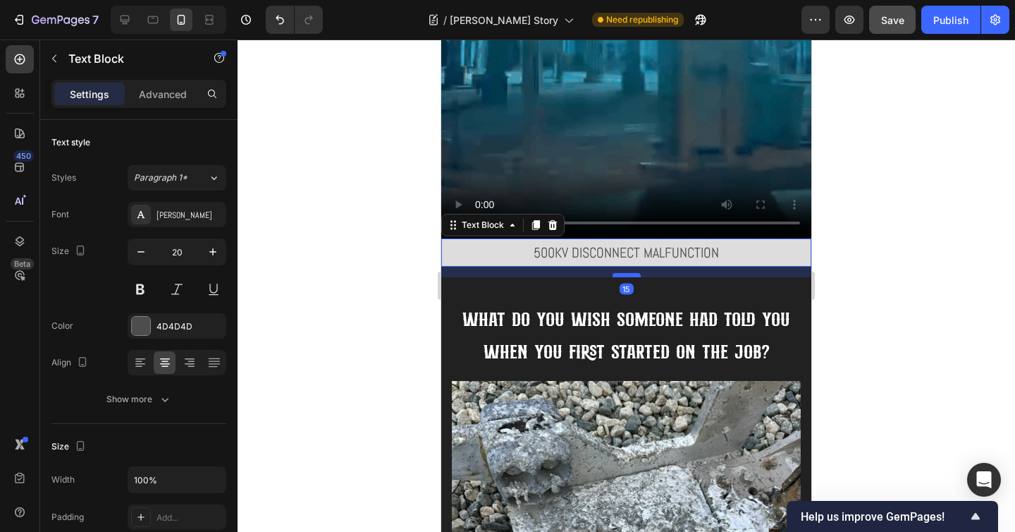
click at [622, 273] on div at bounding box center [627, 275] width 28 height 4
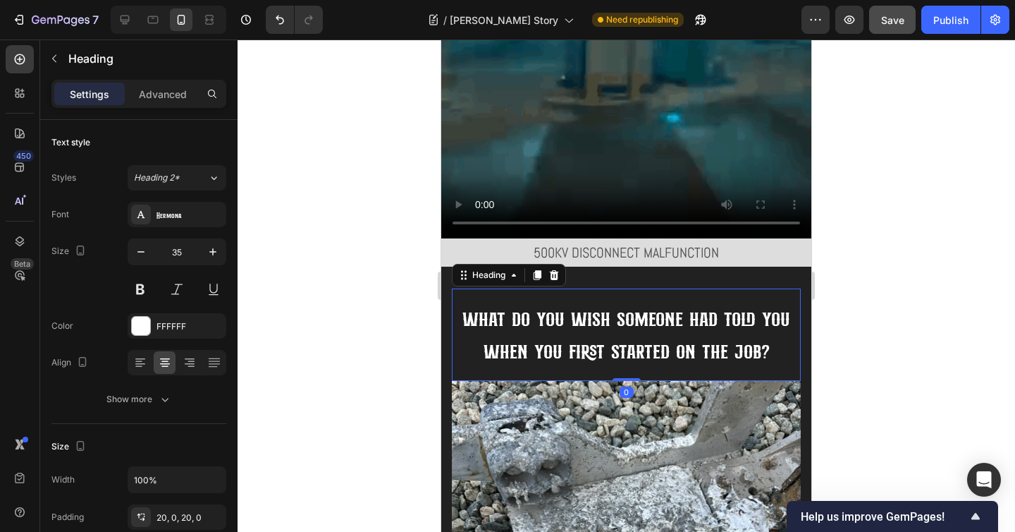
click at [727, 305] on span "What do you wish someone had told you when you first started on the job?" at bounding box center [626, 335] width 328 height 60
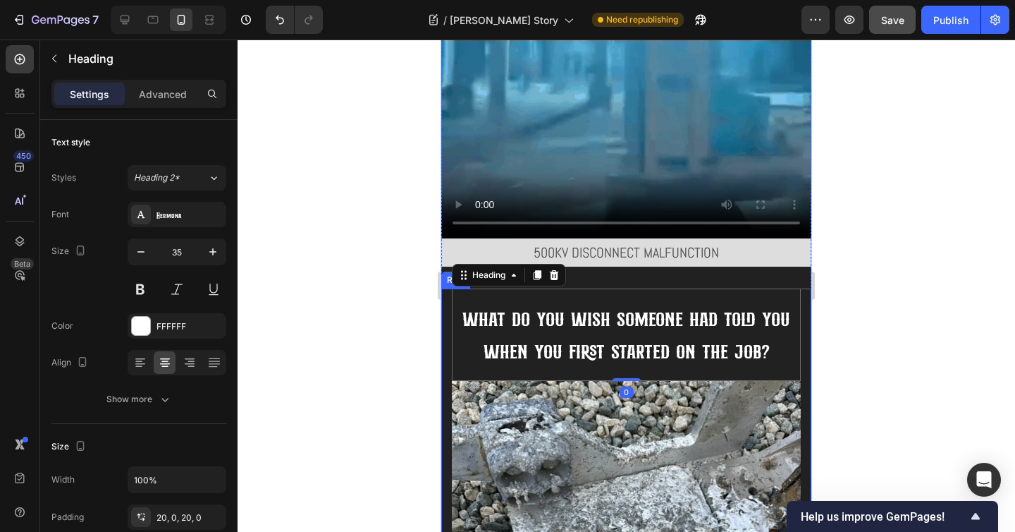
click at [899, 245] on div at bounding box center [627, 285] width 778 height 492
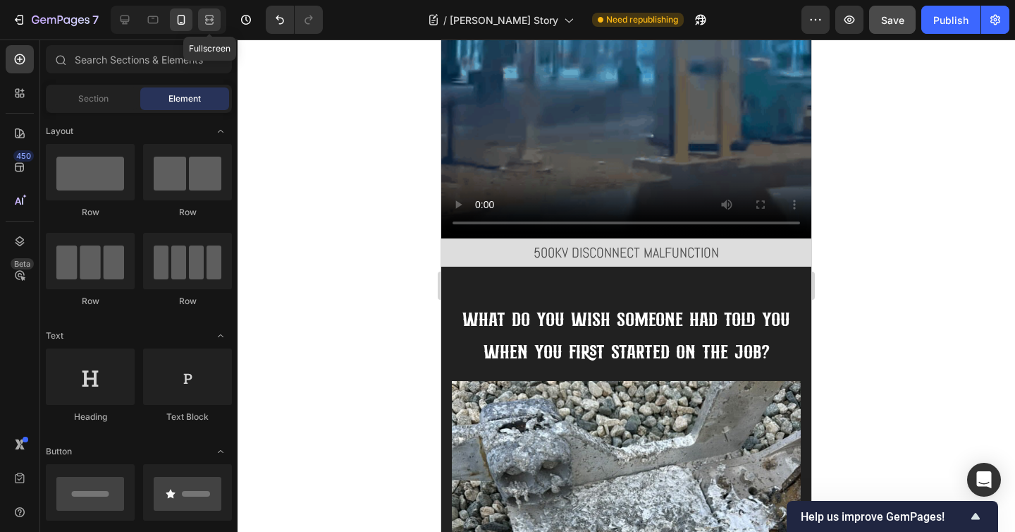
click at [207, 24] on icon at bounding box center [209, 23] width 8 height 3
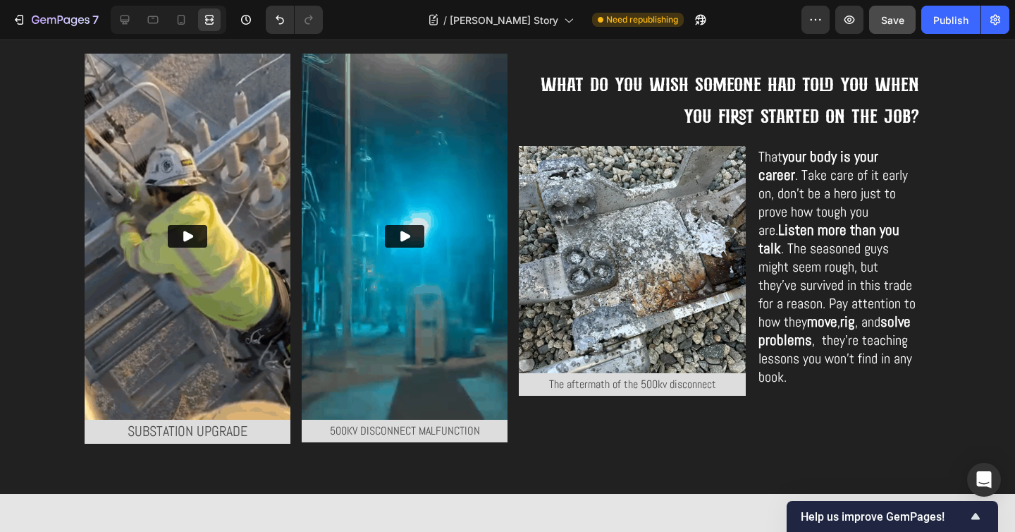
scroll to position [2013, 0]
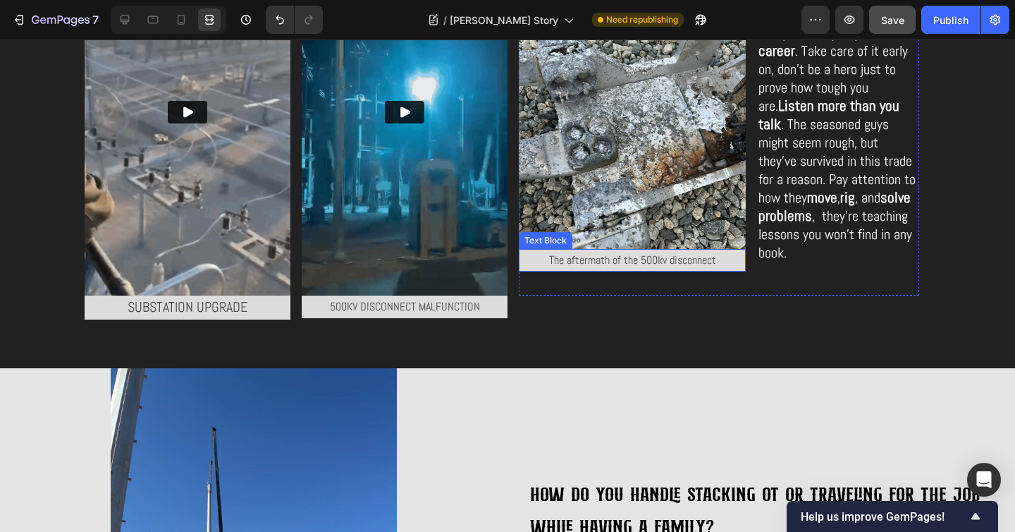
click at [600, 264] on p "The aftermath of the 500kv disconnect" at bounding box center [632, 260] width 224 height 20
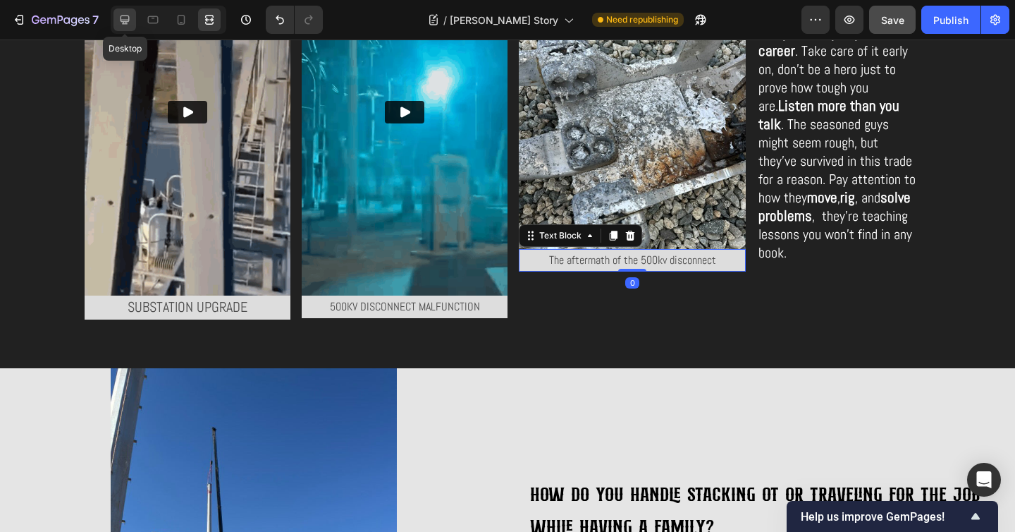
click at [130, 22] on icon at bounding box center [125, 20] width 14 height 14
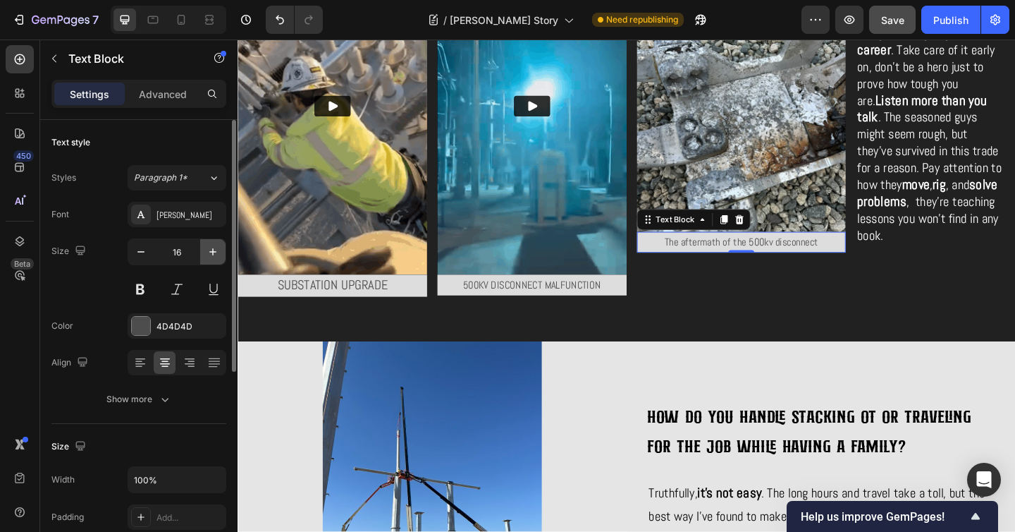
click at [213, 259] on button "button" at bounding box center [212, 251] width 25 height 25
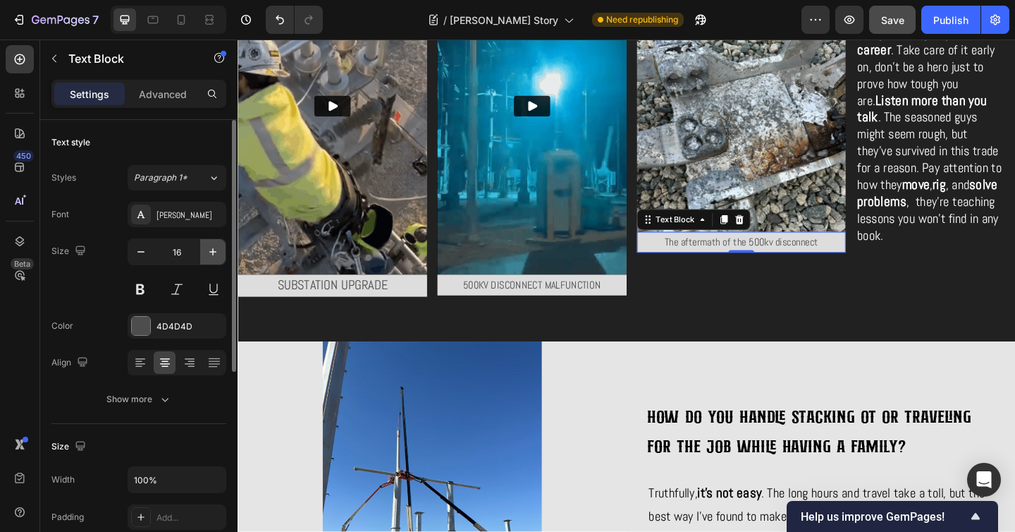
click at [213, 259] on button "button" at bounding box center [212, 251] width 25 height 25
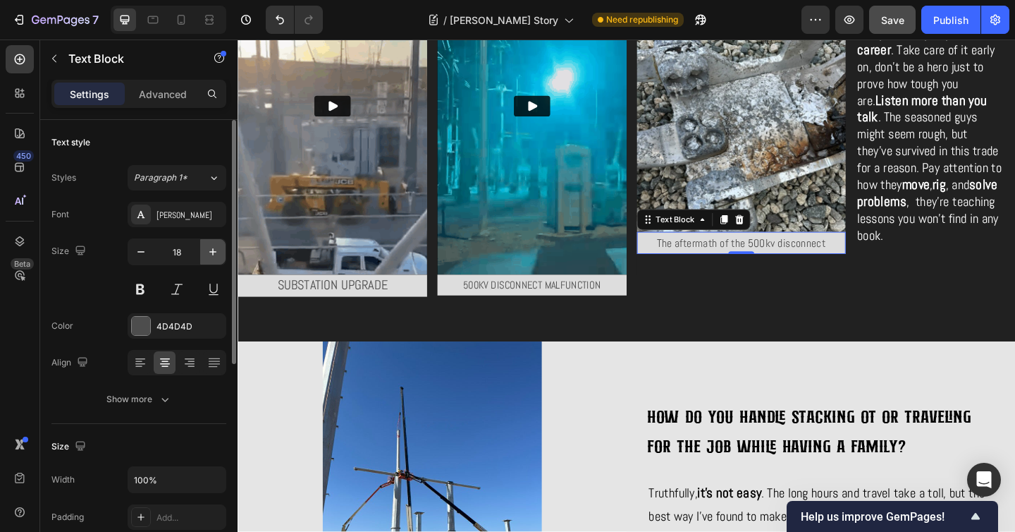
click at [213, 259] on button "button" at bounding box center [212, 251] width 25 height 25
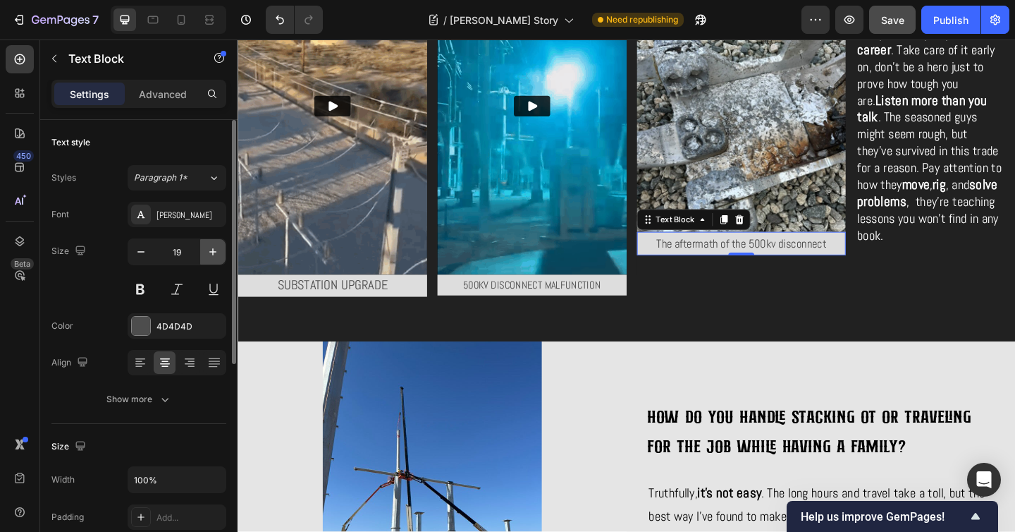
click at [213, 259] on button "button" at bounding box center [212, 251] width 25 height 25
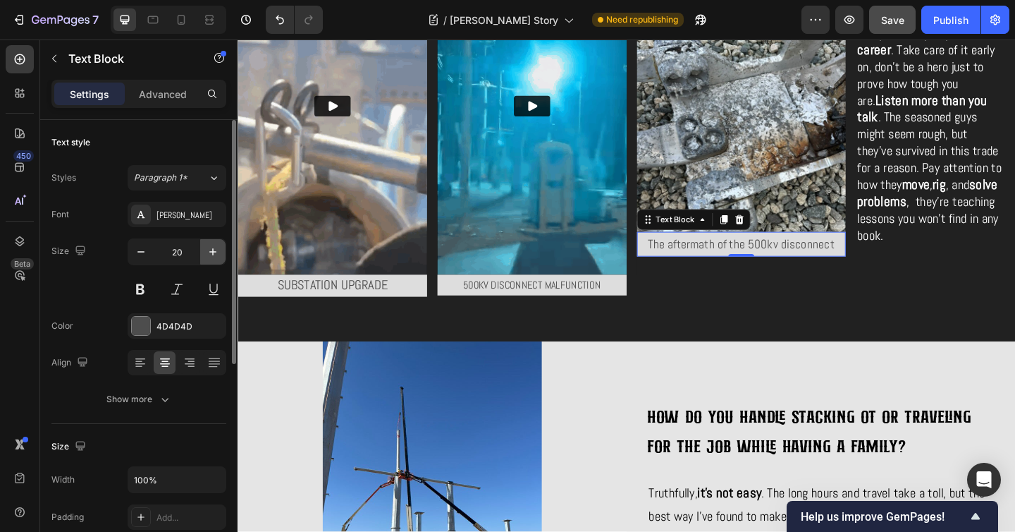
click at [213, 259] on button "button" at bounding box center [212, 251] width 25 height 25
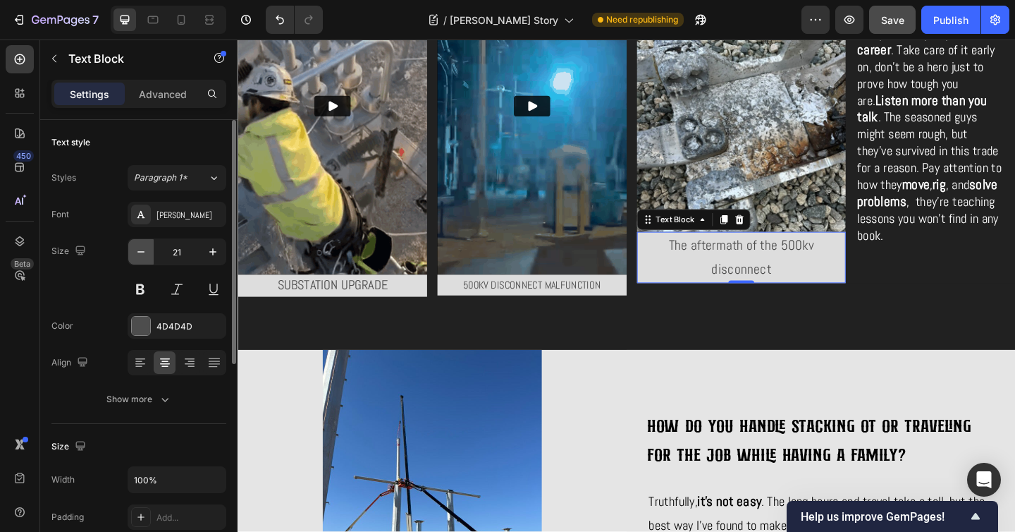
click at [140, 250] on icon "button" at bounding box center [141, 252] width 14 height 14
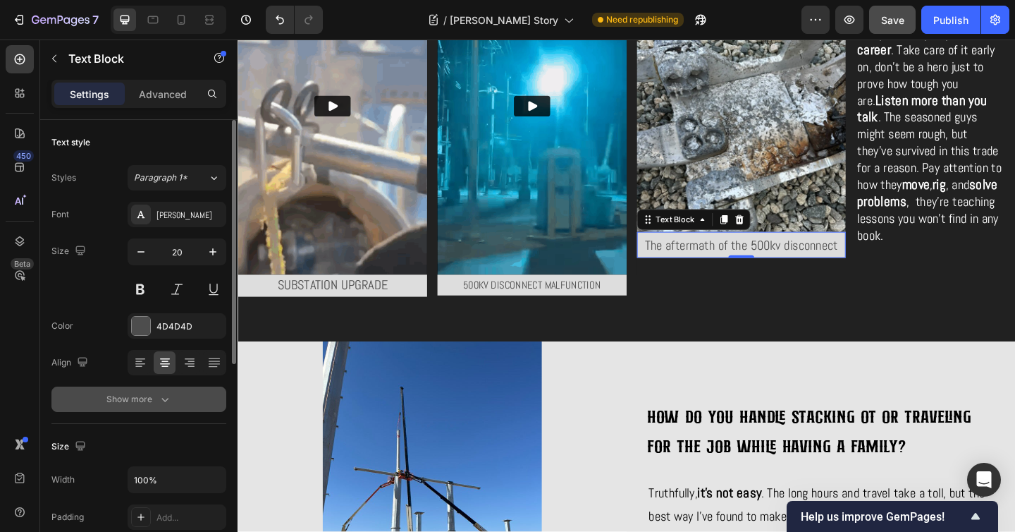
click at [160, 396] on icon "button" at bounding box center [165, 399] width 14 height 14
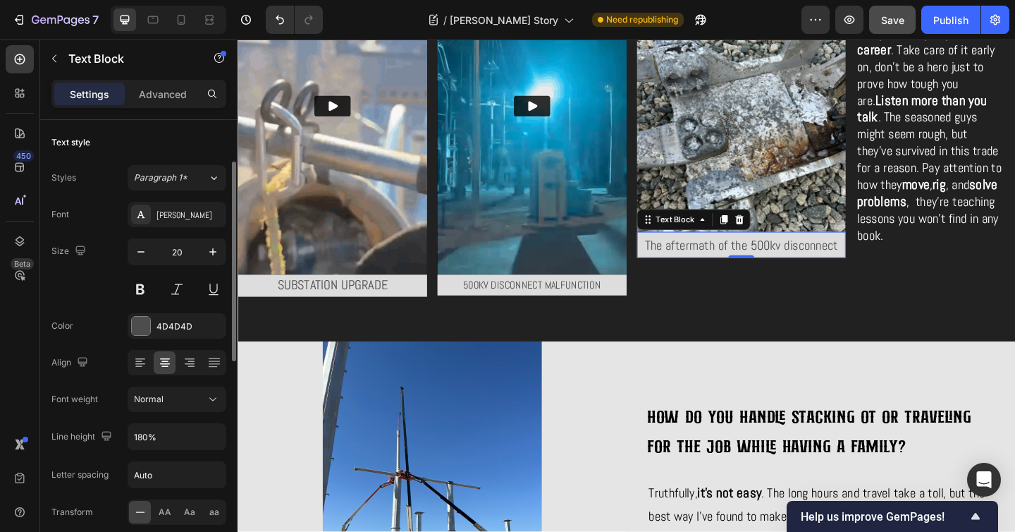
scroll to position [118, 0]
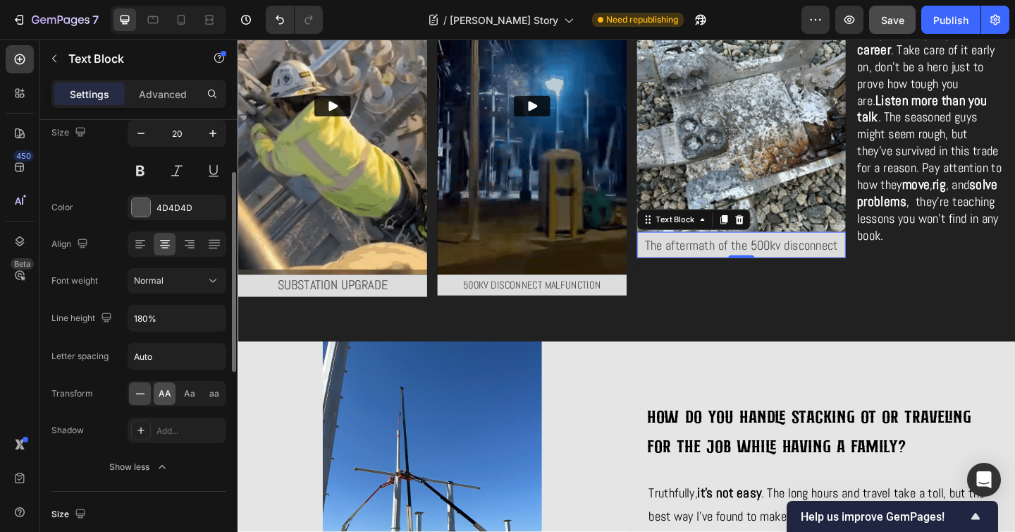
click at [164, 397] on span "AA" at bounding box center [165, 393] width 13 height 13
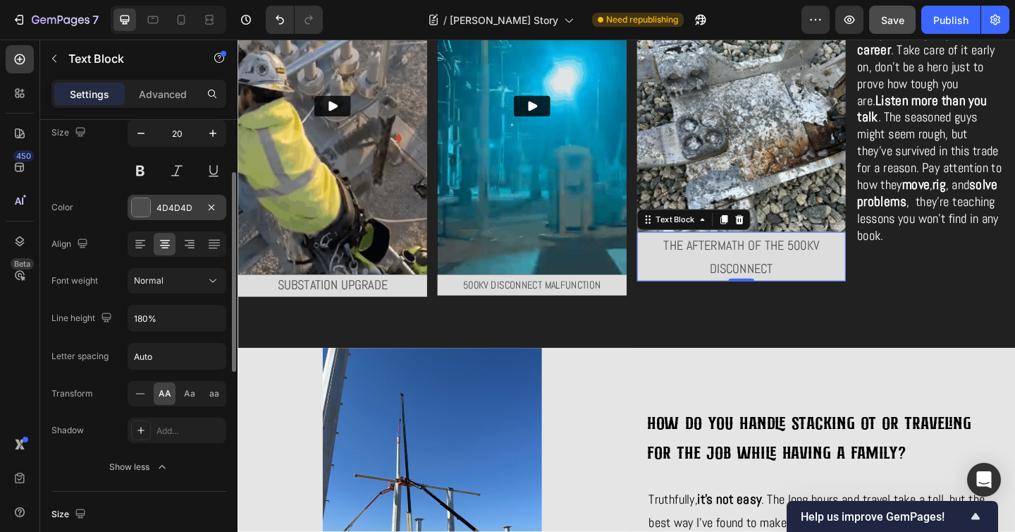
scroll to position [90, 0]
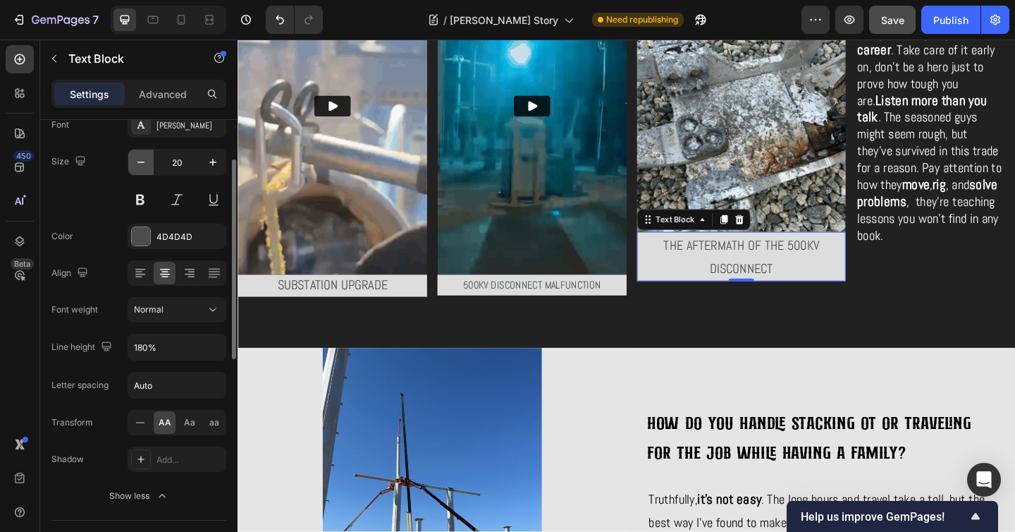
click at [143, 163] on icon "button" at bounding box center [141, 162] width 14 height 14
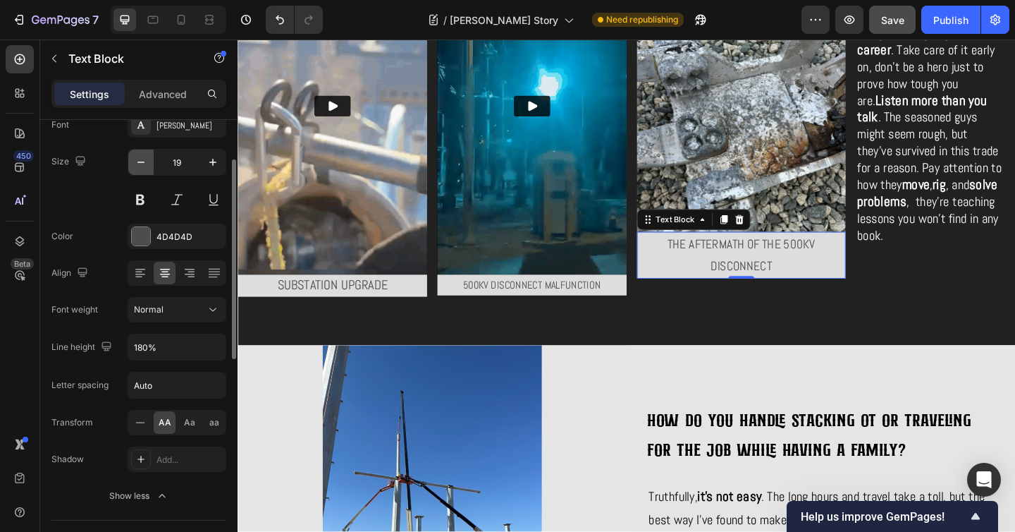
click at [143, 163] on icon "button" at bounding box center [141, 162] width 14 height 14
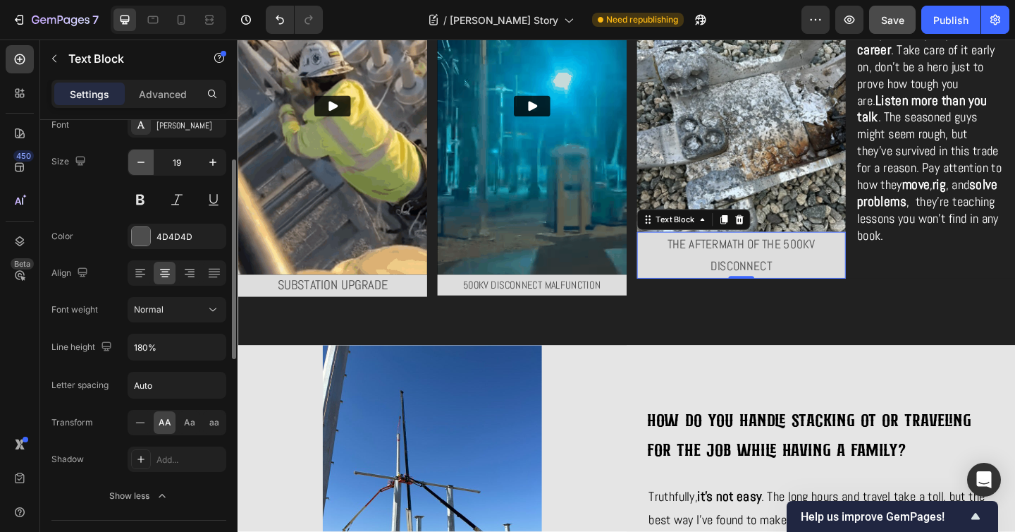
type input "18"
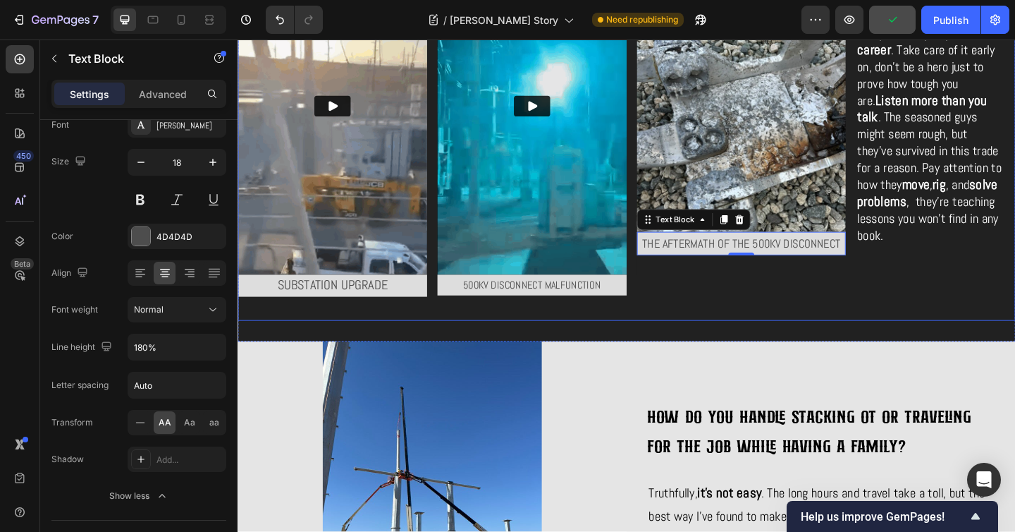
click at [760, 316] on div "What do you wish someone had told you when you first started on the job? Headin…" at bounding box center [878, 138] width 412 height 416
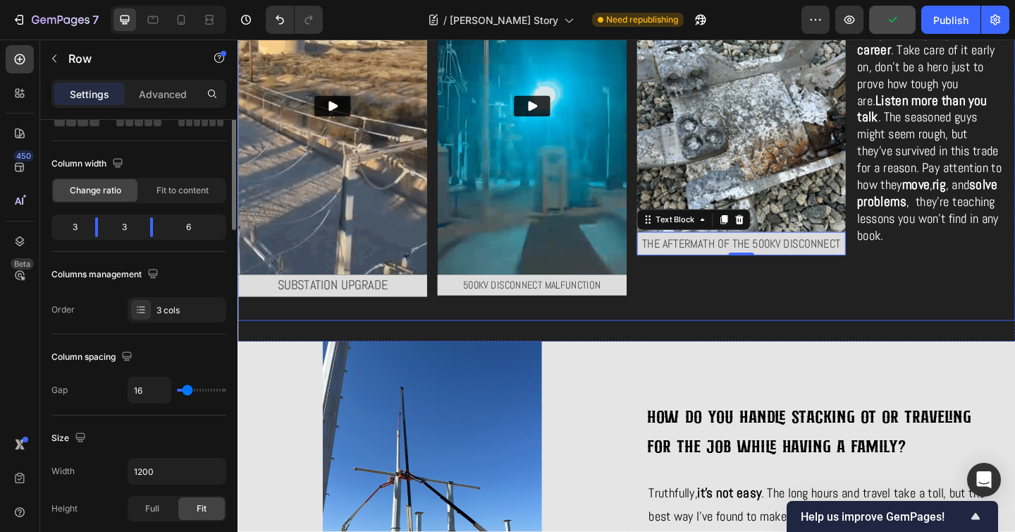
scroll to position [0, 0]
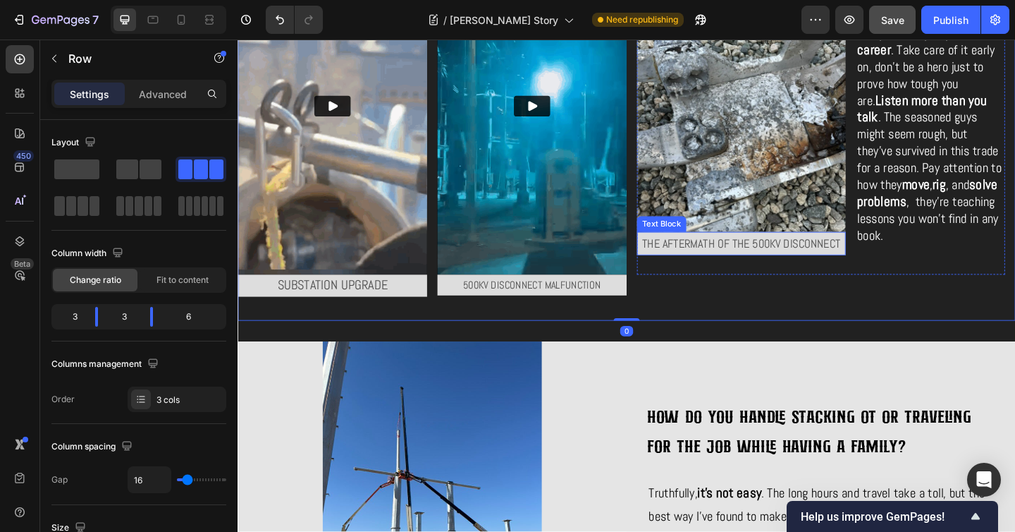
click at [782, 265] on p "The aftermath of the 500kv disconnect" at bounding box center [785, 261] width 224 height 23
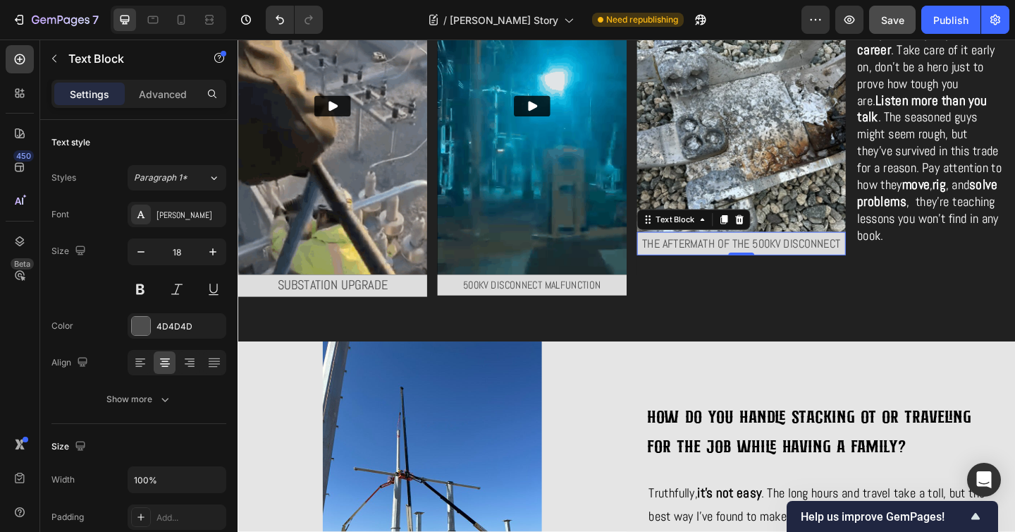
click at [737, 259] on p "The aftermath of the 500kv disconnect" at bounding box center [785, 261] width 224 height 23
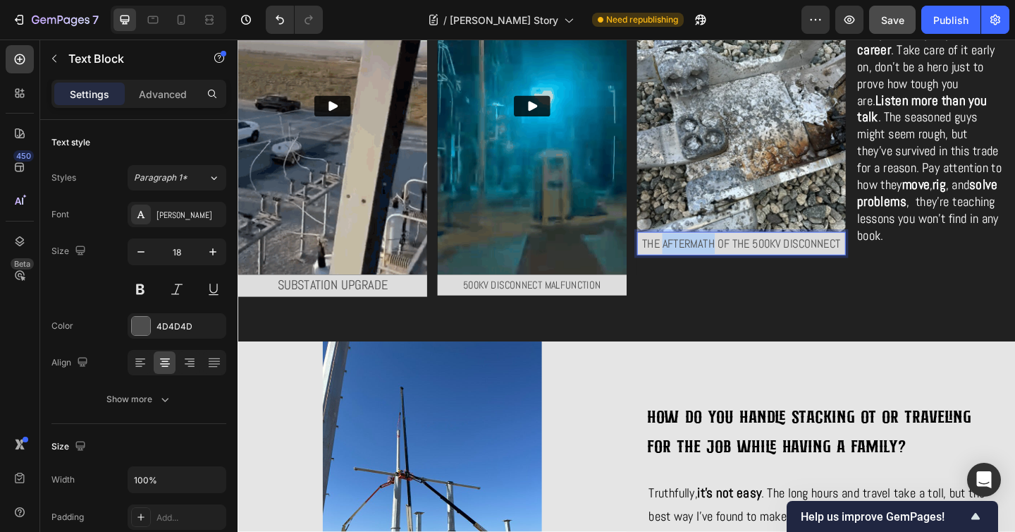
click at [737, 259] on p "The aftermath of the 500kv disconnect" at bounding box center [785, 261] width 224 height 23
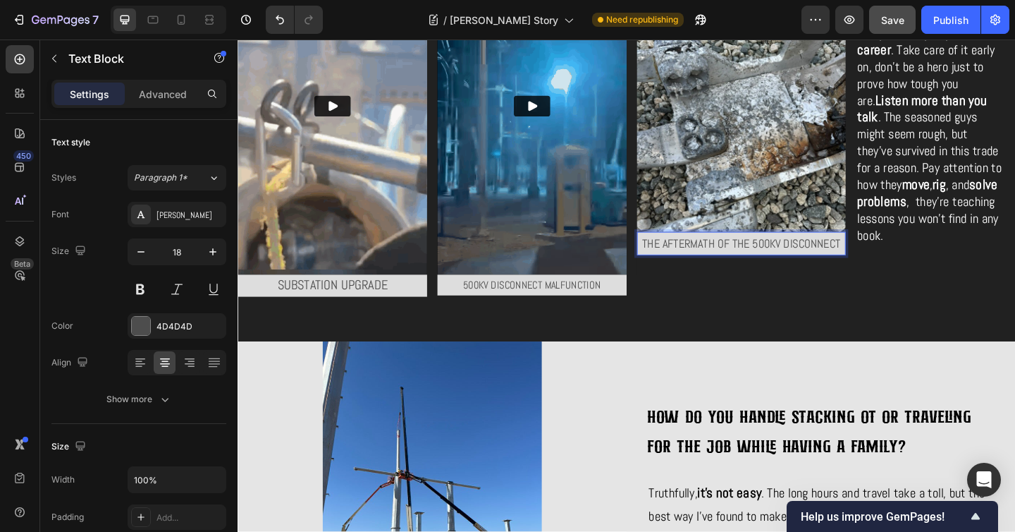
click at [763, 257] on p "The aftermath of the 500kv disconnect" at bounding box center [785, 261] width 224 height 23
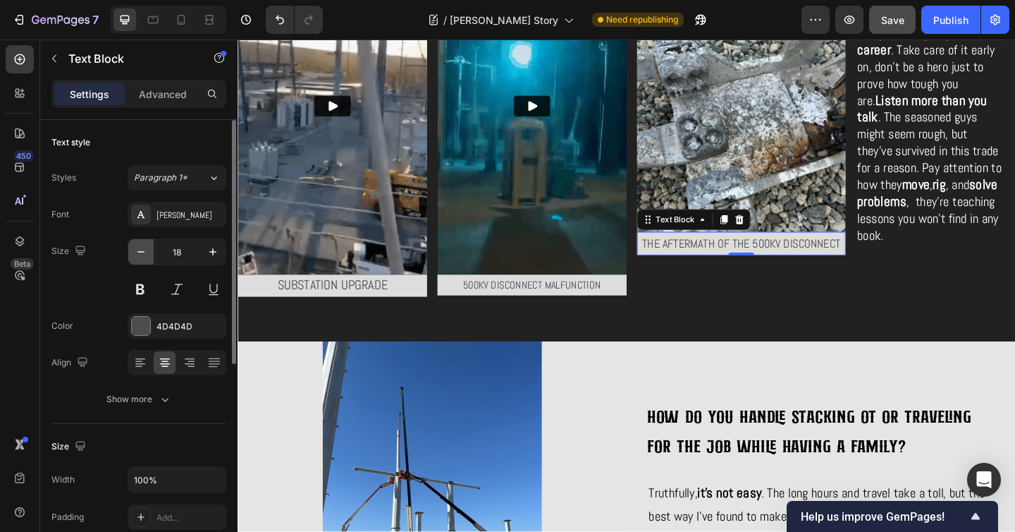
click at [143, 253] on icon "button" at bounding box center [141, 252] width 14 height 14
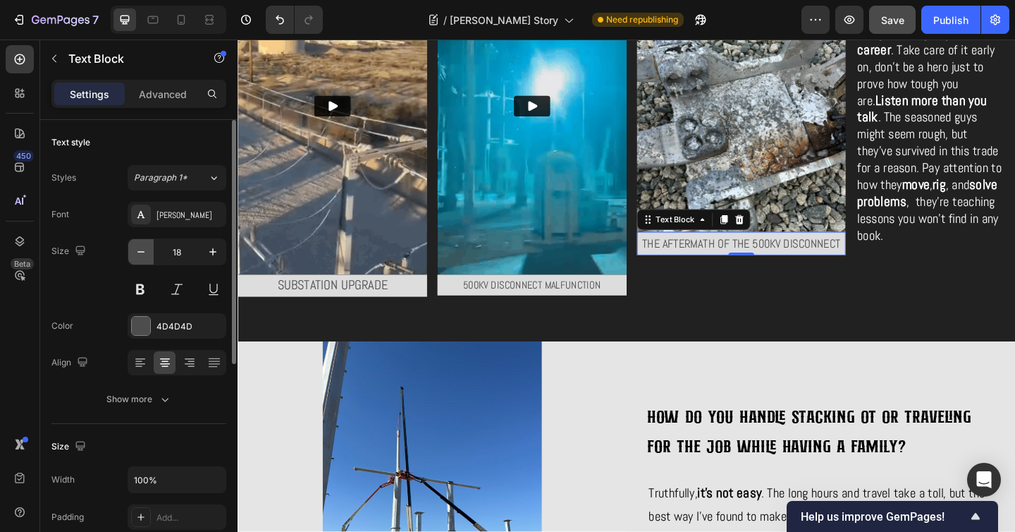
type input "17"
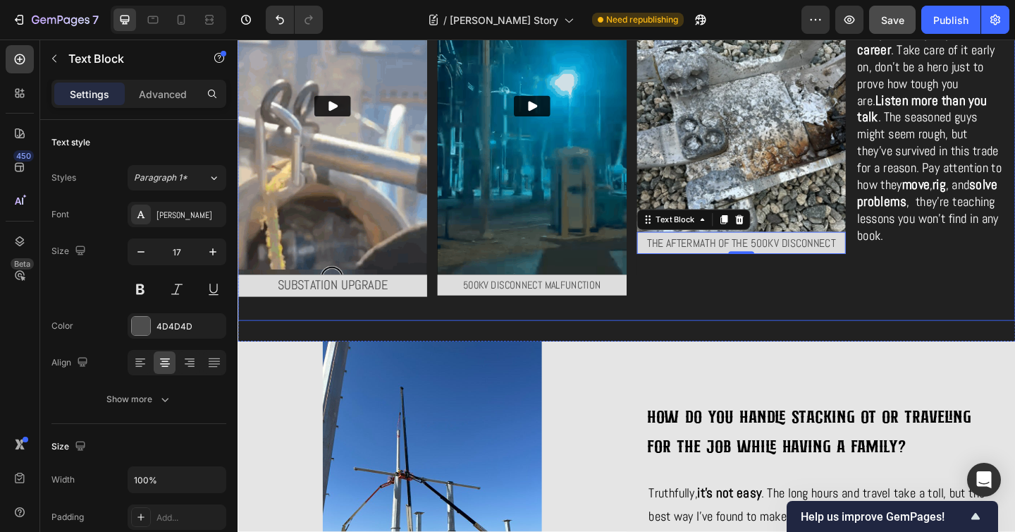
click at [873, 323] on div "What do you wish someone had told you when you first started on the job? Headin…" at bounding box center [878, 138] width 412 height 416
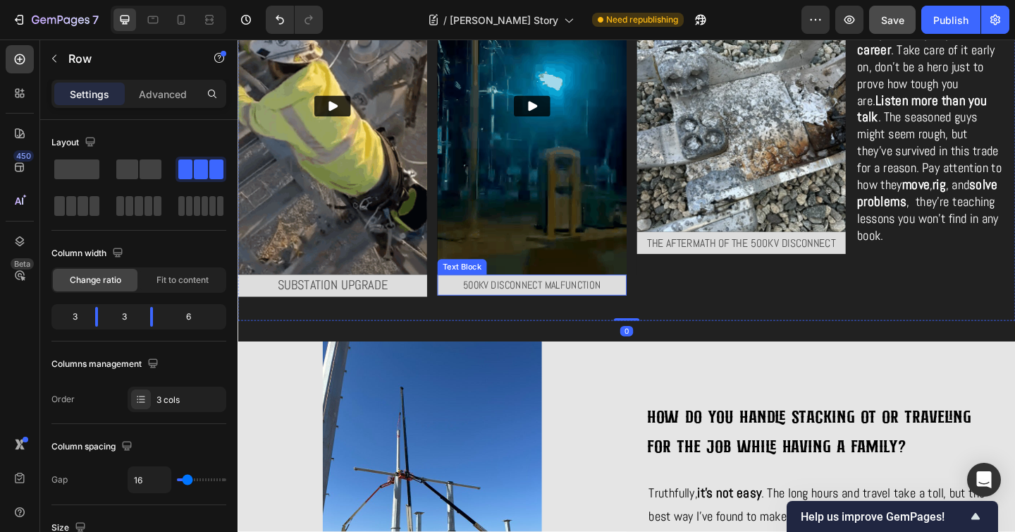
click at [515, 300] on p "500KV disconnect malfunction" at bounding box center [557, 307] width 203 height 20
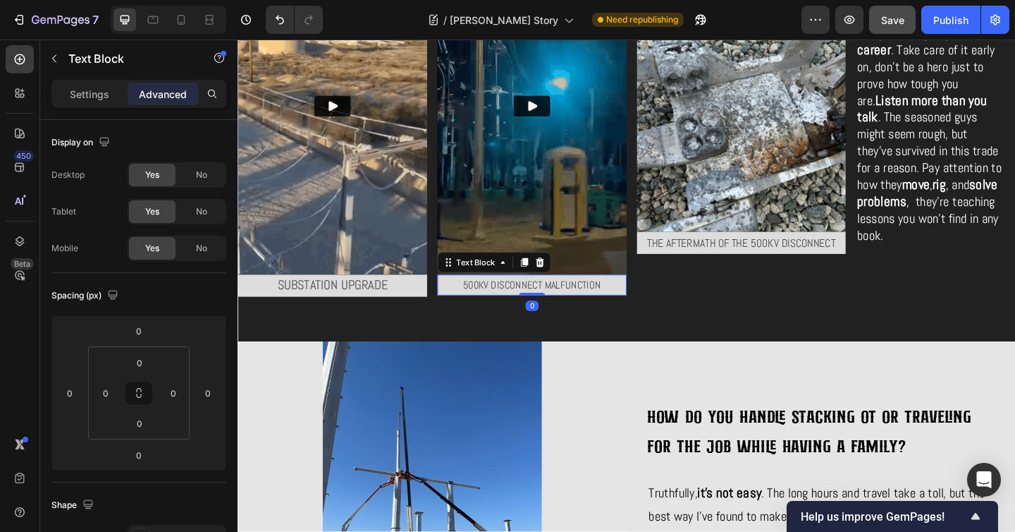
click at [515, 300] on p "500KV disconnect malfunction" at bounding box center [557, 307] width 203 height 20
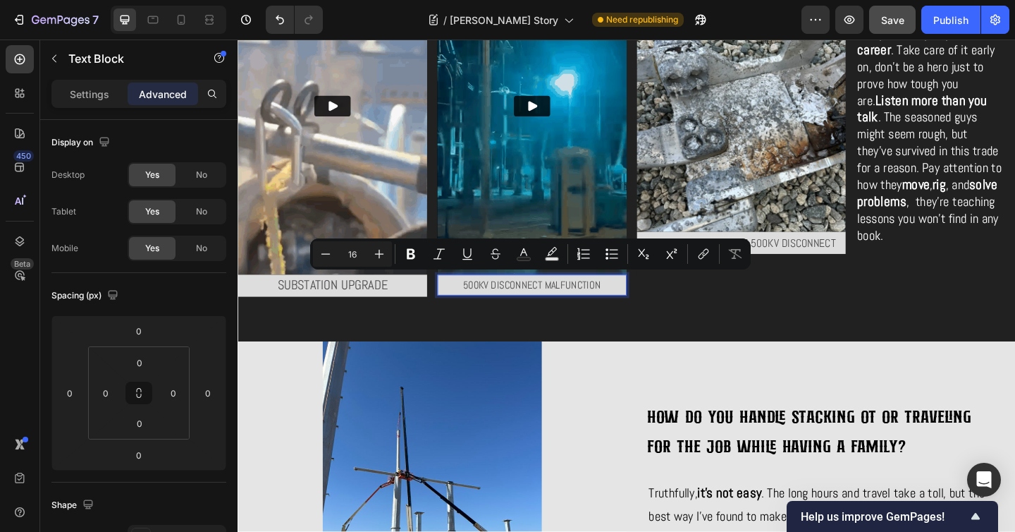
click at [474, 303] on p "500KV disconnect malfunction" at bounding box center [557, 307] width 203 height 20
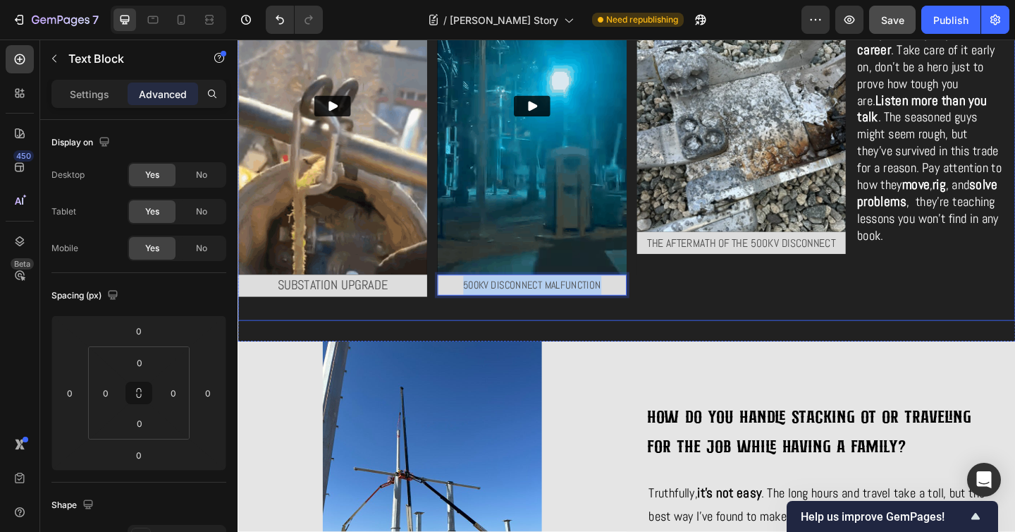
drag, startPoint x: 498, startPoint y: 301, endPoint x: 687, endPoint y: 308, distance: 189.8
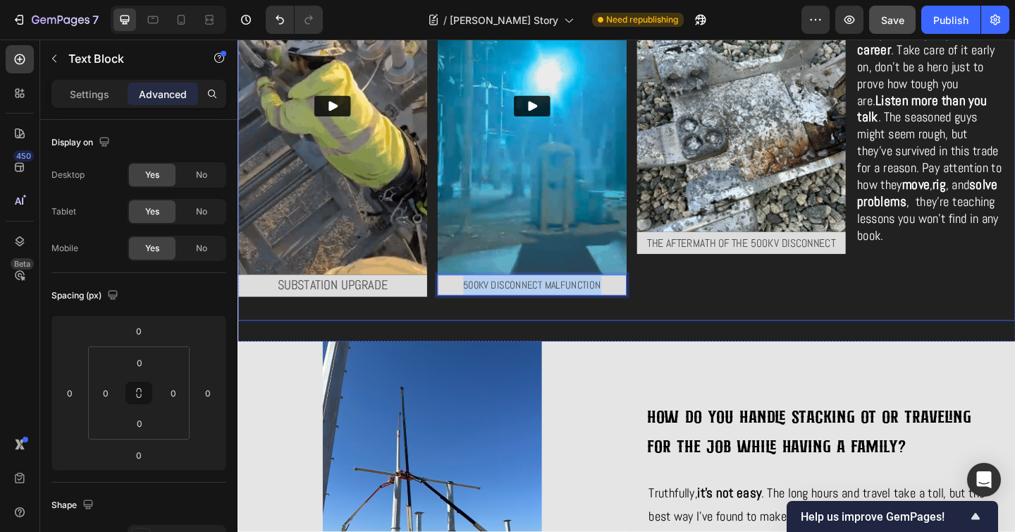
click at [687, 308] on div "Video Substation upgrade Text Block Video 500KV disconnect malfunction Text Blo…" at bounding box center [661, 138] width 846 height 416
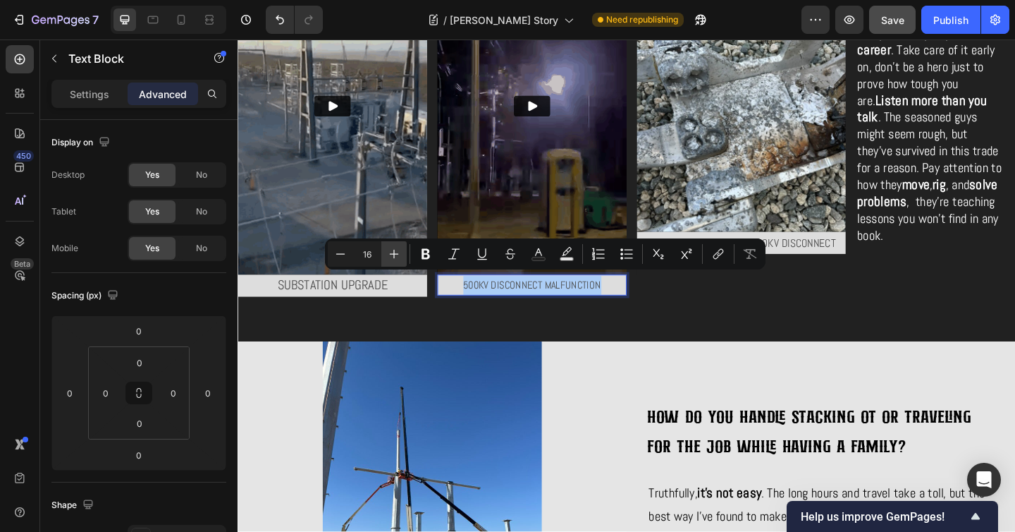
click at [394, 255] on icon "Editor contextual toolbar" at bounding box center [394, 254] width 9 height 9
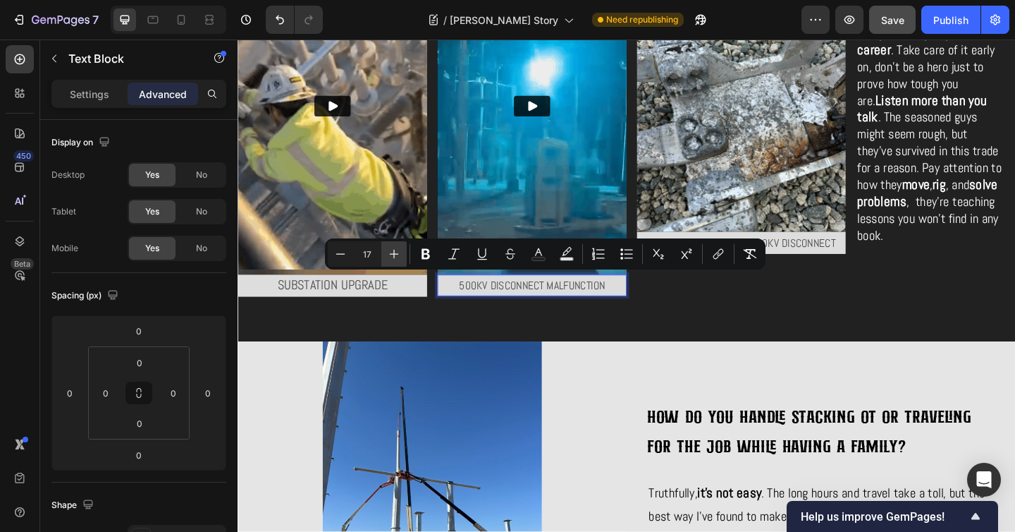
click at [394, 255] on icon "Editor contextual toolbar" at bounding box center [394, 254] width 9 height 9
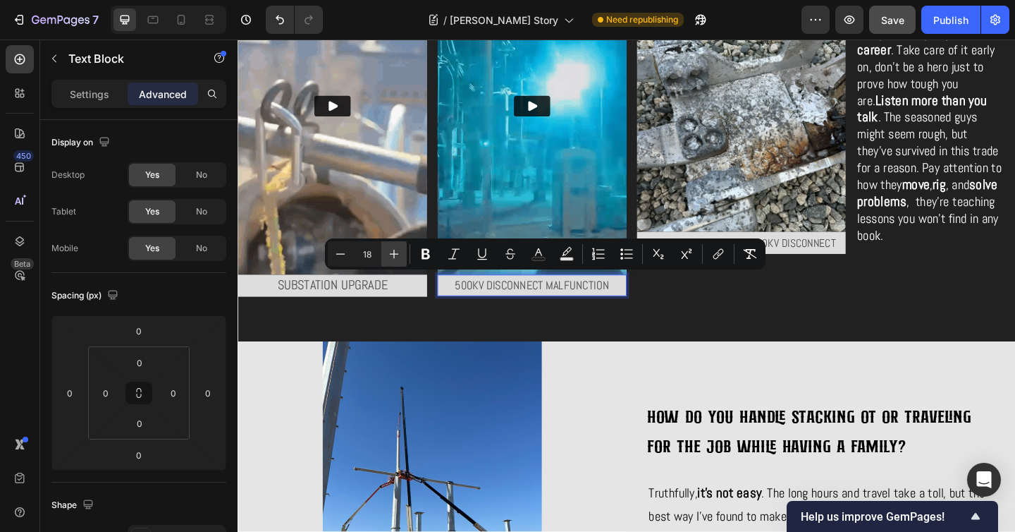
click at [394, 255] on icon "Editor contextual toolbar" at bounding box center [394, 254] width 9 height 9
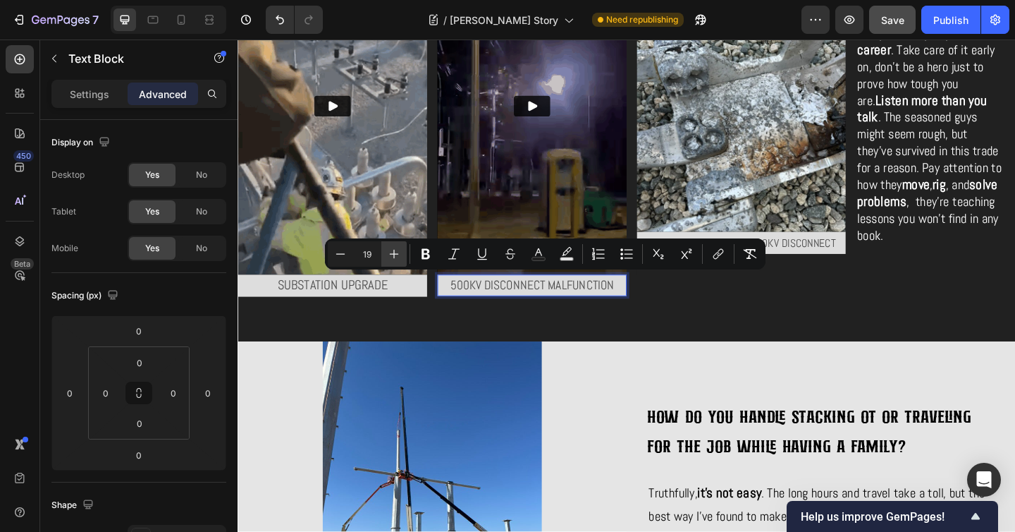
click at [394, 255] on icon "Editor contextual toolbar" at bounding box center [394, 254] width 9 height 9
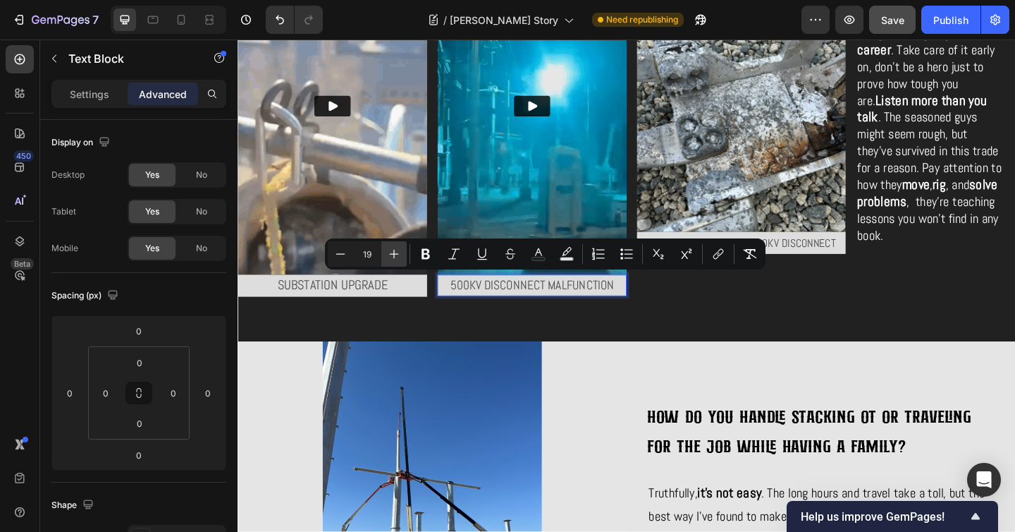
type input "20"
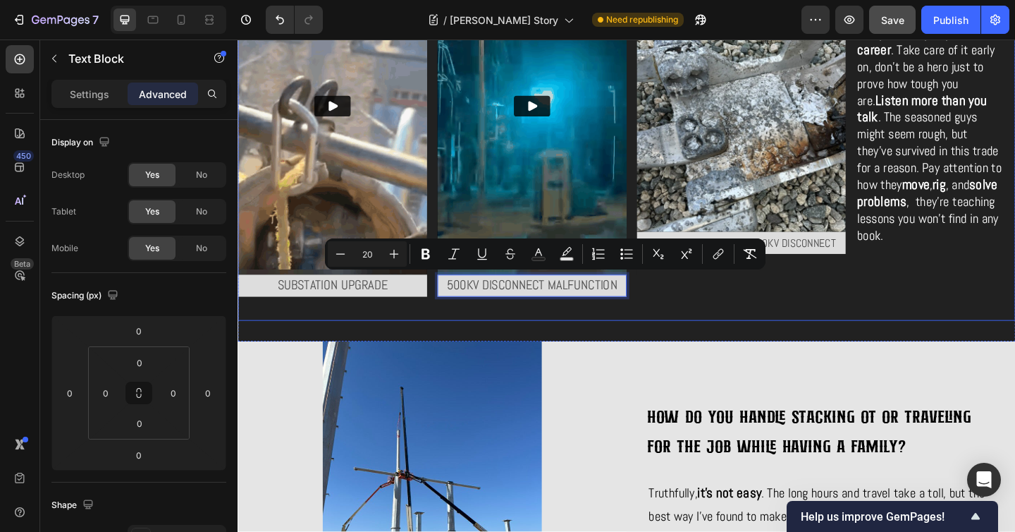
click at [655, 329] on div "Video Substation upgrade Text Block Video 500KV disconnect malfunction Text Blo…" at bounding box center [661, 138] width 846 height 416
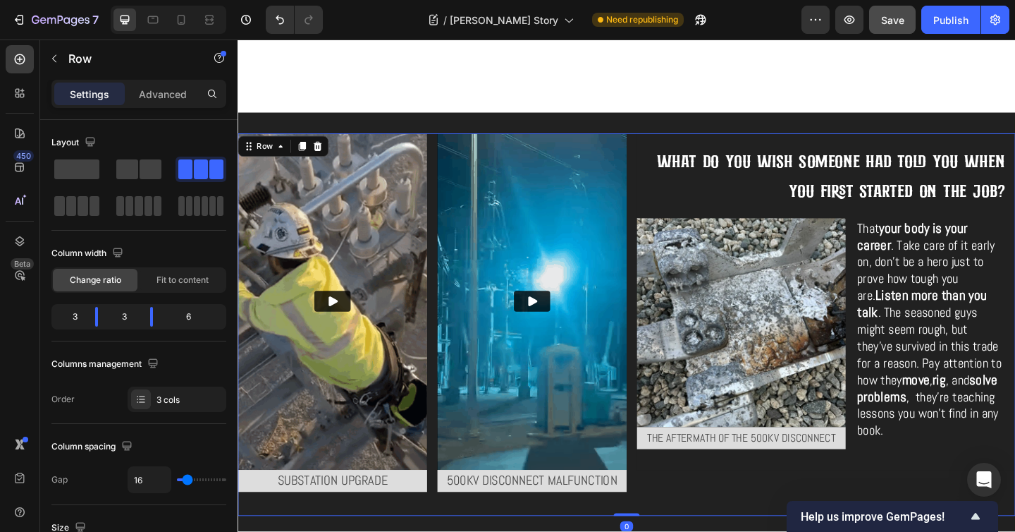
scroll to position [1800, 0]
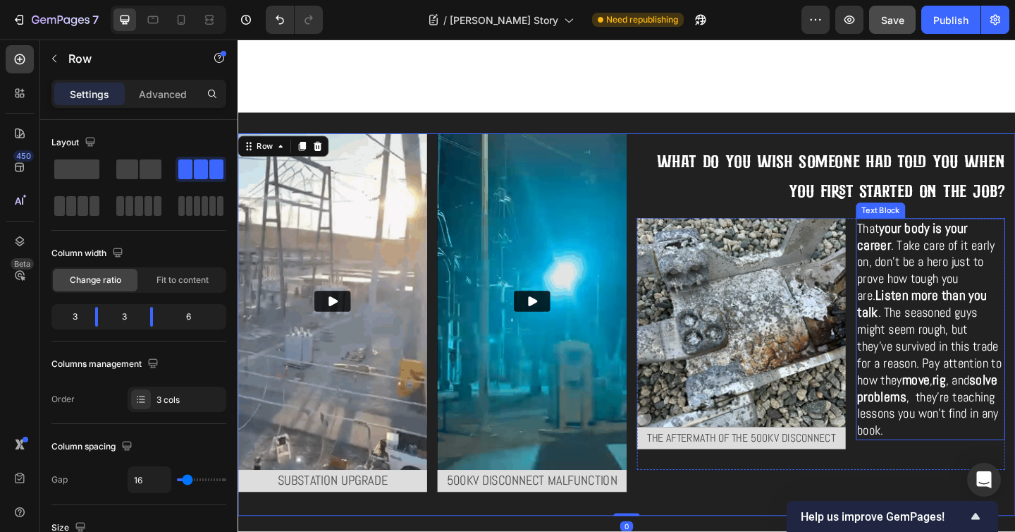
click at [954, 359] on span ". The seasoned guys might seem rough, but they've survived in this trade for a …" at bounding box center [989, 373] width 157 height 92
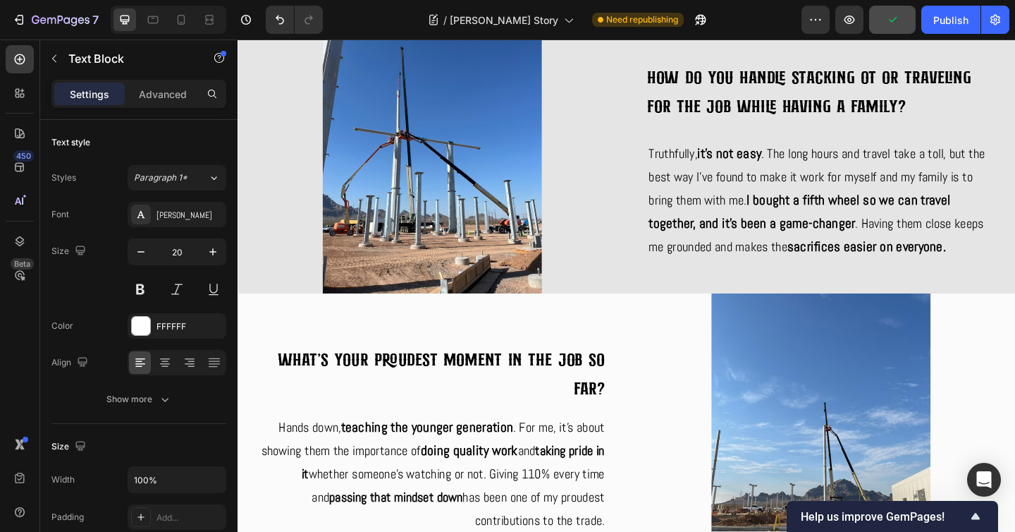
scroll to position [1607, 0]
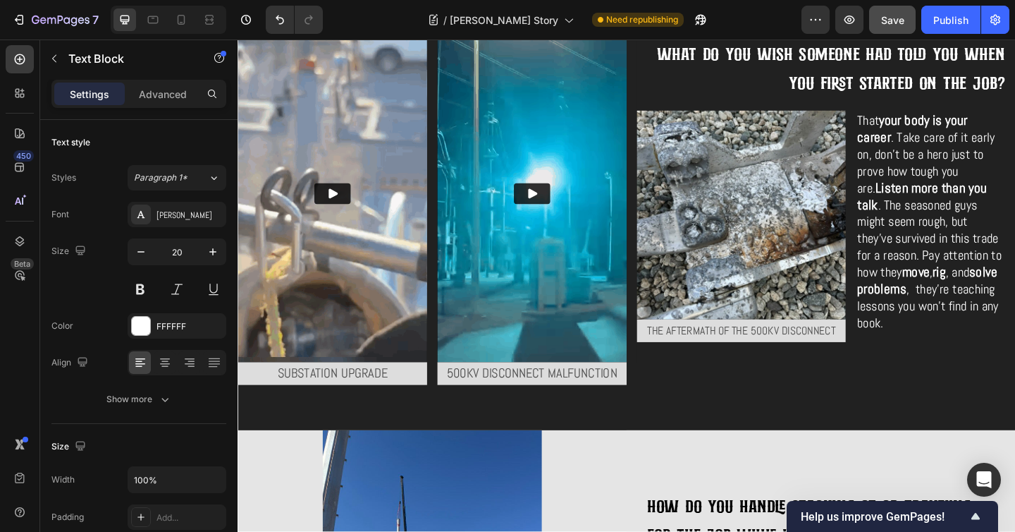
click at [973, 279] on span ". The seasoned guys might seem rough, but they've survived in this trade for a …" at bounding box center [989, 256] width 157 height 92
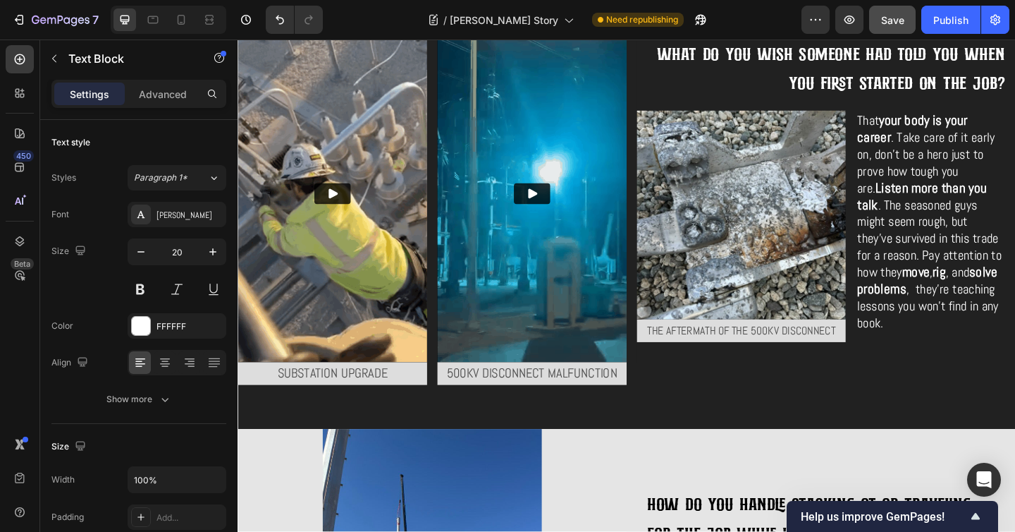
click at [910, 199] on div "That your body is your career . Take care of it early on, don't be a hero just …" at bounding box center [991, 237] width 162 height 241
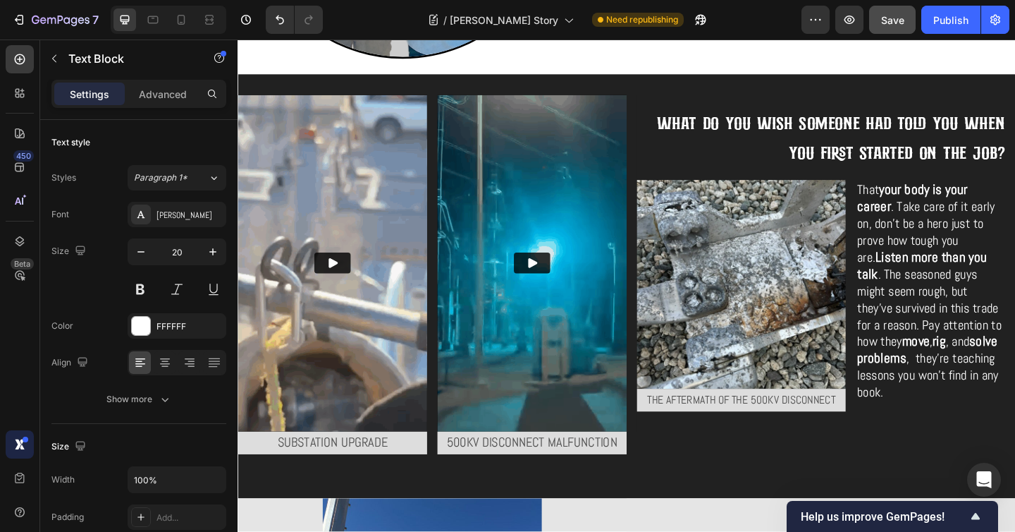
scroll to position [1519, 0]
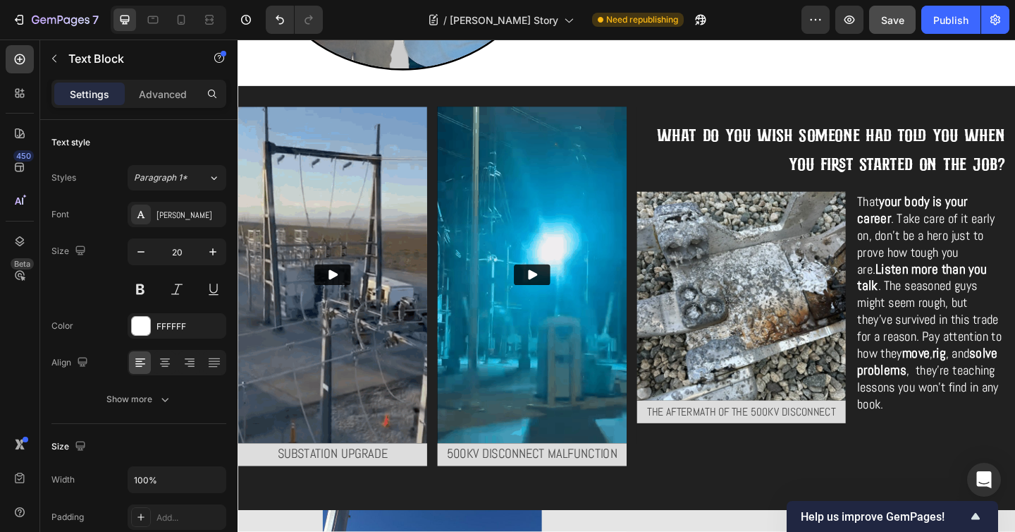
click at [971, 348] on span ". The seasoned guys might seem rough, but they've survived in this trade for a …" at bounding box center [989, 344] width 157 height 92
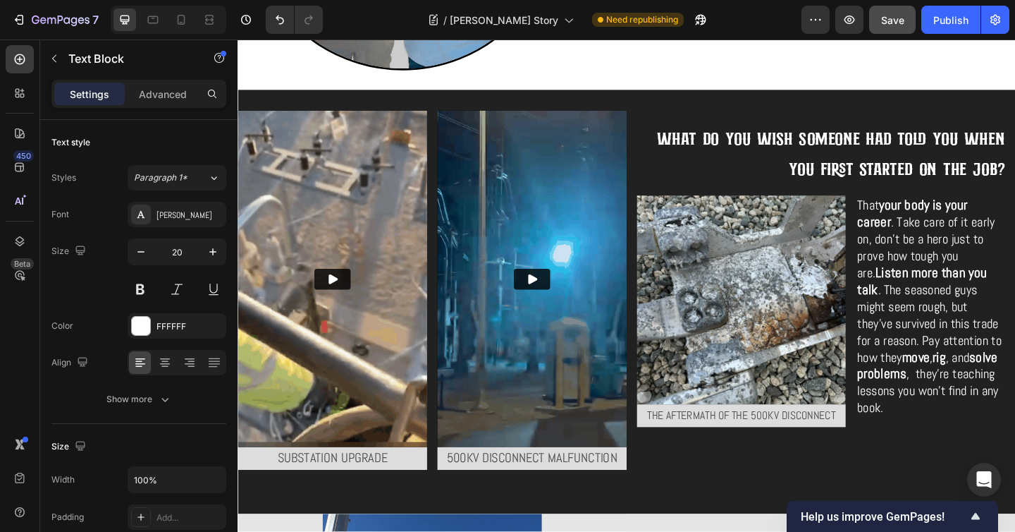
click at [984, 401] on span ", they're teaching lessons you won't find in any book." at bounding box center [988, 421] width 154 height 55
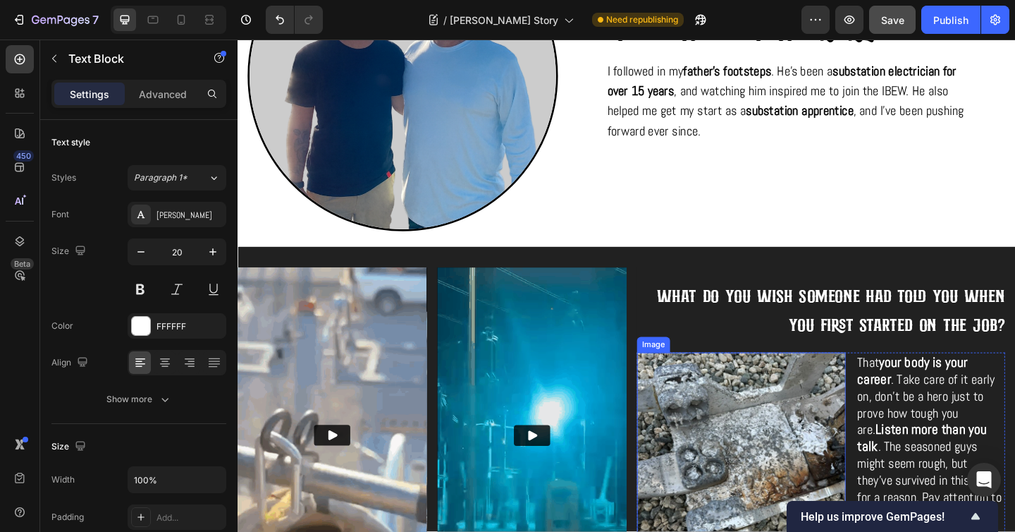
scroll to position [1485, 0]
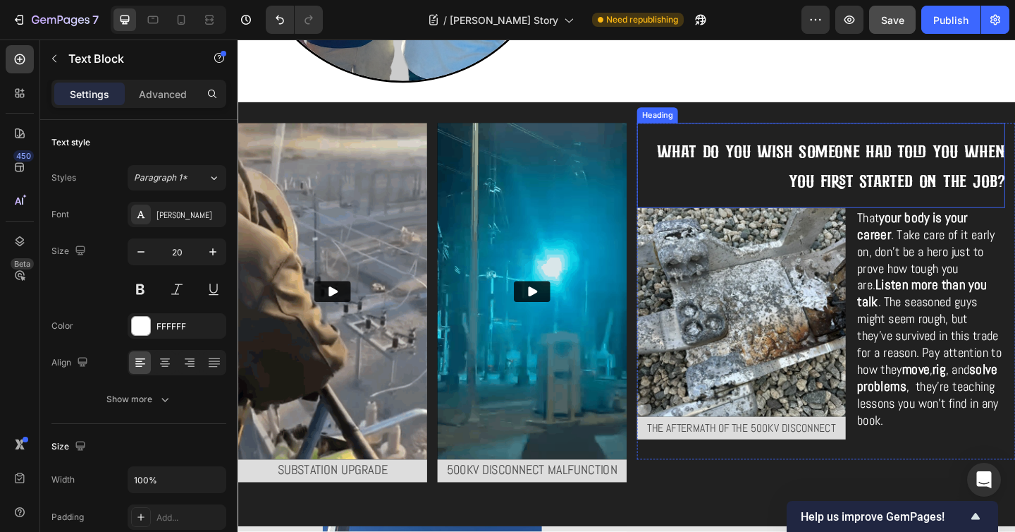
click at [933, 183] on span "What do you wish someone had told you when you first started on the job?" at bounding box center [883, 177] width 379 height 60
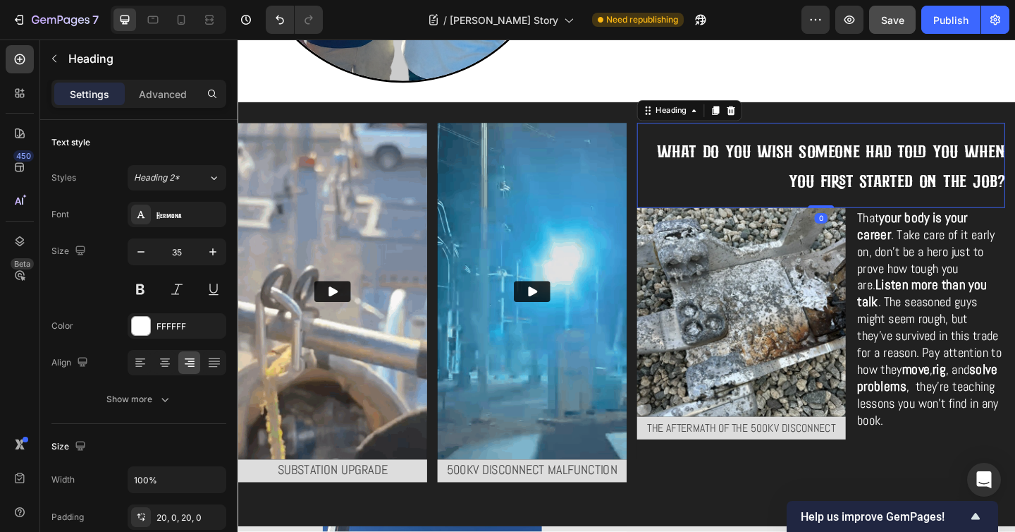
click at [895, 175] on h2 "What do you wish someone had told you when you first started on the job?" at bounding box center [872, 176] width 400 height 92
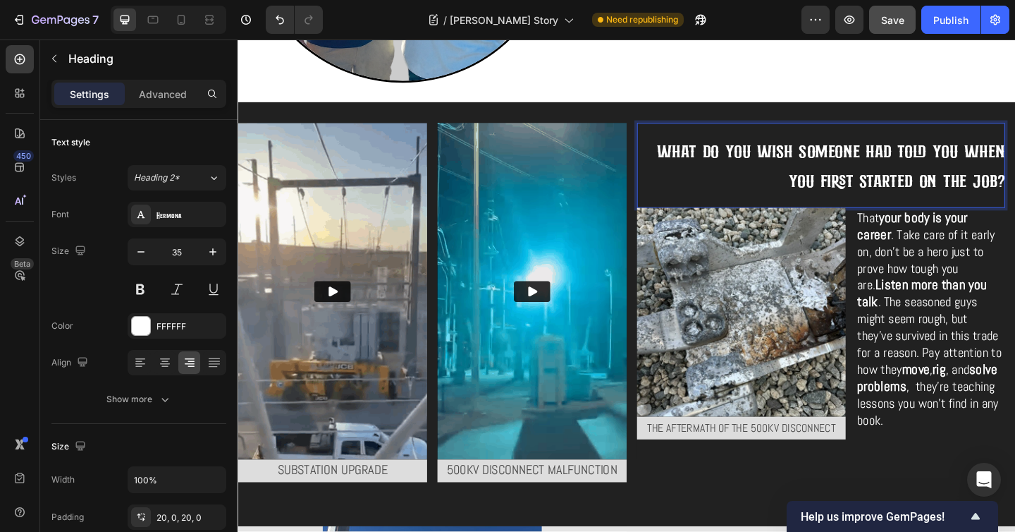
click at [792, 173] on p "What do you wish someone had told you when you first started on the job?" at bounding box center [872, 177] width 400 height 64
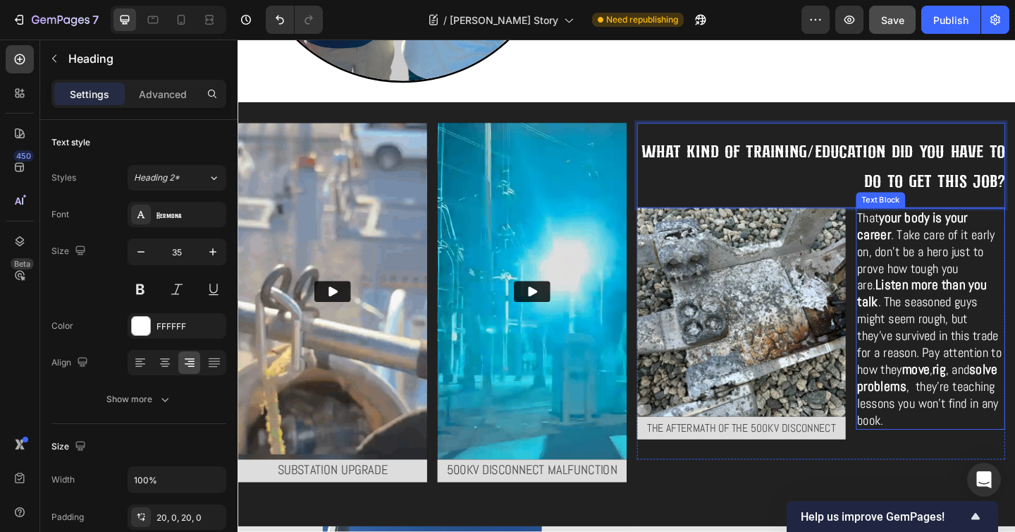
click at [1018, 326] on span ". The seasoned guys might seem rough, but they've survived in this trade for a …" at bounding box center [989, 362] width 157 height 92
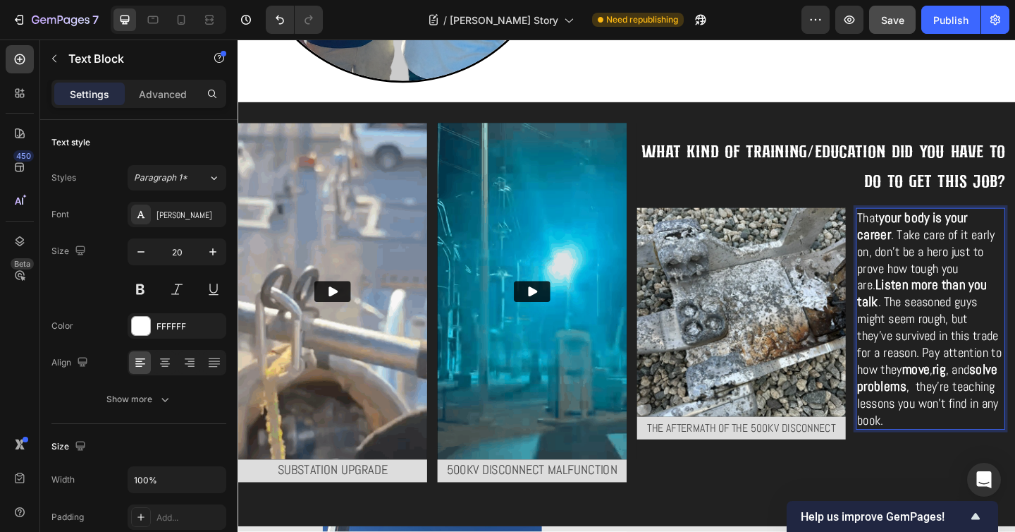
click at [928, 316] on span ". The seasoned guys might seem rough, but they've survived in this trade for a …" at bounding box center [989, 362] width 157 height 92
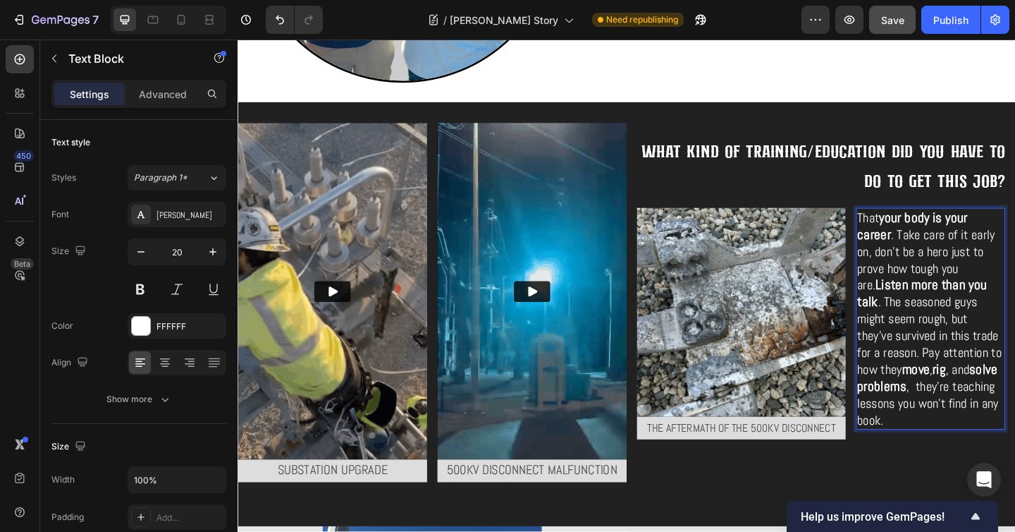
click at [966, 330] on span ". The seasoned guys might seem rough, but they've survived in this trade for a …" at bounding box center [989, 362] width 157 height 92
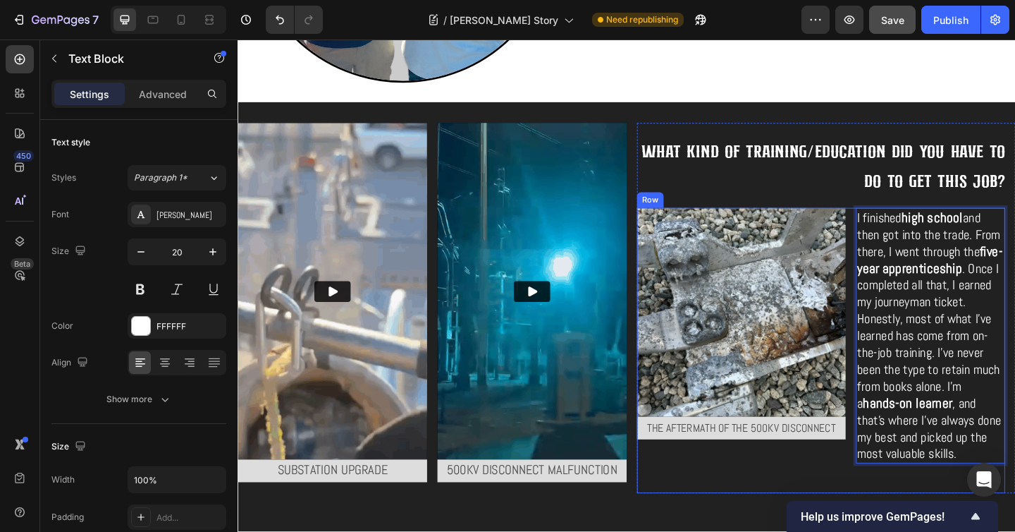
click at [877, 477] on div "Image The aftermath of the 500kv disconnect Text Block" at bounding box center [785, 378] width 227 height 310
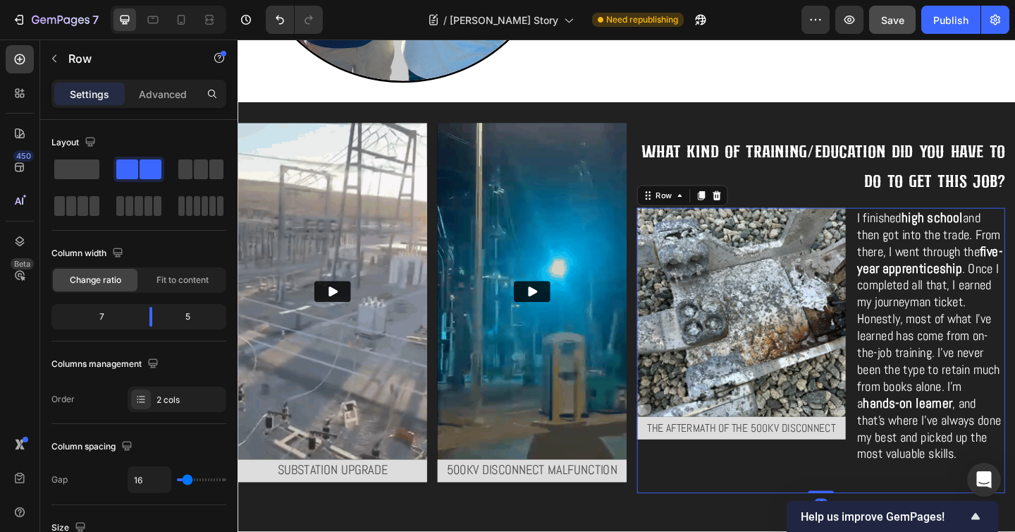
click at [900, 509] on div "Image The aftermath of the 500kv disconnect Text Block I finished high school a…" at bounding box center [872, 378] width 400 height 310
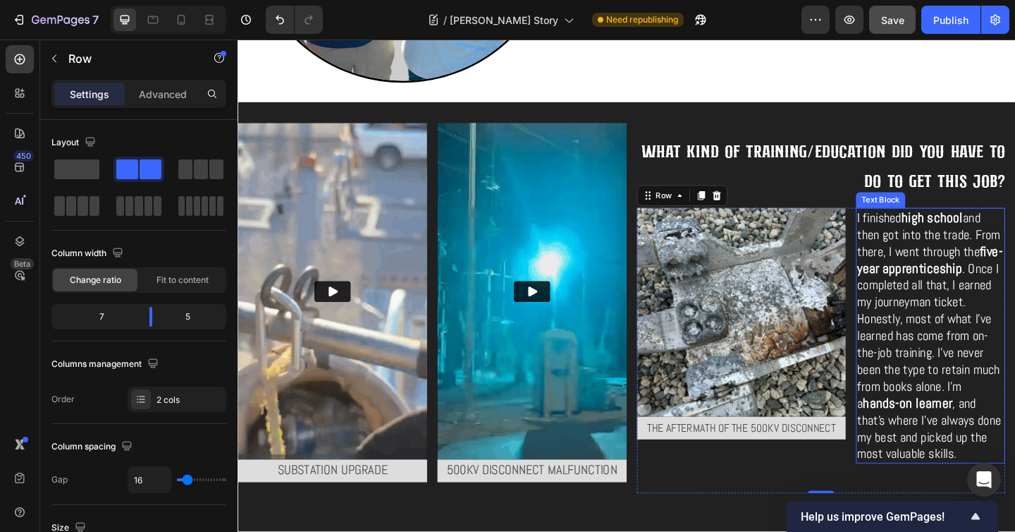
click at [973, 490] on span ", and that’s where I’ve always done my best and picked up the most valuable ski…" at bounding box center [989, 462] width 156 height 73
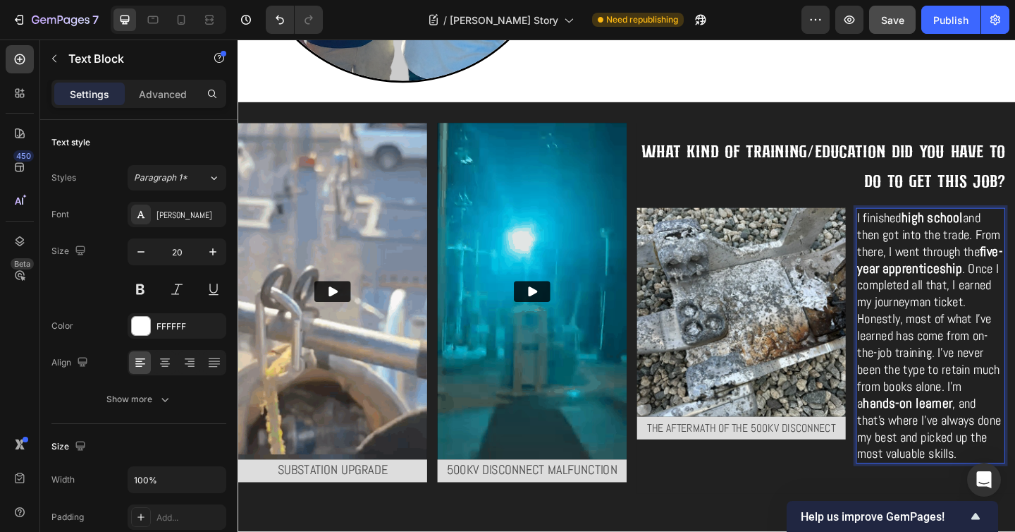
click at [993, 431] on strong "hands-on learner" at bounding box center [966, 434] width 97 height 19
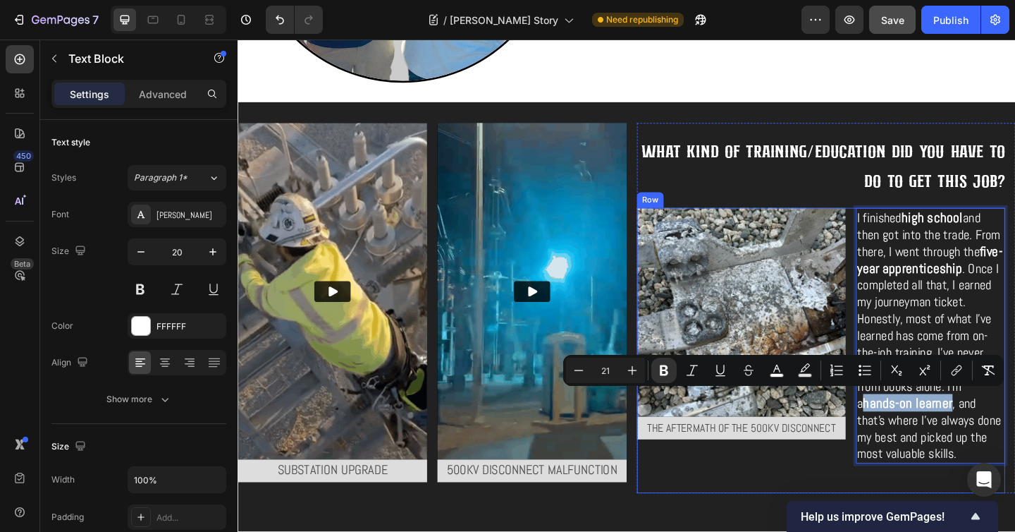
drag, startPoint x: 997, startPoint y: 434, endPoint x: 899, endPoint y: 434, distance: 98.0
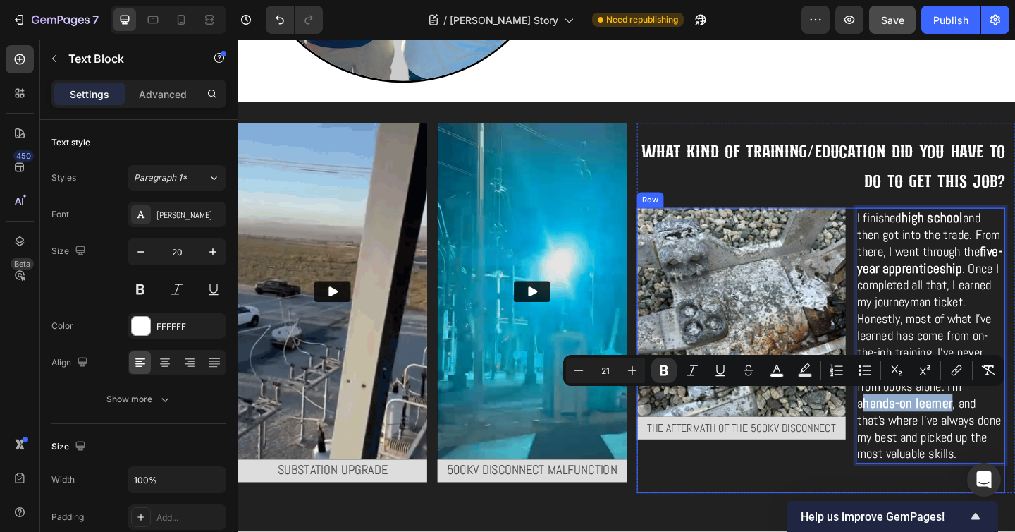
click at [899, 434] on div "Image The aftermath of the 500kv disconnect Text Block I finished high school a…" at bounding box center [872, 378] width 400 height 310
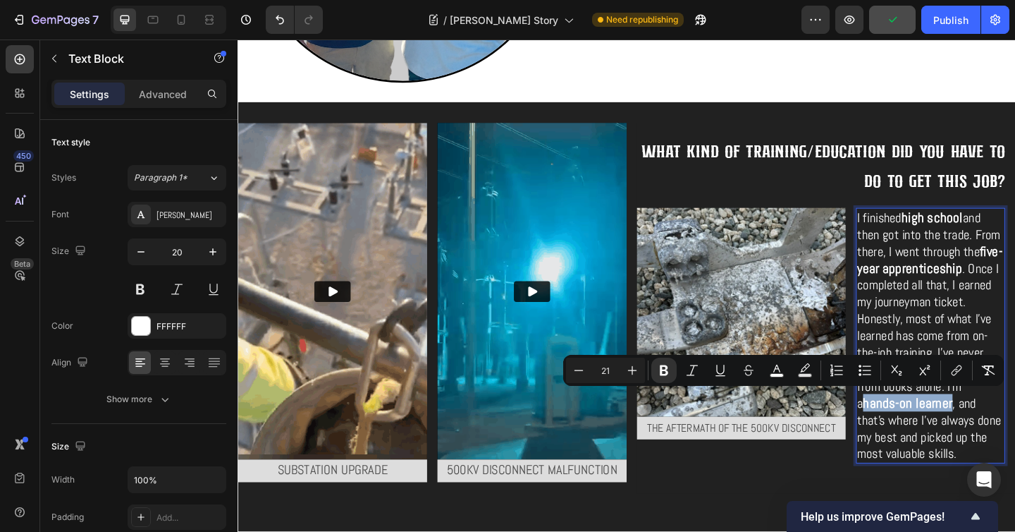
type input "20"
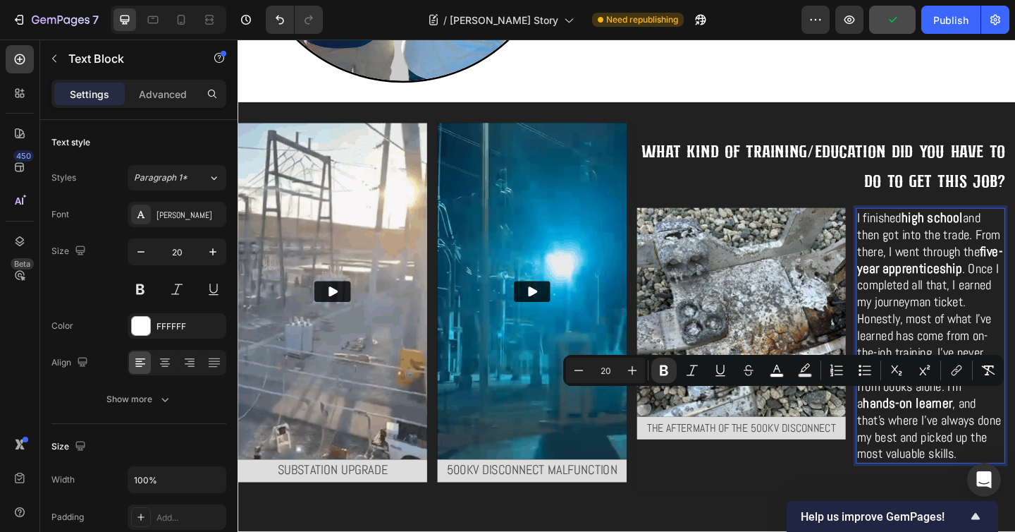
click at [987, 448] on span ", and that’s where I’ve always done my best and picked up the most valuable ski…" at bounding box center [989, 462] width 156 height 73
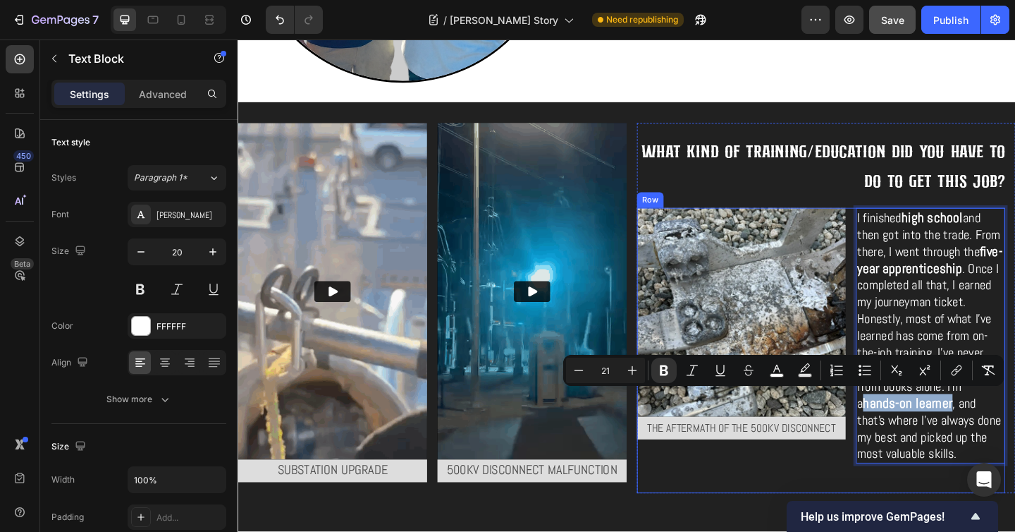
drag, startPoint x: 997, startPoint y: 432, endPoint x: 899, endPoint y: 433, distance: 97.3
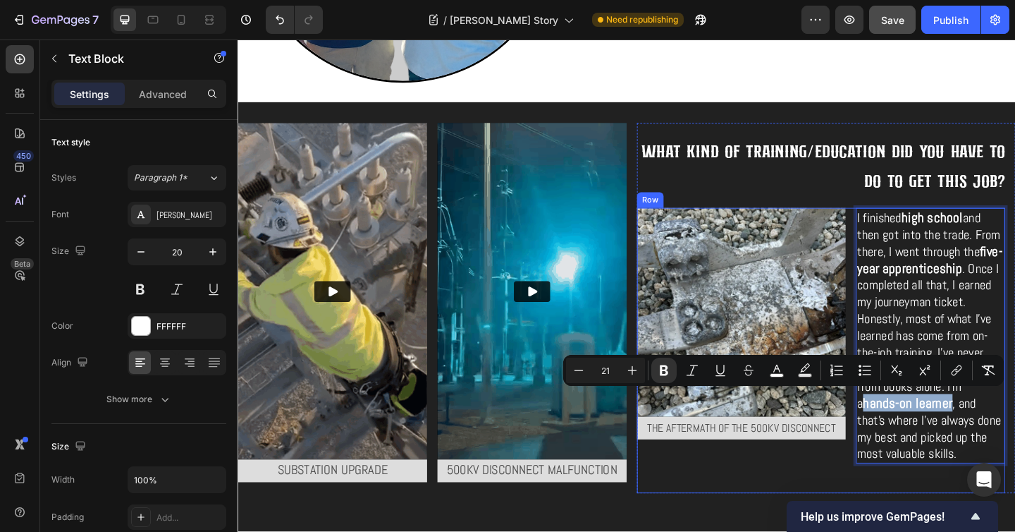
click at [899, 433] on div "Image The aftermath of the 500kv disconnect Text Block I finished high school a…" at bounding box center [872, 378] width 400 height 310
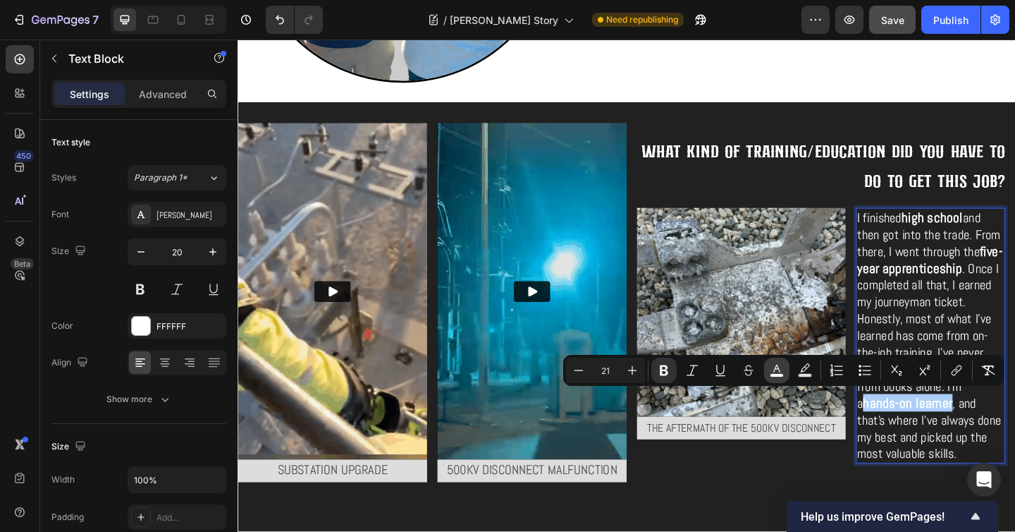
click at [778, 374] on rect "Editor contextual toolbar" at bounding box center [776, 376] width 13 height 4
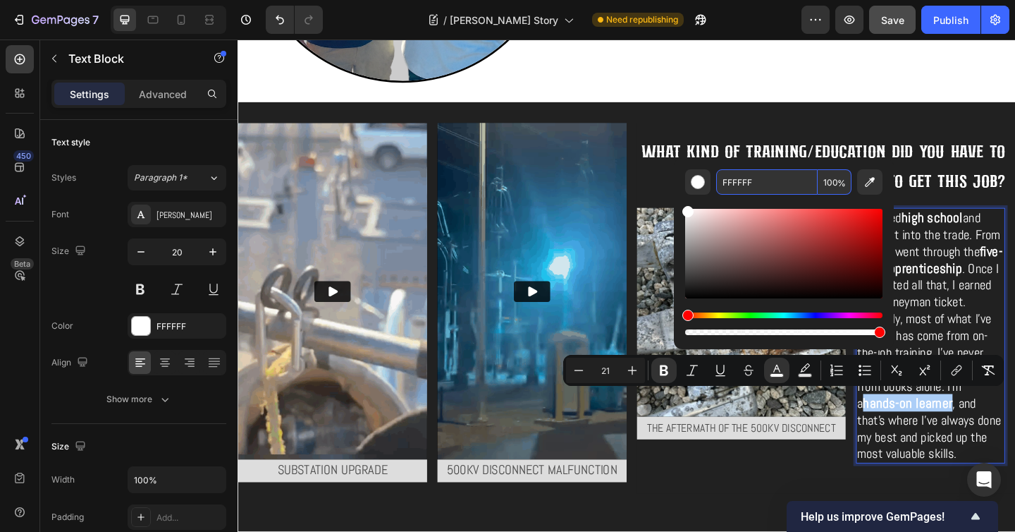
click at [738, 176] on input "FFFFFF" at bounding box center [767, 181] width 102 height 25
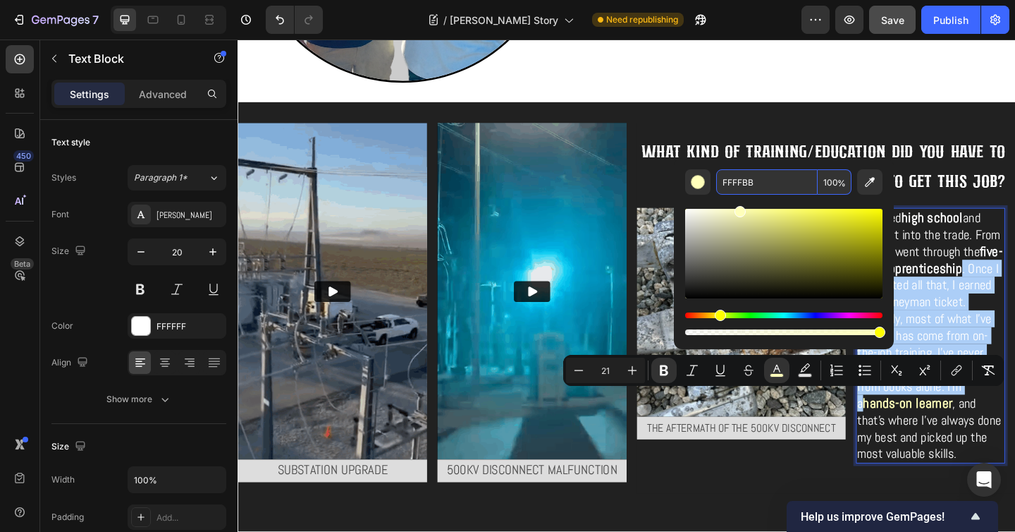
click at [736, 181] on input "FFFFBB" at bounding box center [767, 181] width 102 height 25
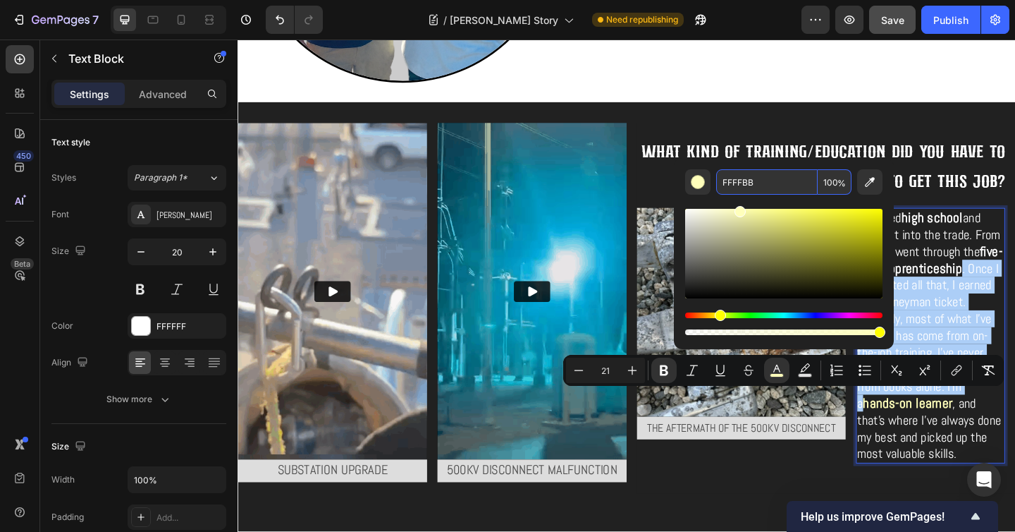
click at [736, 181] on input "FFFFBB" at bounding box center [767, 181] width 102 height 25
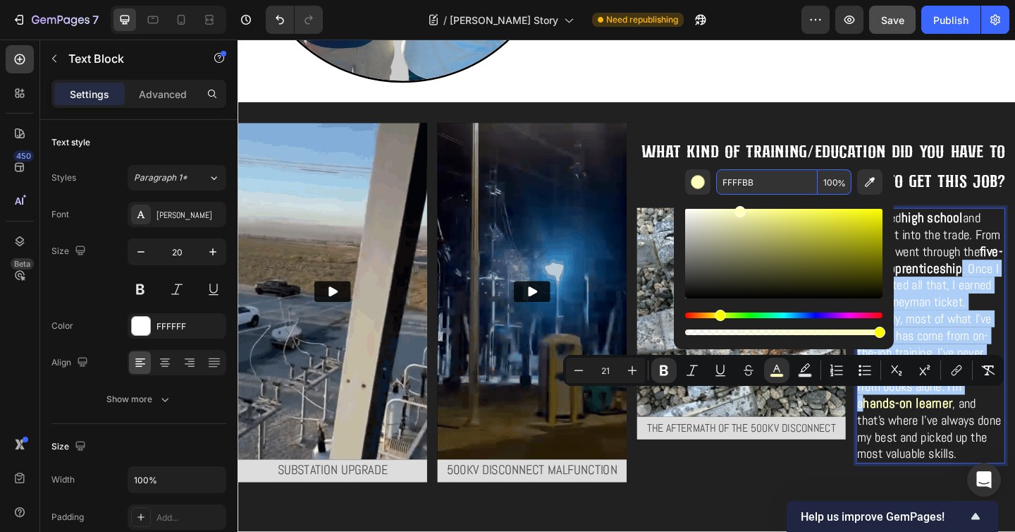
click at [747, 180] on input "FFFFBB" at bounding box center [767, 181] width 102 height 25
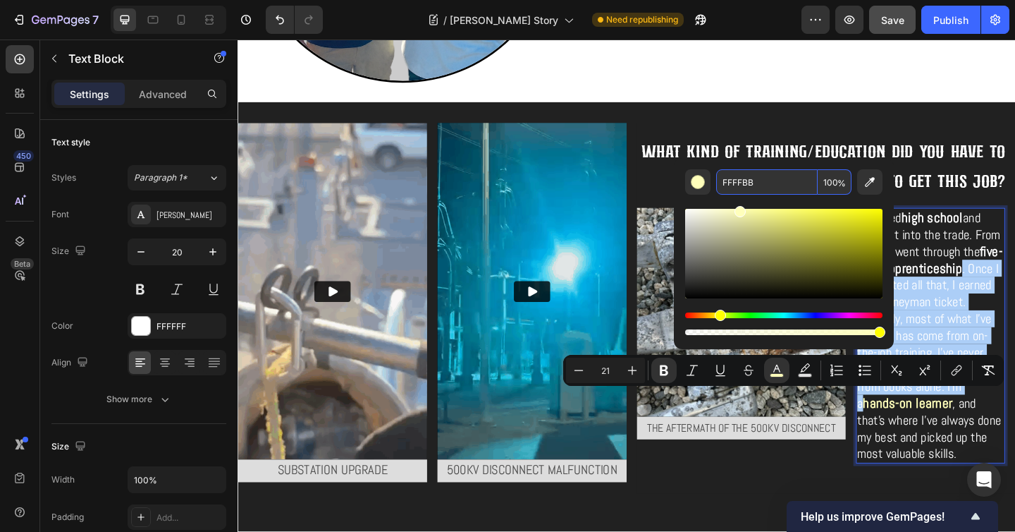
click at [747, 180] on input "FFFFBB" at bounding box center [767, 181] width 102 height 25
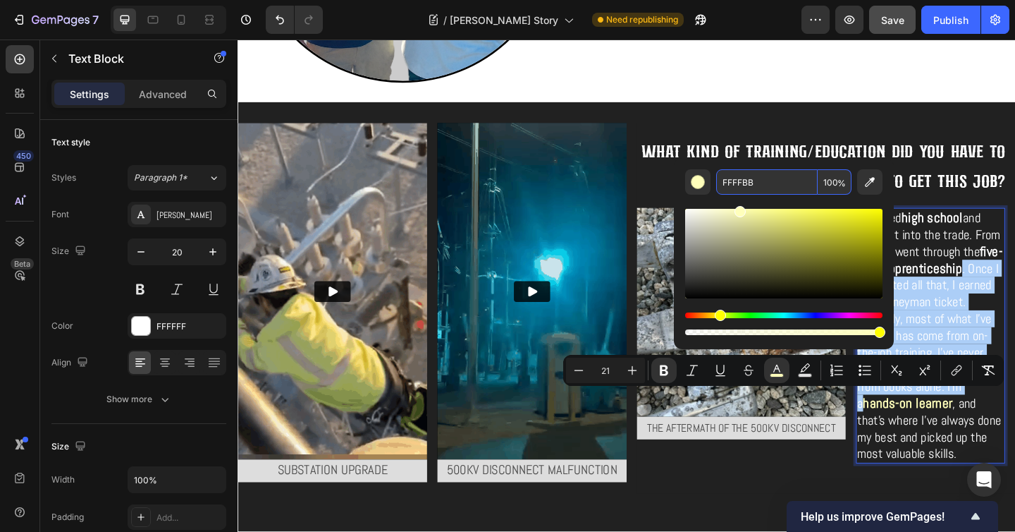
click at [747, 180] on input "FFFFBB" at bounding box center [767, 181] width 102 height 25
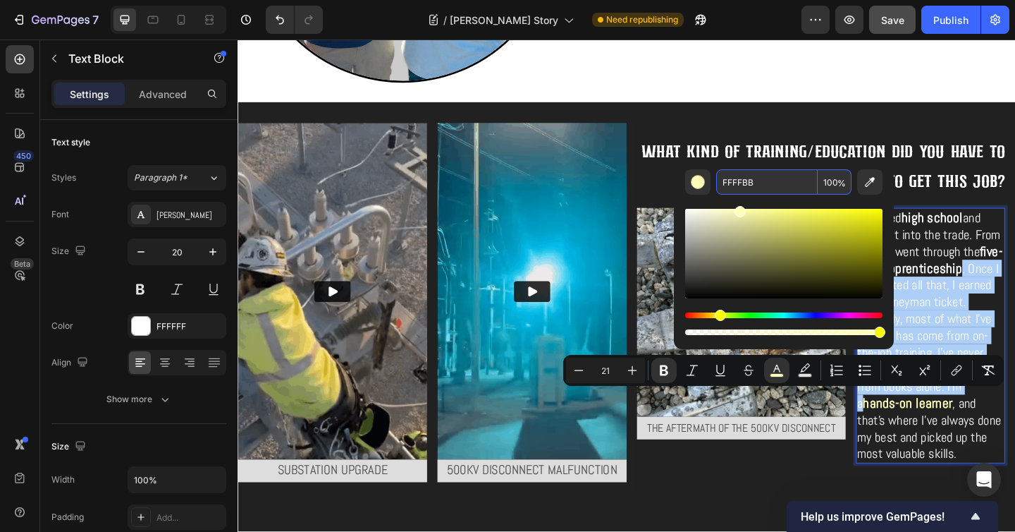
click at [732, 182] on input "FFFFBB" at bounding box center [767, 181] width 102 height 25
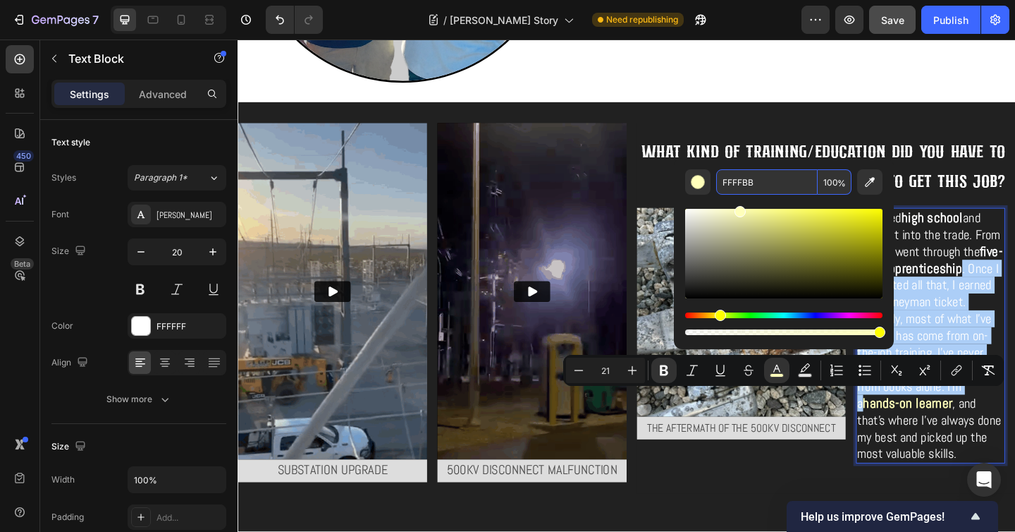
drag, startPoint x: 732, startPoint y: 182, endPoint x: 791, endPoint y: 183, distance: 58.5
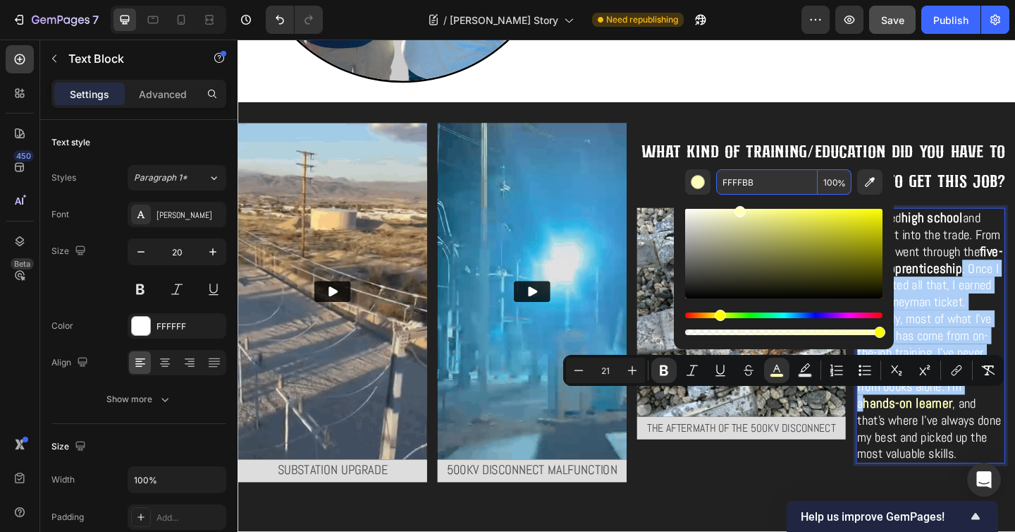
click at [791, 183] on input "FFFFBB" at bounding box center [767, 181] width 102 height 25
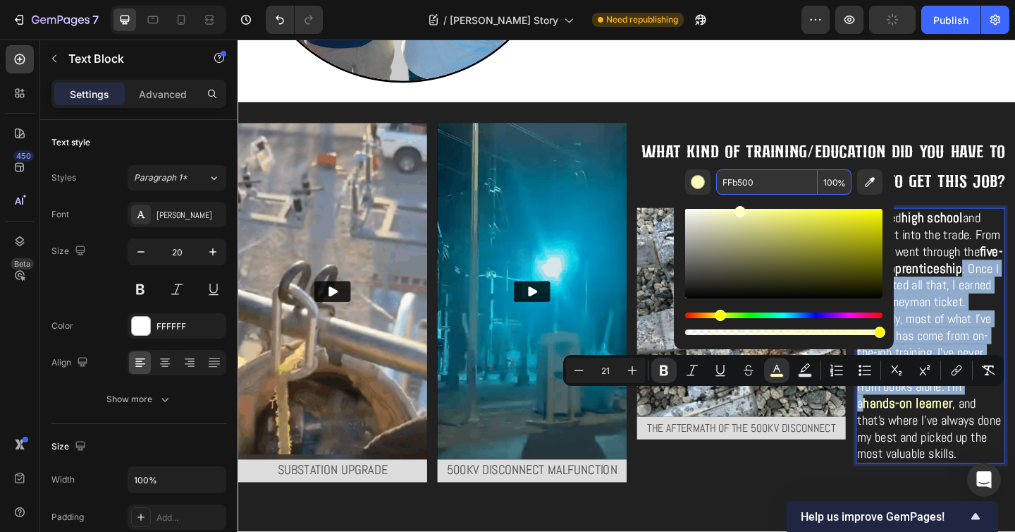
type input "FFB500"
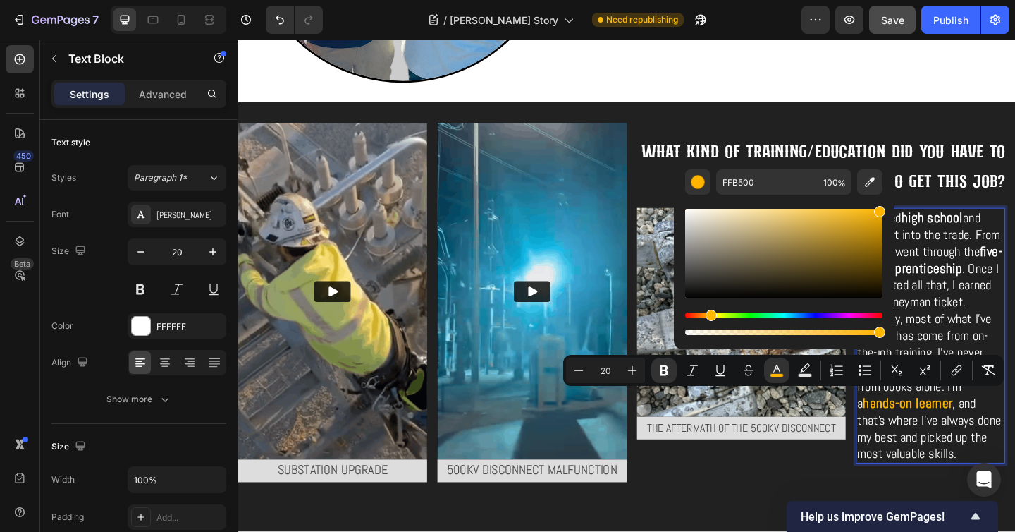
click at [1031, 295] on span ". Once I completed all that, I earned my journeyman ticket. Honestly, most of w…" at bounding box center [988, 361] width 155 height 165
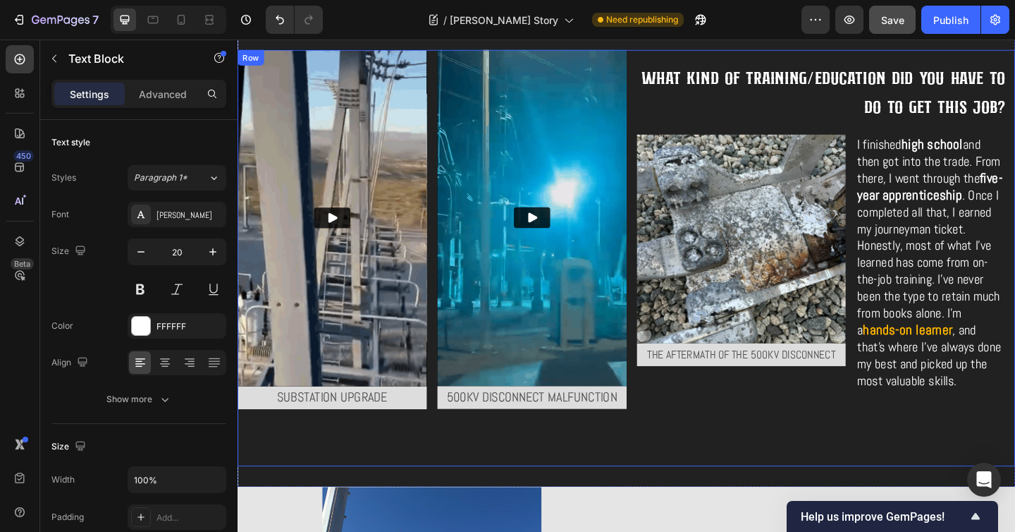
scroll to position [1542, 0]
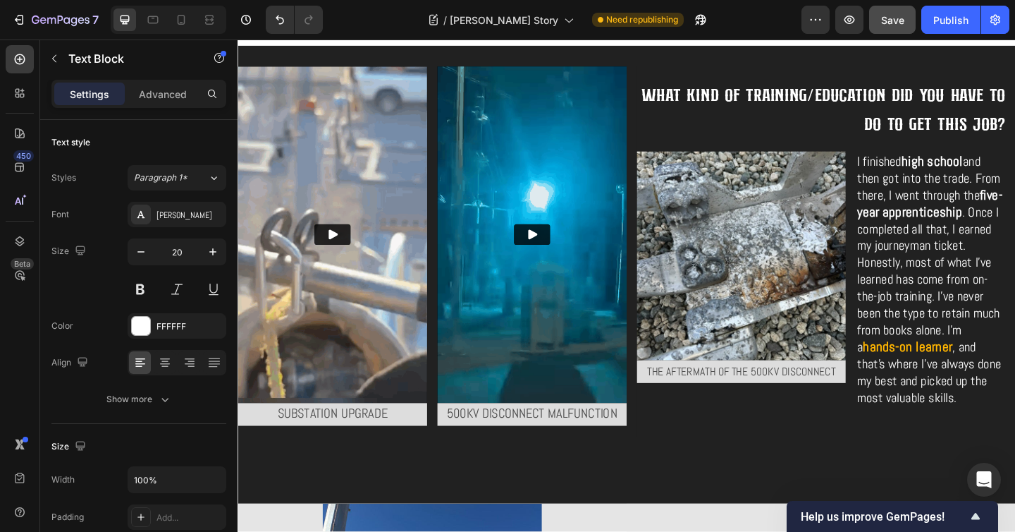
click at [983, 275] on span ". Once I completed all that, I earned my journeyman ticket. Honestly, most of w…" at bounding box center [988, 300] width 155 height 165
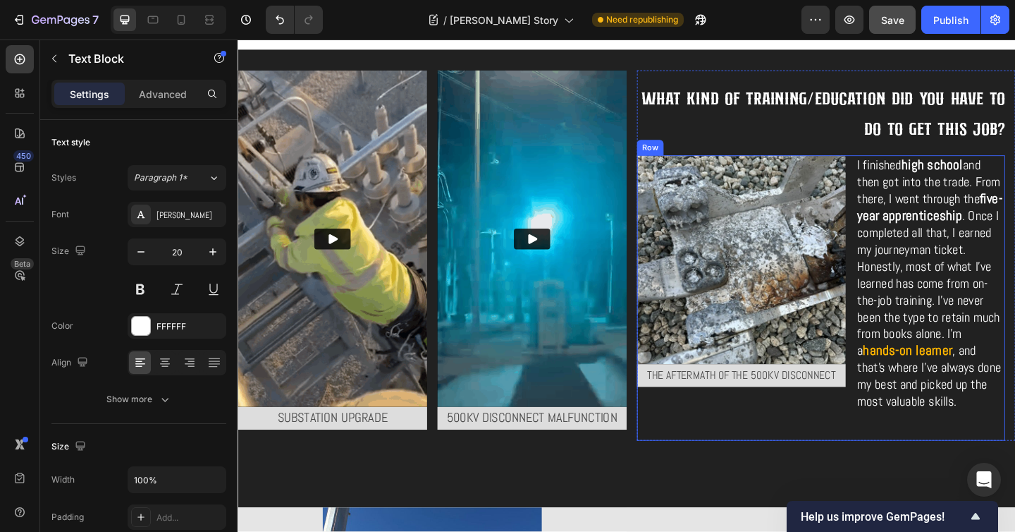
click at [880, 422] on div "Image The aftermath of the 500kv disconnect Text Block" at bounding box center [785, 321] width 227 height 310
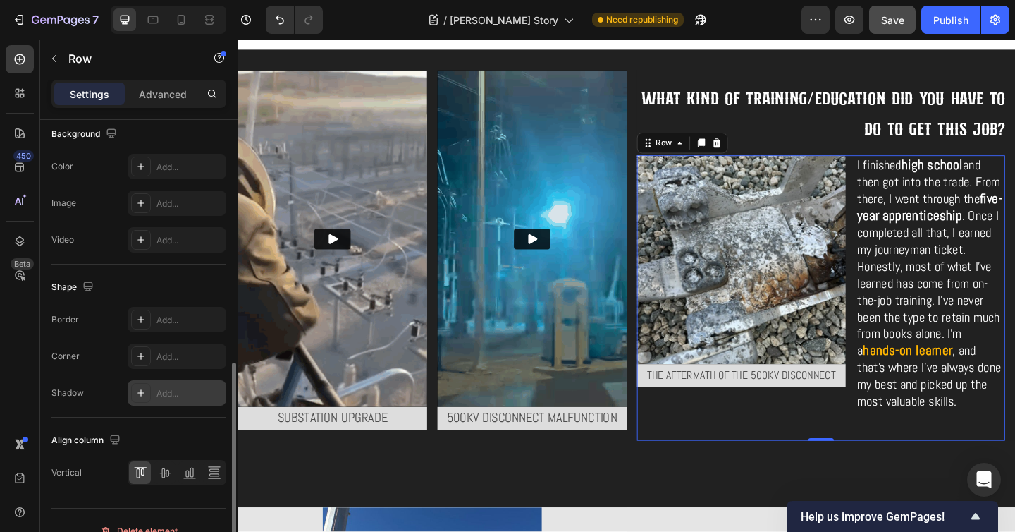
scroll to position [569, 0]
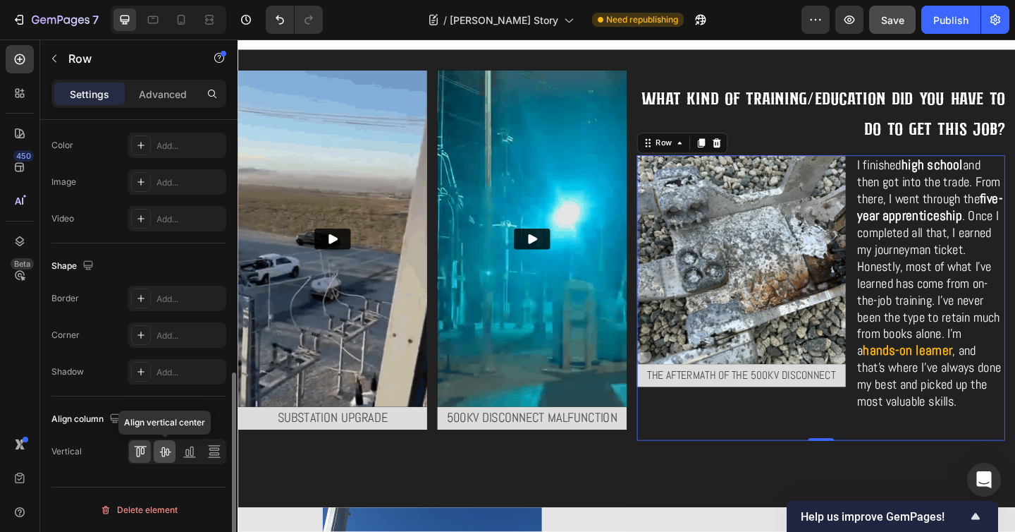
click at [161, 457] on icon at bounding box center [165, 451] width 14 height 14
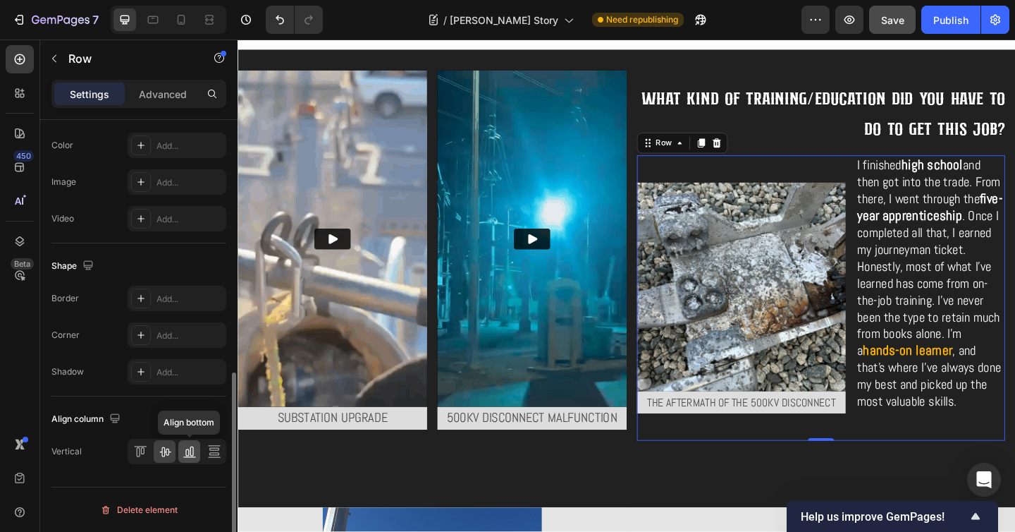
click at [183, 455] on icon at bounding box center [190, 451] width 14 height 14
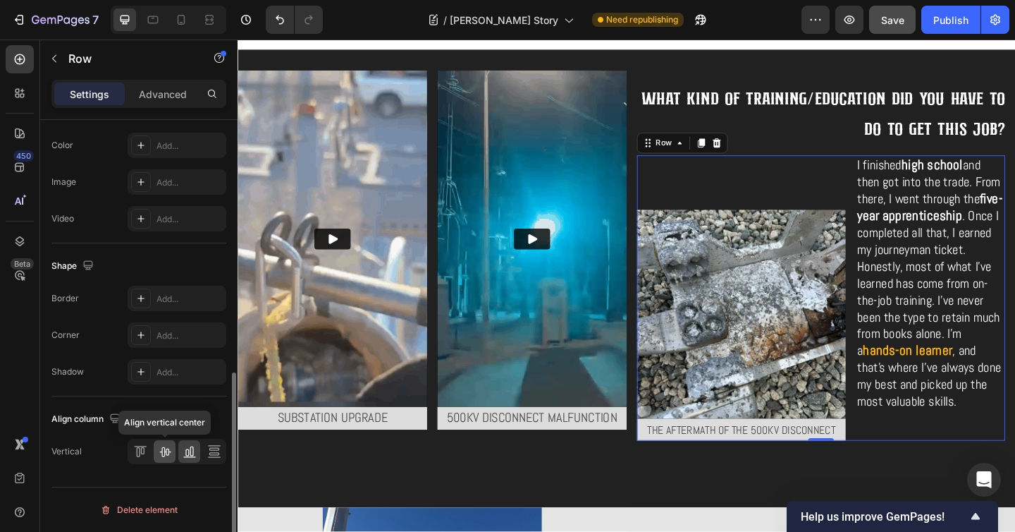
click at [168, 457] on icon at bounding box center [165, 451] width 14 height 14
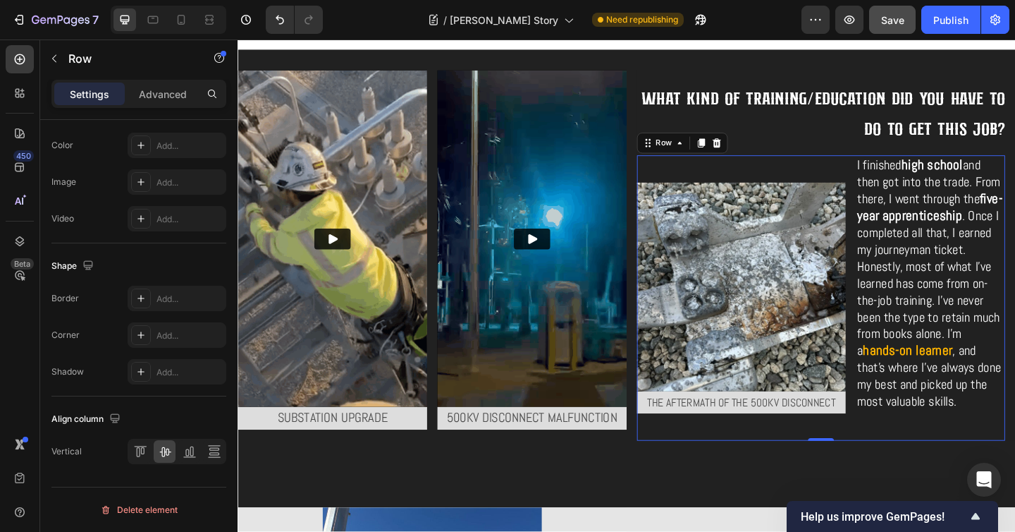
click at [1005, 434] on p "I finished high school and then got into the trade. From there, I went through …" at bounding box center [990, 304] width 159 height 275
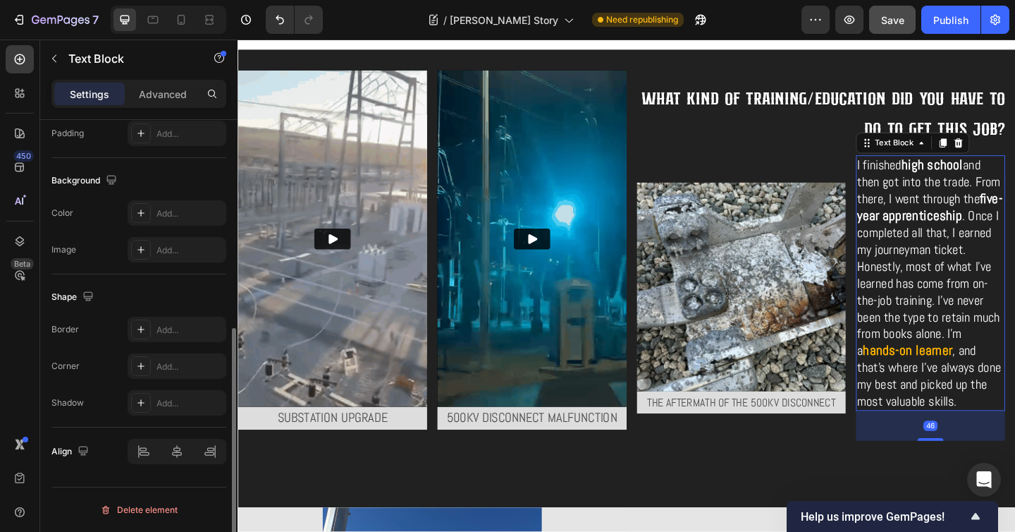
scroll to position [0, 0]
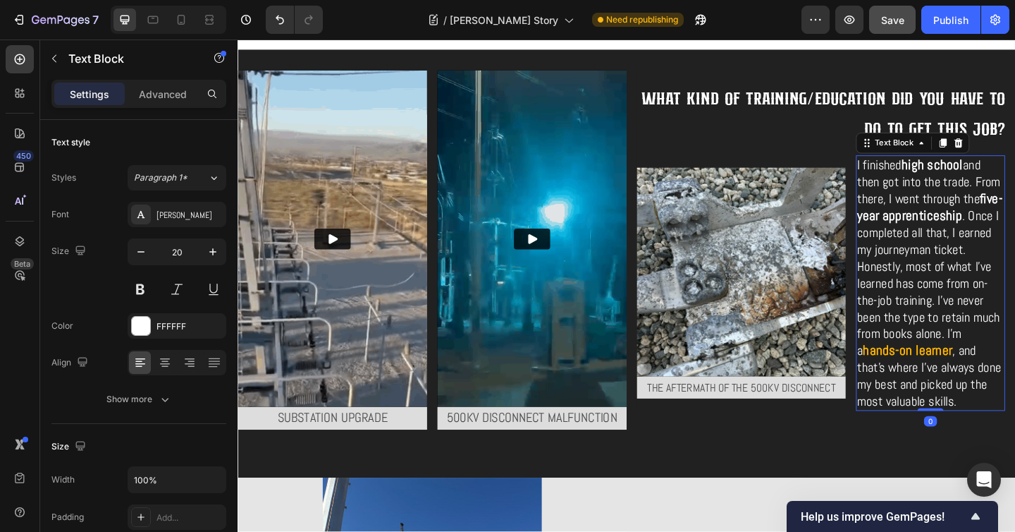
drag, startPoint x: 986, startPoint y: 471, endPoint x: 924, endPoint y: 435, distance: 71.7
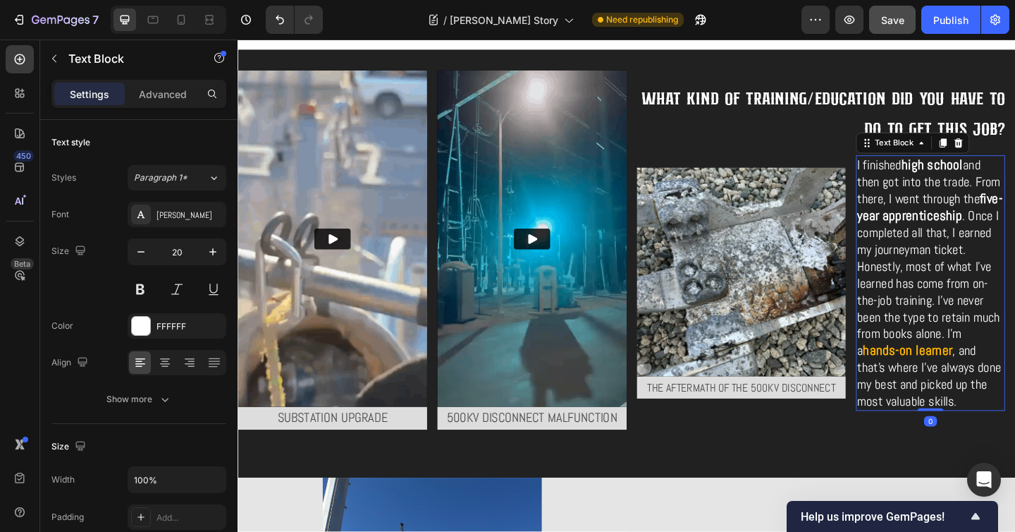
click at [986, 431] on div "I finished high school and then got into the trade. From there, I went through …" at bounding box center [991, 305] width 162 height 278
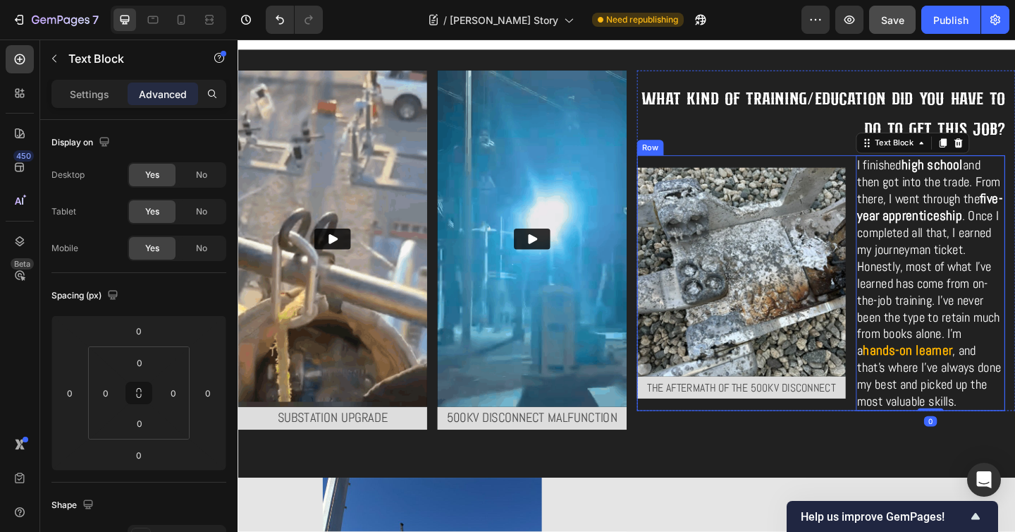
click at [886, 436] on div "Image The aftermath of the 500kv disconnect Text Block" at bounding box center [785, 305] width 227 height 278
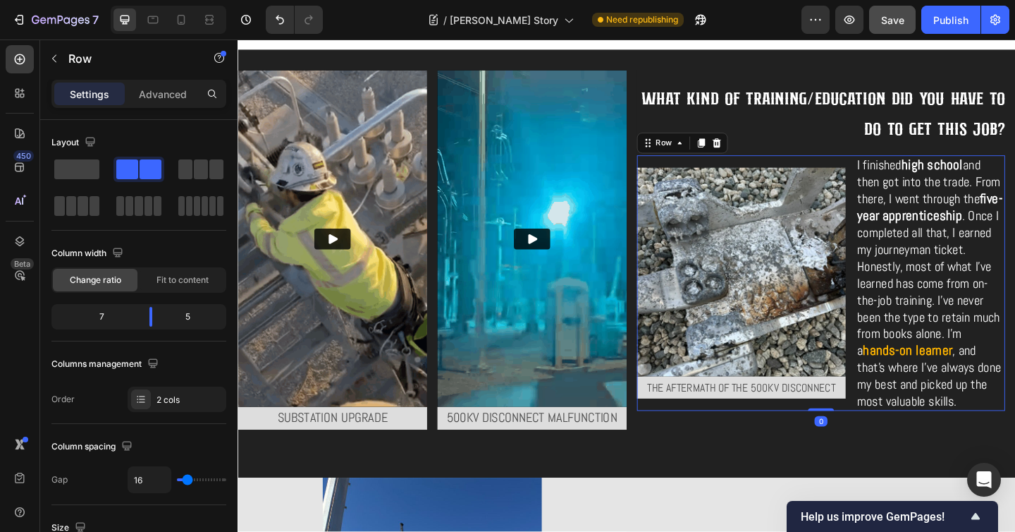
click at [863, 421] on p "The aftermath of the 500kv disconnect" at bounding box center [785, 418] width 224 height 22
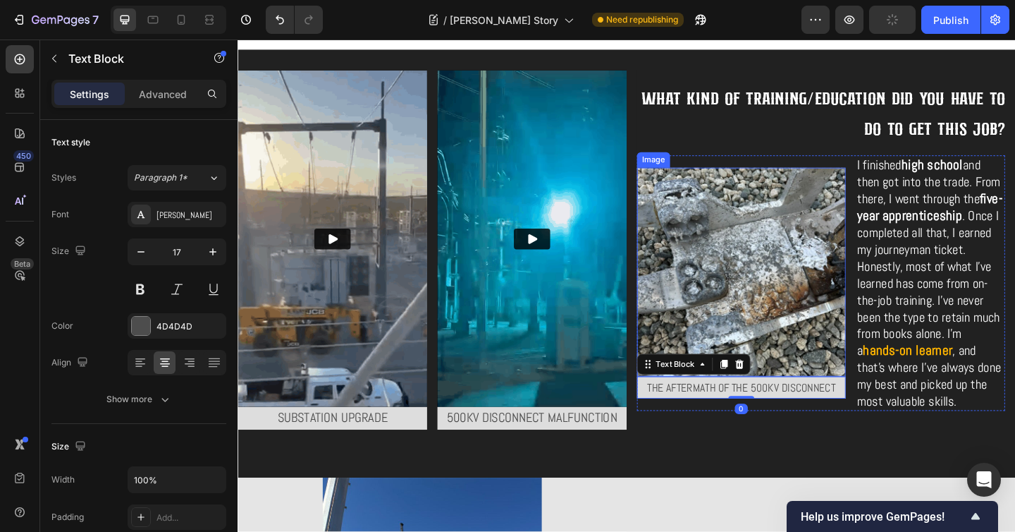
click at [880, 384] on img at bounding box center [785, 292] width 227 height 227
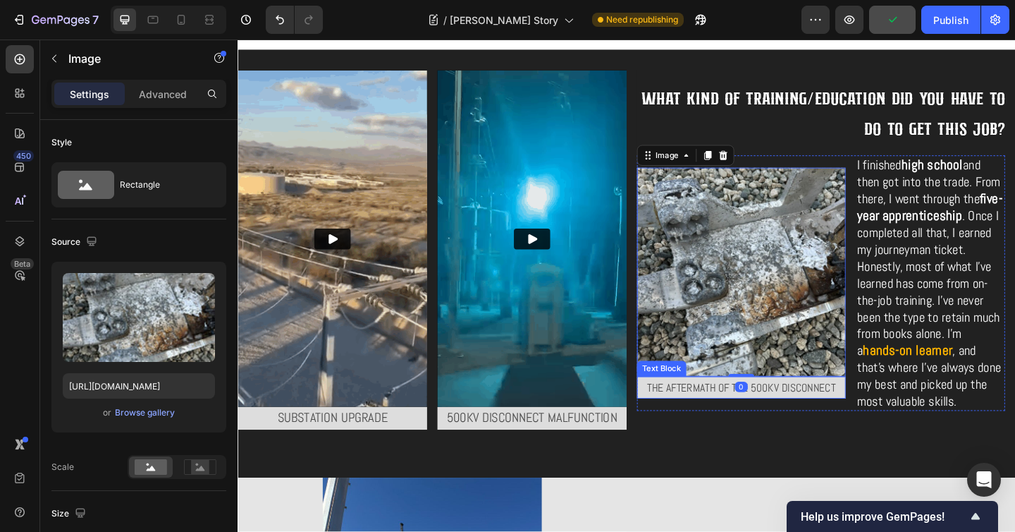
click at [890, 413] on div "The aftermath of the 500kv disconnect" at bounding box center [785, 418] width 227 height 25
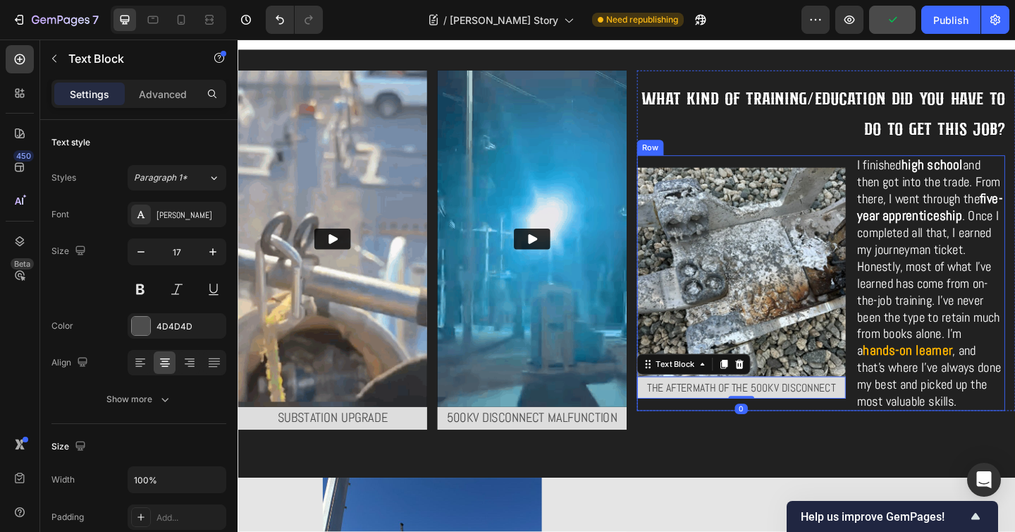
click at [892, 426] on div "Image The aftermath of the 500kv disconnect Text Block 0 I finished high school…" at bounding box center [872, 305] width 400 height 278
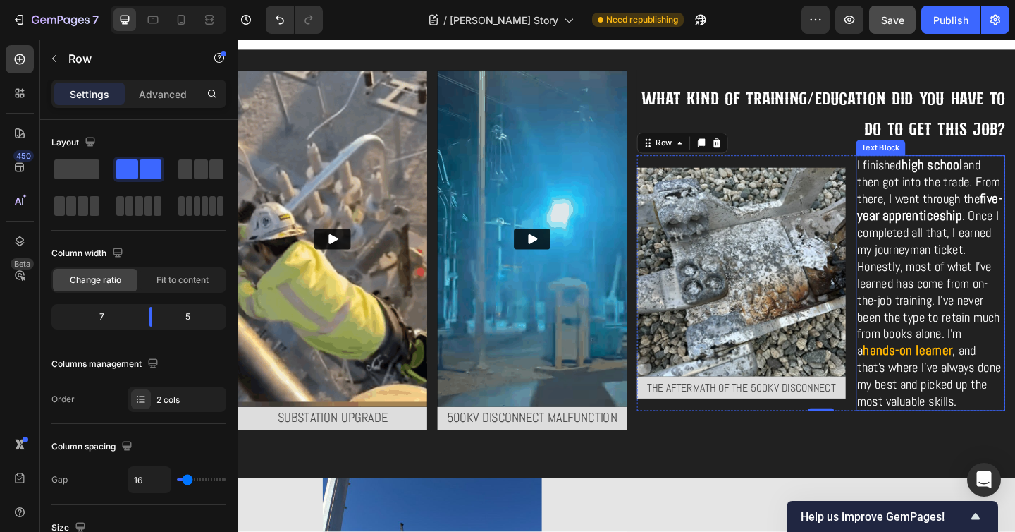
click at [989, 334] on span ". Once I completed all that, I earned my journeyman ticket. Honestly, most of w…" at bounding box center [988, 304] width 155 height 165
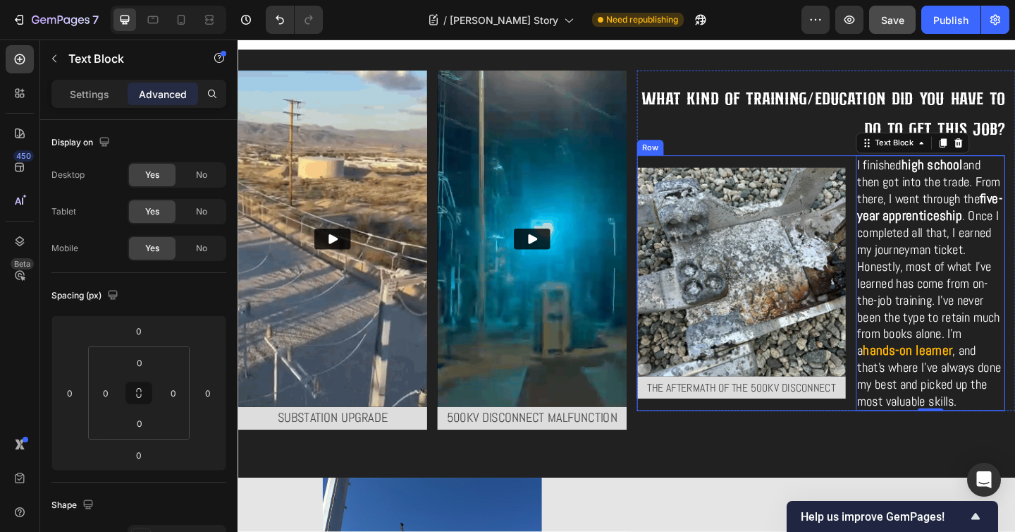
click at [755, 436] on div "Image The aftermath of the 500kv disconnect Text Block" at bounding box center [785, 305] width 227 height 278
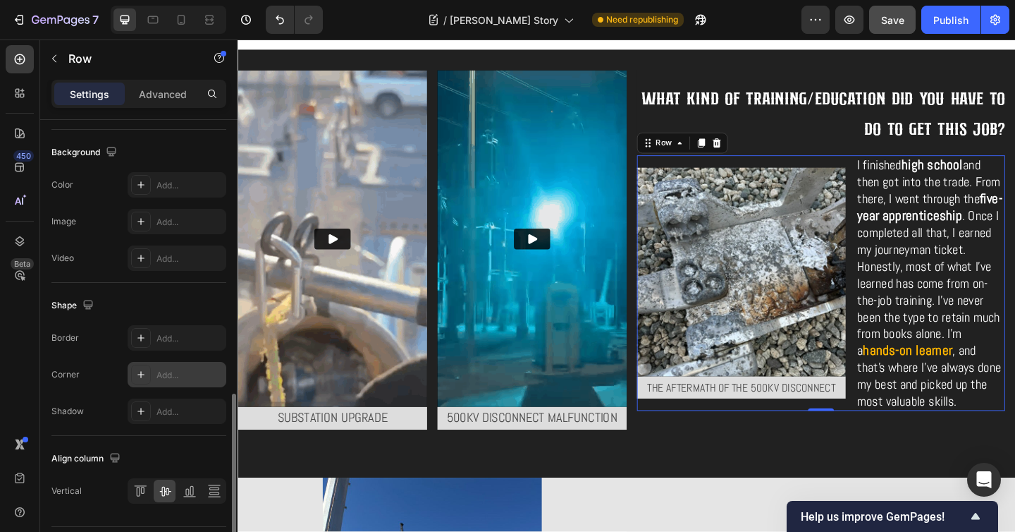
scroll to position [569, 0]
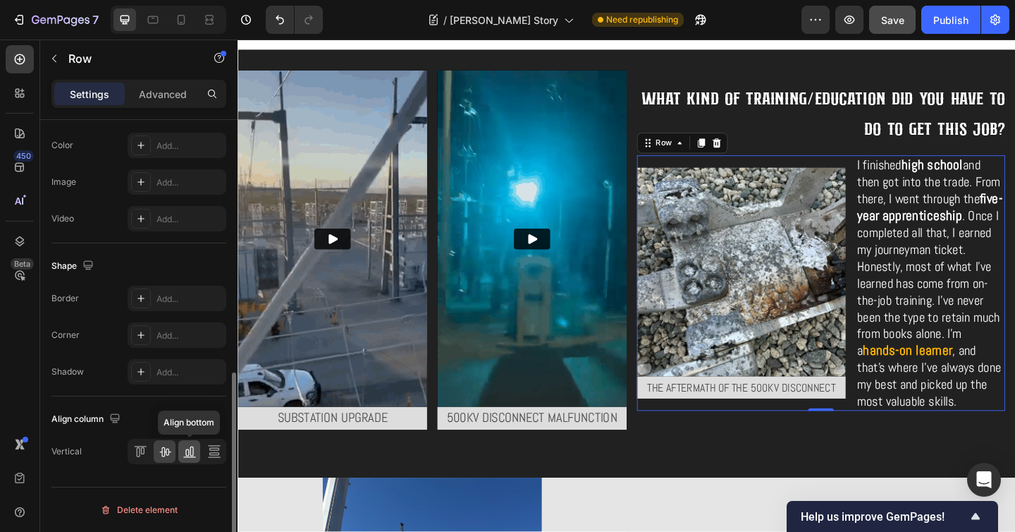
click at [191, 452] on icon at bounding box center [190, 451] width 14 height 14
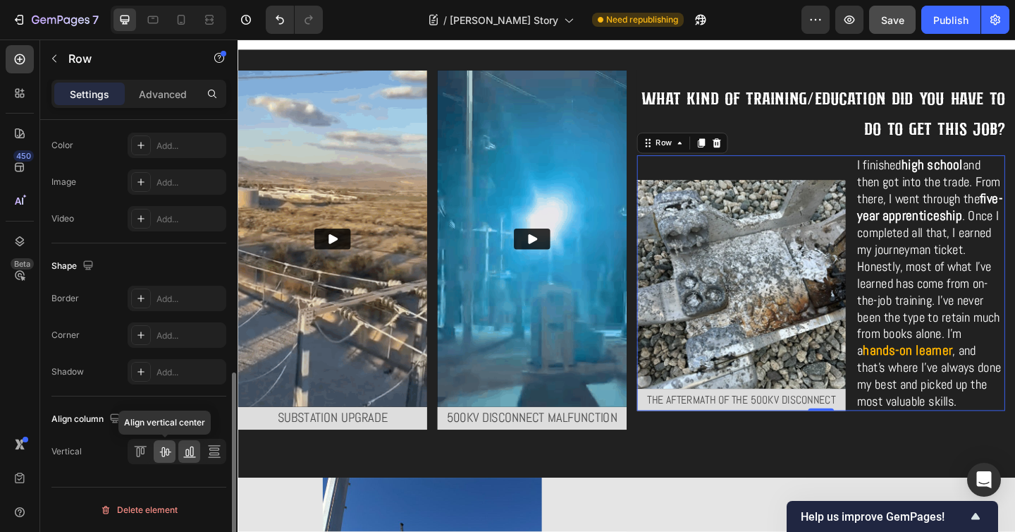
click at [168, 453] on icon at bounding box center [165, 451] width 14 height 14
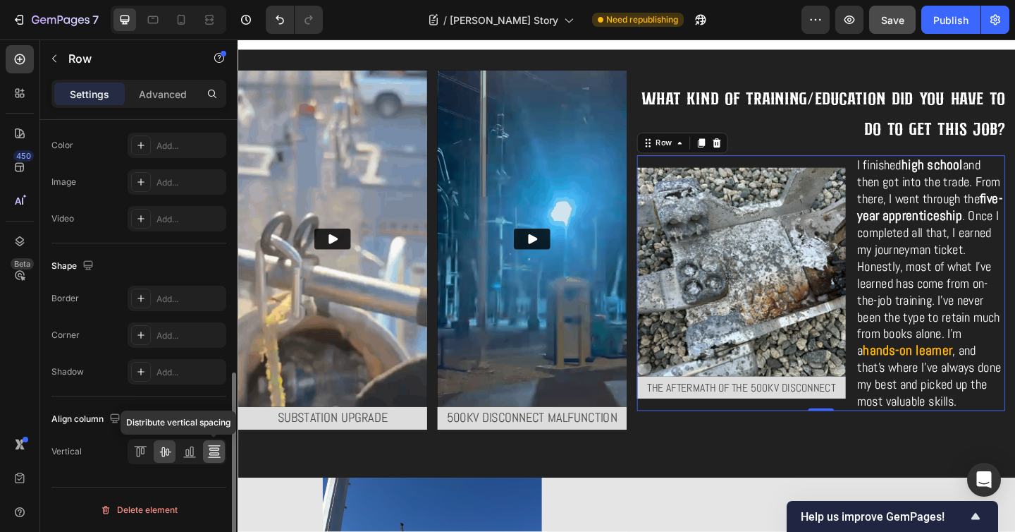
click at [219, 453] on icon at bounding box center [214, 451] width 14 height 14
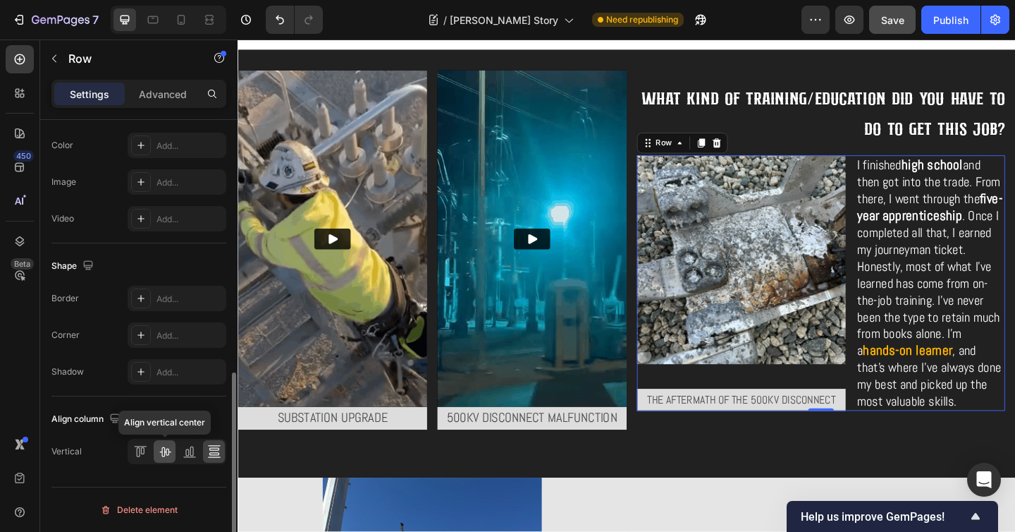
click at [167, 457] on icon at bounding box center [165, 451] width 14 height 14
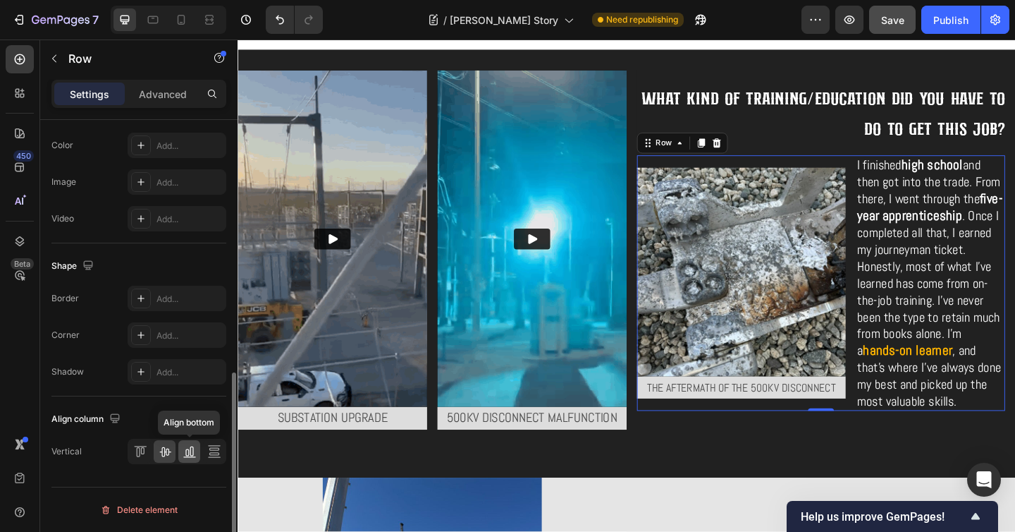
click at [183, 450] on icon at bounding box center [190, 451] width 14 height 14
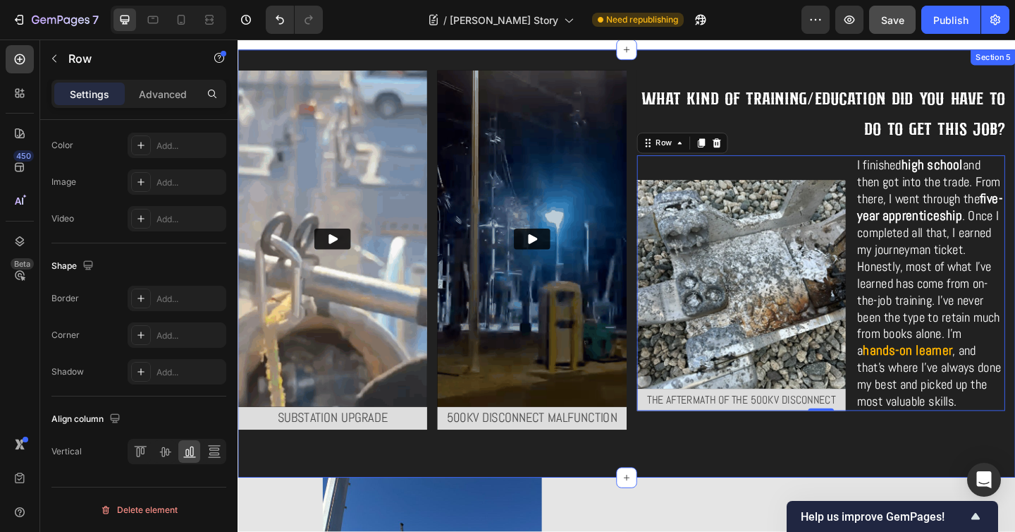
click at [889, 498] on div "Video Substation upgrade Text Block Video 500KV disconnect malfunction Text Blo…" at bounding box center [661, 283] width 846 height 465
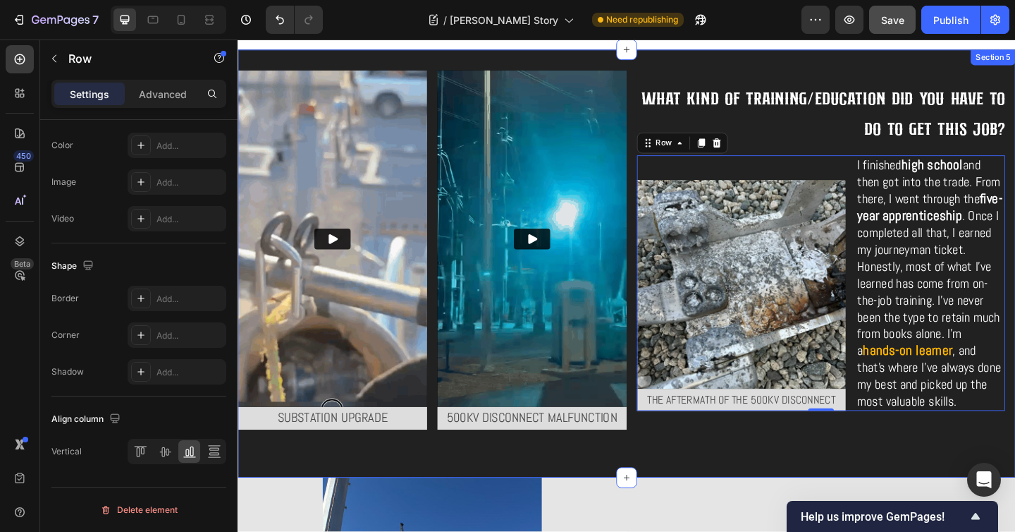
scroll to position [0, 0]
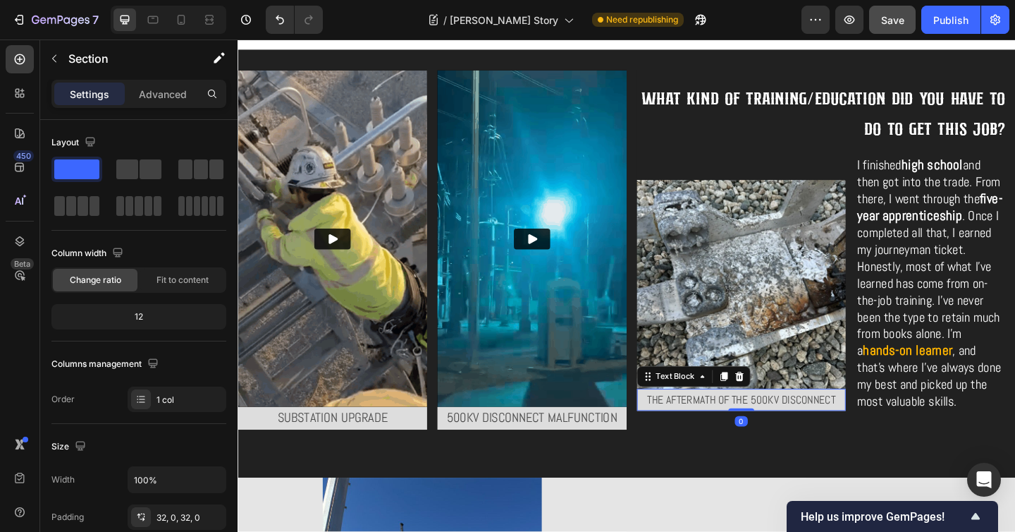
click at [743, 435] on p "The aftermath of the 500kv disconnect" at bounding box center [785, 432] width 224 height 22
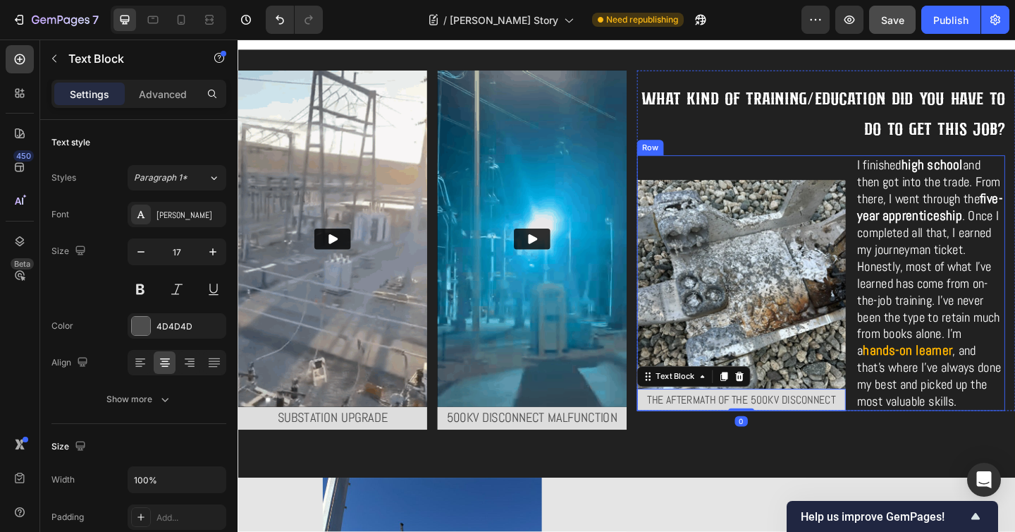
click at [854, 166] on div "Image The aftermath of the 500kv disconnect Text Block 0" at bounding box center [785, 305] width 227 height 278
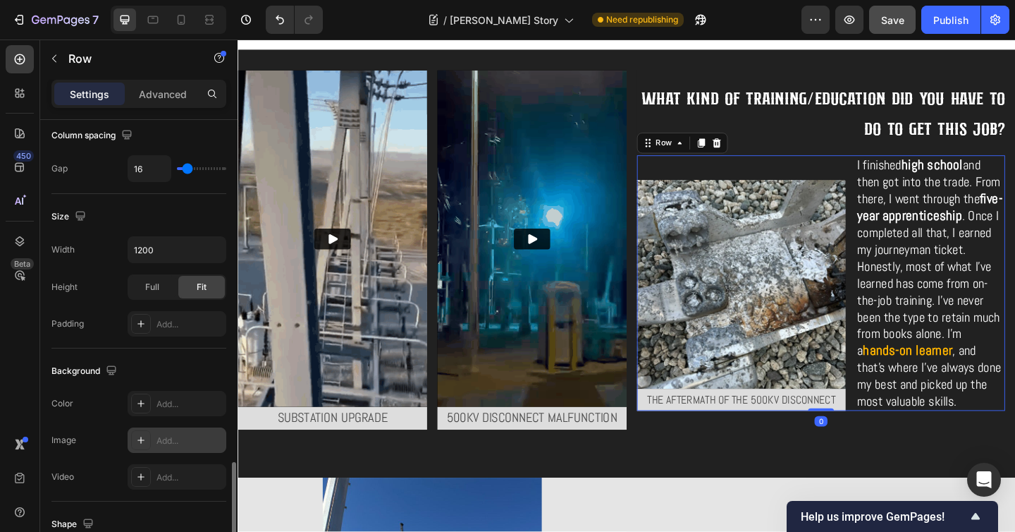
scroll to position [569, 0]
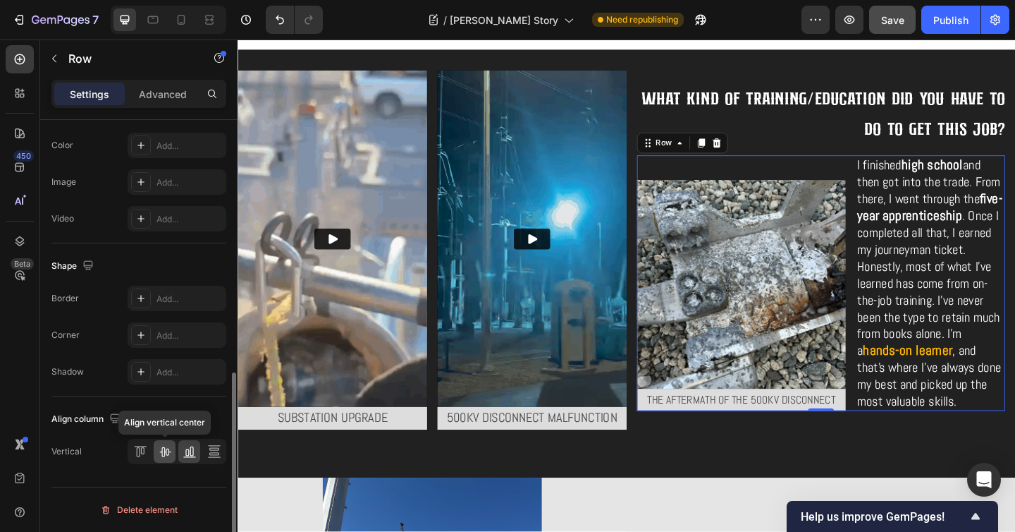
click at [158, 453] on icon at bounding box center [165, 451] width 14 height 14
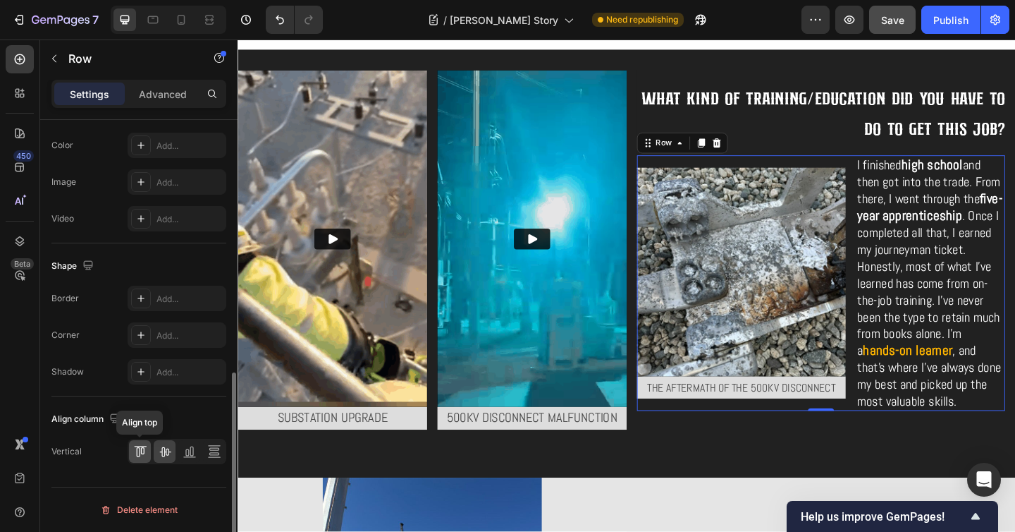
click at [143, 454] on icon at bounding box center [140, 451] width 14 height 14
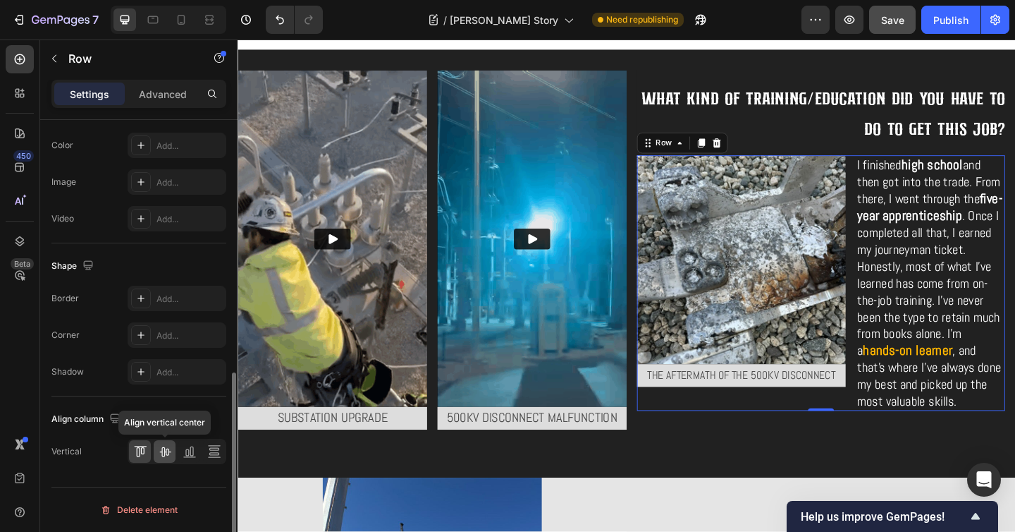
click at [164, 456] on icon at bounding box center [165, 451] width 14 height 14
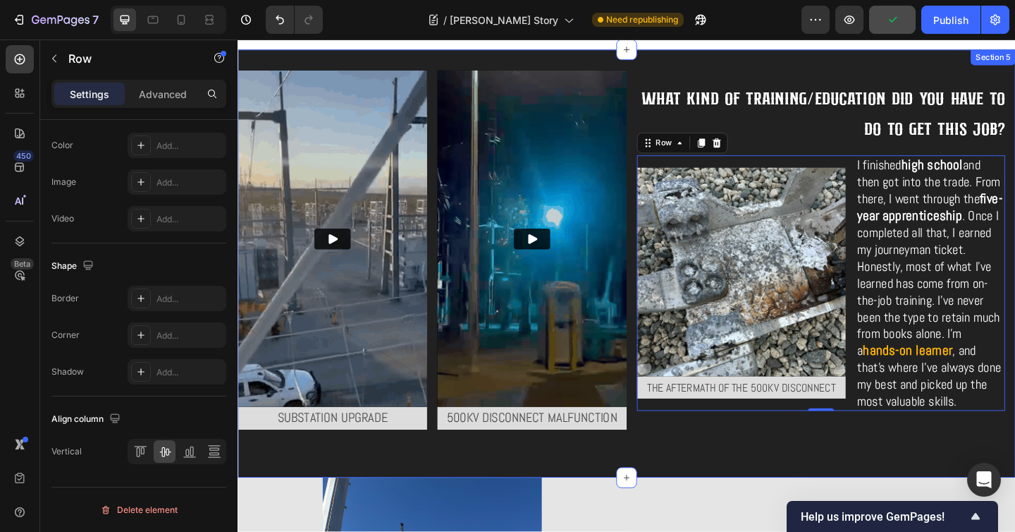
click at [761, 483] on div "What kind of training/education did you have to do to get this job? Heading Ima…" at bounding box center [878, 283] width 412 height 420
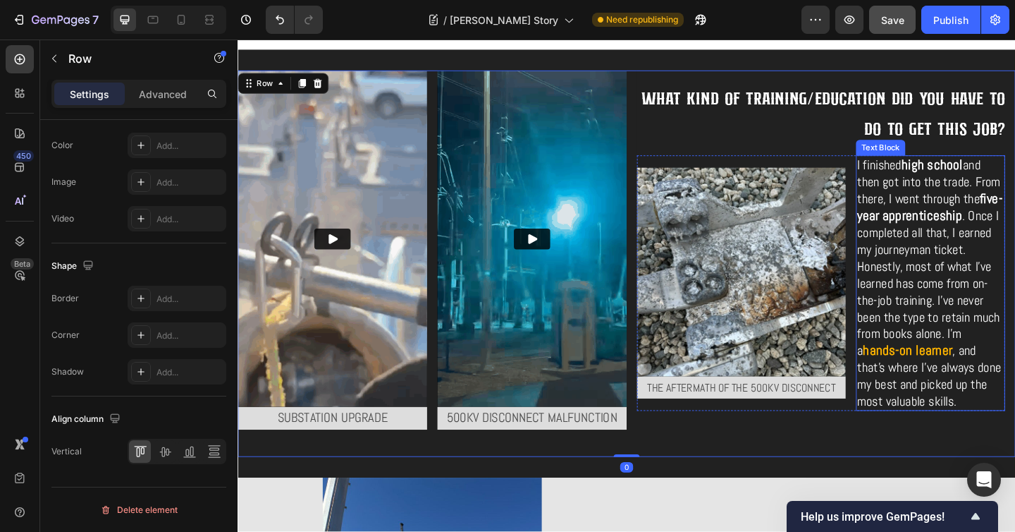
click at [1058, 371] on p "I finished high school and then got into the trade. From there, I went through …" at bounding box center [990, 304] width 159 height 275
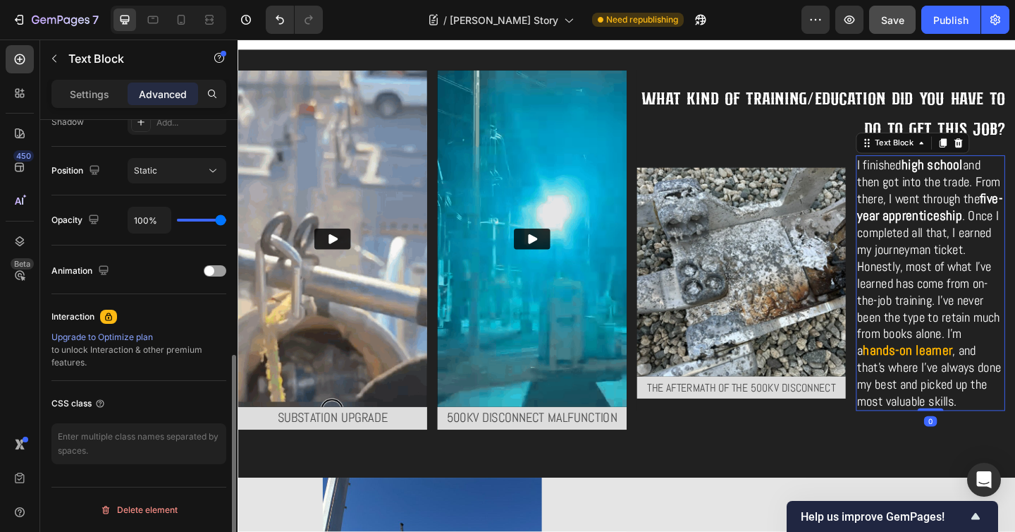
scroll to position [0, 0]
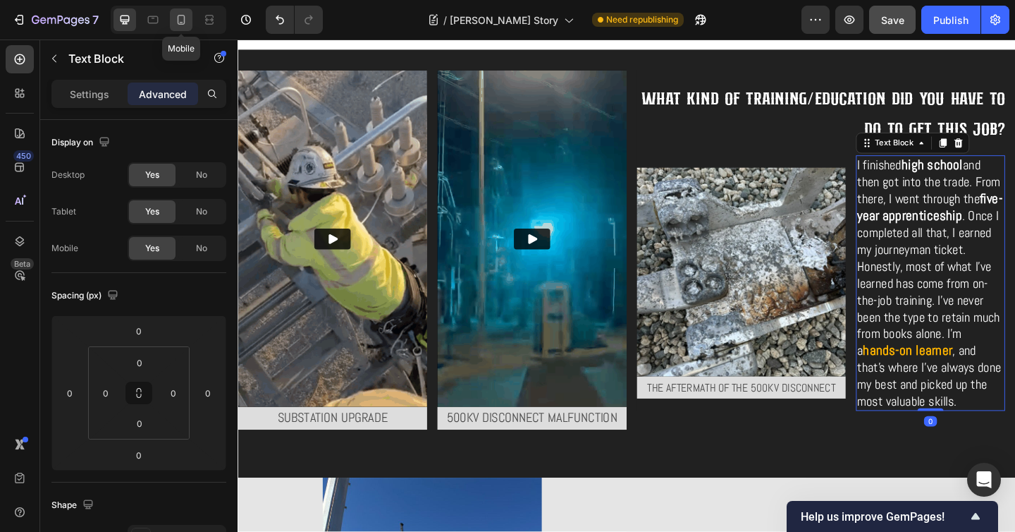
click at [181, 15] on icon at bounding box center [182, 20] width 8 height 10
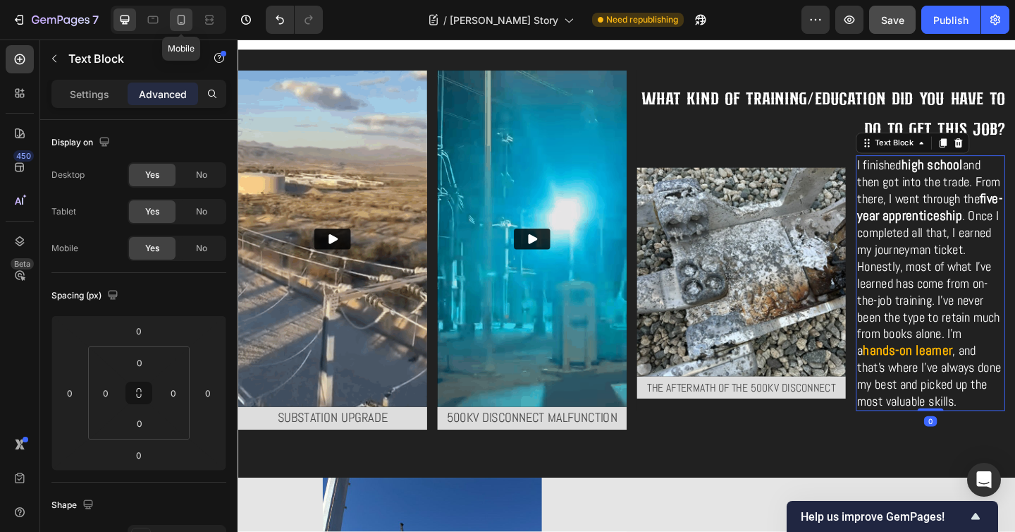
type input "42"
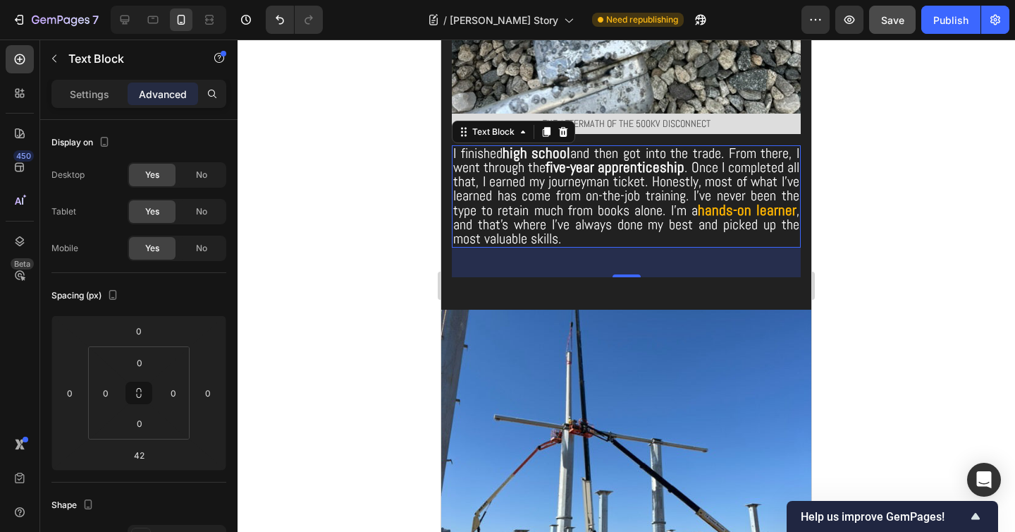
scroll to position [3331, 0]
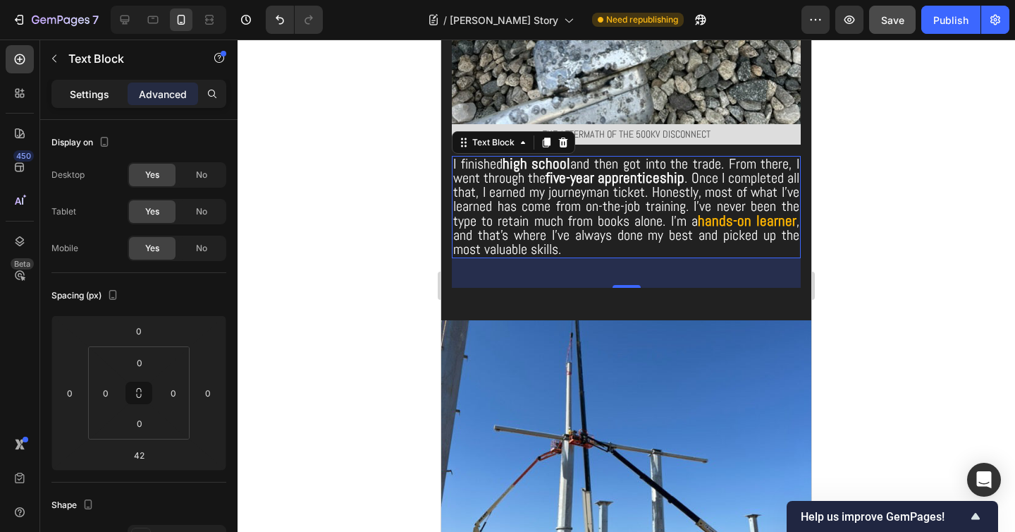
click at [75, 88] on p "Settings" at bounding box center [89, 94] width 39 height 15
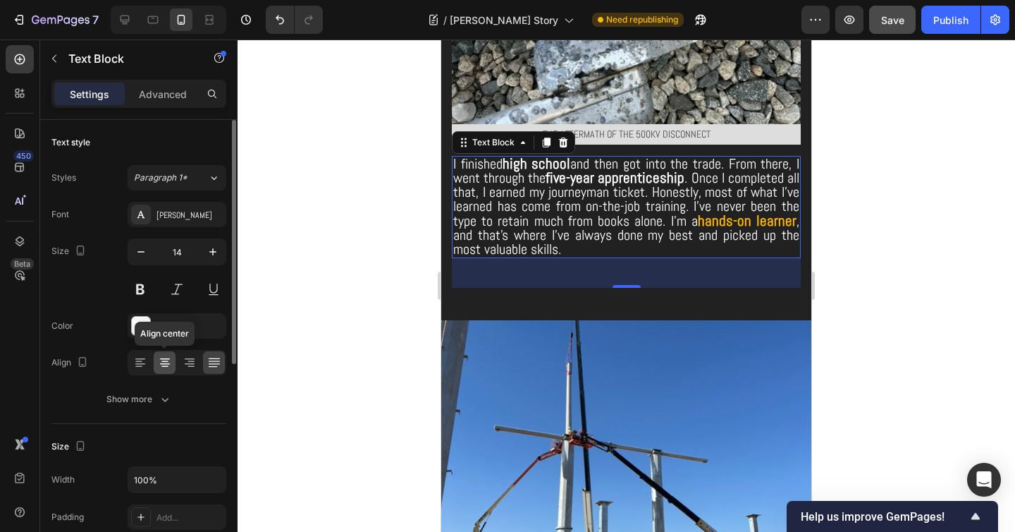
click at [168, 368] on icon at bounding box center [165, 362] width 14 height 14
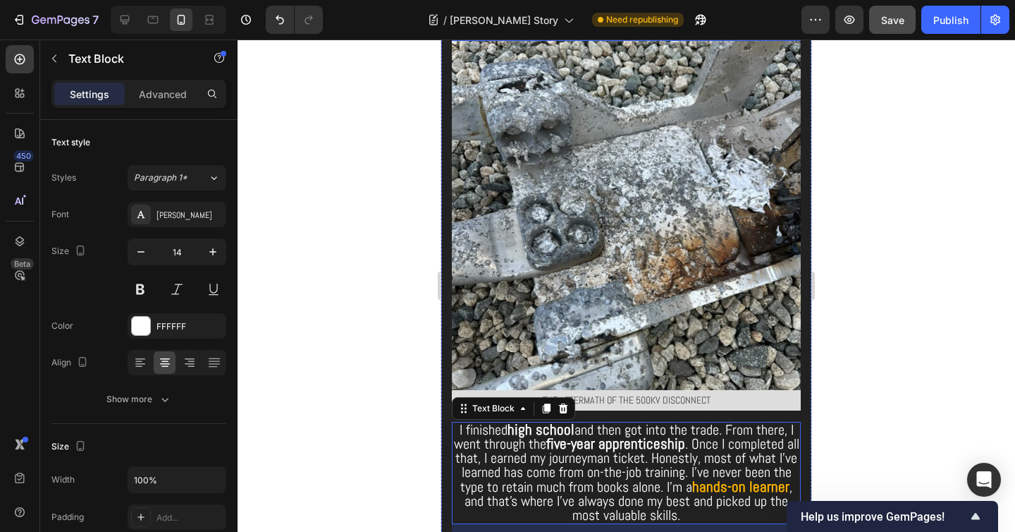
scroll to position [3123, 0]
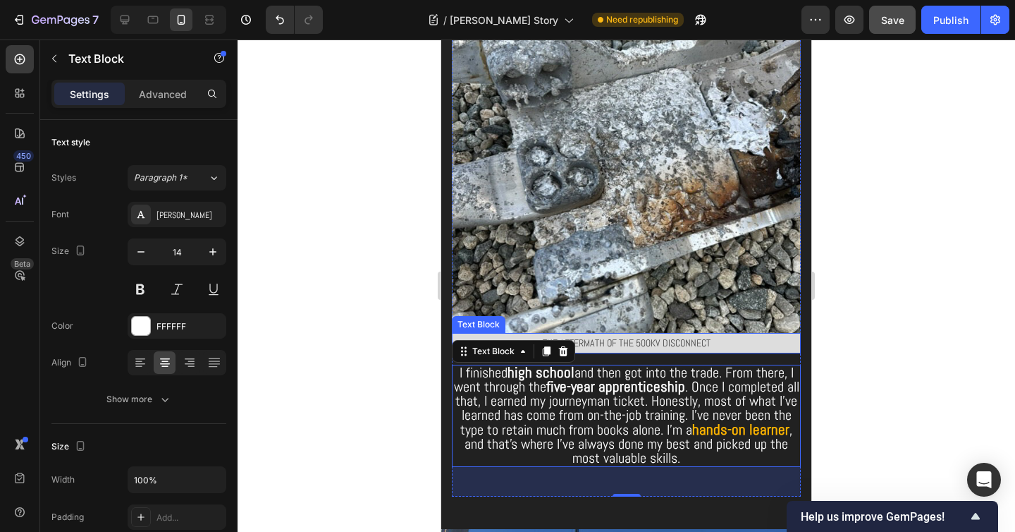
click at [706, 334] on p "The aftermath of the 500kv disconnect" at bounding box center [626, 343] width 346 height 18
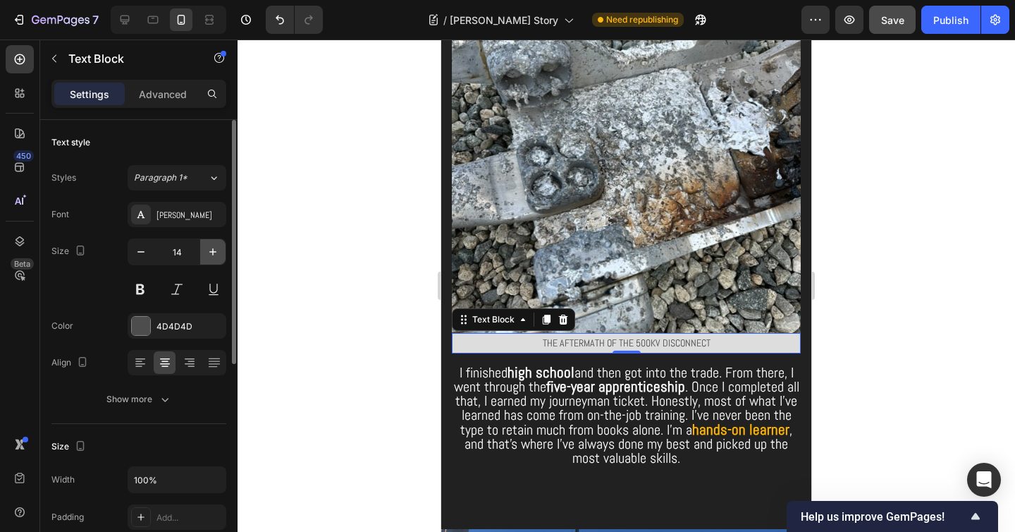
click at [214, 248] on icon "button" at bounding box center [213, 252] width 14 height 14
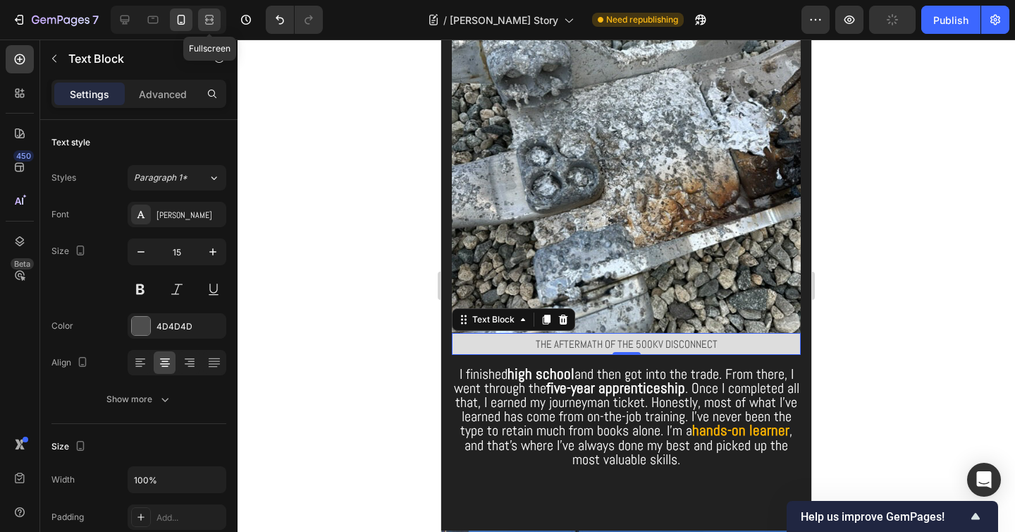
click at [208, 22] on icon at bounding box center [209, 20] width 14 height 14
type input "17"
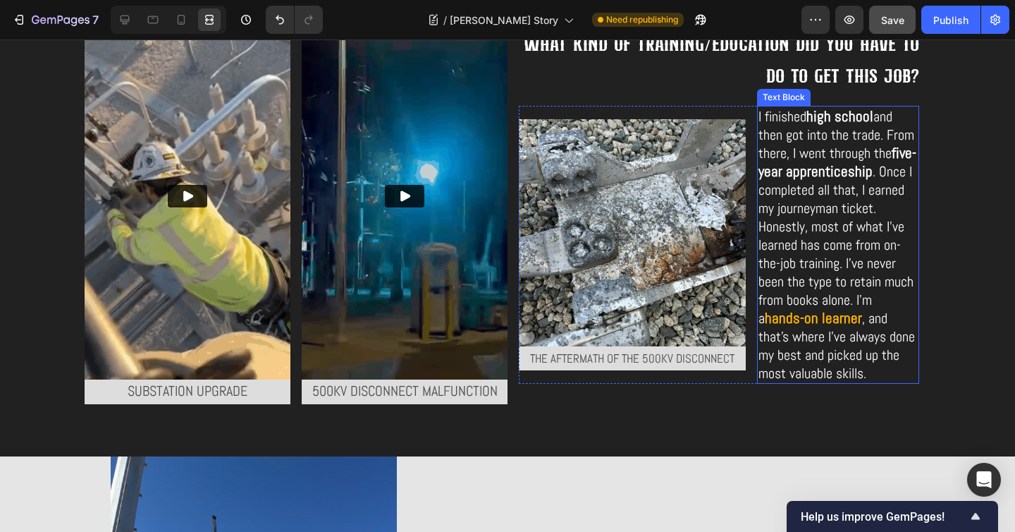
scroll to position [1322, 0]
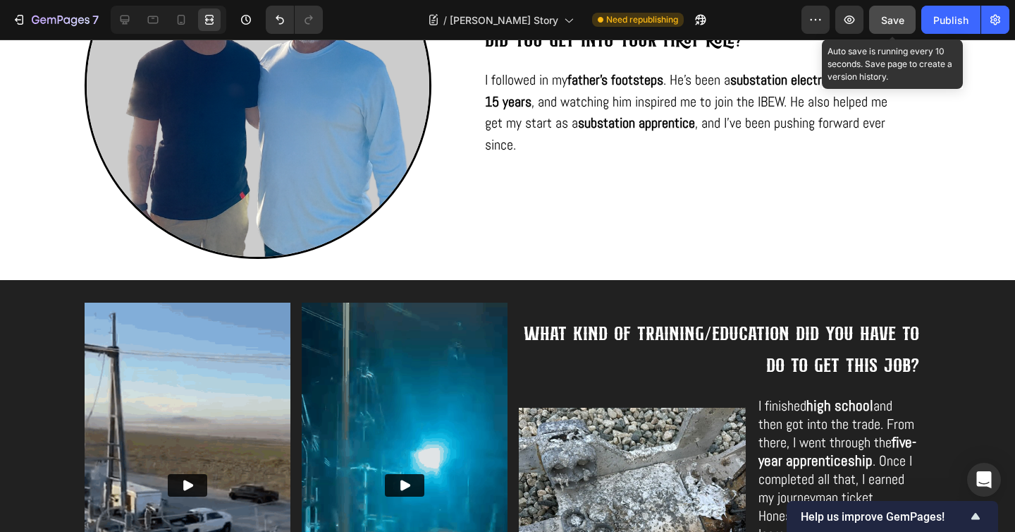
click at [883, 24] on span "Save" at bounding box center [892, 20] width 23 height 12
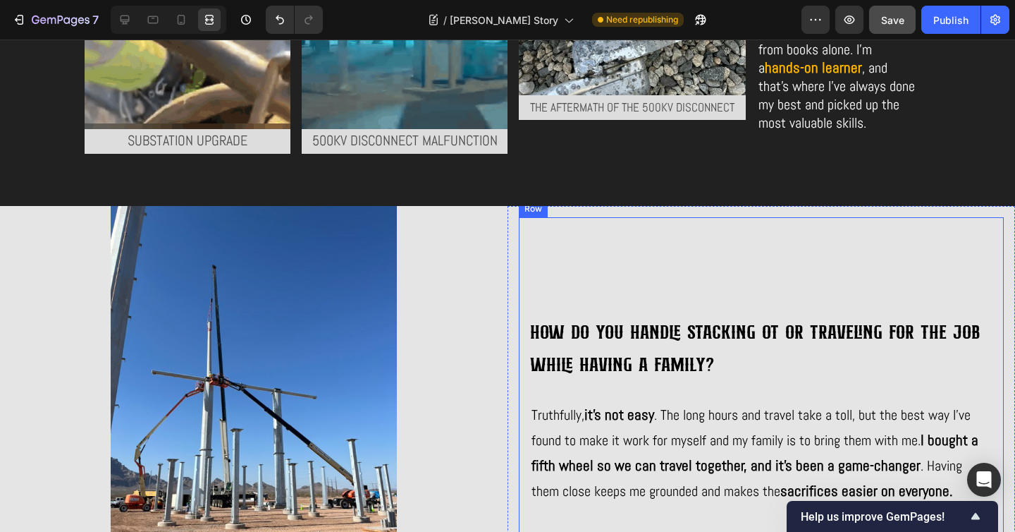
scroll to position [1929, 0]
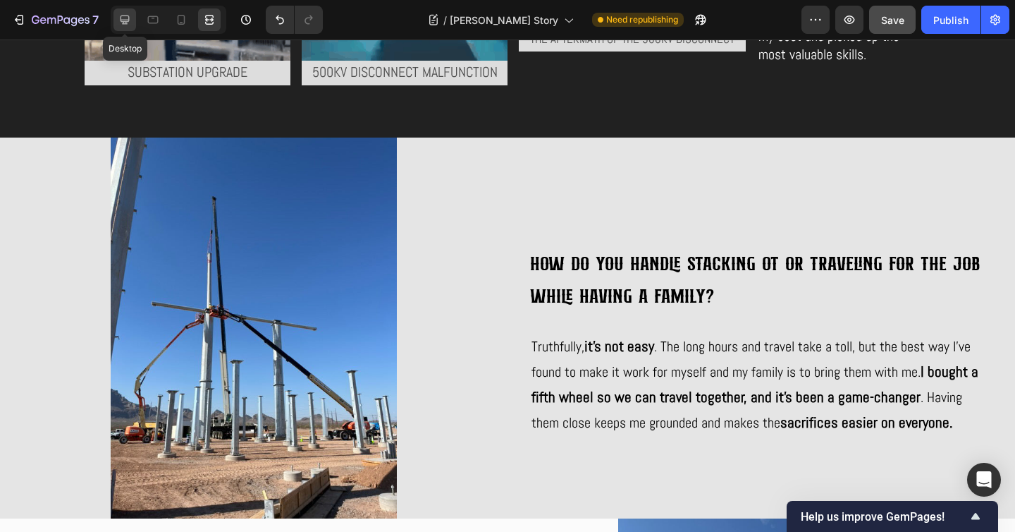
click at [128, 20] on icon at bounding box center [125, 20] width 9 height 9
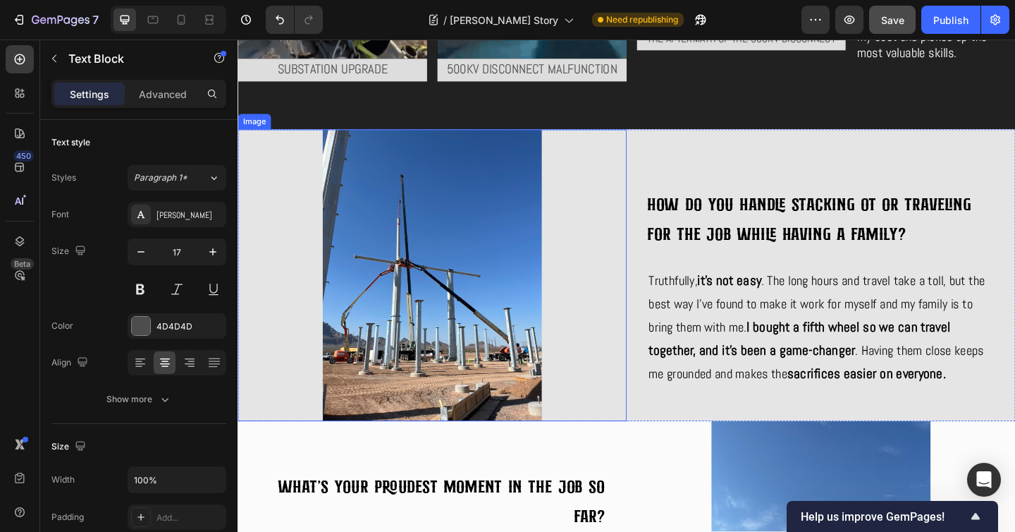
click at [486, 367] on img at bounding box center [449, 295] width 423 height 317
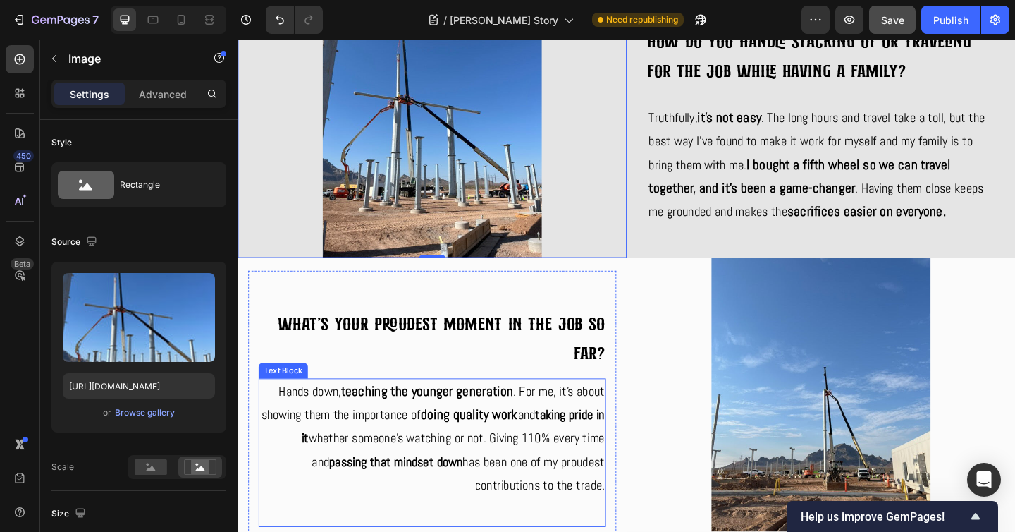
scroll to position [2161, 0]
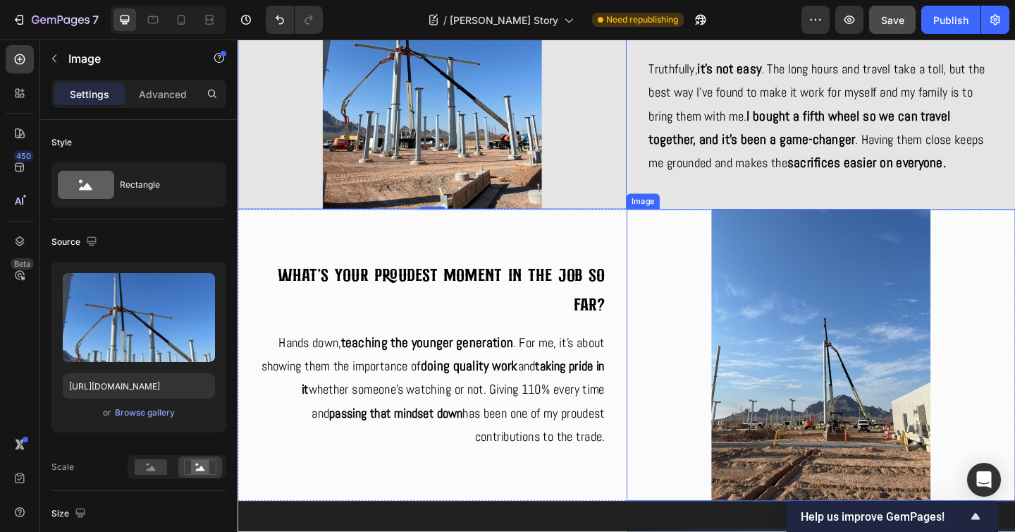
click at [907, 356] on img at bounding box center [872, 382] width 423 height 317
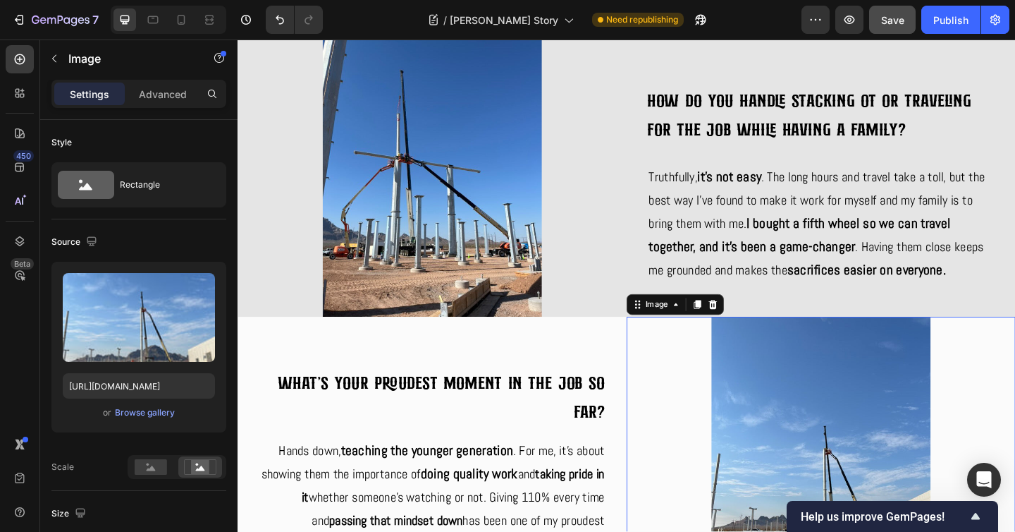
scroll to position [2017, 0]
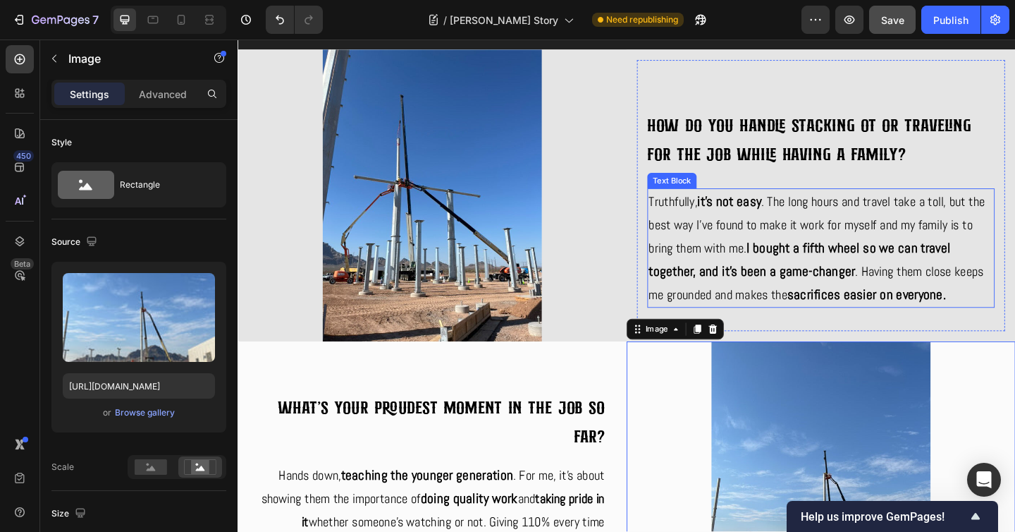
drag, startPoint x: 1034, startPoint y: 269, endPoint x: 1040, endPoint y: 274, distance: 8.0
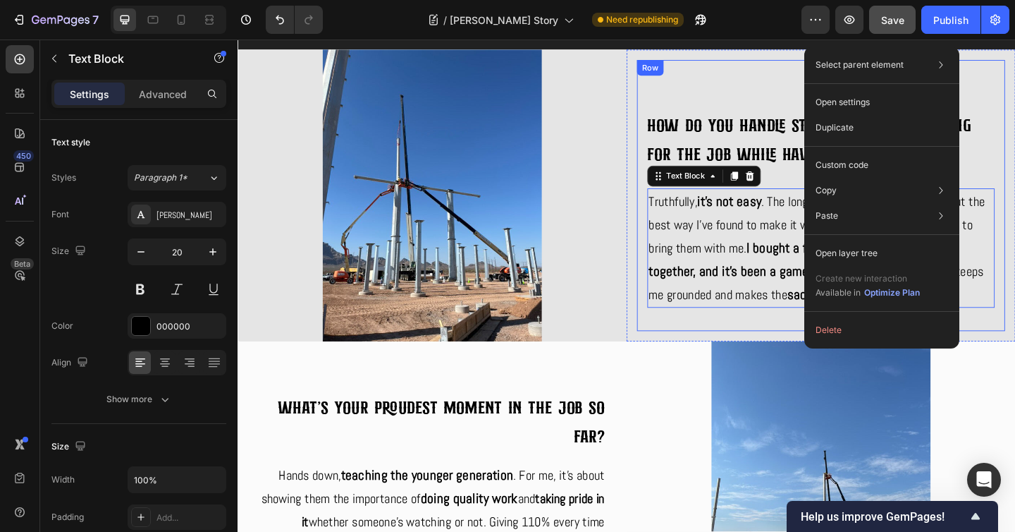
click at [1050, 116] on h3 "How do you handle stacking OT or traveling for the job while having a family?" at bounding box center [872, 148] width 378 height 64
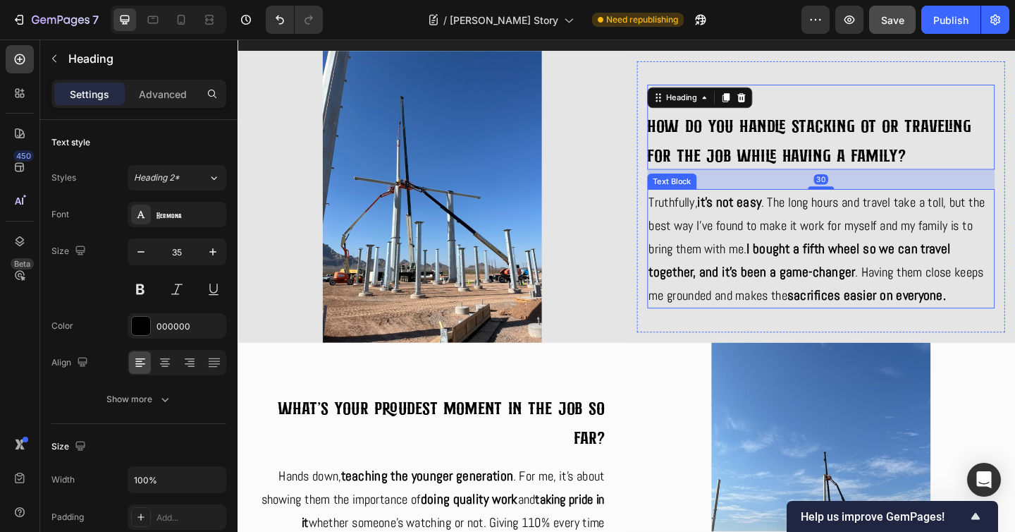
scroll to position [1774, 0]
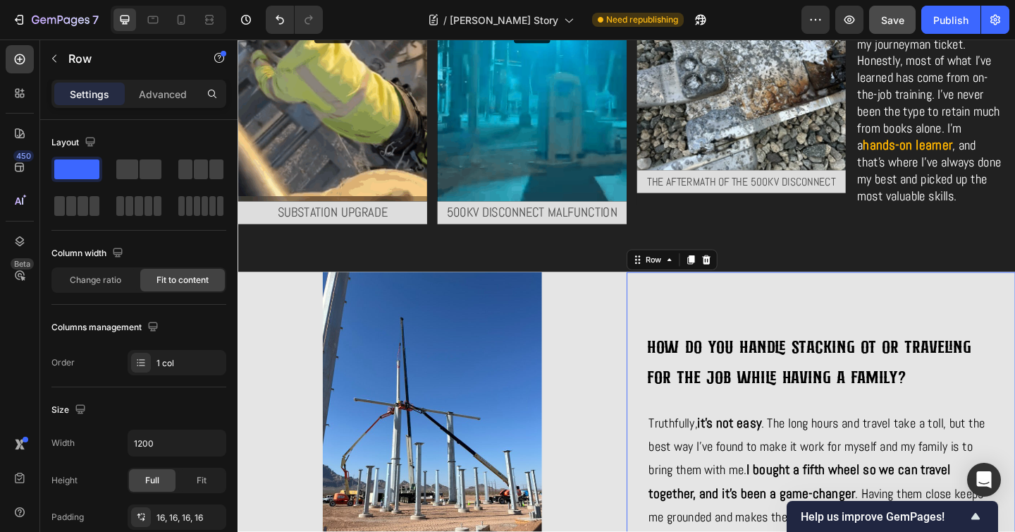
click at [1057, 296] on div "How do you handle stacking OT or traveling for the job while having a family? H…" at bounding box center [872, 451] width 423 height 317
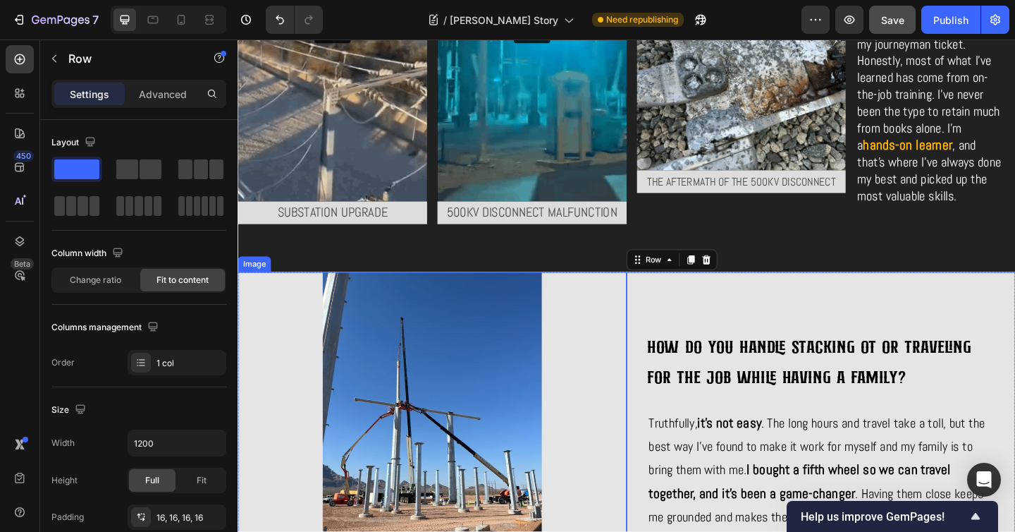
click at [635, 309] on img at bounding box center [449, 451] width 423 height 317
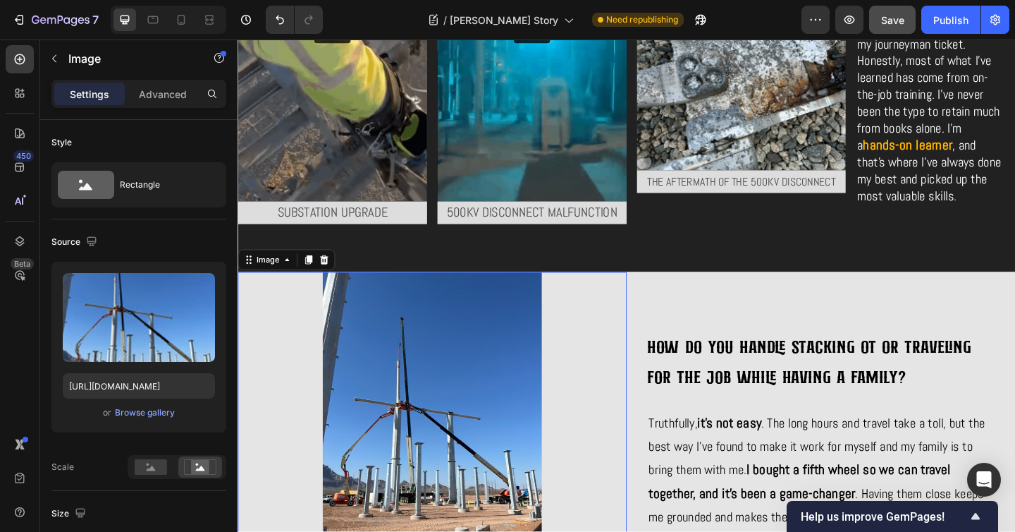
click at [661, 315] on div "How do you handle stacking OT or traveling for the job while having a family? H…" at bounding box center [872, 451] width 423 height 317
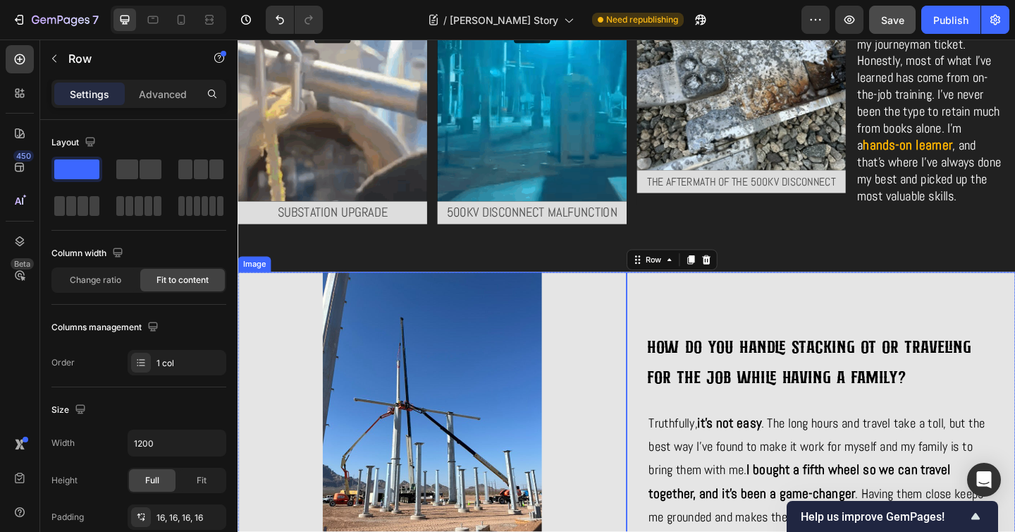
click at [648, 324] on img at bounding box center [449, 451] width 423 height 317
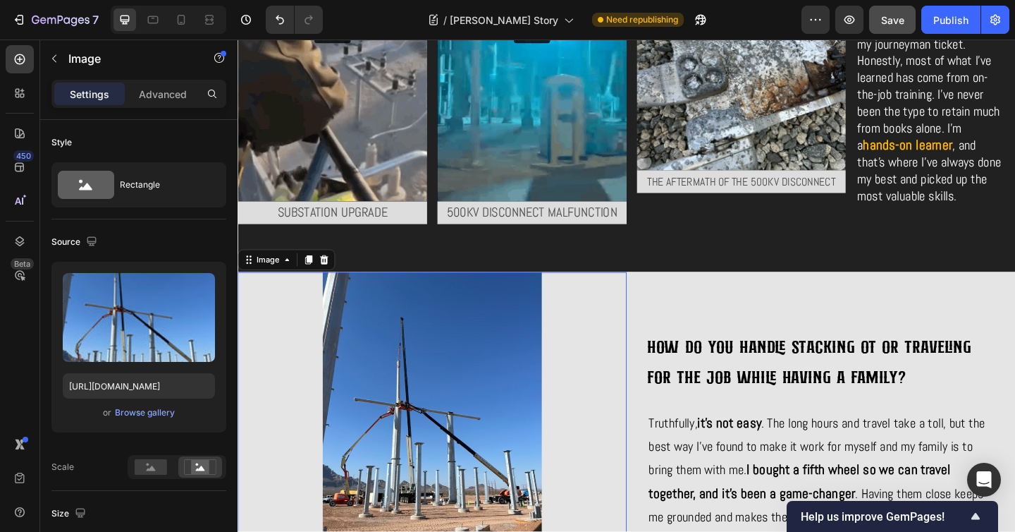
click at [634, 367] on img at bounding box center [449, 451] width 423 height 317
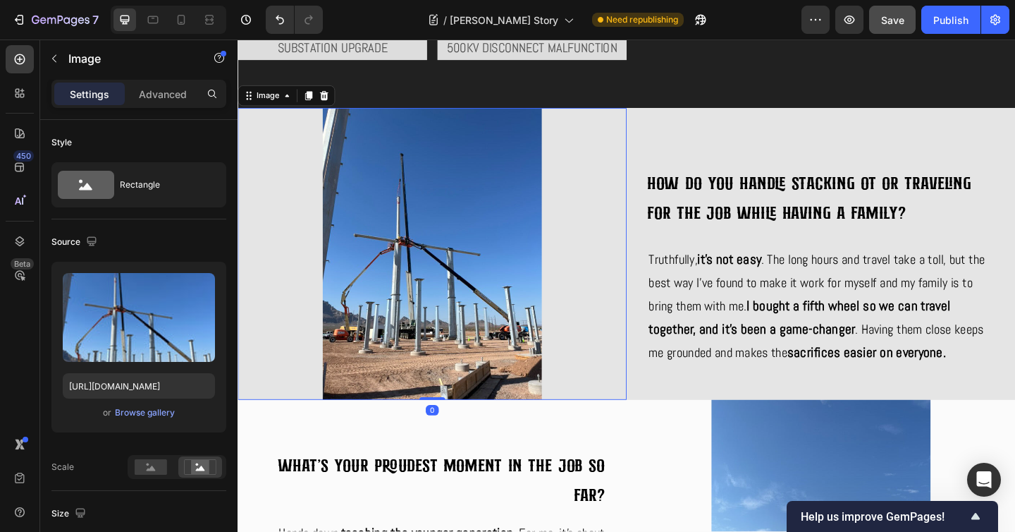
scroll to position [2251, 0]
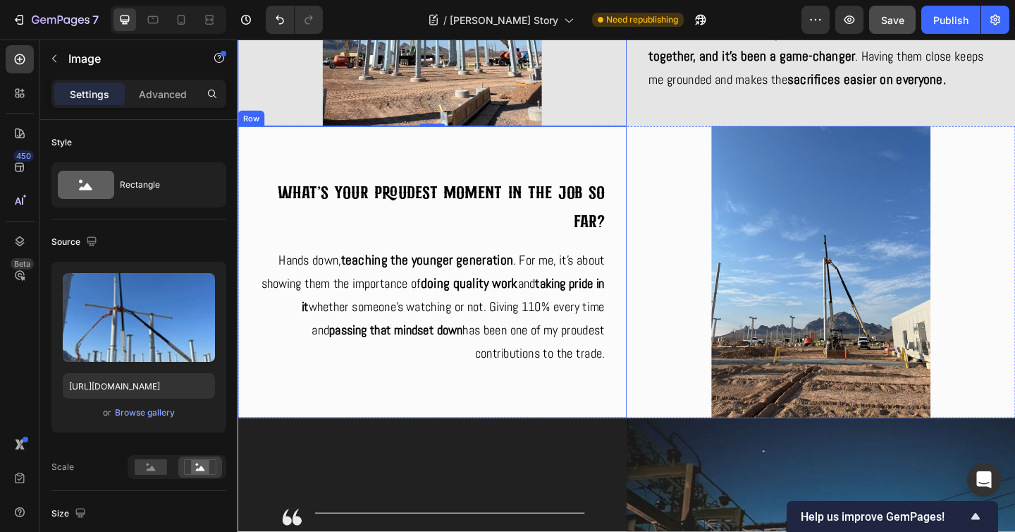
click at [632, 438] on div "What's your proudest moment in the job so far? Heading Hands down, teaching the…" at bounding box center [449, 292] width 423 height 317
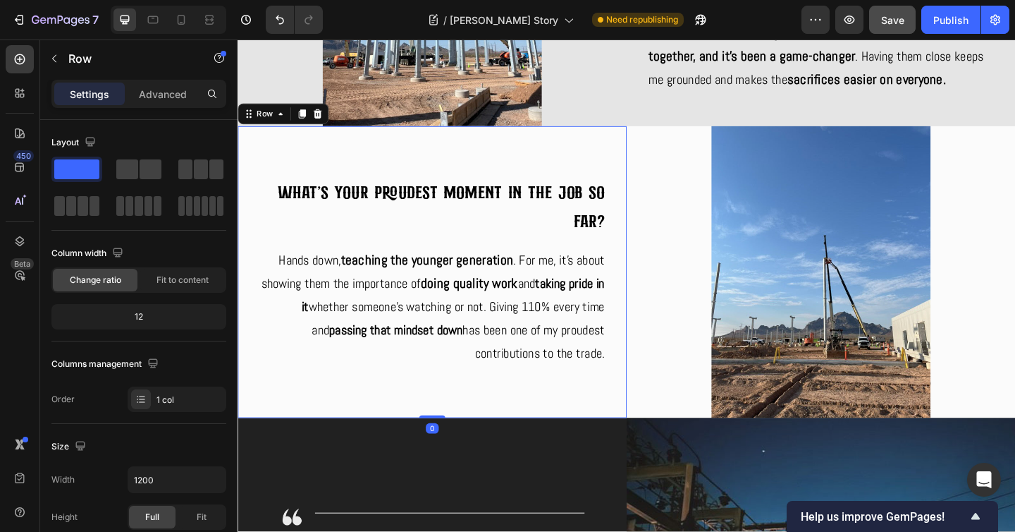
click at [652, 438] on div "What's your proudest moment in the job so far? Heading Hands down, teaching the…" at bounding box center [449, 292] width 423 height 317
click at [262, 118] on div "Row" at bounding box center [266, 120] width 23 height 13
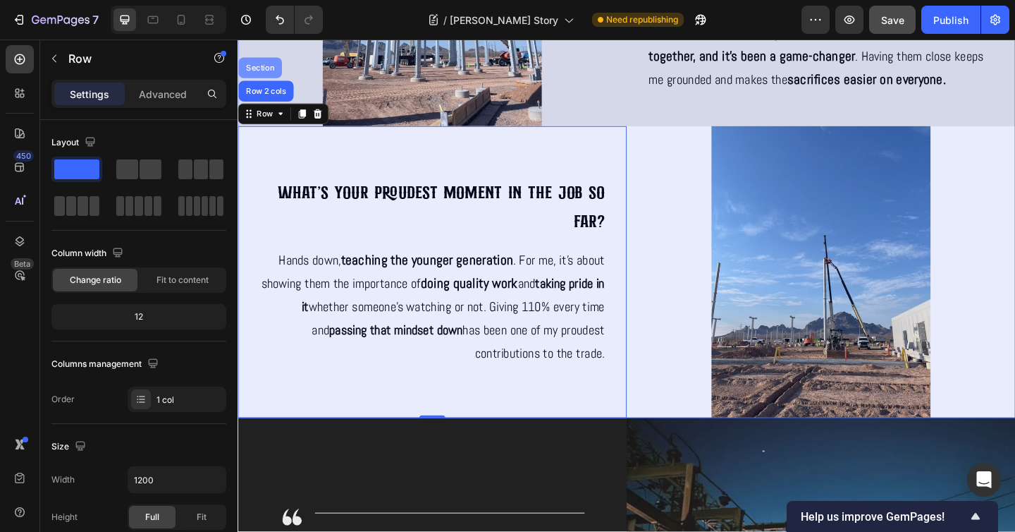
click at [264, 66] on div "Section" at bounding box center [262, 70] width 36 height 8
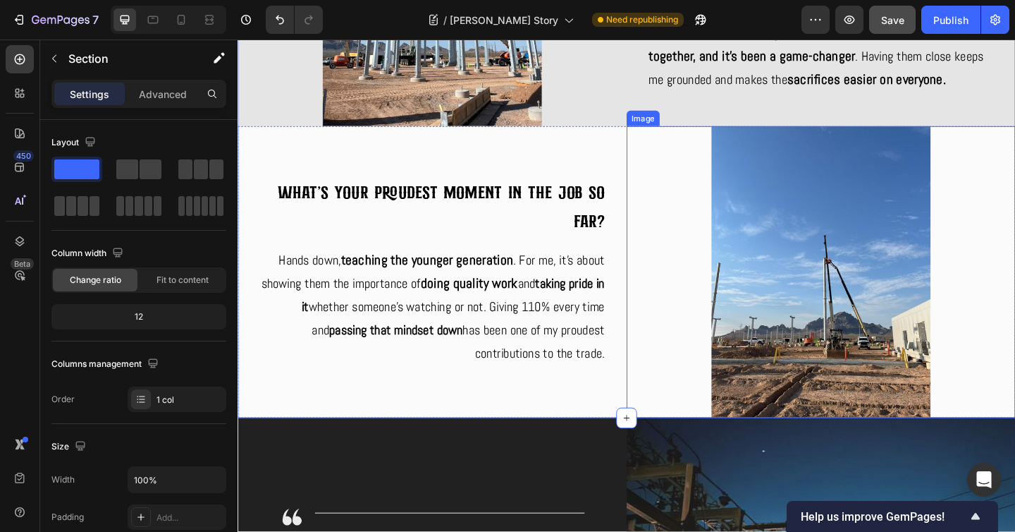
scroll to position [1779, 0]
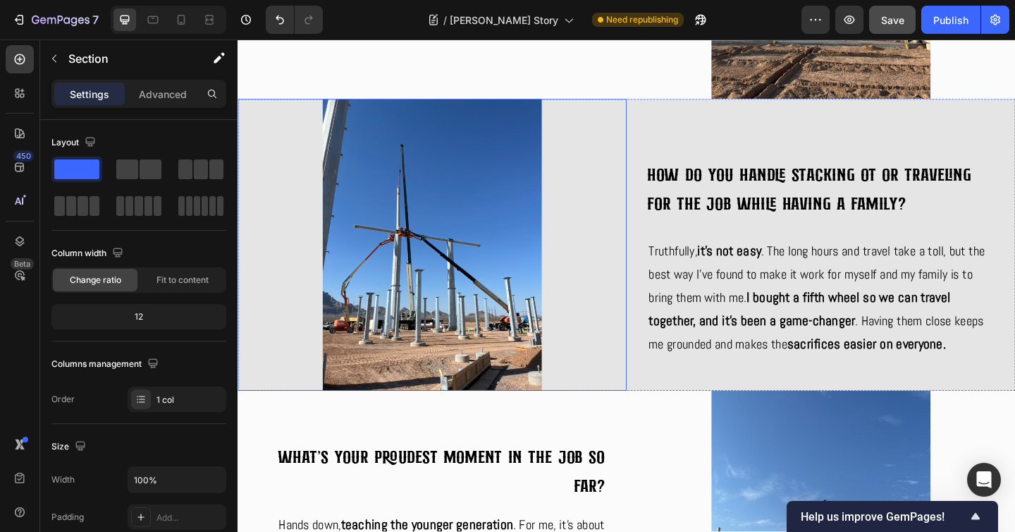
scroll to position [2605, 0]
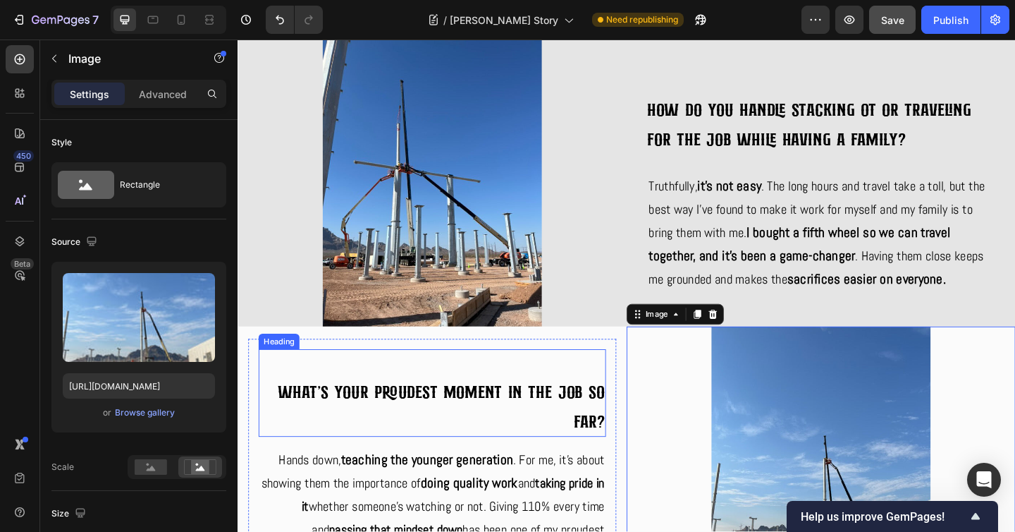
scroll to position [2693, 0]
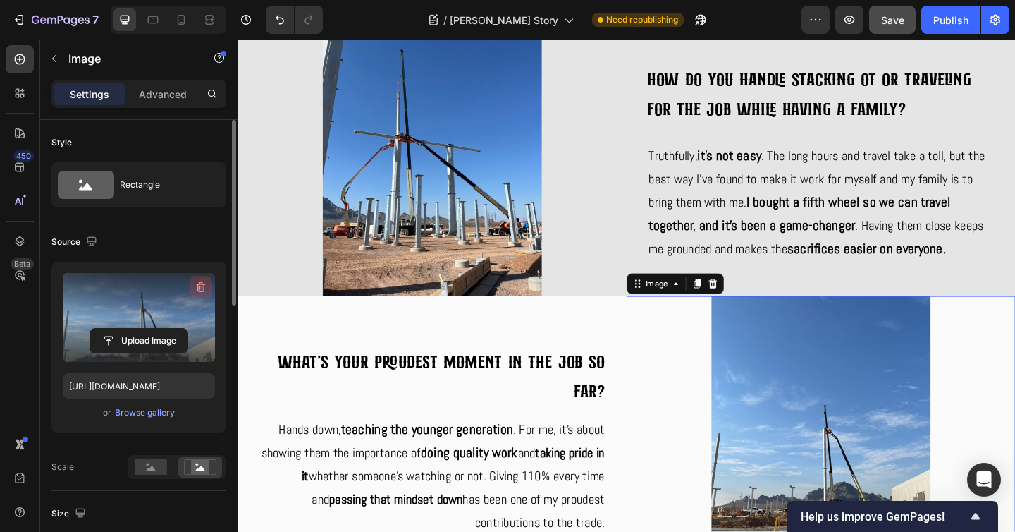
click at [198, 286] on icon "button" at bounding box center [201, 287] width 14 height 14
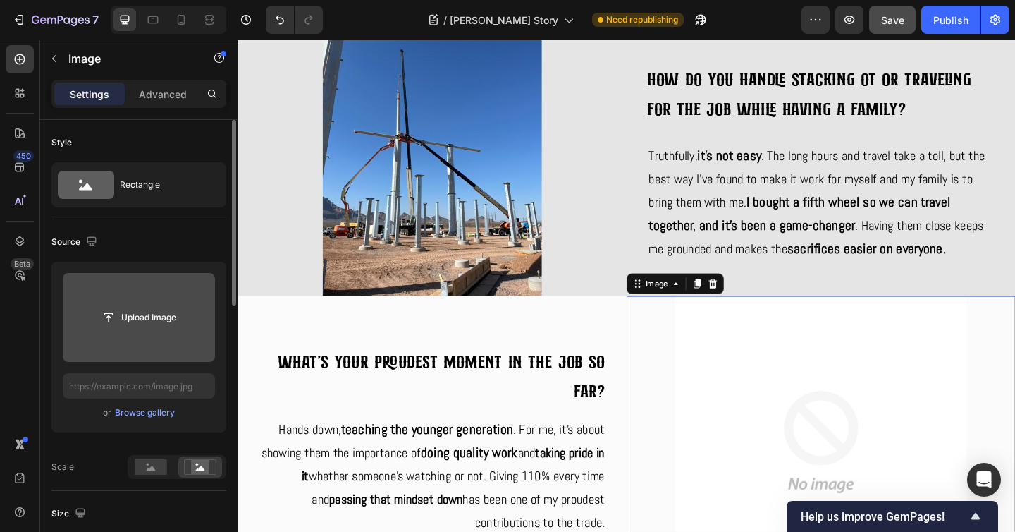
click at [837, 374] on img at bounding box center [872, 477] width 423 height 317
click at [54, 59] on icon "button" at bounding box center [54, 58] width 11 height 11
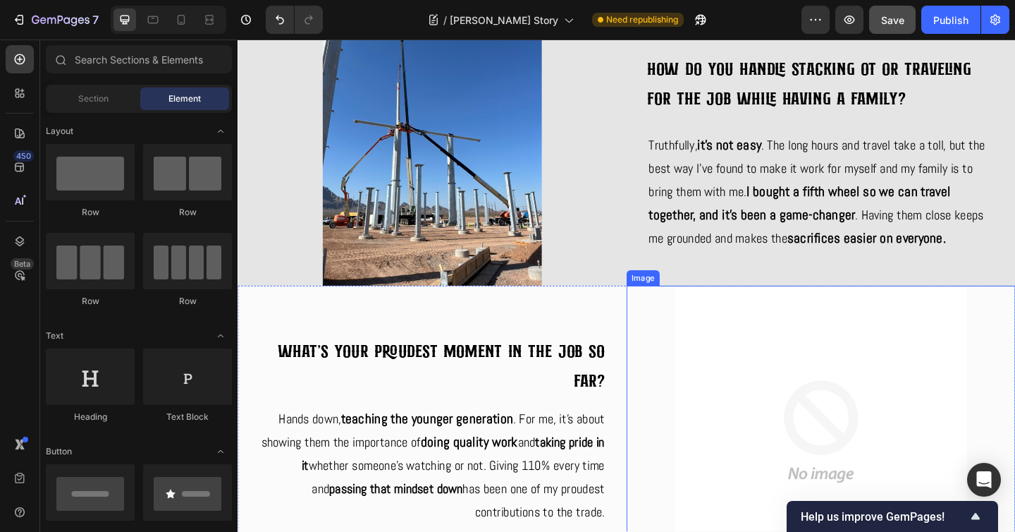
scroll to position [2719, 0]
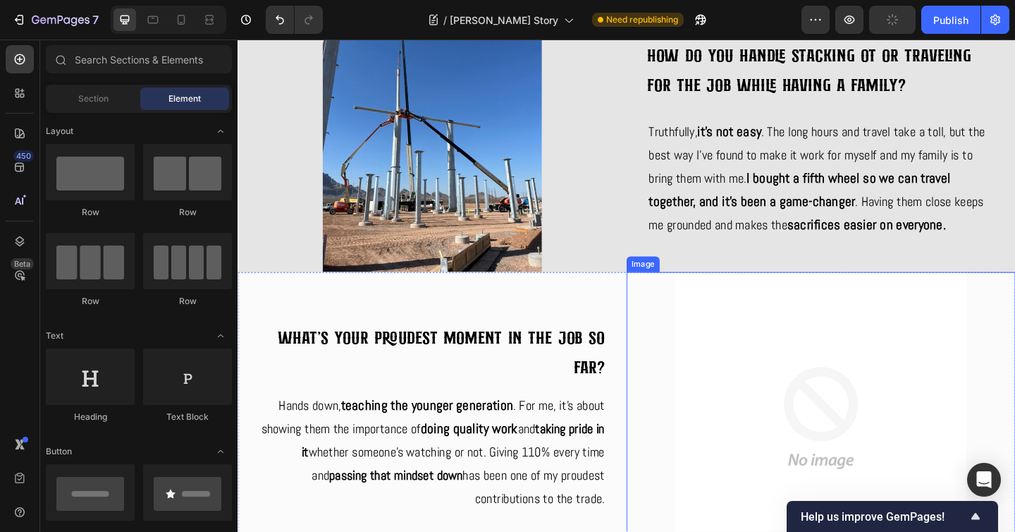
click at [928, 380] on img at bounding box center [872, 451] width 423 height 317
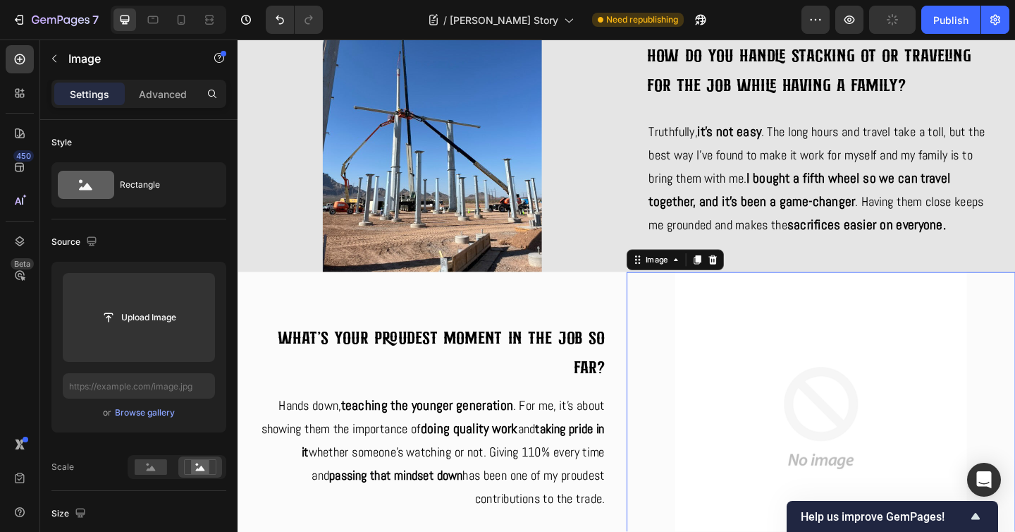
click at [864, 417] on img at bounding box center [872, 451] width 423 height 317
click at [750, 274] on icon at bounding box center [754, 279] width 9 height 10
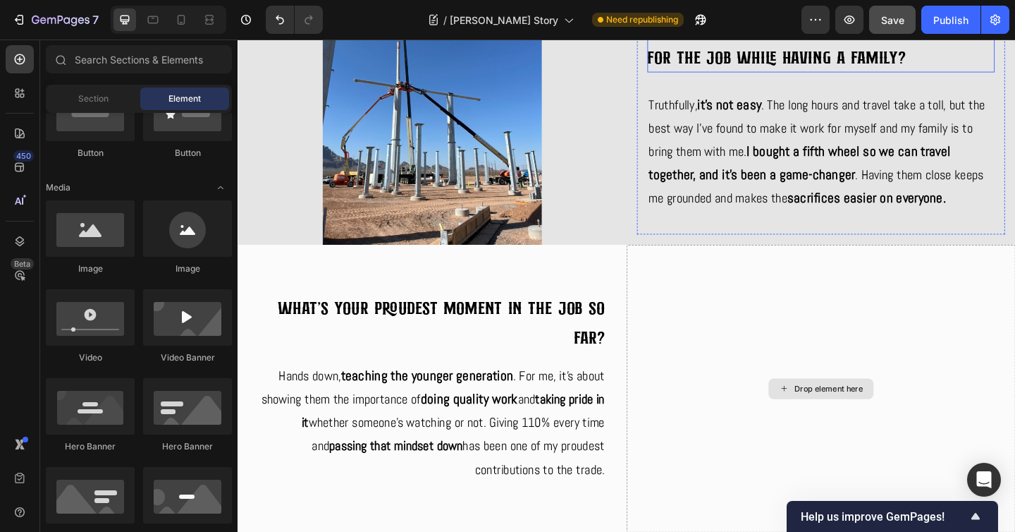
scroll to position [2748, 0]
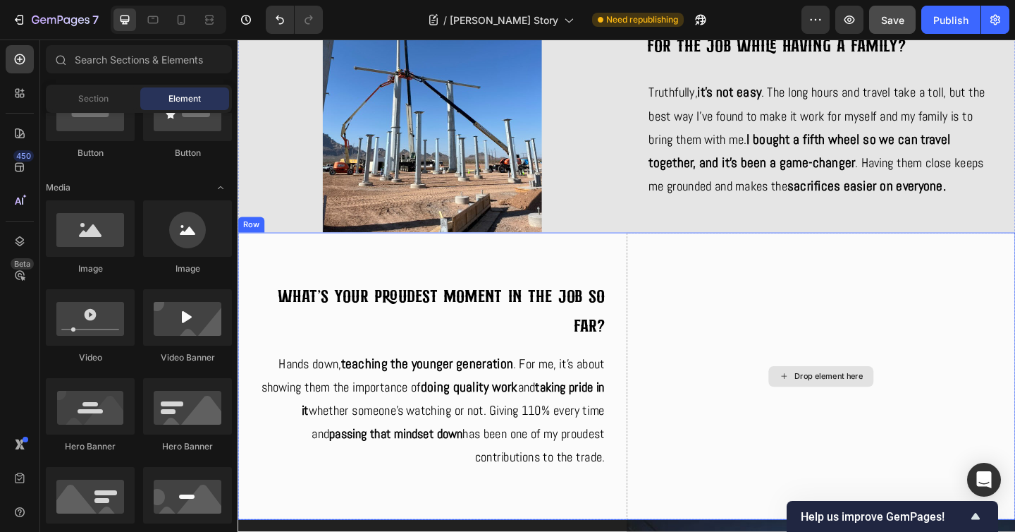
click at [881, 360] on div "Drop element here" at bounding box center [872, 406] width 423 height 312
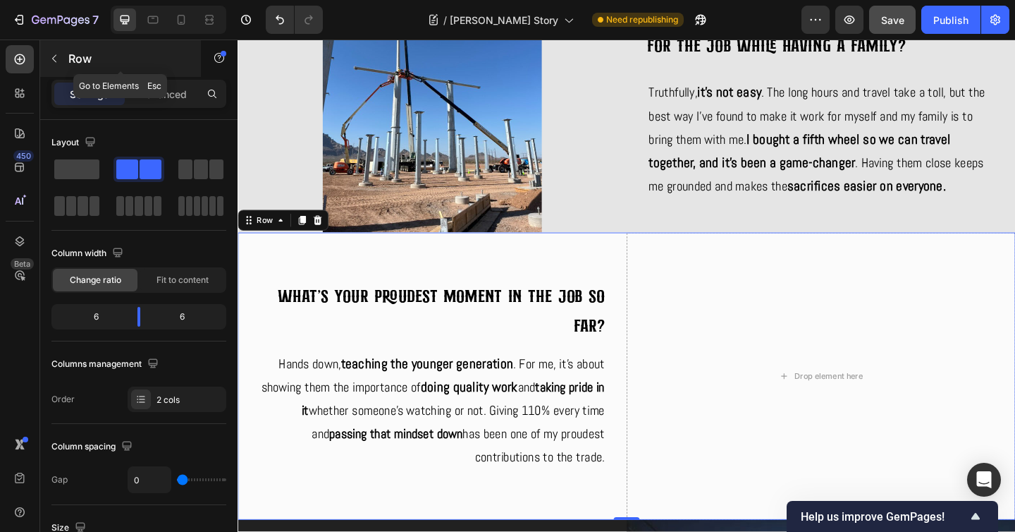
click at [54, 54] on icon "button" at bounding box center [54, 58] width 11 height 11
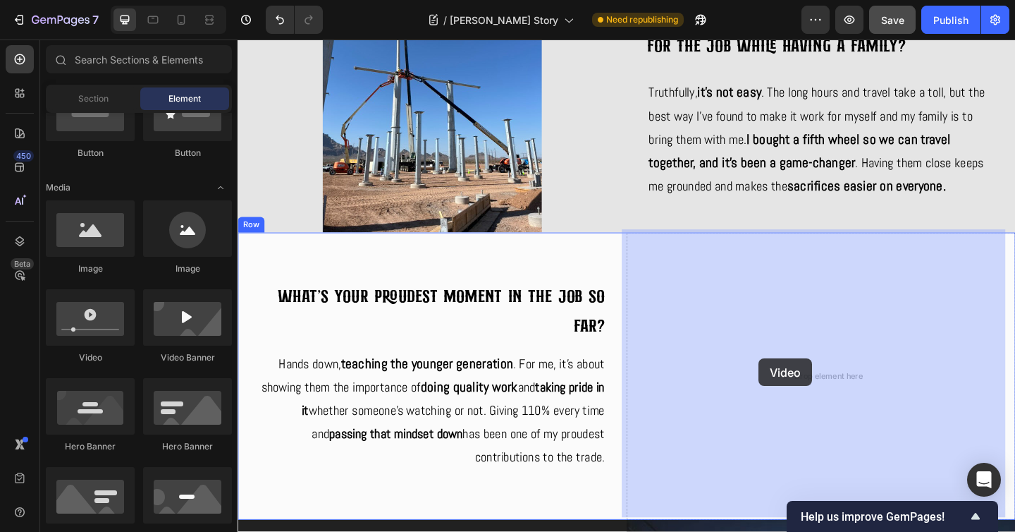
drag, startPoint x: 333, startPoint y: 357, endPoint x: 804, endPoint y: 386, distance: 471.8
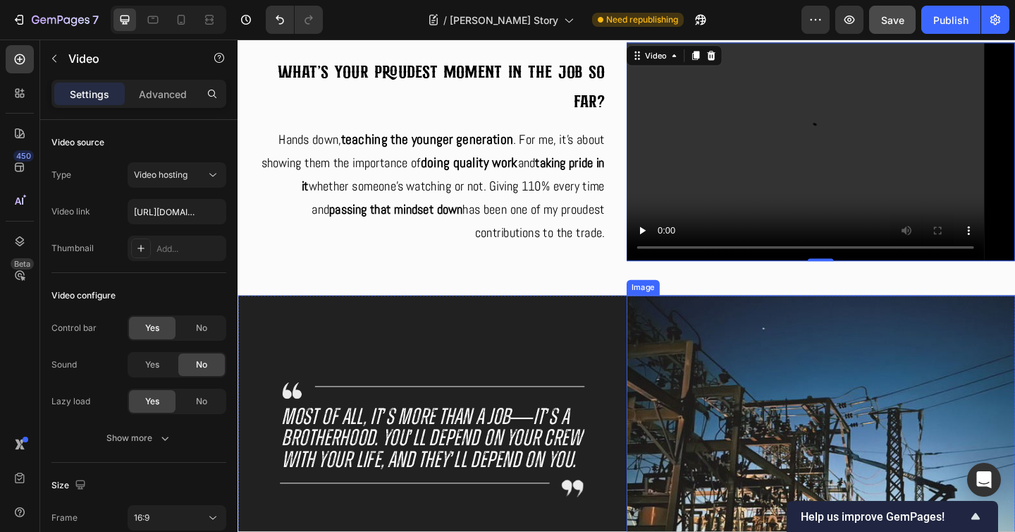
scroll to position [2749, 0]
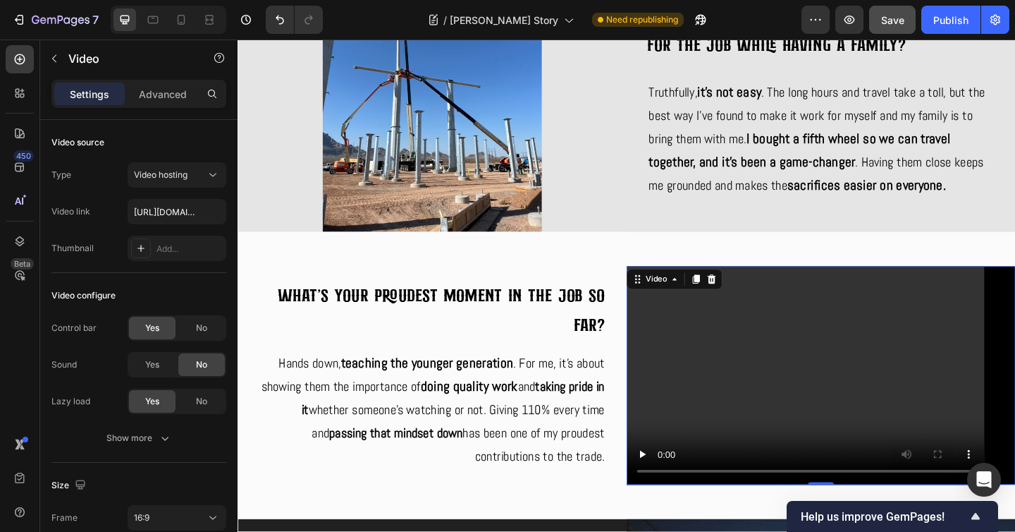
click at [909, 387] on video at bounding box center [872, 405] width 423 height 238
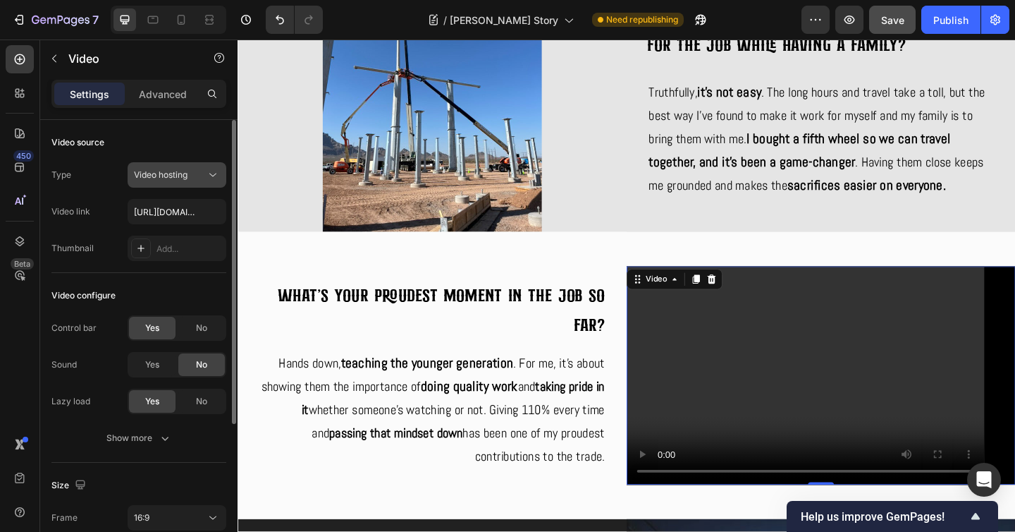
click at [214, 177] on icon at bounding box center [213, 175] width 14 height 14
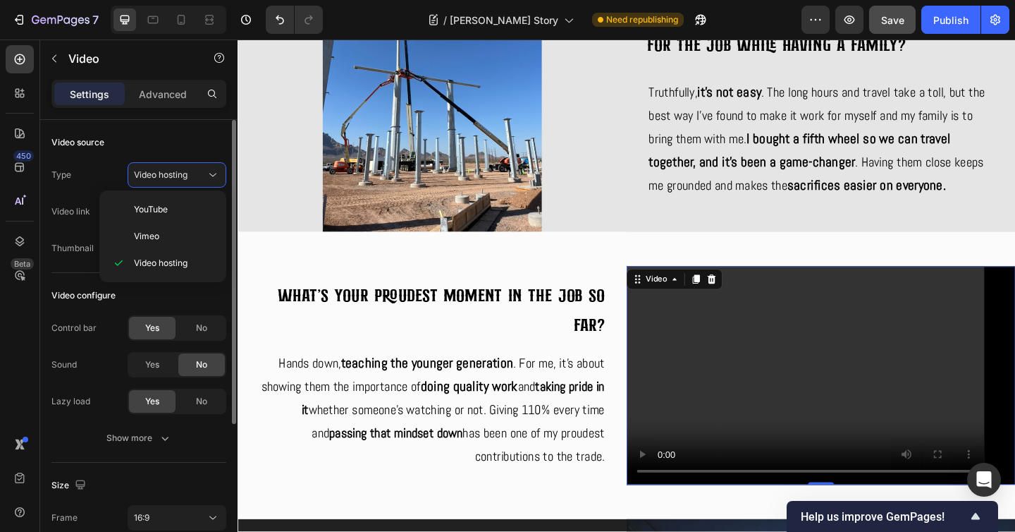
click at [181, 137] on div "Video source" at bounding box center [138, 142] width 175 height 23
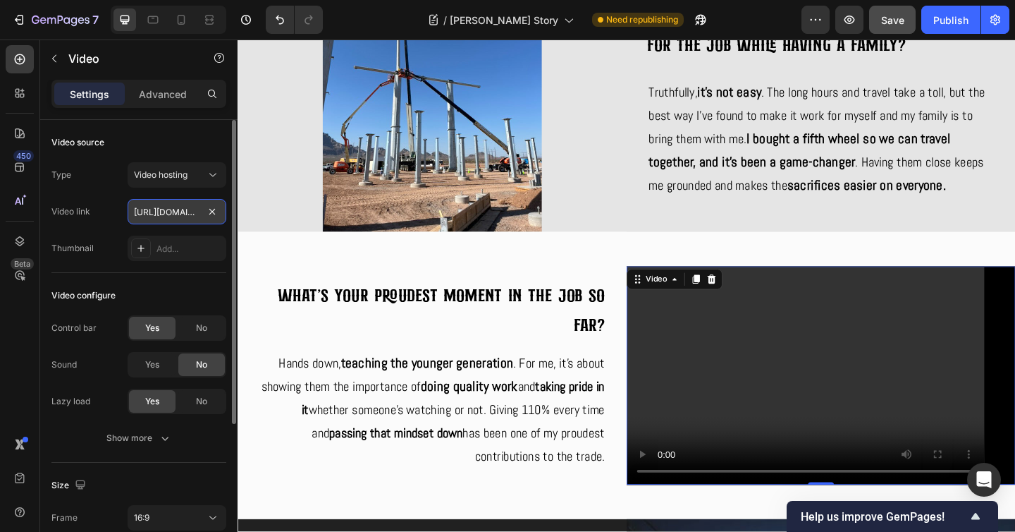
click at [173, 211] on input "https://cdn.shopify.com/videos/c/o/v/2cd3deb506b54b009063f7270ab5cf2e.mp4" at bounding box center [177, 211] width 99 height 25
paste input "baee419a98e543cbb603dea21684b482.mov"
type input "[URL][DOMAIN_NAME]"
click at [182, 284] on div "Video configure" at bounding box center [138, 295] width 175 height 23
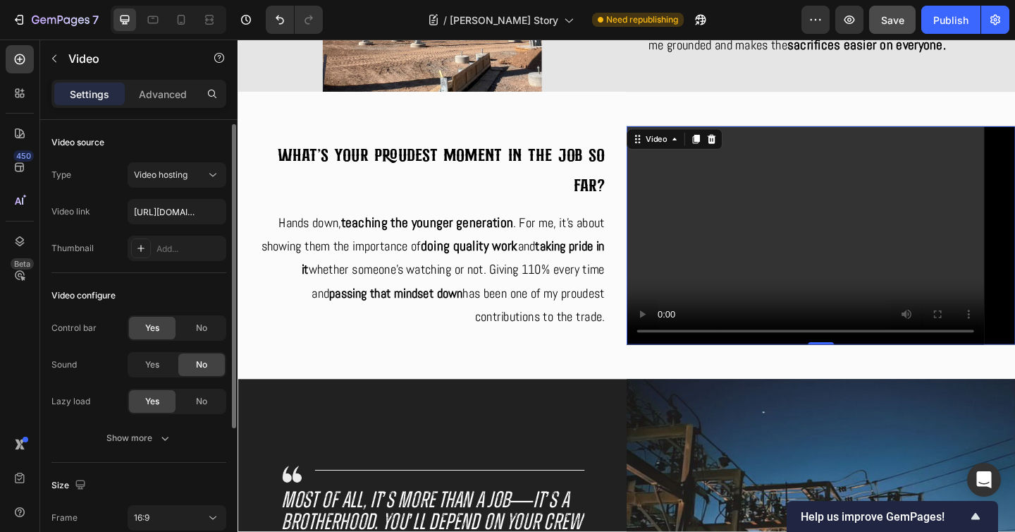
scroll to position [219, 0]
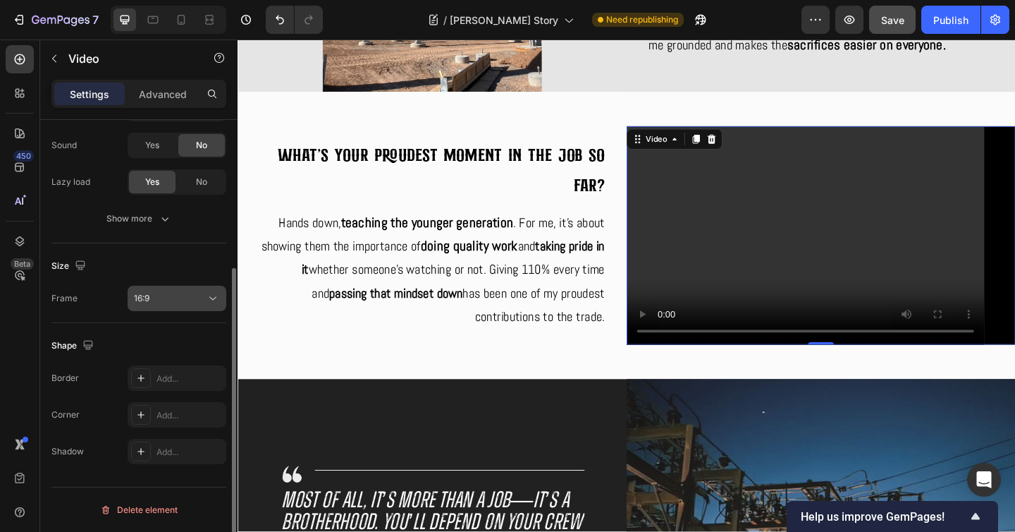
click at [207, 305] on icon at bounding box center [213, 298] width 14 height 14
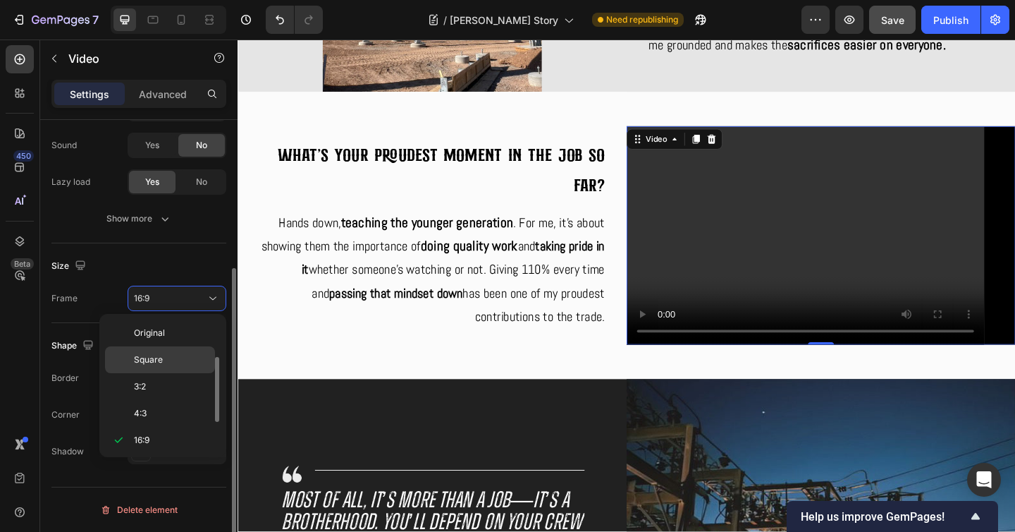
scroll to position [25, 0]
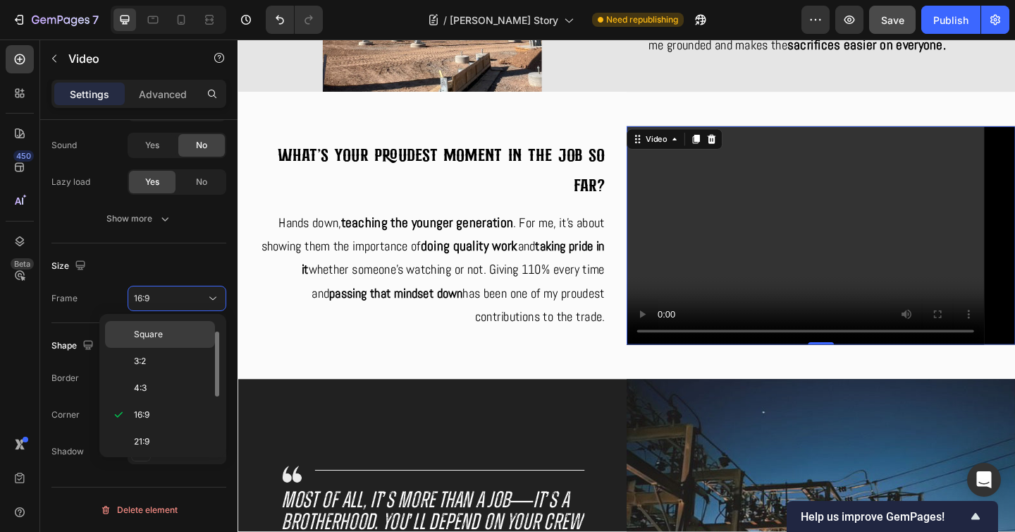
click at [188, 337] on p "Square" at bounding box center [171, 334] width 75 height 13
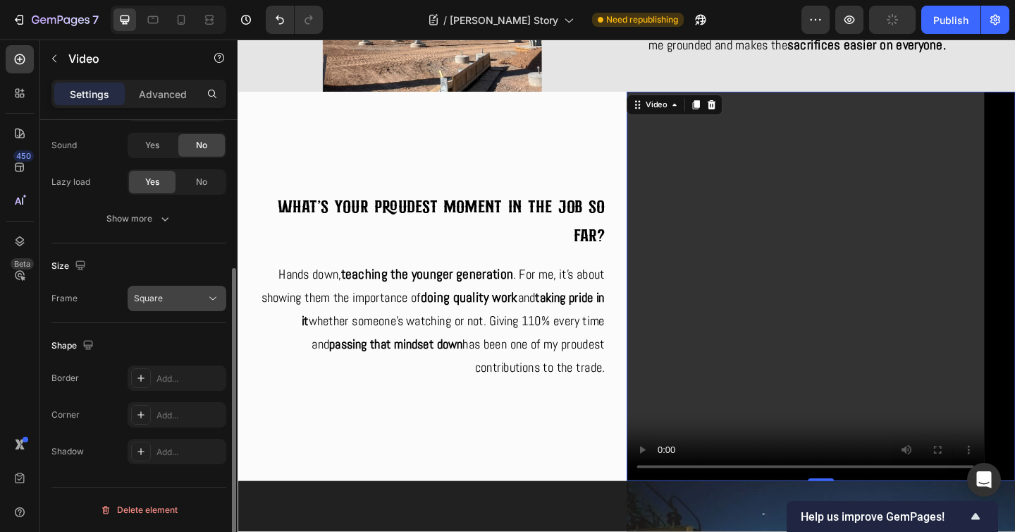
click at [218, 293] on icon at bounding box center [213, 298] width 14 height 14
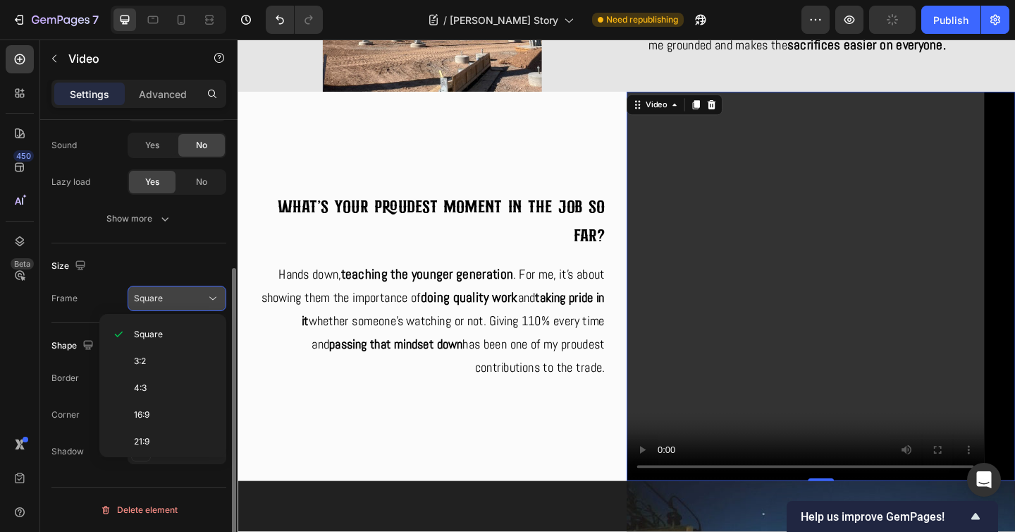
click at [210, 299] on icon at bounding box center [213, 298] width 14 height 14
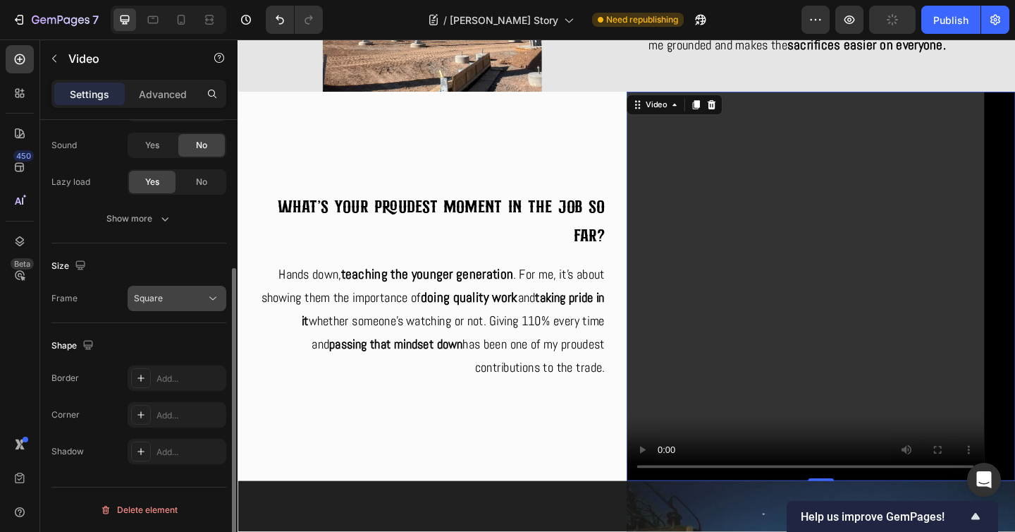
click at [210, 299] on icon at bounding box center [213, 298] width 14 height 14
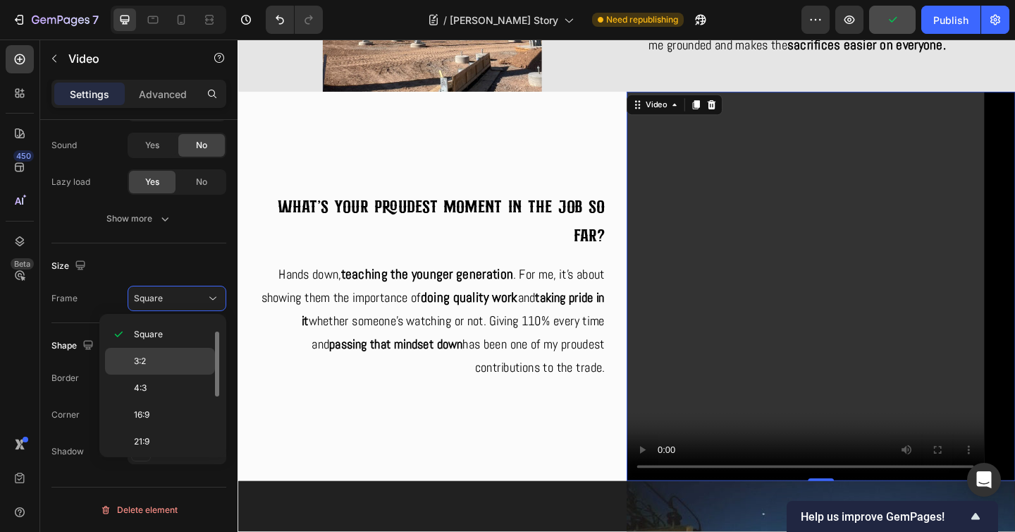
click at [171, 360] on p "3:2" at bounding box center [171, 361] width 75 height 13
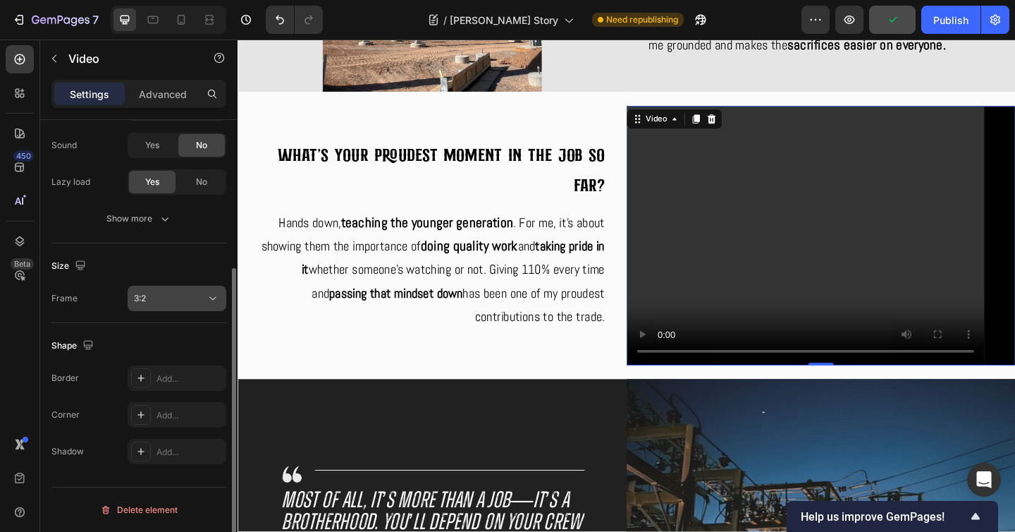
click at [210, 307] on button "3:2" at bounding box center [177, 297] width 99 height 25
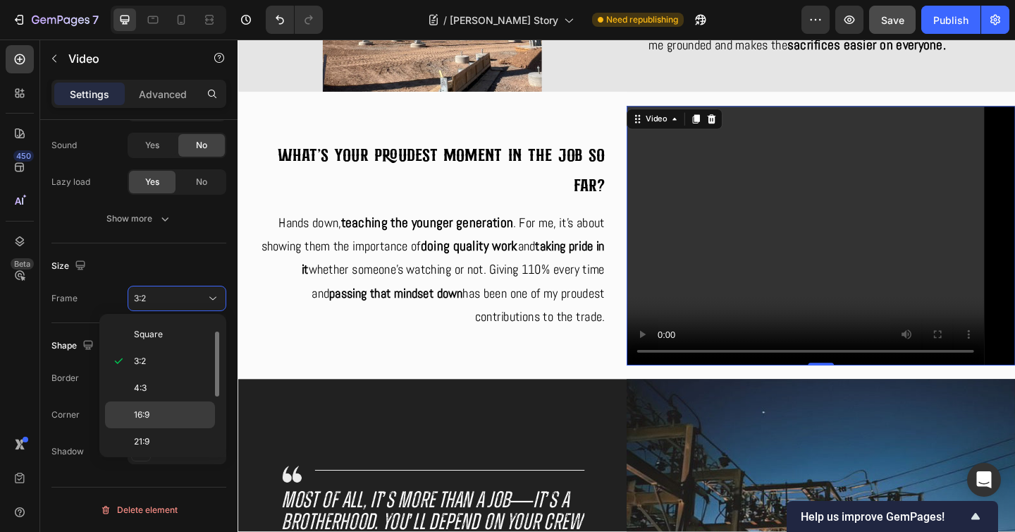
click at [158, 406] on div "16:9" at bounding box center [160, 414] width 110 height 27
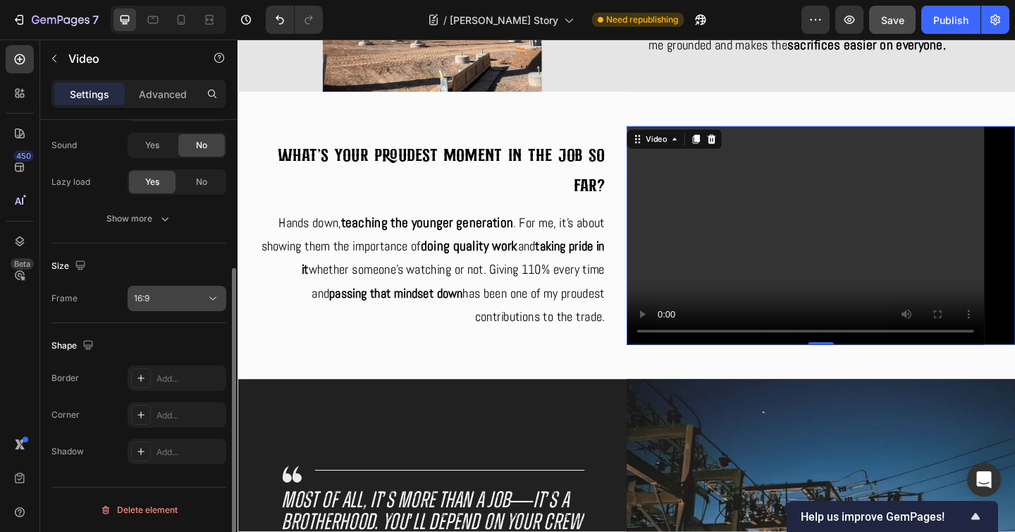
click at [216, 297] on icon at bounding box center [213, 298] width 14 height 14
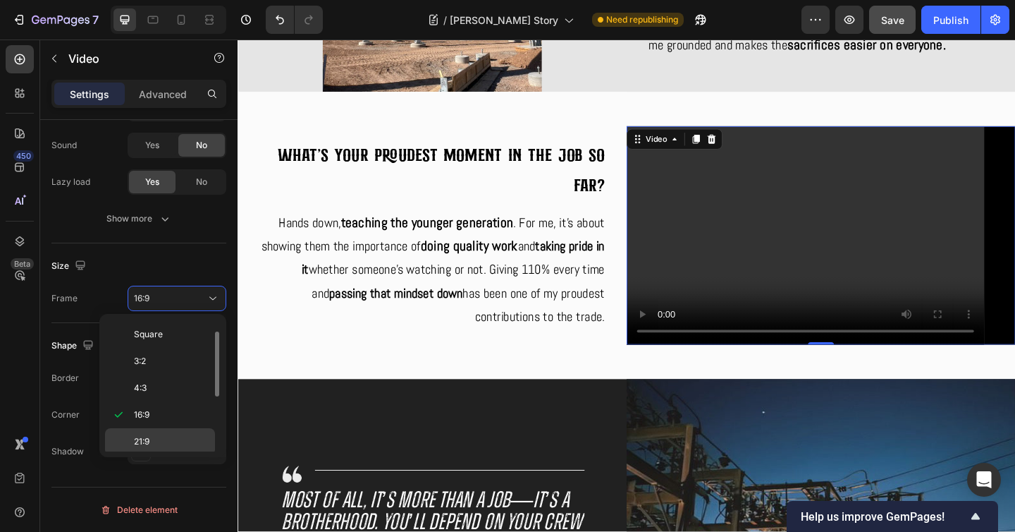
click at [153, 445] on p "21:9" at bounding box center [171, 441] width 75 height 13
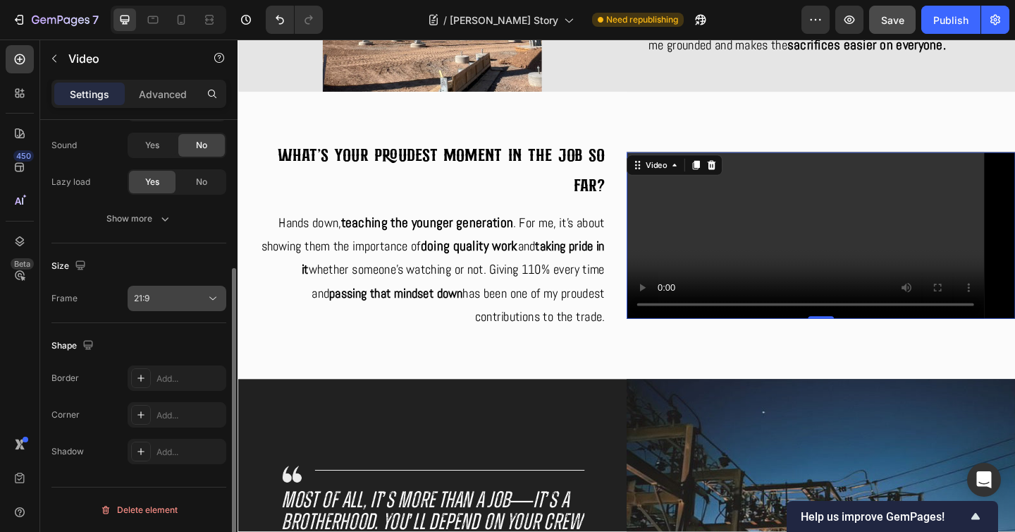
click at [204, 304] on div "21:9" at bounding box center [170, 298] width 72 height 13
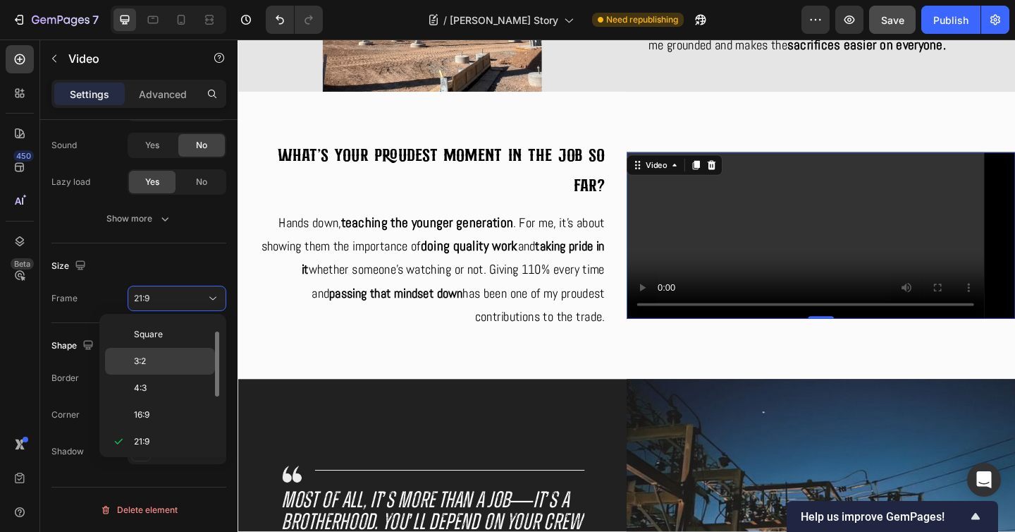
click at [170, 364] on p "3:2" at bounding box center [171, 361] width 75 height 13
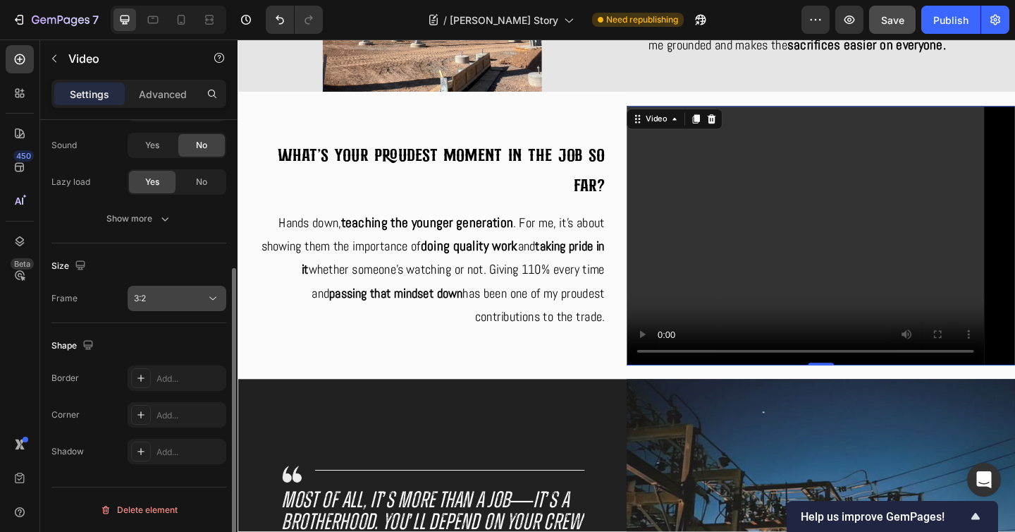
click at [209, 301] on icon at bounding box center [213, 298] width 14 height 14
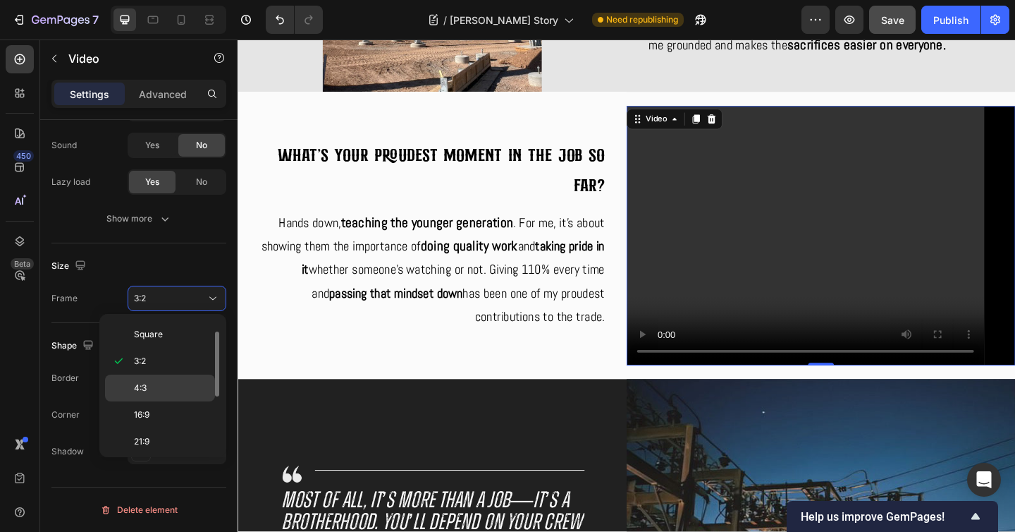
click at [164, 391] on p "4:3" at bounding box center [171, 387] width 75 height 13
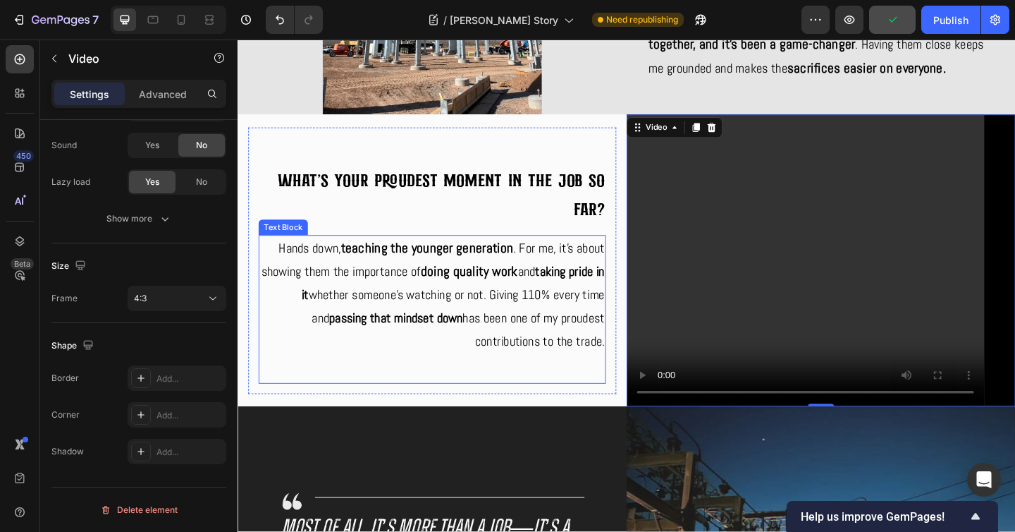
scroll to position [2856, 0]
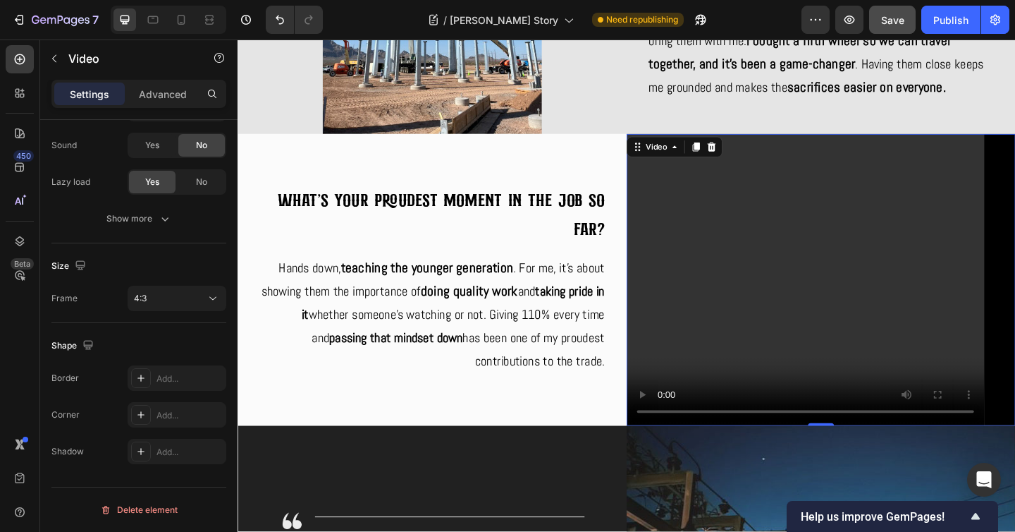
click at [1026, 188] on video at bounding box center [872, 300] width 423 height 317
click at [750, 154] on icon at bounding box center [753, 157] width 9 height 10
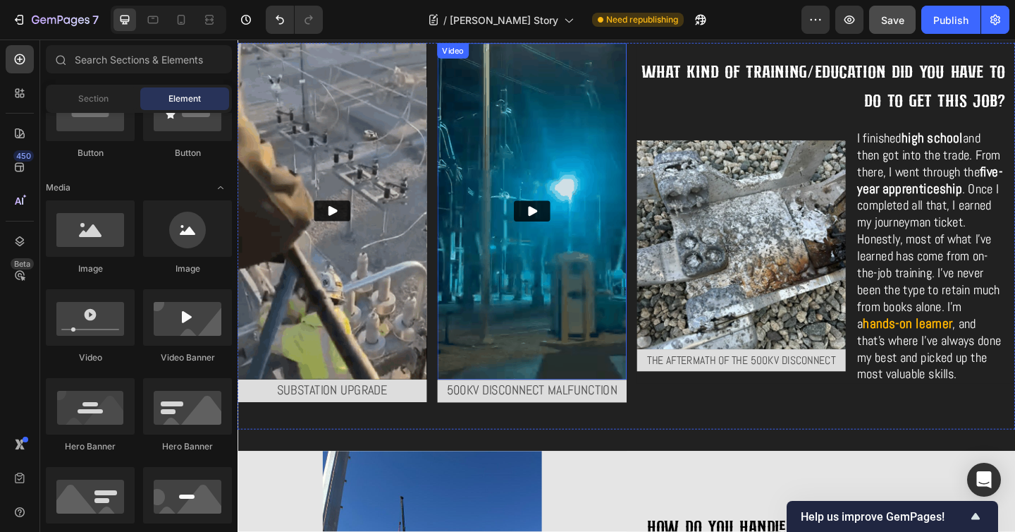
scroll to position [1443, 0]
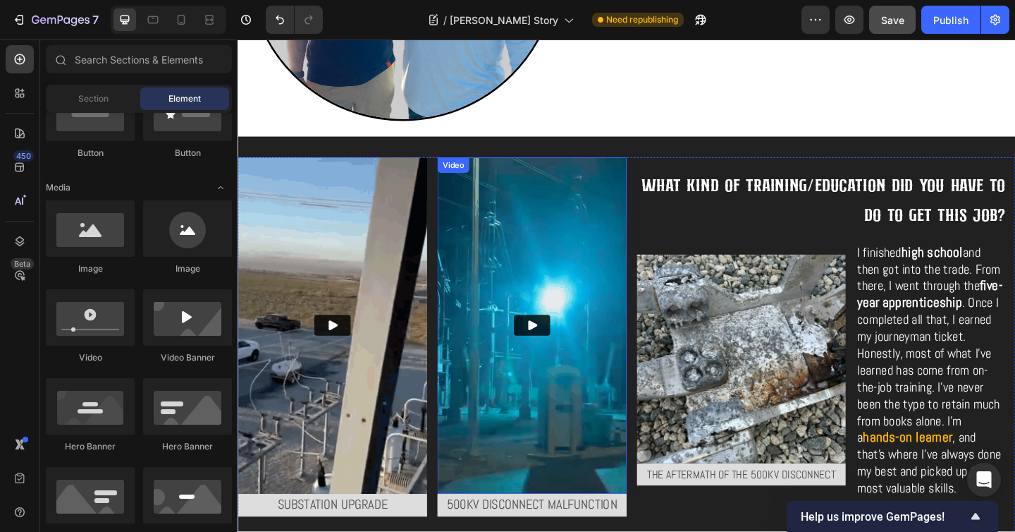
click at [622, 188] on img at bounding box center [558, 351] width 206 height 366
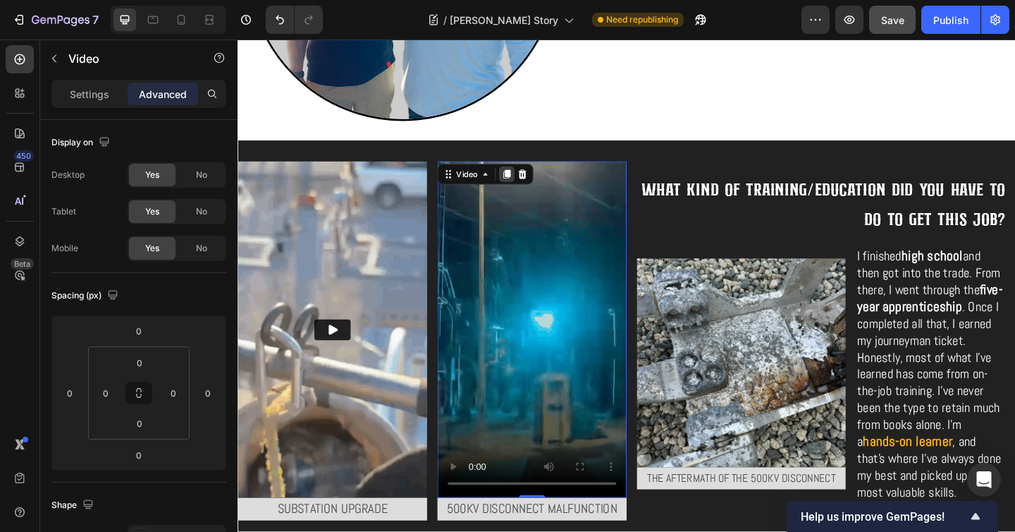
click at [525, 182] on icon at bounding box center [529, 185] width 11 height 11
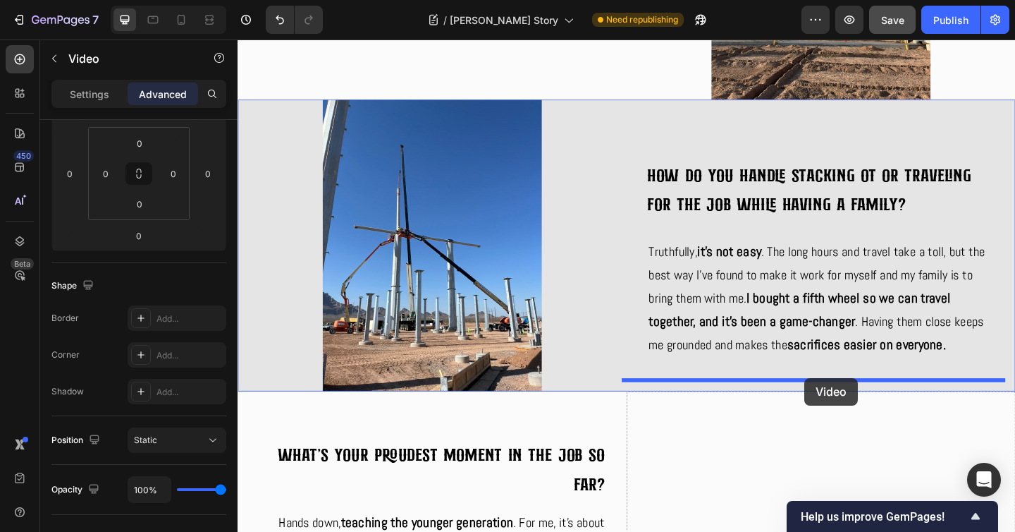
scroll to position [3034, 0]
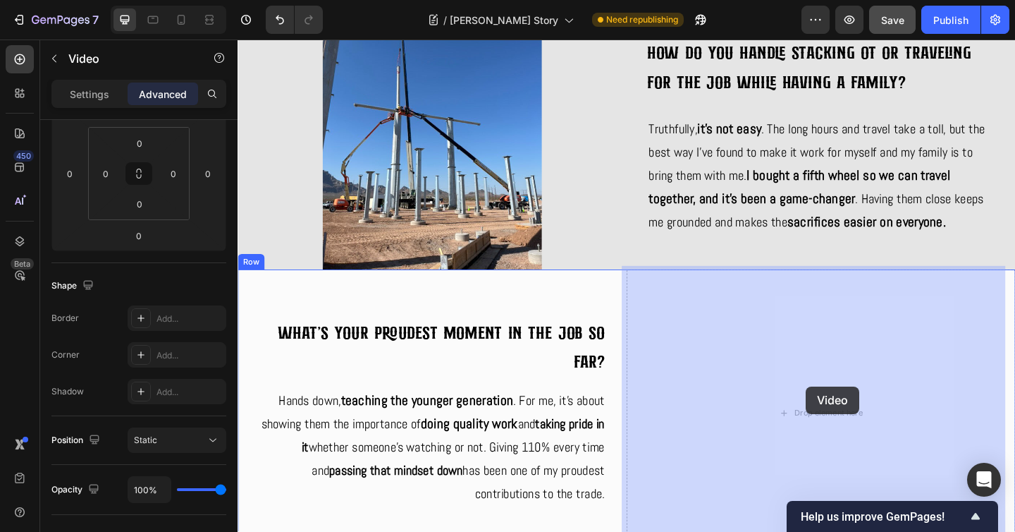
drag, startPoint x: 465, startPoint y: 106, endPoint x: 856, endPoint y: 417, distance: 498.7
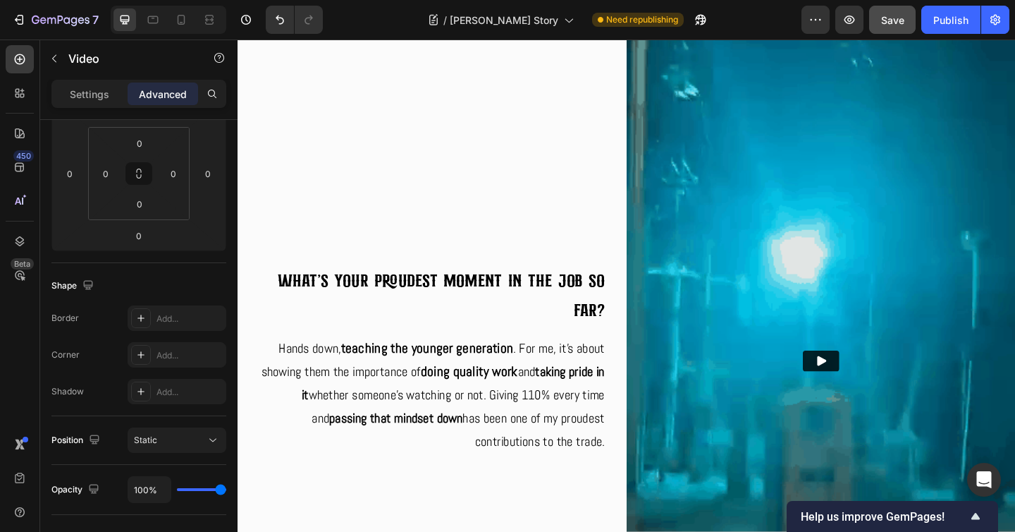
scroll to position [3033, 0]
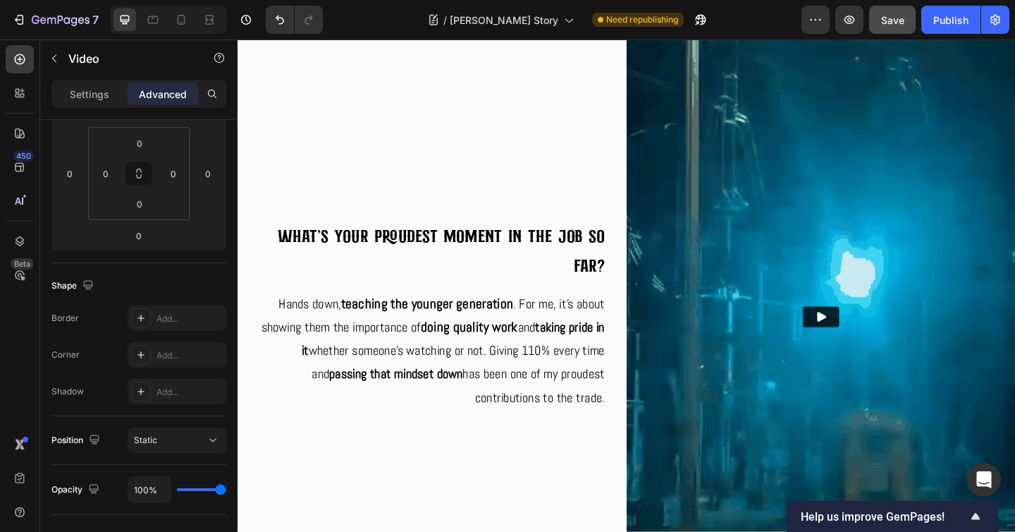
click at [852, 402] on img at bounding box center [872, 341] width 423 height 752
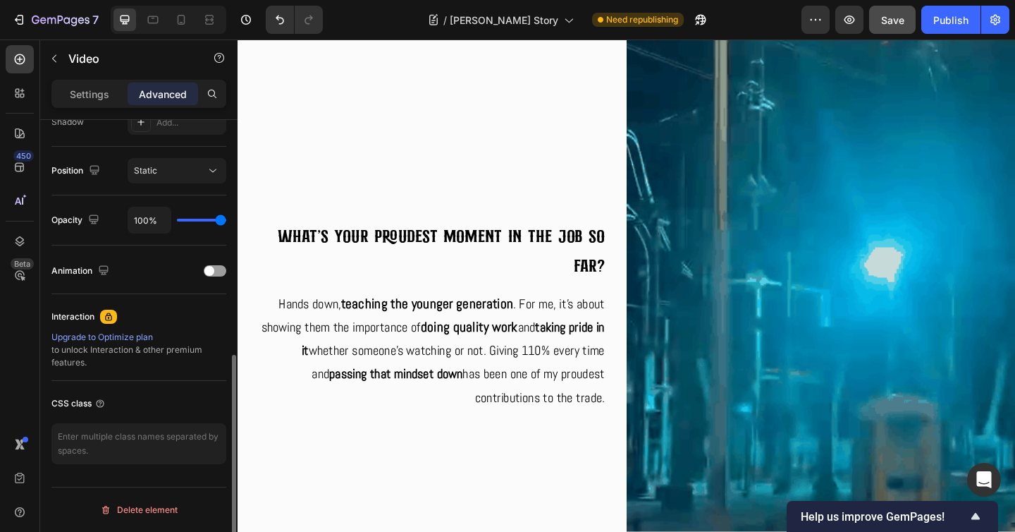
scroll to position [0, 0]
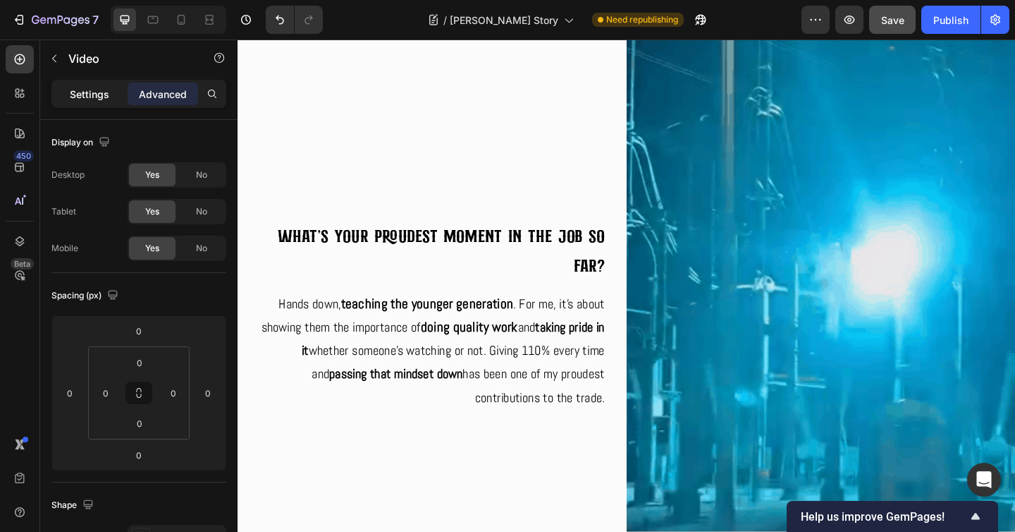
click at [78, 92] on p "Settings" at bounding box center [89, 94] width 39 height 15
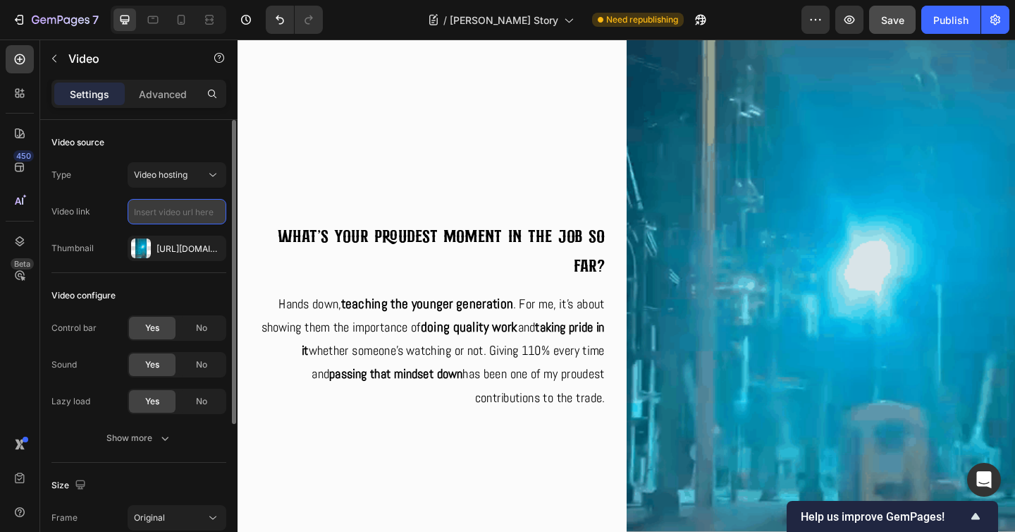
click at [189, 214] on input "text" at bounding box center [177, 211] width 99 height 25
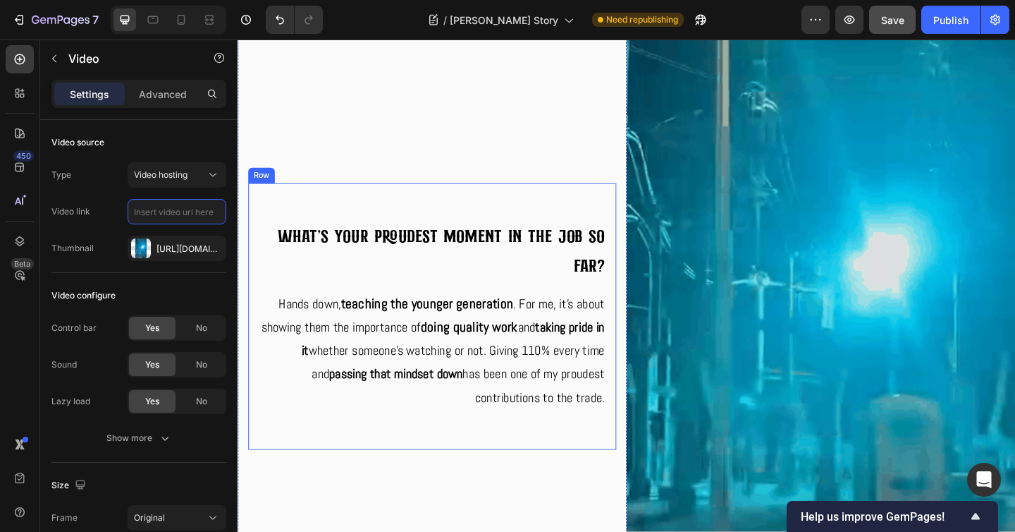
paste input "[URL][DOMAIN_NAME]"
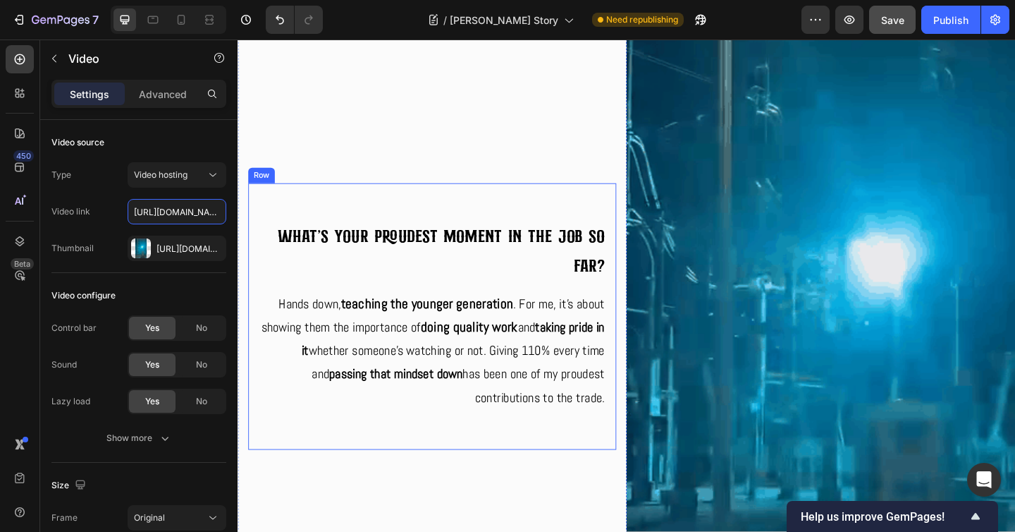
scroll to position [0, 268]
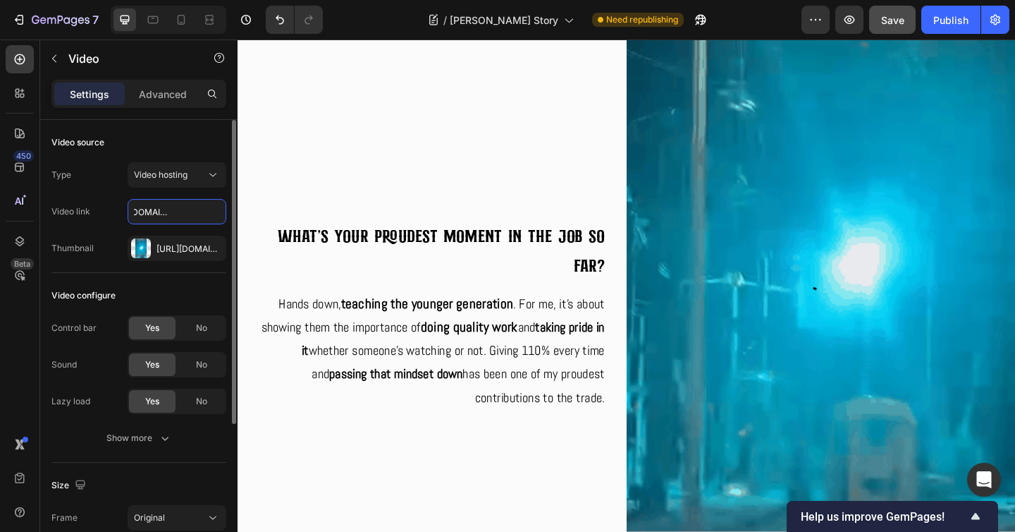
type input "[URL][DOMAIN_NAME]"
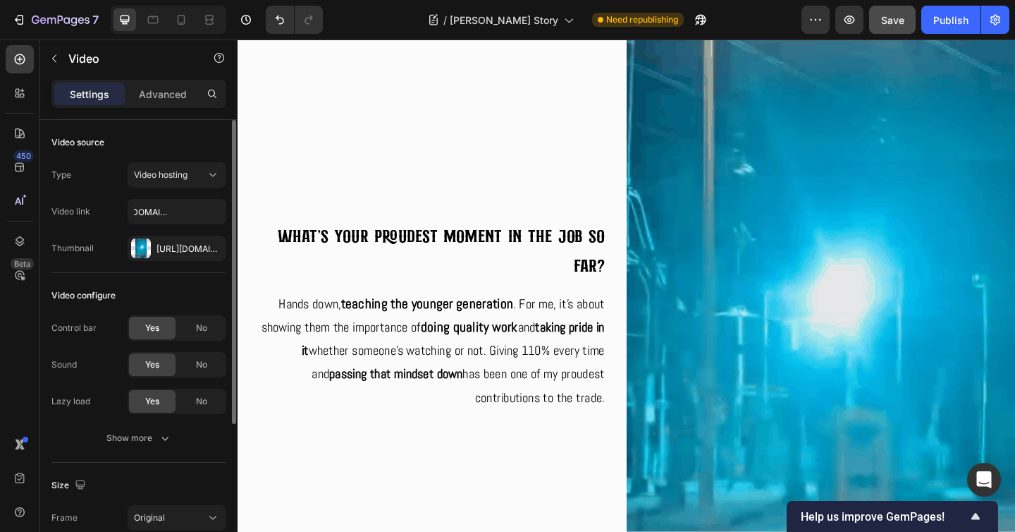
click at [85, 179] on div "Type Video hosting" at bounding box center [138, 174] width 175 height 25
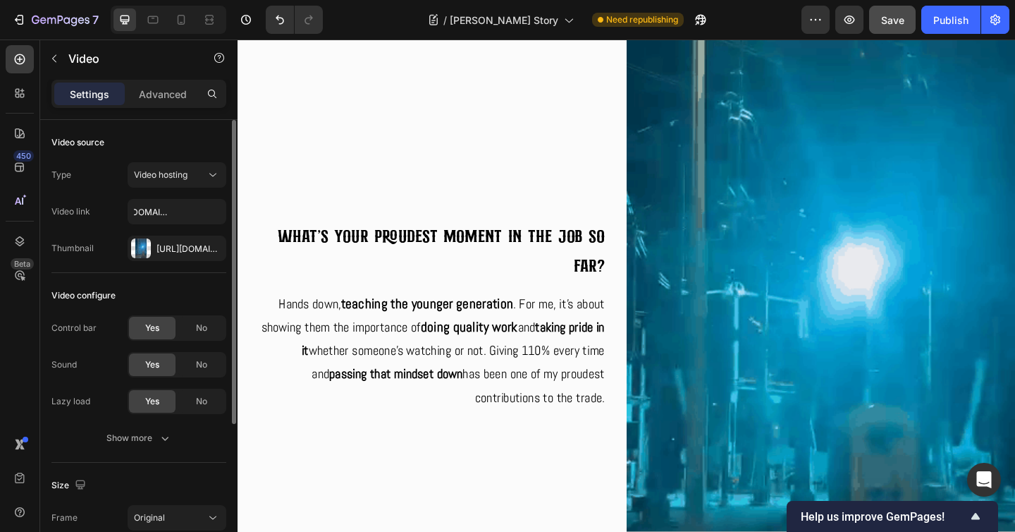
scroll to position [0, 0]
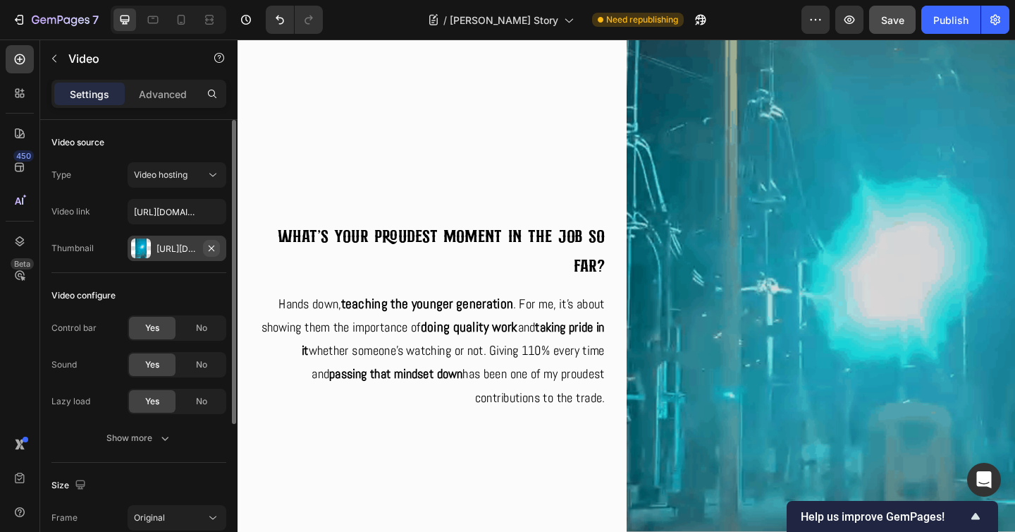
click at [209, 246] on icon "button" at bounding box center [212, 248] width 6 height 6
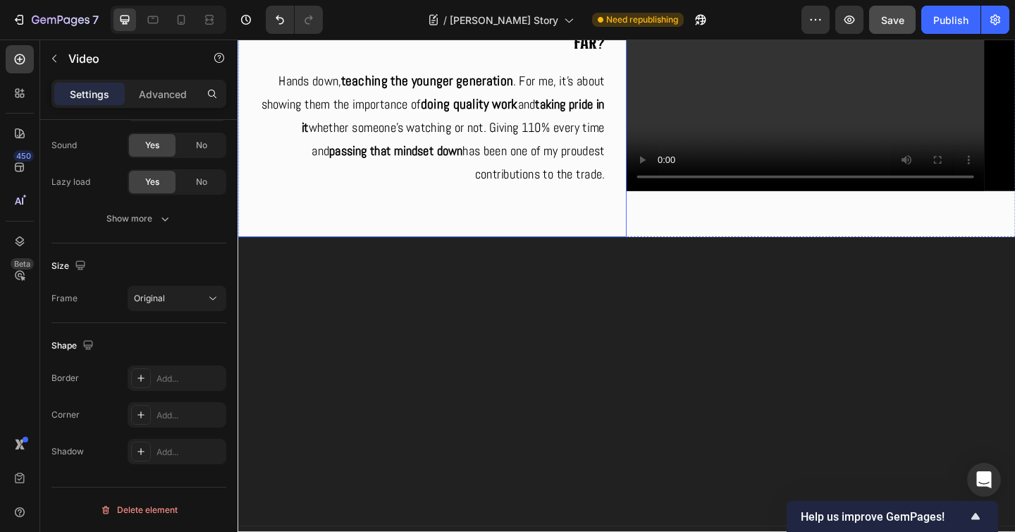
scroll to position [2933, 0]
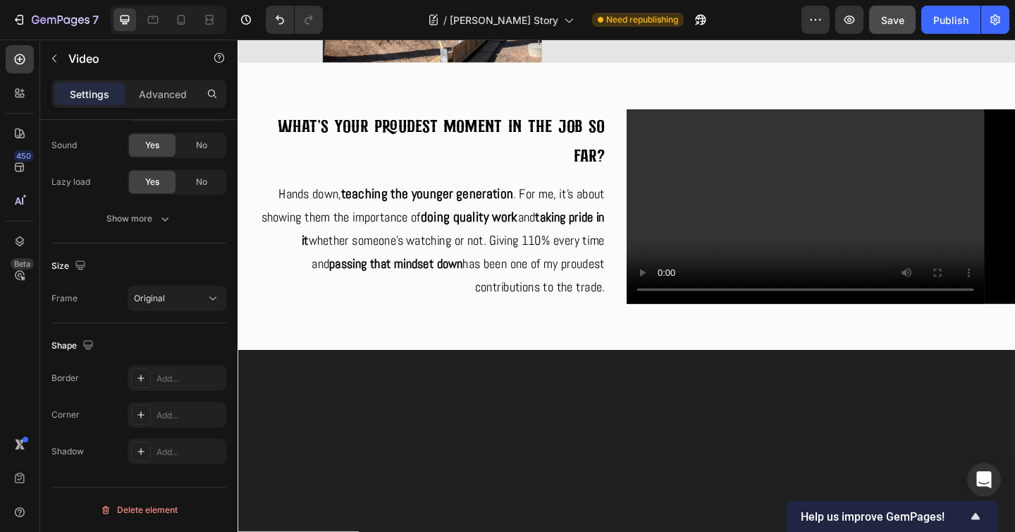
click at [752, 315] on video at bounding box center [872, 221] width 423 height 211
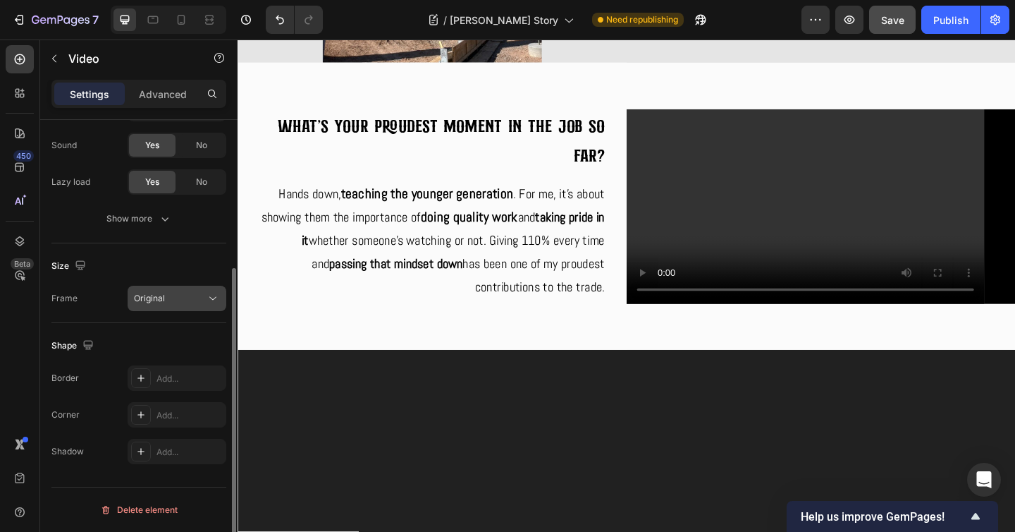
click at [210, 307] on button "Original" at bounding box center [177, 297] width 99 height 25
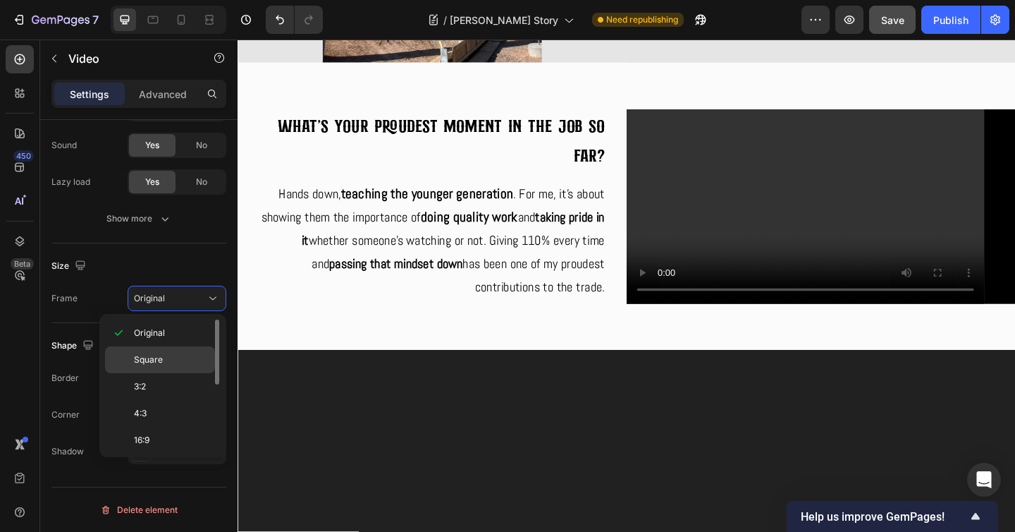
click at [183, 357] on p "Square" at bounding box center [171, 359] width 75 height 13
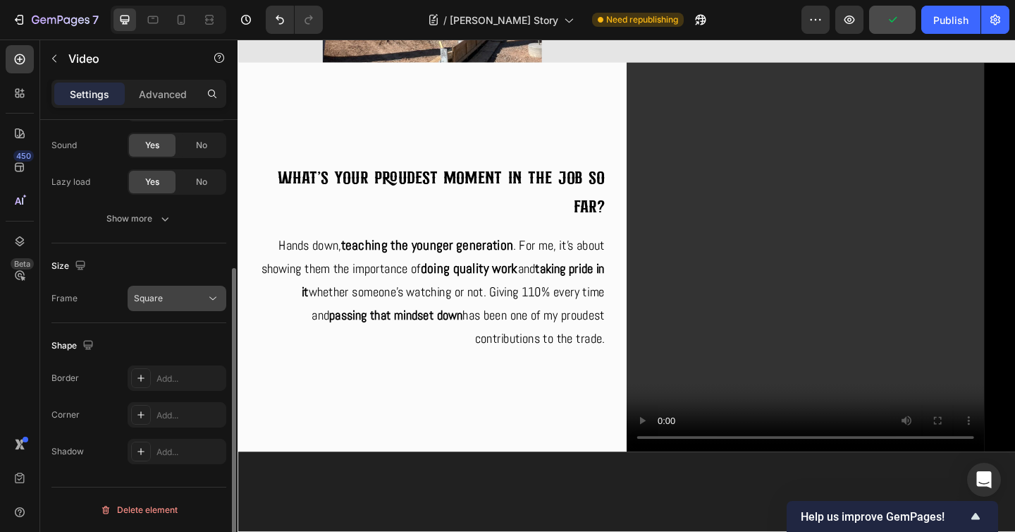
click at [211, 300] on icon at bounding box center [213, 298] width 14 height 14
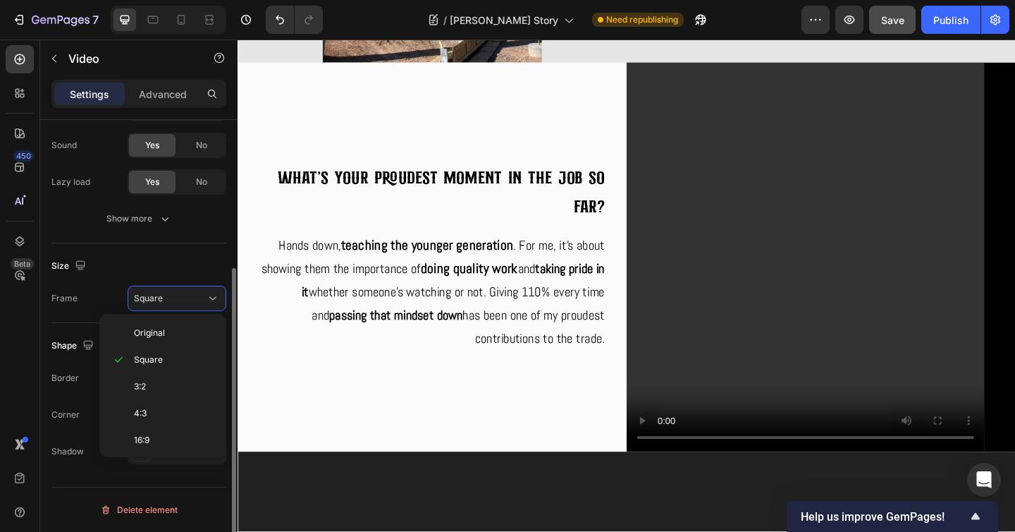
click at [190, 271] on div "Size" at bounding box center [138, 265] width 175 height 23
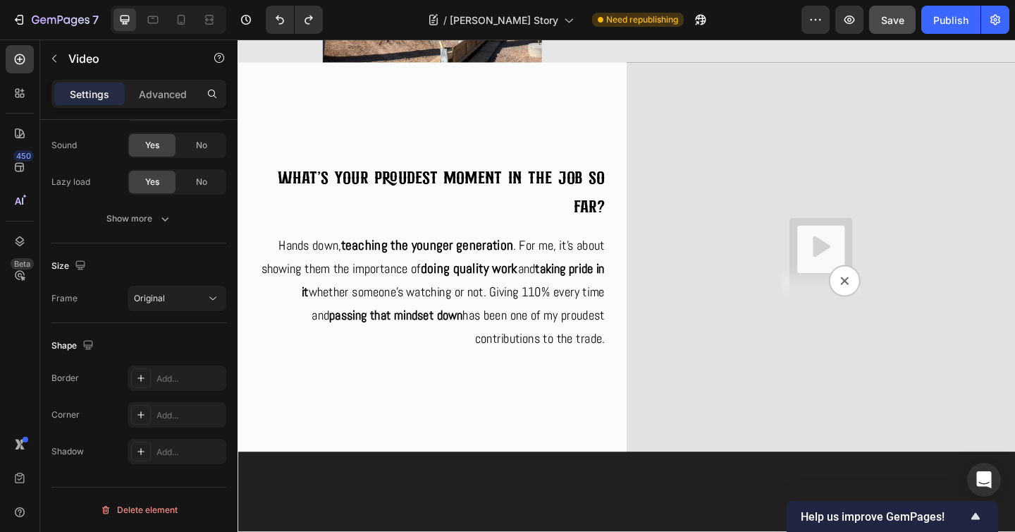
click at [906, 273] on img at bounding box center [872, 276] width 423 height 423
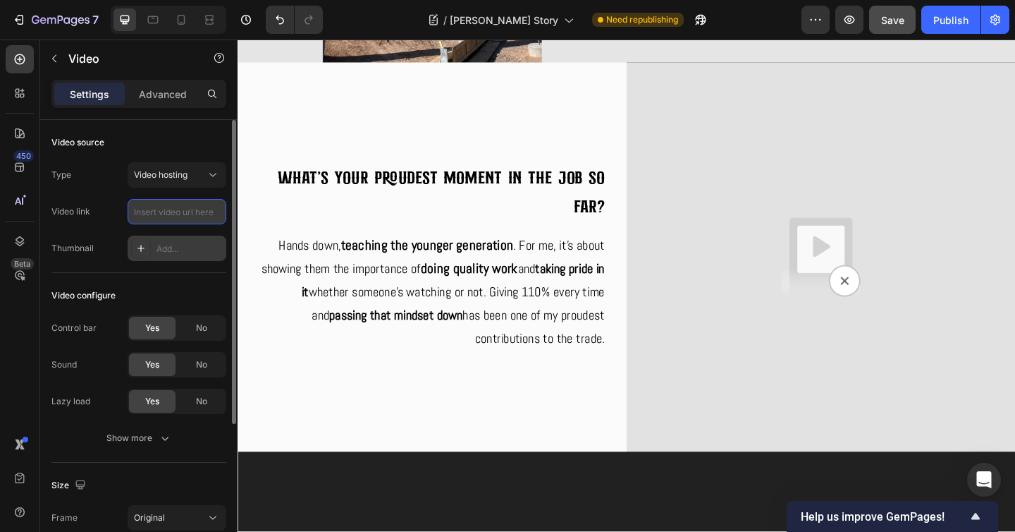
click at [159, 202] on input "text" at bounding box center [177, 211] width 99 height 25
paste input "[URL][DOMAIN_NAME]"
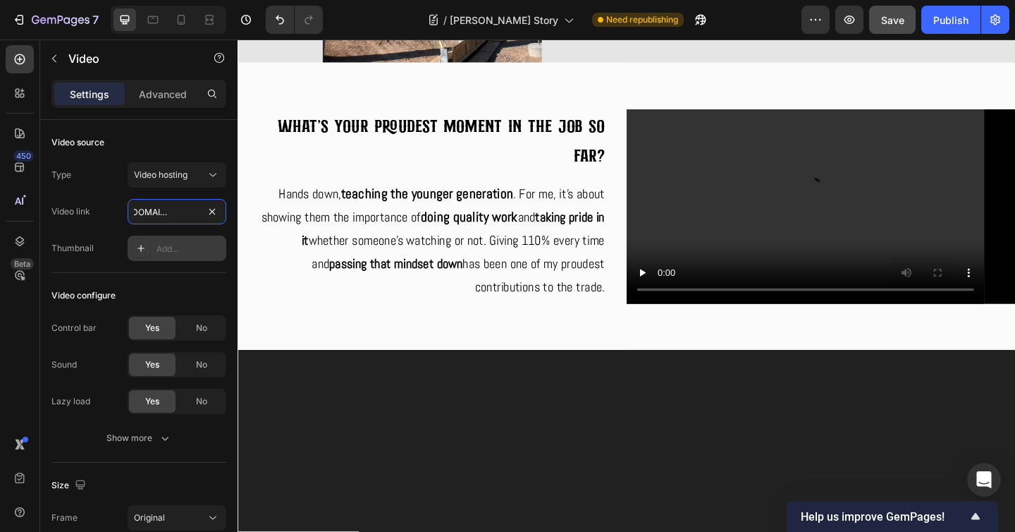
type input "[URL][DOMAIN_NAME]"
click at [149, 273] on div "Video configure Control bar Yes No Sound Yes No Lazy load Yes No Show more" at bounding box center [138, 368] width 175 height 190
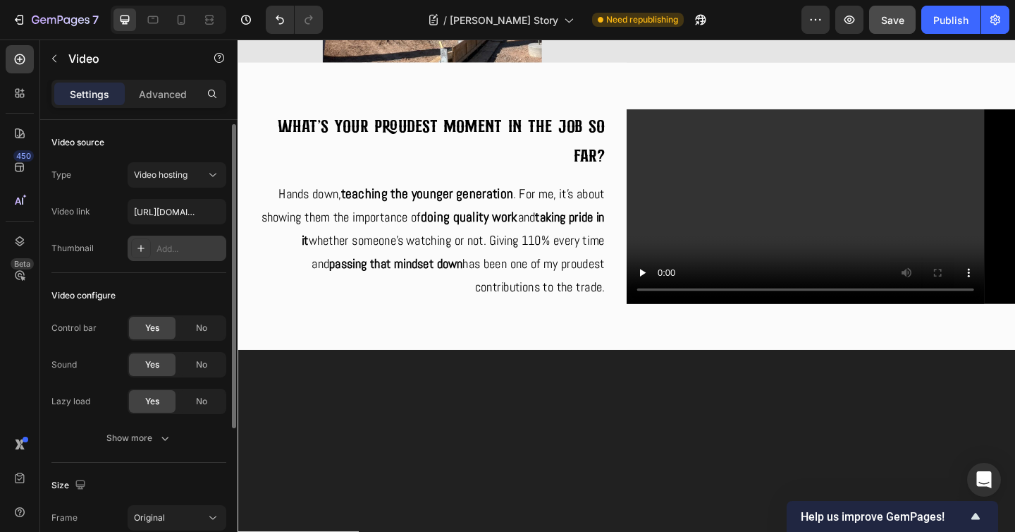
scroll to position [124, 0]
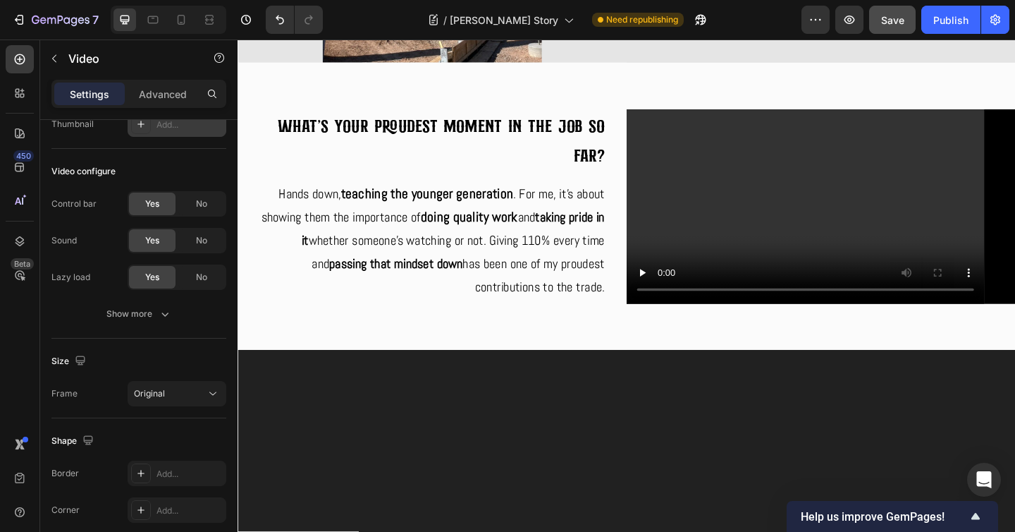
click at [192, 130] on div "Add..." at bounding box center [177, 123] width 99 height 25
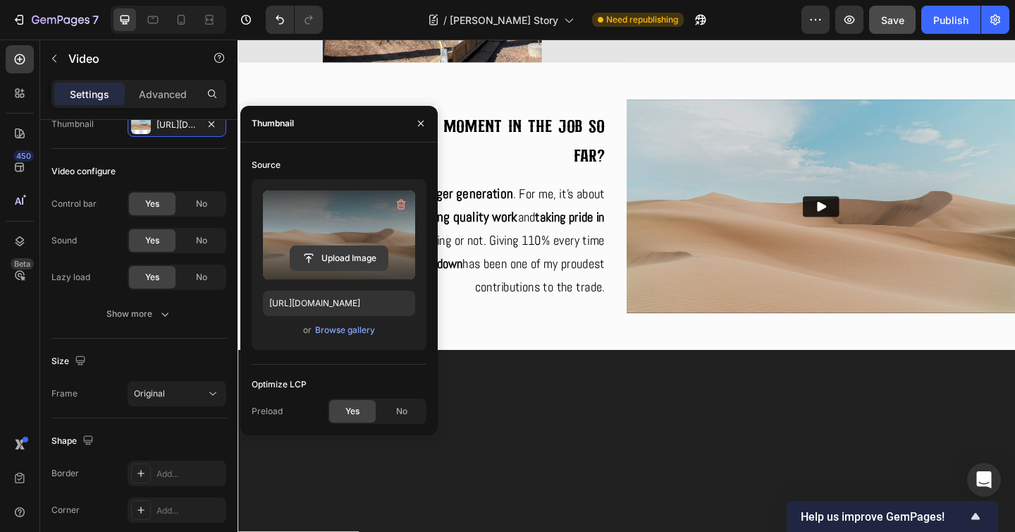
click at [343, 258] on input "file" at bounding box center [338, 258] width 97 height 24
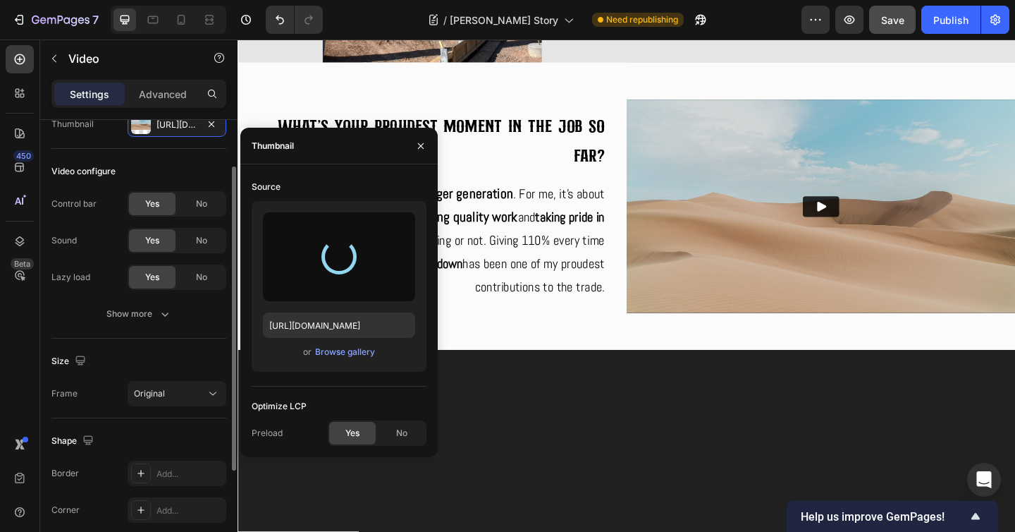
scroll to position [49, 0]
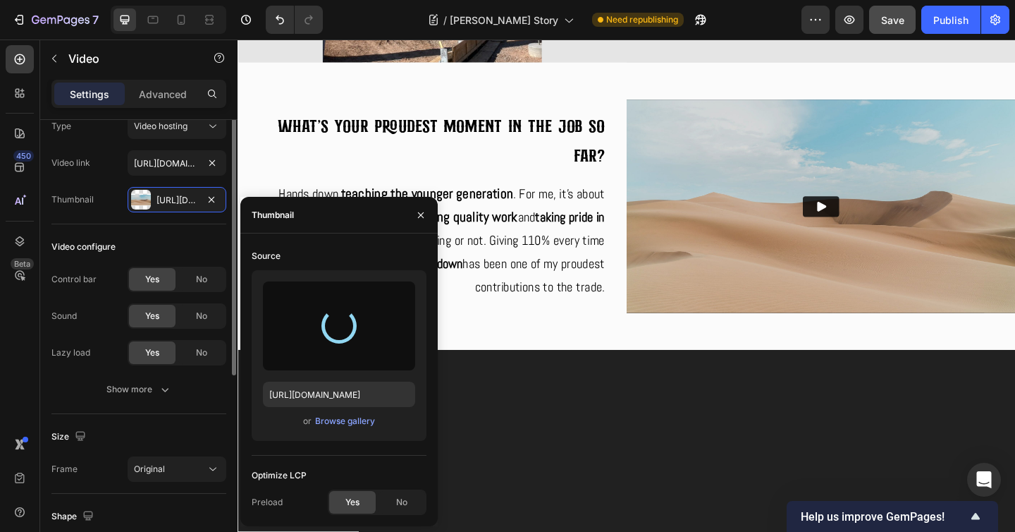
type input "https://cdn.shopify.com/s/files/1/0331/4368/5253/files/gempages_579796114786485…"
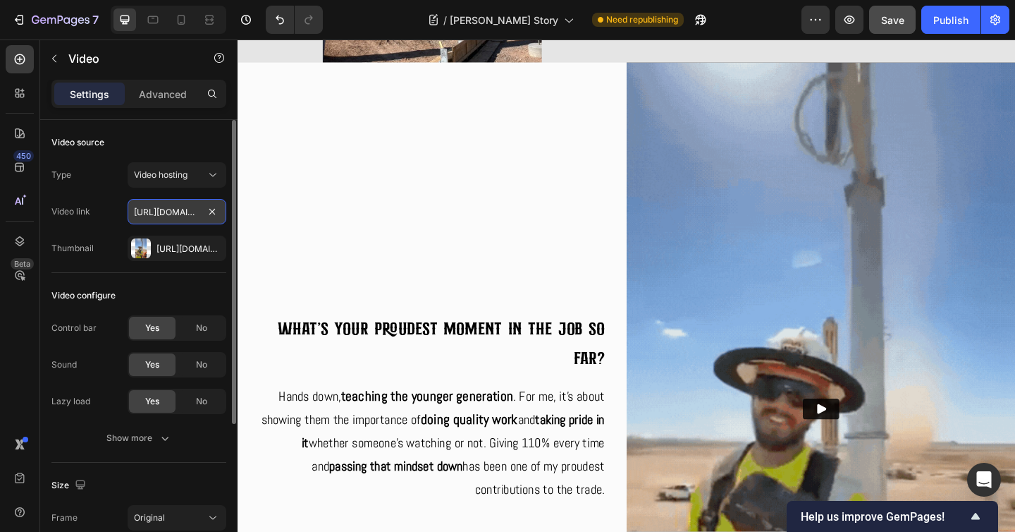
click at [185, 212] on input "[URL][DOMAIN_NAME]" at bounding box center [177, 211] width 99 height 25
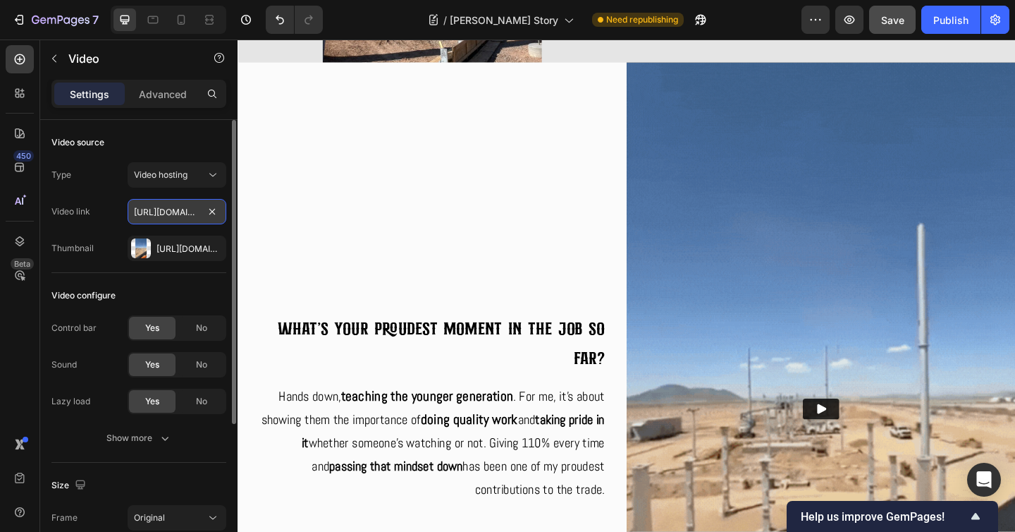
click at [161, 211] on input "[URL][DOMAIN_NAME]" at bounding box center [177, 211] width 99 height 25
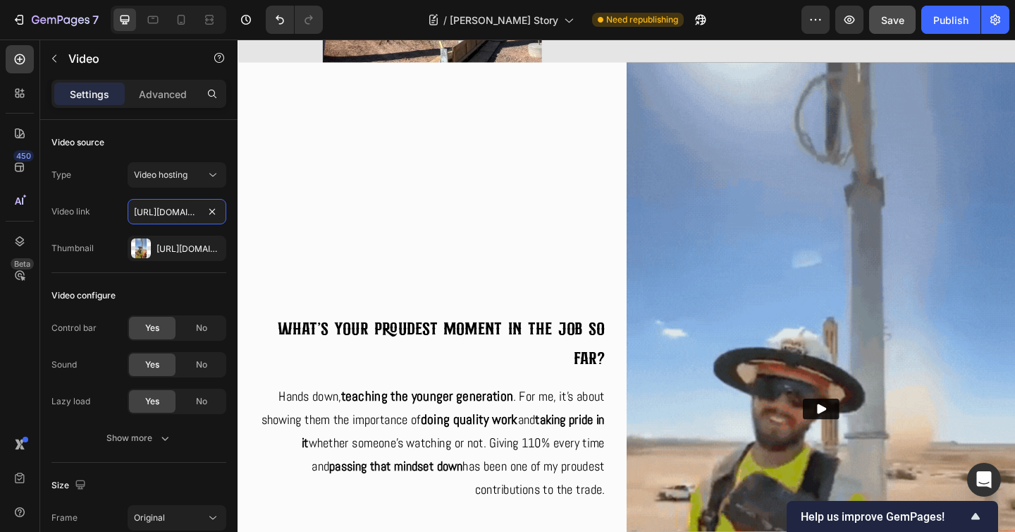
scroll to position [0, 268]
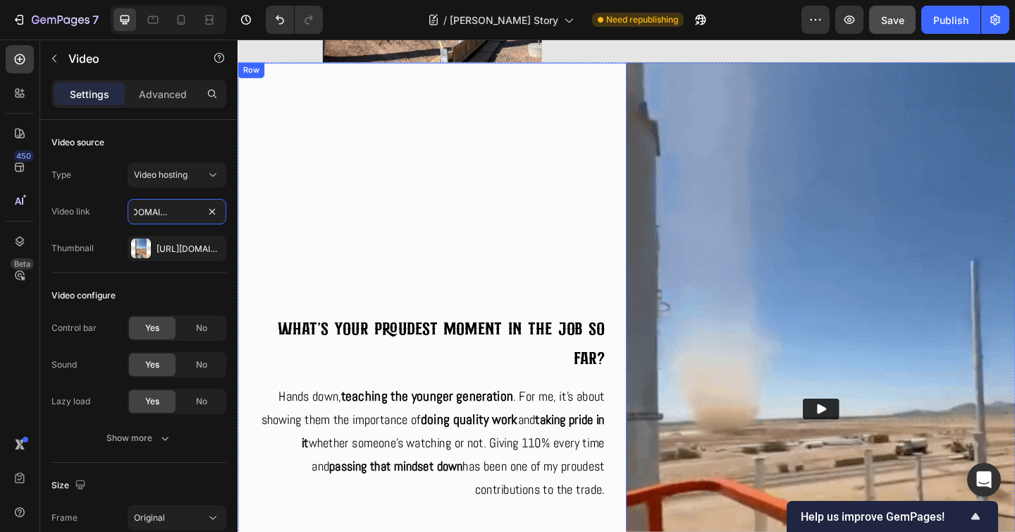
drag, startPoint x: 386, startPoint y: 252, endPoint x: 308, endPoint y: 235, distance: 79.4
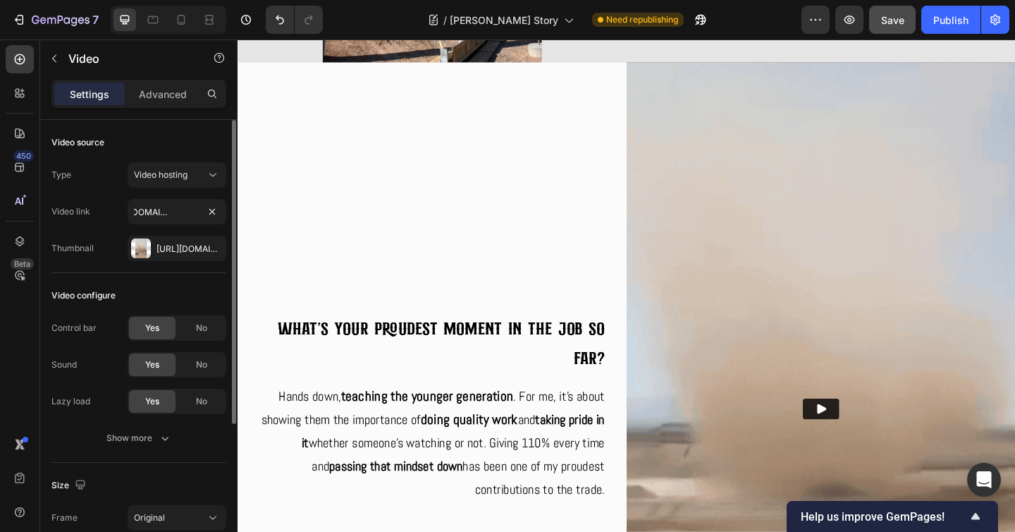
click at [109, 199] on div "Video link https://cdn.shopify.com/videos/c/o/v/baee419a98e543cbb603dea21684b48…" at bounding box center [138, 211] width 175 height 25
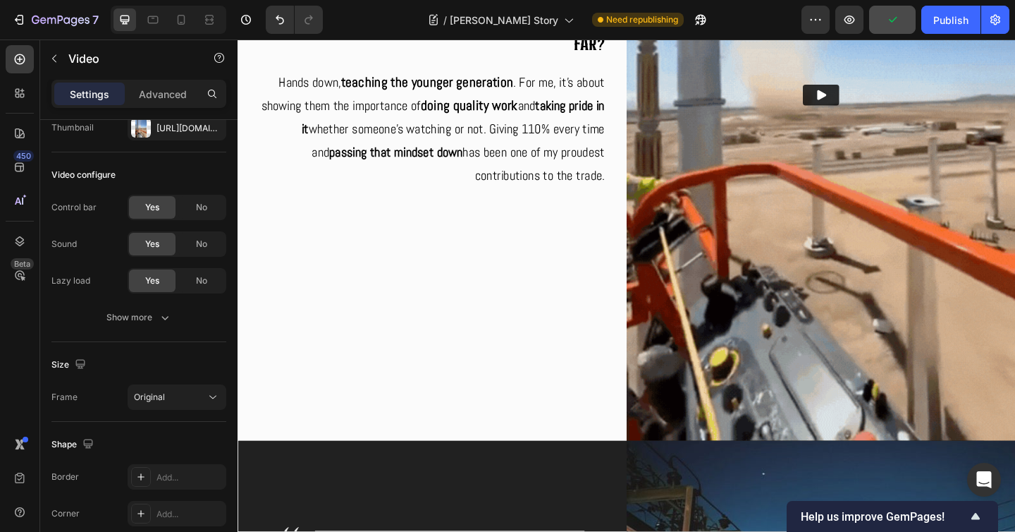
scroll to position [3279, 0]
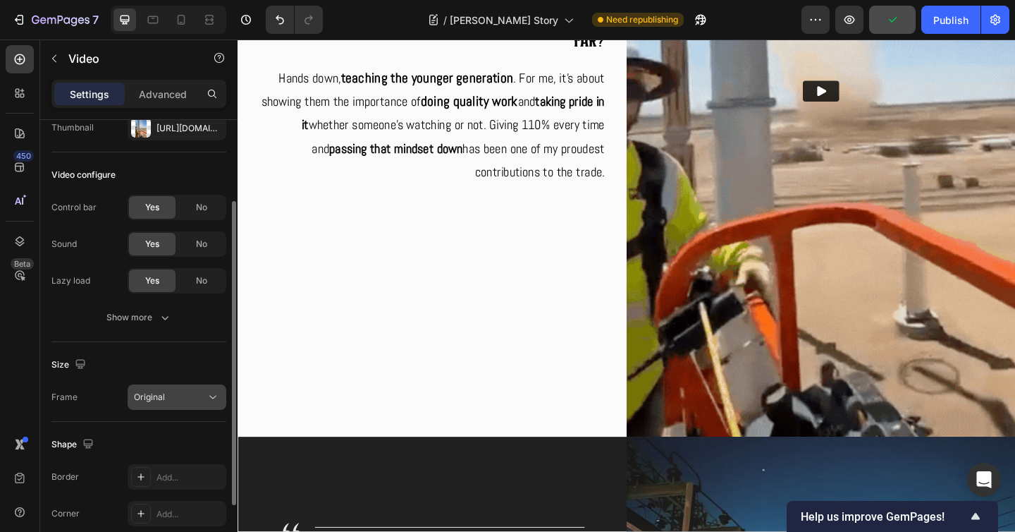
click at [212, 400] on icon at bounding box center [213, 397] width 14 height 14
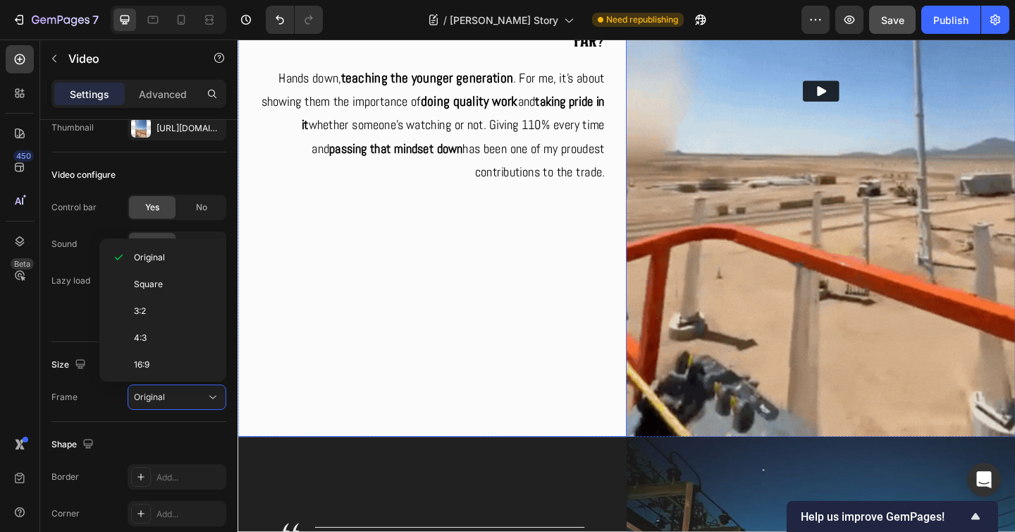
click at [498, 350] on div "What's your proudest moment in the job so far? Heading Hands down, teaching the…" at bounding box center [449, 96] width 400 height 730
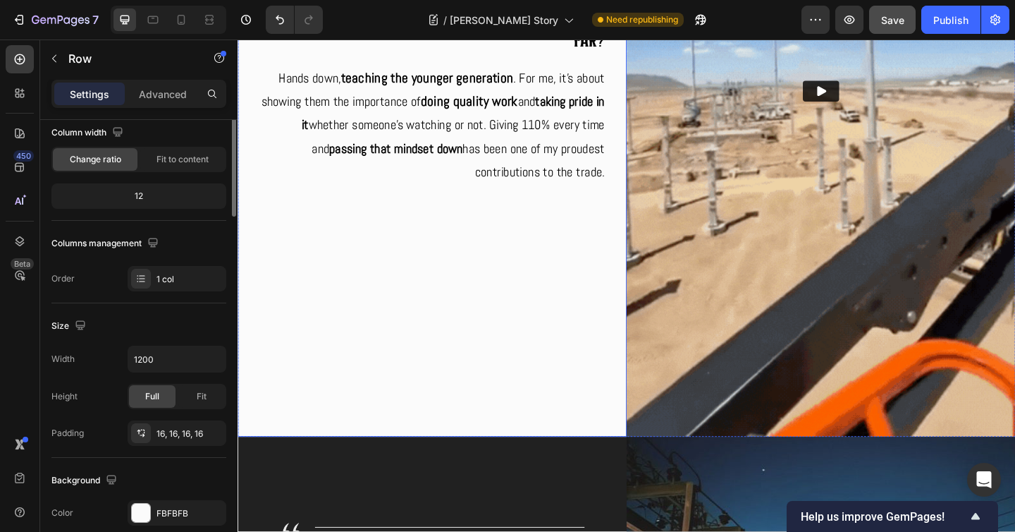
scroll to position [0, 0]
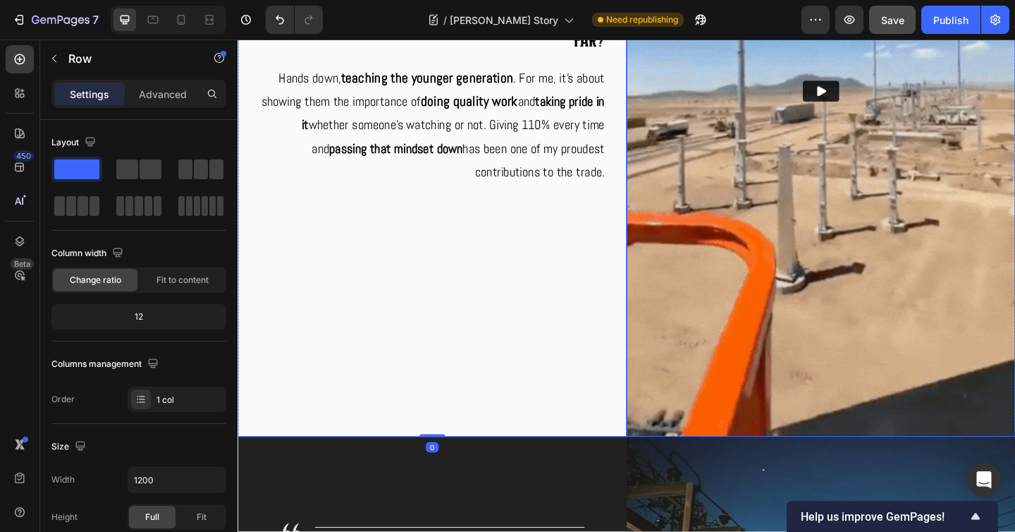
click at [720, 436] on img at bounding box center [872, 95] width 423 height 752
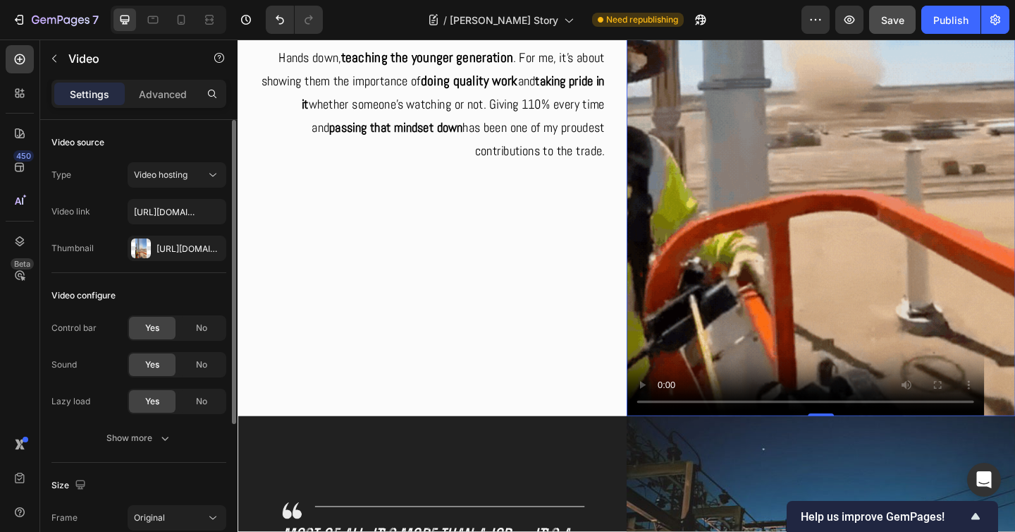
scroll to position [108, 0]
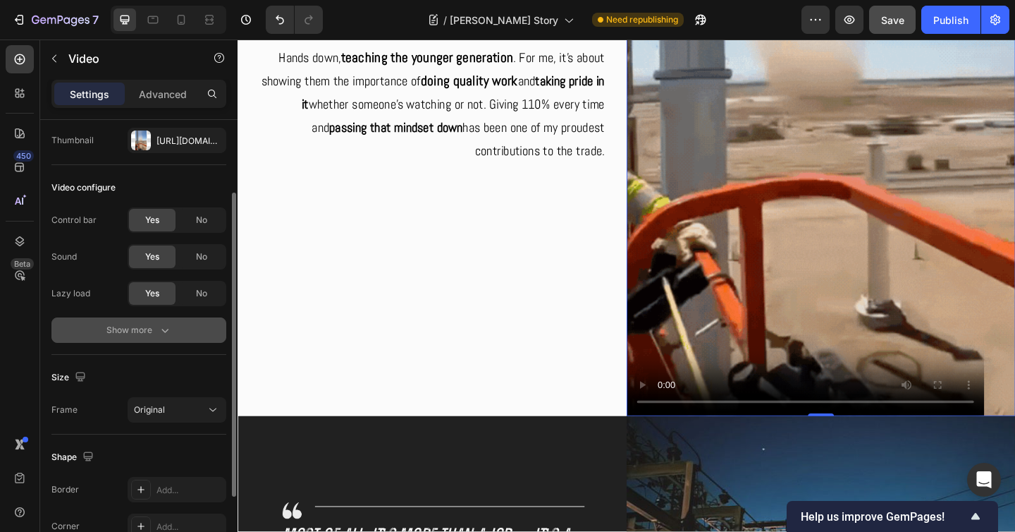
click at [162, 332] on icon "button" at bounding box center [165, 330] width 14 height 14
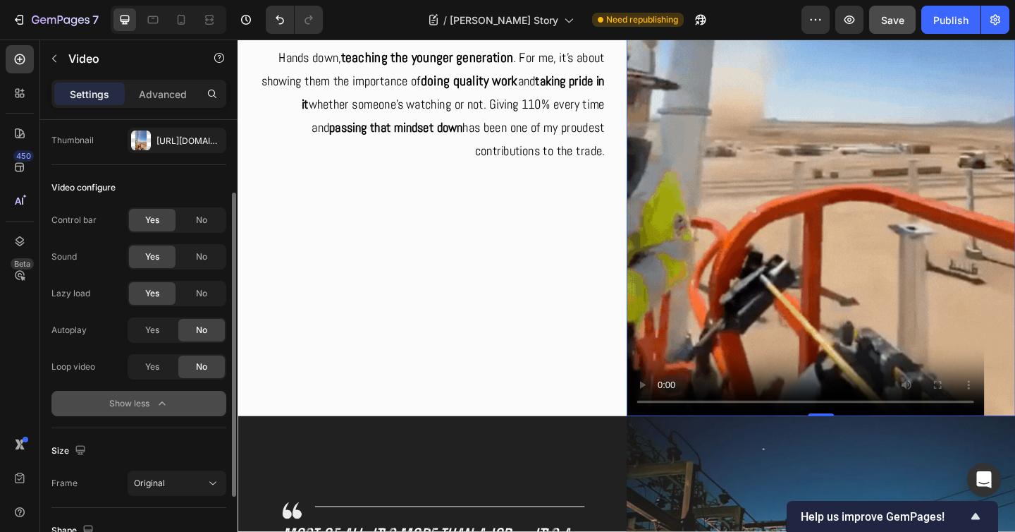
scroll to position [224, 0]
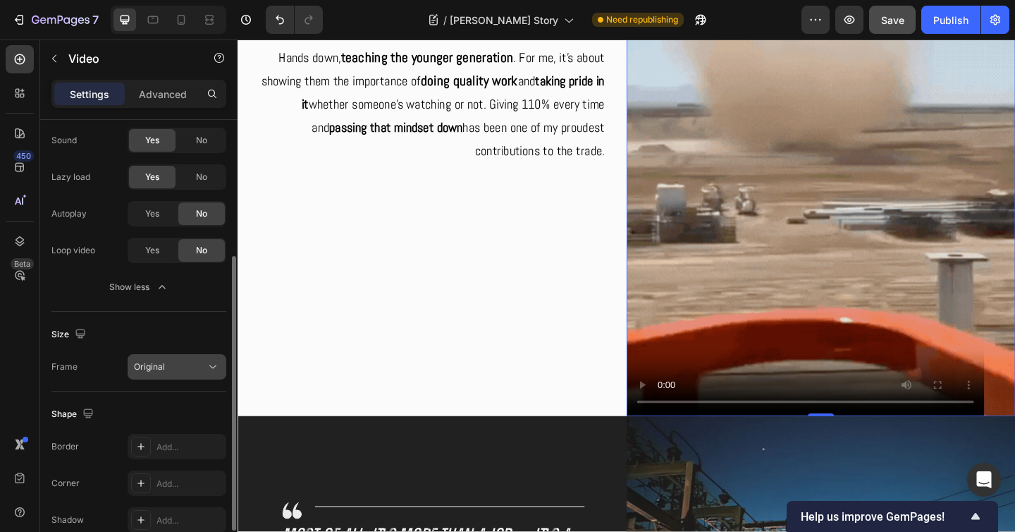
click at [204, 373] on div "Original" at bounding box center [177, 367] width 86 height 14
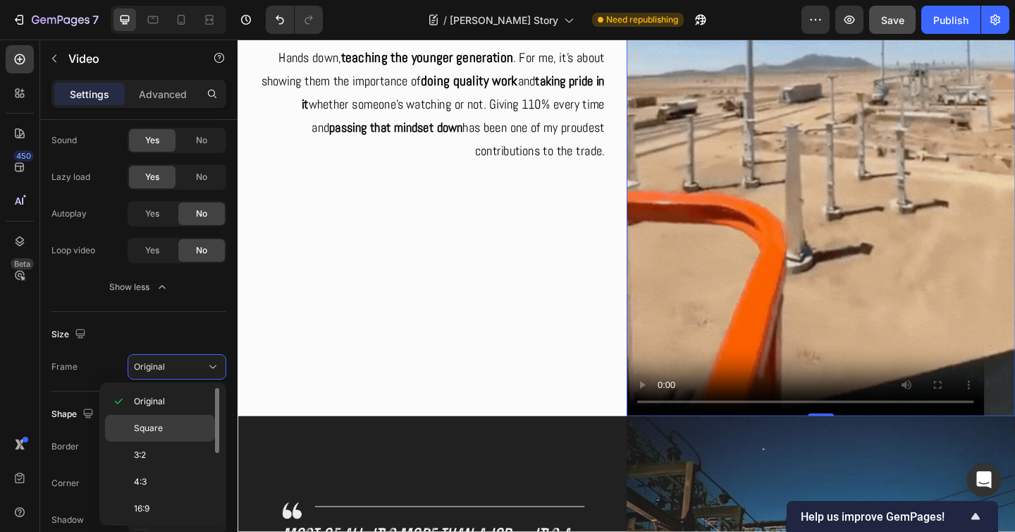
click at [172, 424] on p "Square" at bounding box center [171, 428] width 75 height 13
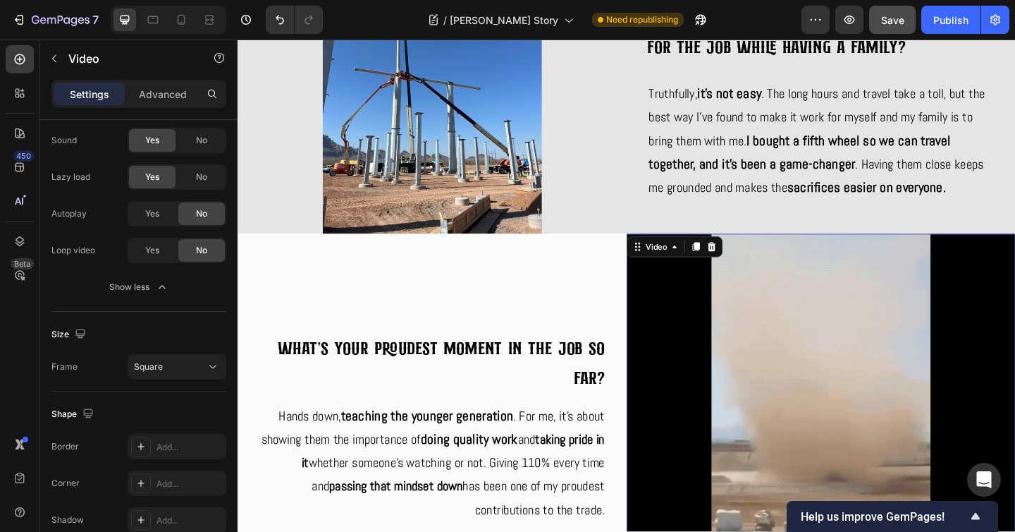
scroll to position [3017, 0]
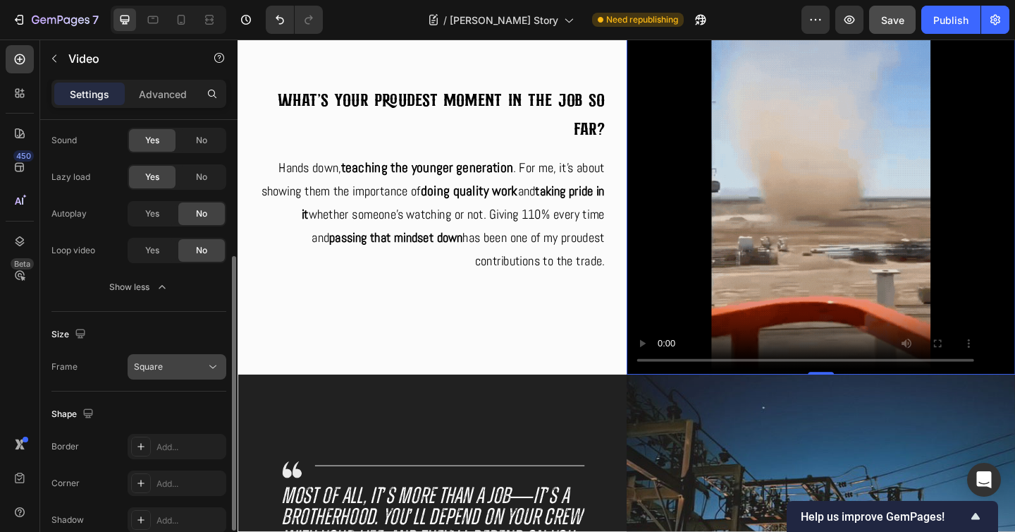
click at [206, 360] on icon at bounding box center [213, 367] width 14 height 14
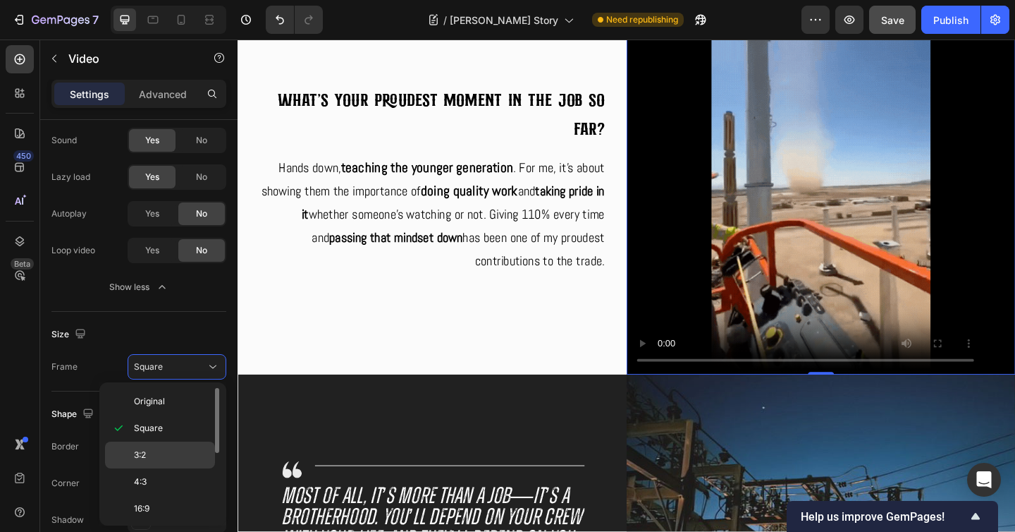
click at [178, 453] on p "3:2" at bounding box center [171, 454] width 75 height 13
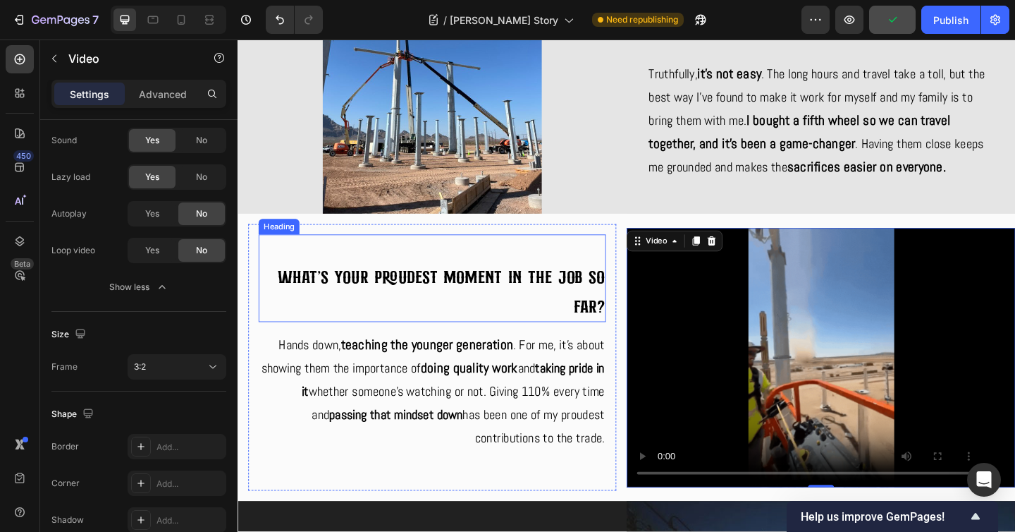
scroll to position [2769, 0]
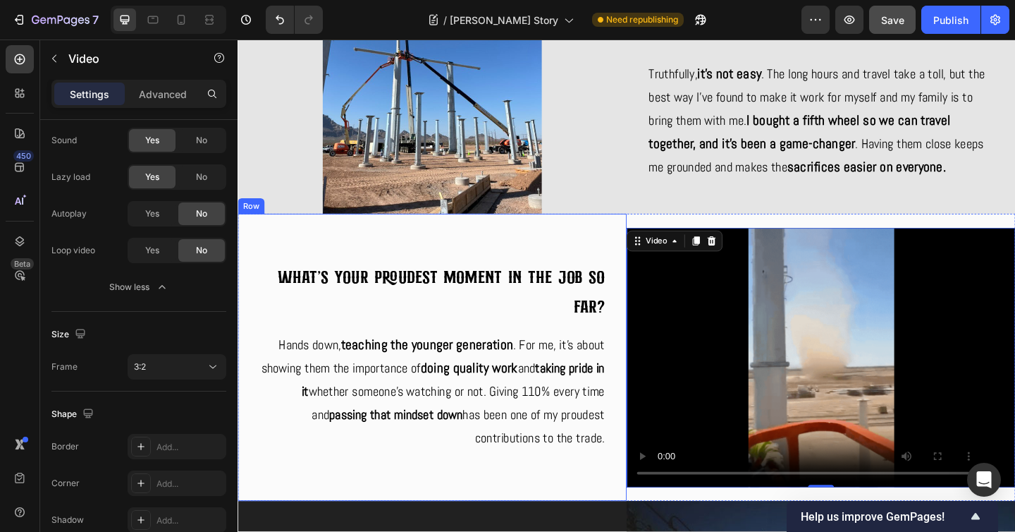
click at [598, 527] on div "What's your proudest moment in the job so far? Heading Hands down, teaching the…" at bounding box center [449, 385] width 423 height 312
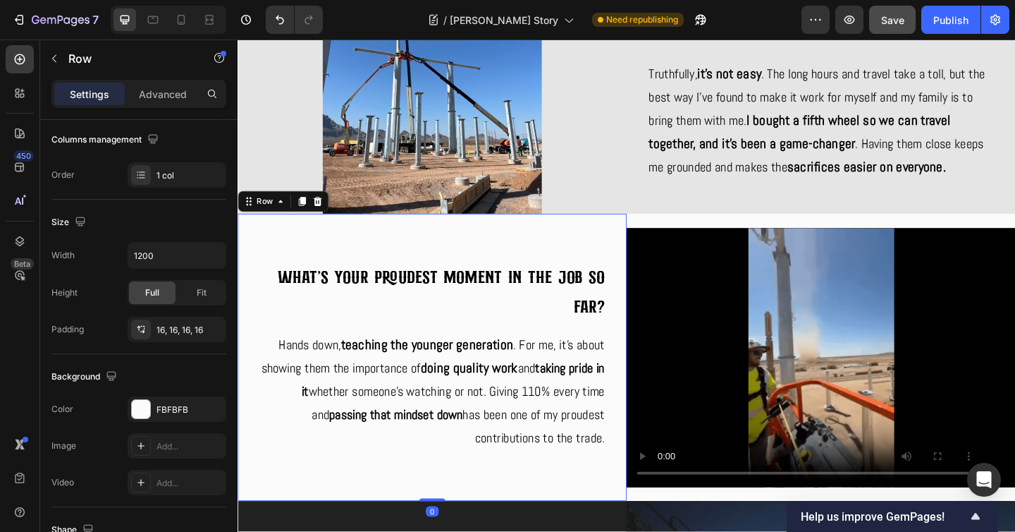
scroll to position [0, 0]
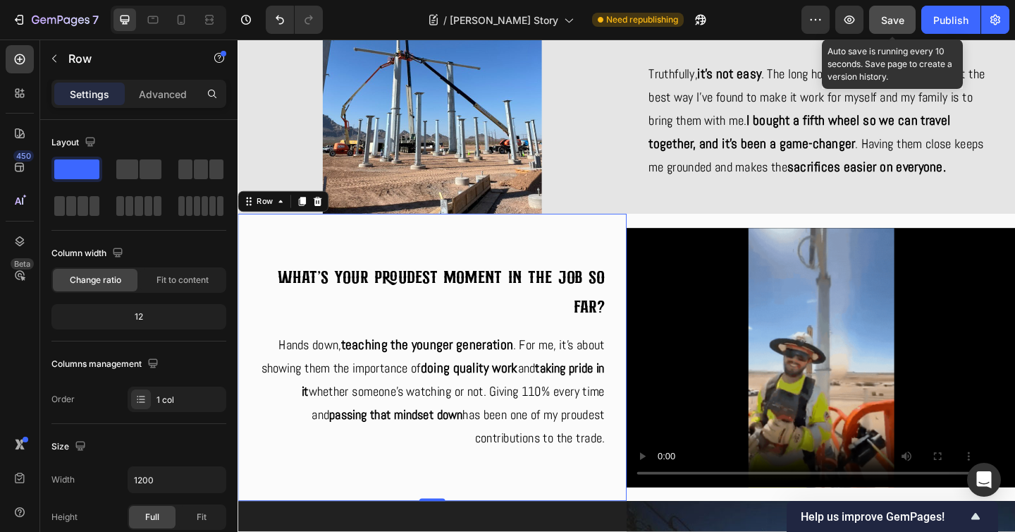
click at [893, 7] on button "Save" at bounding box center [892, 20] width 47 height 28
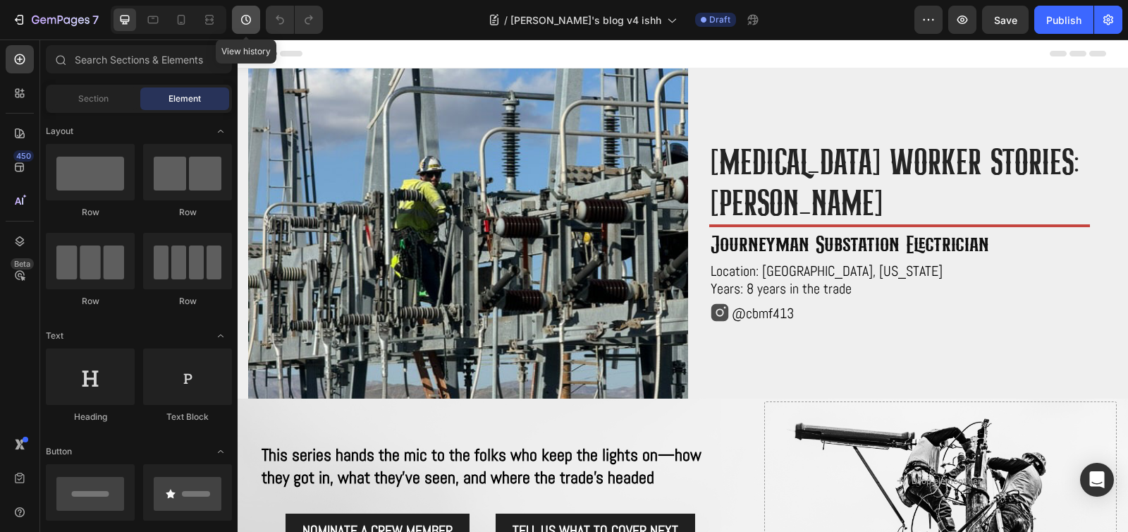
click at [244, 22] on icon "button" at bounding box center [246, 20] width 14 height 14
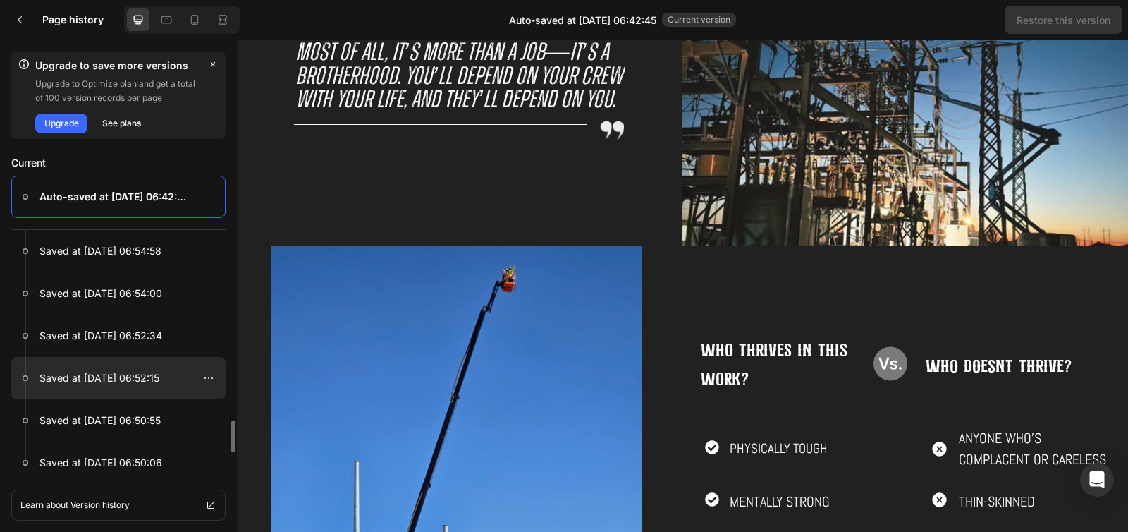
scroll to position [1123, 0]
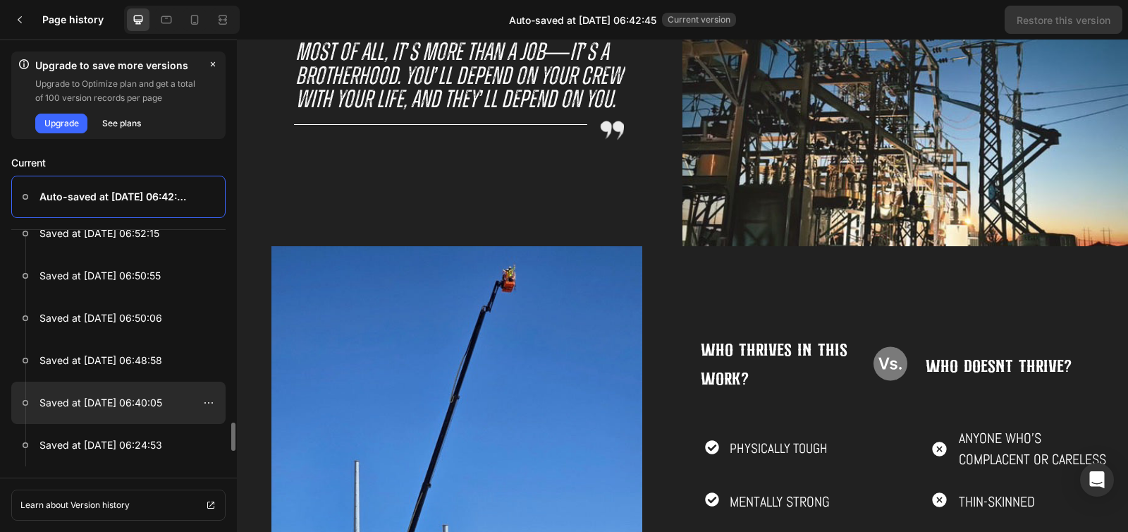
click at [147, 395] on p "Saved at Sep 25, 06:40:05" at bounding box center [100, 402] width 123 height 17
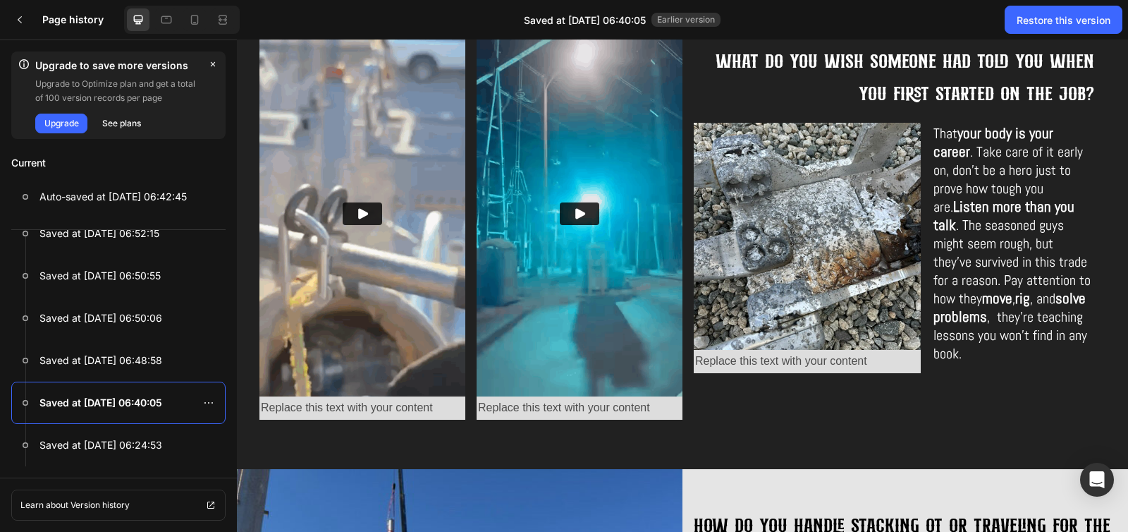
scroll to position [1483, 0]
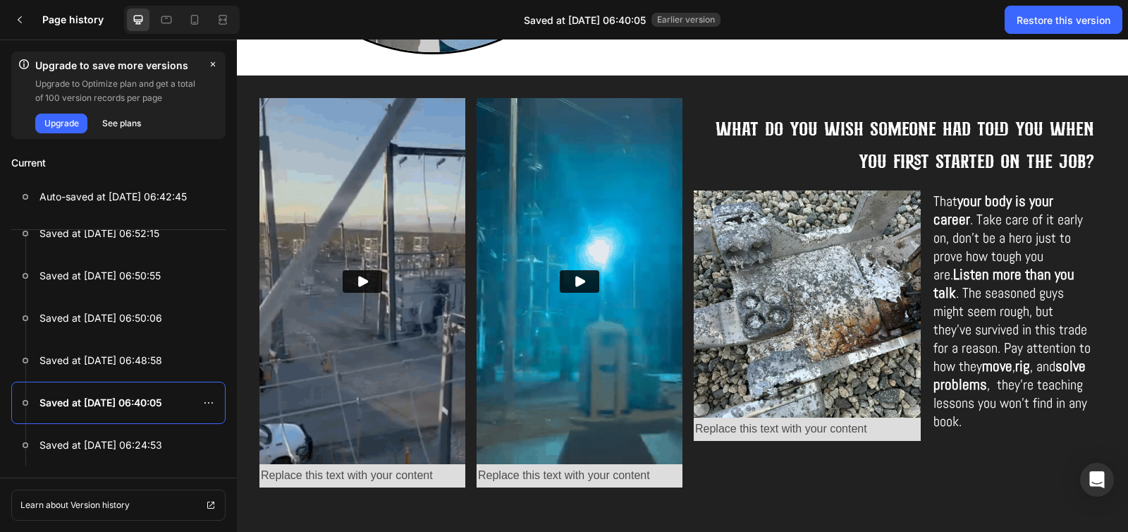
click at [809, 89] on div "Video Replace this text with your content Text Block Video Replace this text wi…" at bounding box center [682, 305] width 891 height 461
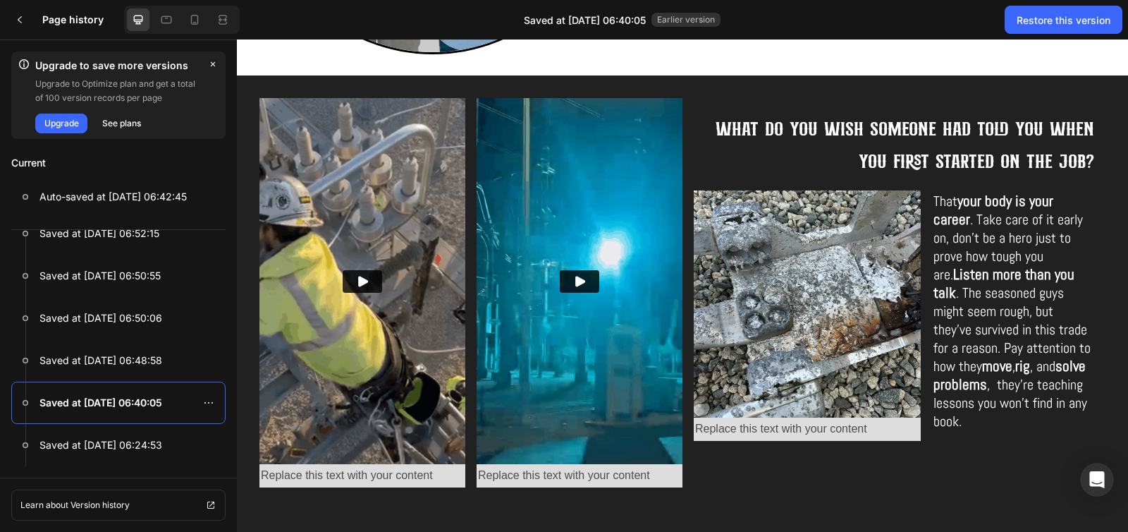
click at [824, 84] on div "Video Replace this text with your content Text Block Video Replace this text wi…" at bounding box center [682, 305] width 891 height 461
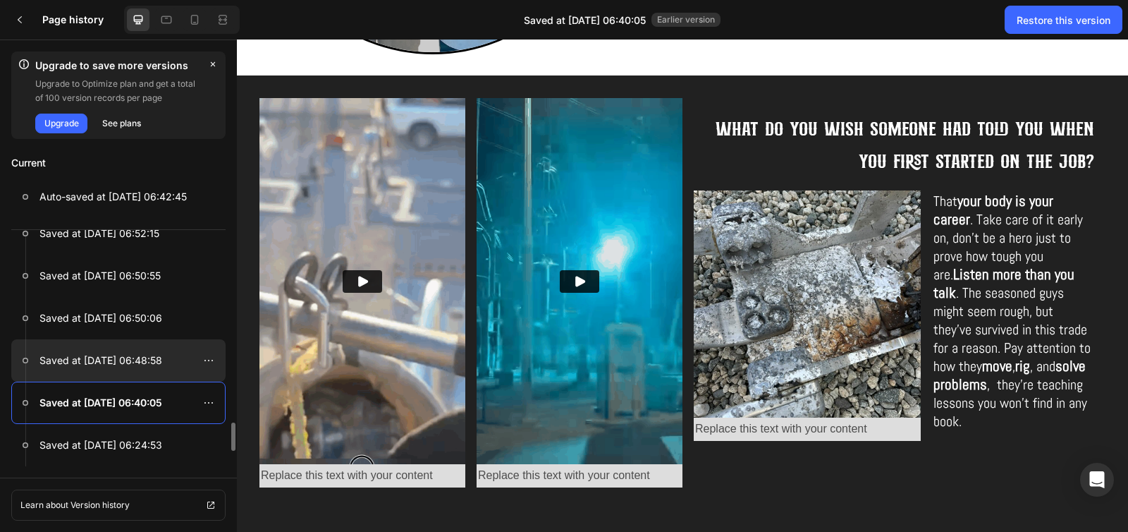
click at [133, 362] on p "Saved at Sep 25, 06:48:58" at bounding box center [100, 360] width 123 height 17
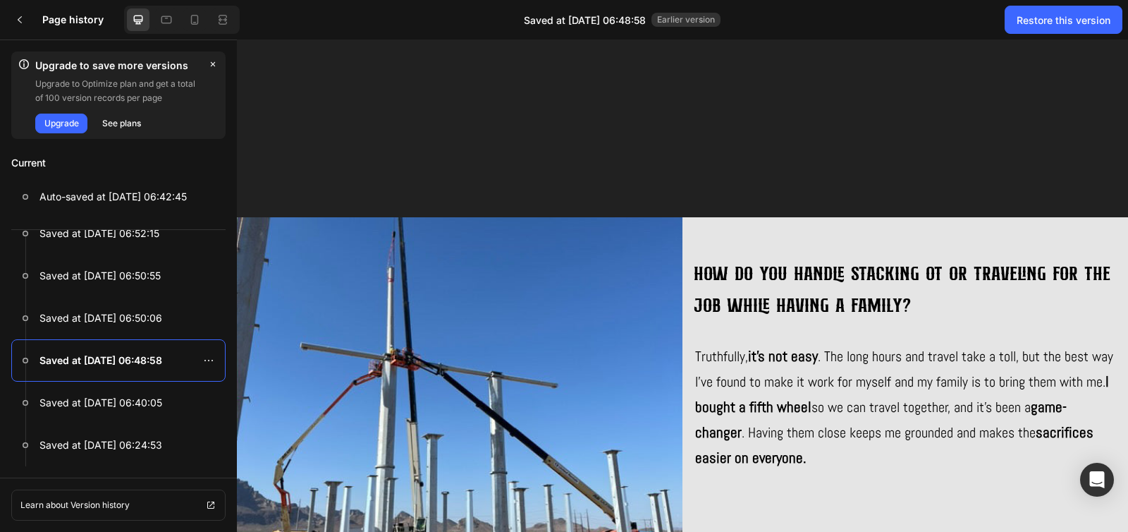
scroll to position [2094, 0]
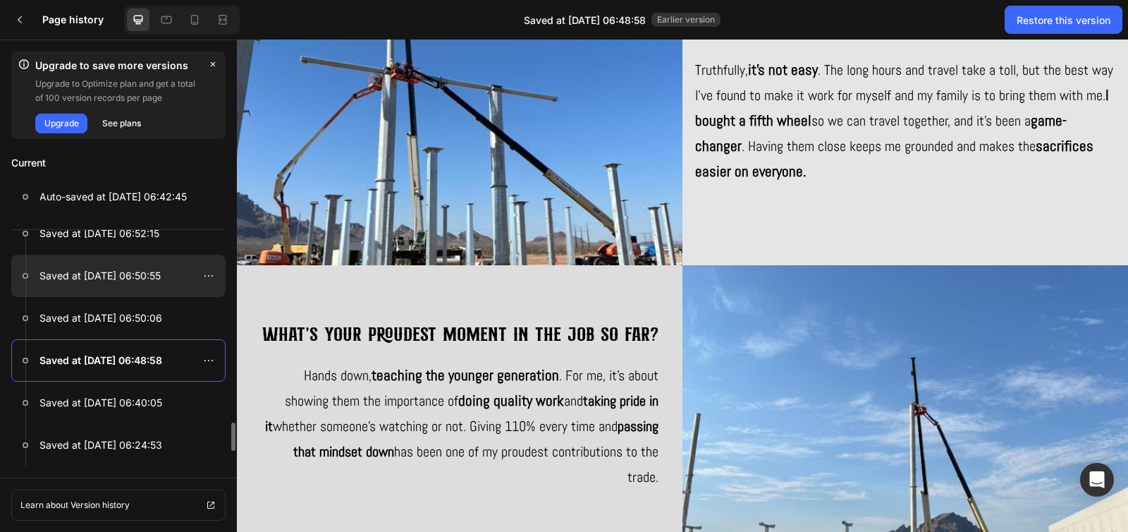
click at [156, 273] on p "Saved at Sep 25, 06:50:55" at bounding box center [99, 275] width 121 height 17
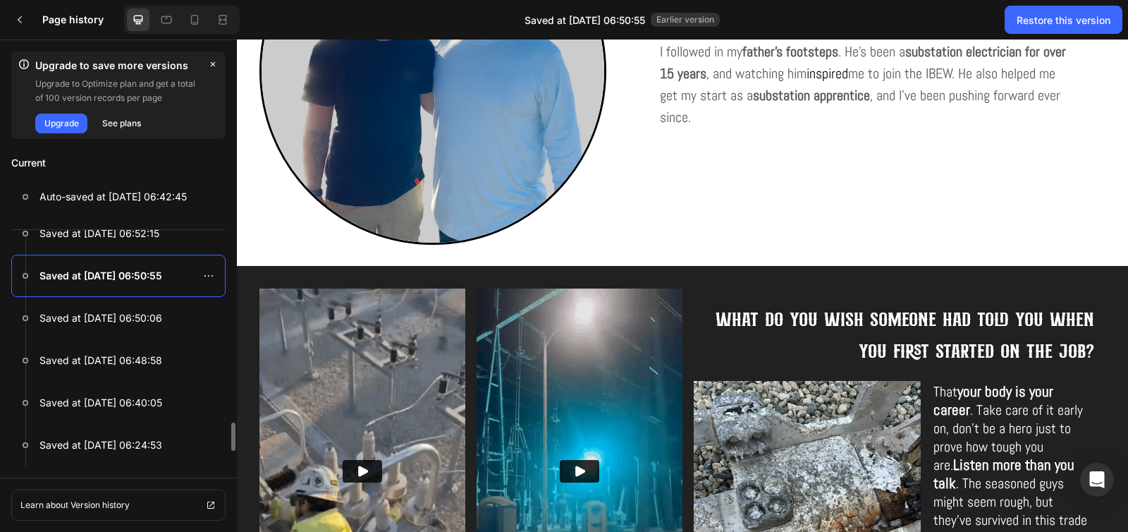
scroll to position [1006, 0]
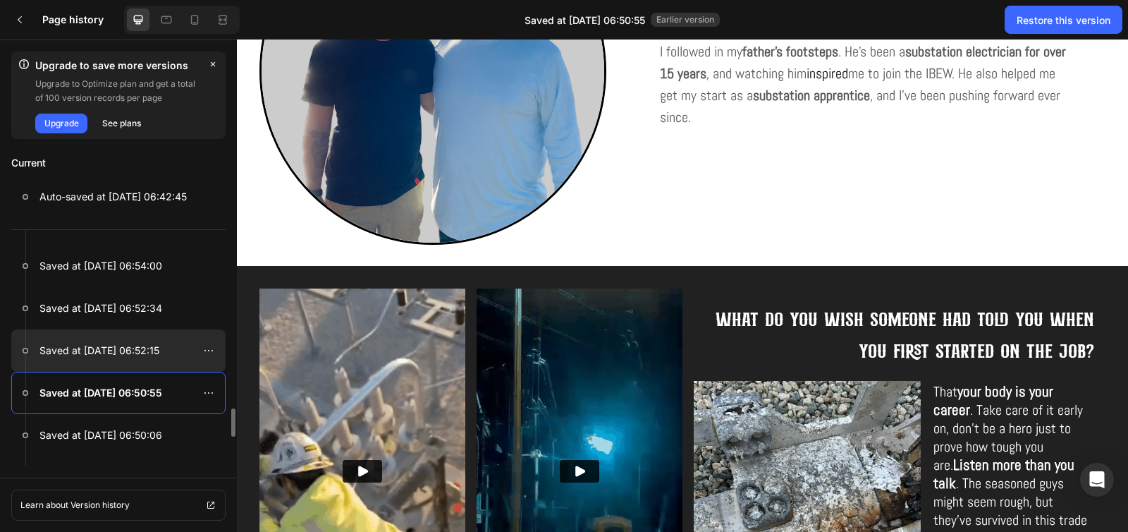
click at [123, 340] on div at bounding box center [118, 350] width 214 height 42
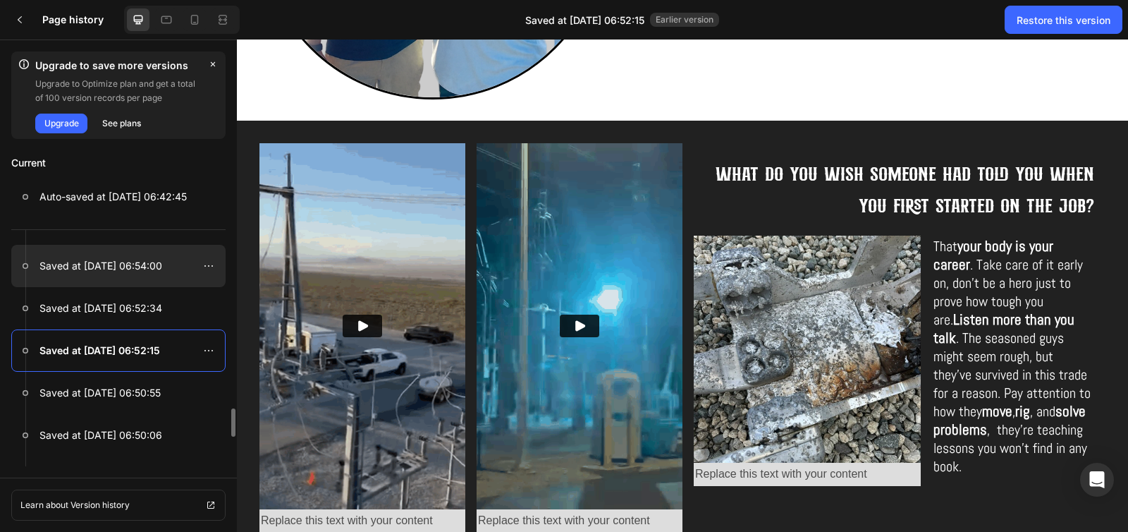
scroll to position [515, 0]
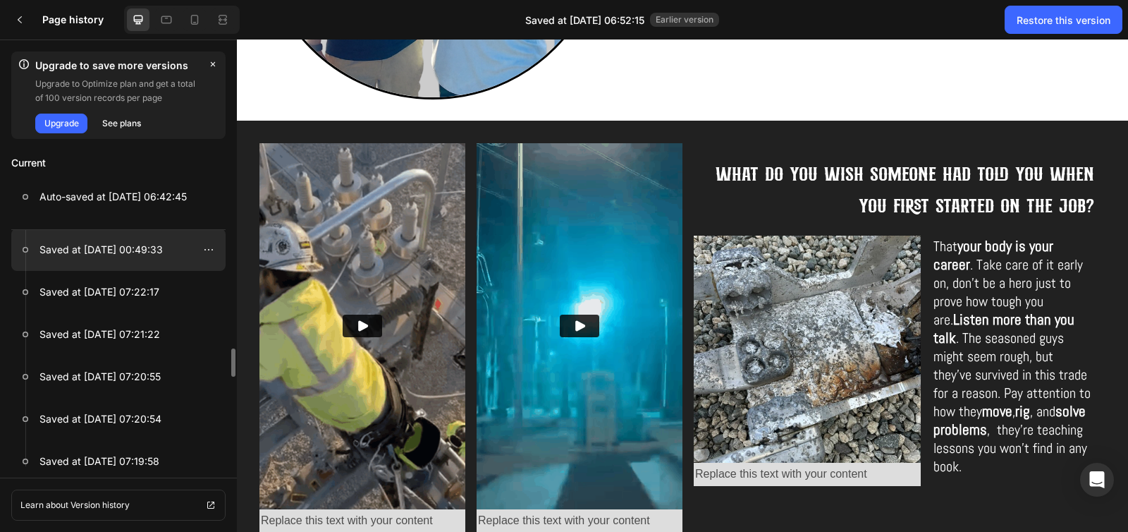
click at [139, 252] on p "Saved at Sep 26, 00:49:33" at bounding box center [100, 249] width 123 height 17
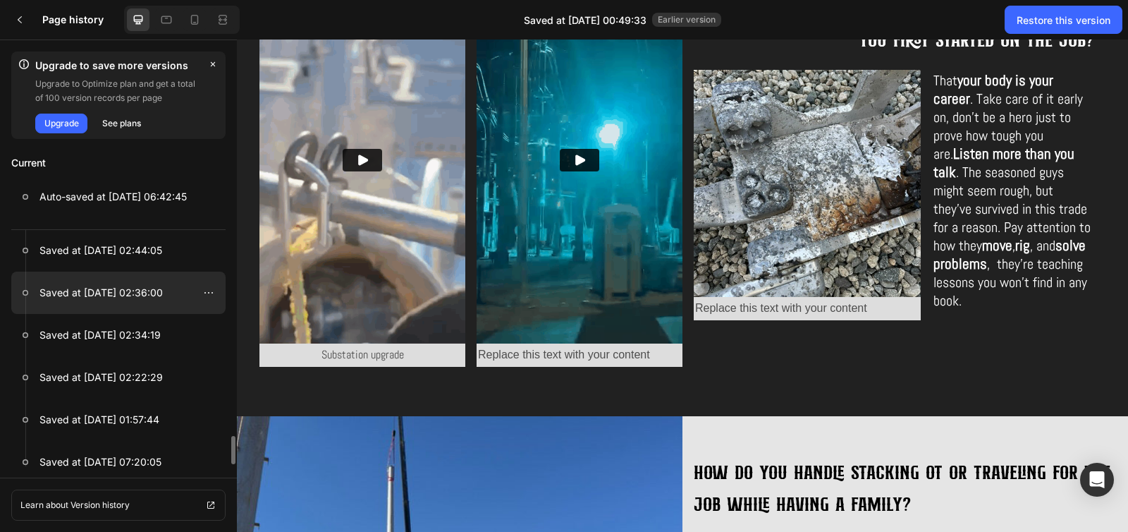
scroll to position [290, 0]
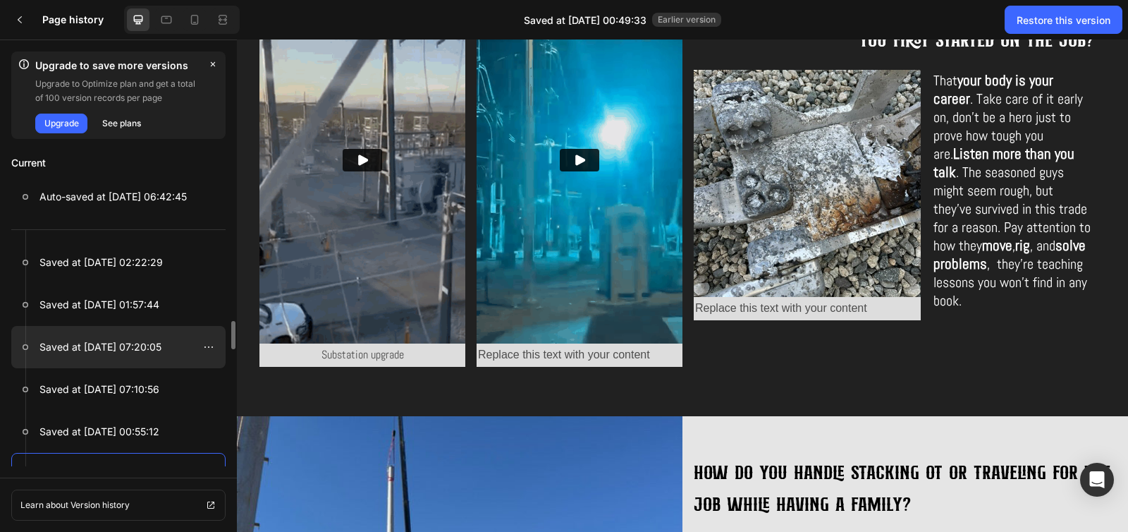
click at [139, 336] on div at bounding box center [118, 347] width 214 height 42
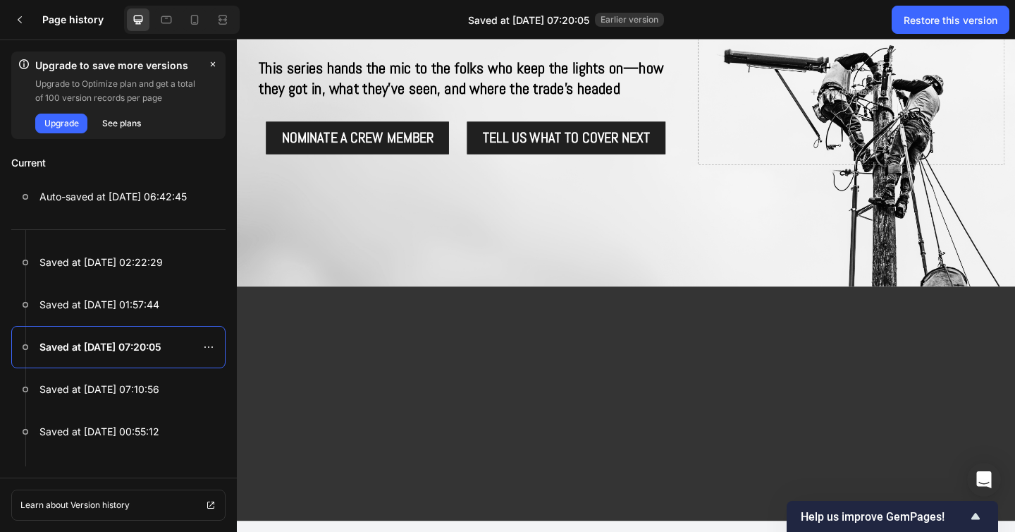
scroll to position [455, 0]
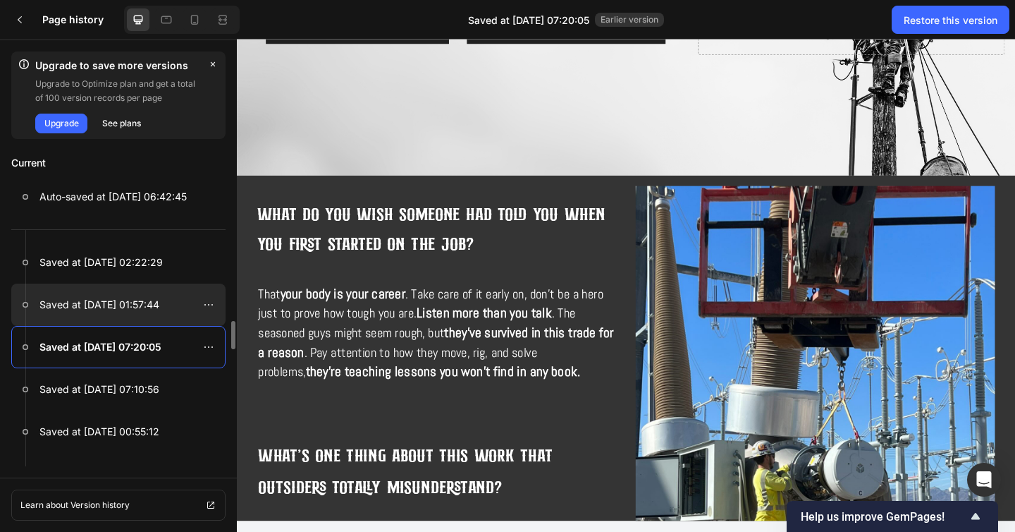
click at [123, 313] on div at bounding box center [118, 304] width 214 height 42
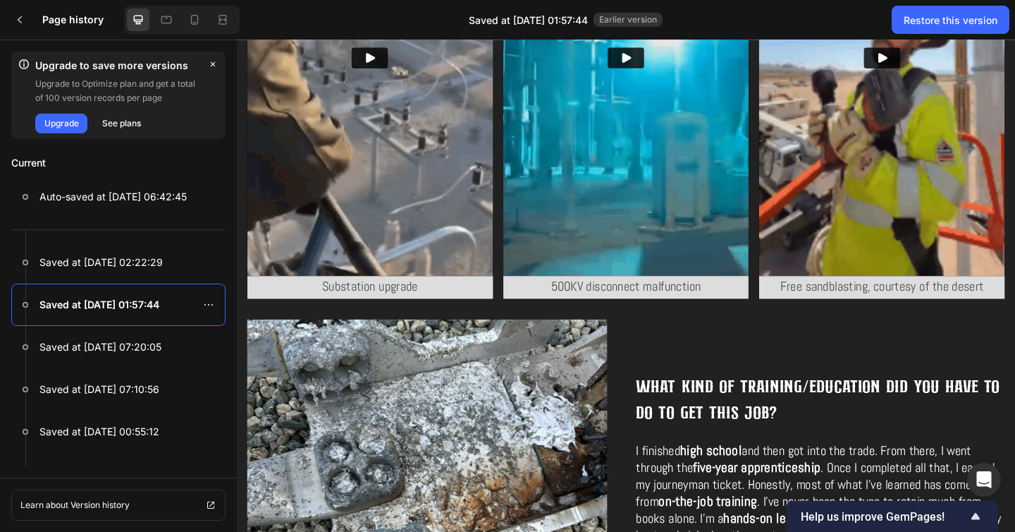
scroll to position [1794, 0]
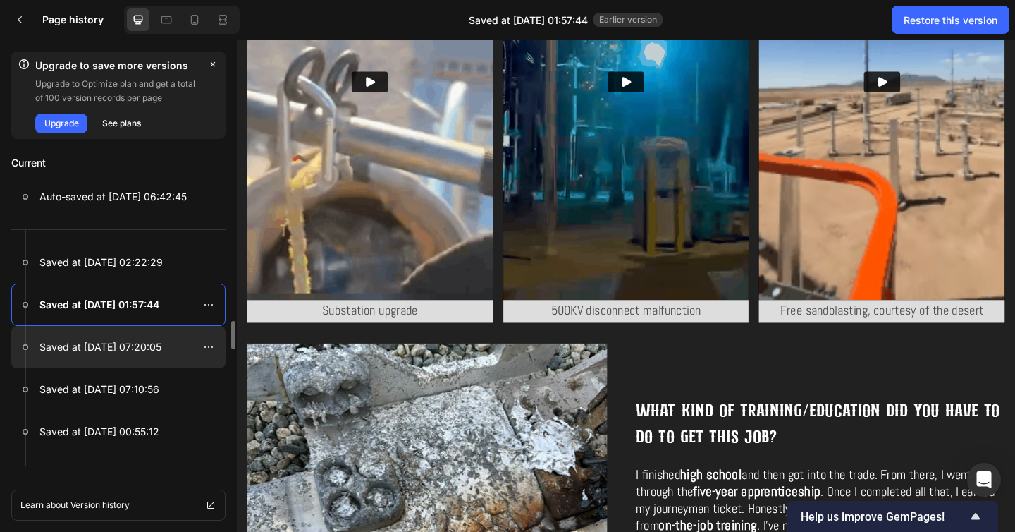
click at [79, 343] on p "Saved at Sep 26, 07:20:05" at bounding box center [100, 346] width 122 height 17
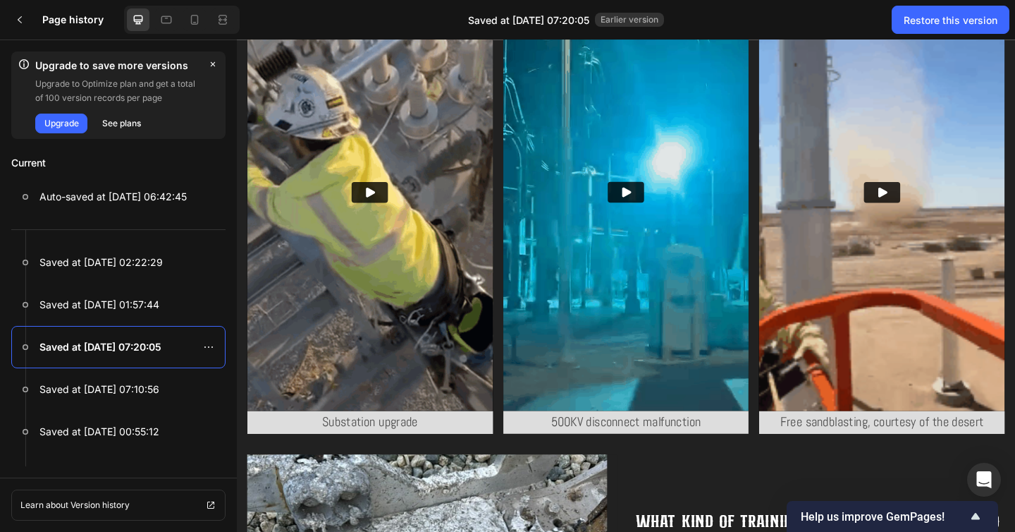
scroll to position [2303, 0]
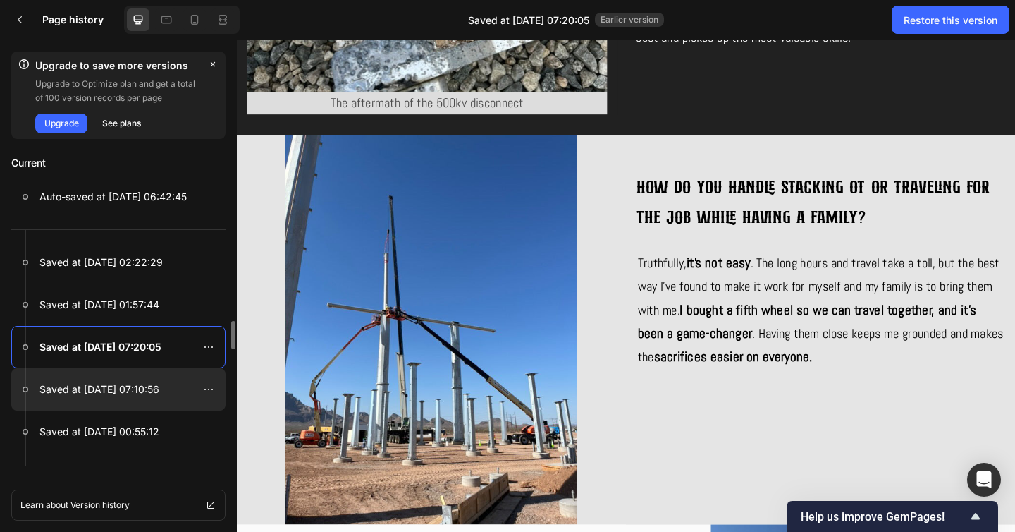
click at [134, 395] on p "Saved at Sep 26, 07:10:56" at bounding box center [99, 389] width 120 height 17
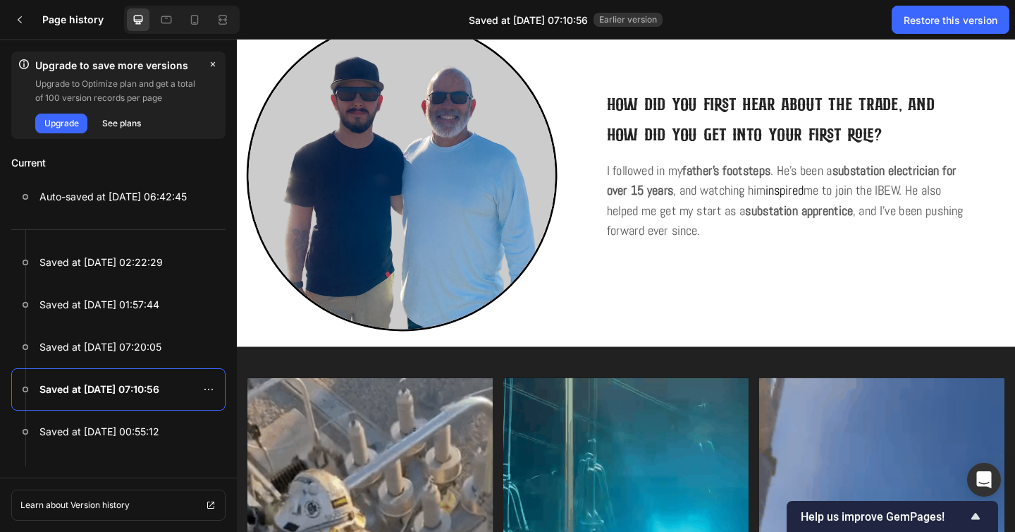
scroll to position [1657, 0]
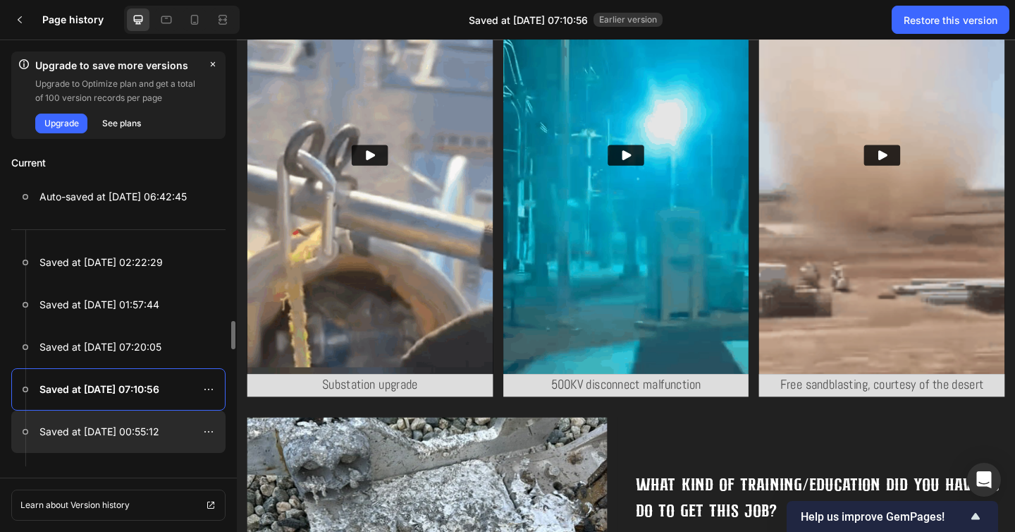
click at [104, 438] on p "Saved at Sep 26, 00:55:12" at bounding box center [99, 431] width 120 height 17
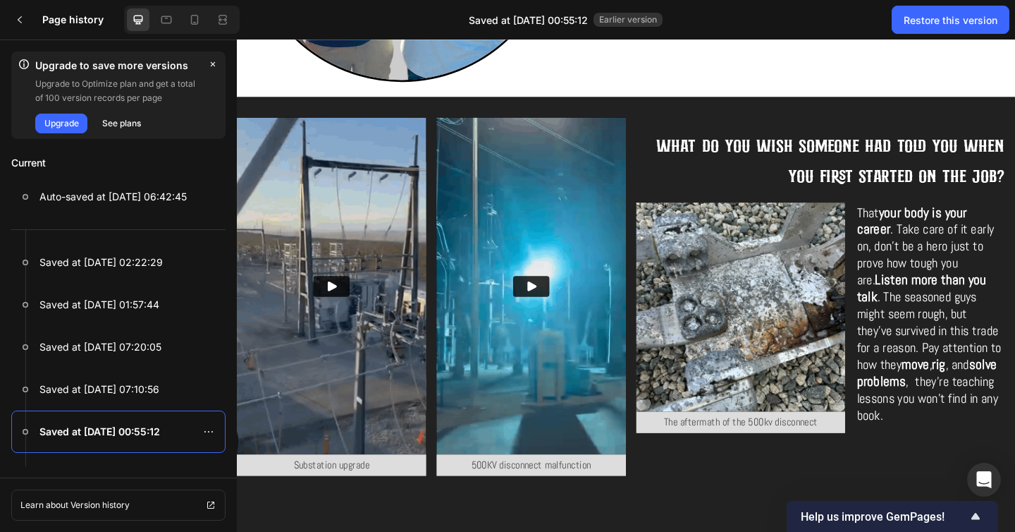
scroll to position [1484, 0]
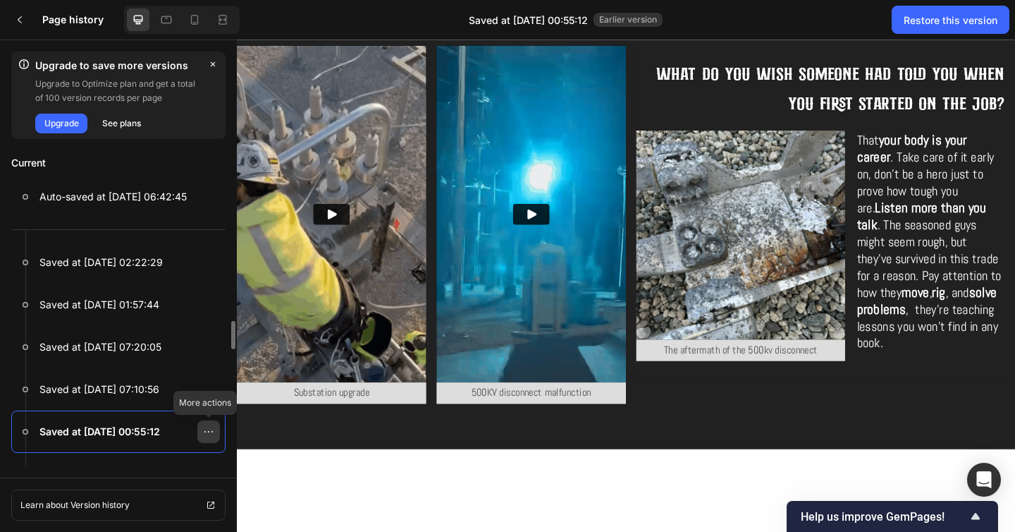
click at [204, 436] on icon at bounding box center [208, 431] width 11 height 11
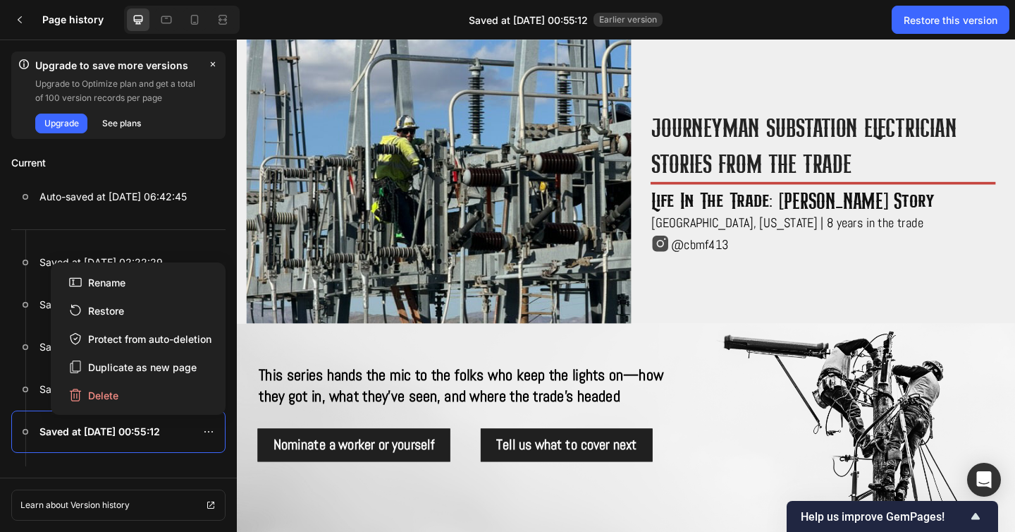
scroll to position [0, 0]
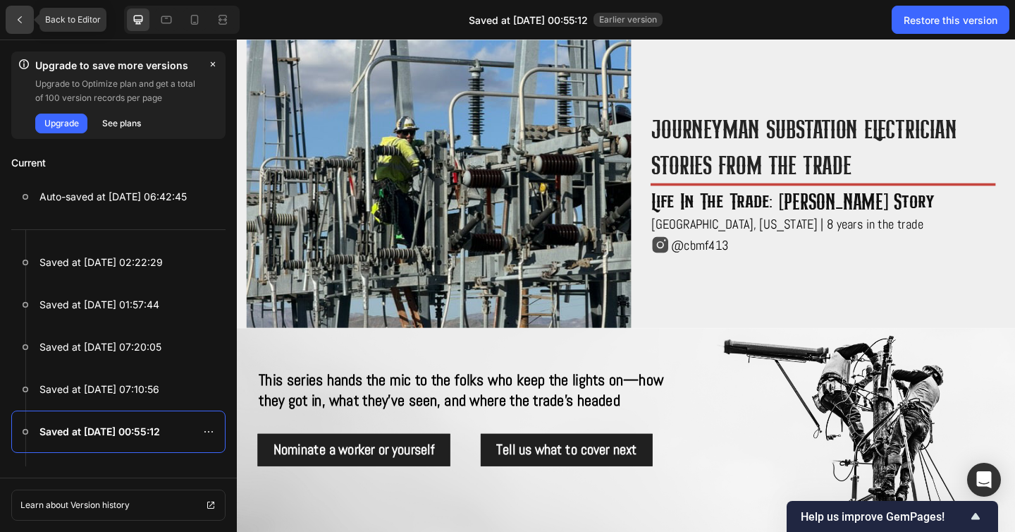
click at [8, 17] on div at bounding box center [20, 20] width 28 height 28
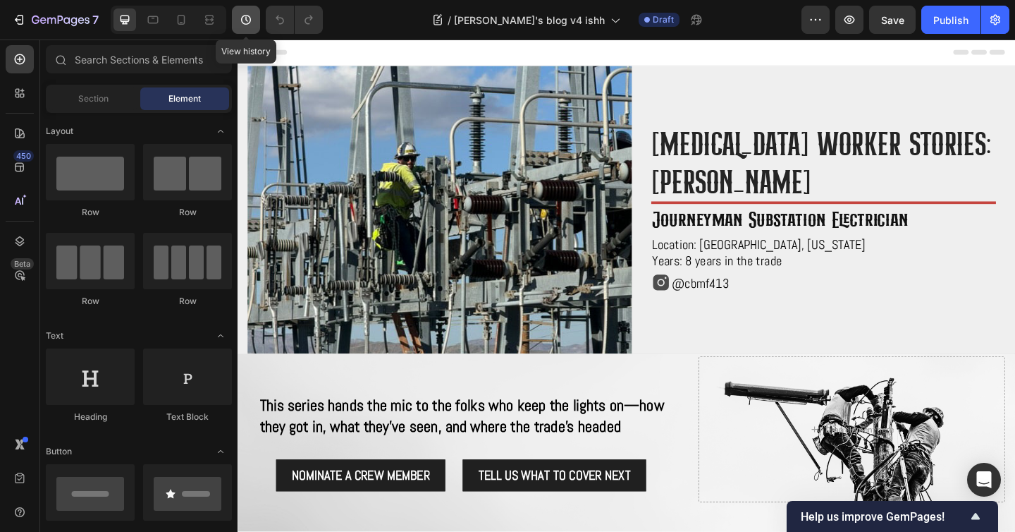
click at [249, 20] on icon "button" at bounding box center [246, 20] width 14 height 14
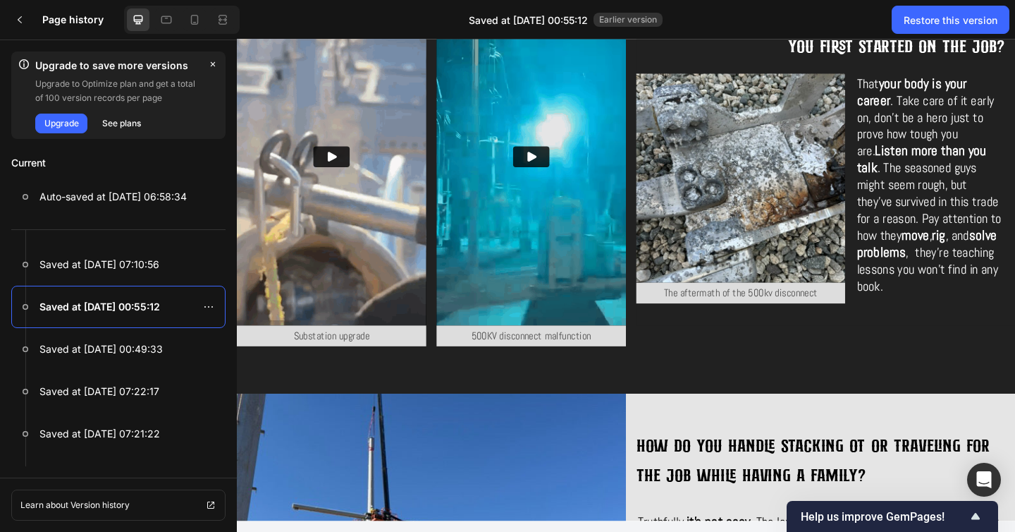
scroll to position [1398, 0]
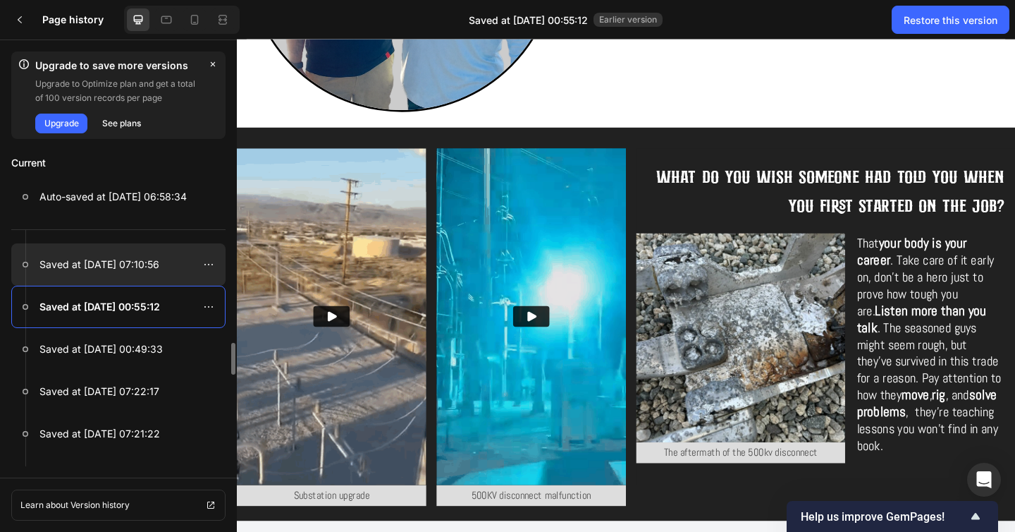
click at [132, 269] on p "Saved at Sep 26, 07:10:56" at bounding box center [99, 264] width 120 height 17
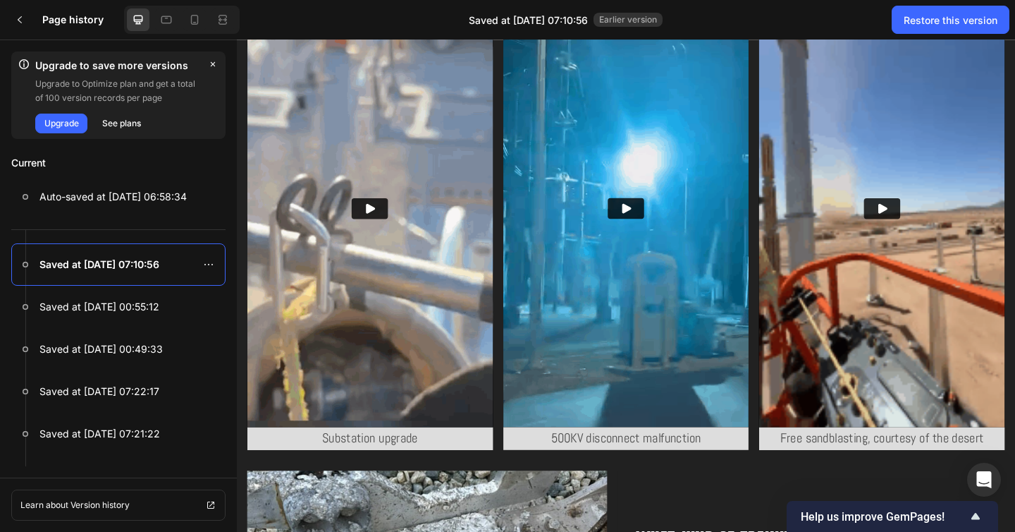
scroll to position [1888, 0]
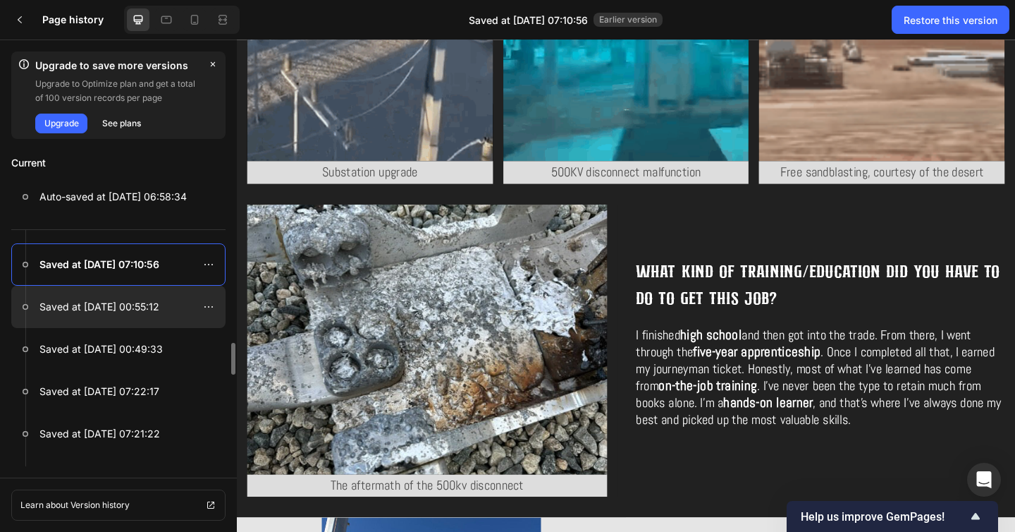
click at [168, 309] on div at bounding box center [118, 306] width 214 height 42
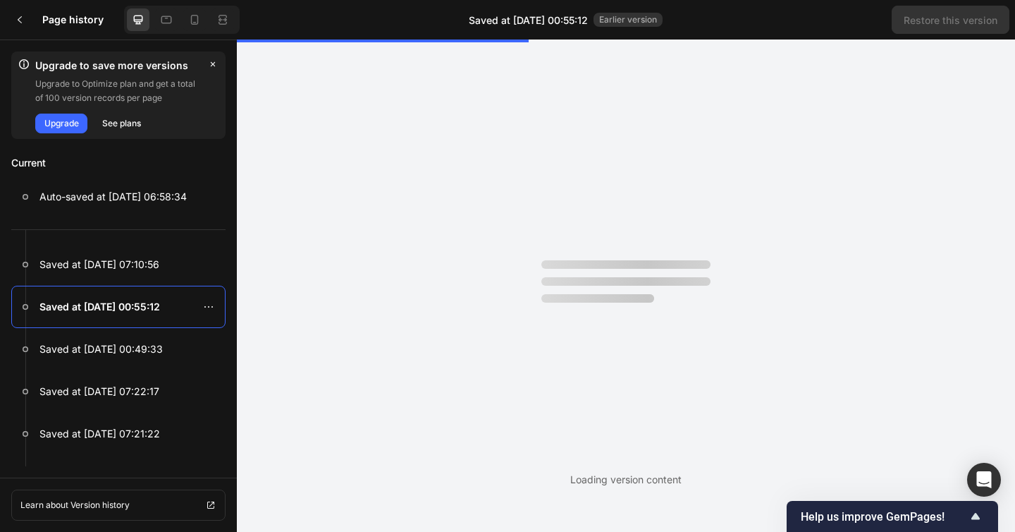
scroll to position [0, 0]
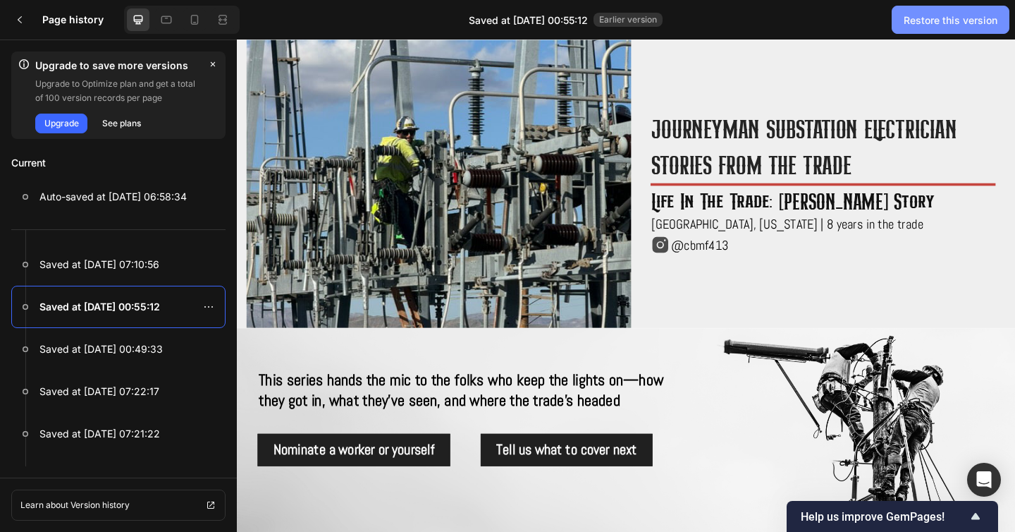
click at [952, 18] on div "Restore this version" at bounding box center [951, 20] width 94 height 15
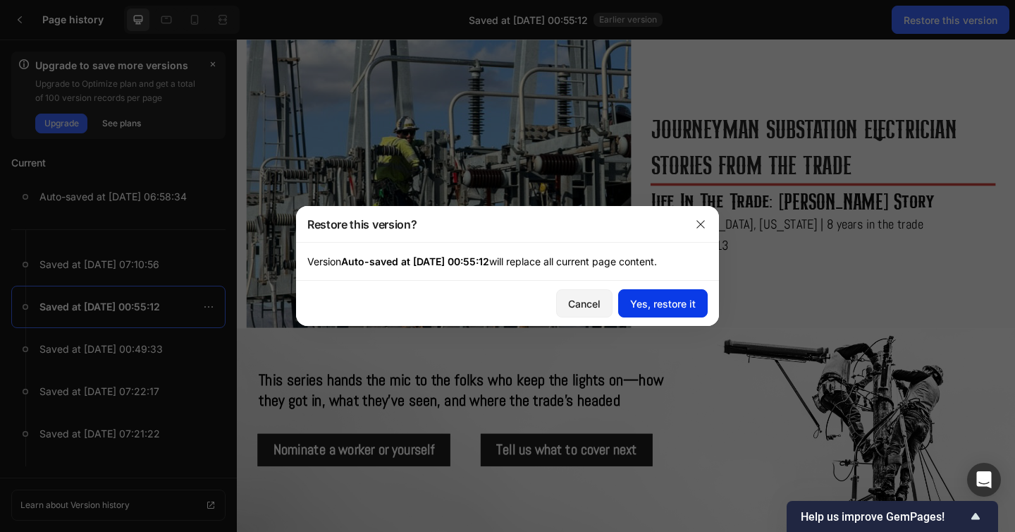
click at [685, 309] on div "Yes, restore it" at bounding box center [663, 303] width 66 height 15
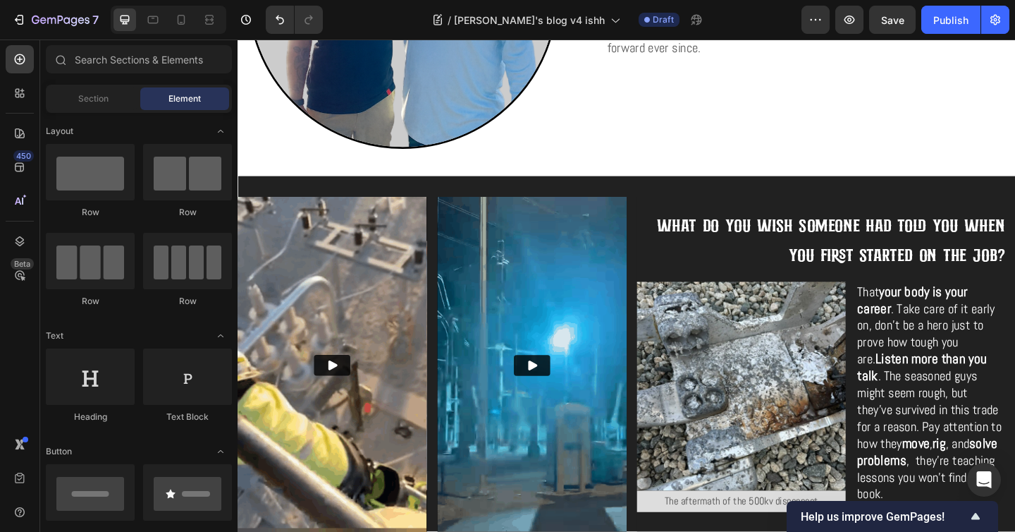
scroll to position [1282, 0]
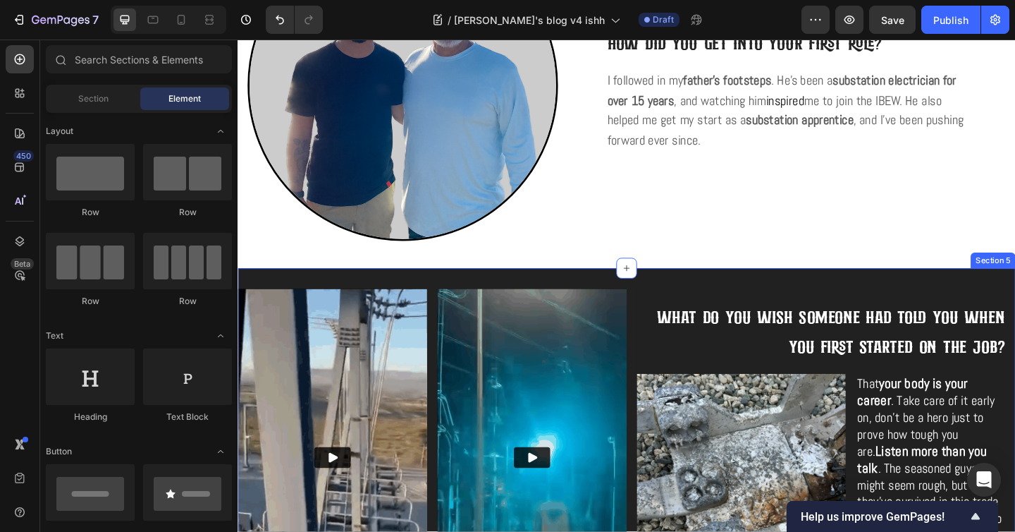
click at [917, 298] on div "Video Substation upgrade Text Block Video 500KV disconnect malfunction Text Blo…" at bounding box center [661, 518] width 846 height 461
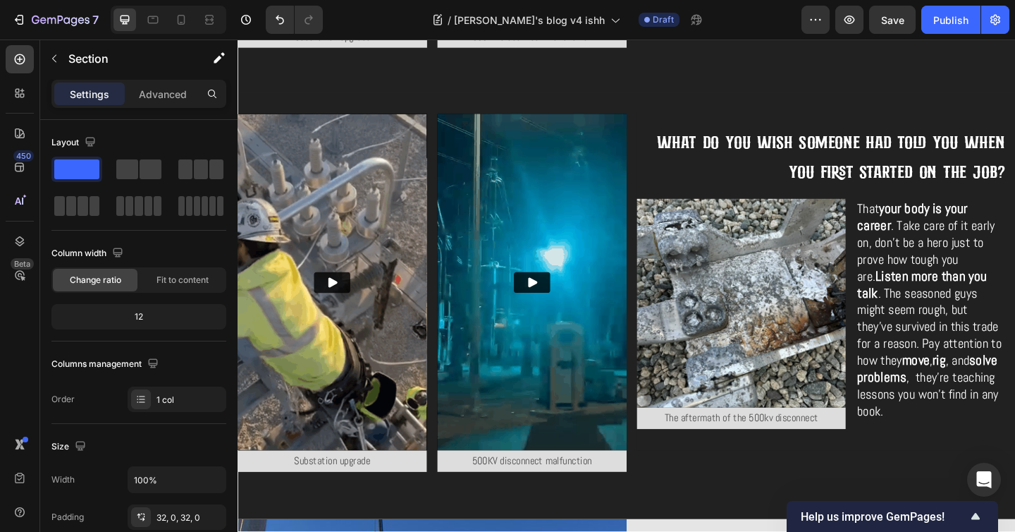
scroll to position [1931, 0]
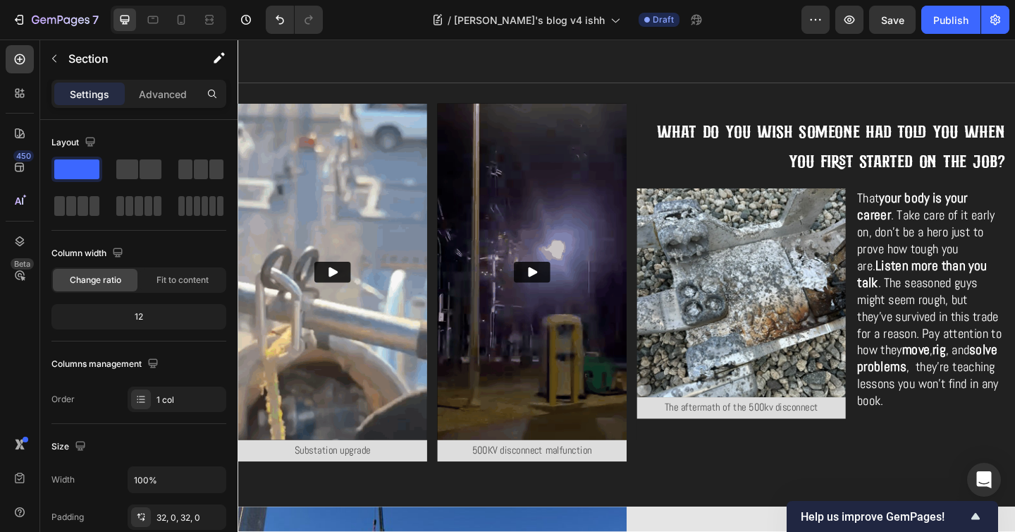
click at [978, 98] on div "Video Substation upgrade Text Block Video 500KV disconnect malfunction Text Blo…" at bounding box center [661, 317] width 846 height 461
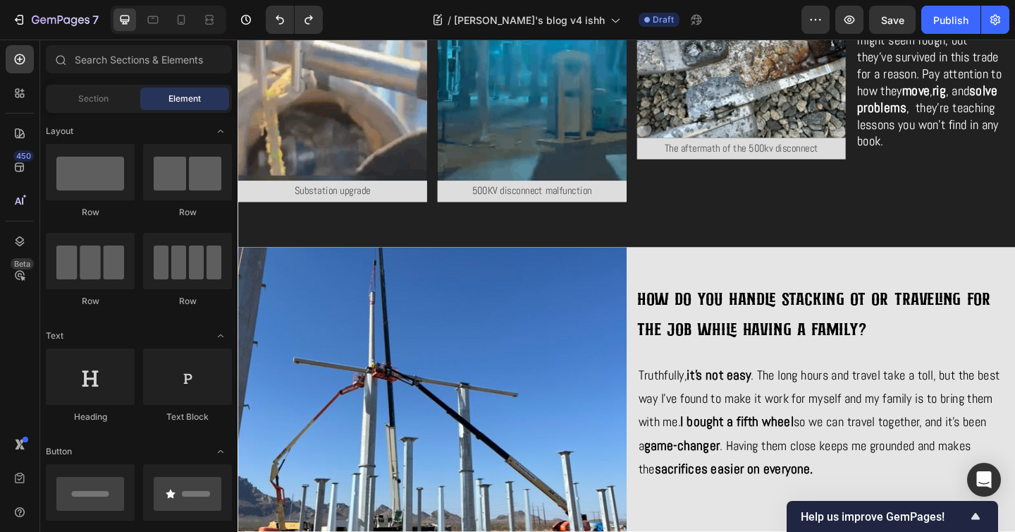
scroll to position [1652, 0]
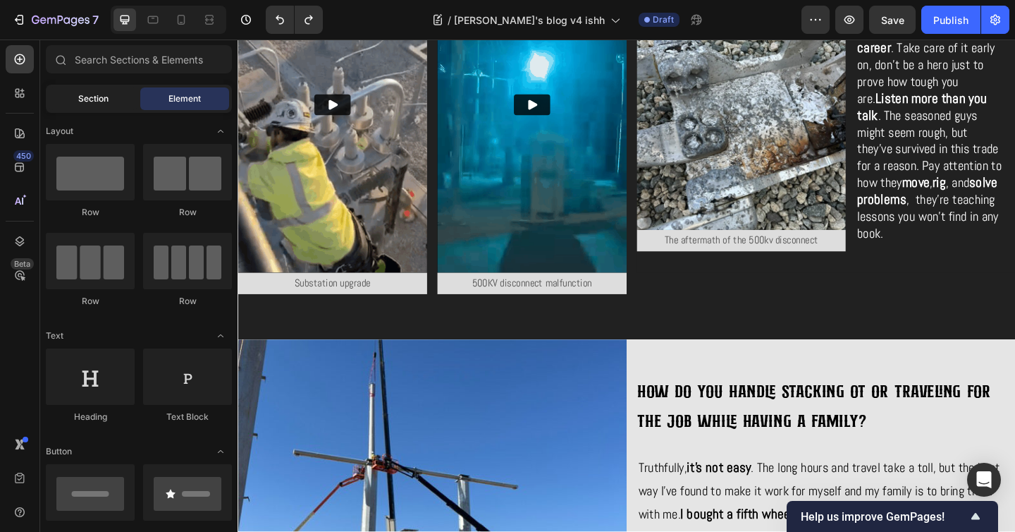
click at [84, 98] on span "Section" at bounding box center [93, 98] width 30 height 13
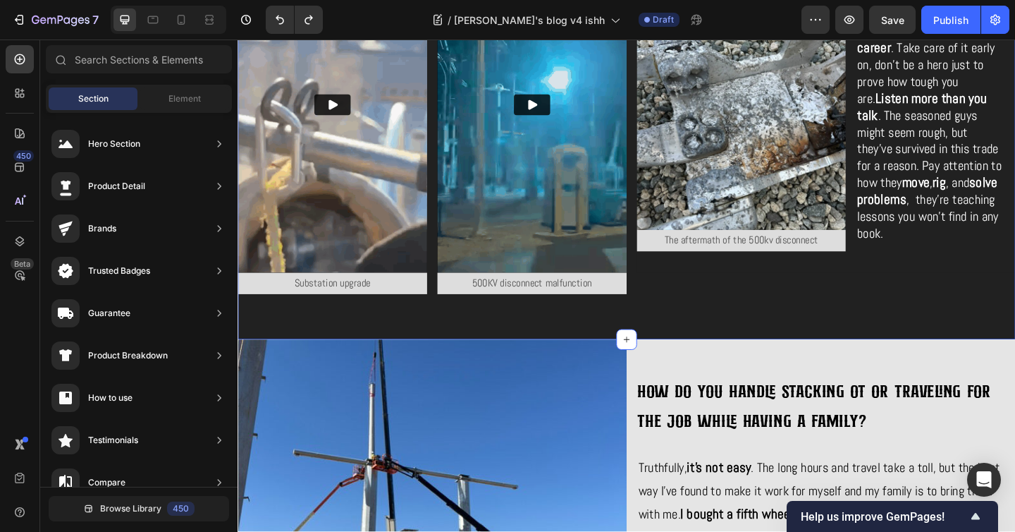
click at [411, 357] on div "Video Substation upgrade Text Block Video 500KV disconnect malfunction Text Blo…" at bounding box center [661, 135] width 846 height 461
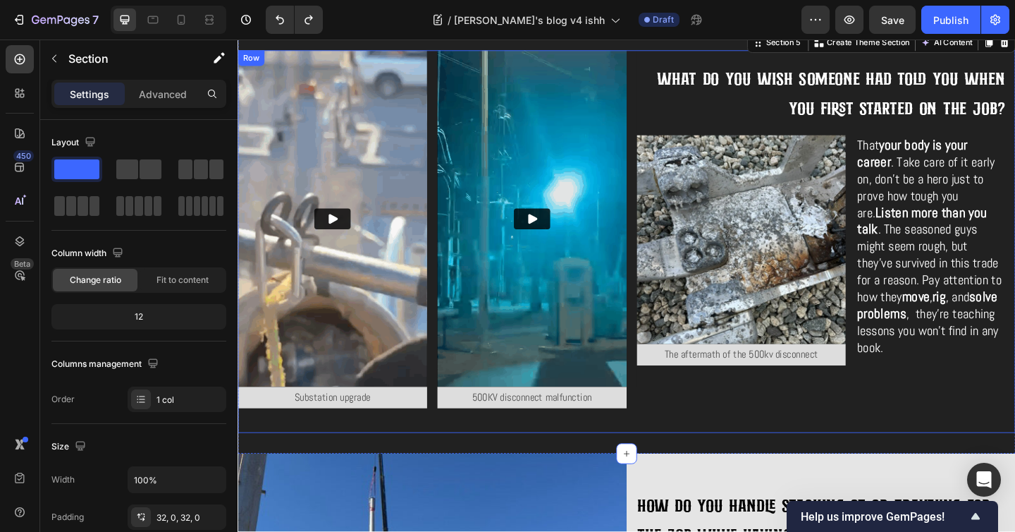
scroll to position [1265, 0]
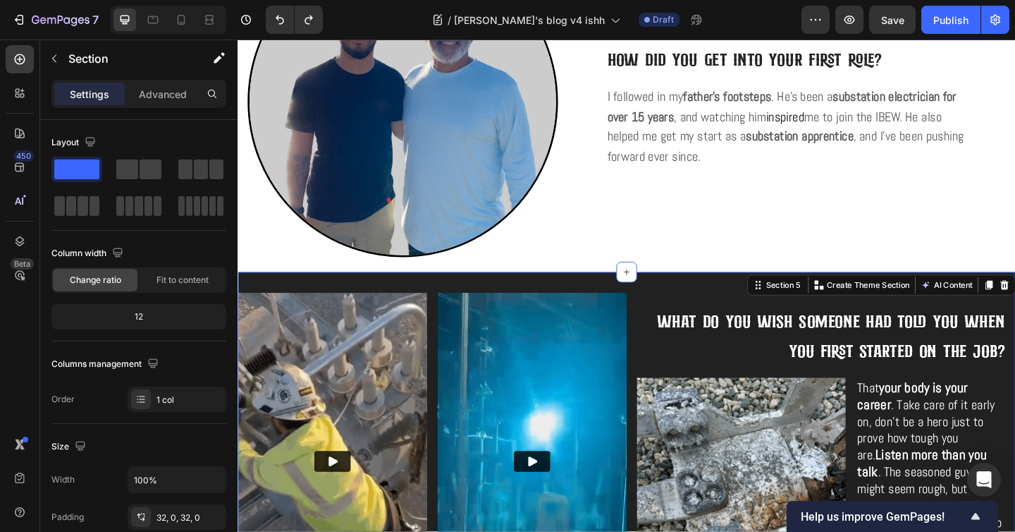
click at [714, 305] on div "Video Substation upgrade Text Block Video 500KV disconnect malfunction Text Blo…" at bounding box center [661, 523] width 846 height 461
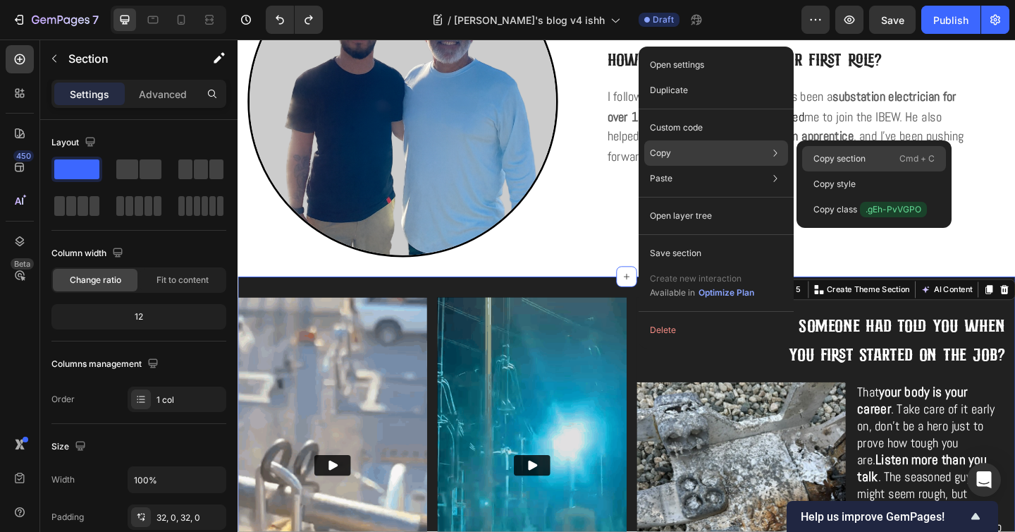
click at [864, 156] on p "Copy section" at bounding box center [839, 158] width 52 height 13
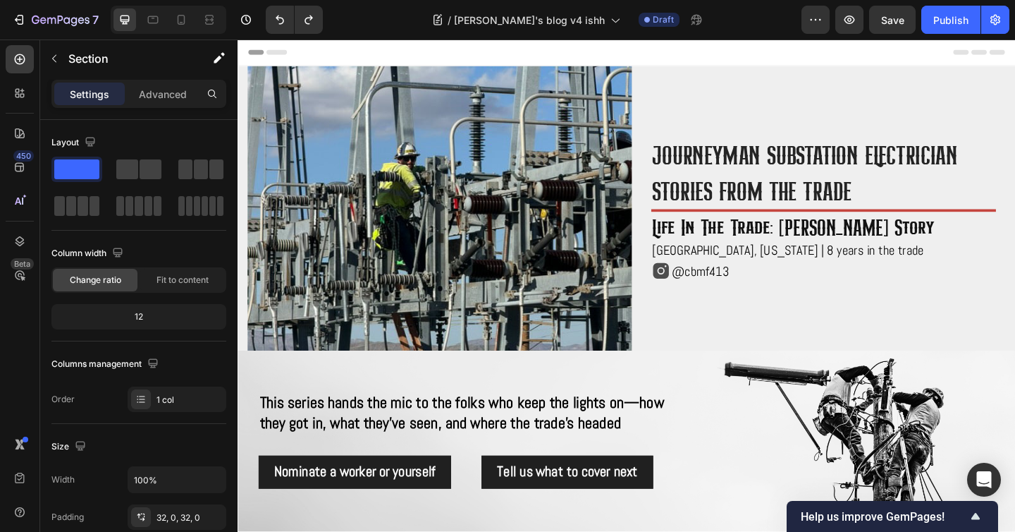
scroll to position [460, 0]
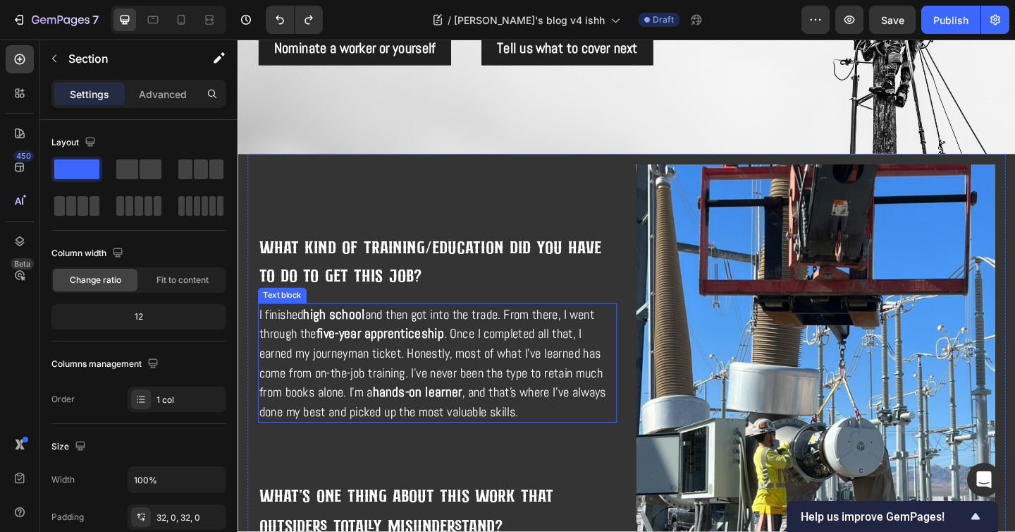
click at [548, 436] on p "I finished high school and then got into the trade. From there, I went through …" at bounding box center [455, 391] width 388 height 127
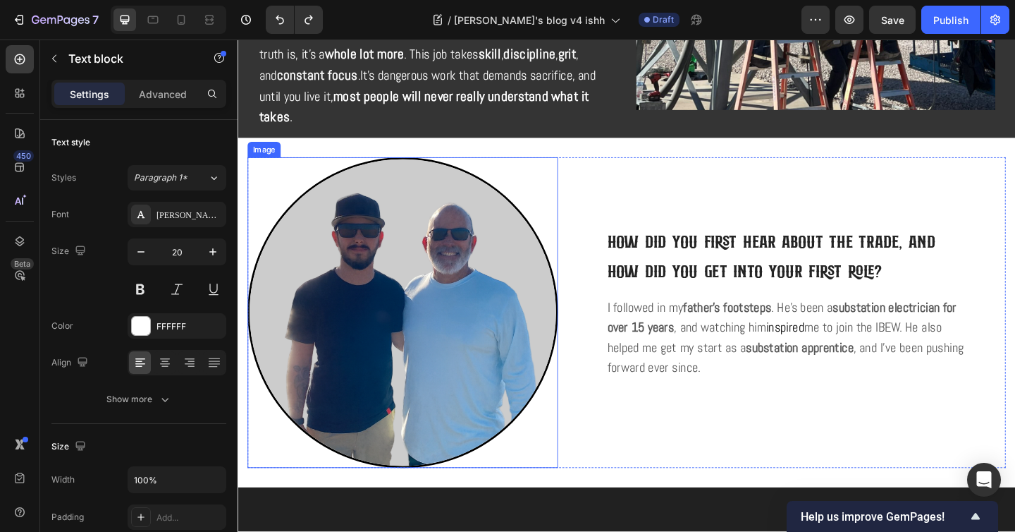
scroll to position [569, 0]
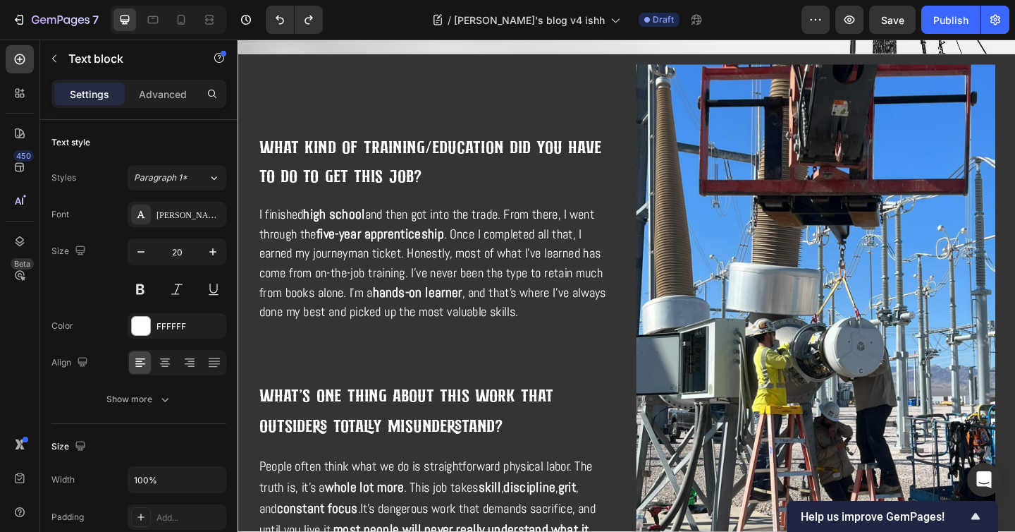
click at [476, 273] on span ". Once I completed all that, I earned my journeyman ticket. Honestly, most of w…" at bounding box center [448, 283] width 374 height 82
click at [412, 258] on strong "five-year apprenticeship" at bounding box center [392, 250] width 139 height 19
click at [343, 264] on span ". Once I completed all that, I earned my journeyman ticket. Honestly, most of w…" at bounding box center [448, 283] width 374 height 82
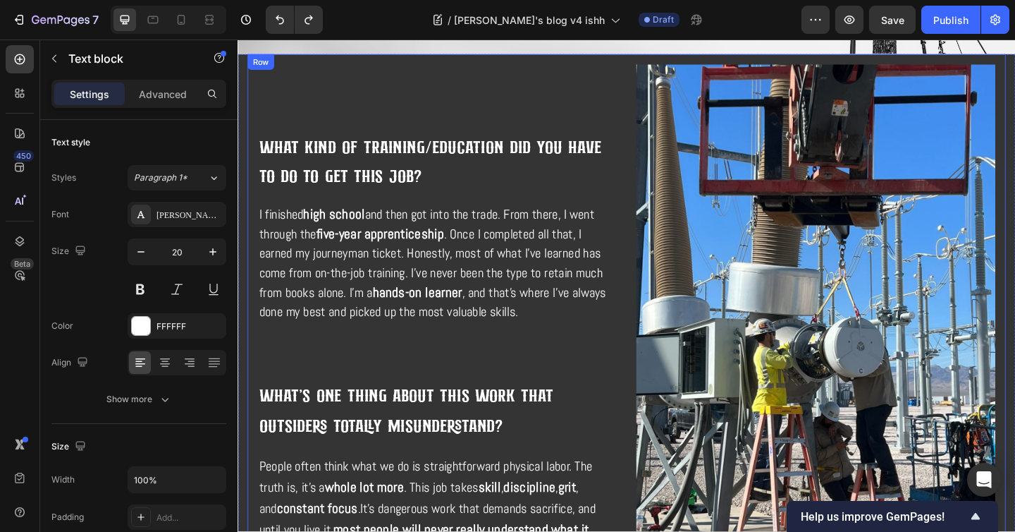
click at [386, 204] on div "What kind of training/education did you have to do to get this job? Heading I f…" at bounding box center [454, 349] width 391 height 564
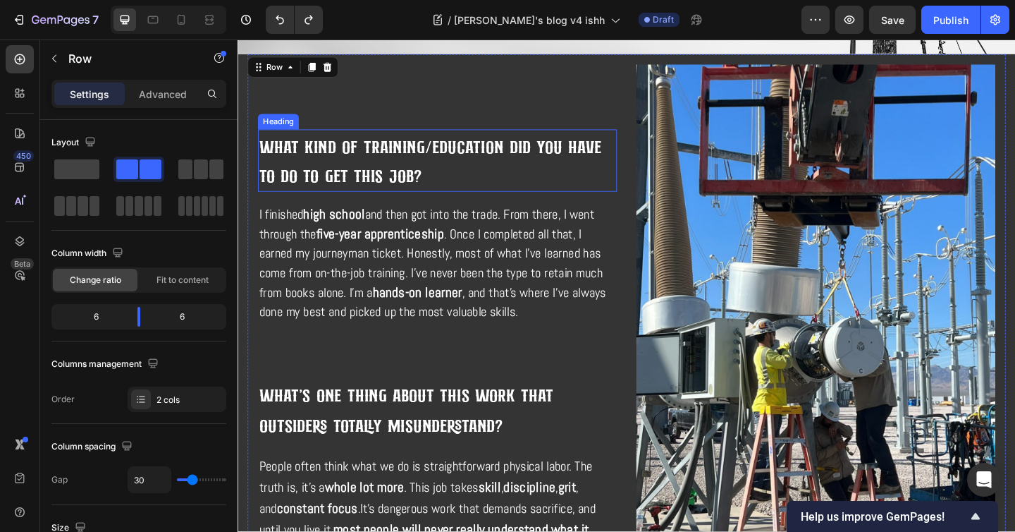
click at [435, 184] on h2 "What kind of training/education did you have to do to get this job?" at bounding box center [454, 172] width 391 height 65
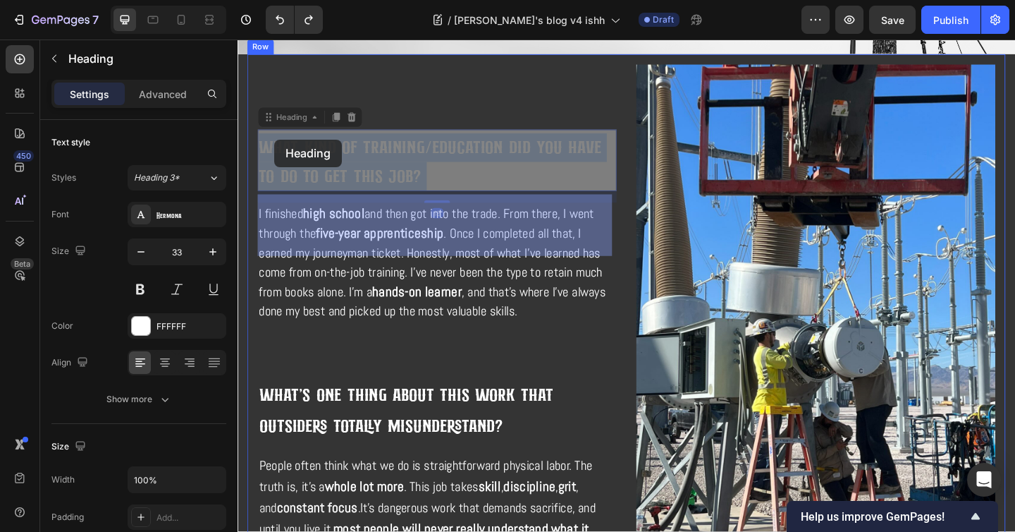
drag, startPoint x: 456, startPoint y: 182, endPoint x: 278, endPoint y: 148, distance: 181.5
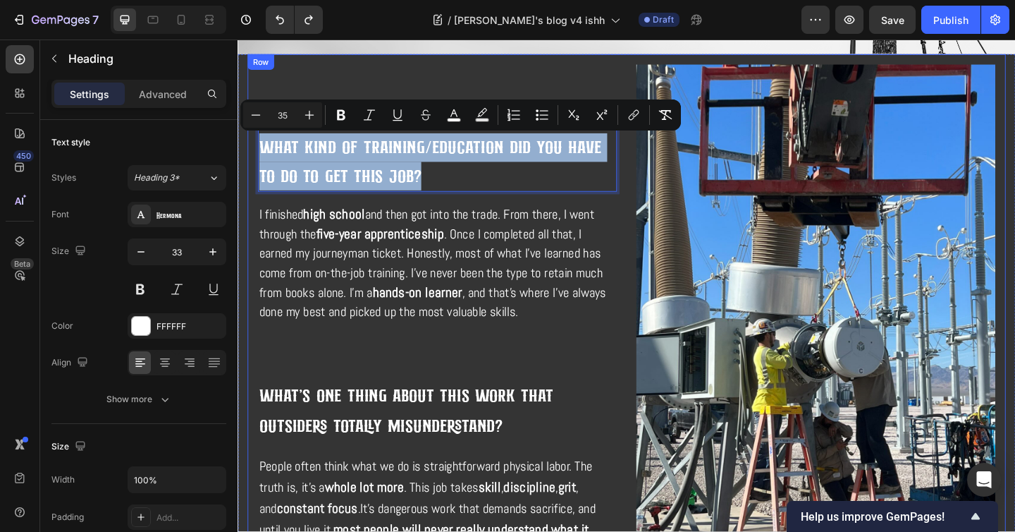
drag, startPoint x: 438, startPoint y: 178, endPoint x: 252, endPoint y: 144, distance: 188.6
click at [252, 144] on div "What kind of training/education did you have to do to get this job? Heading 18 …" at bounding box center [660, 349] width 825 height 586
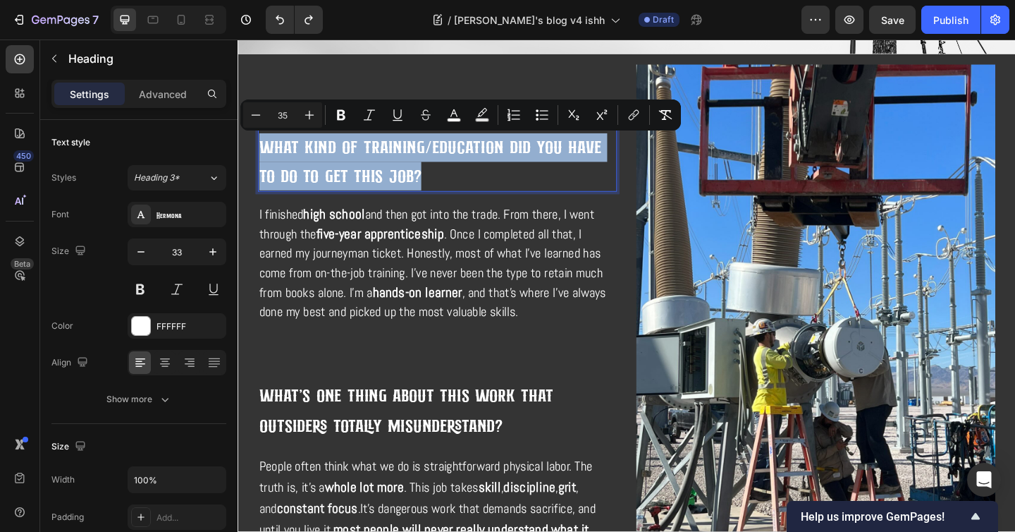
copy span "What kind of training/education did you have to do to get this job?"
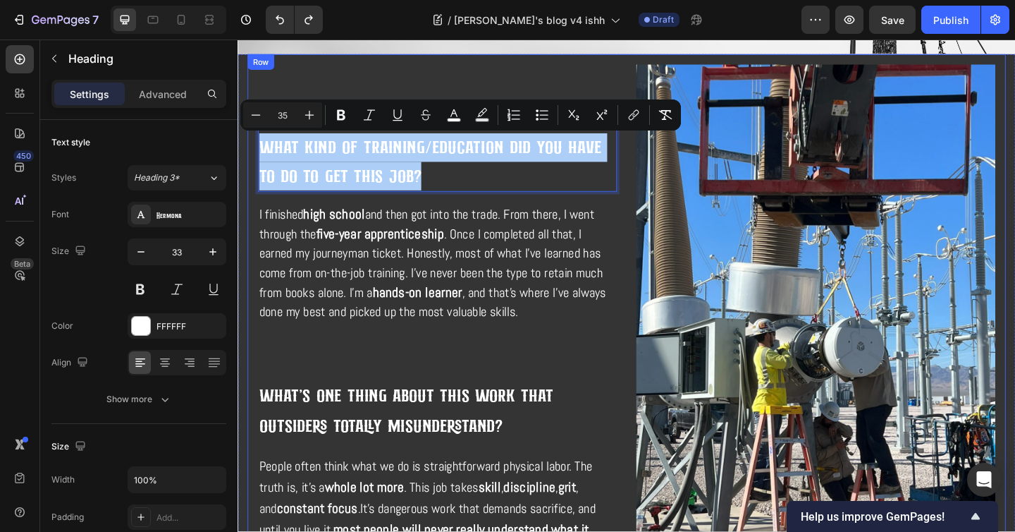
click at [407, 226] on span "and then got into the trade. From there, I went through the" at bounding box center [443, 240] width 364 height 39
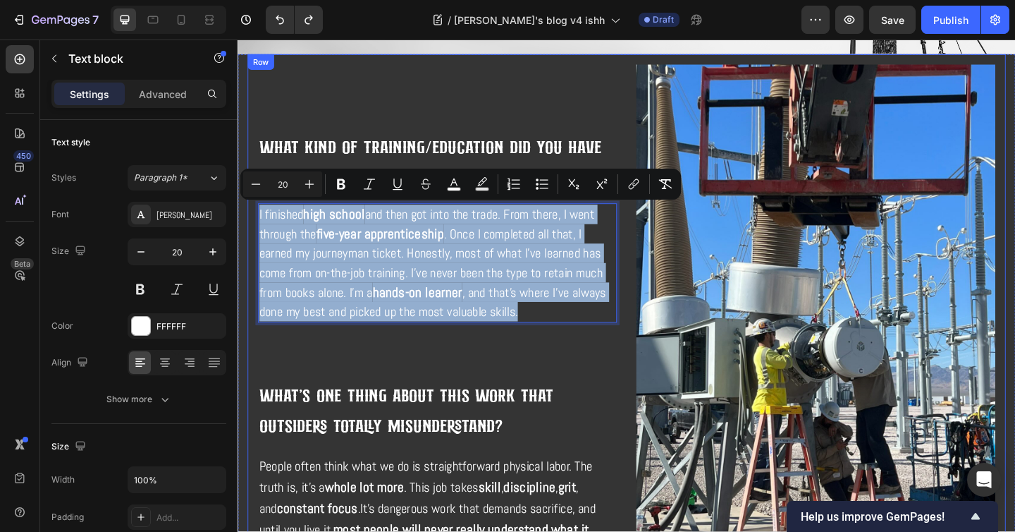
drag, startPoint x: 552, startPoint y: 332, endPoint x: 249, endPoint y: 226, distance: 321.0
click at [249, 226] on div "⁠⁠⁠⁠⁠⁠⁠ What kind of training/education did you have to do to get this job? Hea…" at bounding box center [660, 349] width 825 height 586
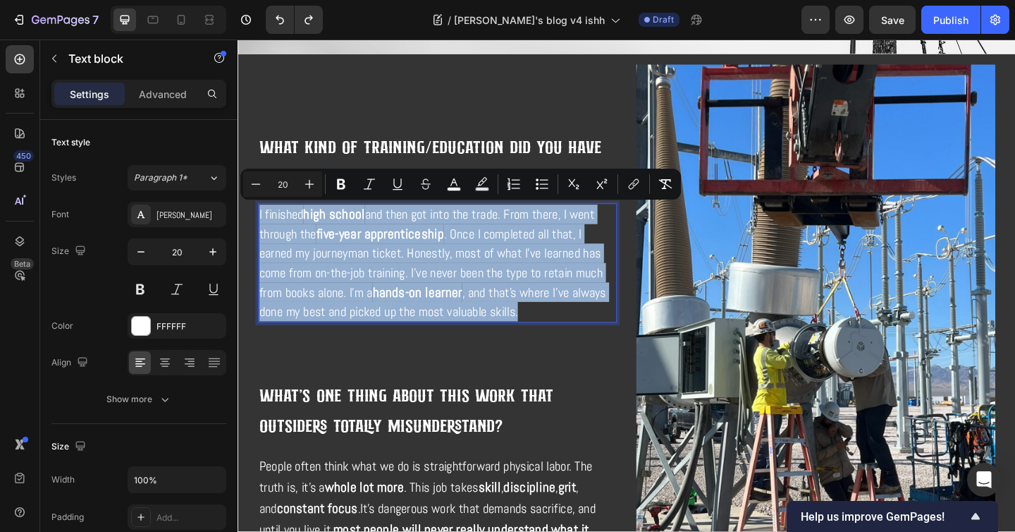
copy p "I finished high school and then got into the trade. From there, I went through …"
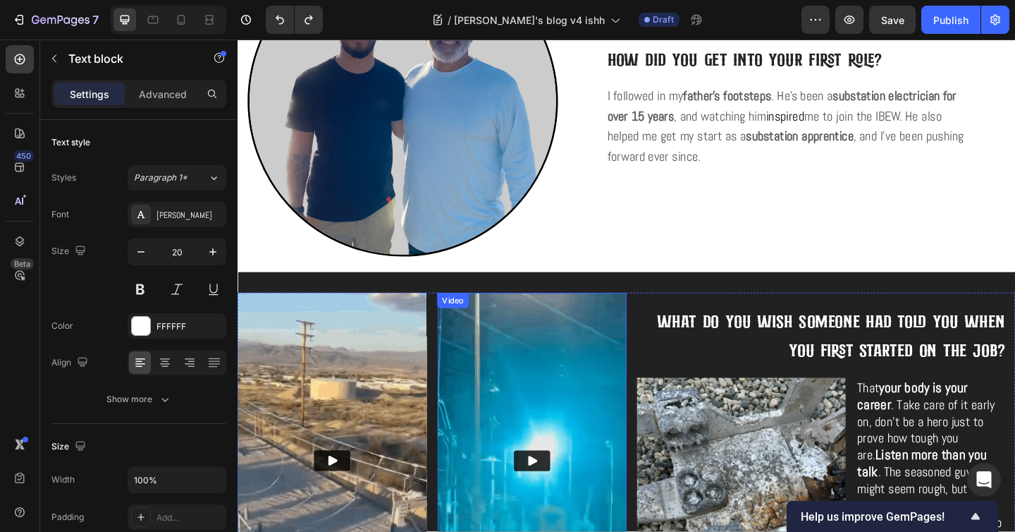
scroll to position [1972, 0]
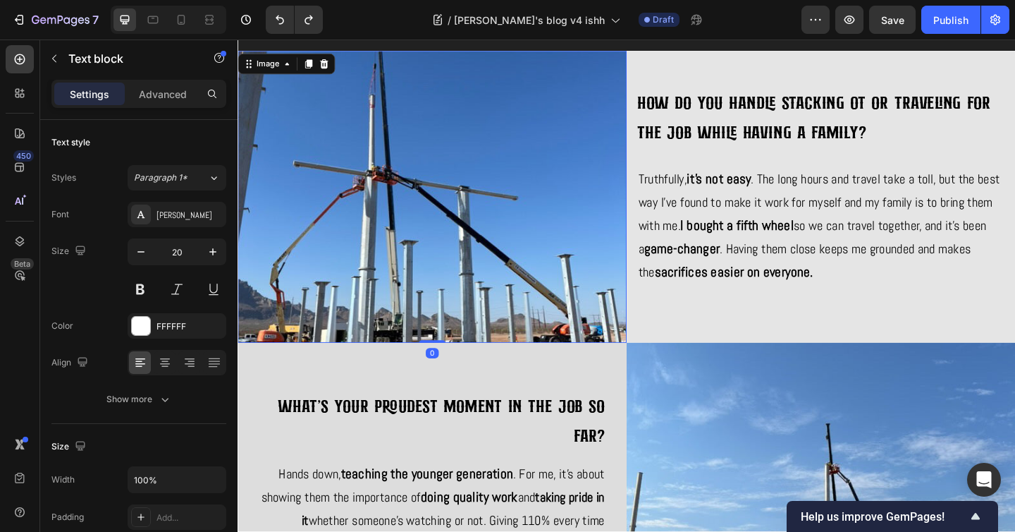
click at [536, 285] on img at bounding box center [449, 210] width 423 height 317
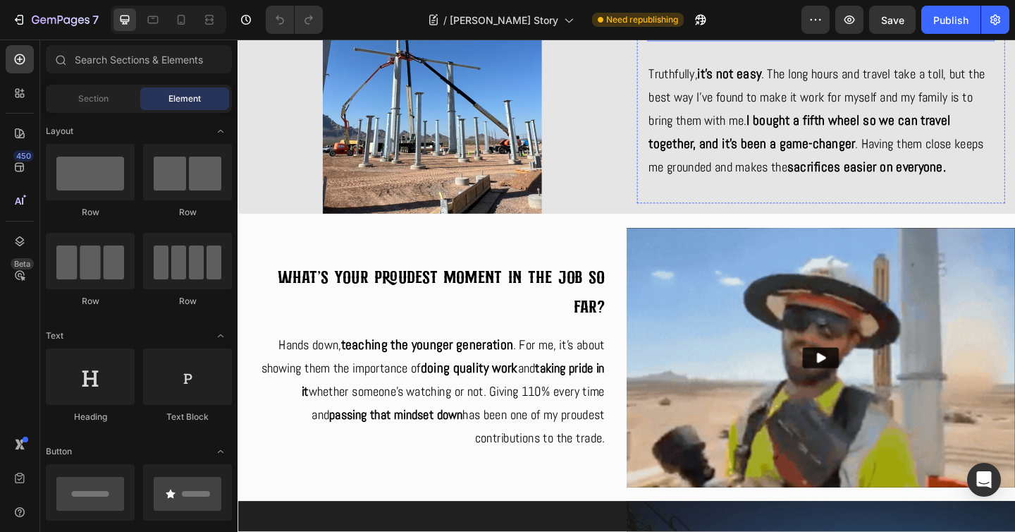
scroll to position [2858, 0]
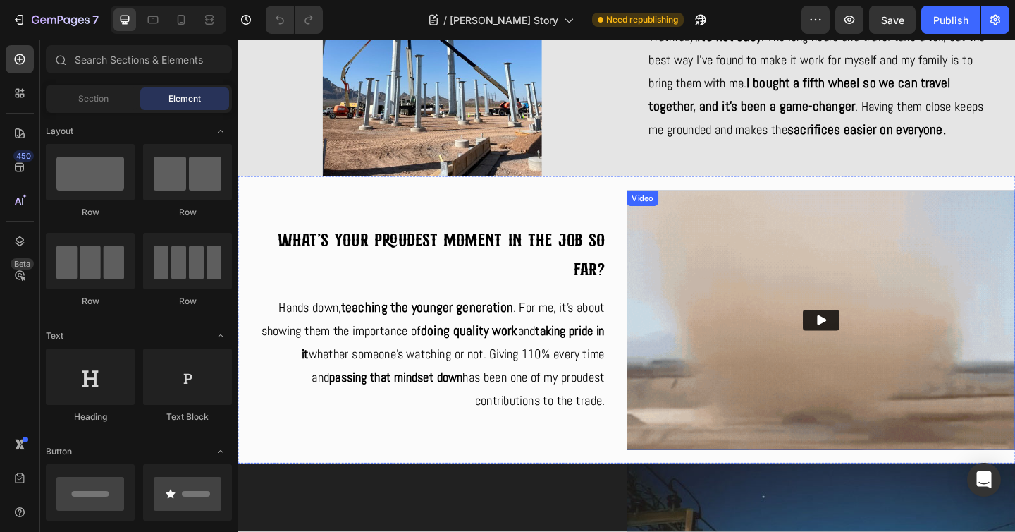
click at [737, 455] on img at bounding box center [872, 345] width 423 height 282
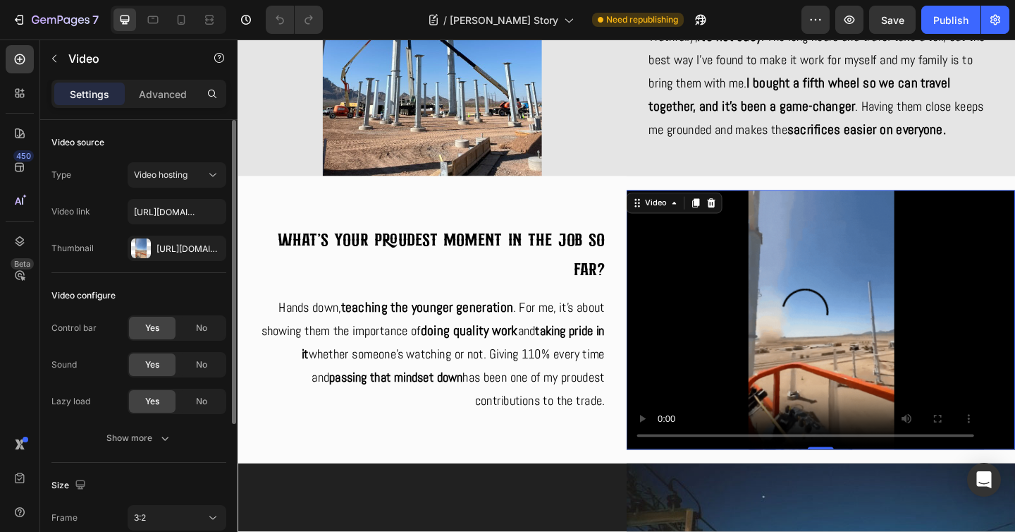
scroll to position [219, 0]
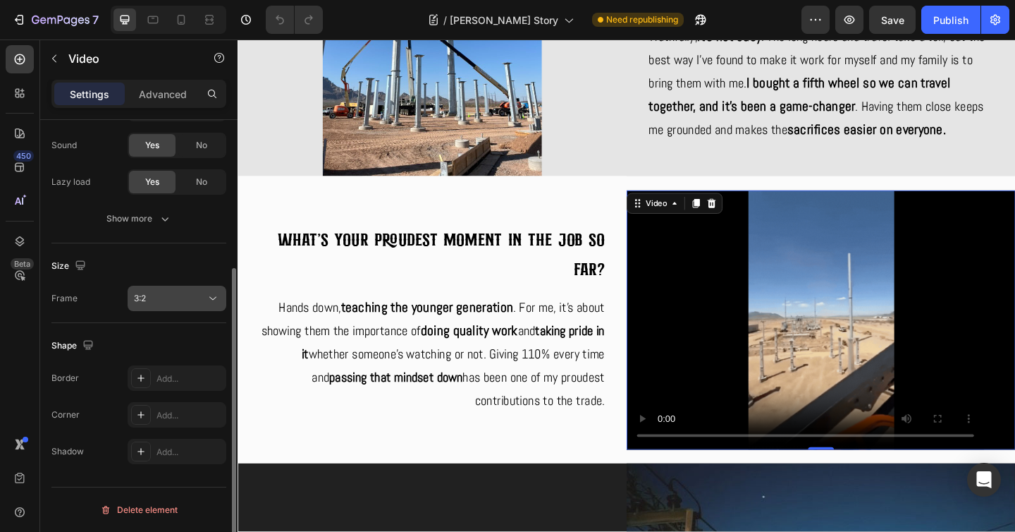
click at [198, 299] on div "3:2" at bounding box center [170, 298] width 72 height 13
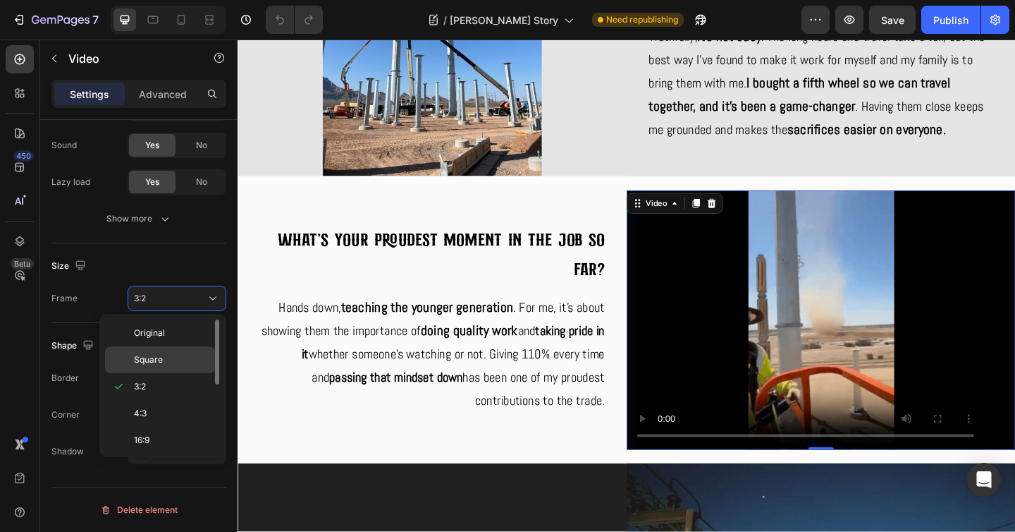
click at [172, 355] on p "Square" at bounding box center [171, 359] width 75 height 13
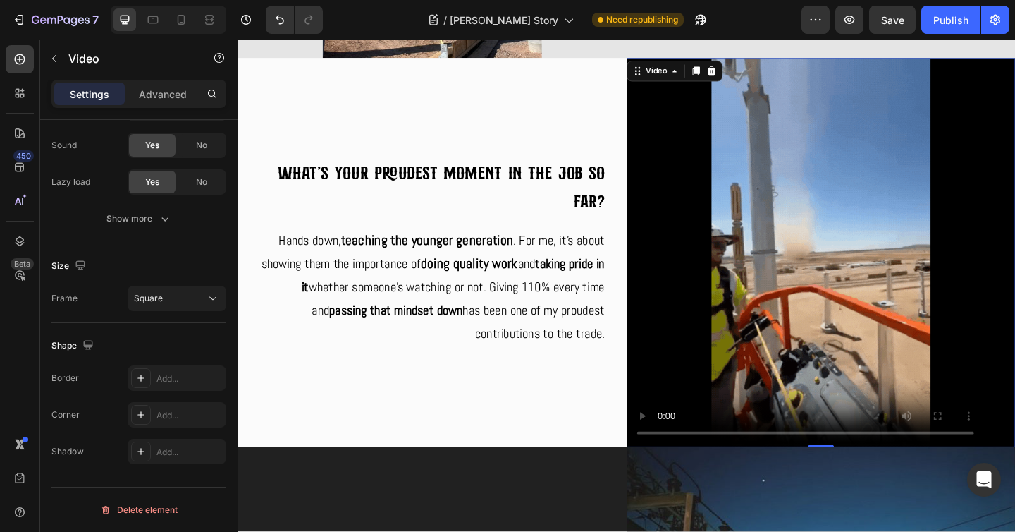
scroll to position [2997, 0]
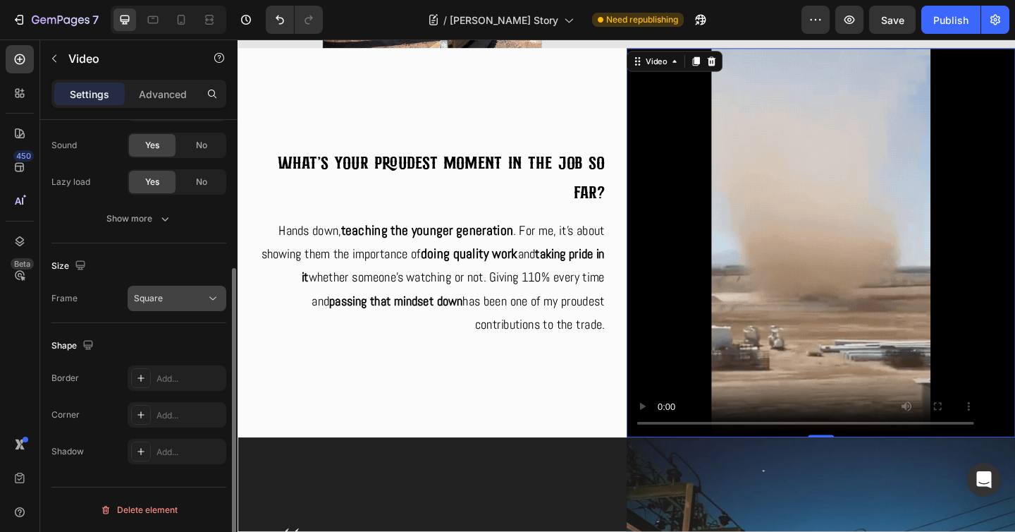
click at [217, 300] on icon at bounding box center [213, 298] width 14 height 14
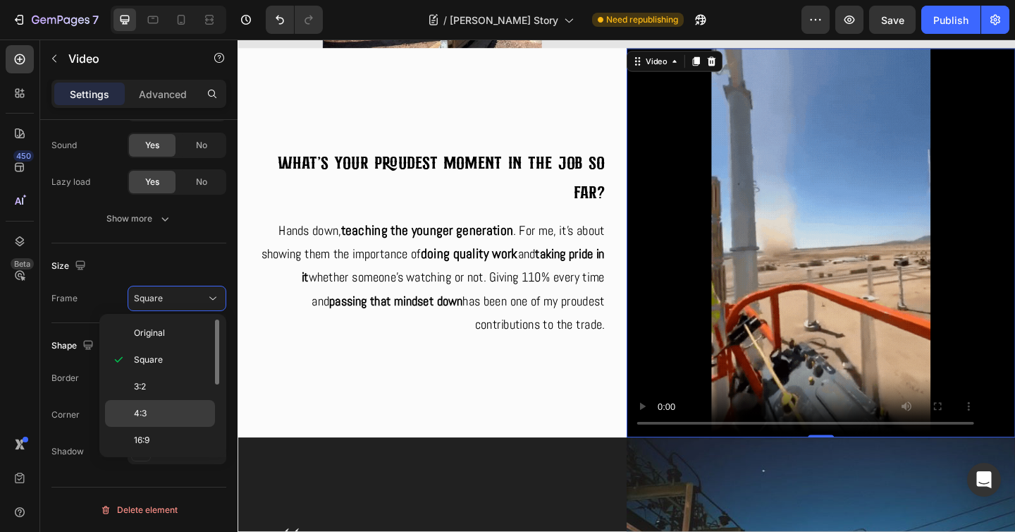
click at [185, 407] on p "4:3" at bounding box center [171, 413] width 75 height 13
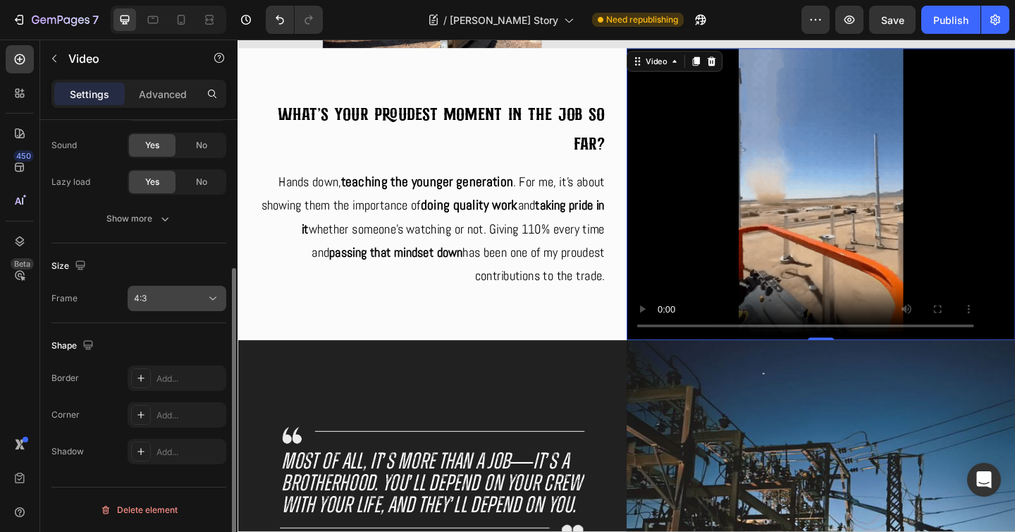
click at [211, 299] on icon at bounding box center [213, 298] width 14 height 14
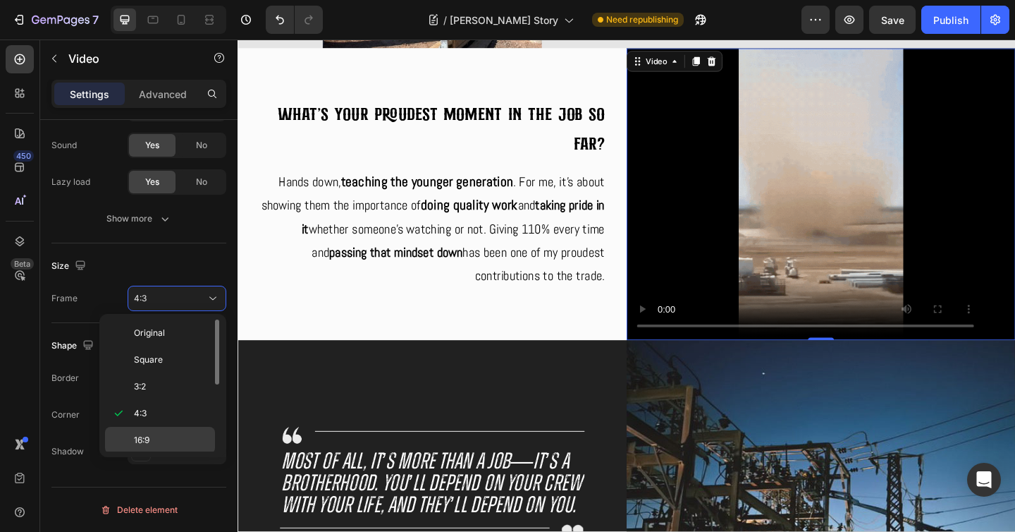
click at [178, 440] on p "16:9" at bounding box center [171, 440] width 75 height 13
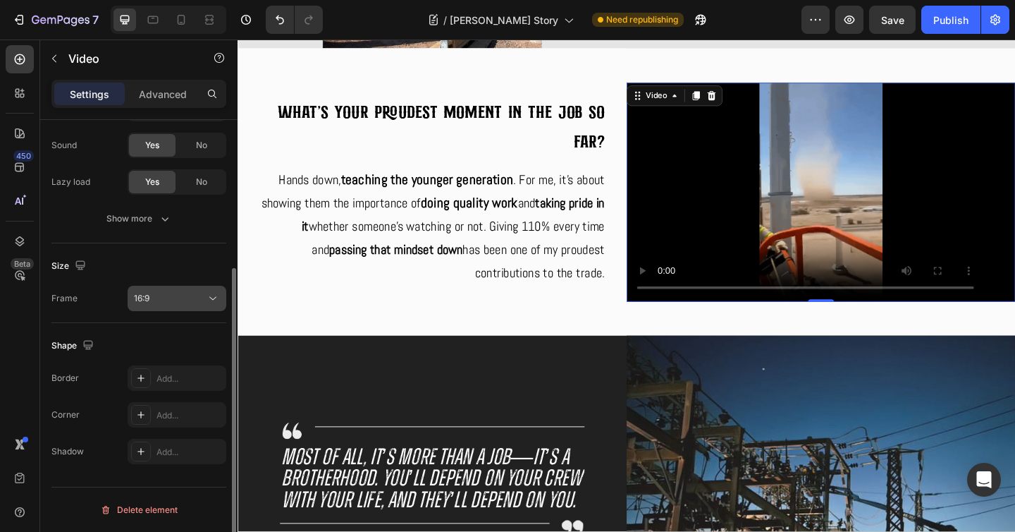
click at [211, 293] on icon at bounding box center [213, 298] width 14 height 14
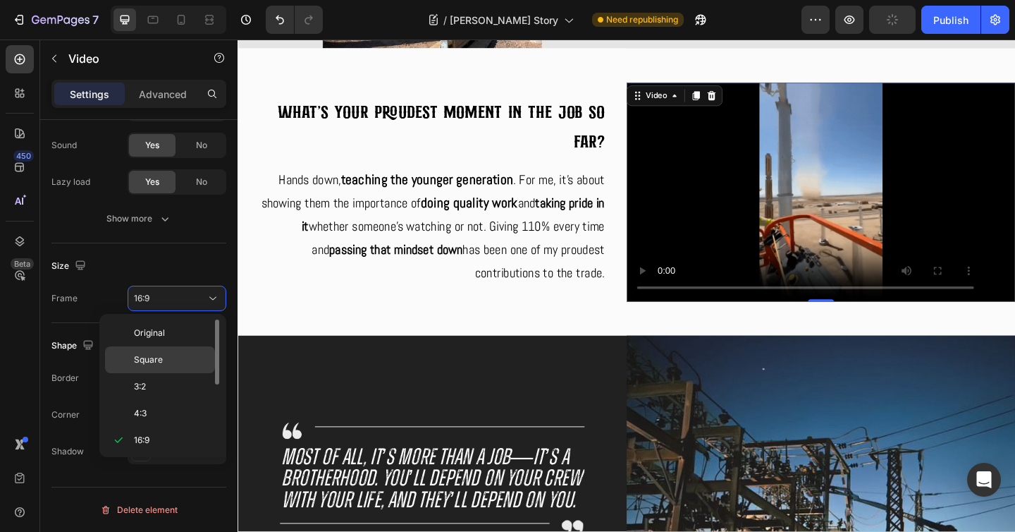
click at [170, 357] on p "Square" at bounding box center [171, 359] width 75 height 13
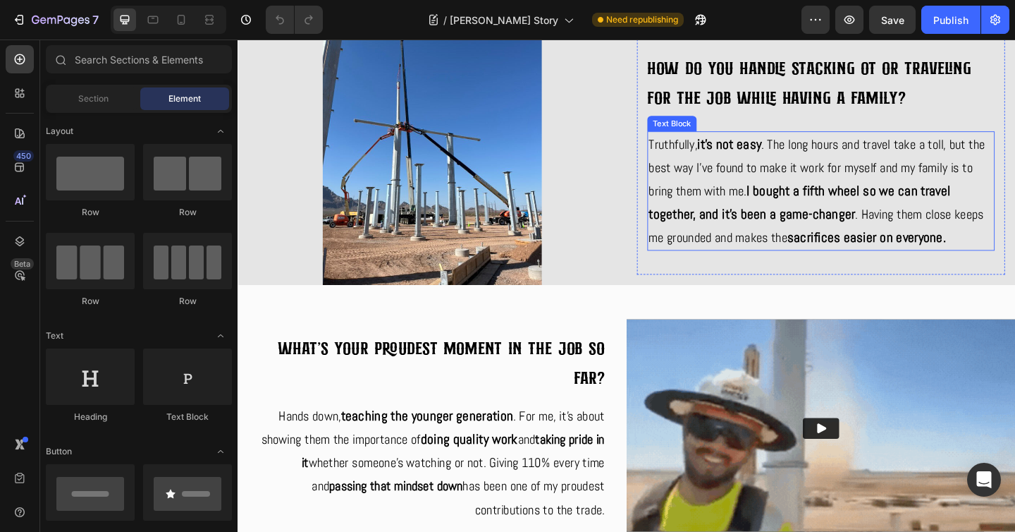
scroll to position [2848, 0]
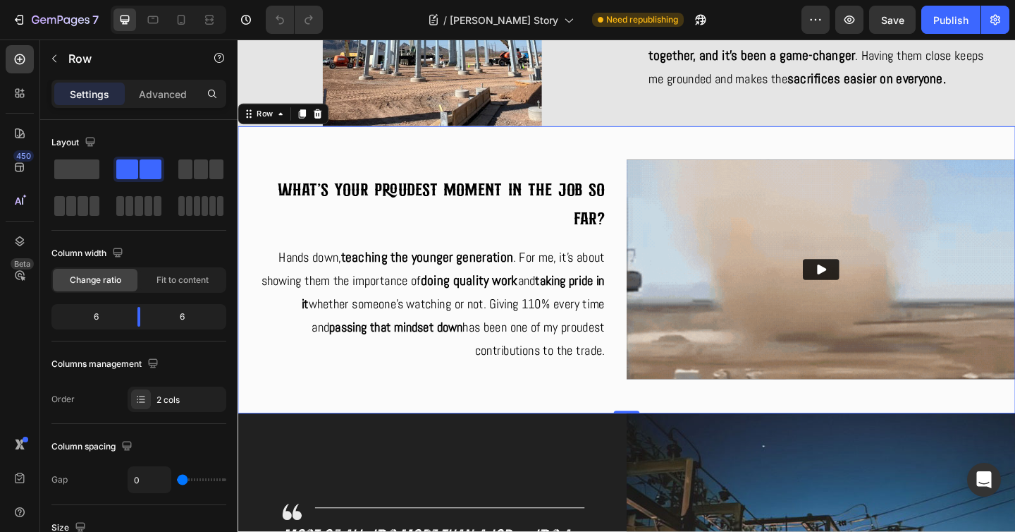
click at [671, 158] on div "Video" at bounding box center [872, 290] width 423 height 312
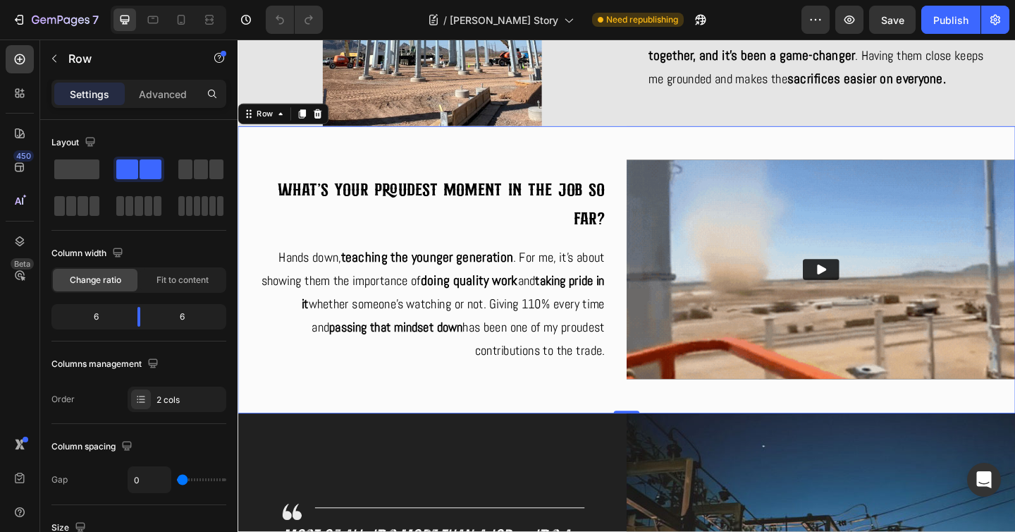
click at [709, 166] on div "Video" at bounding box center [872, 290] width 423 height 312
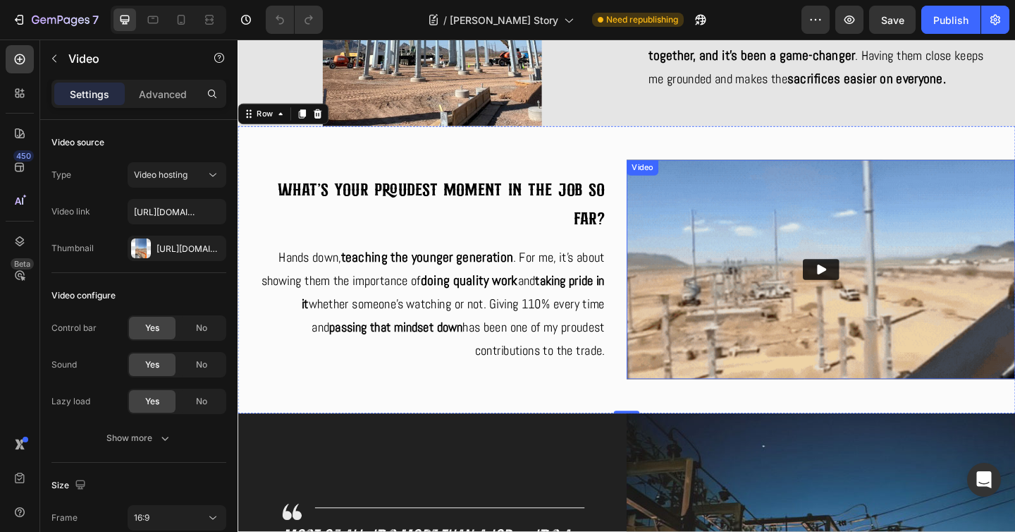
click at [694, 376] on img at bounding box center [872, 290] width 423 height 238
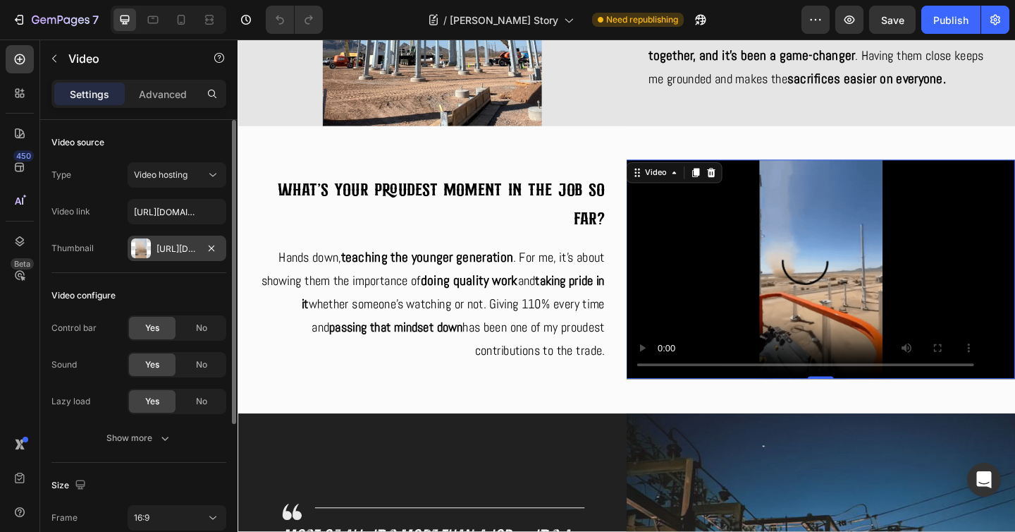
scroll to position [219, 0]
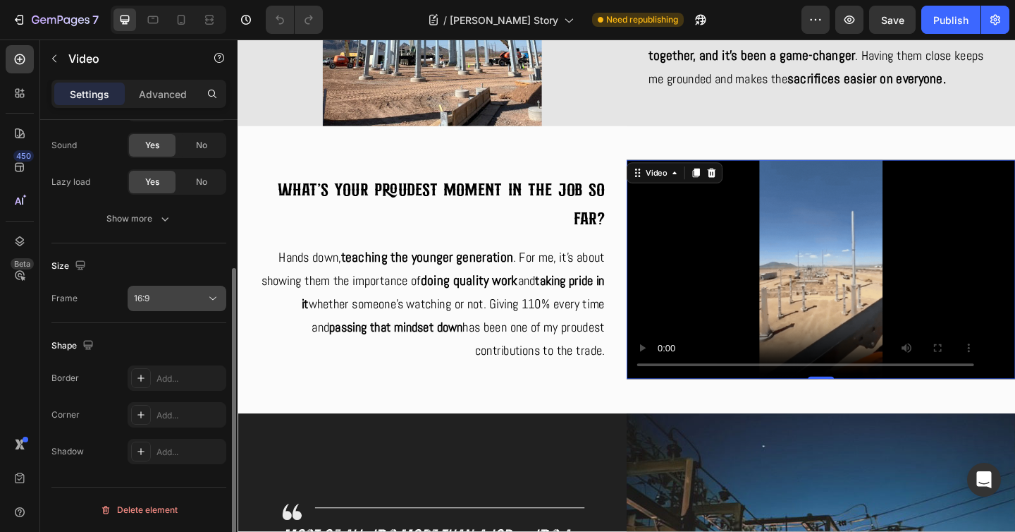
click at [204, 300] on div "16:9" at bounding box center [170, 298] width 72 height 13
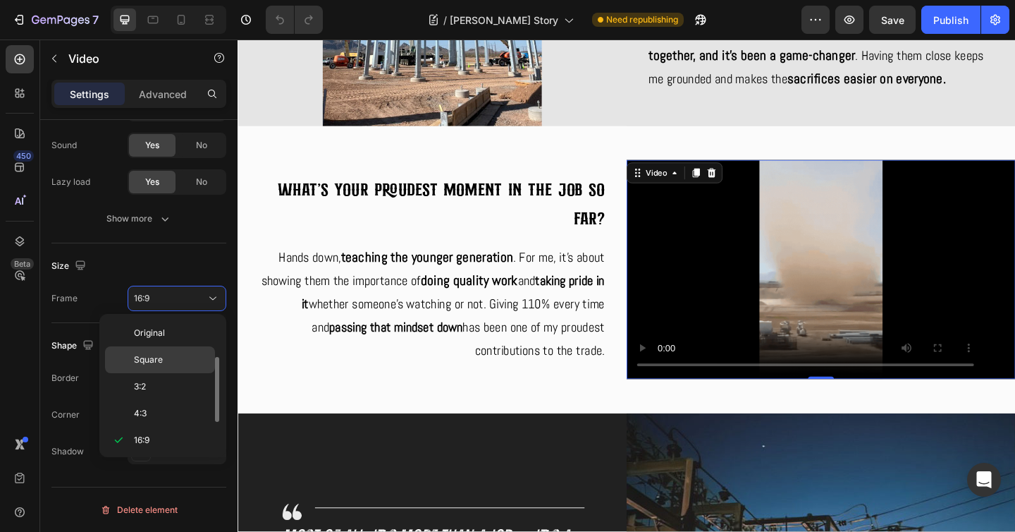
scroll to position [25, 0]
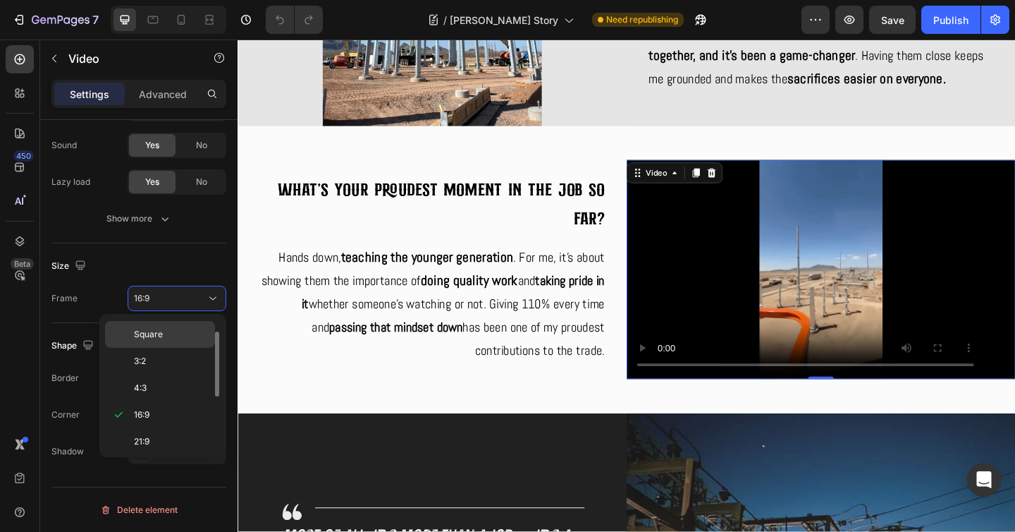
click at [193, 338] on p "Square" at bounding box center [171, 334] width 75 height 13
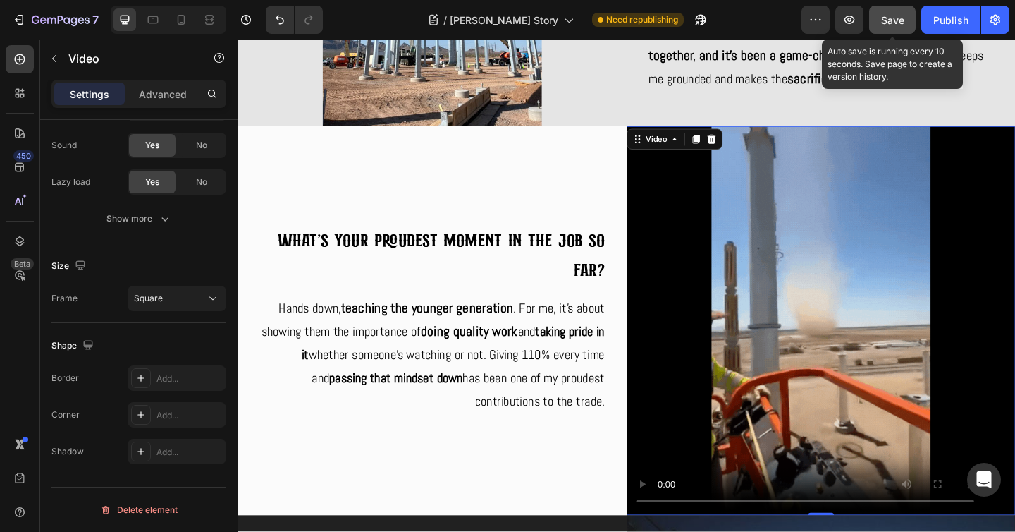
drag, startPoint x: 899, startPoint y: 17, endPoint x: 340, endPoint y: 5, distance: 559.1
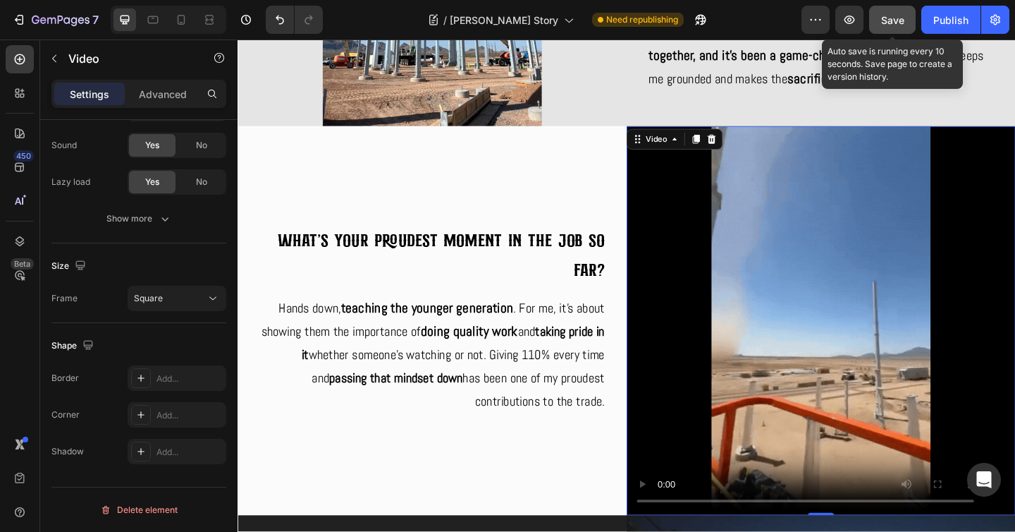
click at [899, 17] on span "Save" at bounding box center [892, 20] width 23 height 12
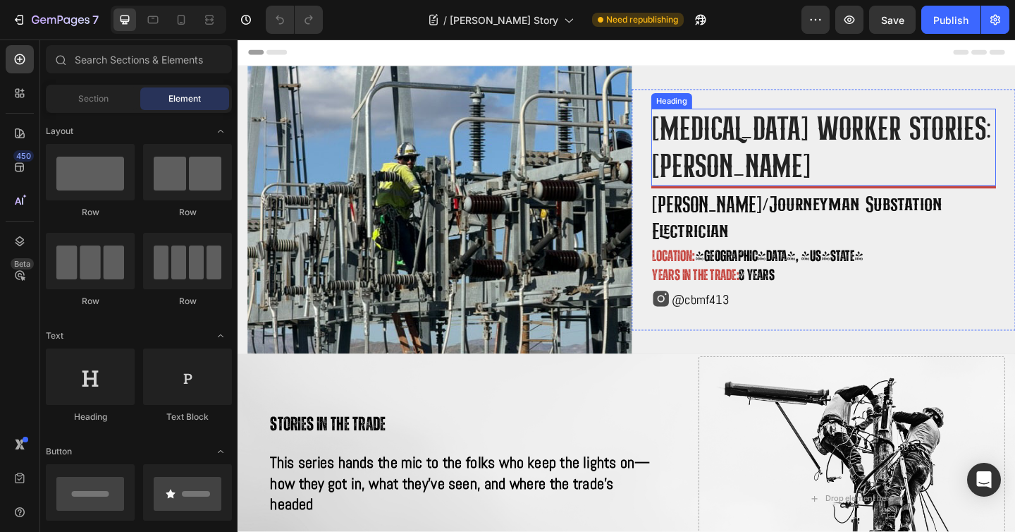
click at [761, 145] on span "[MEDICAL_DATA] worker stories: [PERSON_NAME]" at bounding box center [873, 155] width 369 height 79
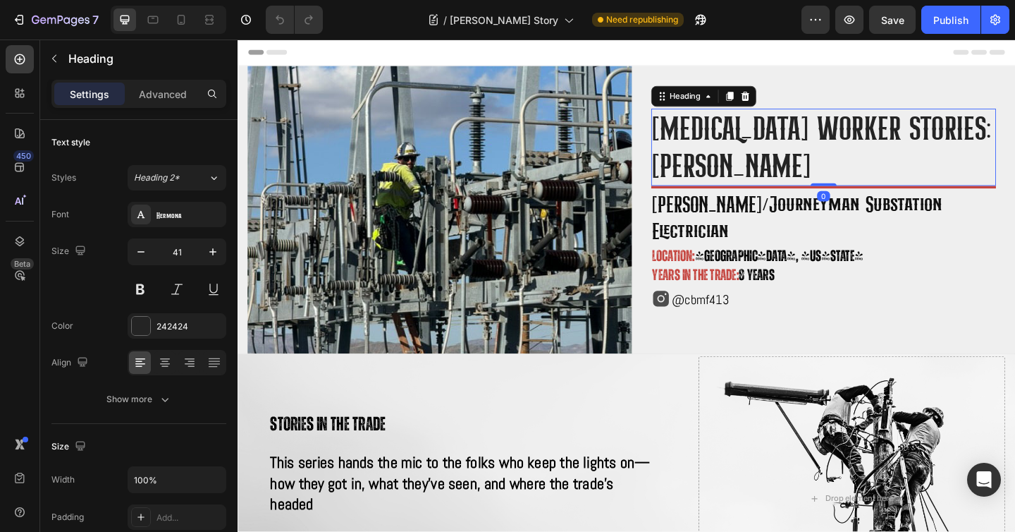
click at [865, 173] on h2 "[MEDICAL_DATA] worker stories: [PERSON_NAME]" at bounding box center [875, 157] width 376 height 84
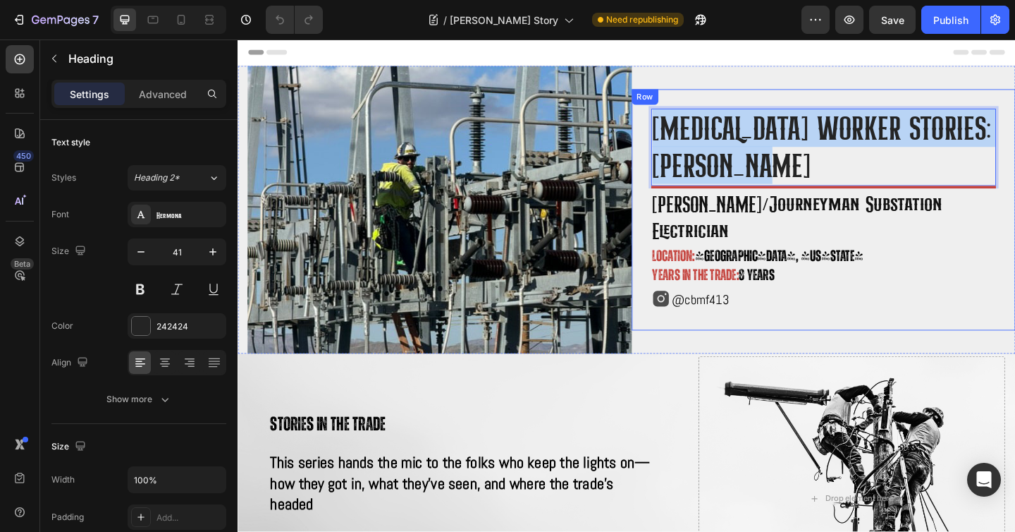
drag, startPoint x: 860, startPoint y: 183, endPoint x: 673, endPoint y: 140, distance: 191.7
click at [673, 140] on div "[MEDICAL_DATA] worker stories: [PERSON_NAME] Heading 0 Title Line [PERSON_NAME]…" at bounding box center [875, 225] width 418 height 262
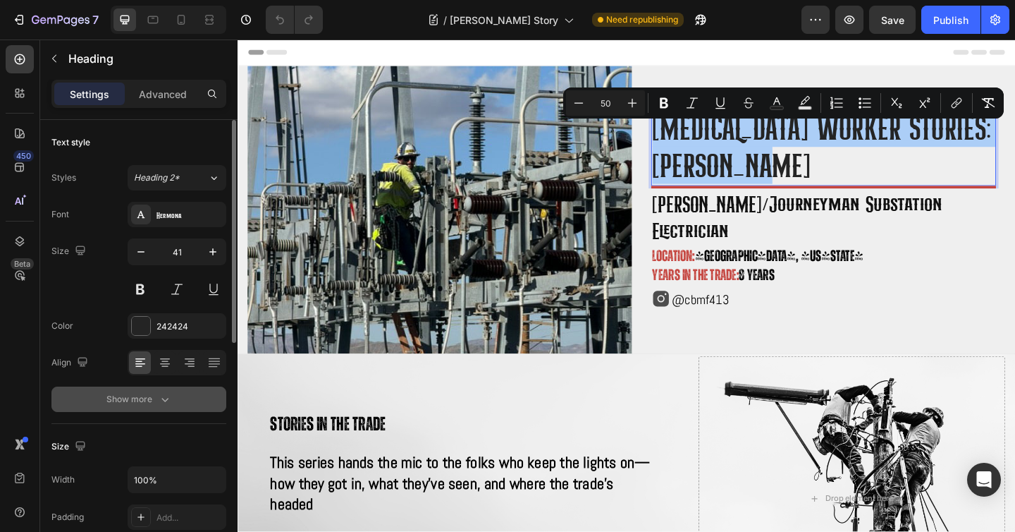
click at [161, 389] on button "Show more" at bounding box center [138, 398] width 175 height 25
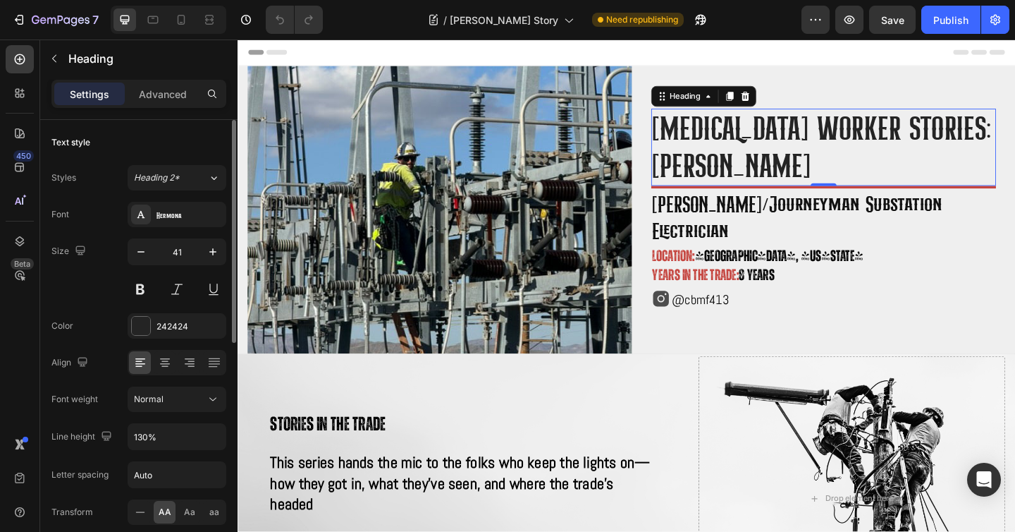
scroll to position [3, 0]
click at [207, 508] on div "aa" at bounding box center [214, 509] width 22 height 23
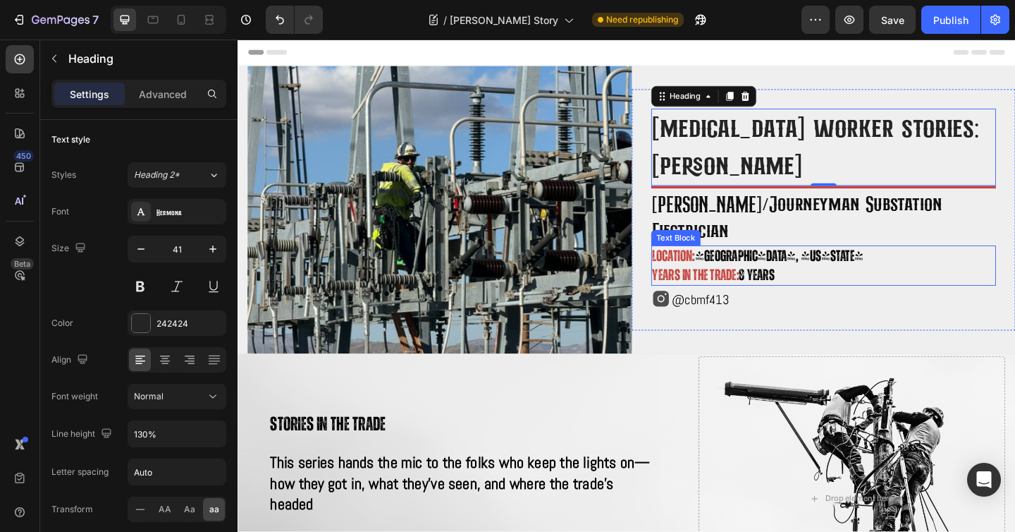
click at [903, 221] on span "[PERSON_NAME]/journeyman substation electrician" at bounding box center [847, 232] width 316 height 56
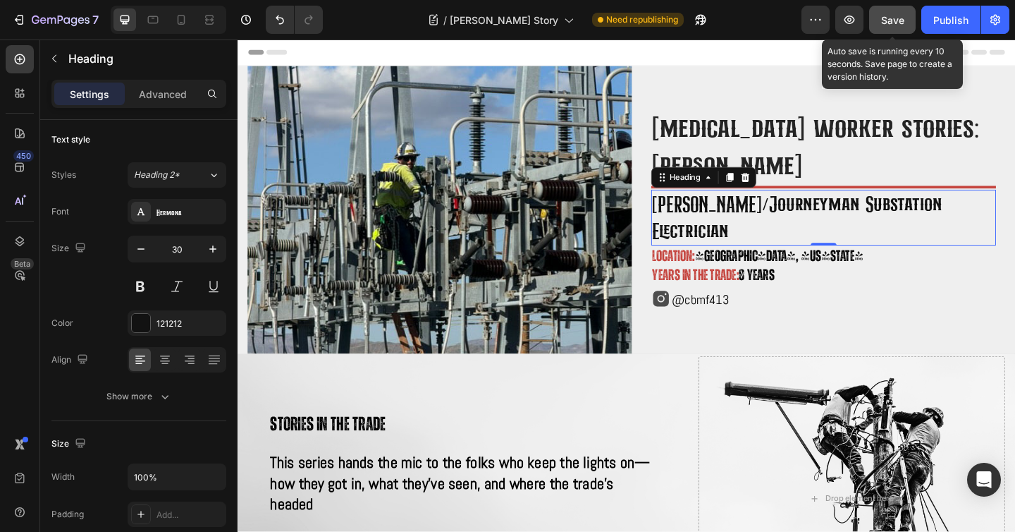
click at [904, 23] on span "Save" at bounding box center [892, 20] width 23 height 12
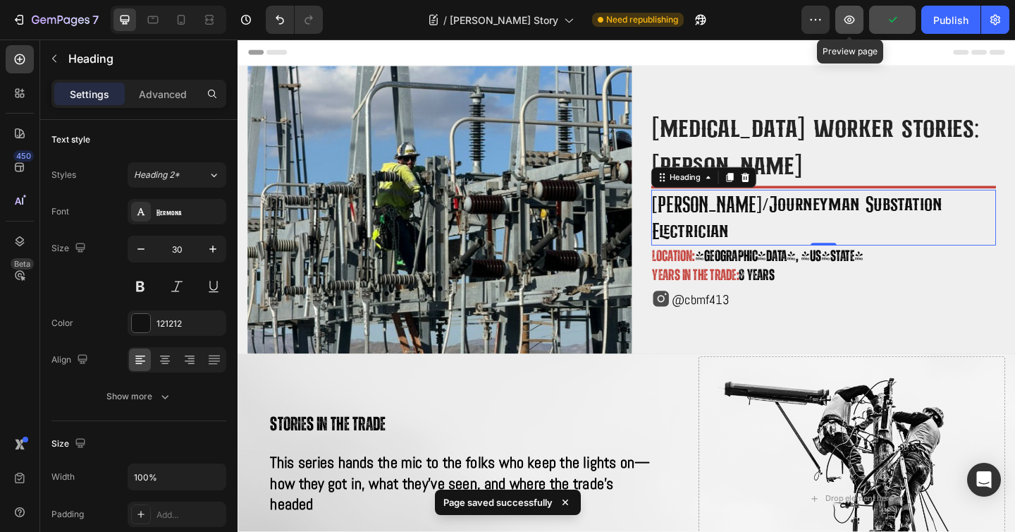
click at [863, 20] on button "button" at bounding box center [849, 20] width 28 height 28
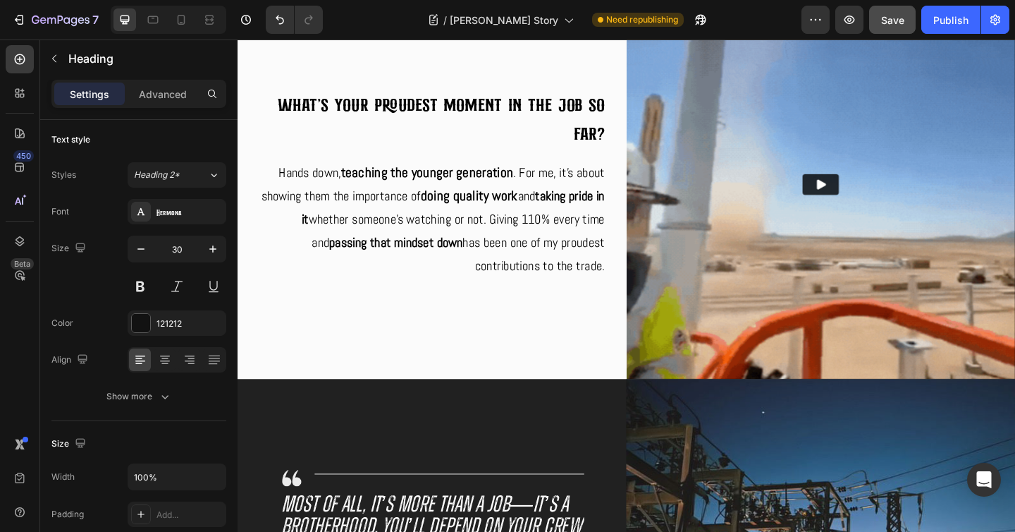
scroll to position [2901, 0]
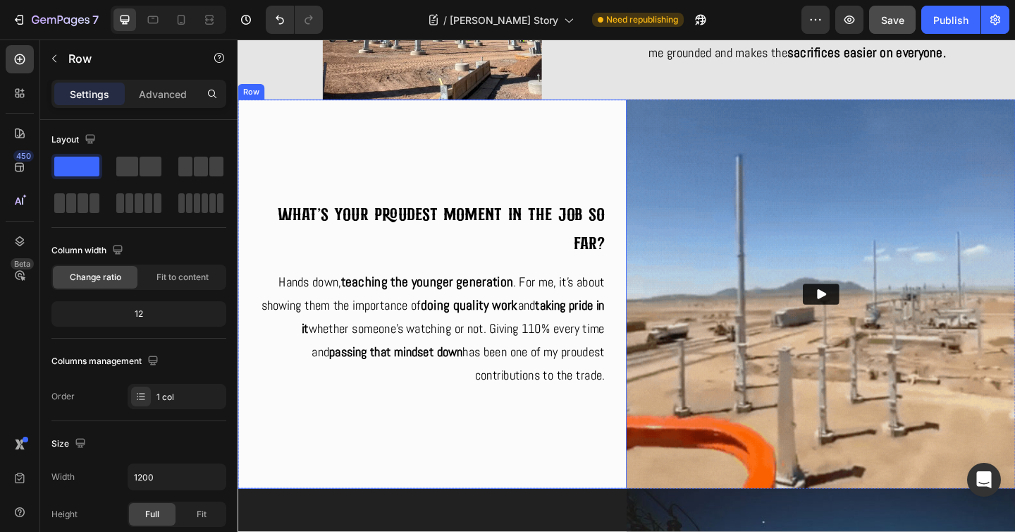
click at [515, 484] on div "What's your proudest moment in the job so far? Heading Hands down, teaching the…" at bounding box center [449, 316] width 400 height 400
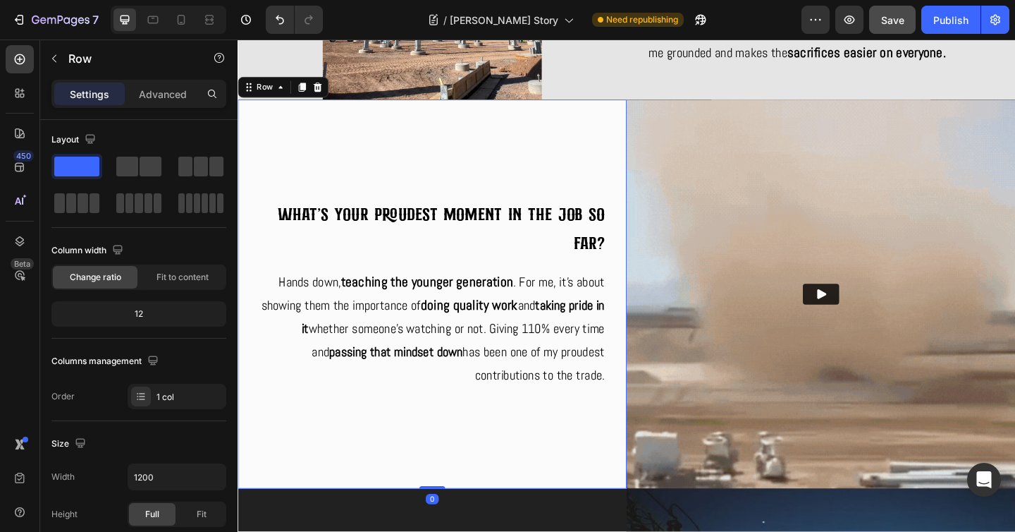
scroll to position [0, 0]
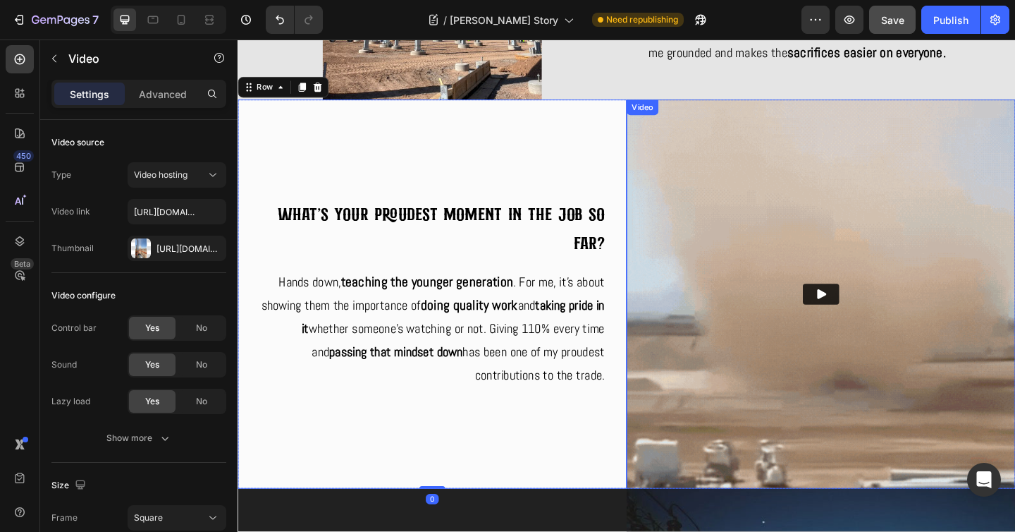
click at [661, 512] on img at bounding box center [872, 316] width 423 height 423
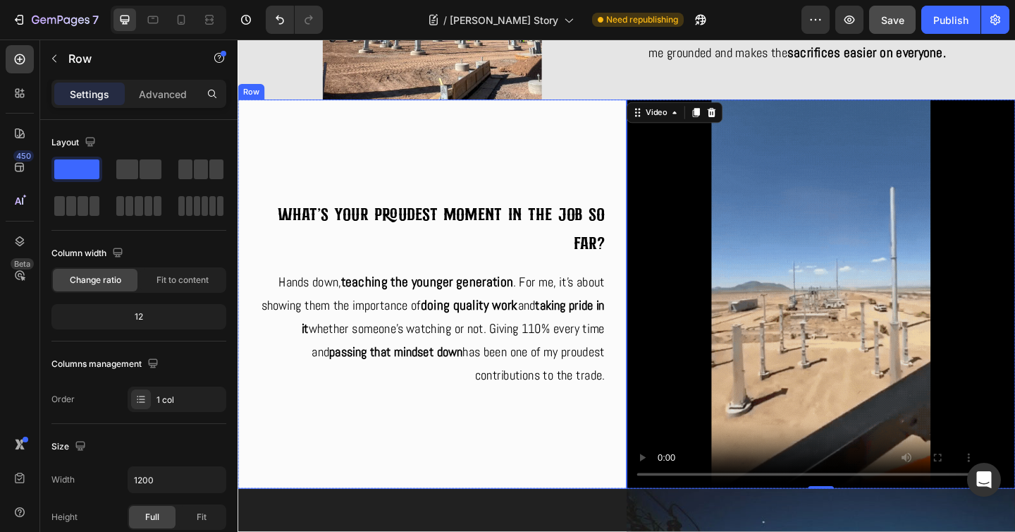
click at [651, 514] on div "What's your proudest moment in the job so far? Heading Hands down, teaching the…" at bounding box center [449, 316] width 423 height 423
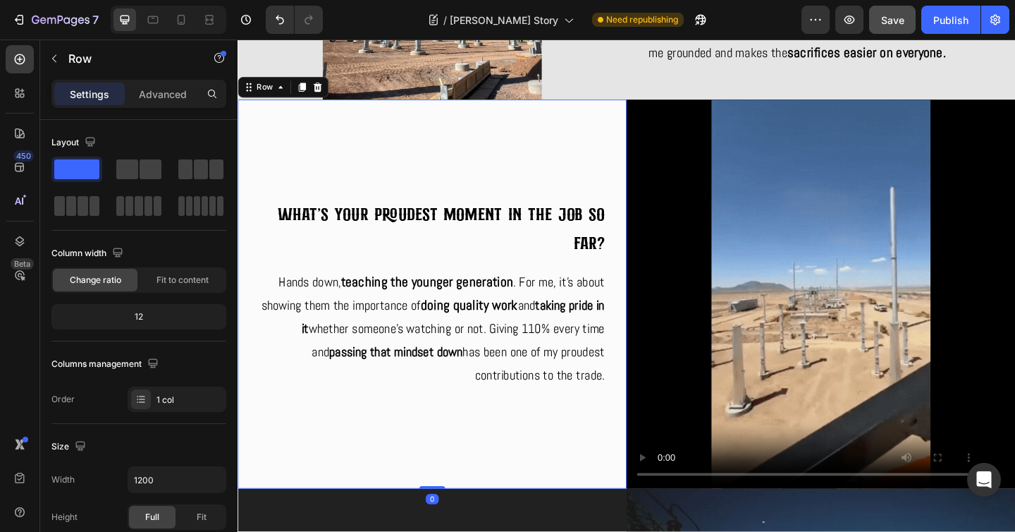
click at [653, 515] on div "What's your proudest moment in the job so far? Heading Hands down, teaching the…" at bounding box center [449, 316] width 423 height 423
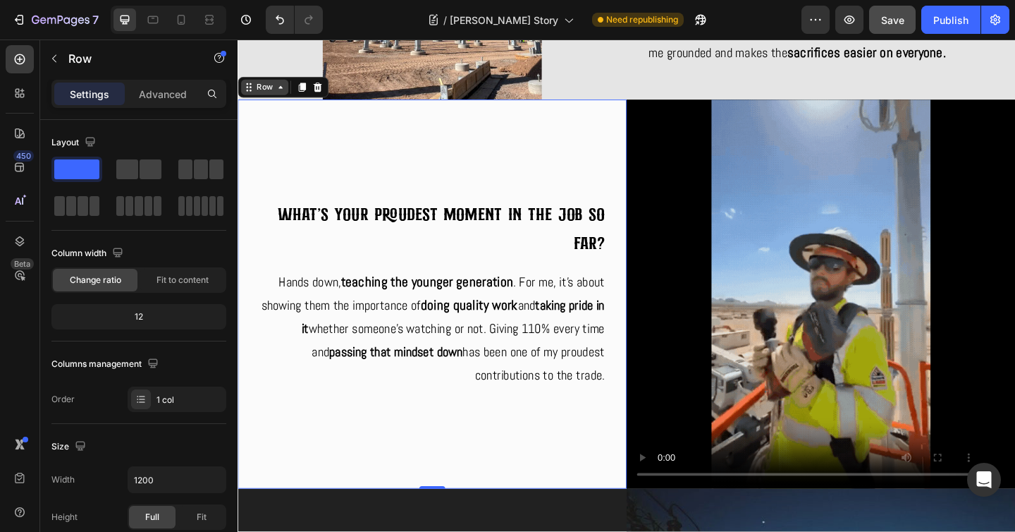
click at [276, 92] on div "Row" at bounding box center [266, 91] width 23 height 13
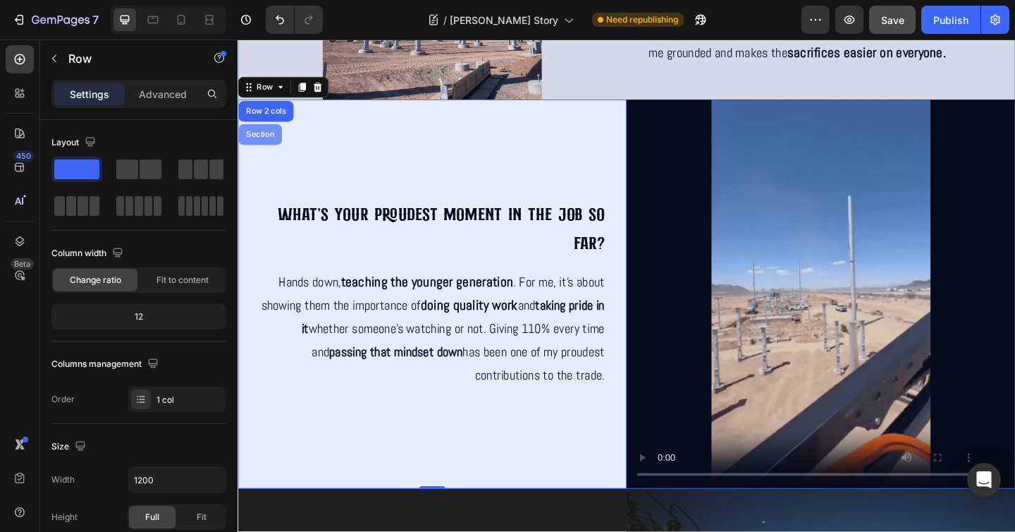
click at [272, 139] on div "Section" at bounding box center [262, 143] width 36 height 8
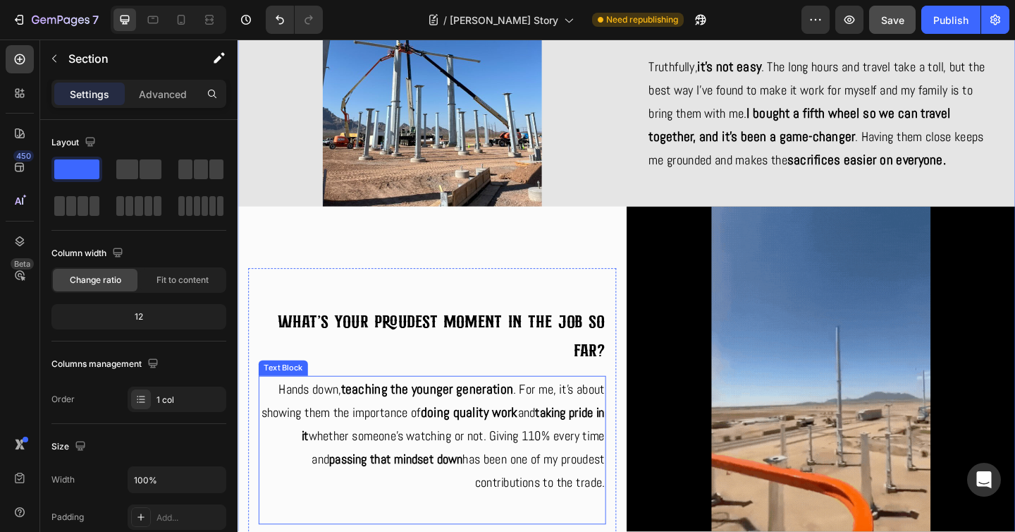
scroll to position [2649, 0]
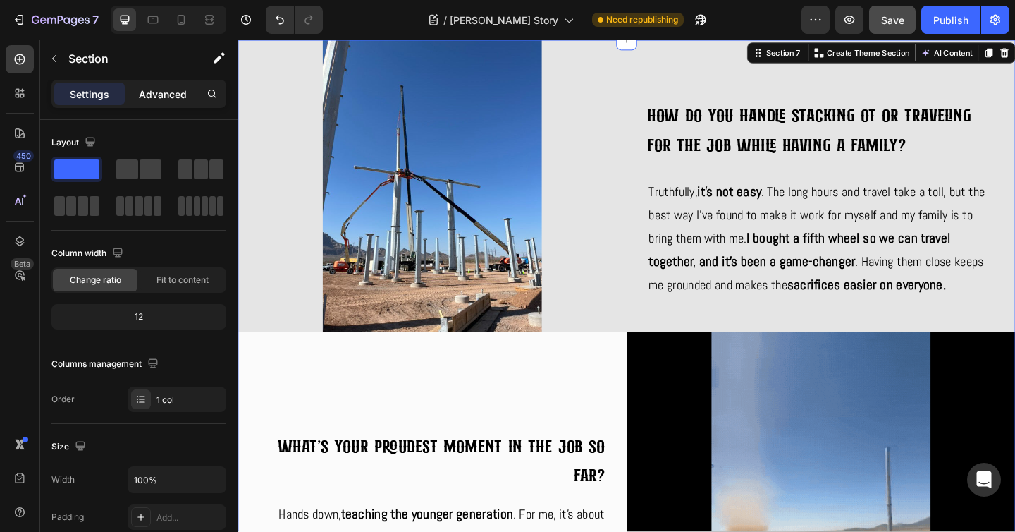
click at [175, 89] on p "Advanced" at bounding box center [163, 94] width 48 height 15
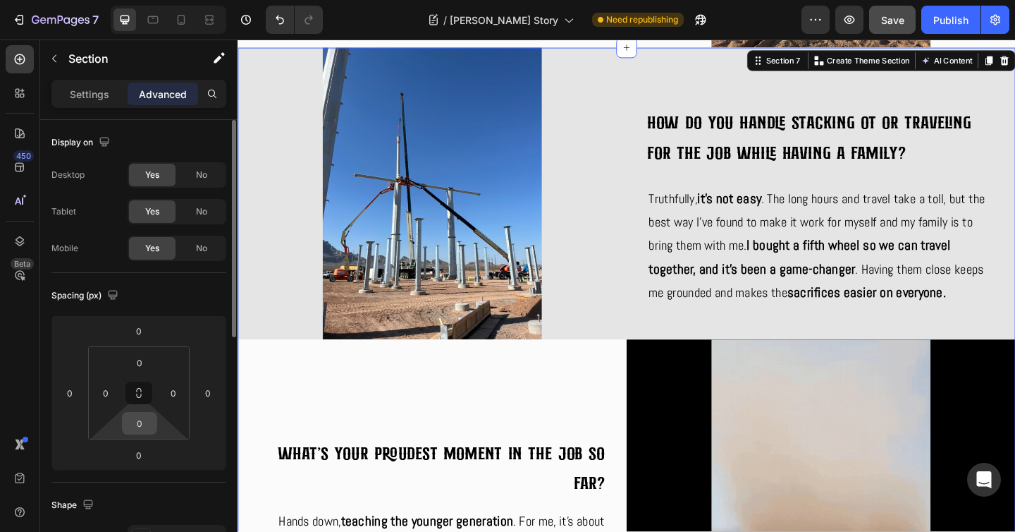
click at [147, 426] on input "0" at bounding box center [139, 422] width 28 height 21
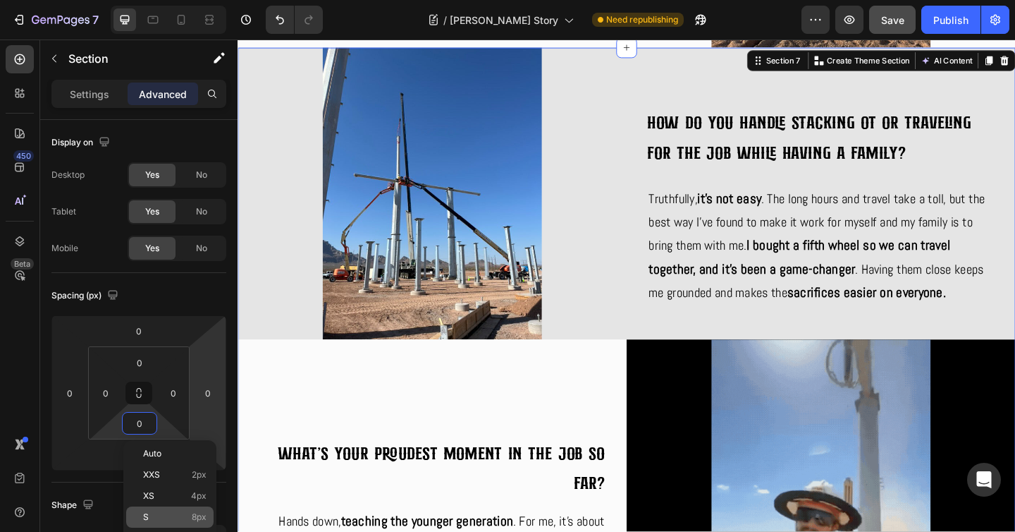
scroll to position [3, 0]
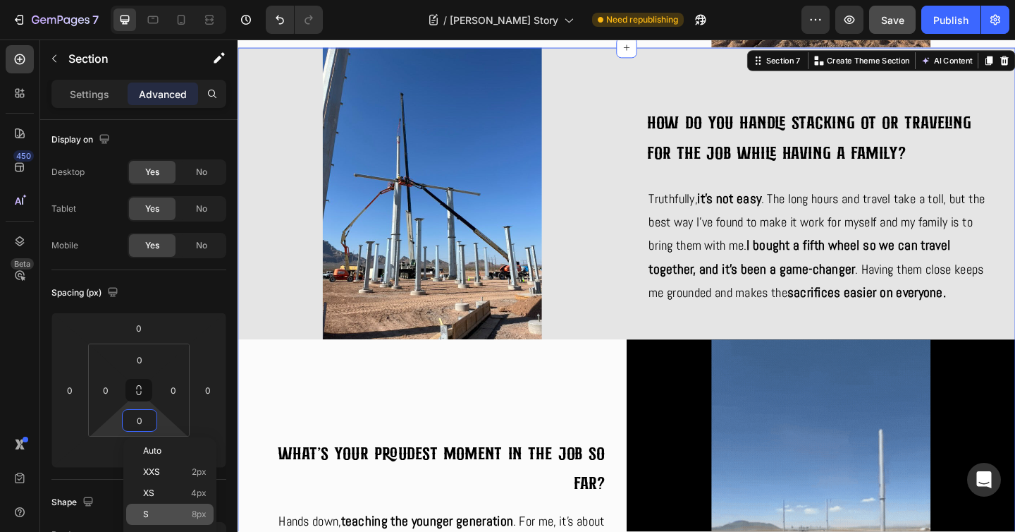
click at [179, 517] on p "S 8px" at bounding box center [174, 514] width 63 height 10
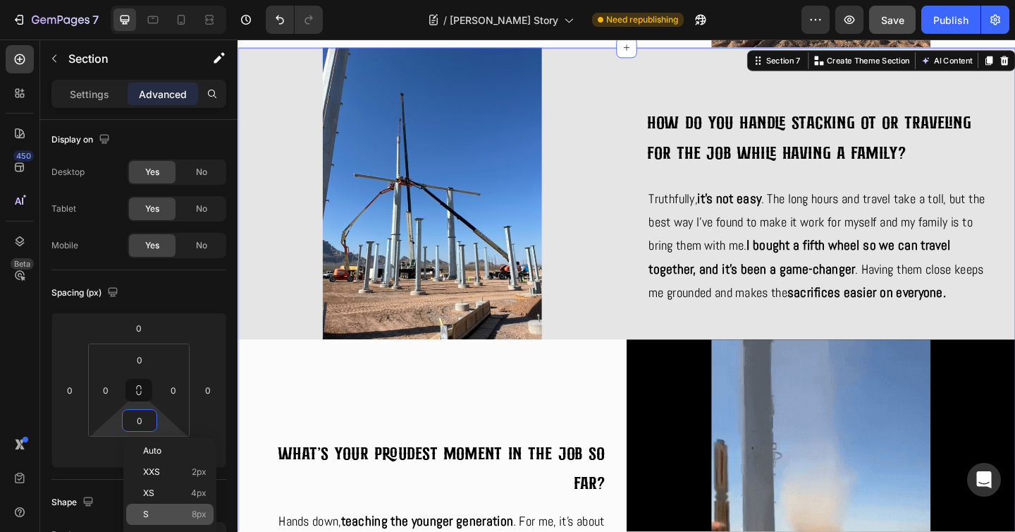
type input "8"
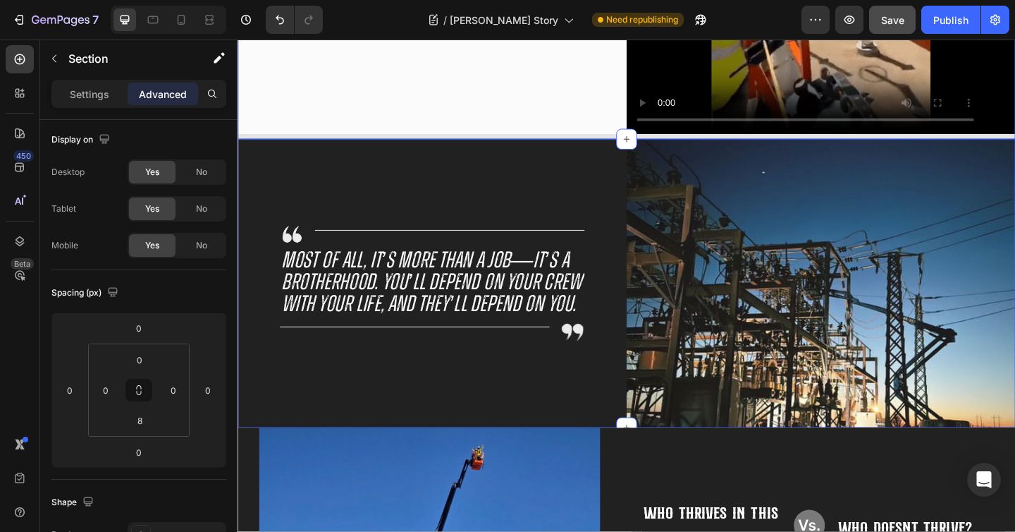
scroll to position [3067, 0]
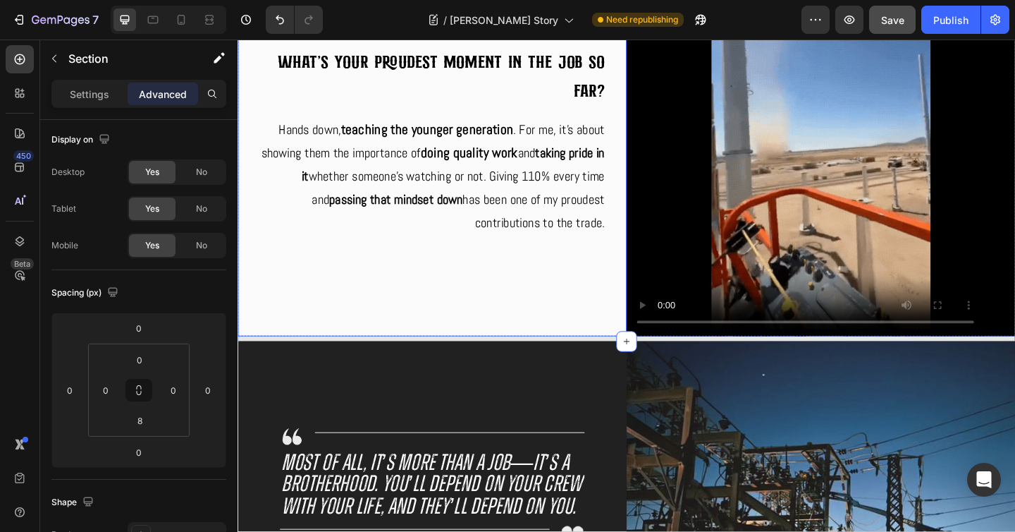
click at [551, 331] on div "What's your proudest moment in the job so far? Heading Hands down, teaching the…" at bounding box center [449, 151] width 400 height 400
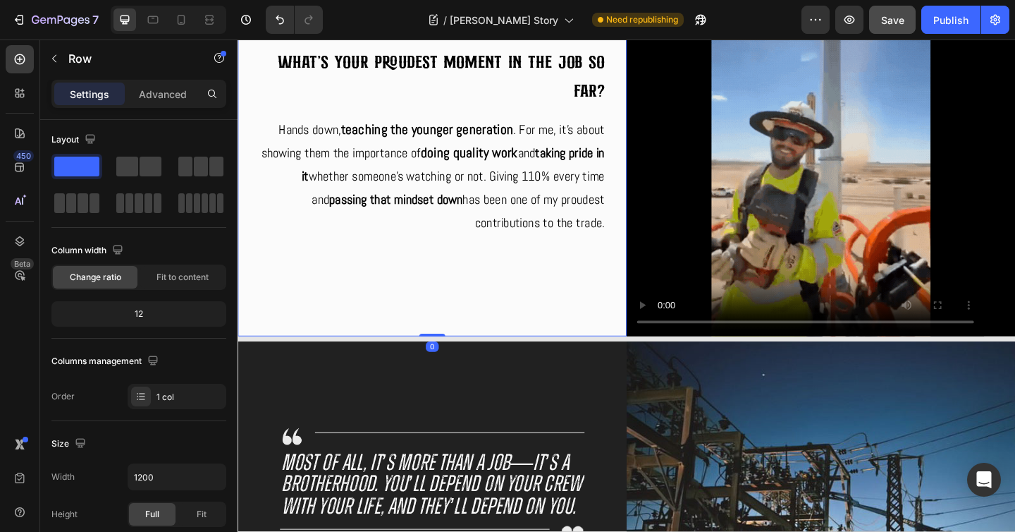
scroll to position [0, 0]
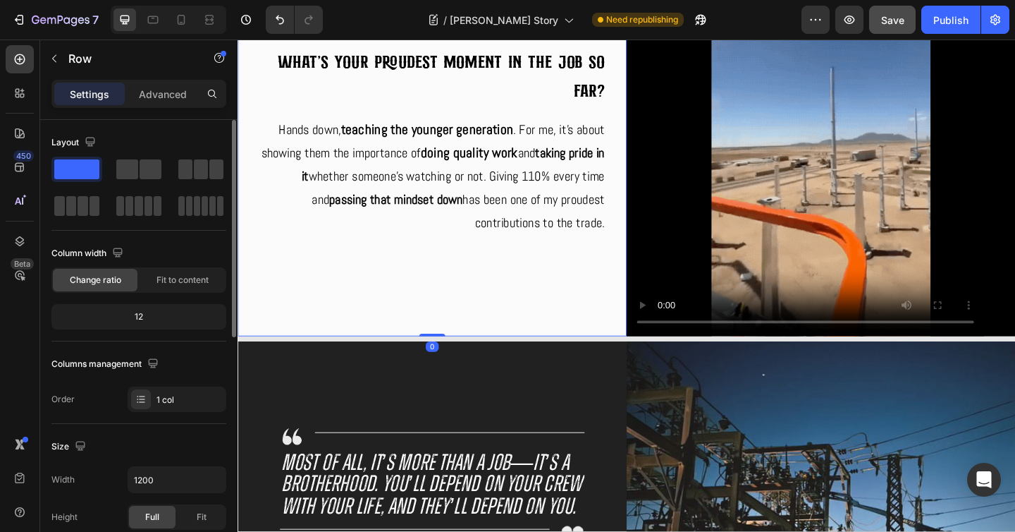
click at [532, 290] on div "What's your proudest moment in the job so far? Heading Hands down, teaching the…" at bounding box center [449, 151] width 400 height 400
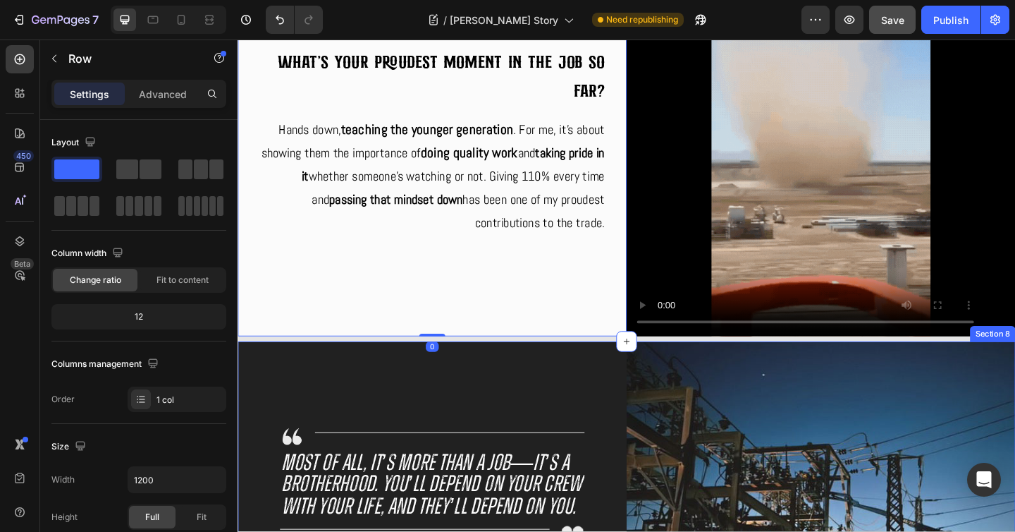
click at [598, 441] on div "Image Title Line Row Most of all, it’s more than a job—it’s a brotherhood. You’…" at bounding box center [449, 526] width 423 height 317
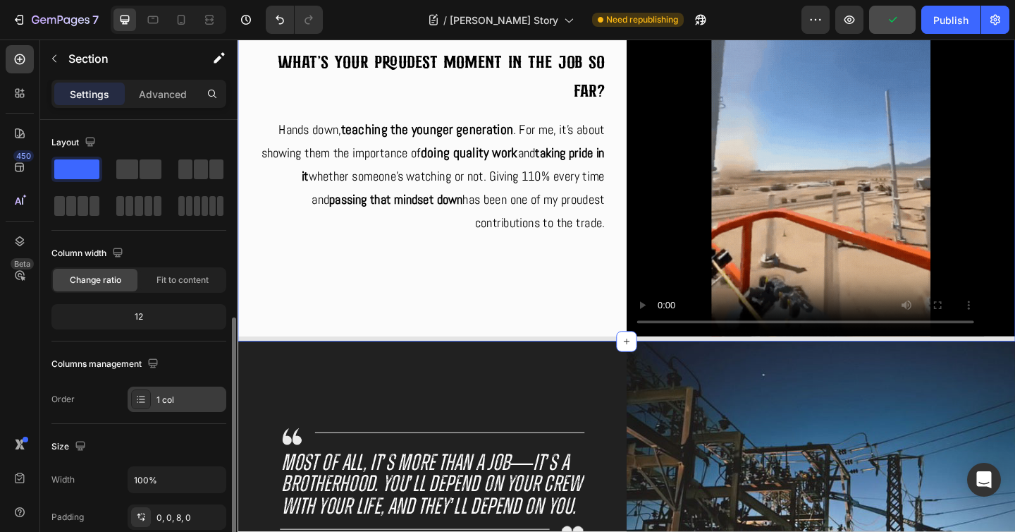
scroll to position [263, 0]
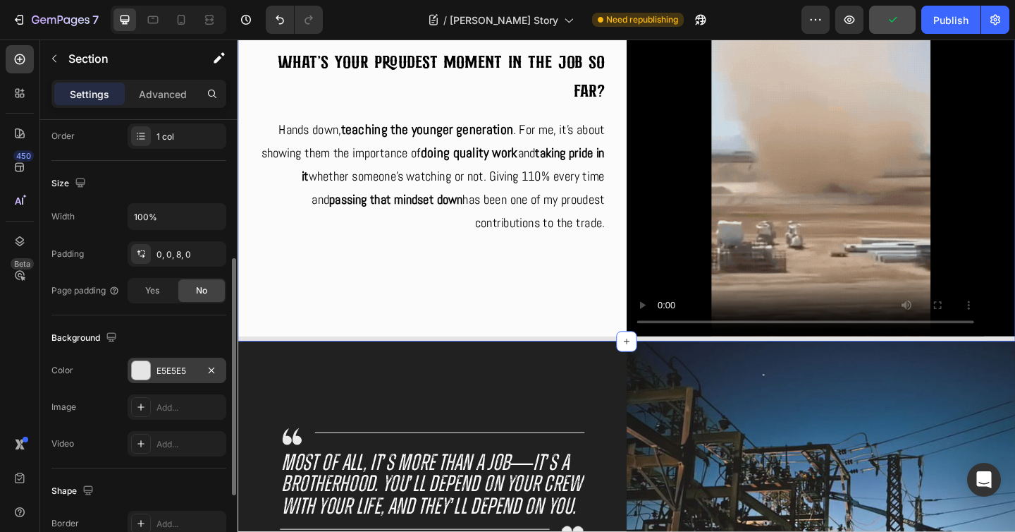
click at [140, 367] on div at bounding box center [141, 370] width 18 height 18
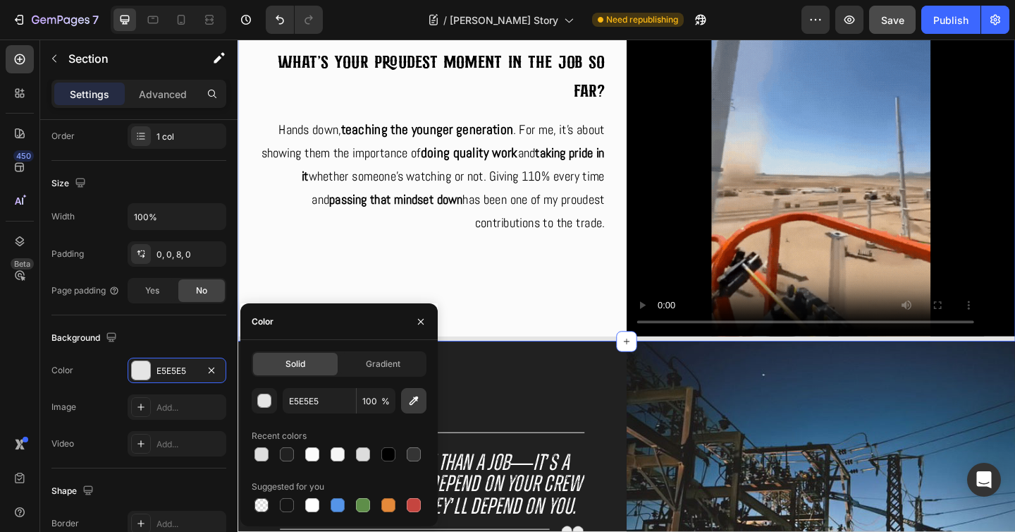
click at [417, 402] on icon "button" at bounding box center [414, 400] width 14 height 14
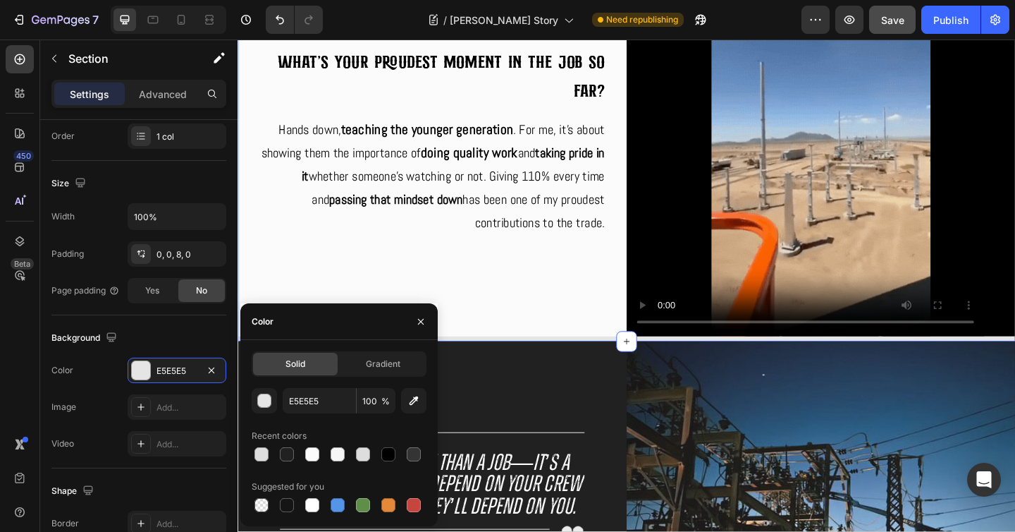
type input "FBFBFB"
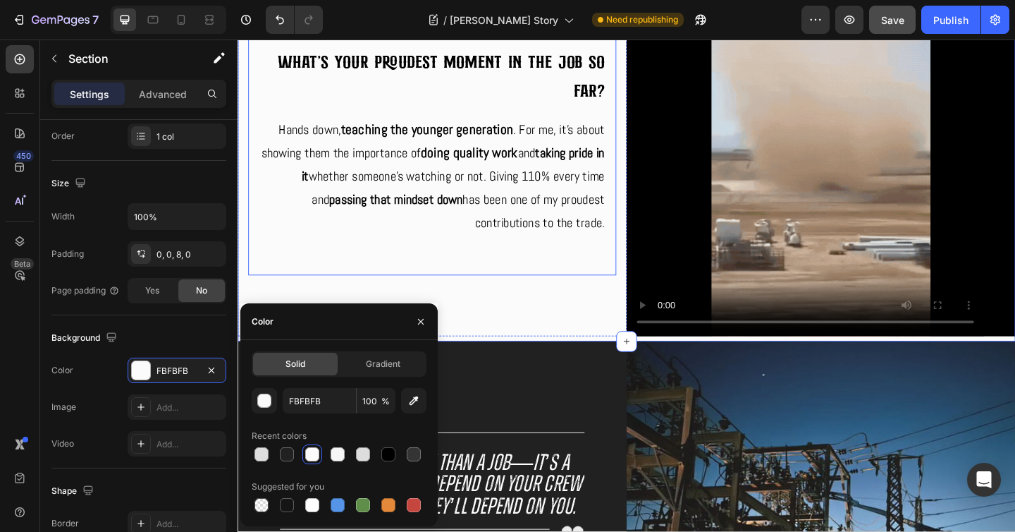
click at [387, 282] on div "What's your proudest moment in the job so far? Heading Hands down, teaching the…" at bounding box center [449, 151] width 400 height 290
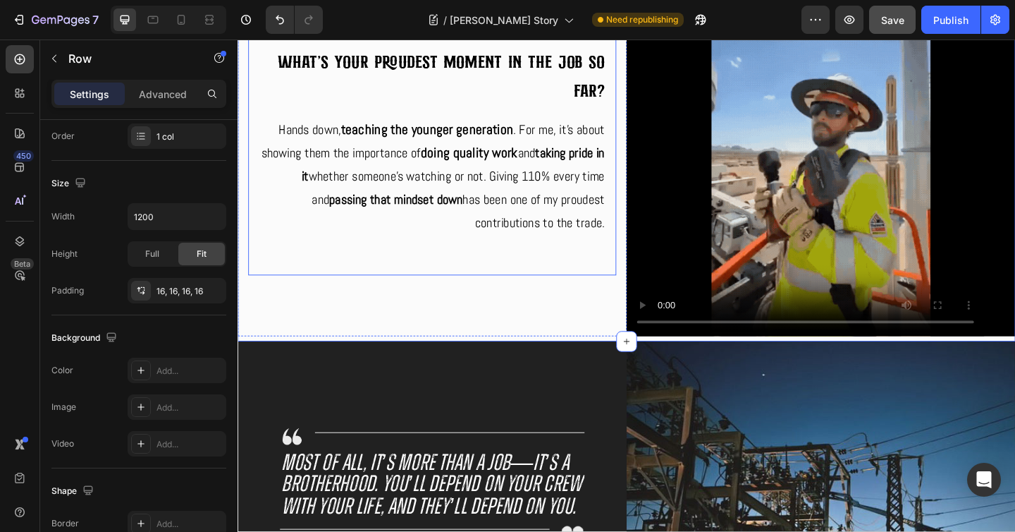
scroll to position [0, 0]
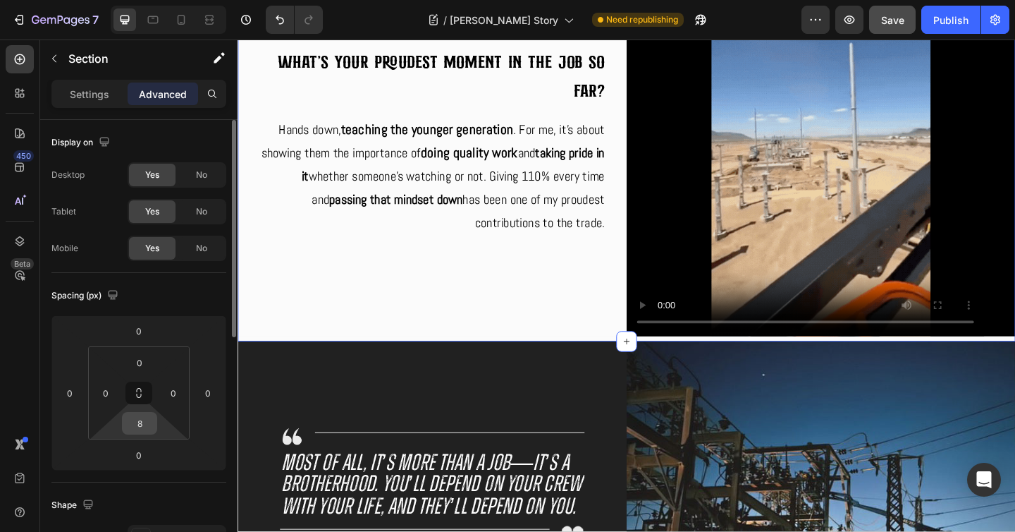
click at [138, 428] on input "8" at bounding box center [139, 422] width 28 height 21
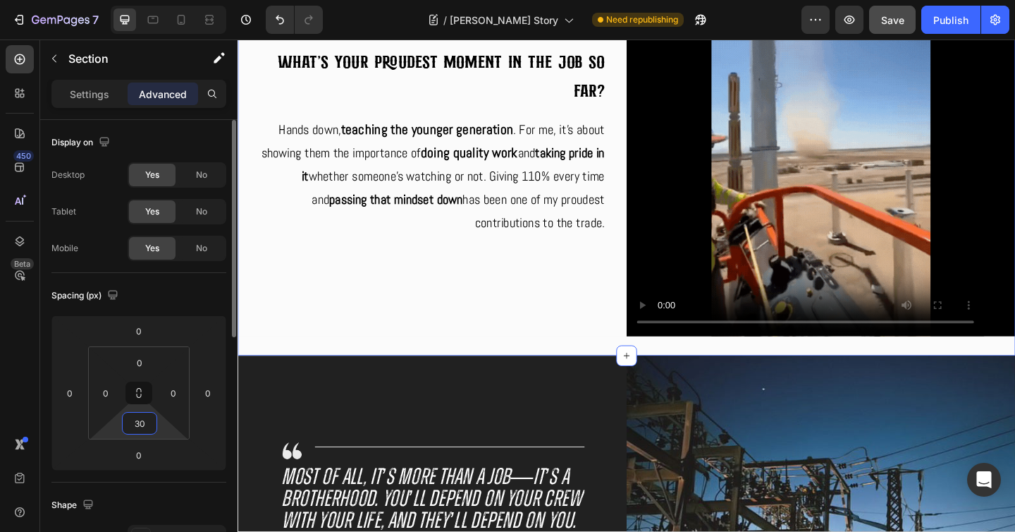
type input "30"
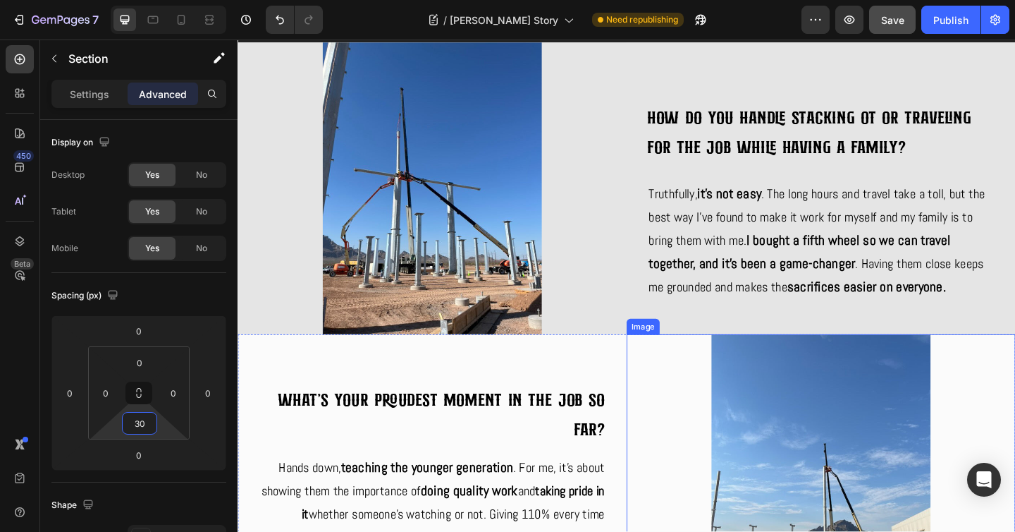
scroll to position [1734, 0]
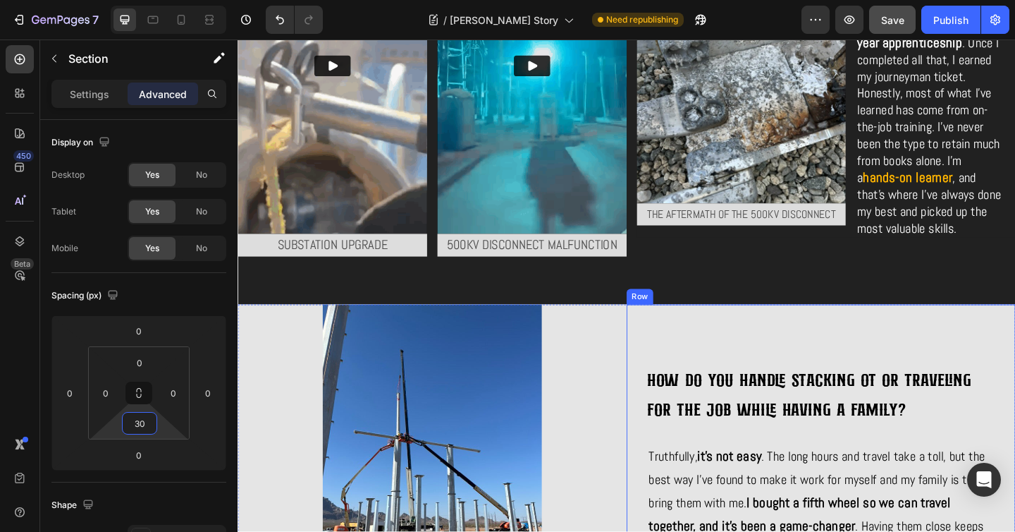
click at [1014, 334] on div "How do you handle stacking OT or traveling for the job while having a family? H…" at bounding box center [872, 486] width 423 height 317
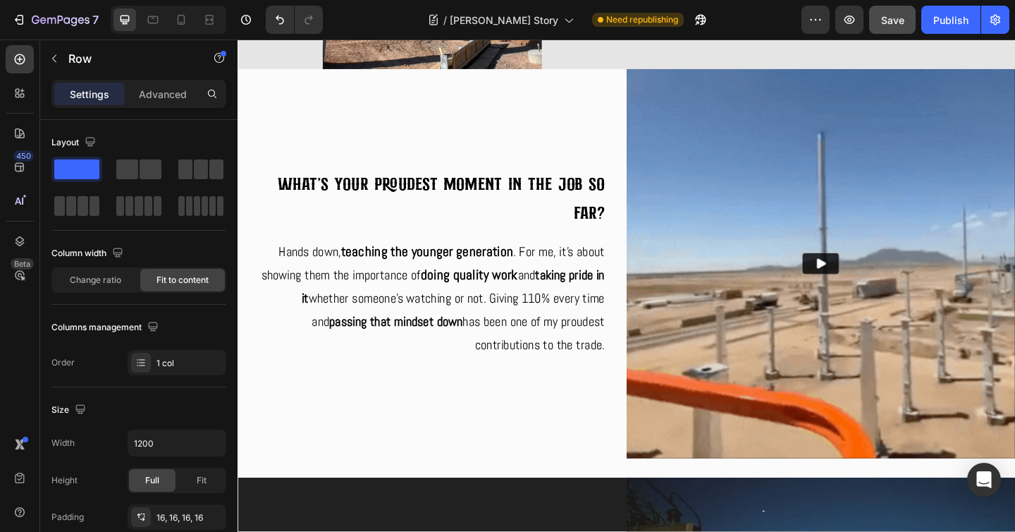
scroll to position [2918, 0]
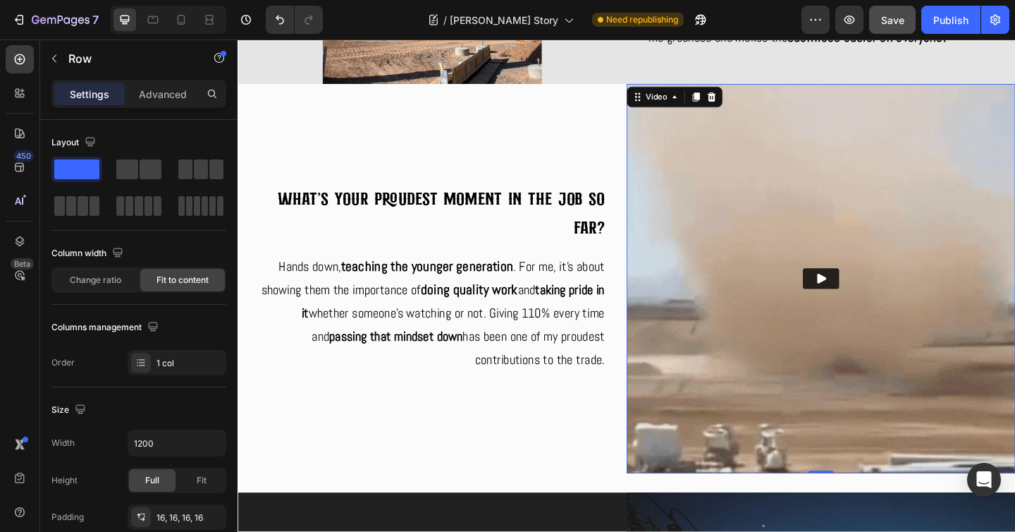
click at [749, 458] on img at bounding box center [872, 299] width 423 height 423
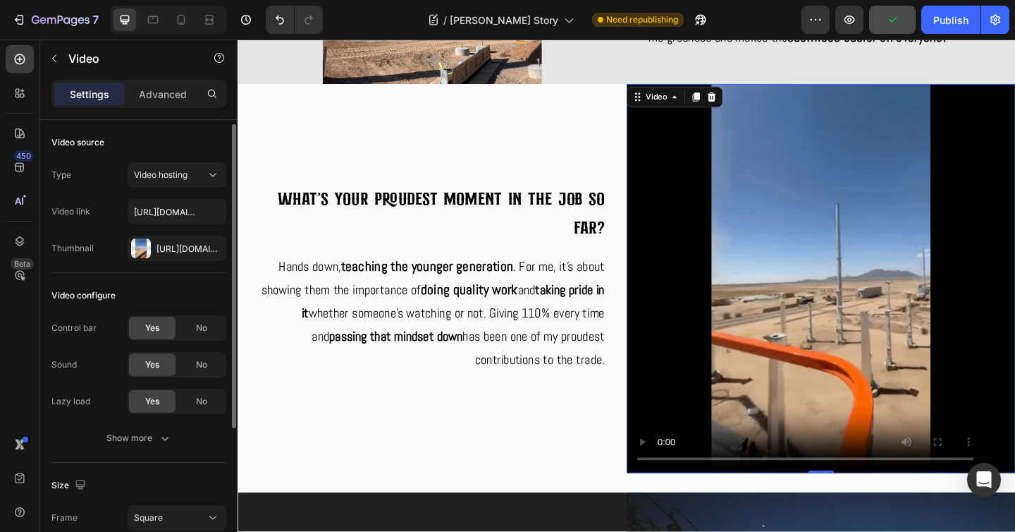
scroll to position [219, 0]
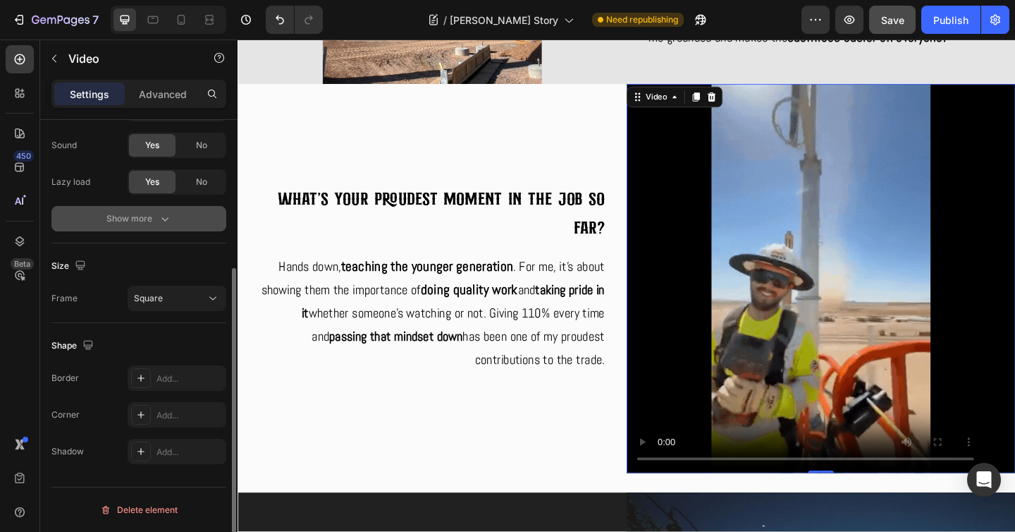
click at [173, 220] on button "Show more" at bounding box center [138, 218] width 175 height 25
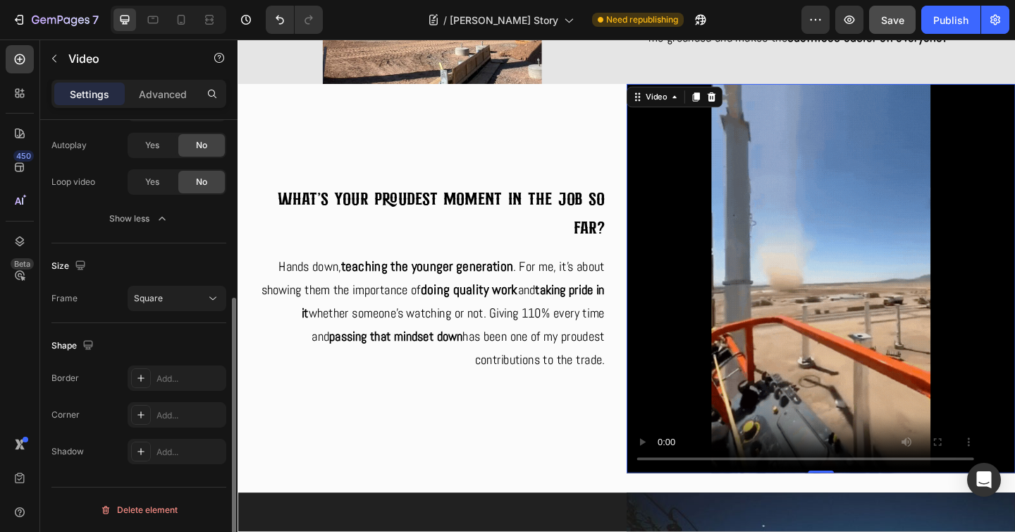
scroll to position [173, 0]
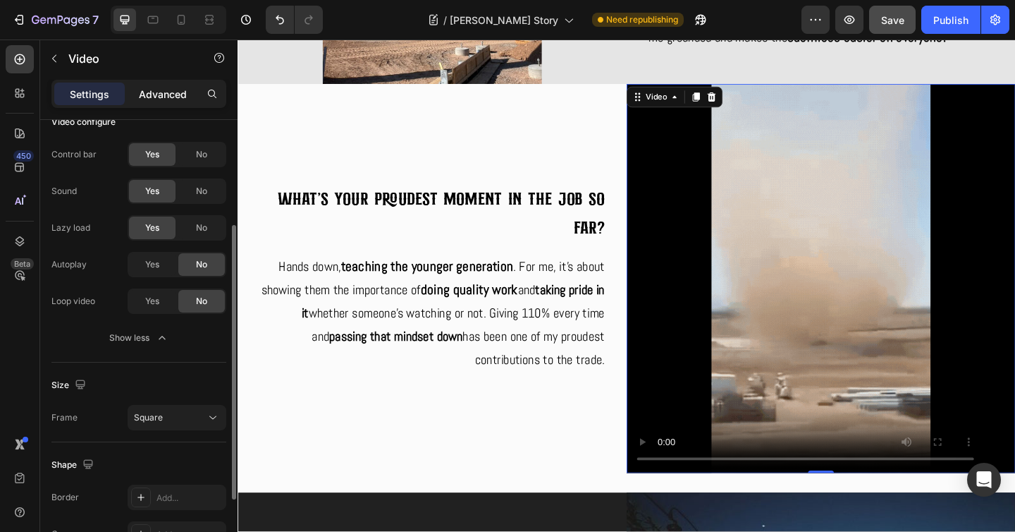
click at [164, 93] on p "Advanced" at bounding box center [163, 94] width 48 height 15
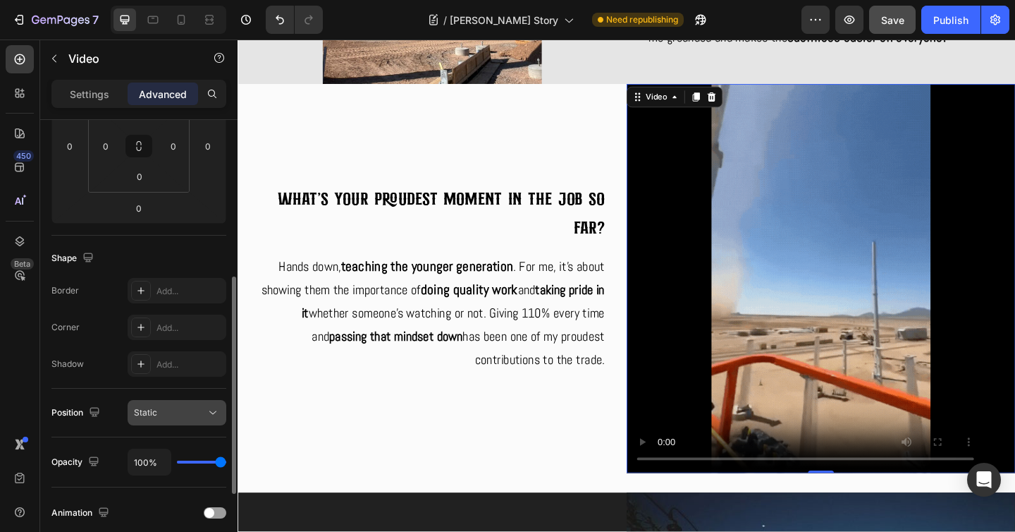
scroll to position [273, 0]
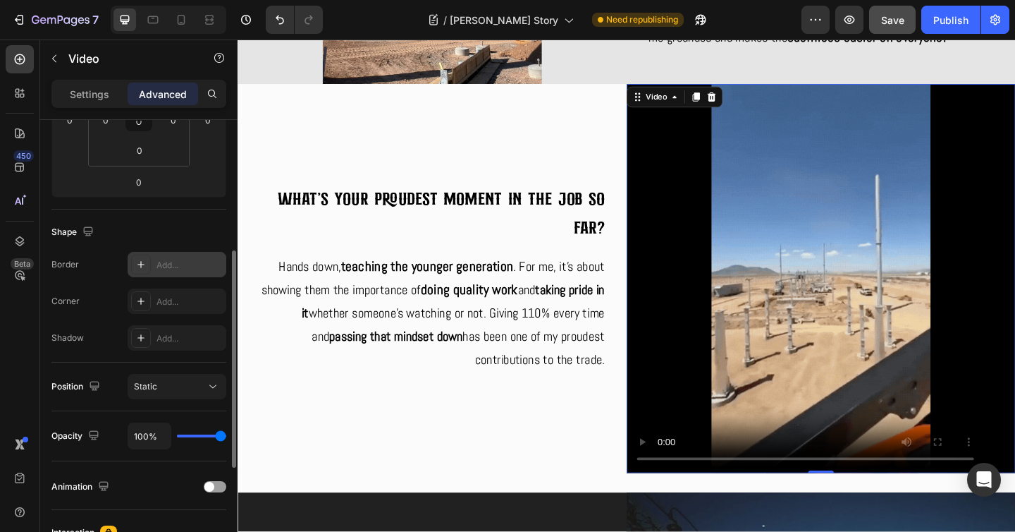
click at [142, 260] on icon at bounding box center [140, 264] width 11 height 11
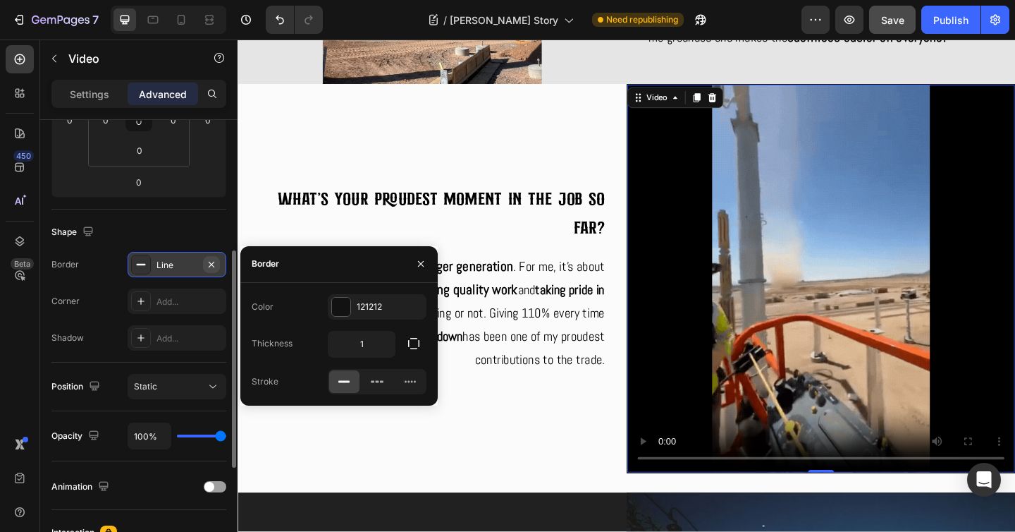
click at [210, 261] on icon "button" at bounding box center [211, 264] width 11 height 11
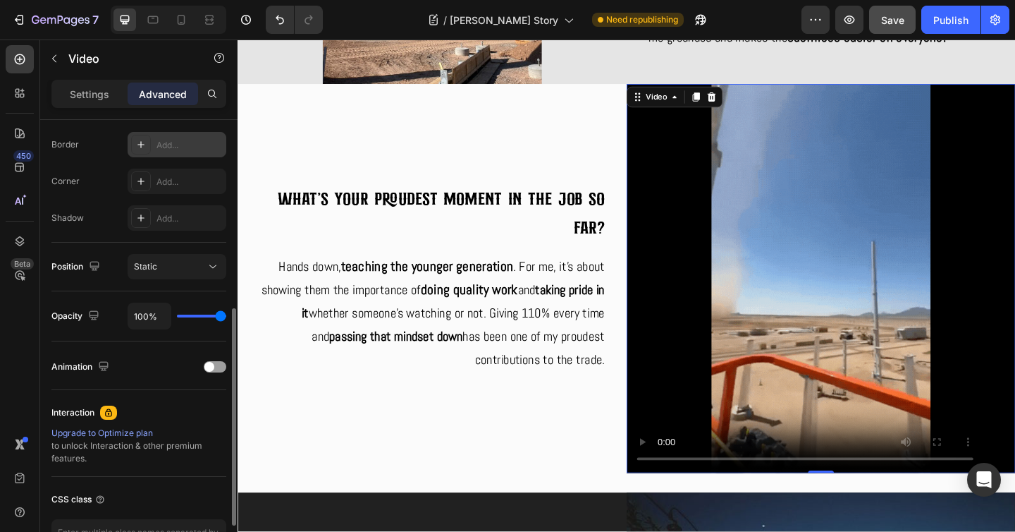
scroll to position [0, 0]
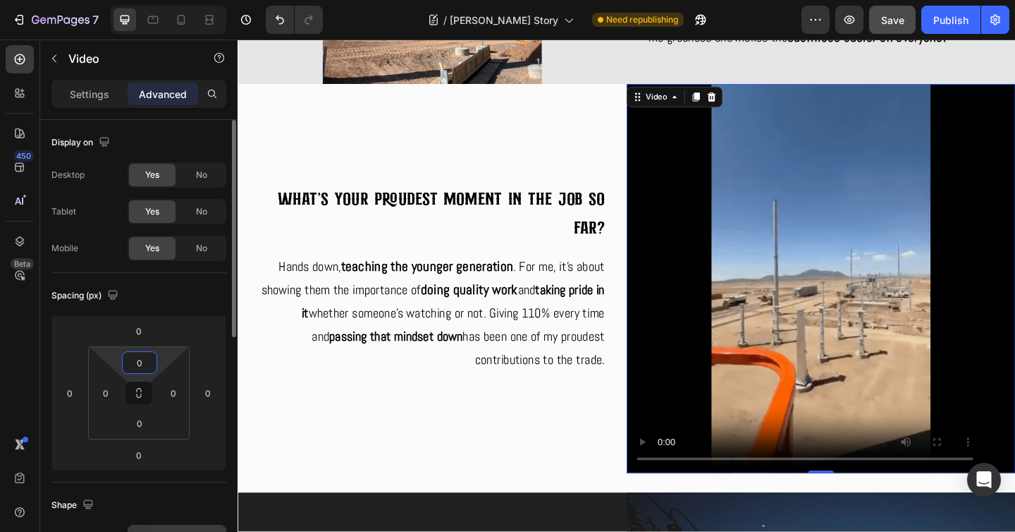
click at [140, 357] on input "0" at bounding box center [139, 362] width 28 height 21
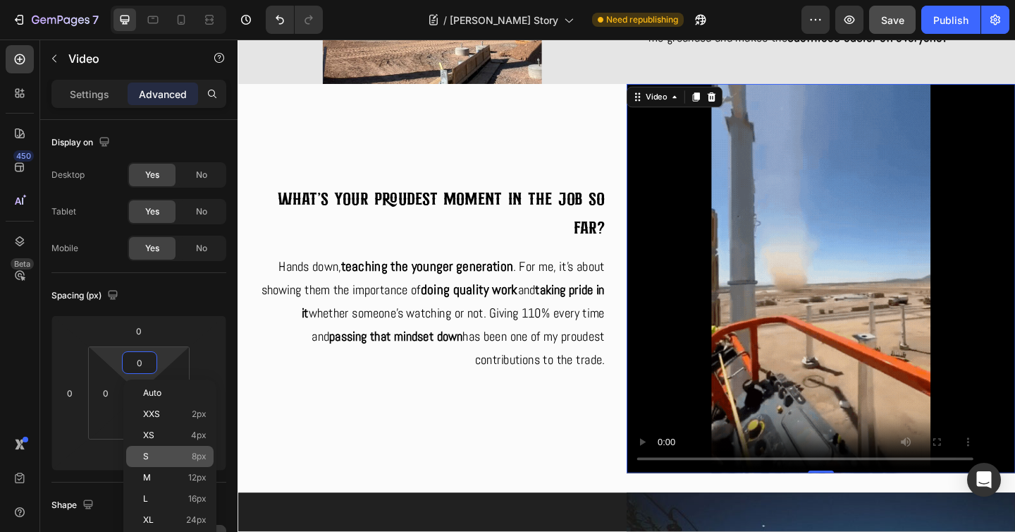
click at [180, 457] on p "S 8px" at bounding box center [174, 456] width 63 height 10
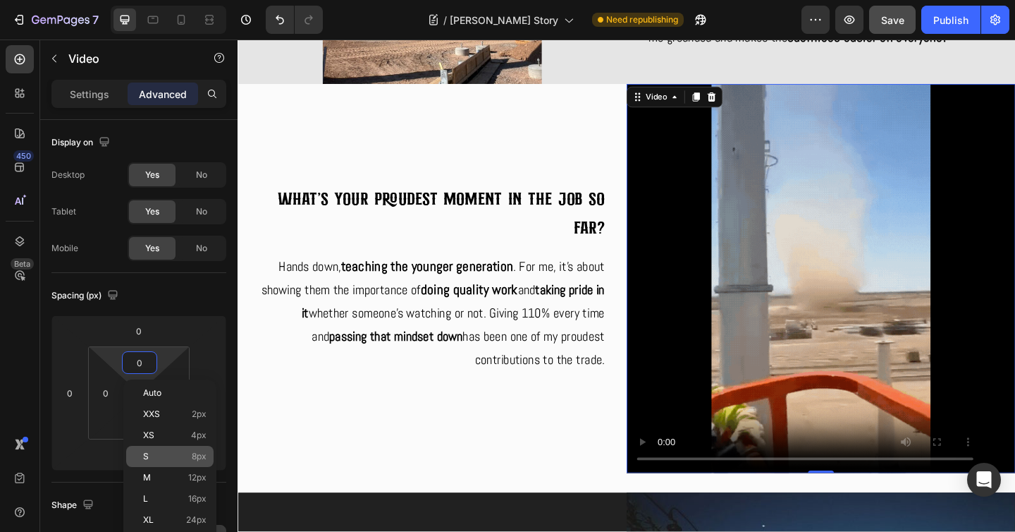
type input "8"
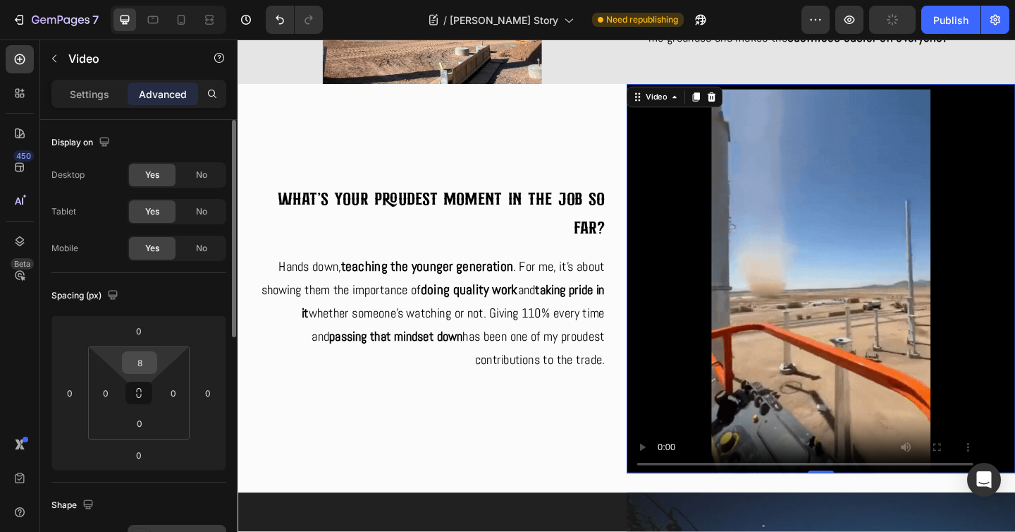
click at [142, 363] on input "8" at bounding box center [139, 362] width 28 height 21
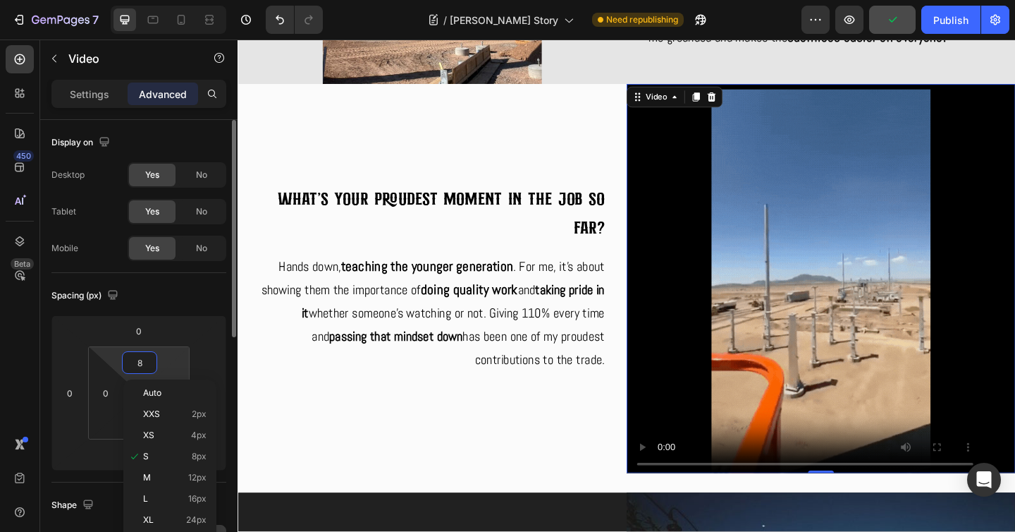
click at [182, 0] on html "7 Version history / [PERSON_NAME] Story Need republishing Preview Publish 450 B…" at bounding box center [507, 0] width 1015 height 0
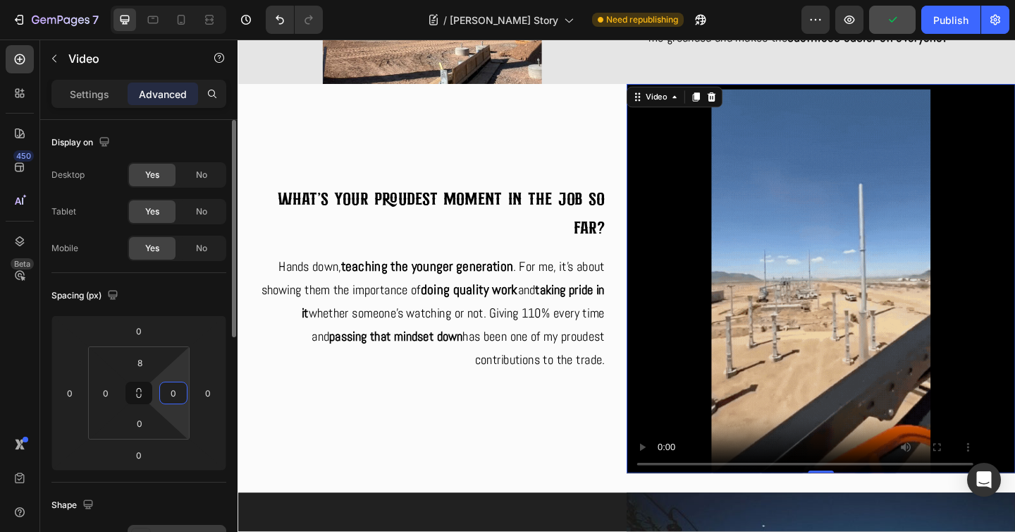
click at [179, 392] on input "0" at bounding box center [173, 392] width 21 height 21
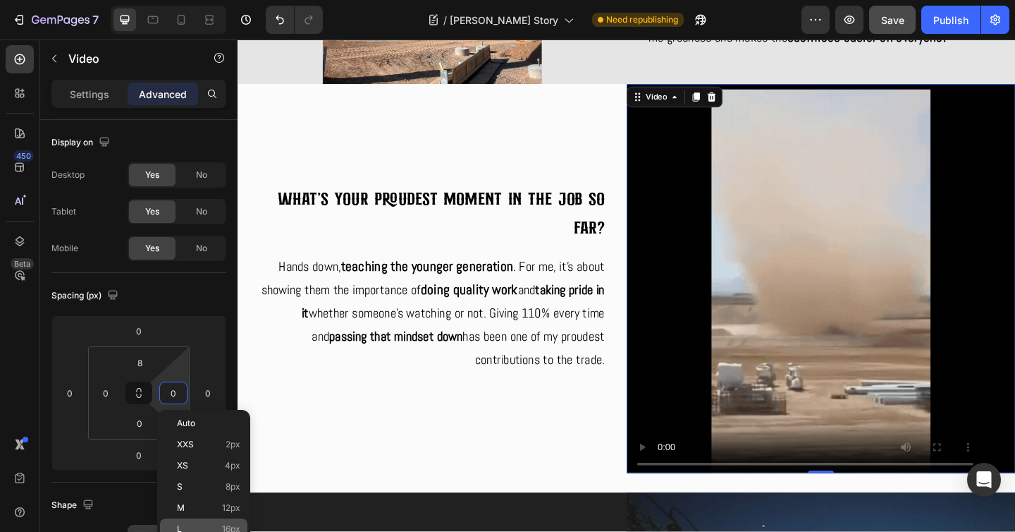
click at [195, 527] on p "L 16px" at bounding box center [208, 529] width 63 height 10
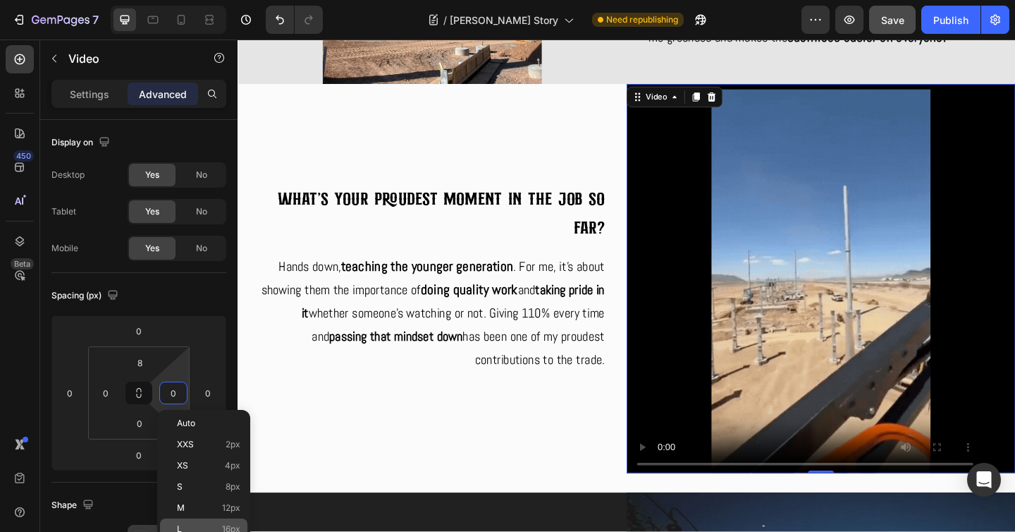
type input "16"
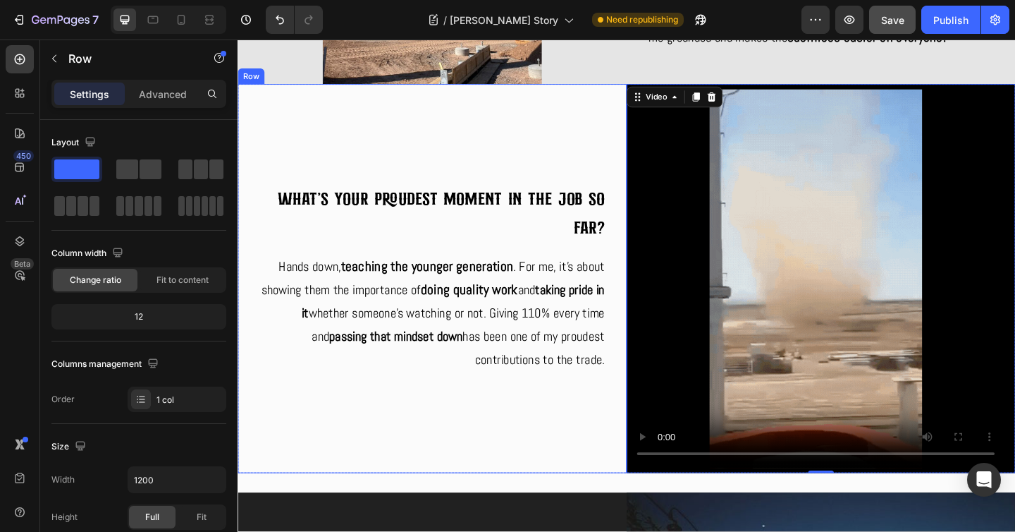
click at [648, 125] on div "What's your proudest moment in the job so far? Heading Hands down, teaching the…" at bounding box center [449, 299] width 423 height 423
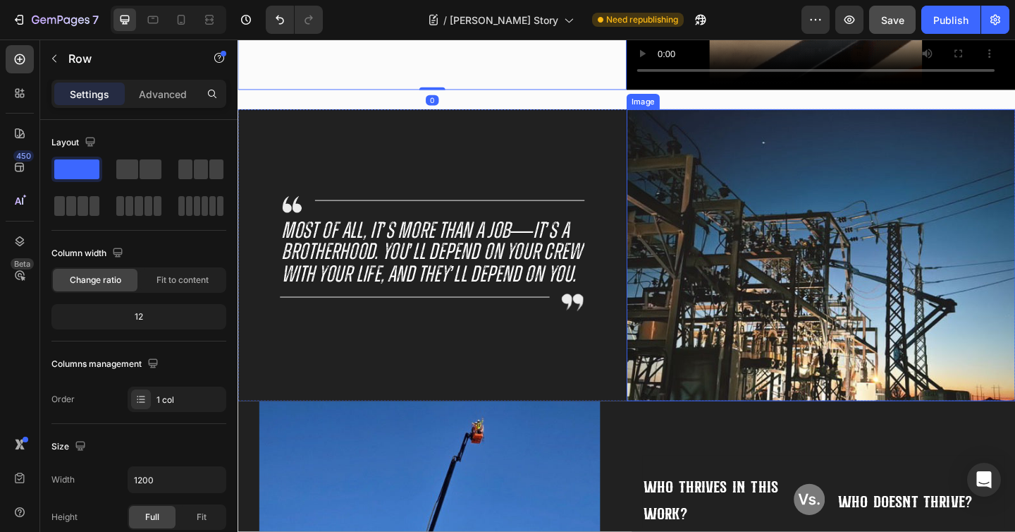
scroll to position [3165, 0]
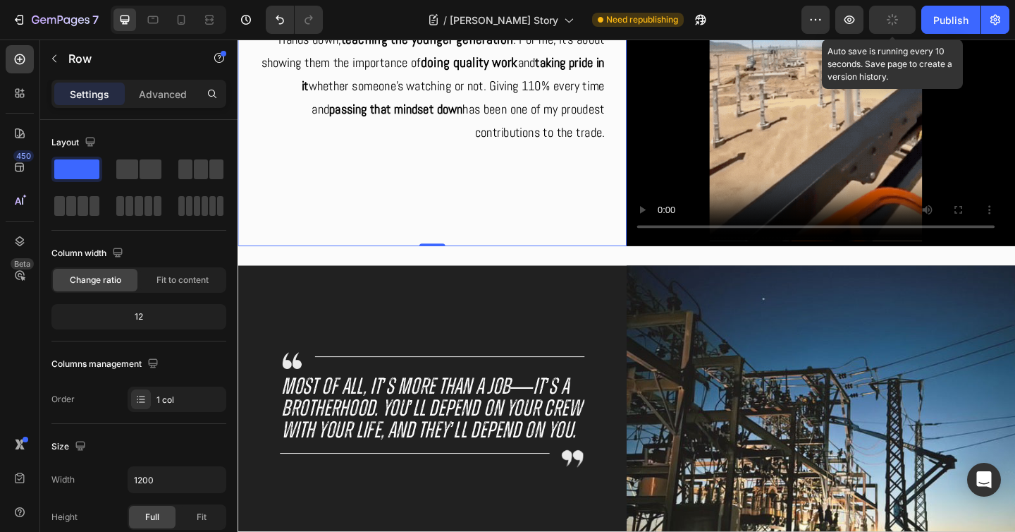
click at [895, 23] on icon "button" at bounding box center [892, 19] width 13 height 13
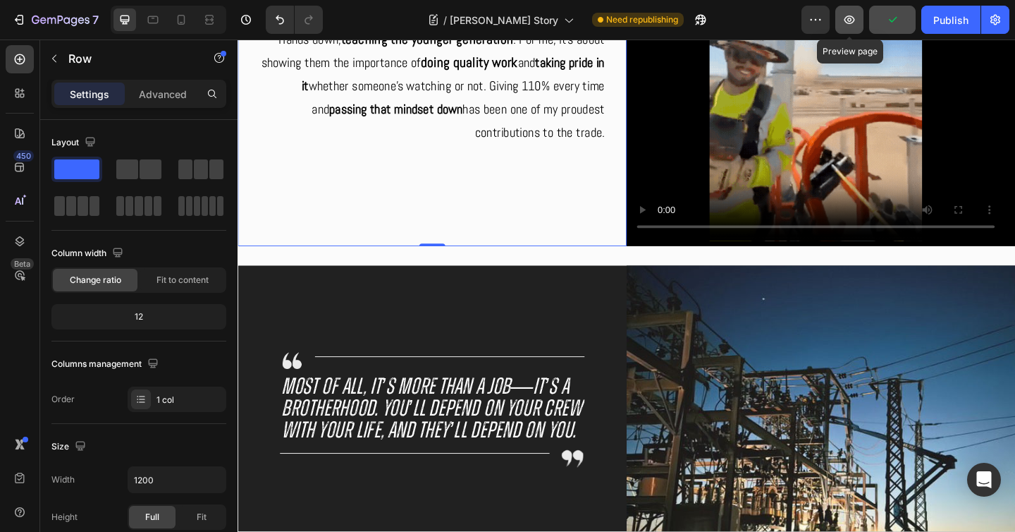
click at [845, 23] on icon "button" at bounding box center [849, 20] width 14 height 14
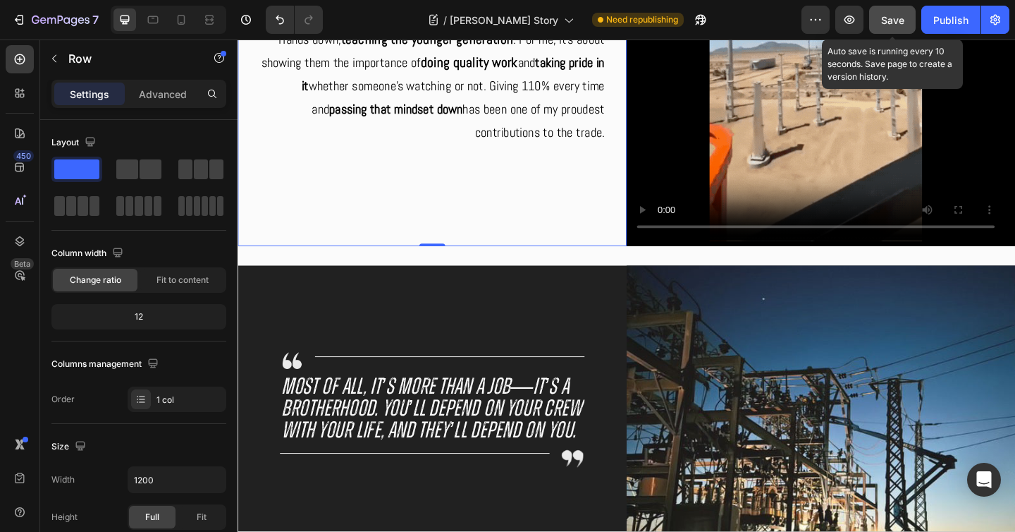
click at [898, 25] on span "Save" at bounding box center [892, 20] width 23 height 12
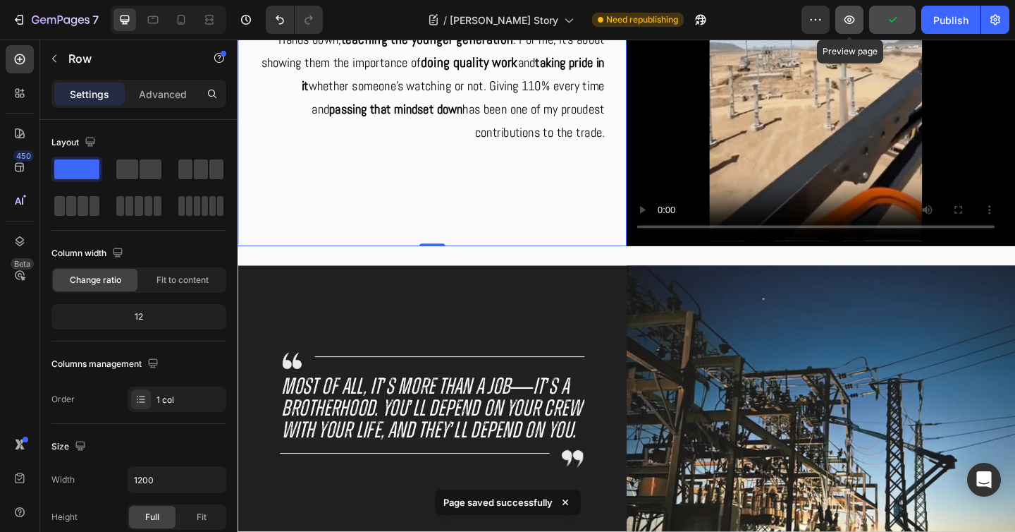
click at [856, 20] on icon "button" at bounding box center [849, 20] width 14 height 14
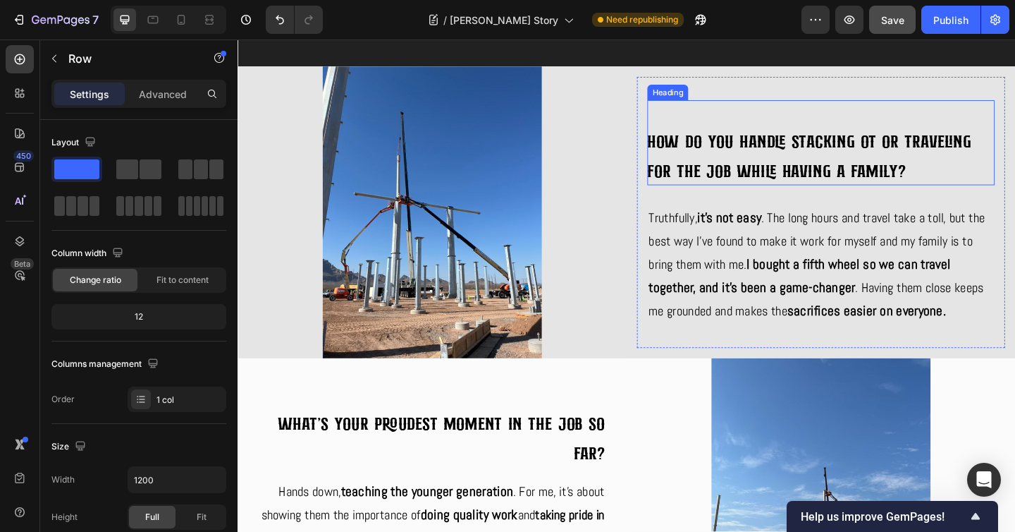
scroll to position [1888, 0]
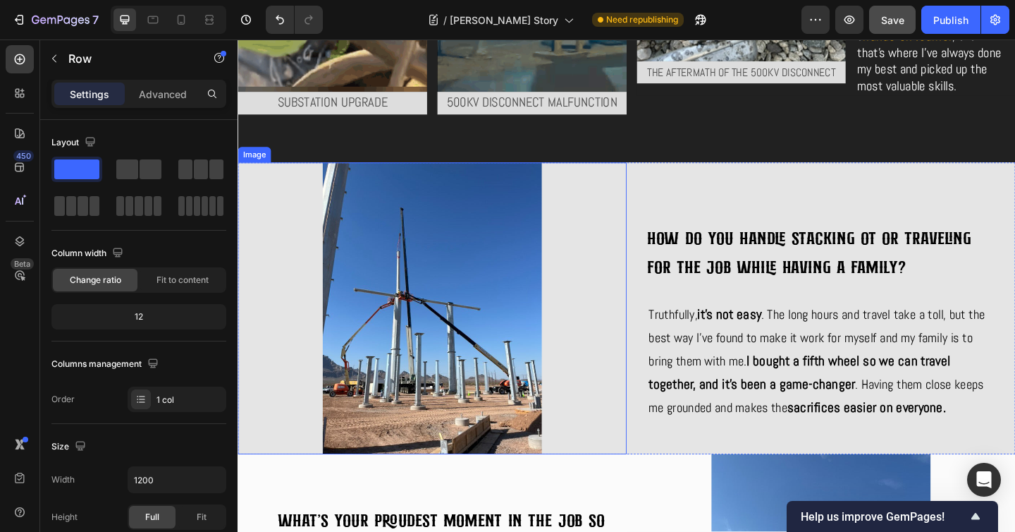
click at [618, 189] on img at bounding box center [449, 331] width 423 height 317
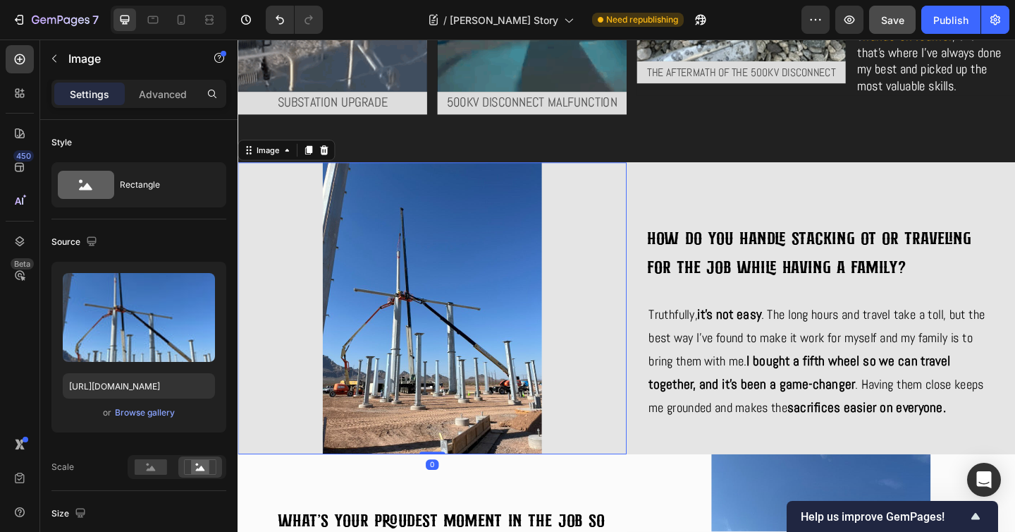
click at [650, 180] on img at bounding box center [449, 331] width 423 height 317
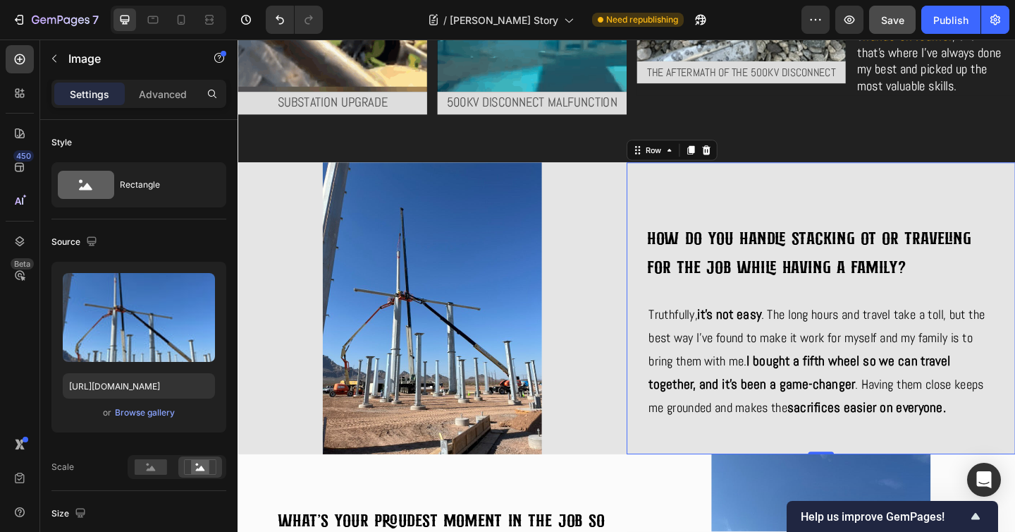
click at [661, 179] on div "How do you handle stacking OT or traveling for the job while having a family? H…" at bounding box center [872, 331] width 423 height 317
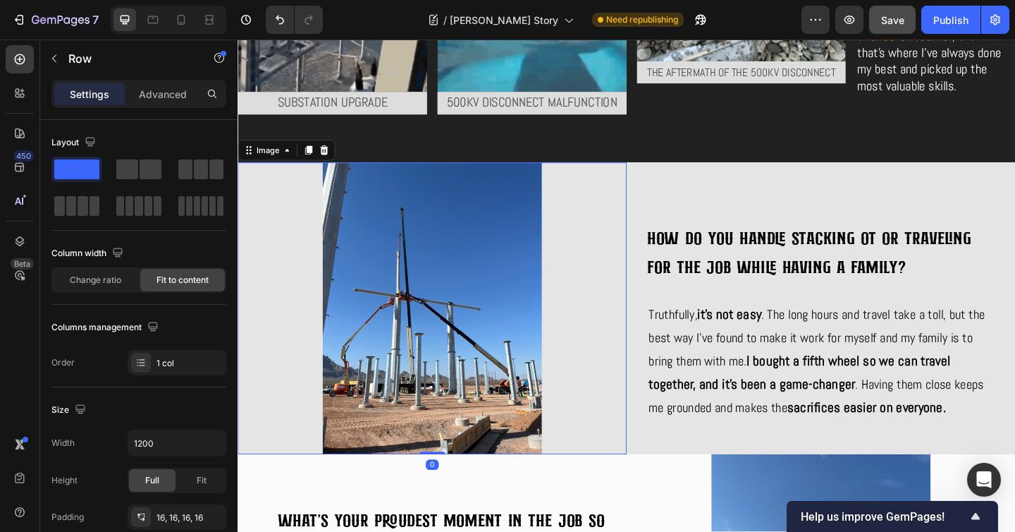
click at [650, 177] on img at bounding box center [449, 331] width 423 height 317
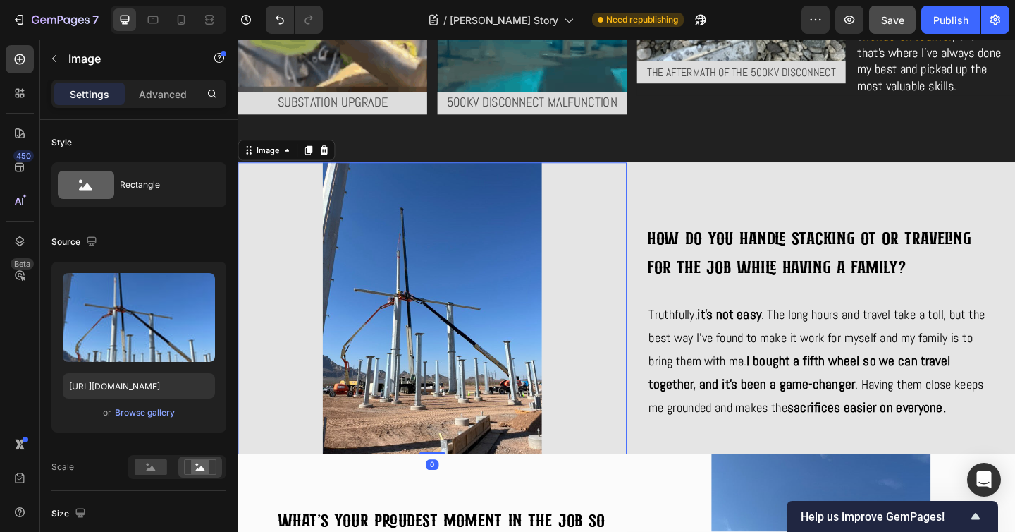
click at [653, 175] on img at bounding box center [449, 331] width 423 height 317
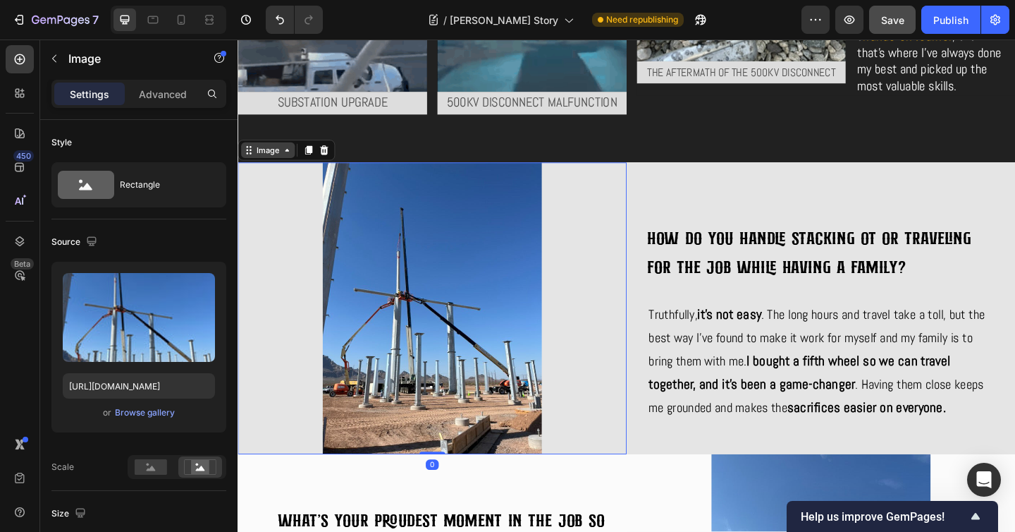
click at [244, 163] on icon at bounding box center [249, 159] width 11 height 11
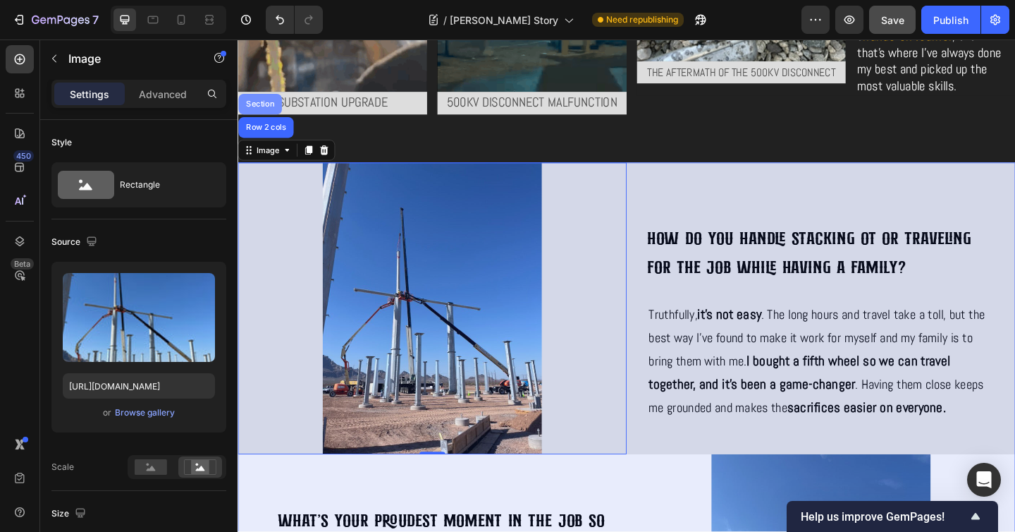
click at [262, 116] on div "Section" at bounding box center [261, 110] width 47 height 23
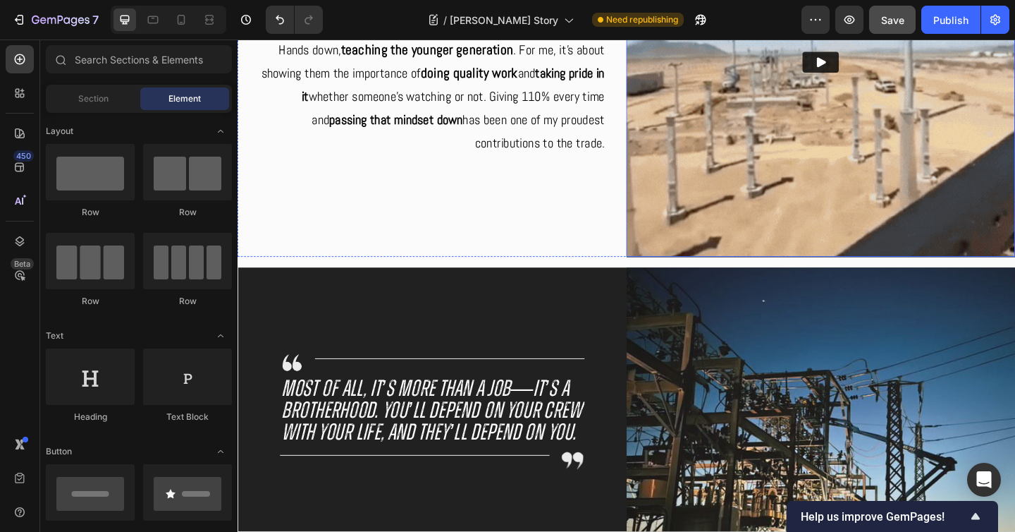
scroll to position [2347, 0]
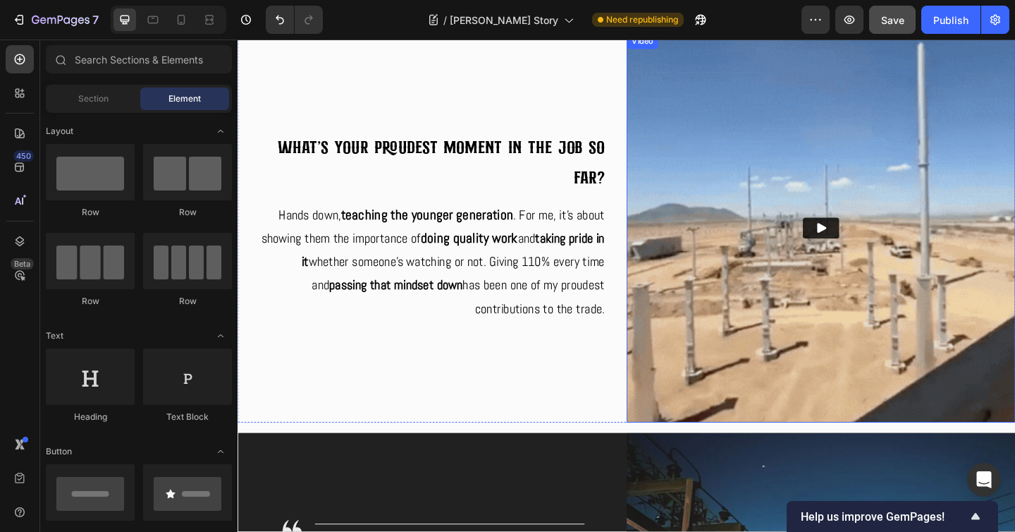
click at [871, 276] on img at bounding box center [872, 244] width 423 height 423
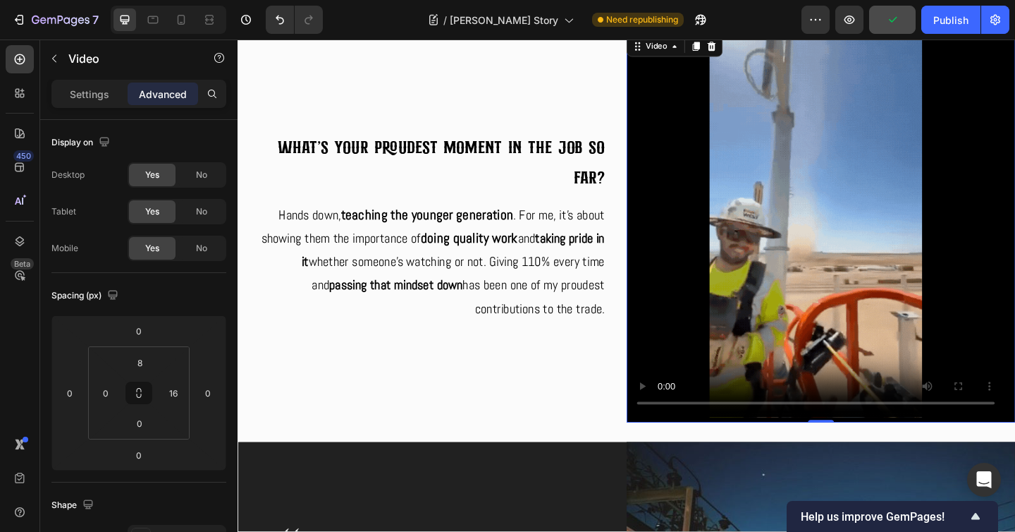
click at [689, 346] on video at bounding box center [867, 245] width 412 height 412
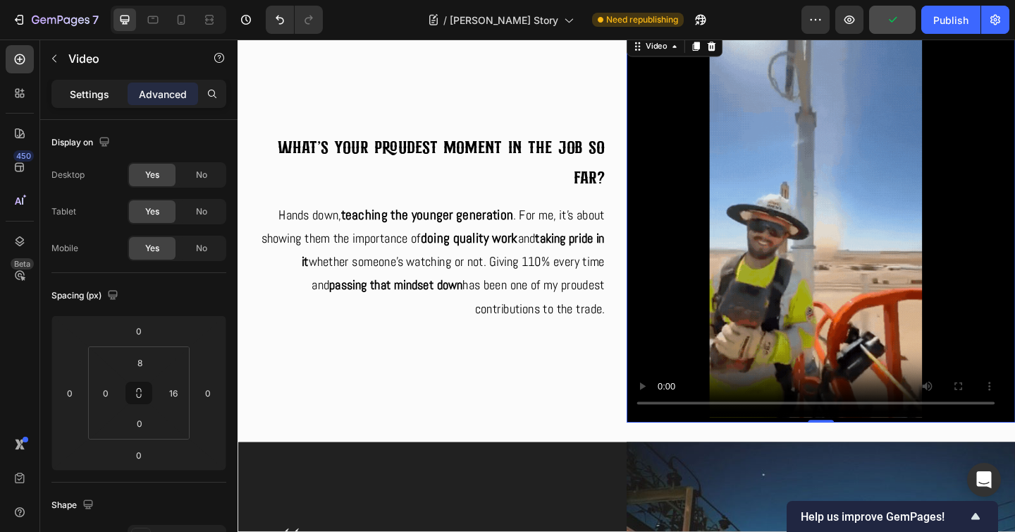
click at [80, 91] on p "Settings" at bounding box center [89, 94] width 39 height 15
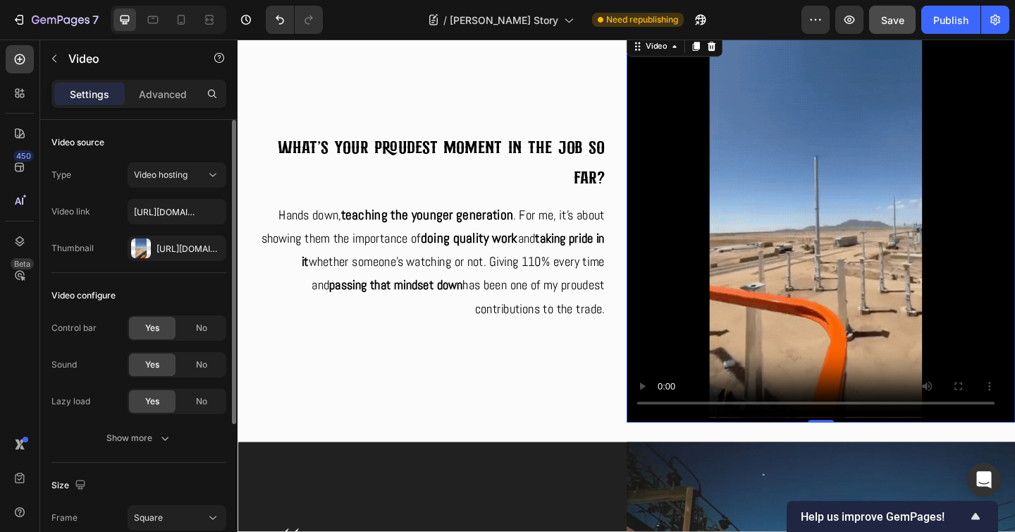
scroll to position [219, 0]
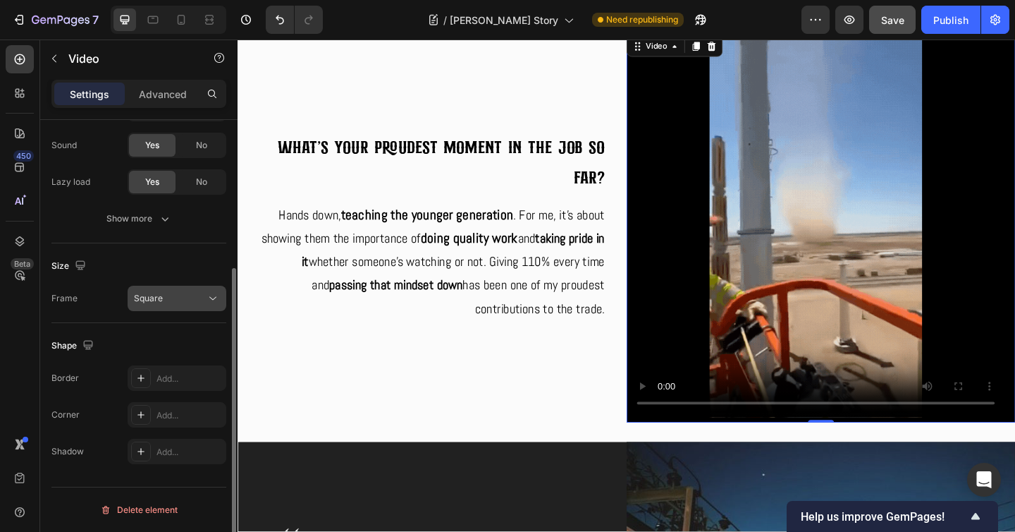
click at [187, 309] on button "Square" at bounding box center [177, 297] width 99 height 25
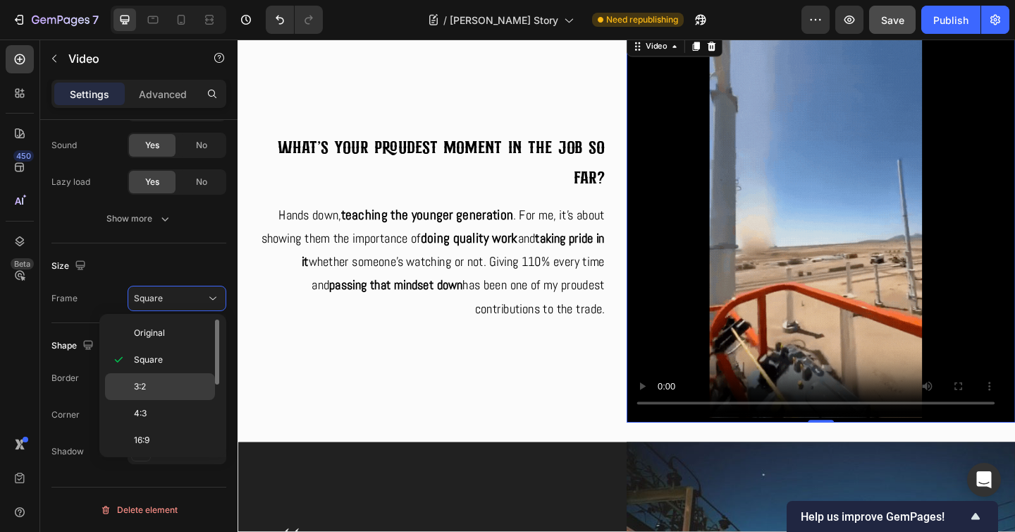
click at [162, 388] on p "3:2" at bounding box center [171, 386] width 75 height 13
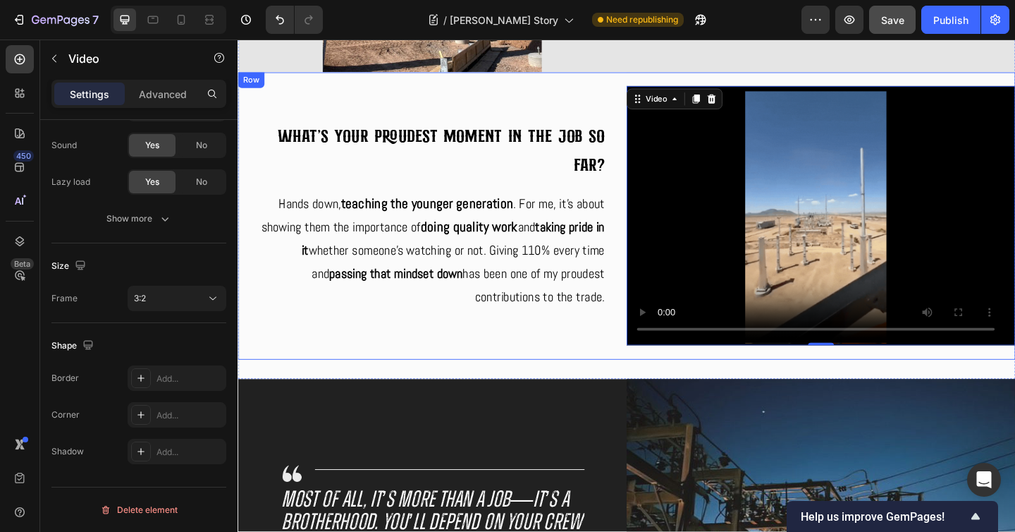
scroll to position [2223, 0]
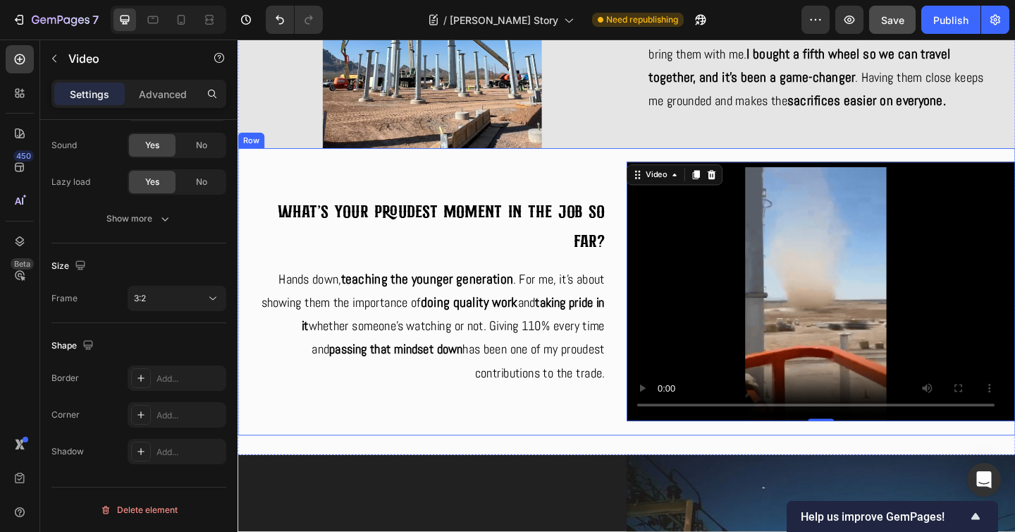
click at [1014, 160] on div "Video 0" at bounding box center [872, 314] width 423 height 312
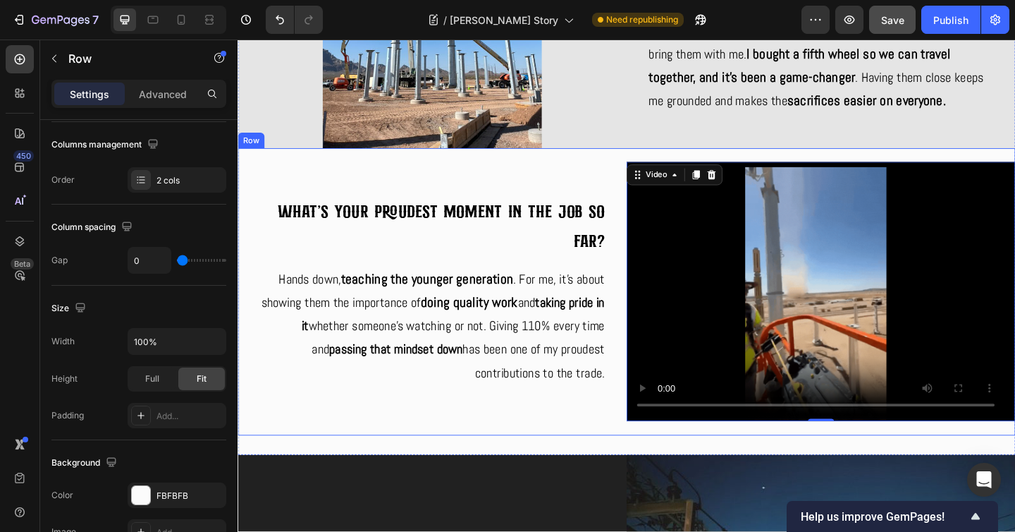
scroll to position [0, 0]
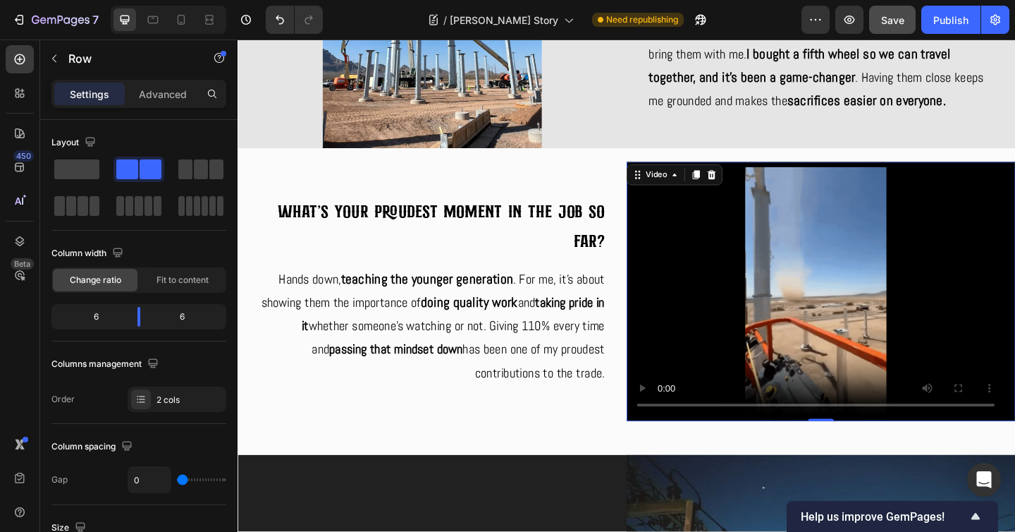
click at [1014, 178] on video at bounding box center [867, 315] width 412 height 274
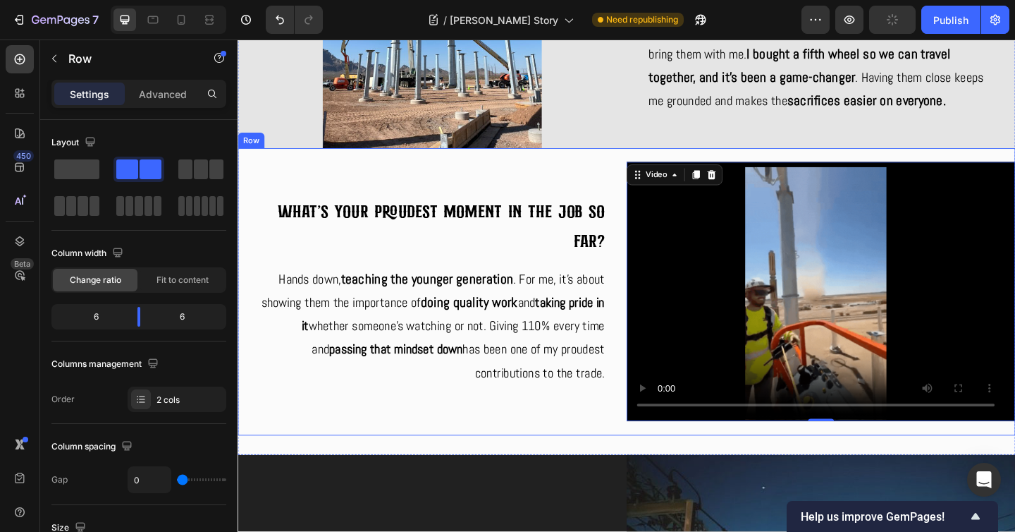
click at [707, 457] on div "Video 0" at bounding box center [872, 314] width 423 height 312
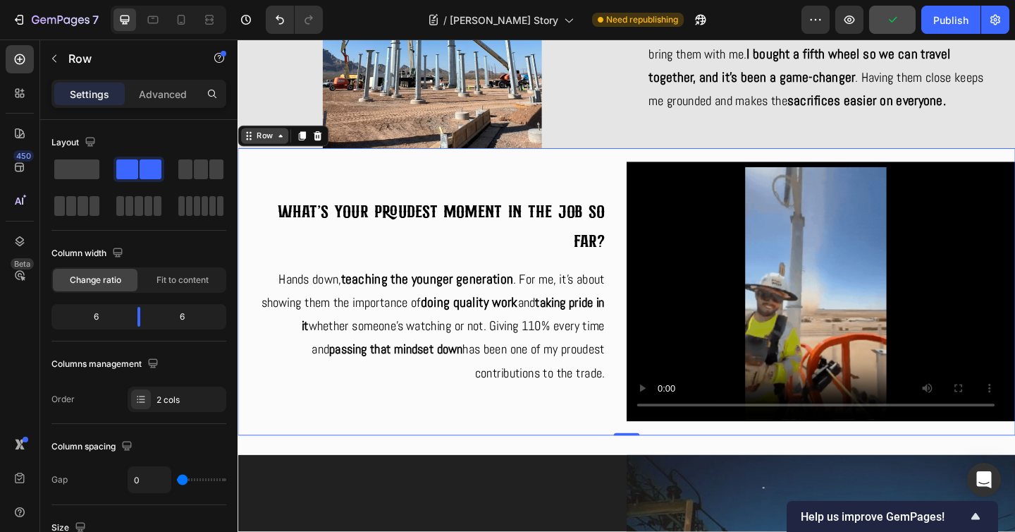
click at [277, 140] on div "Row" at bounding box center [266, 144] width 23 height 13
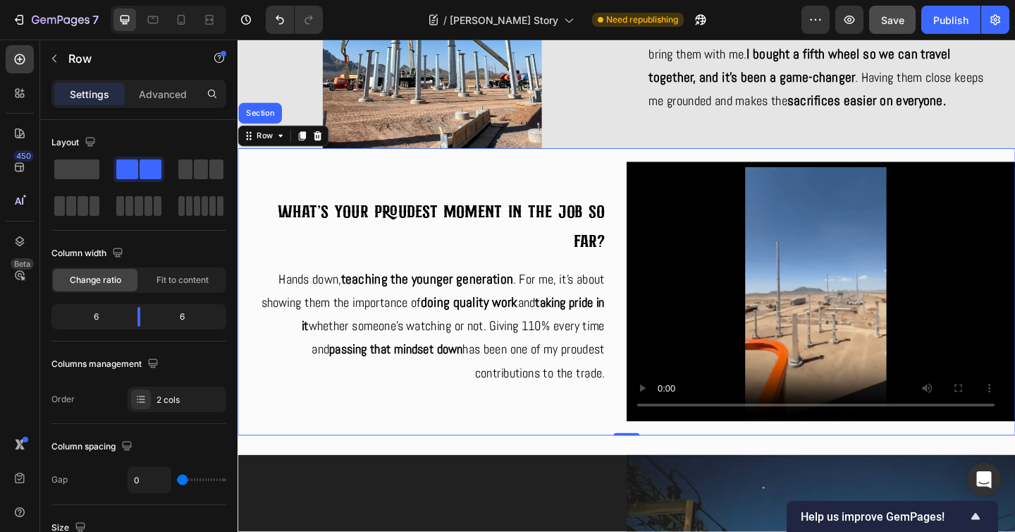
click at [739, 158] on div "Video" at bounding box center [872, 314] width 423 height 312
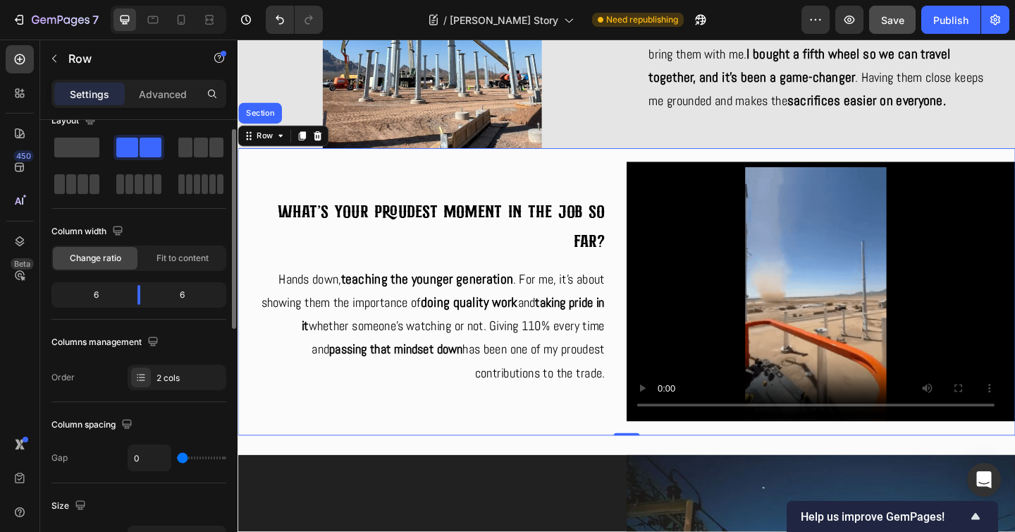
scroll to position [51, 0]
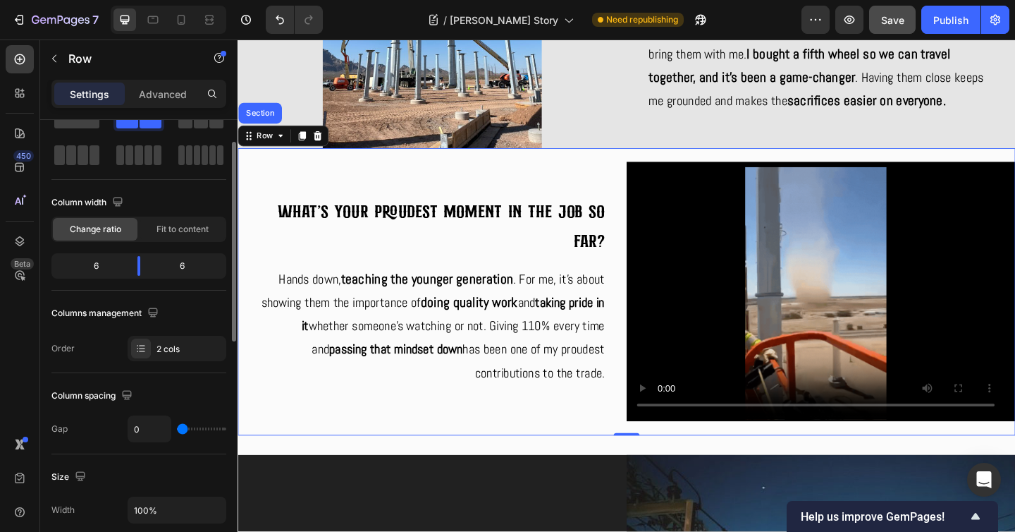
type input "8"
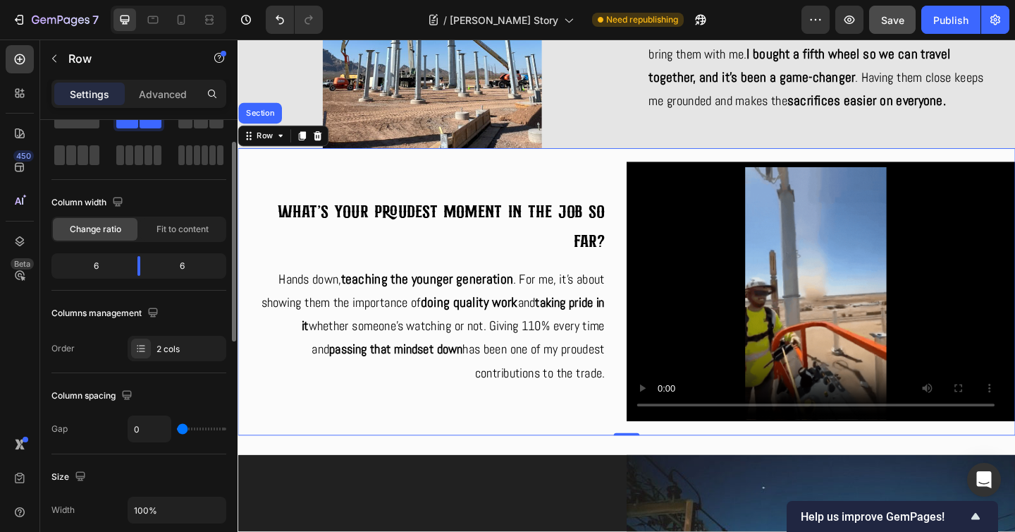
type input "8"
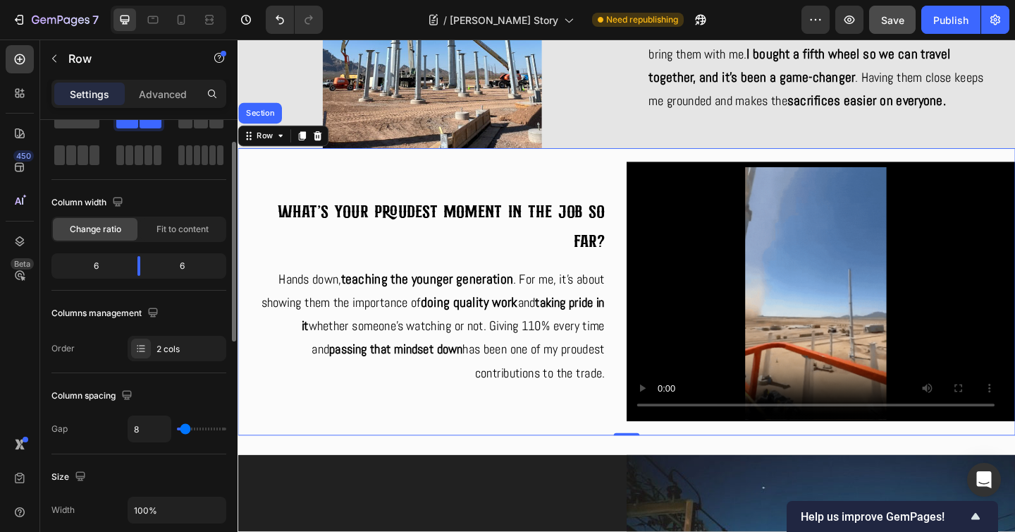
type input "9"
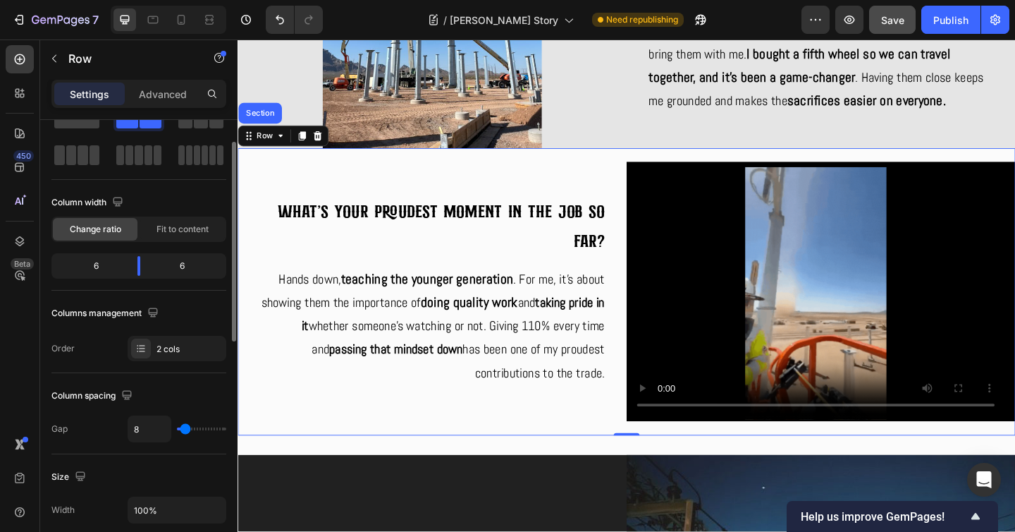
type input "9"
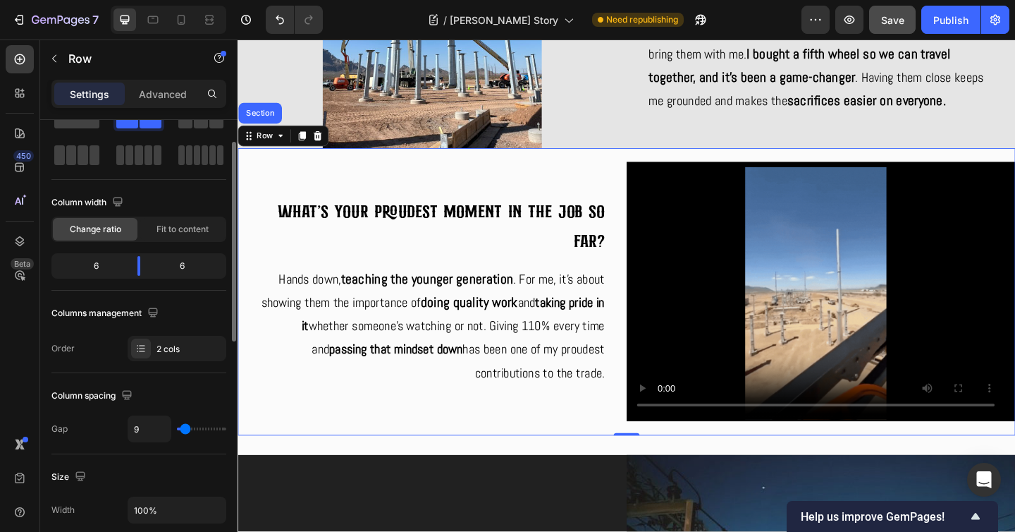
type input "10"
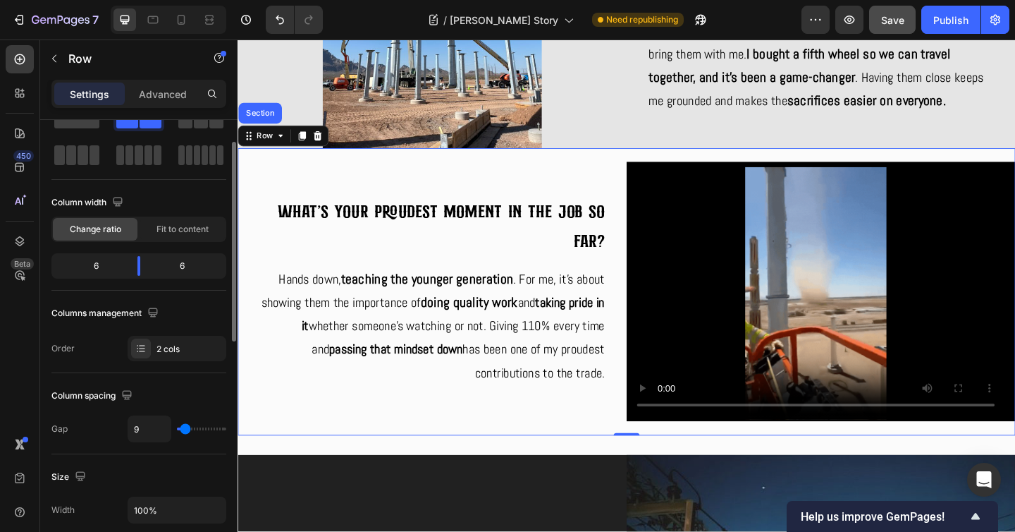
type input "10"
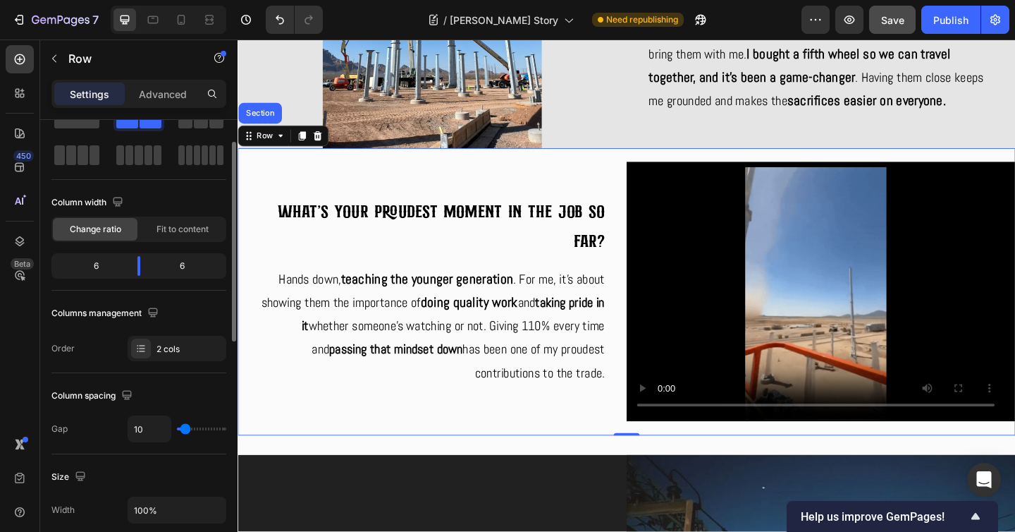
type input "12"
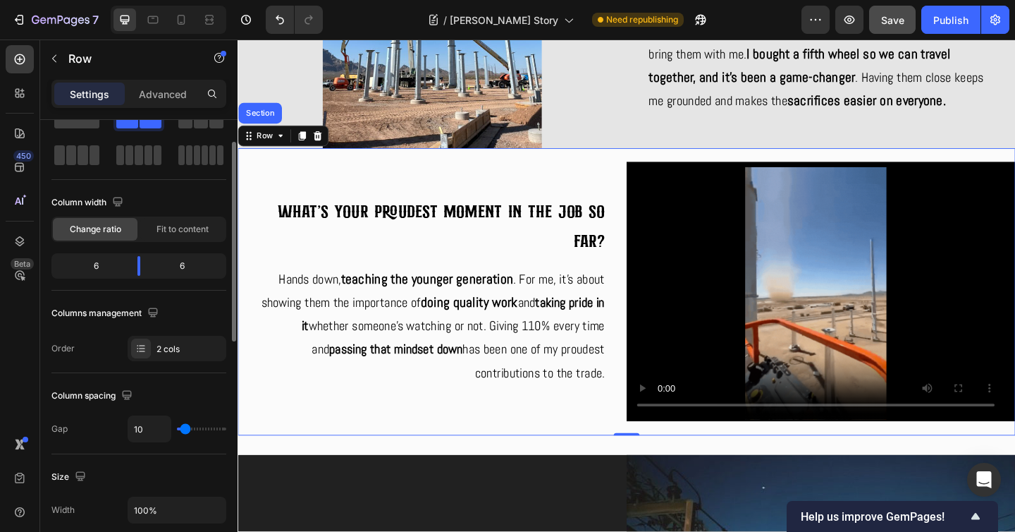
type input "12"
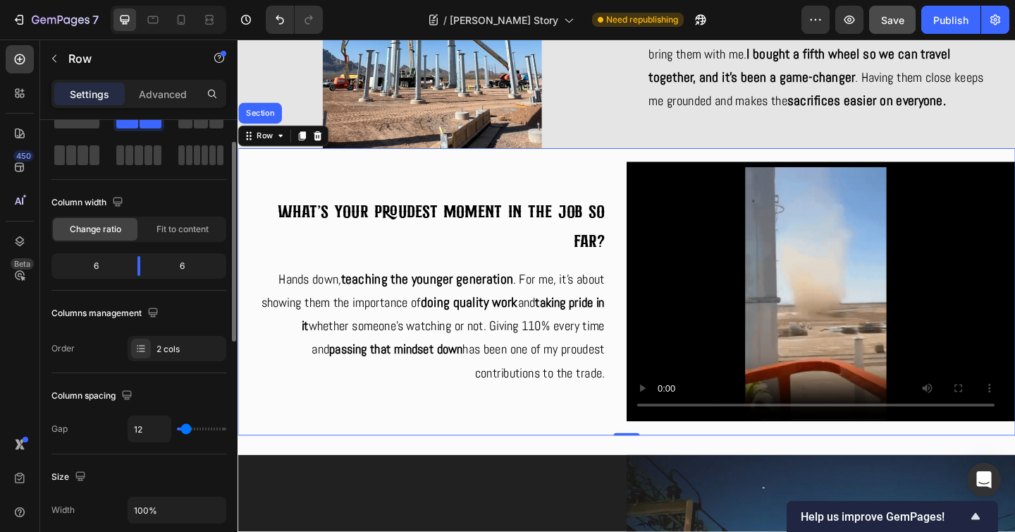
type input "14"
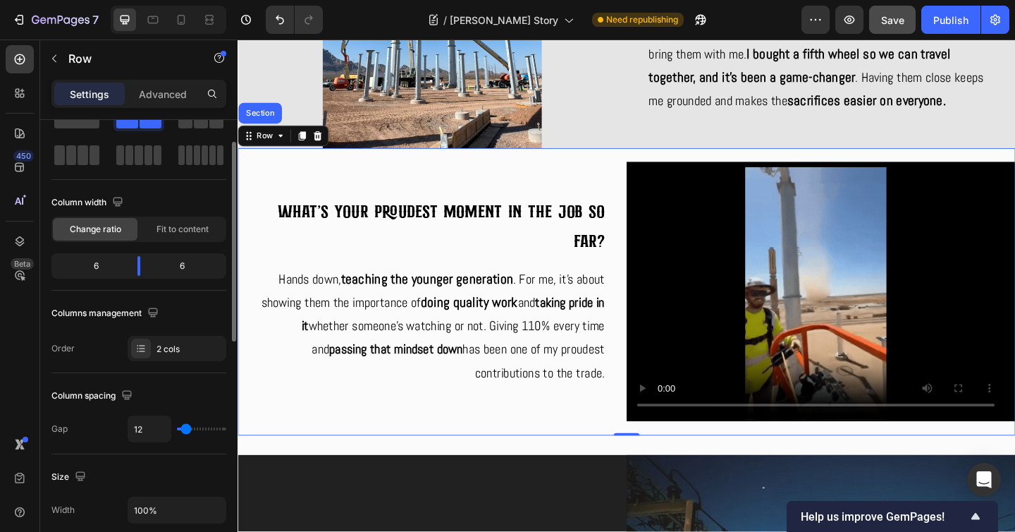
type input "14"
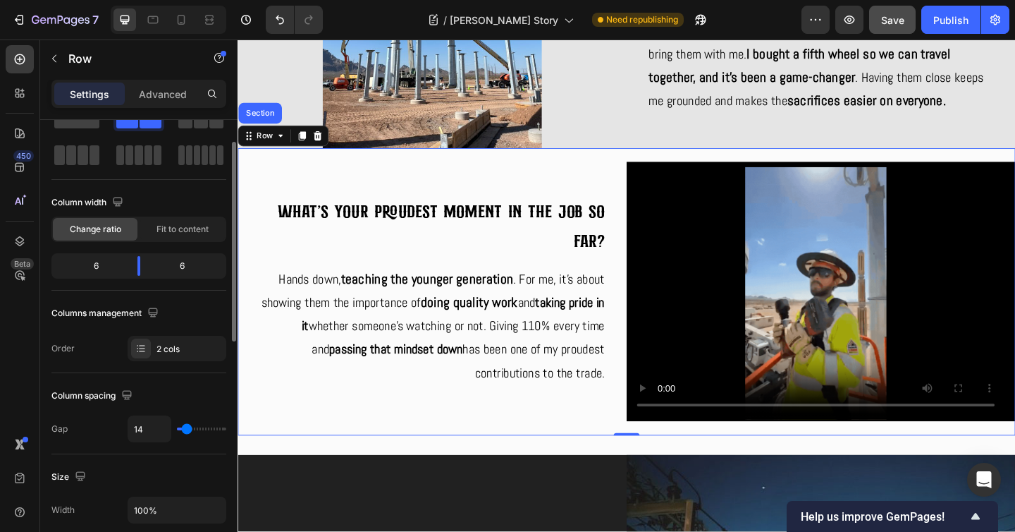
type input "16"
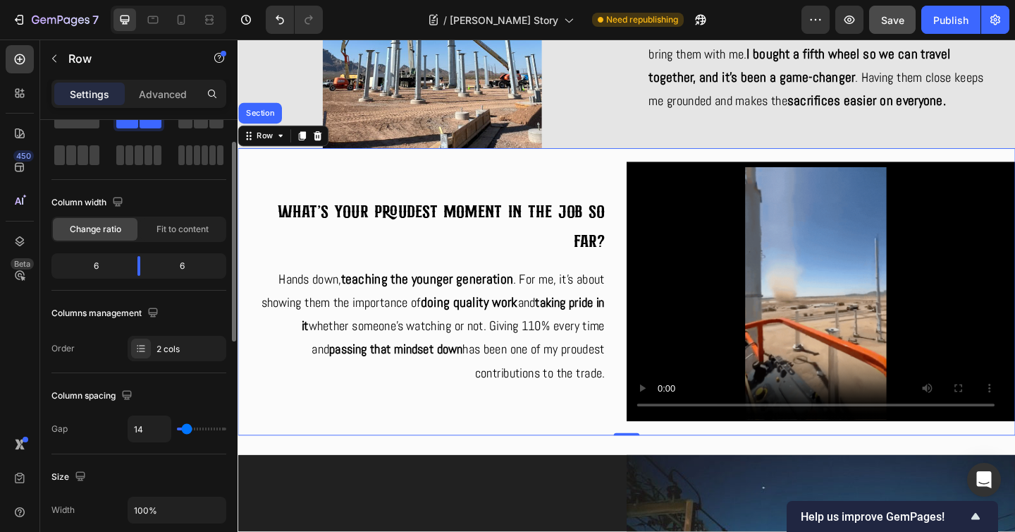
type input "16"
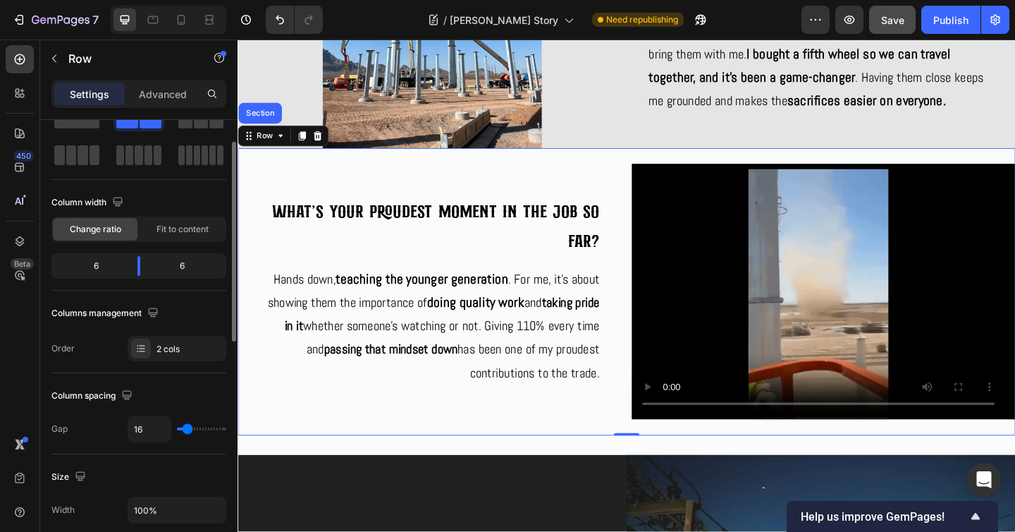
type input "18"
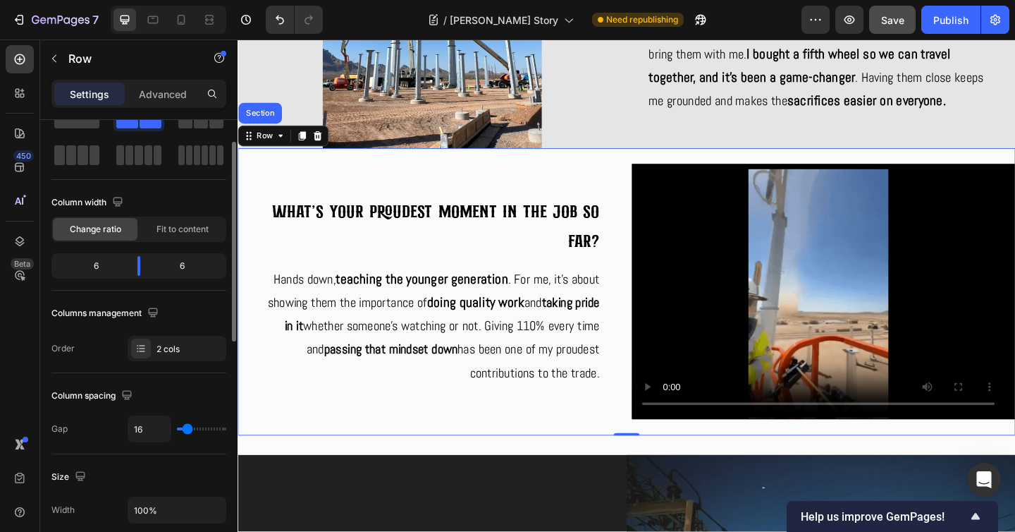
type input "18"
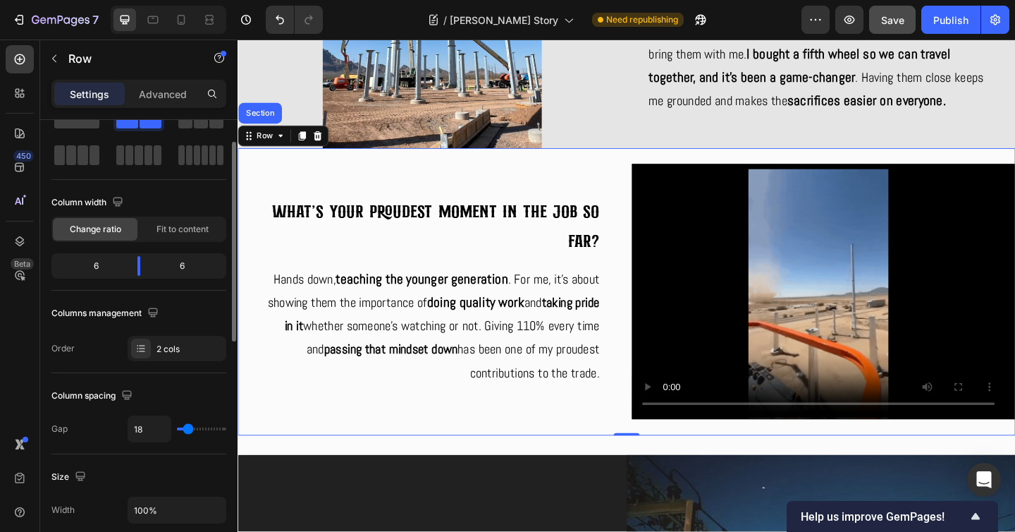
type input "20"
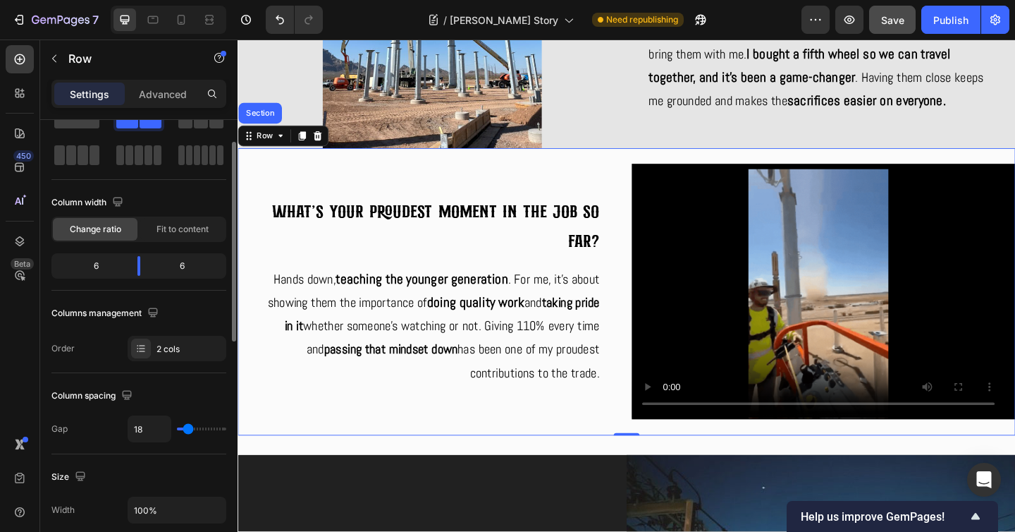
type input "20"
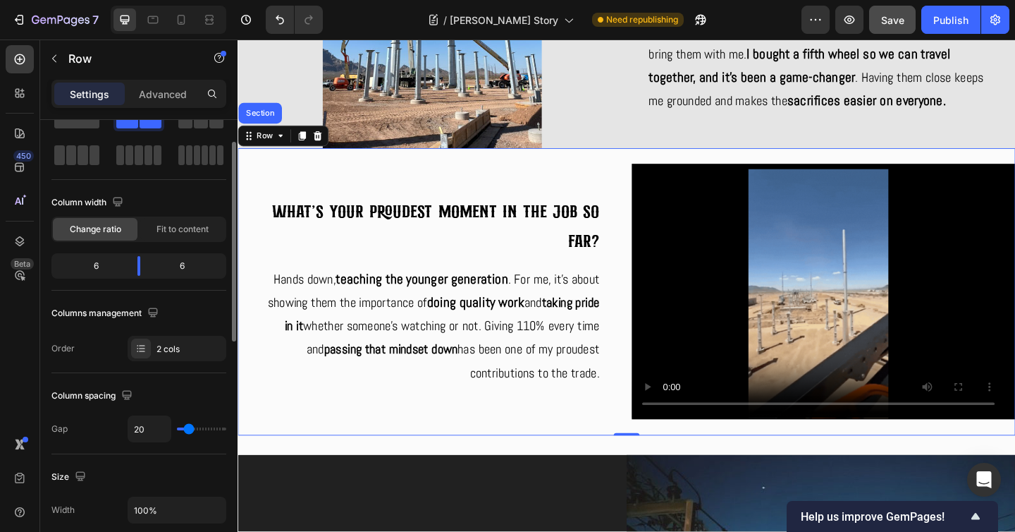
type input "22"
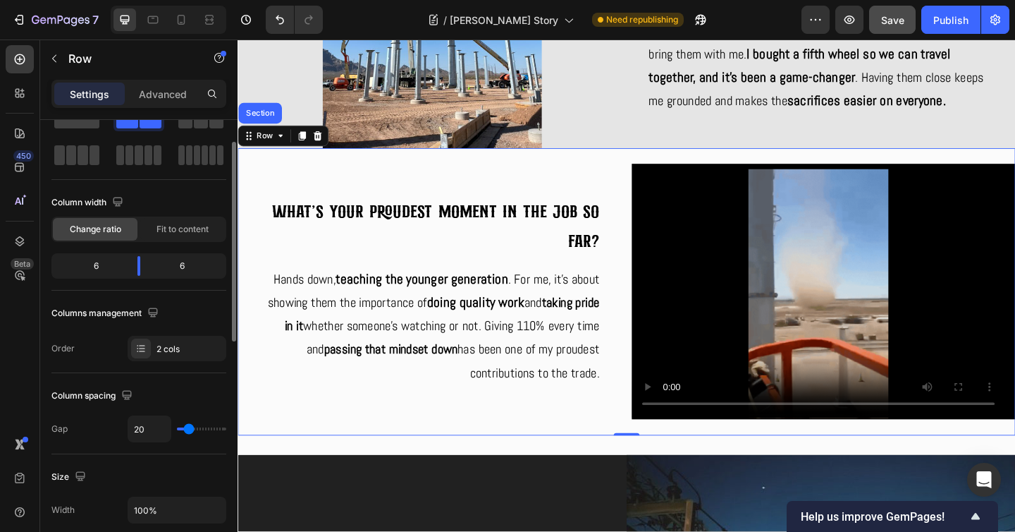
type input "22"
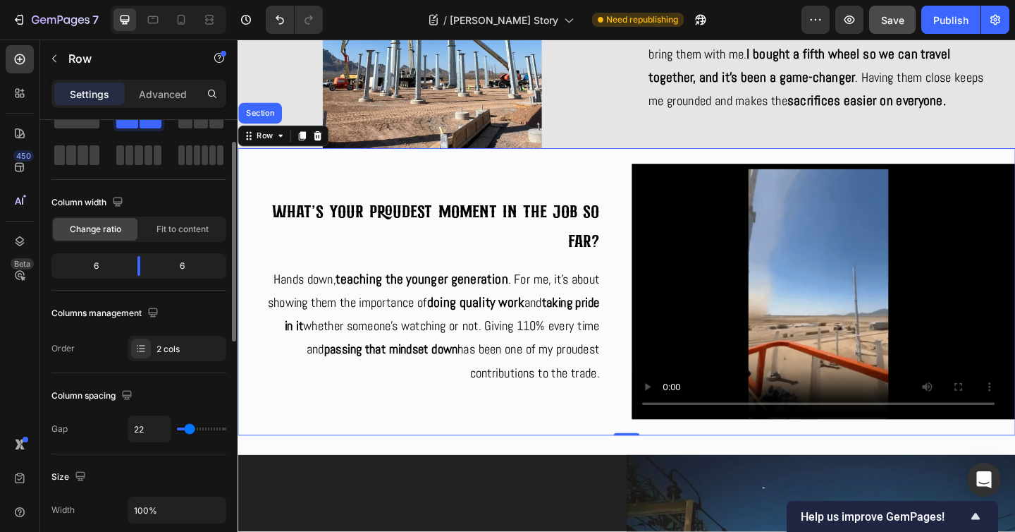
type input "23"
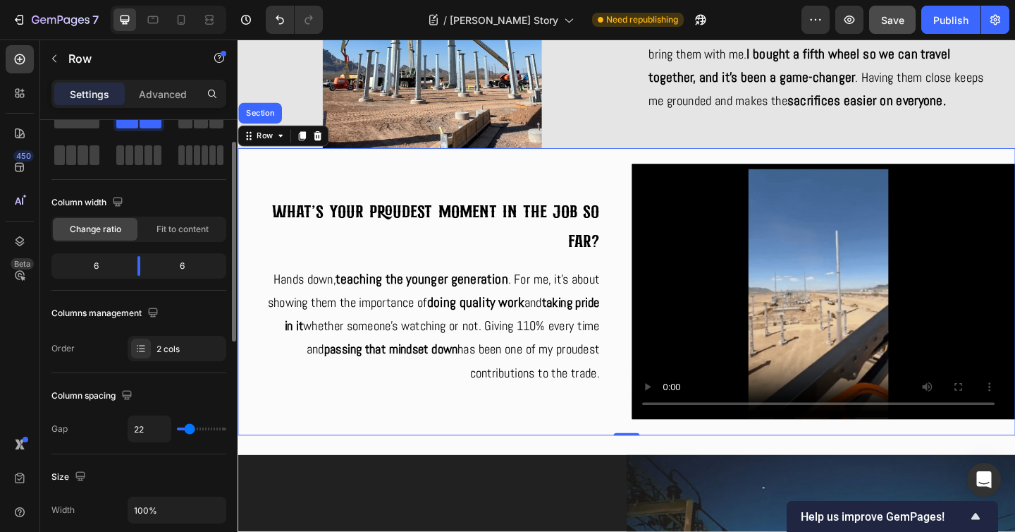
type input "23"
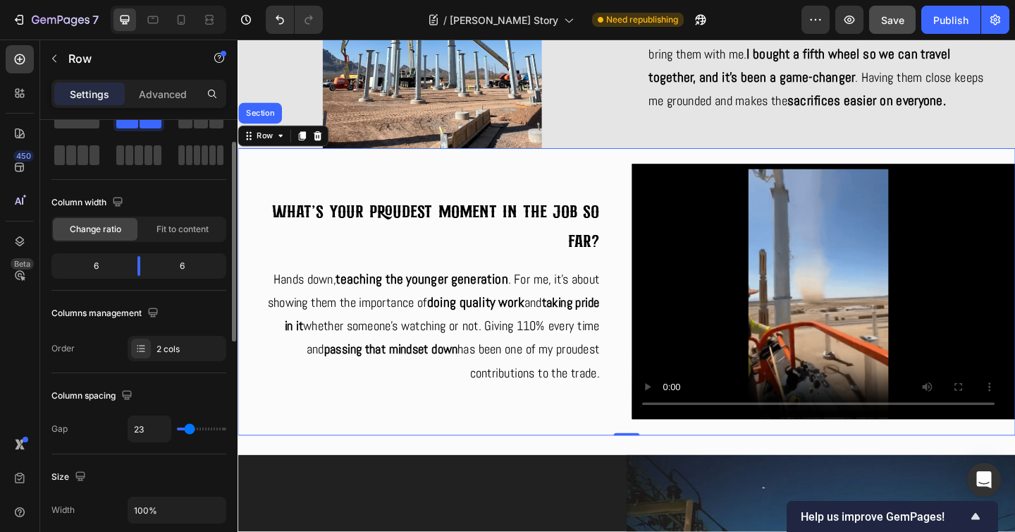
type input "25"
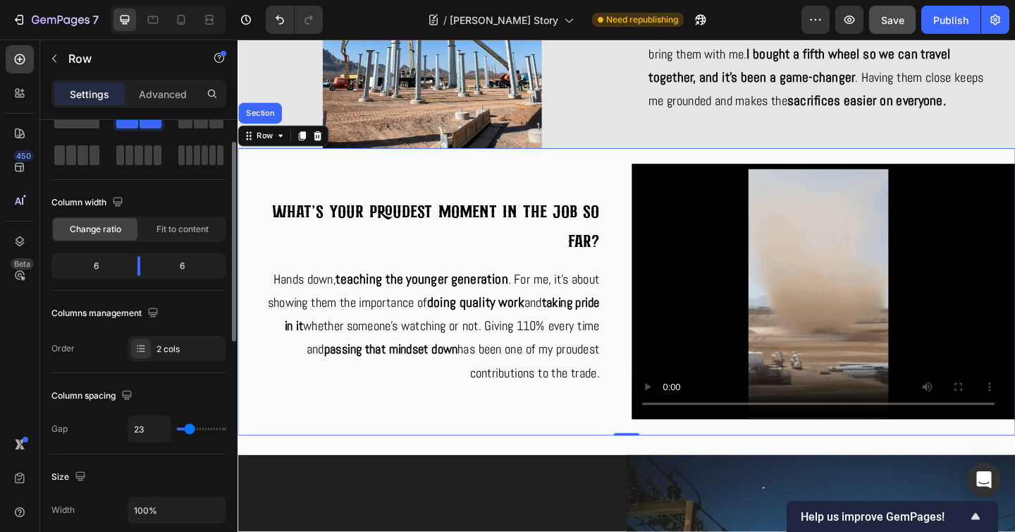
type input "25"
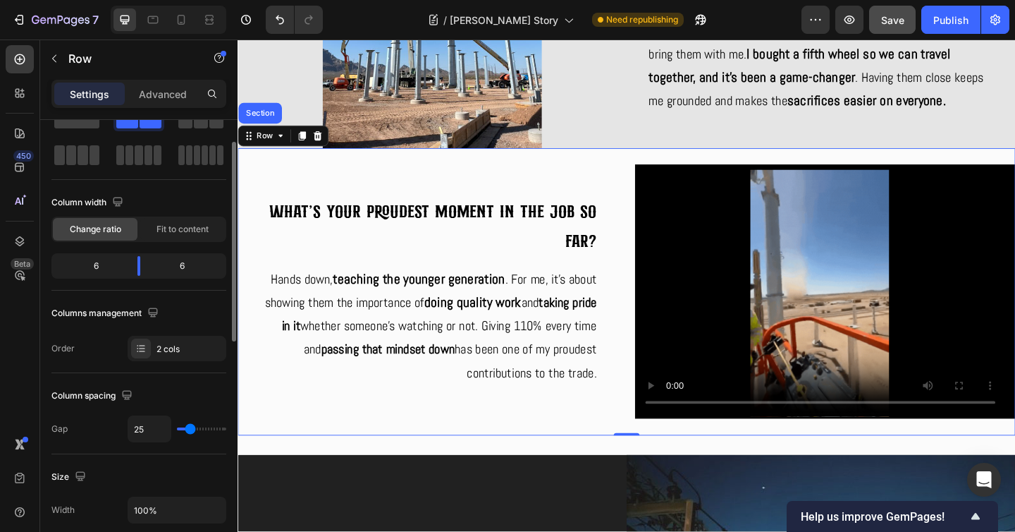
type input "24"
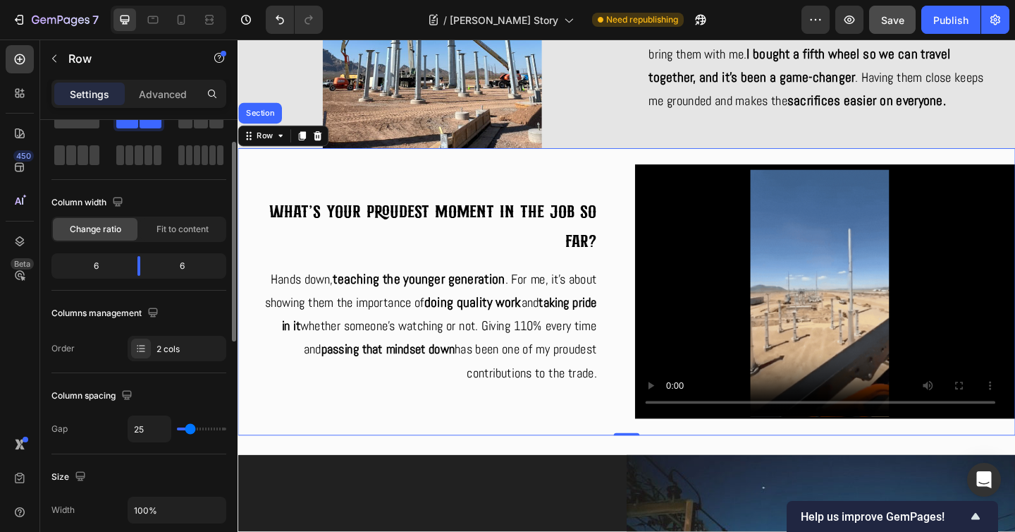
type input "24"
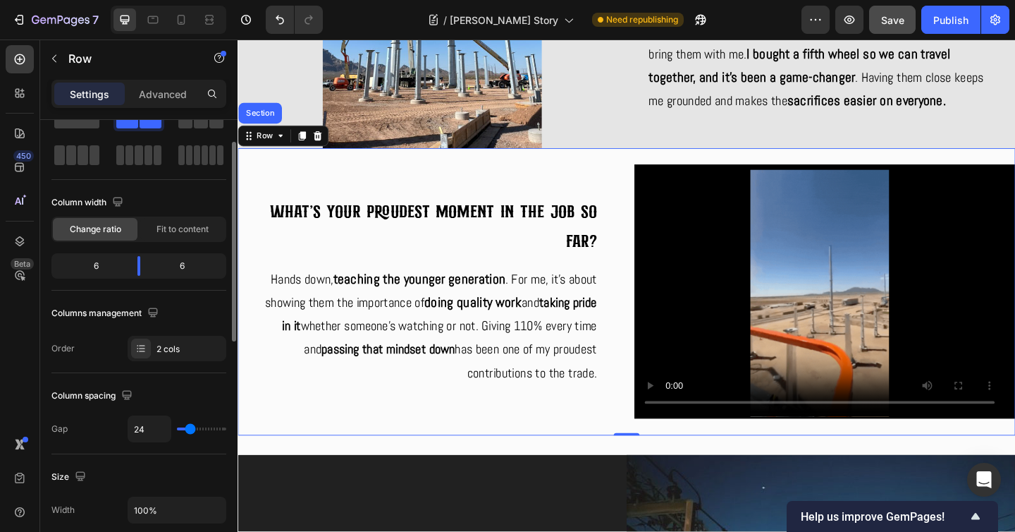
type input "23"
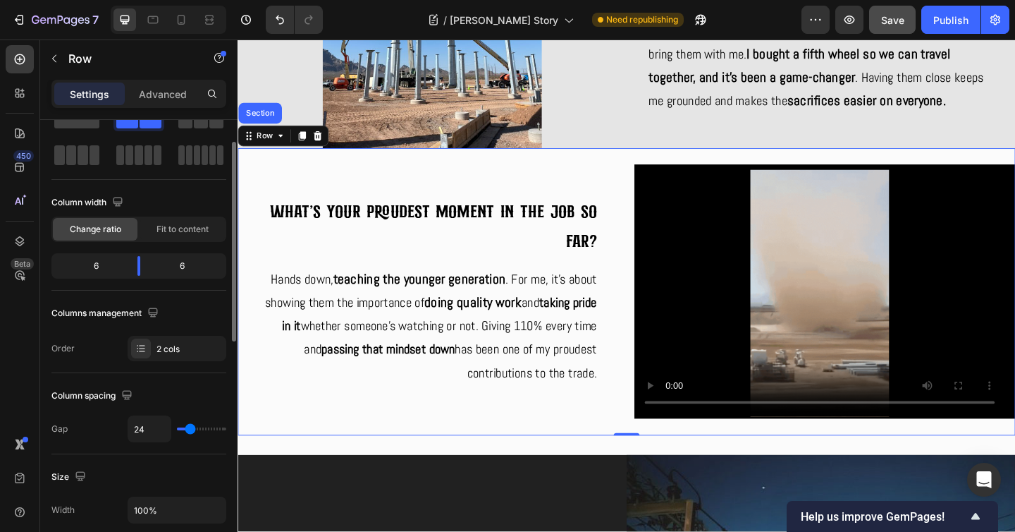
type input "23"
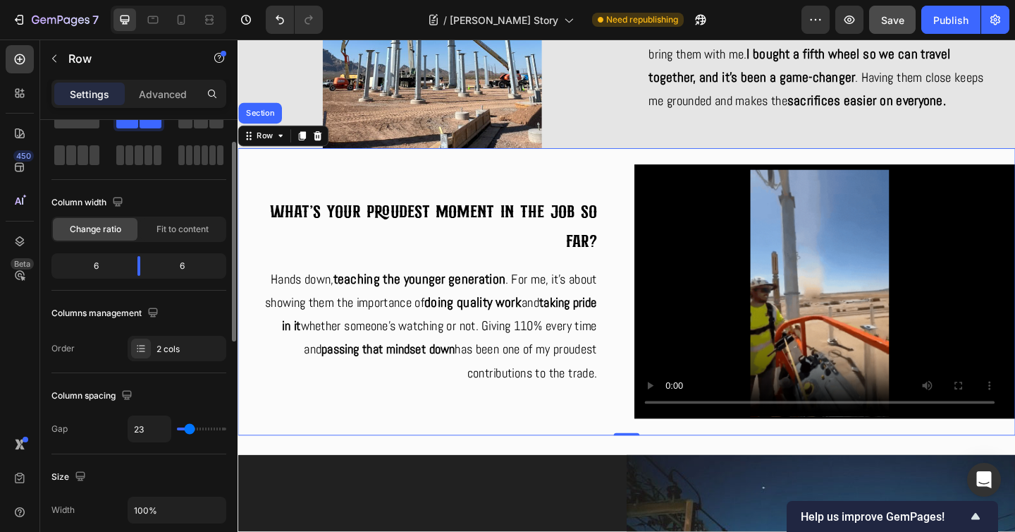
type input "22"
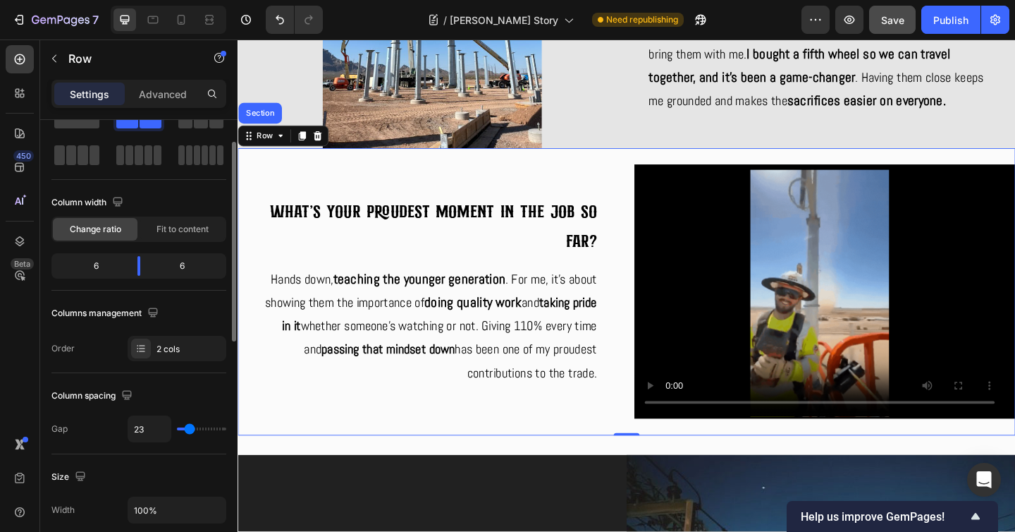
type input "22"
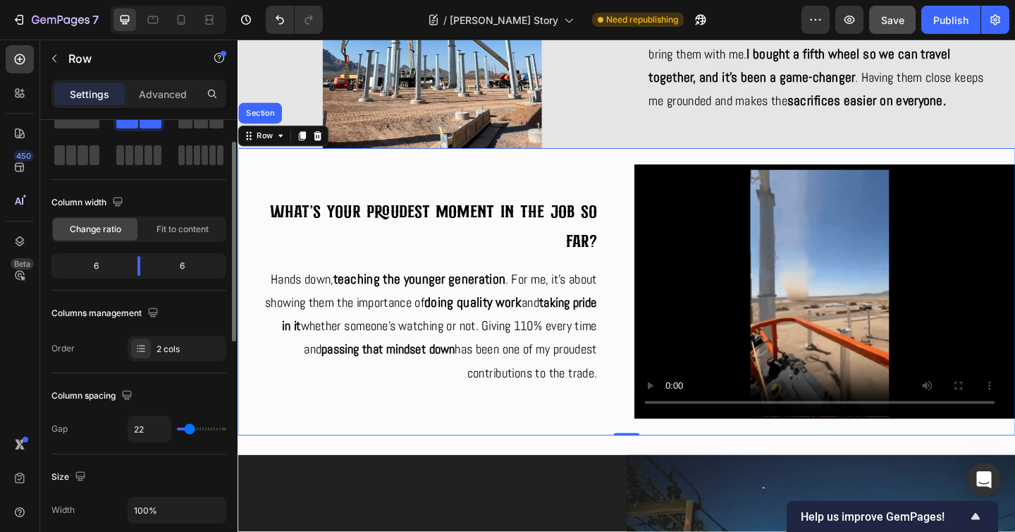
type input "21"
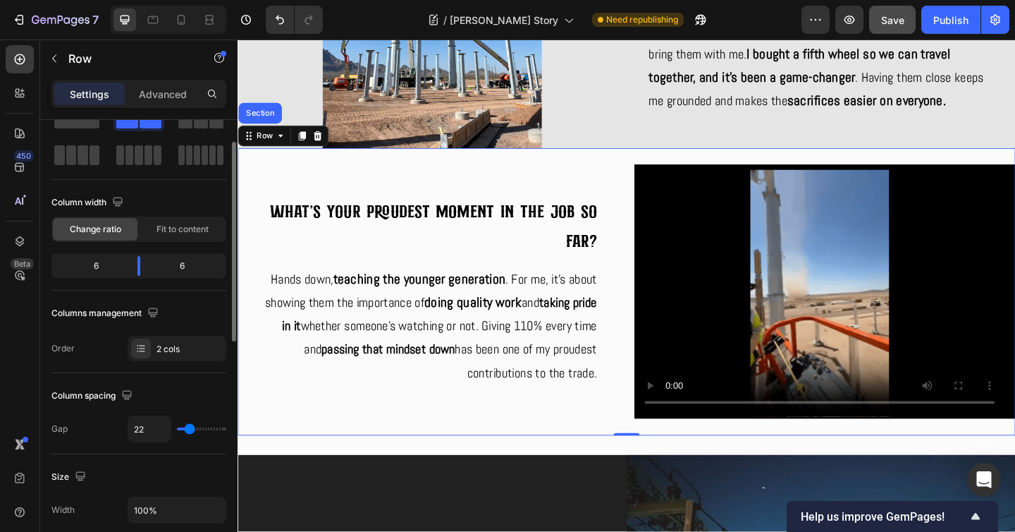
type input "21"
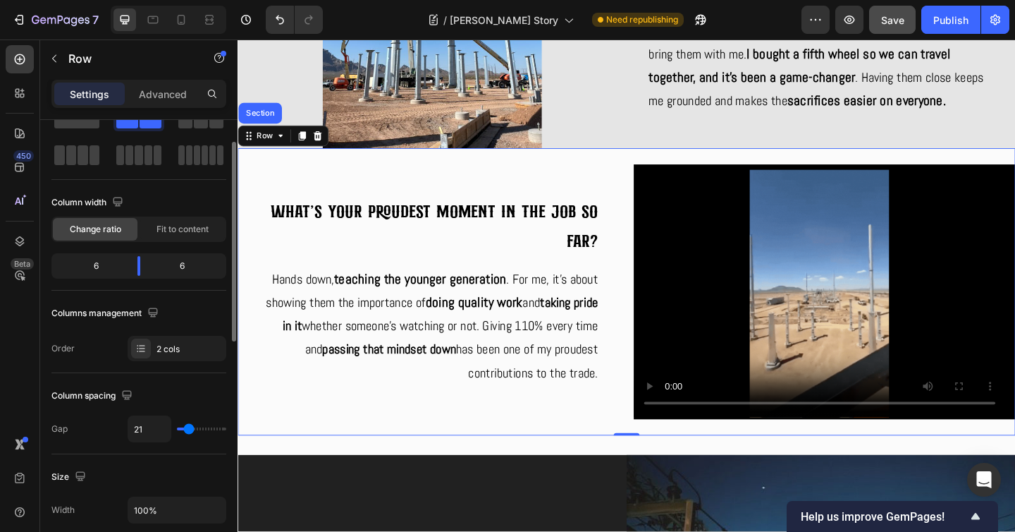
type input "20"
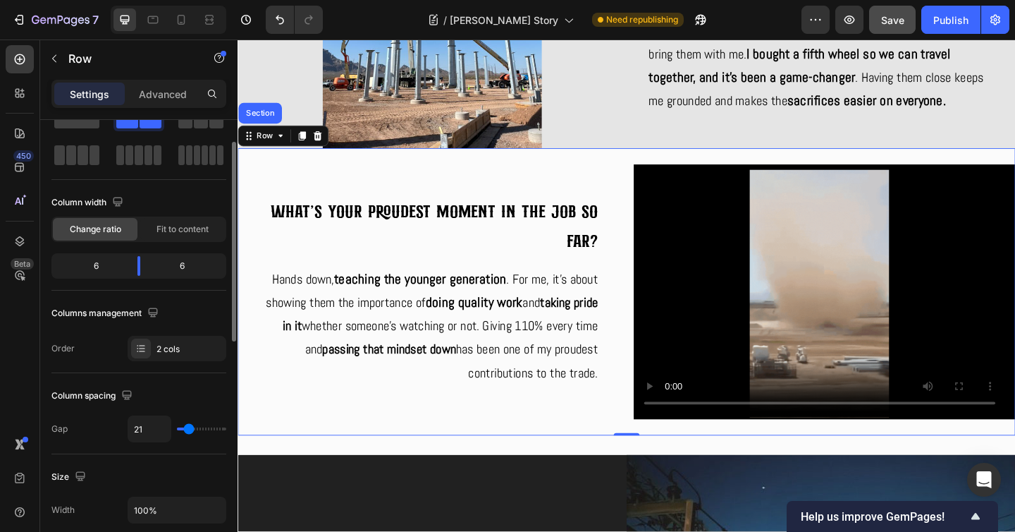
type input "20"
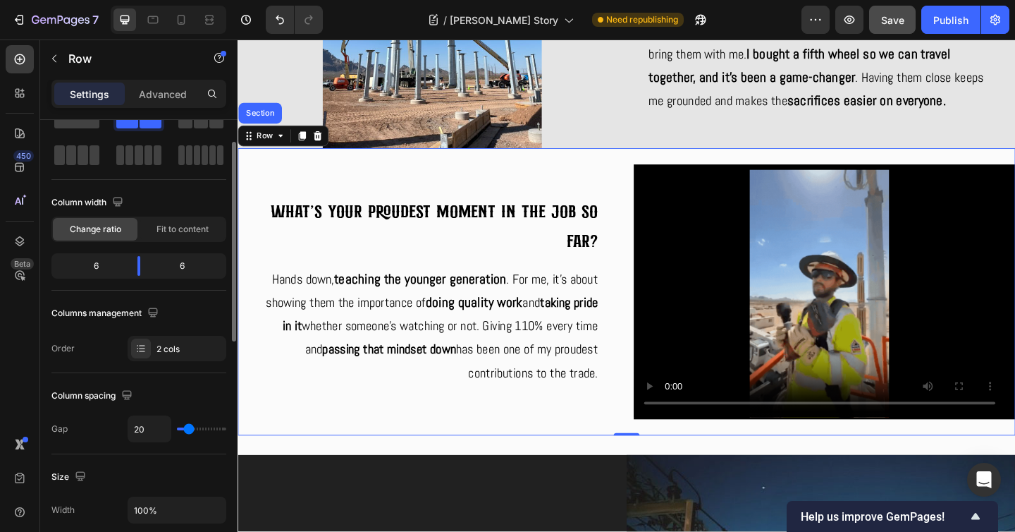
type input "19"
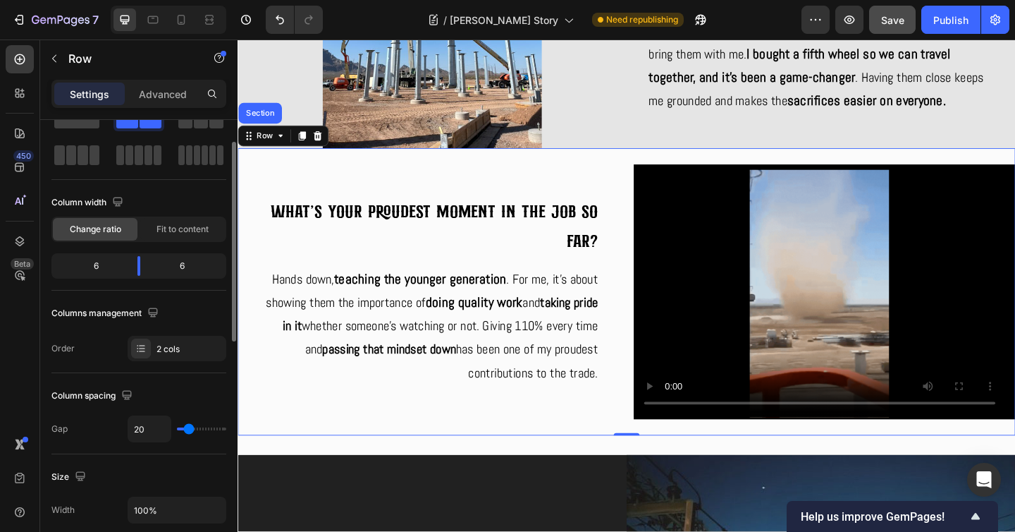
type input "19"
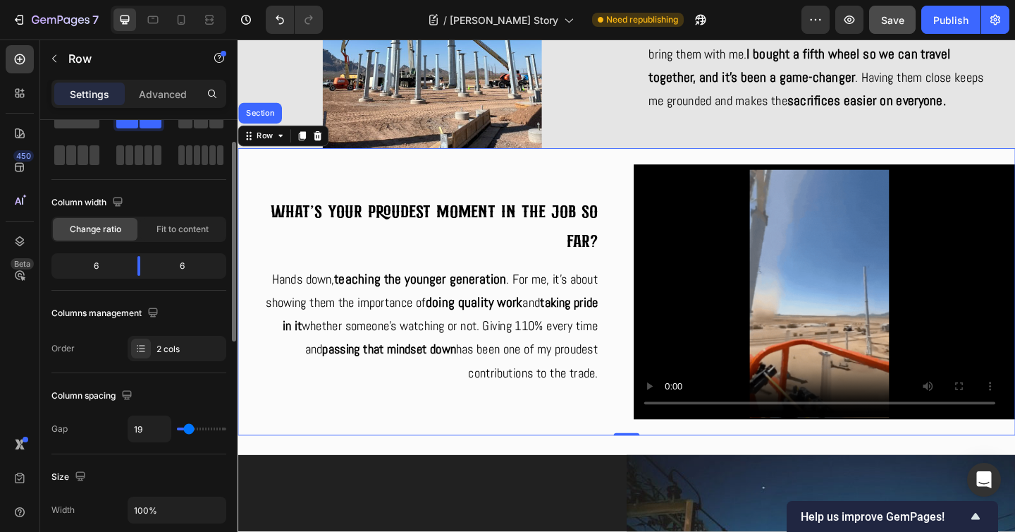
type input "18"
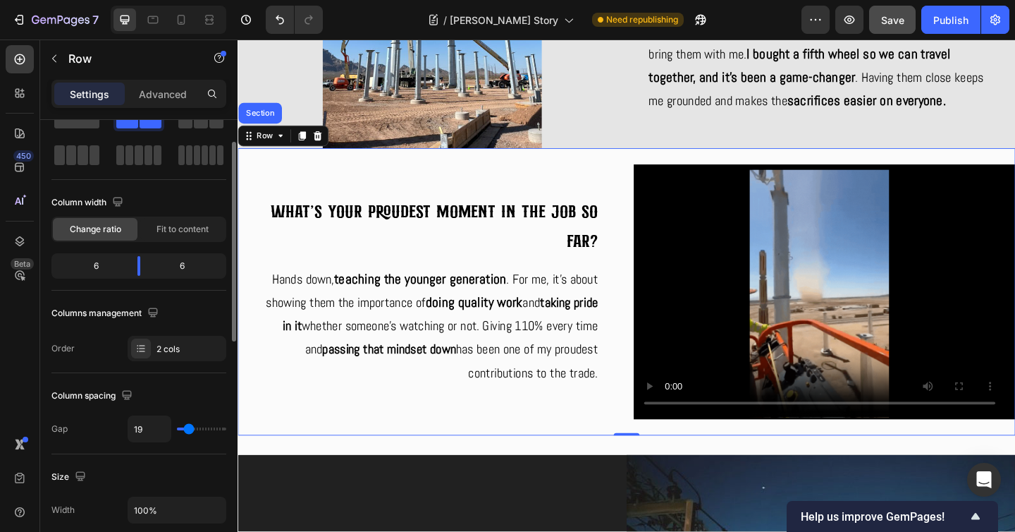
type input "18"
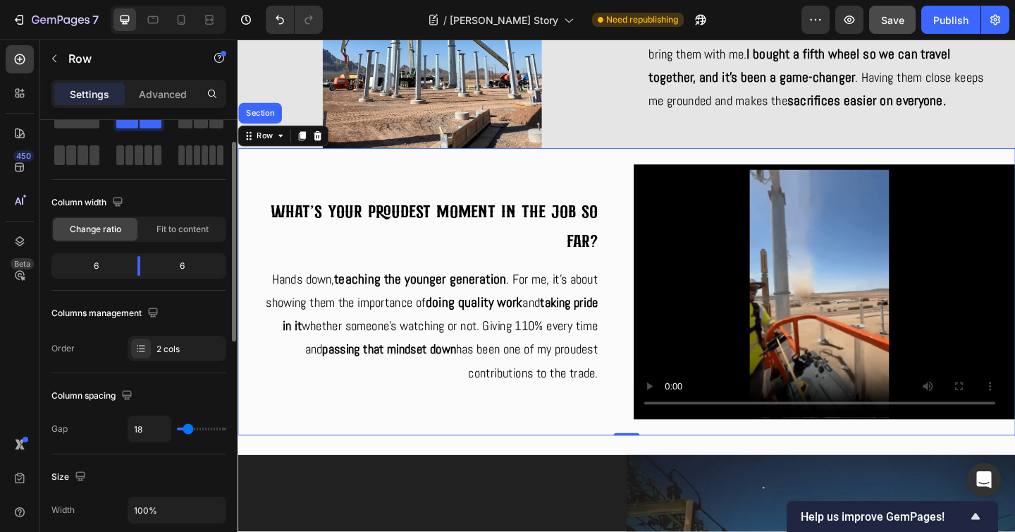
type input "17"
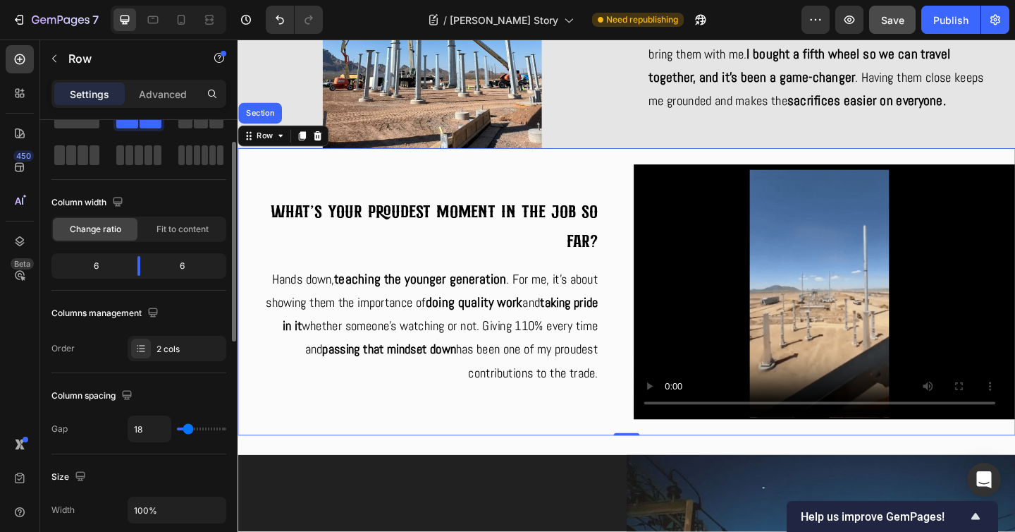
type input "17"
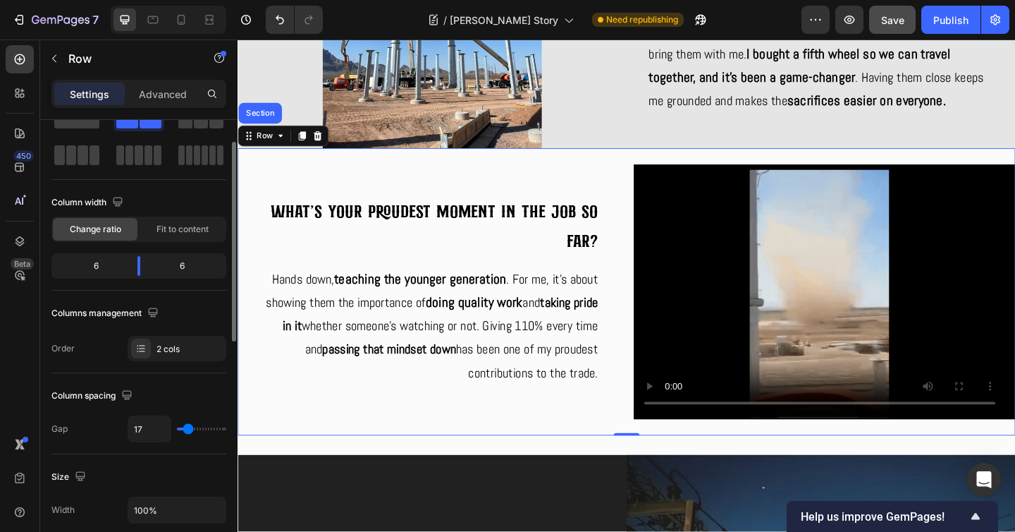
type input "16"
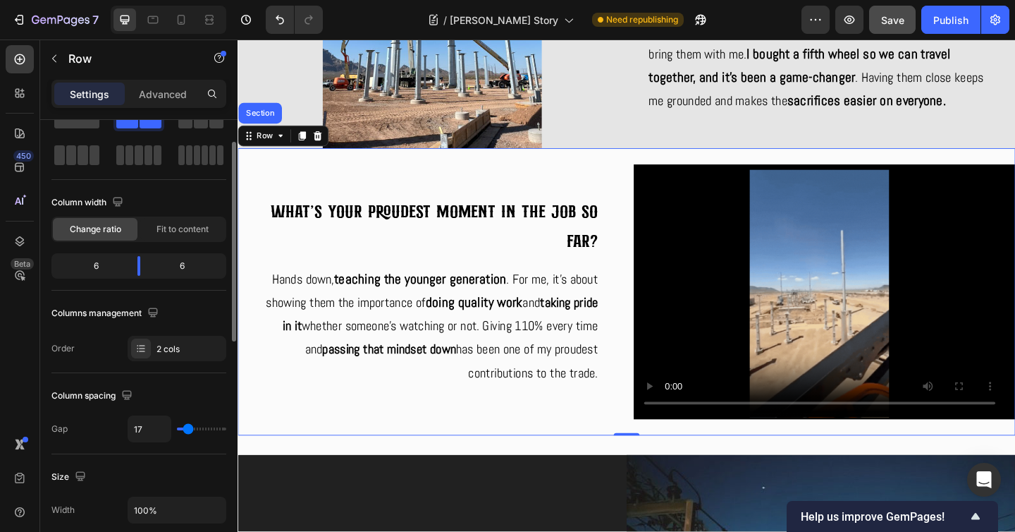
type input "16"
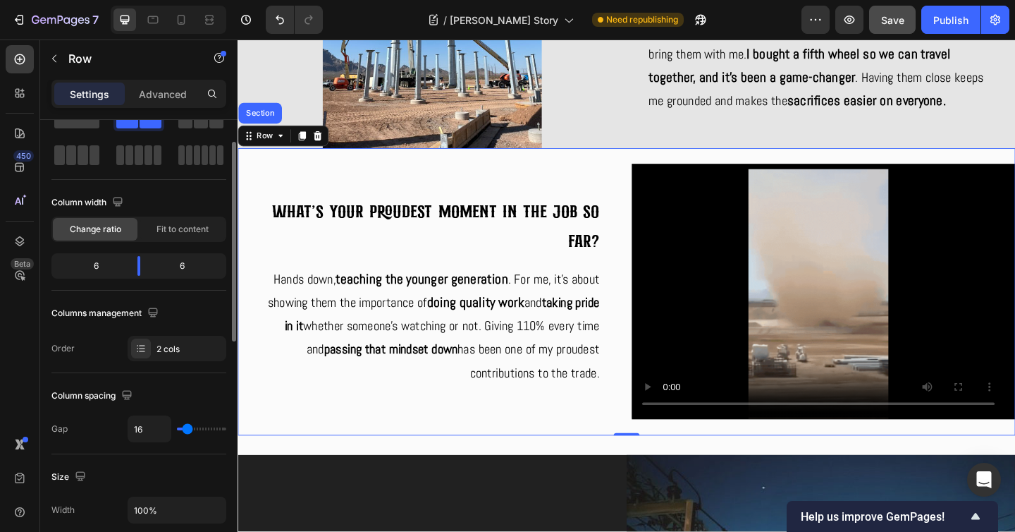
type input "15"
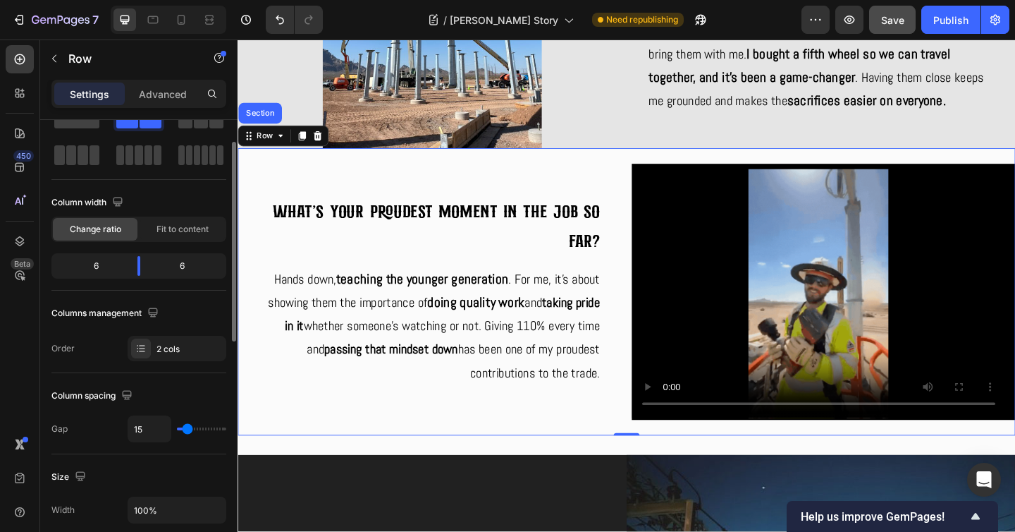
type input "15"
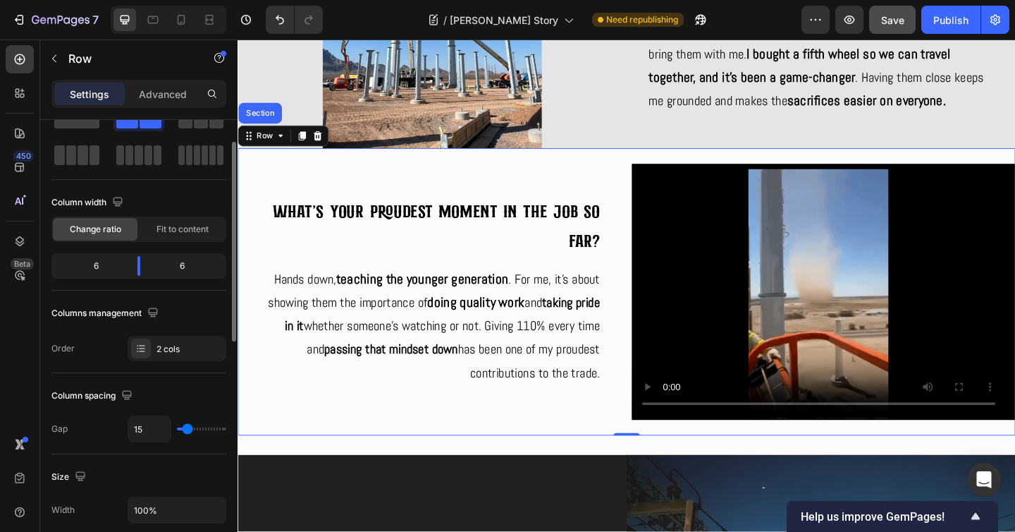
click at [187, 428] on input "range" at bounding box center [201, 428] width 49 height 3
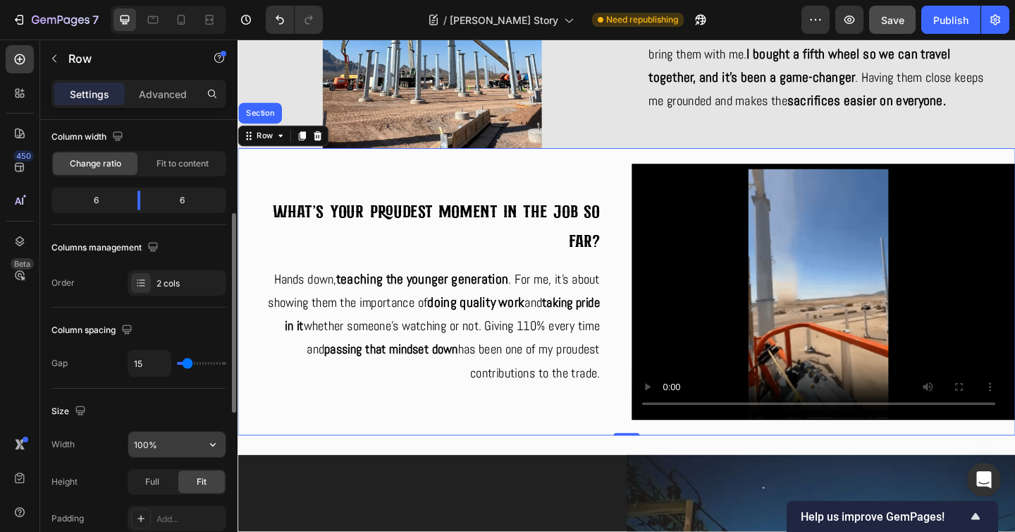
scroll to position [145, 0]
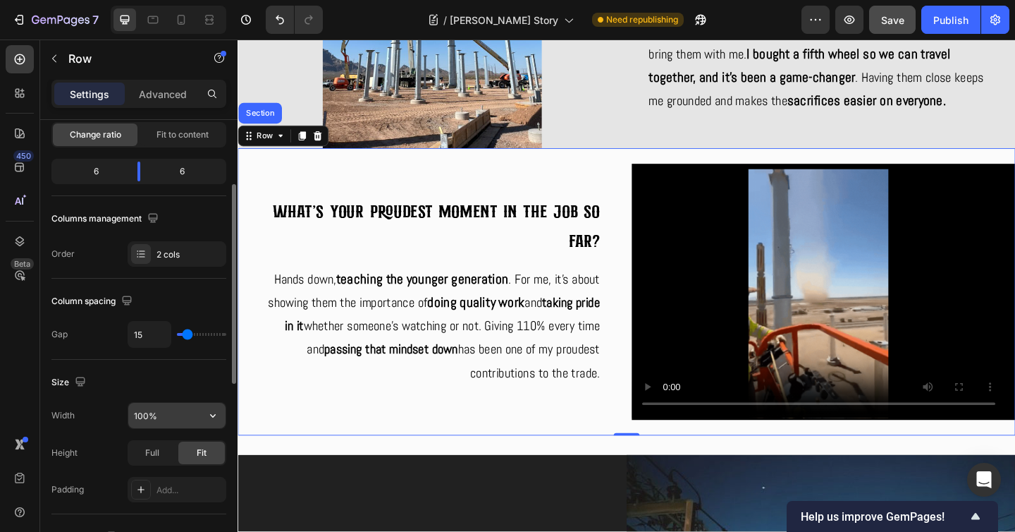
click at [177, 413] on input "100%" at bounding box center [176, 415] width 97 height 25
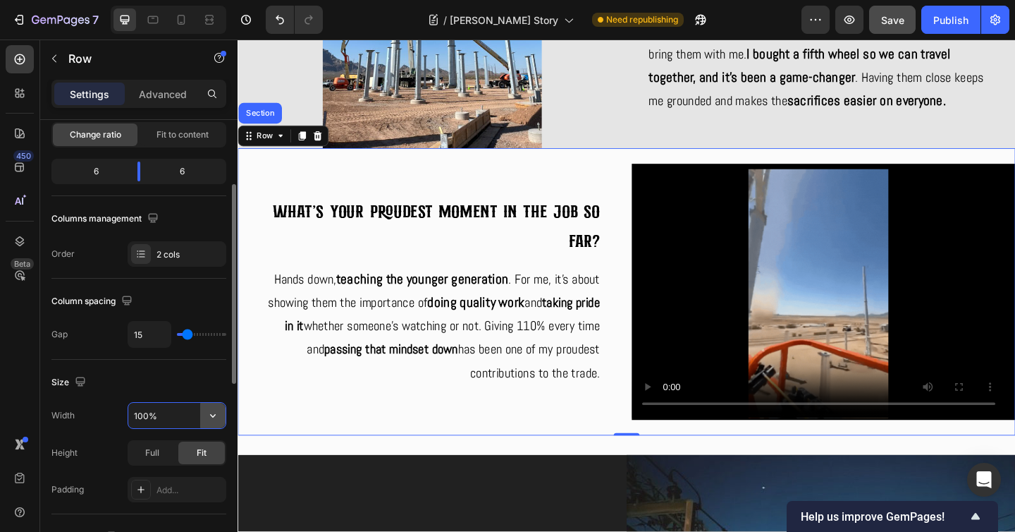
click at [206, 419] on icon "button" at bounding box center [213, 415] width 14 height 14
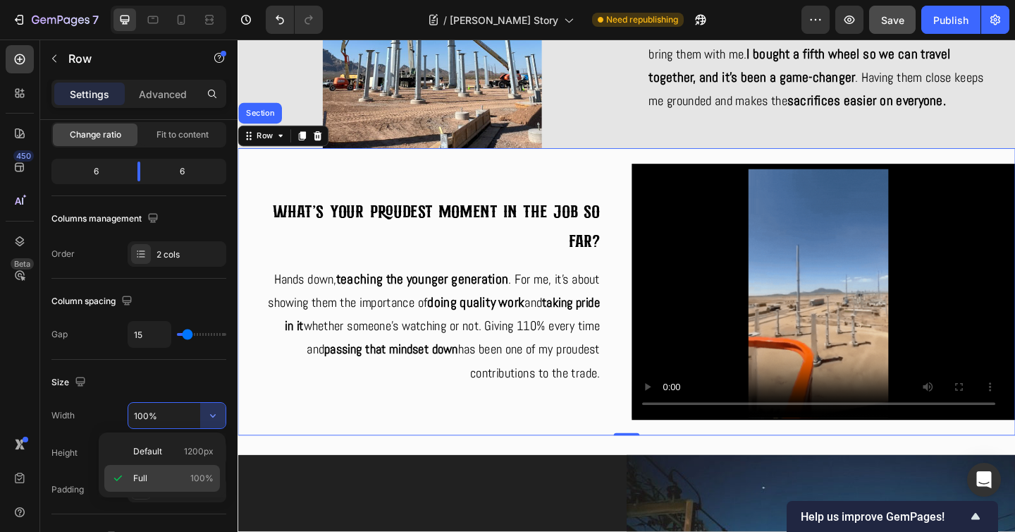
click at [184, 472] on p "Full 100%" at bounding box center [173, 478] width 80 height 13
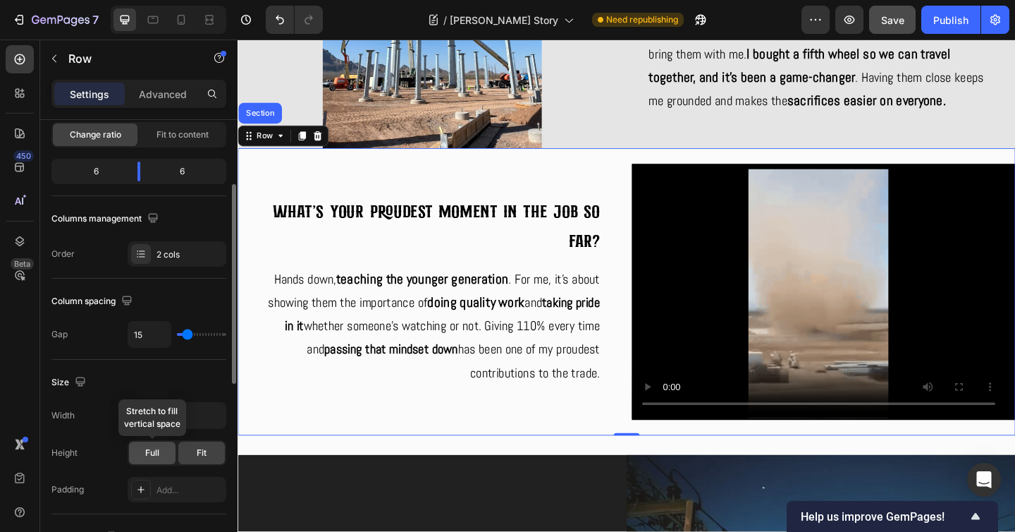
click at [156, 450] on span "Full" at bounding box center [152, 452] width 14 height 13
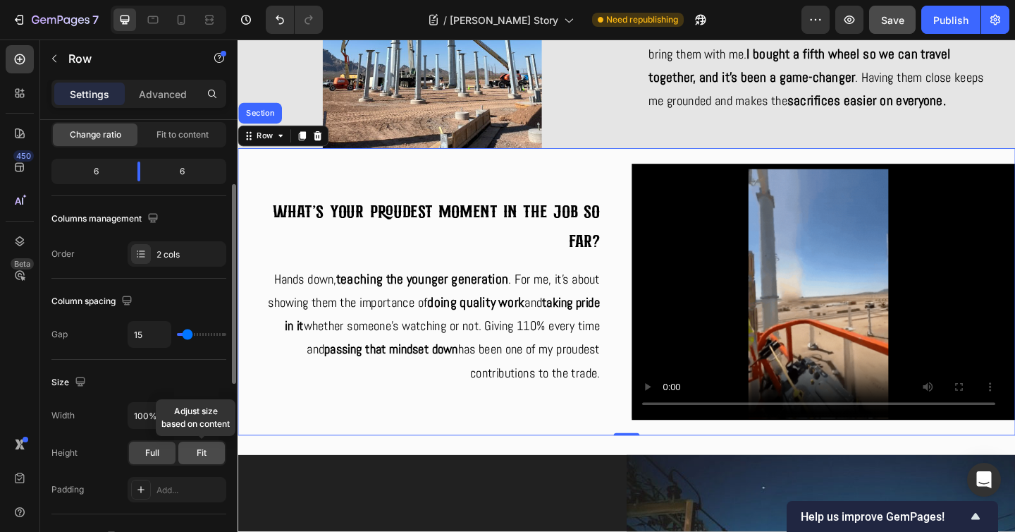
click at [199, 450] on span "Fit" at bounding box center [202, 452] width 10 height 13
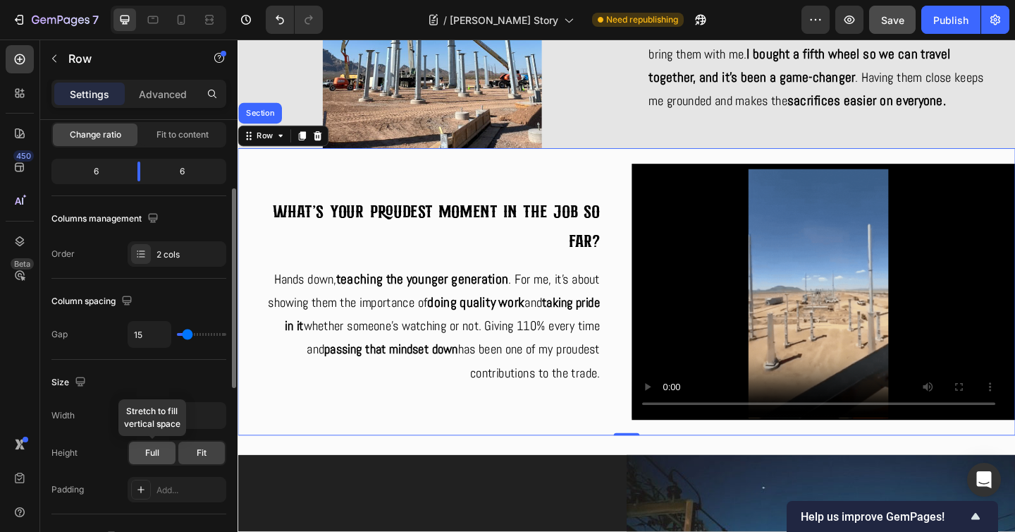
scroll to position [249, 0]
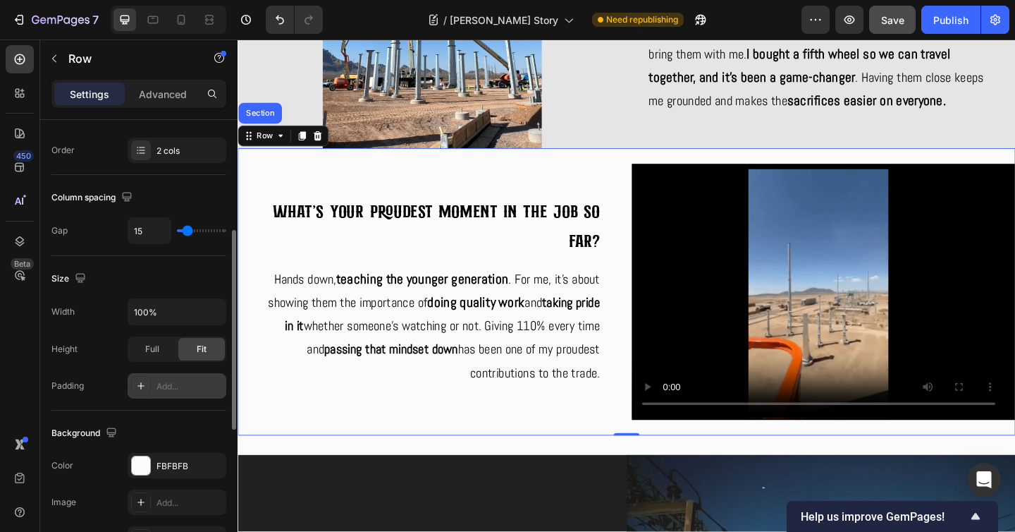
click at [146, 389] on icon at bounding box center [140, 385] width 11 height 11
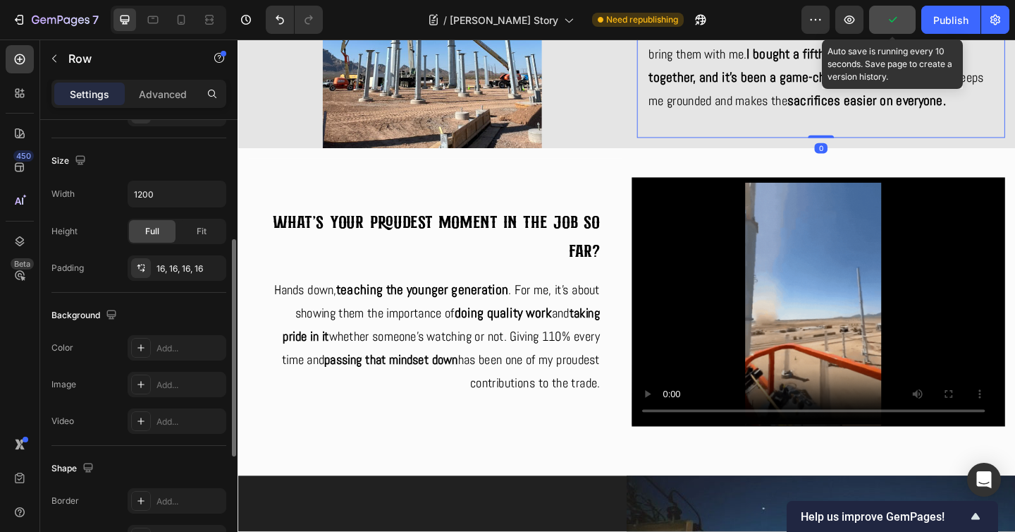
click at [902, 23] on button "button" at bounding box center [892, 20] width 47 height 28
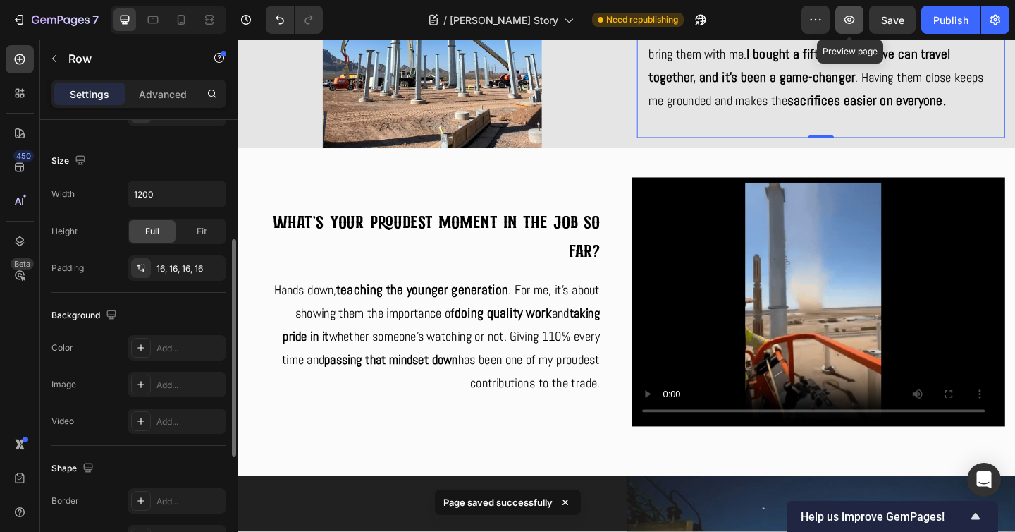
click at [856, 23] on icon "button" at bounding box center [849, 20] width 14 height 14
